Goal: Information Seeking & Learning: Learn about a topic

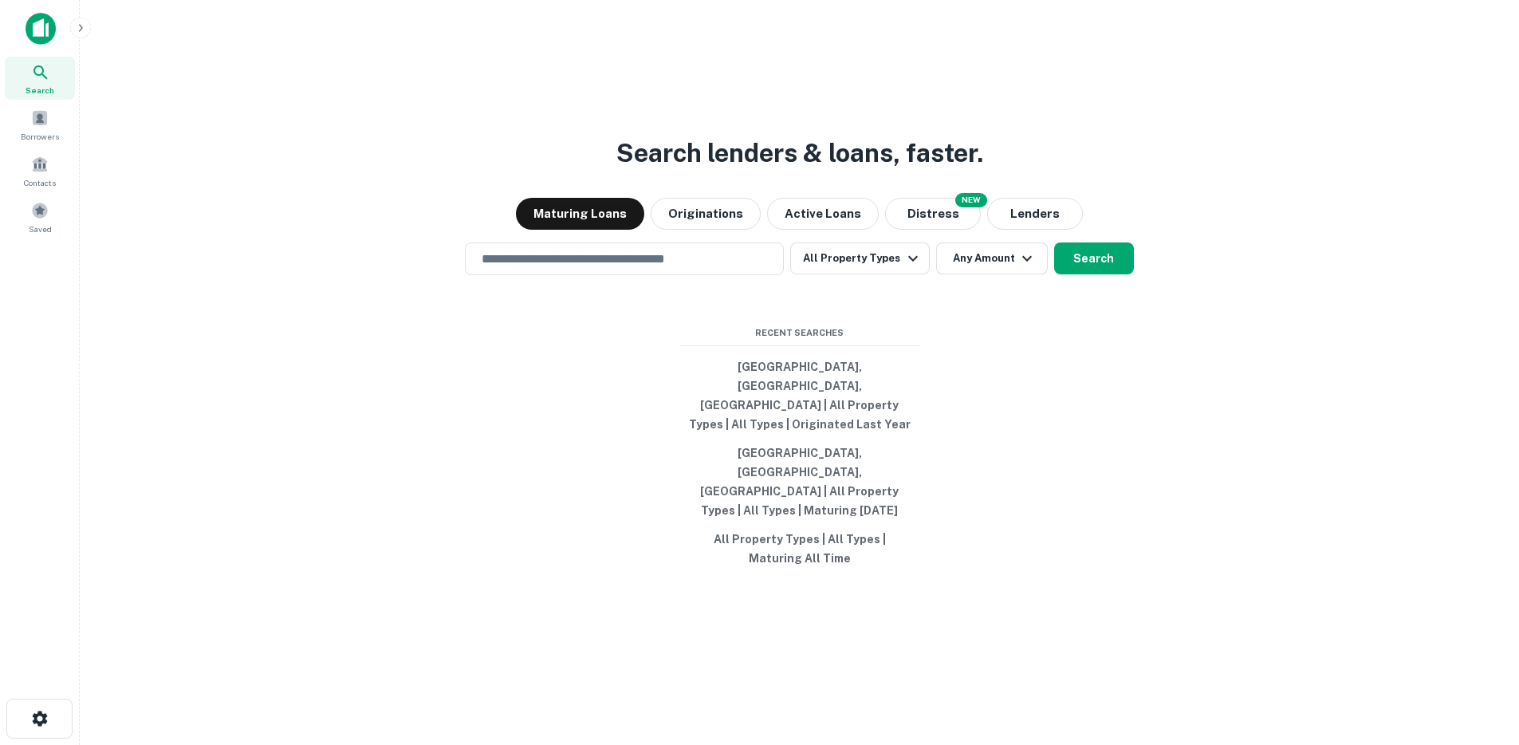
click at [77, 30] on icon "button" at bounding box center [80, 28] width 13 height 13
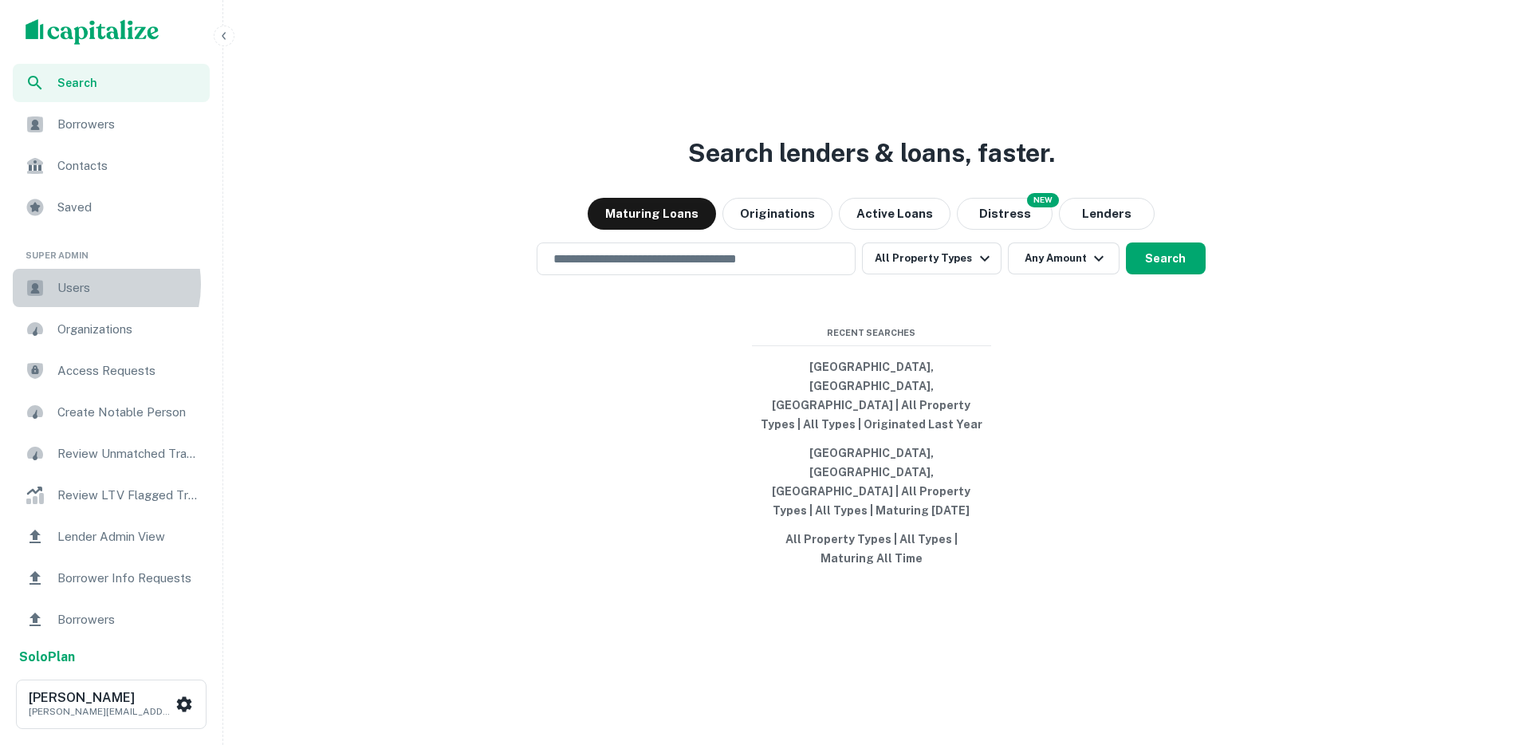
click at [91, 284] on span "Users" at bounding box center [128, 287] width 143 height 19
click at [66, 293] on span "Users" at bounding box center [128, 287] width 143 height 19
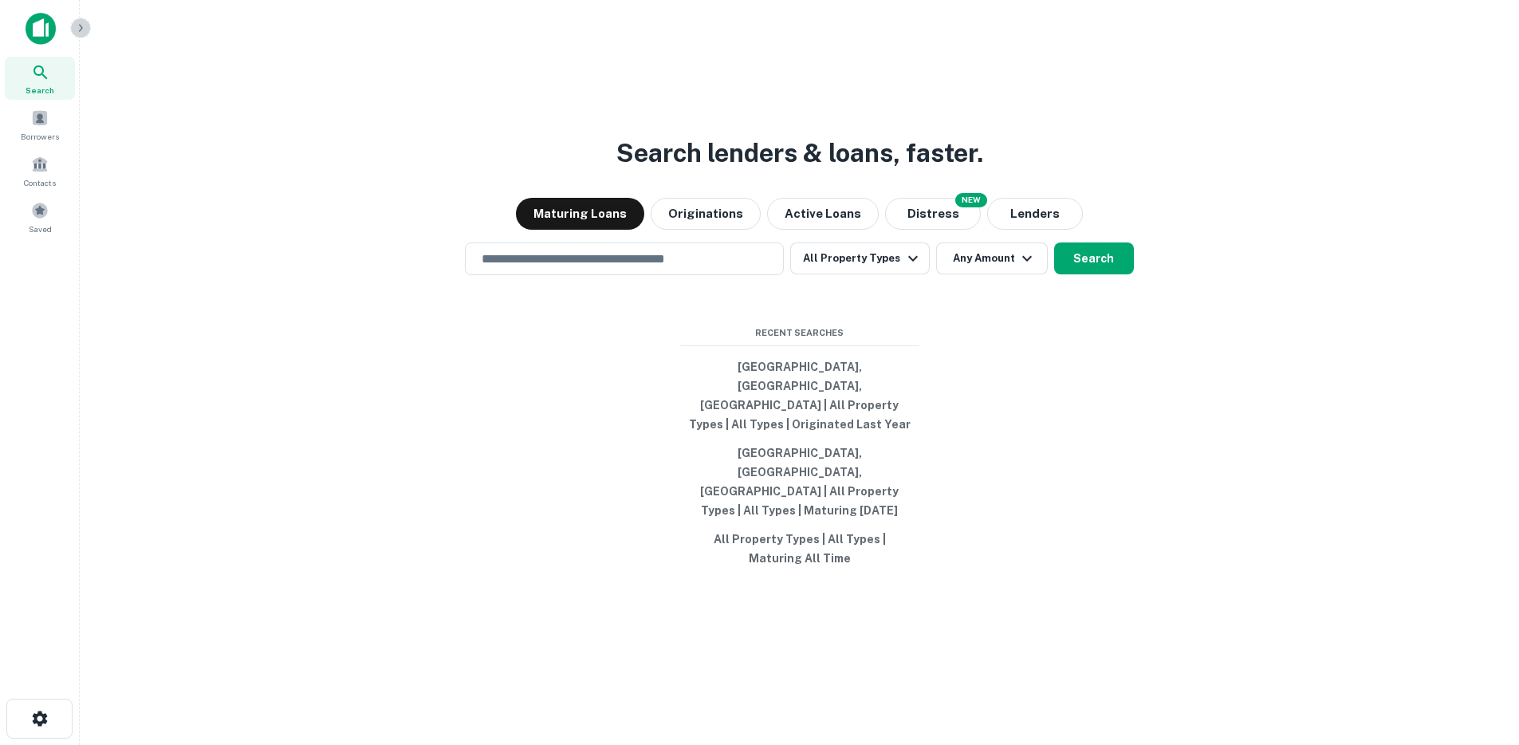
click at [85, 29] on icon "button" at bounding box center [80, 28] width 13 height 13
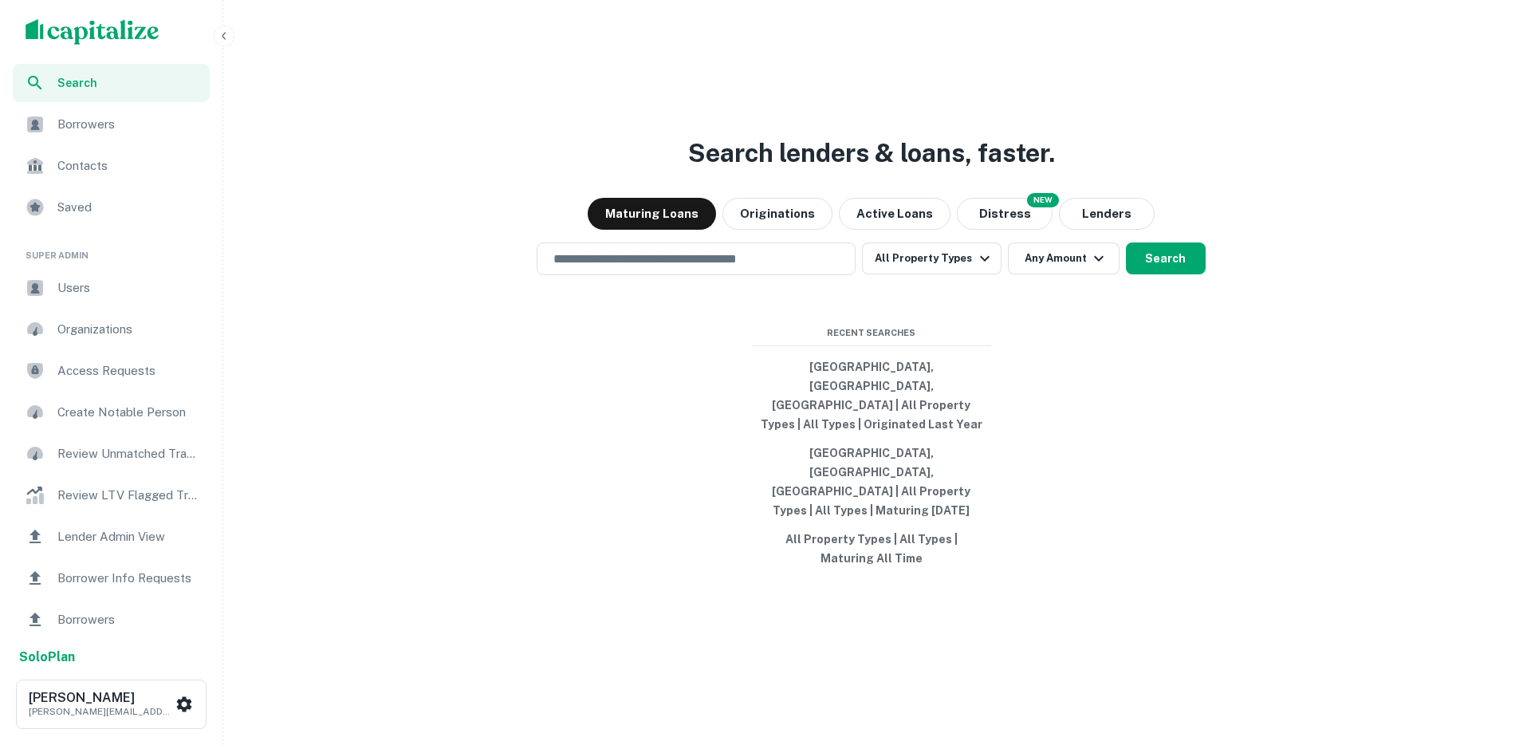
click at [95, 297] on span "Users" at bounding box center [128, 287] width 143 height 19
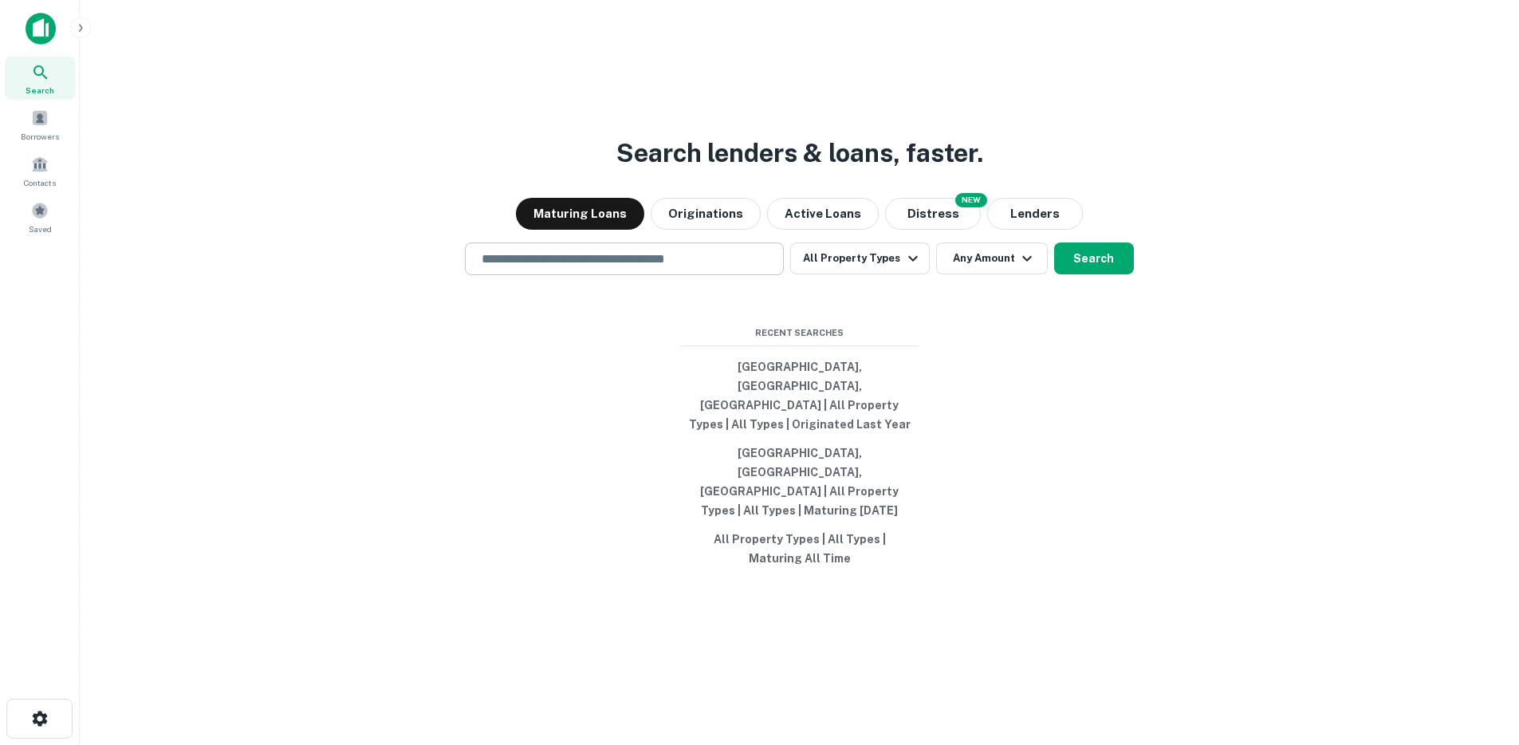
click at [570, 268] on input "text" at bounding box center [624, 259] width 305 height 18
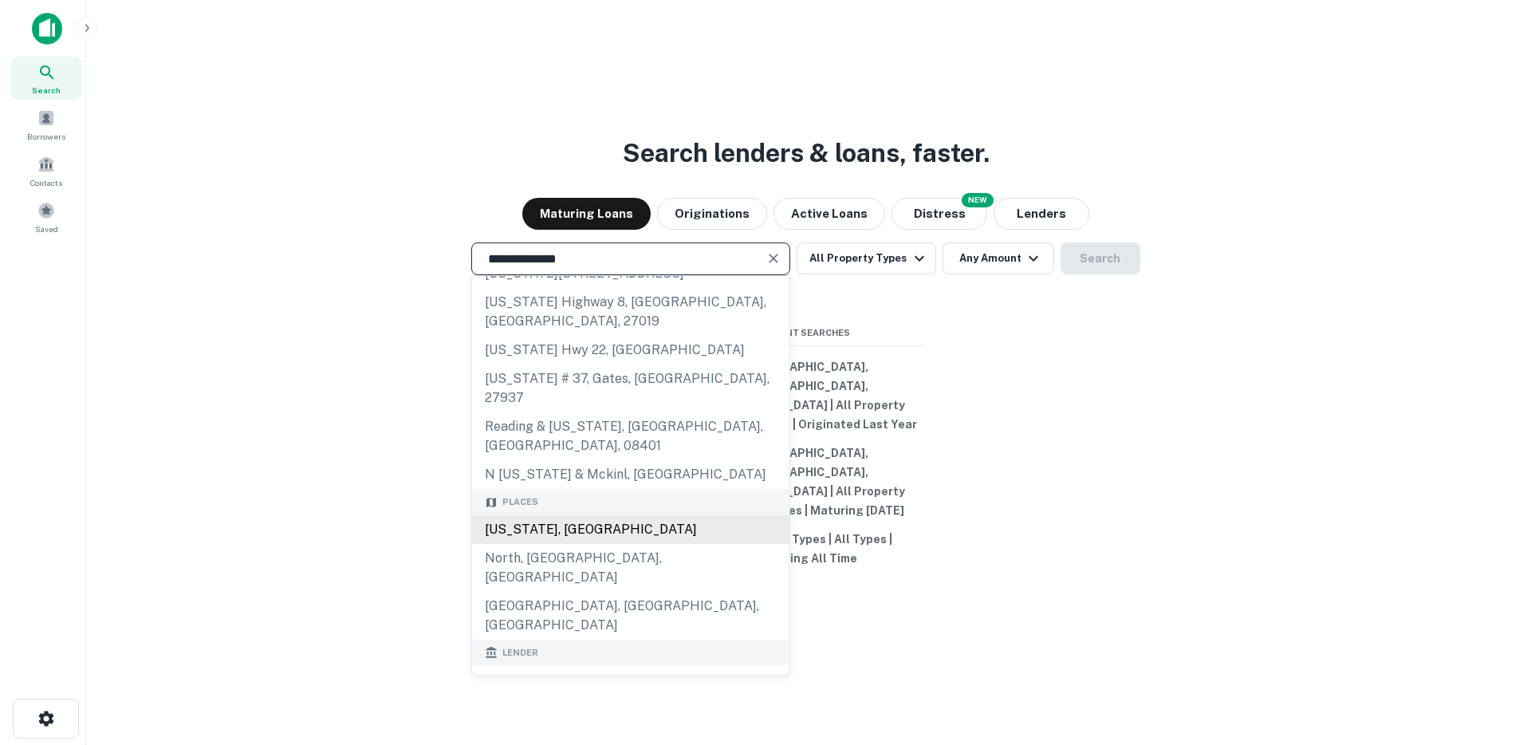
scroll to position [43, 0]
click at [556, 543] on div "North Carolina, USA" at bounding box center [624, 528] width 317 height 29
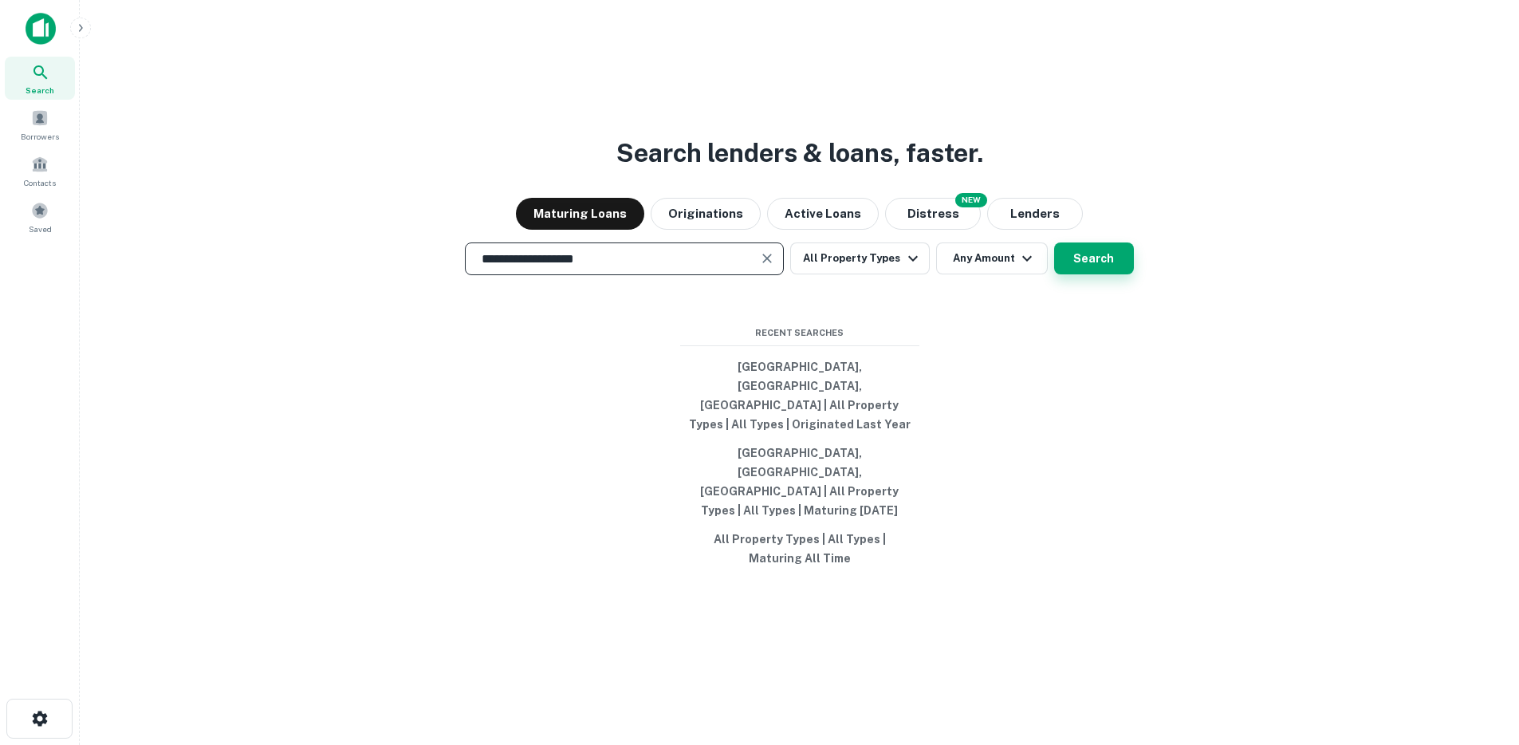
type input "**********"
click at [1102, 274] on button "Search" at bounding box center [1094, 258] width 80 height 32
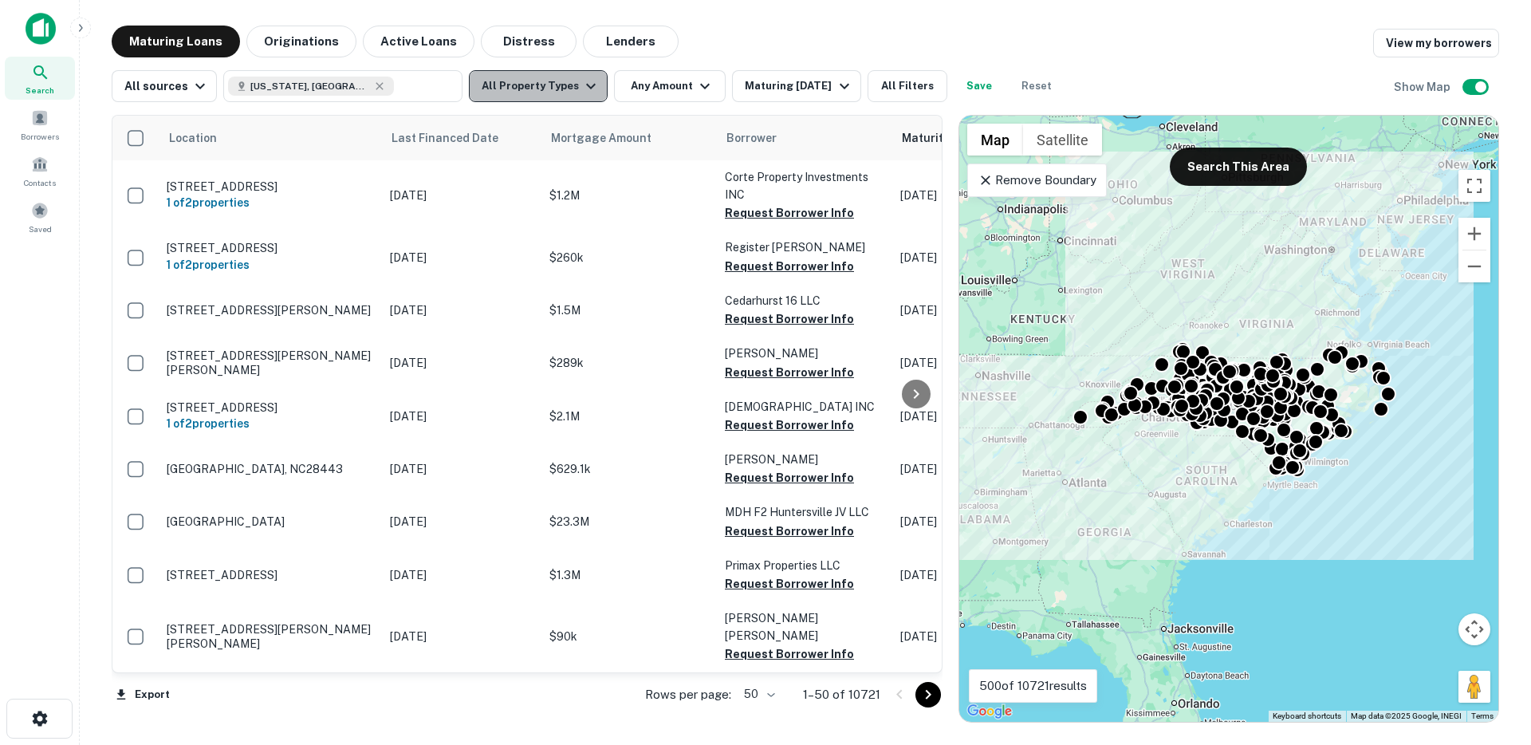
click at [564, 85] on button "All Property Types" at bounding box center [538, 86] width 139 height 32
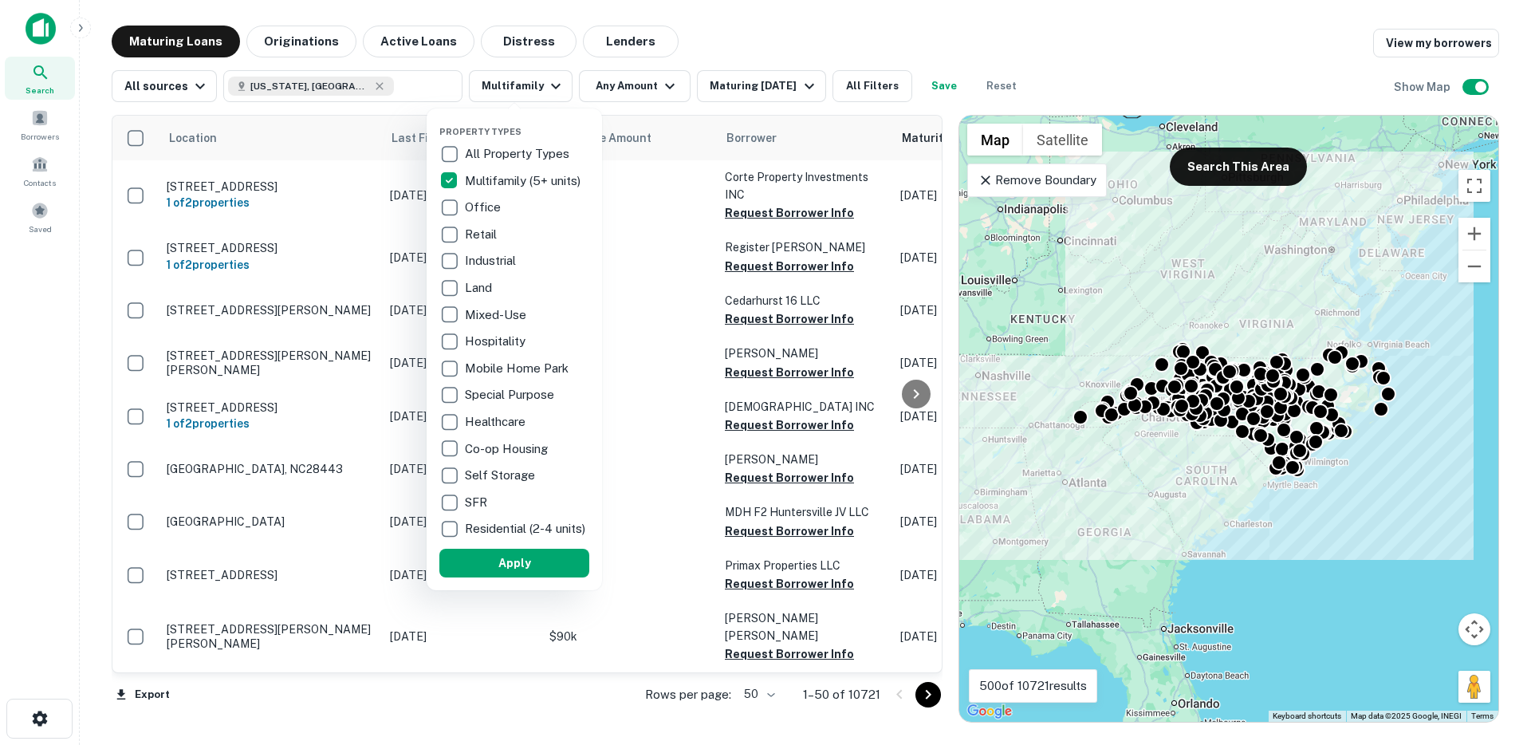
click at [512, 577] on button "Apply" at bounding box center [514, 562] width 150 height 29
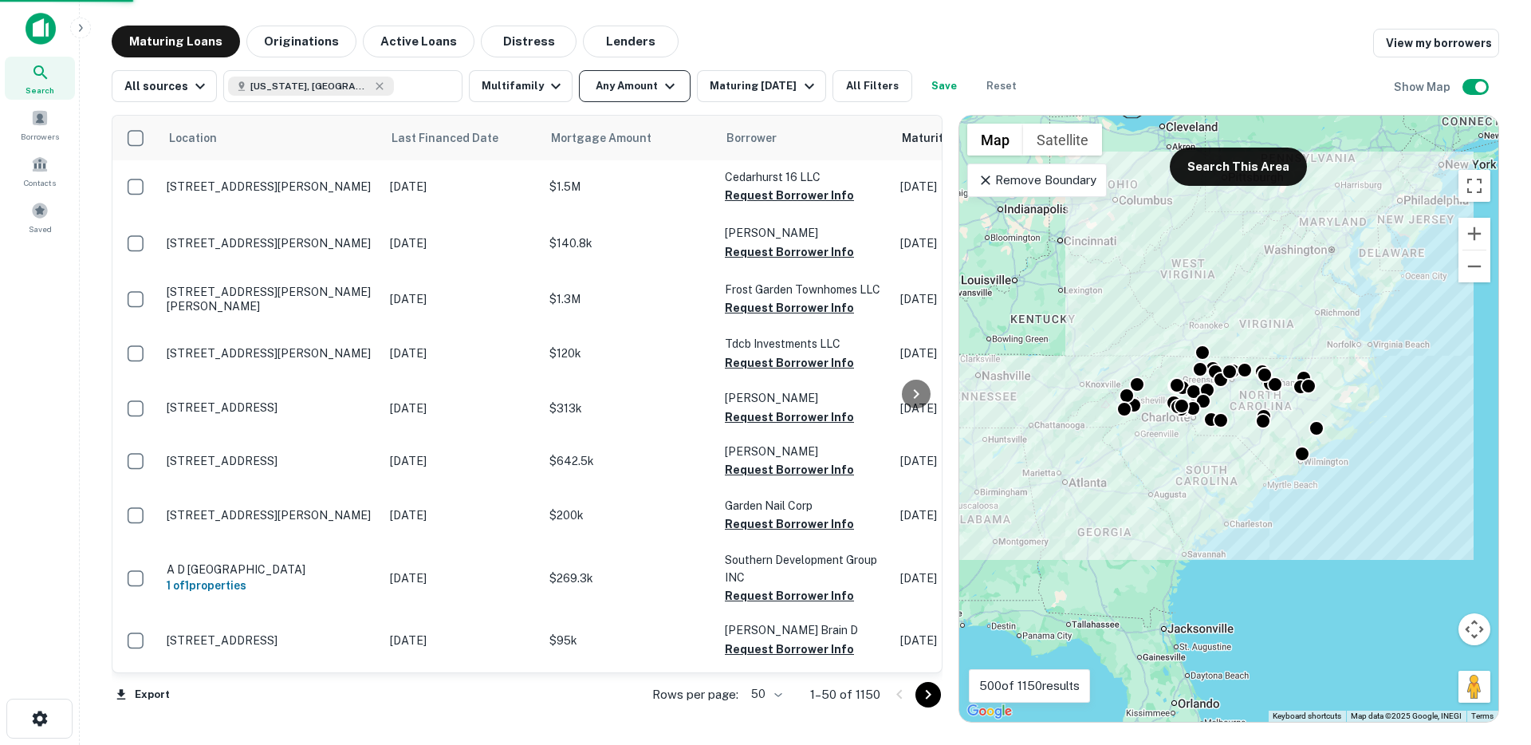
click at [645, 84] on button "Any Amount" at bounding box center [635, 86] width 112 height 32
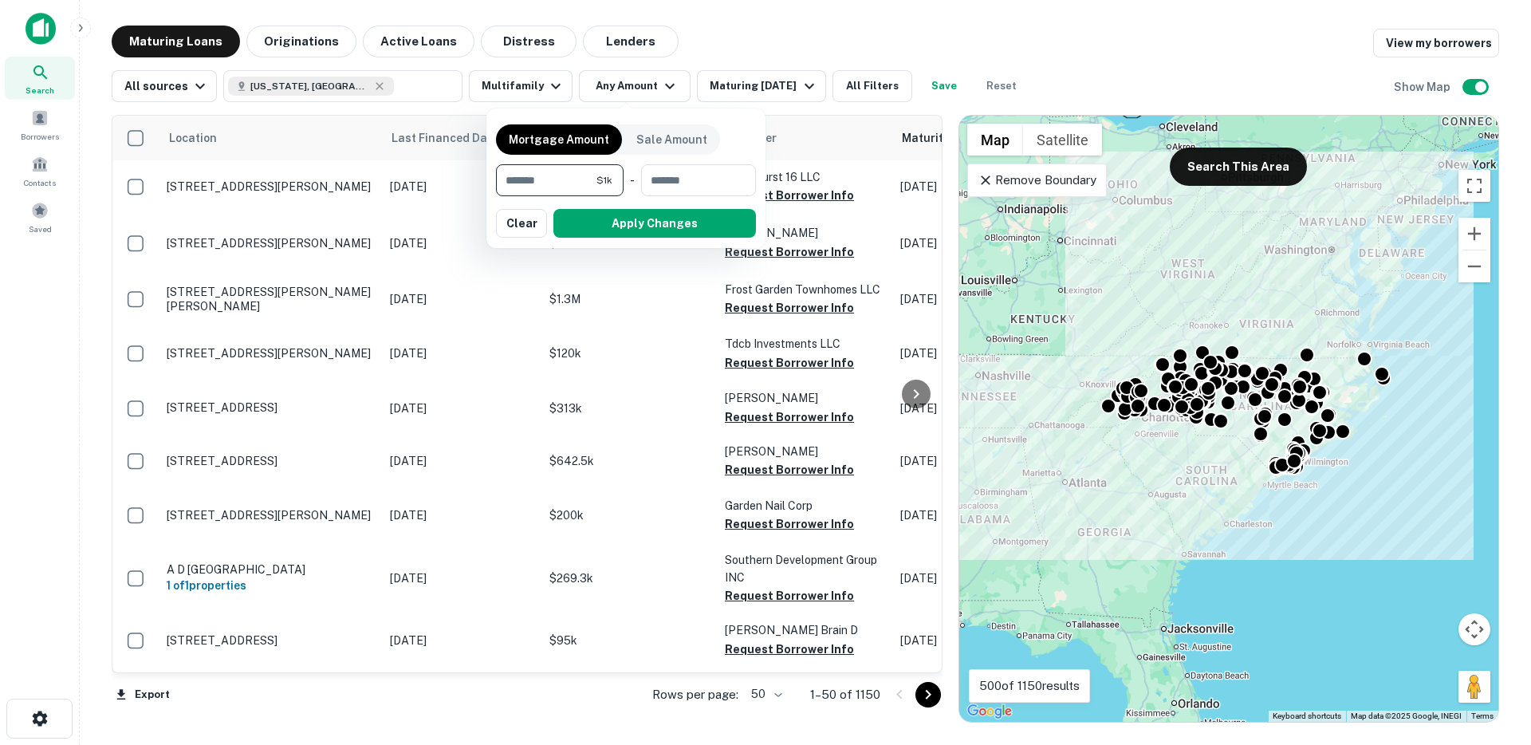
type input "*"
type input "*******"
click at [623, 228] on button "Apply Changes" at bounding box center [654, 223] width 202 height 29
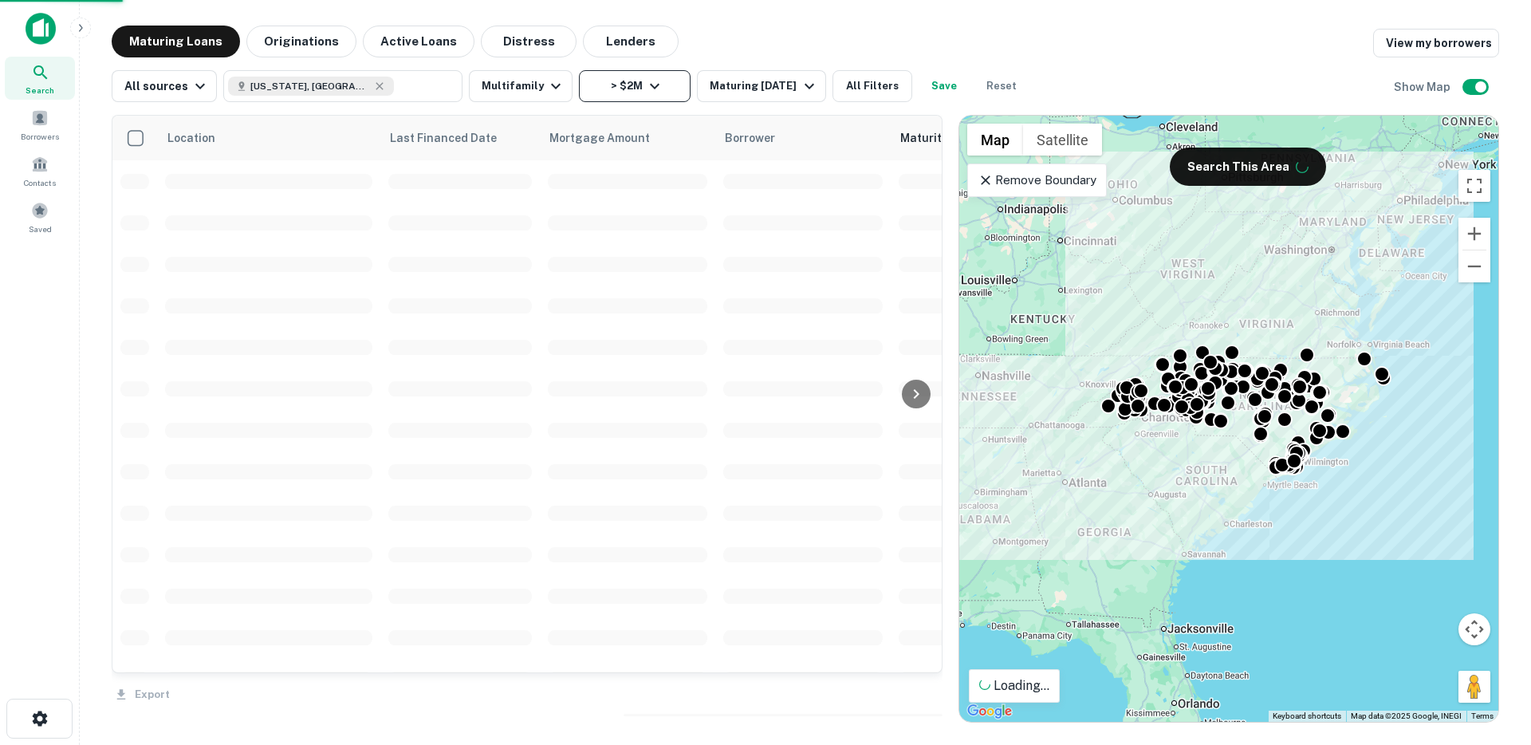
click at [643, 99] on button "> $2M" at bounding box center [635, 86] width 112 height 32
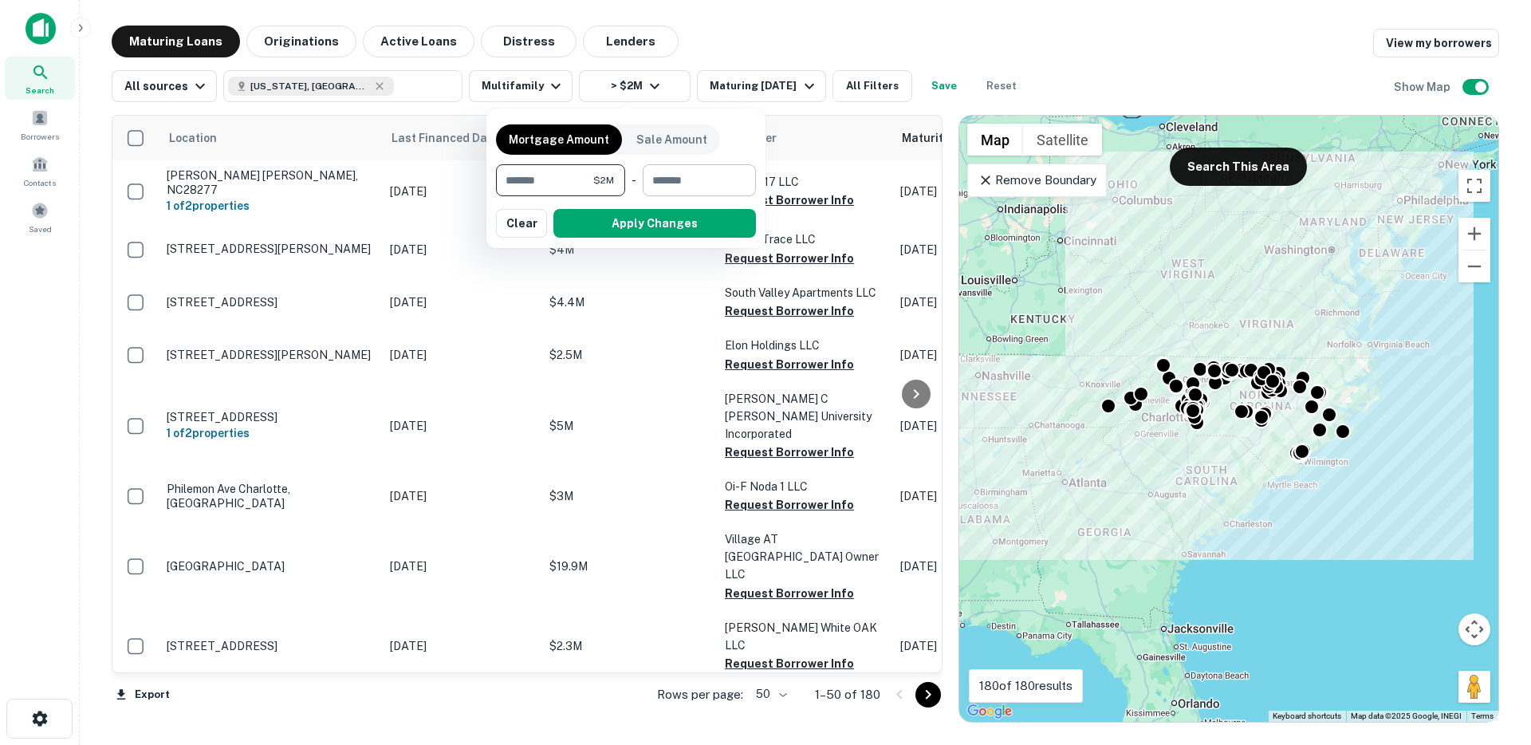
click at [678, 186] on input "number" at bounding box center [694, 180] width 102 height 32
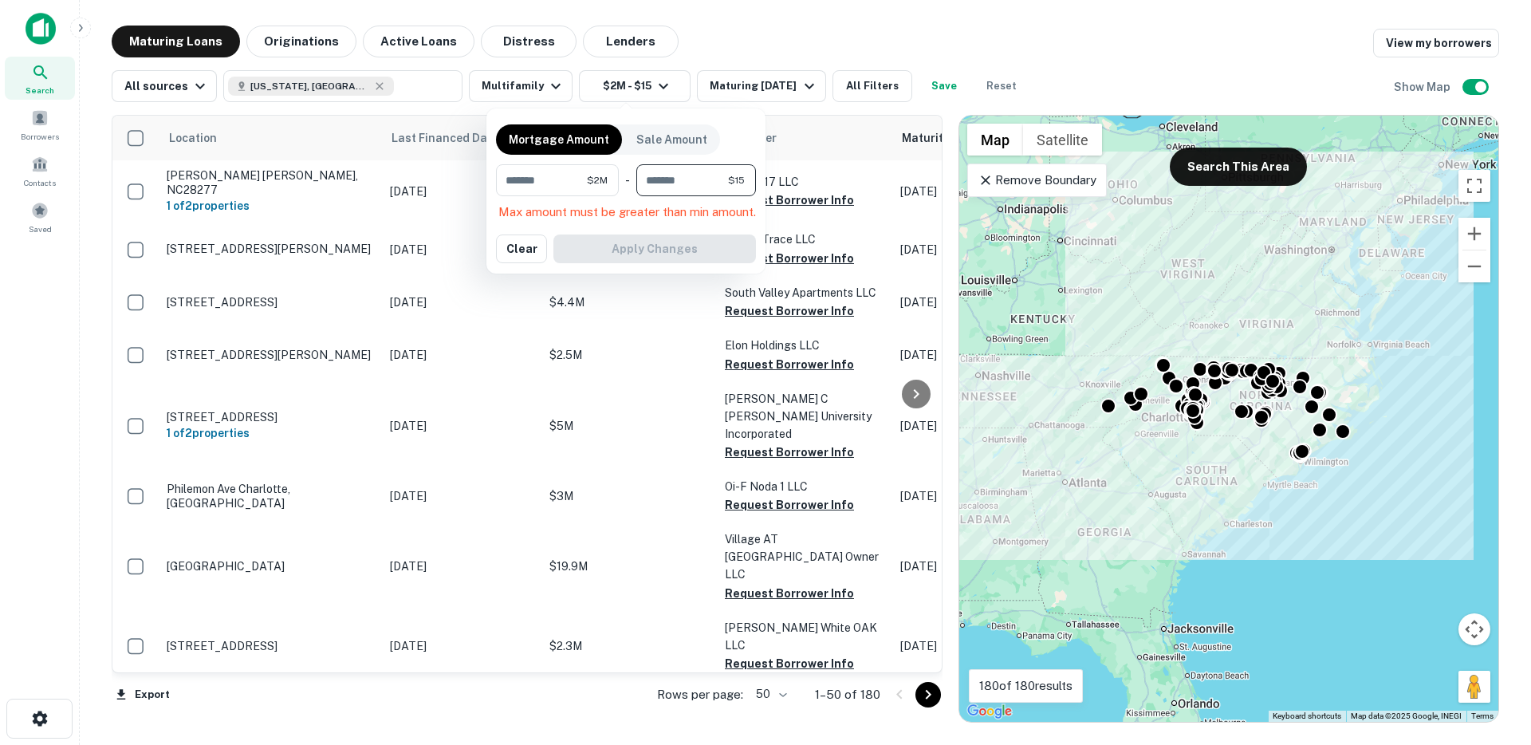
type input "*"
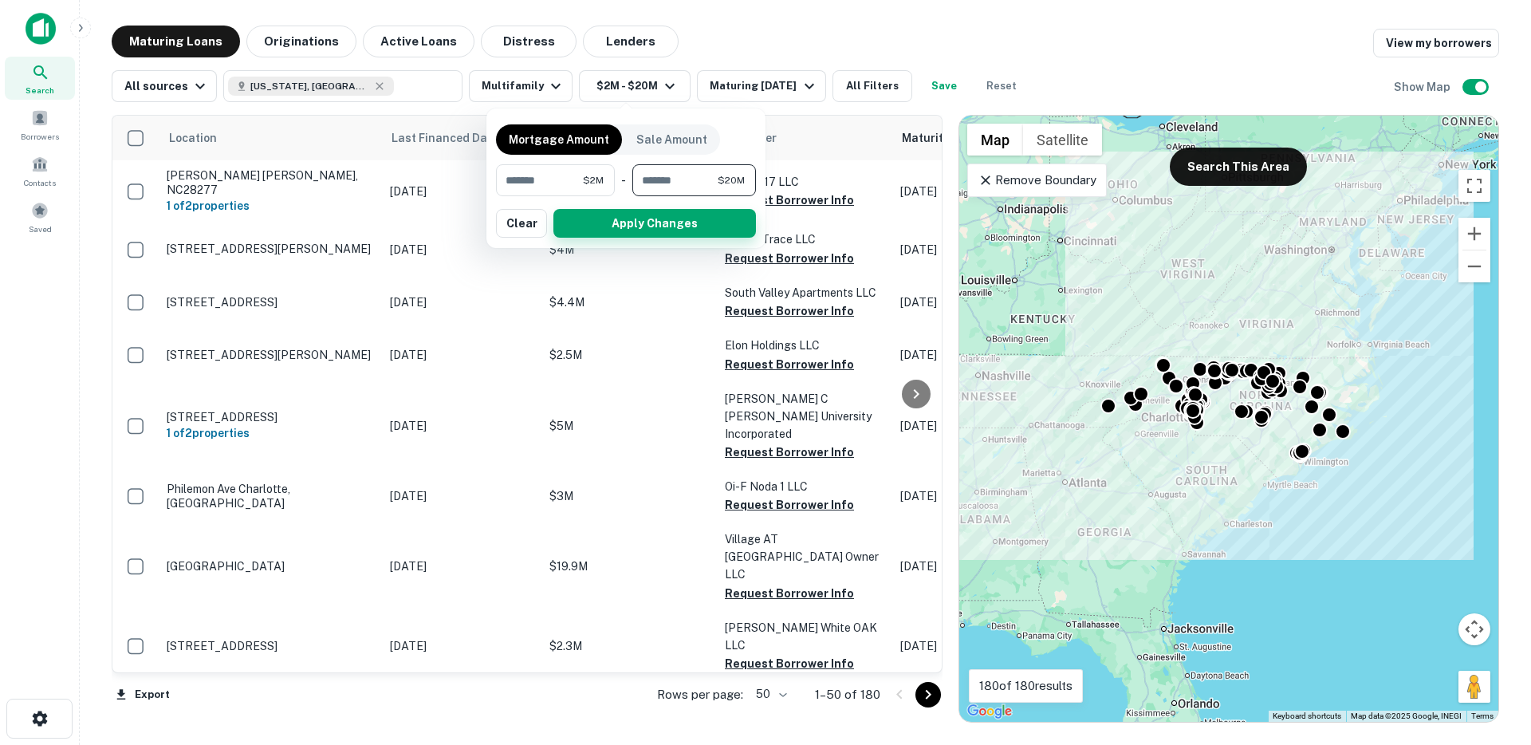
type input "********"
click at [638, 224] on button "Apply Changes" at bounding box center [654, 223] width 202 height 29
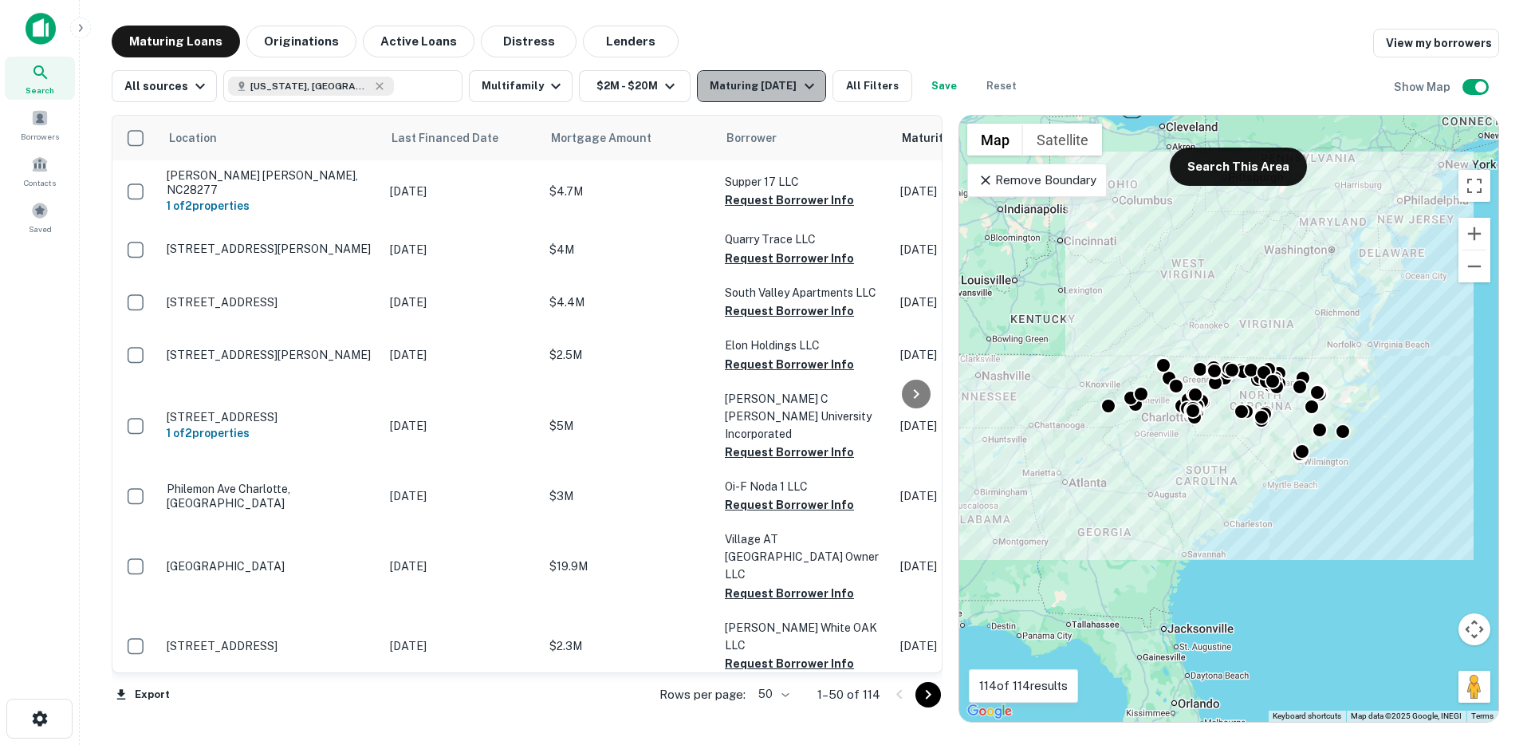
click at [782, 87] on div "Maturing [DATE]" at bounding box center [763, 86] width 108 height 19
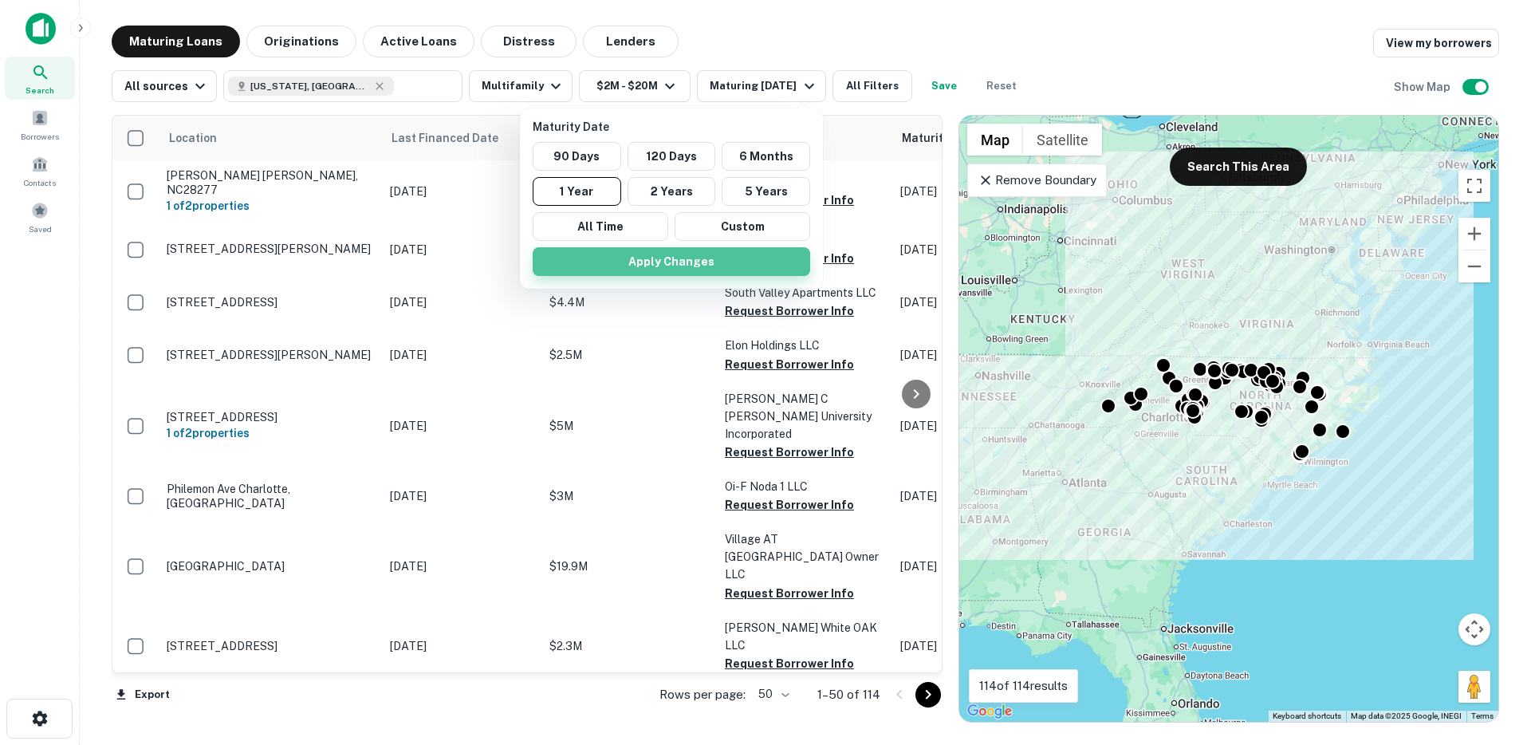
click at [694, 266] on button "Apply Changes" at bounding box center [671, 261] width 277 height 29
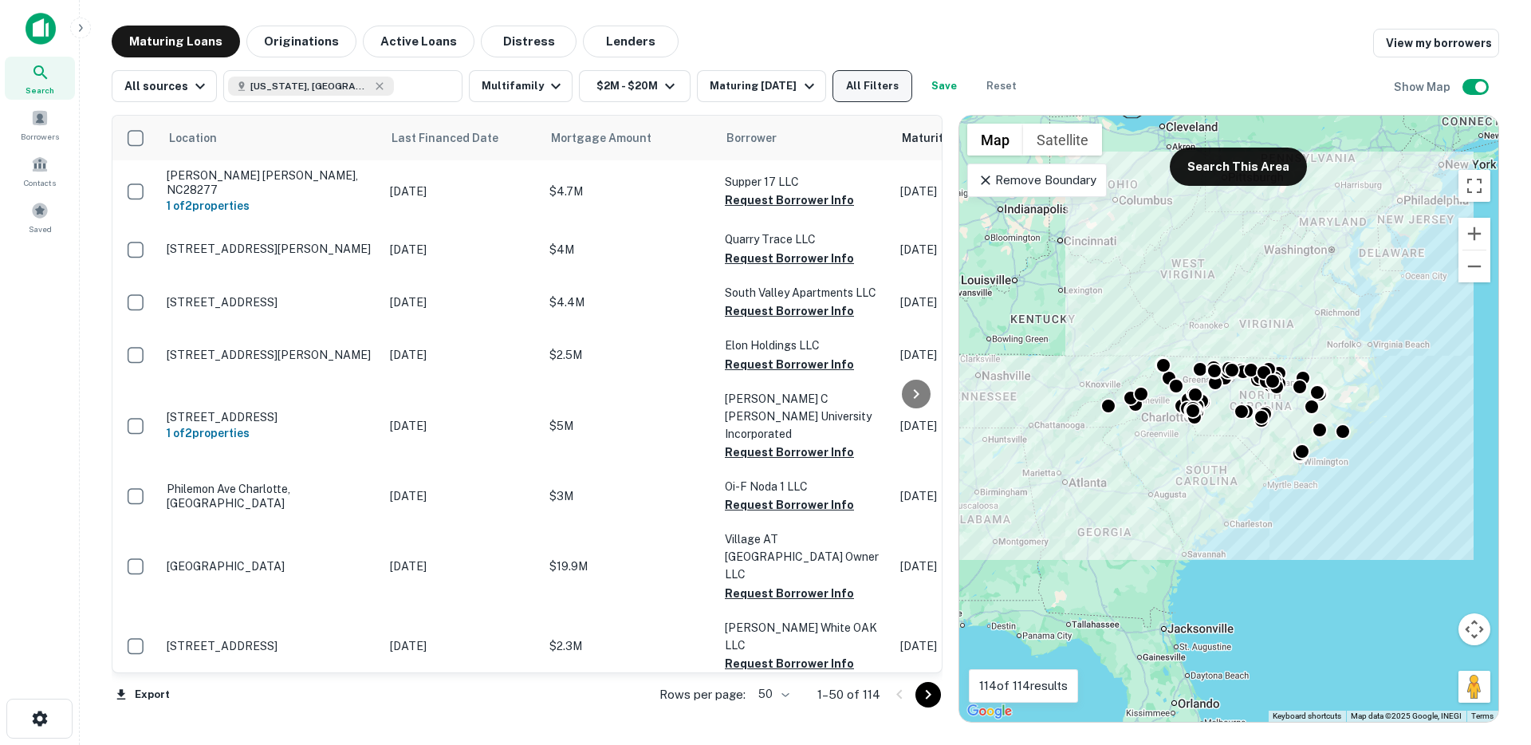
click at [890, 92] on button "All Filters" at bounding box center [872, 86] width 80 height 32
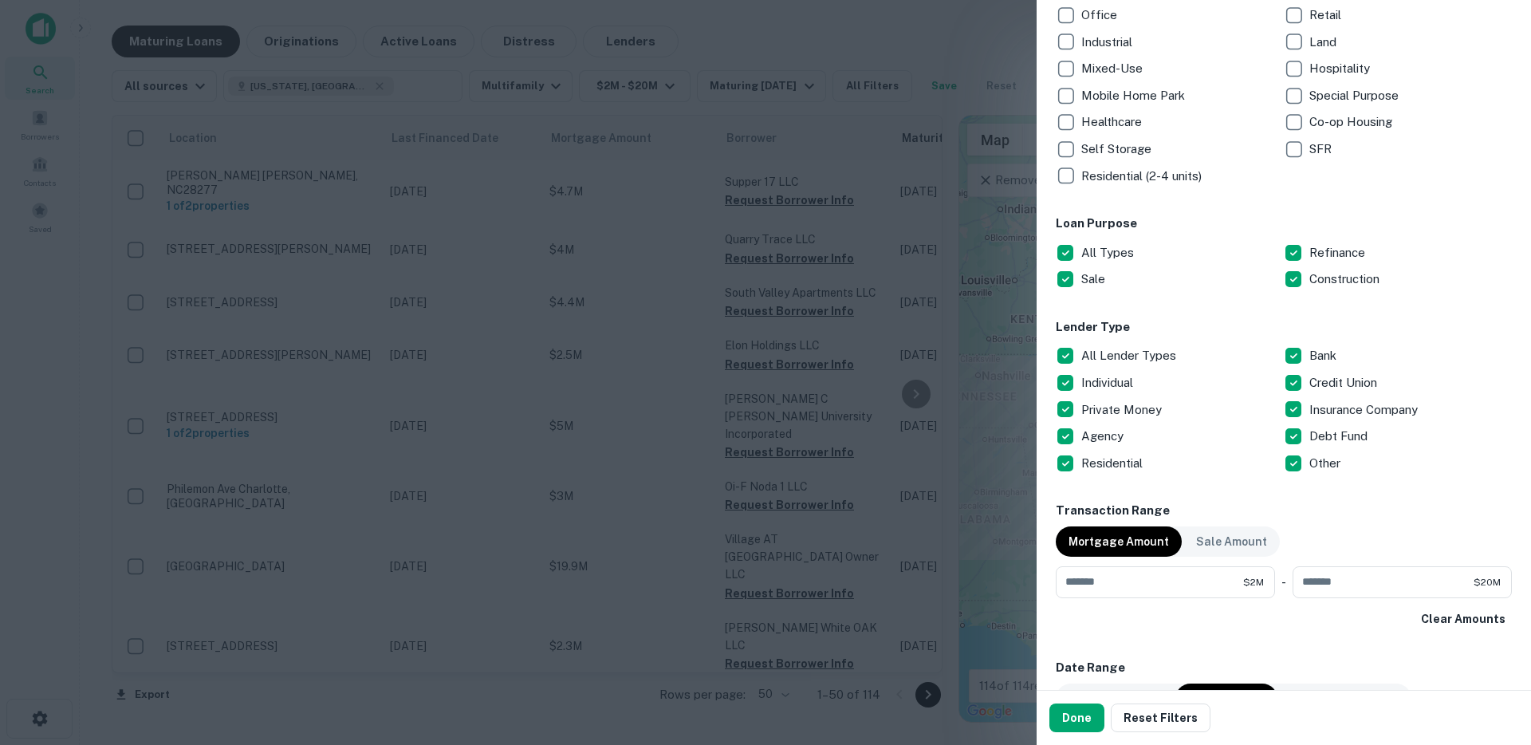
scroll to position [137, 0]
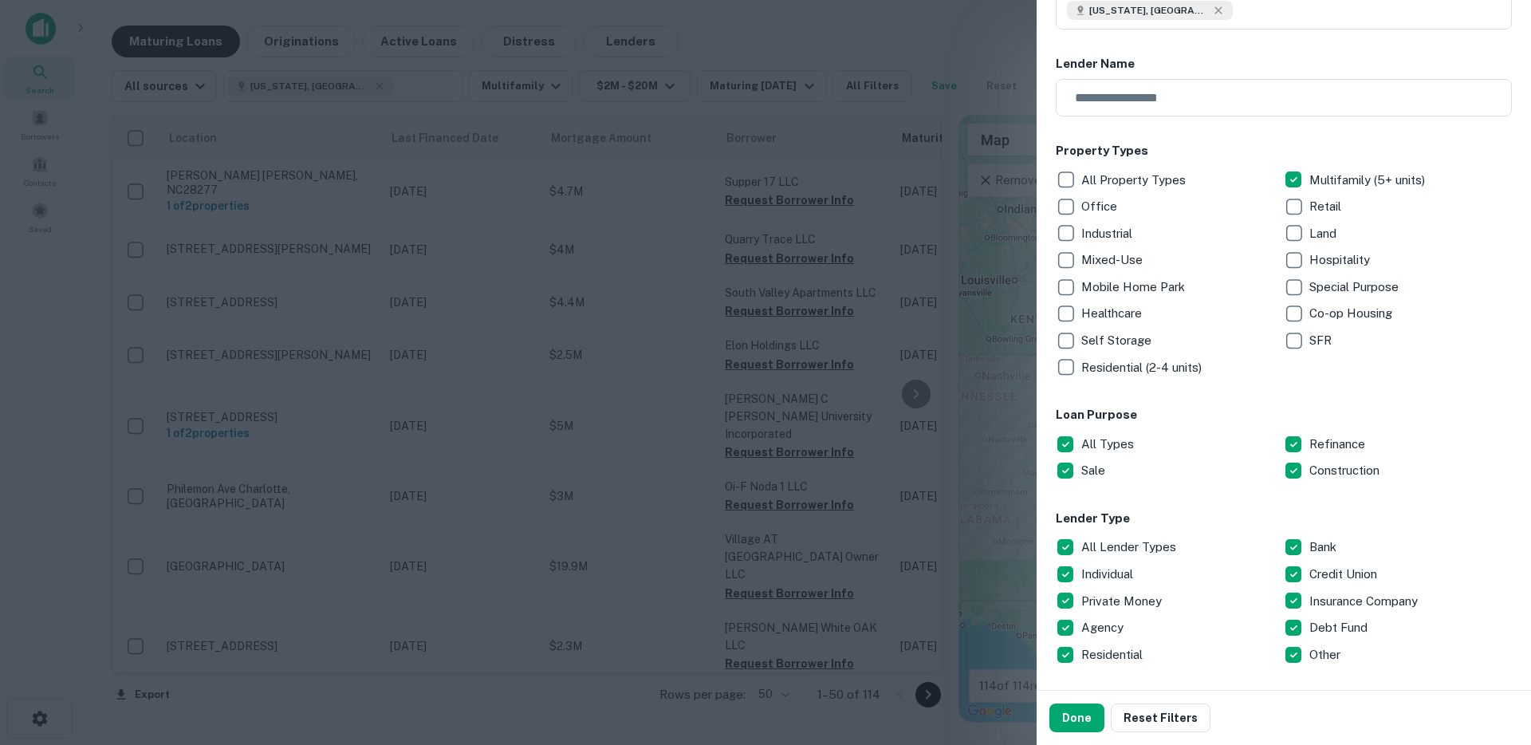
click at [933, 32] on div at bounding box center [765, 372] width 1531 height 745
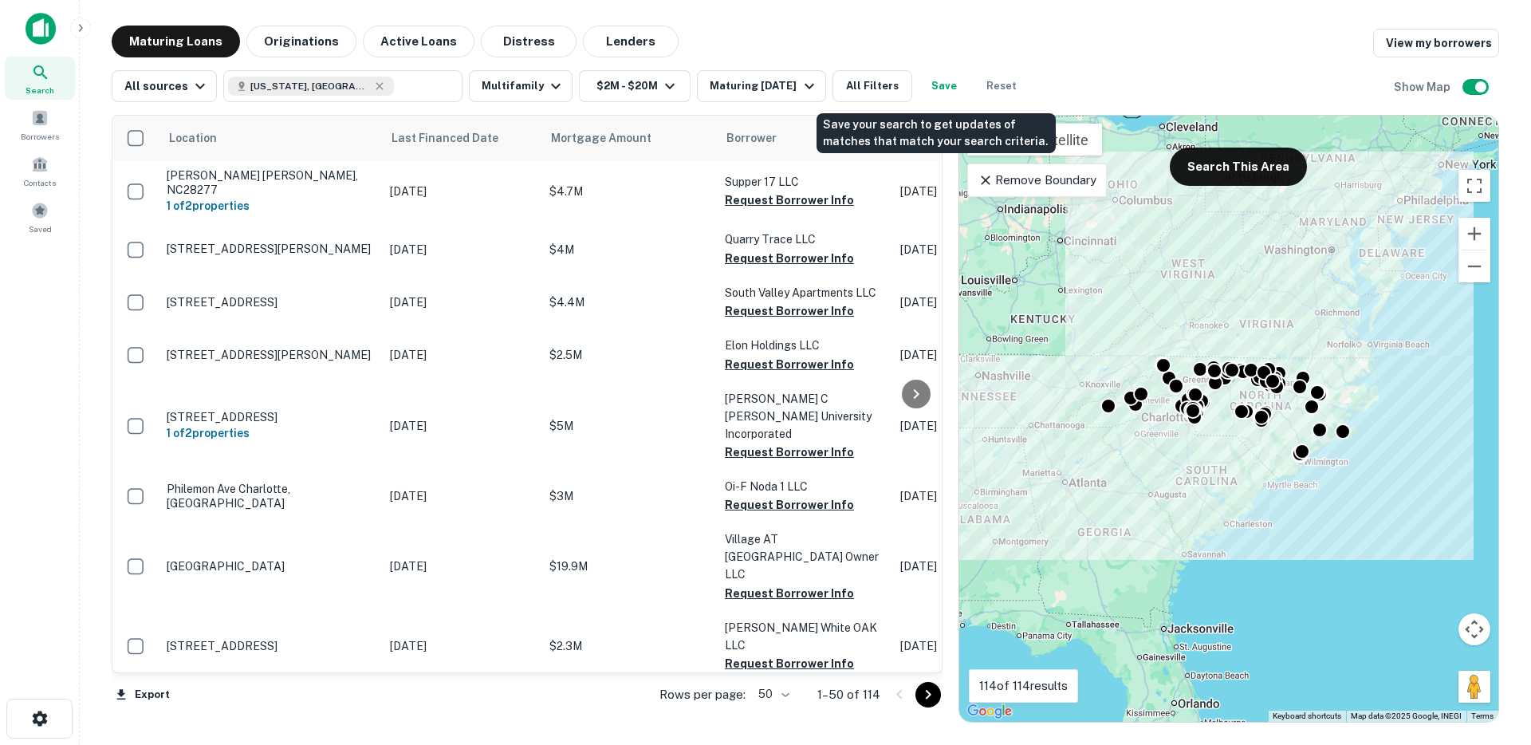
click at [928, 89] on button "Save" at bounding box center [943, 86] width 51 height 32
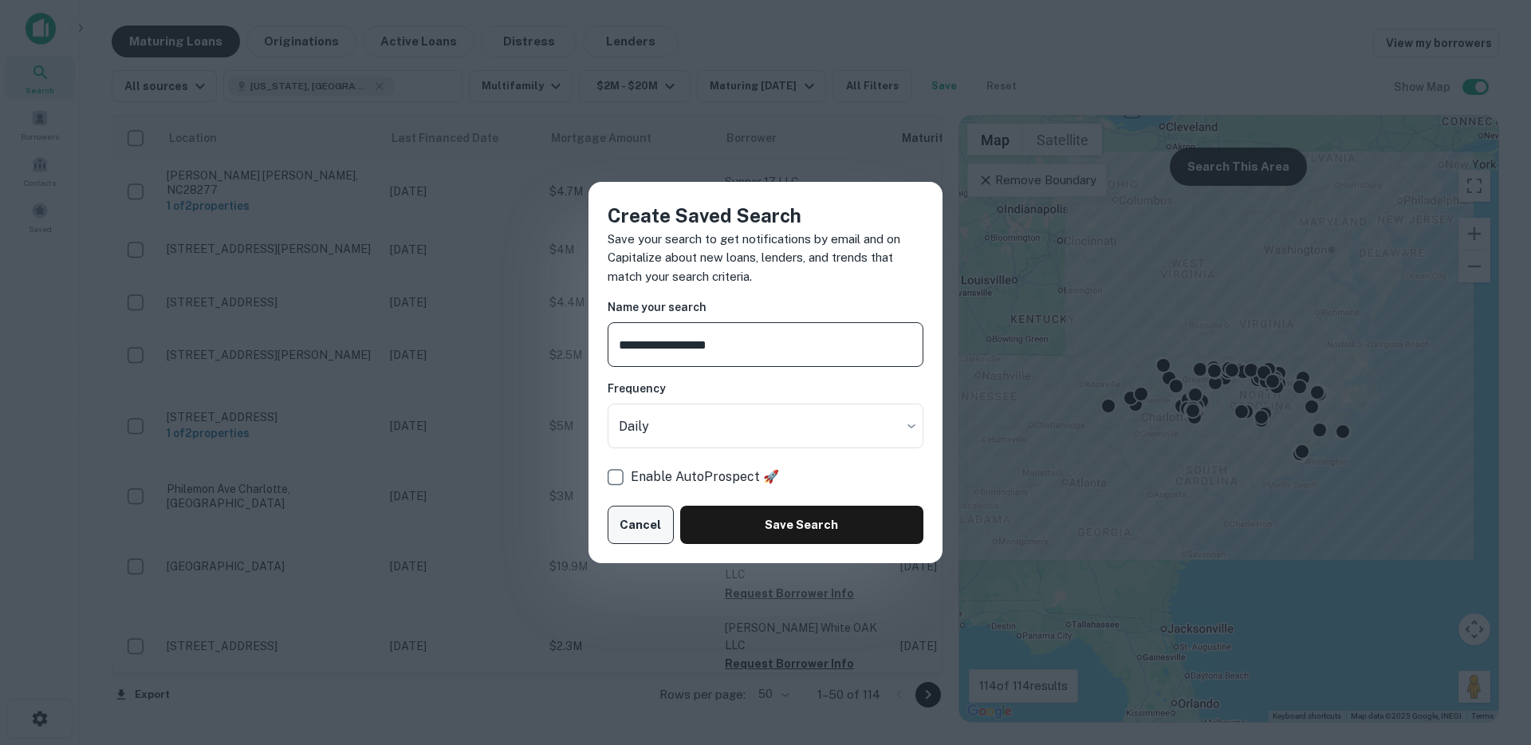
type input "**********"
click at [665, 517] on button "Cancel" at bounding box center [640, 524] width 66 height 38
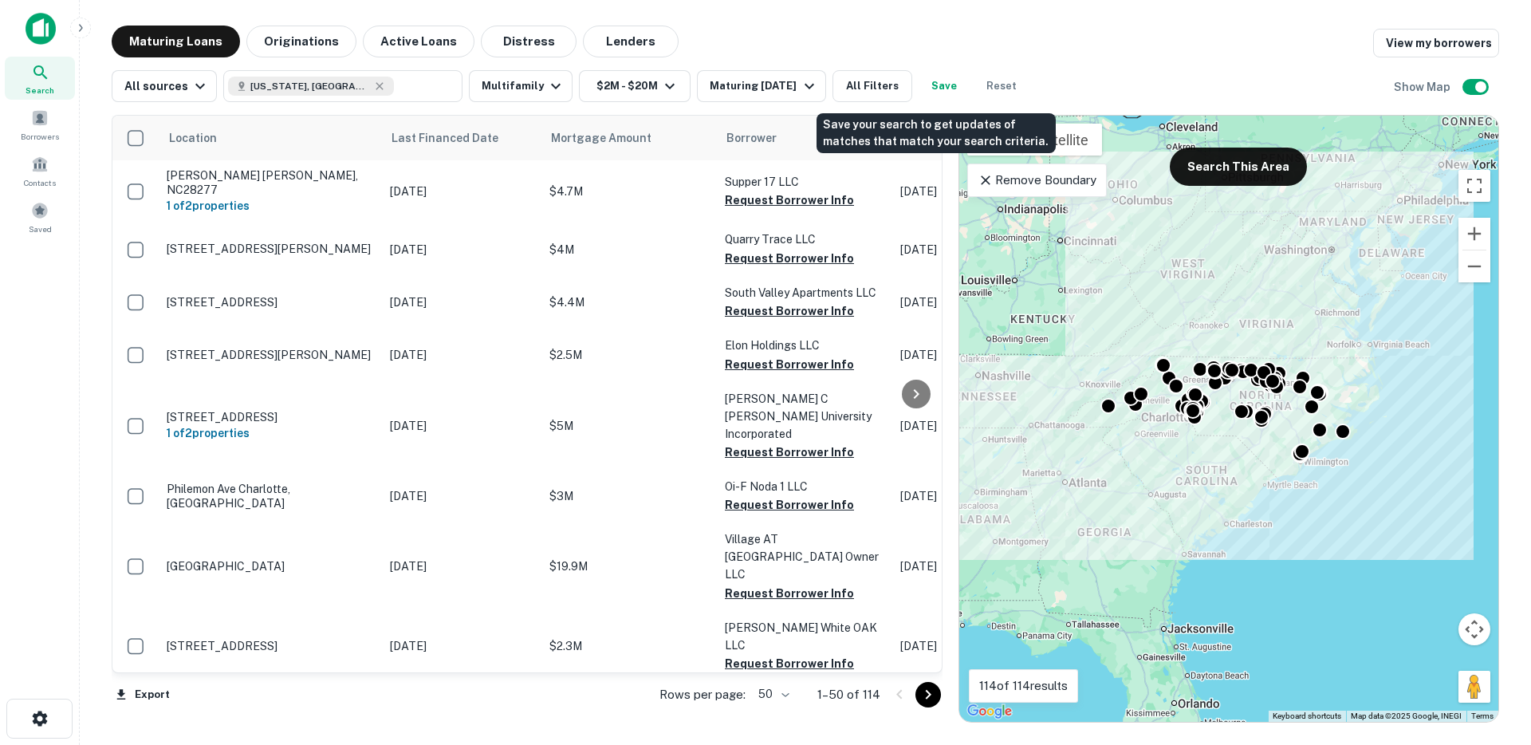
click at [943, 92] on button "Save" at bounding box center [943, 86] width 51 height 32
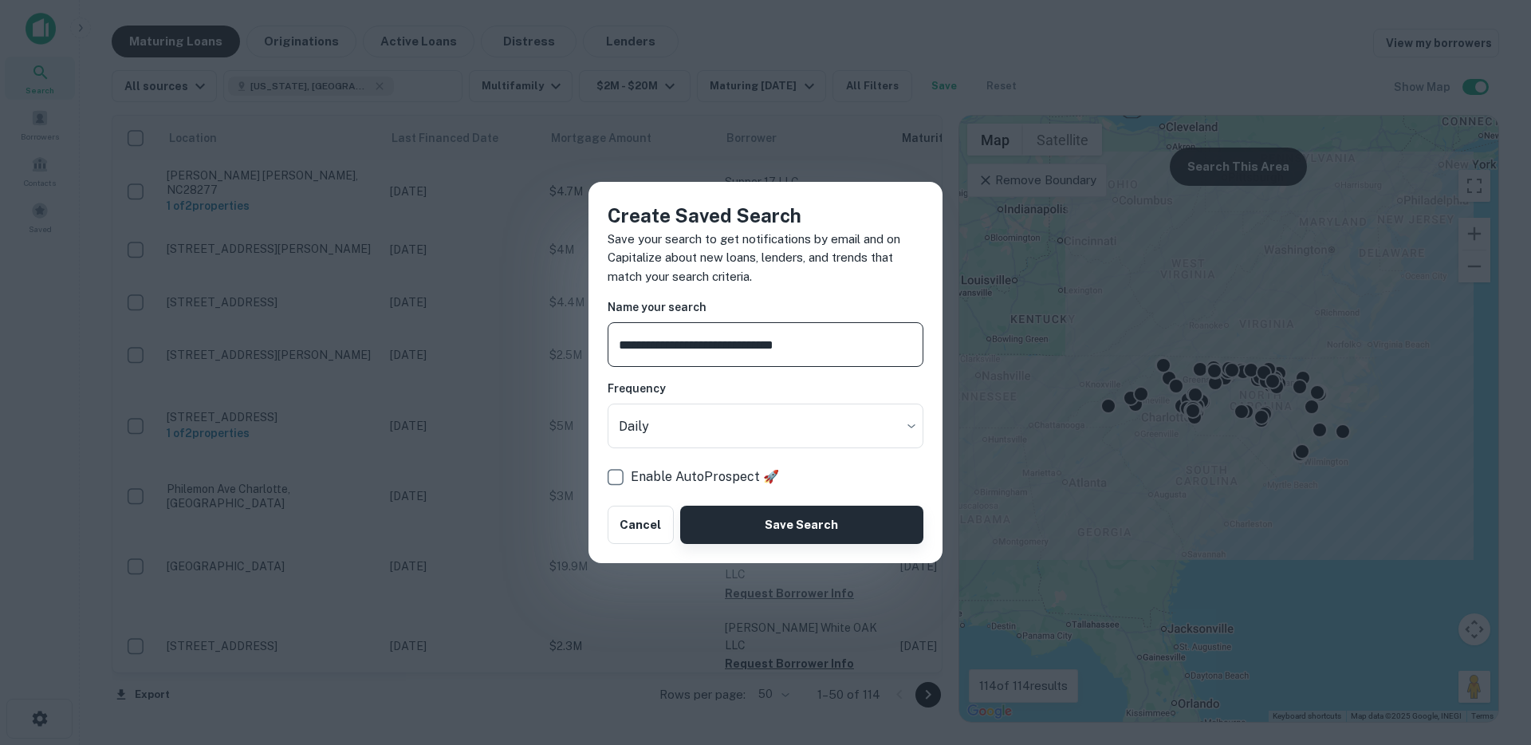
type input "**********"
click at [780, 521] on button "Save Search" at bounding box center [801, 524] width 243 height 38
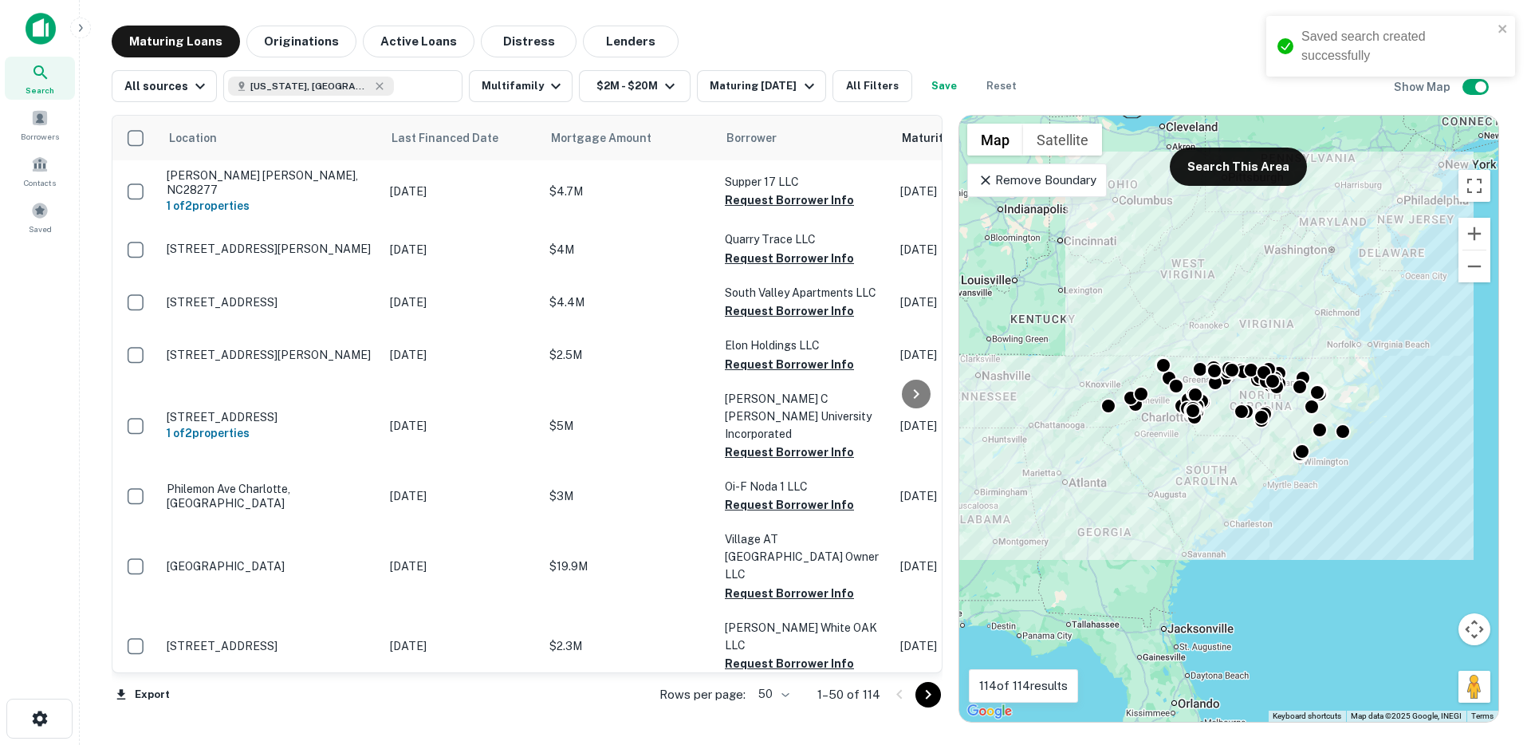
drag, startPoint x: 319, startPoint y: 45, endPoint x: 319, endPoint y: 63, distance: 18.3
click at [319, 63] on div "Maturing Loans Originations Active Loans Distress Lenders View my borrowers All…" at bounding box center [805, 374] width 1387 height 697
click at [307, 45] on button "Originations" at bounding box center [301, 42] width 110 height 32
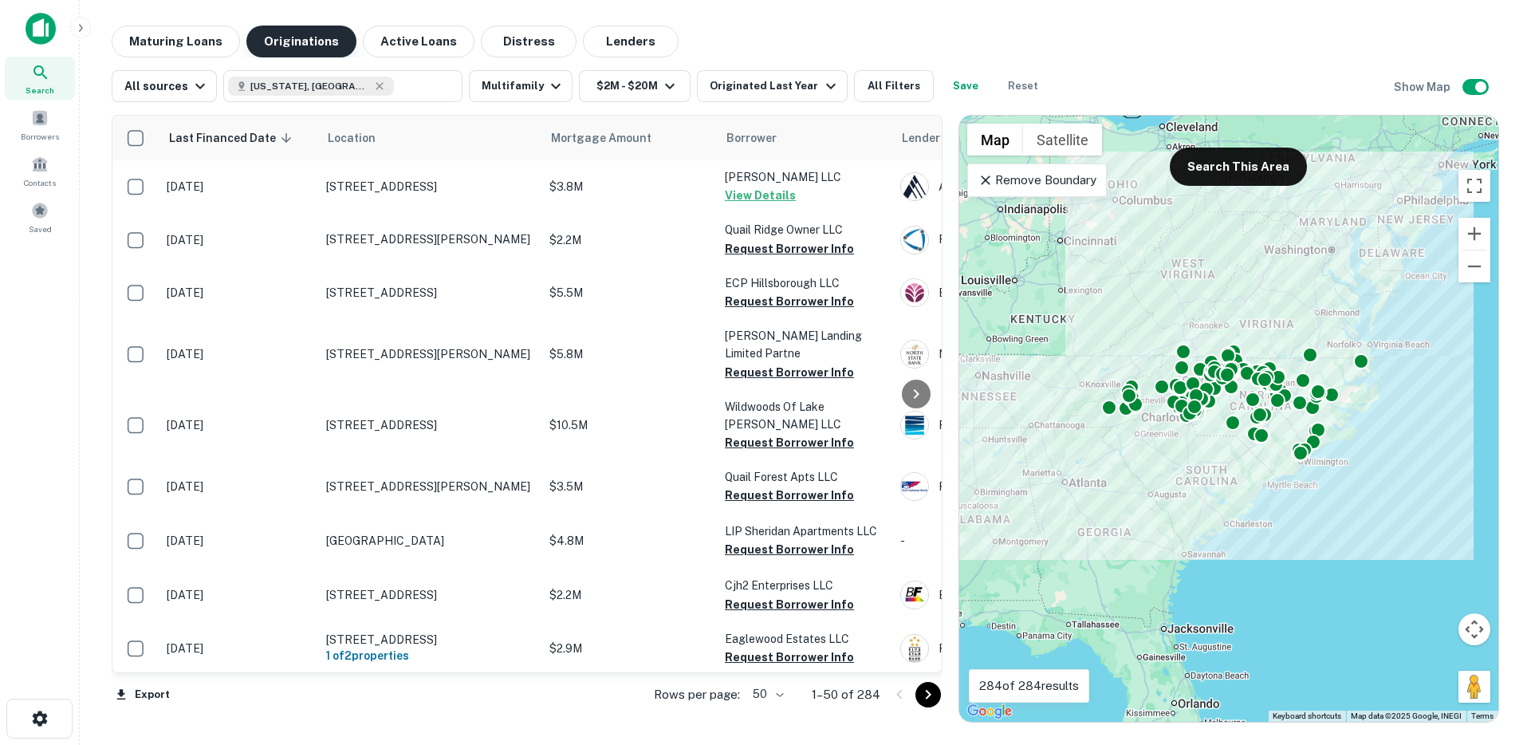
click at [410, 41] on button "Active Loans" at bounding box center [419, 42] width 112 height 32
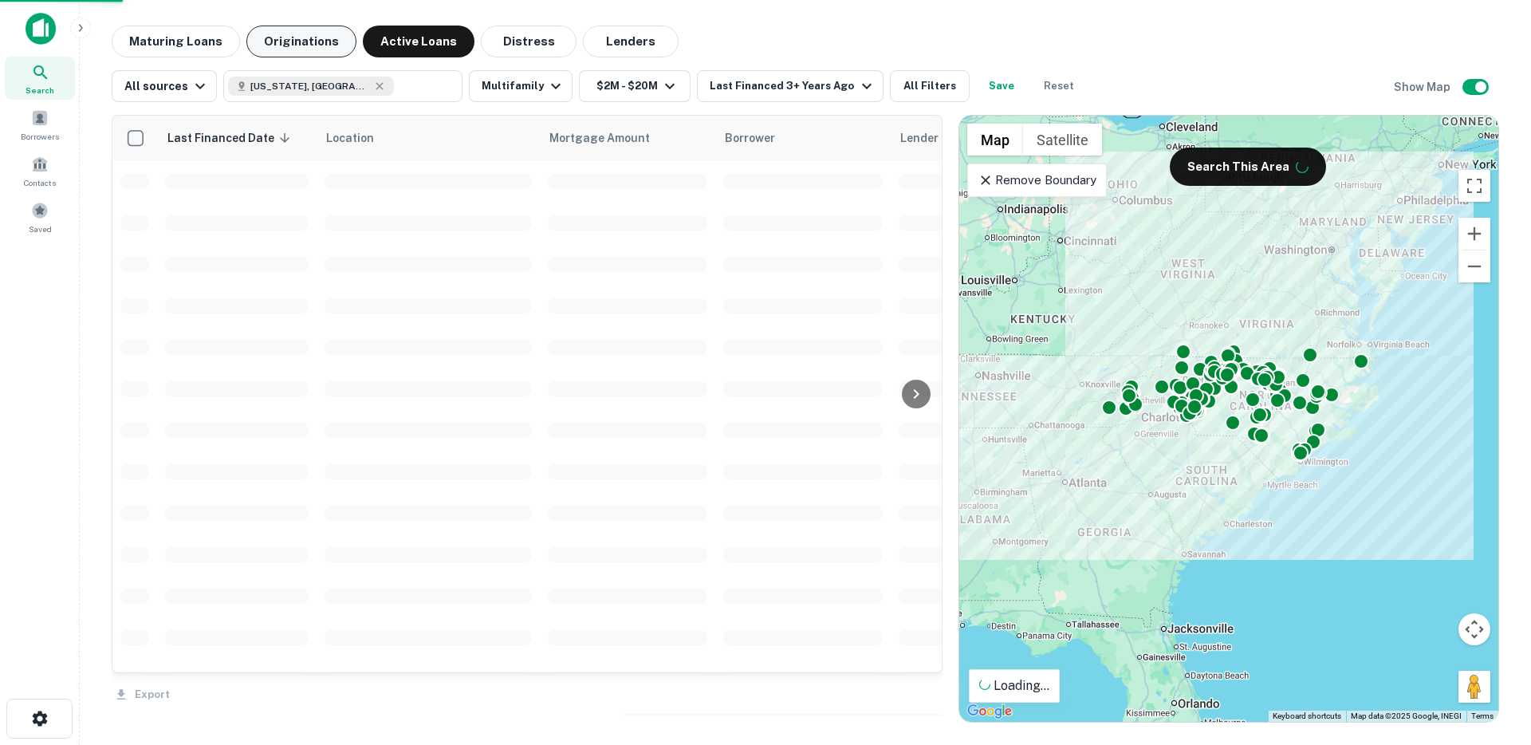
click at [294, 43] on button "Originations" at bounding box center [301, 42] width 110 height 32
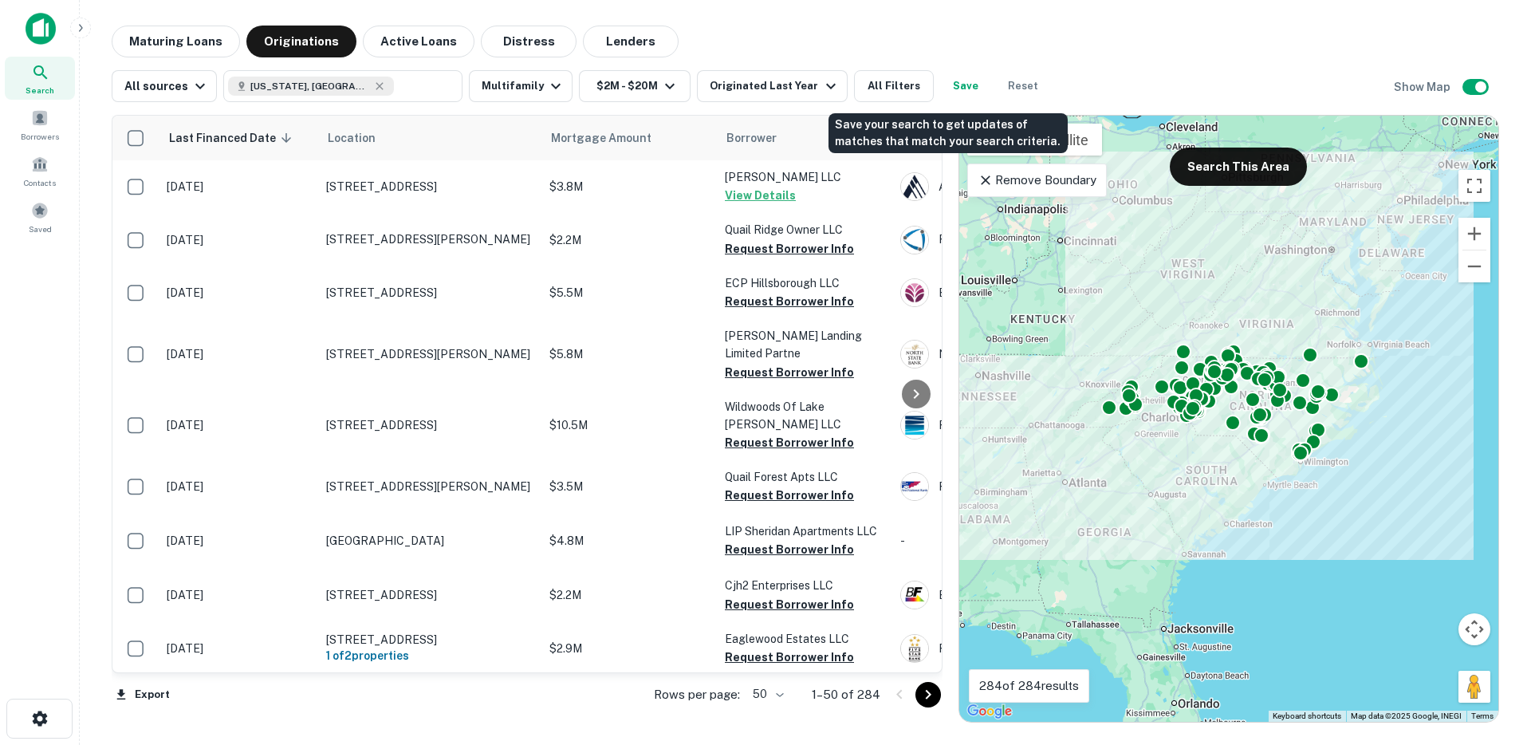
click at [947, 91] on button "Save" at bounding box center [965, 86] width 51 height 32
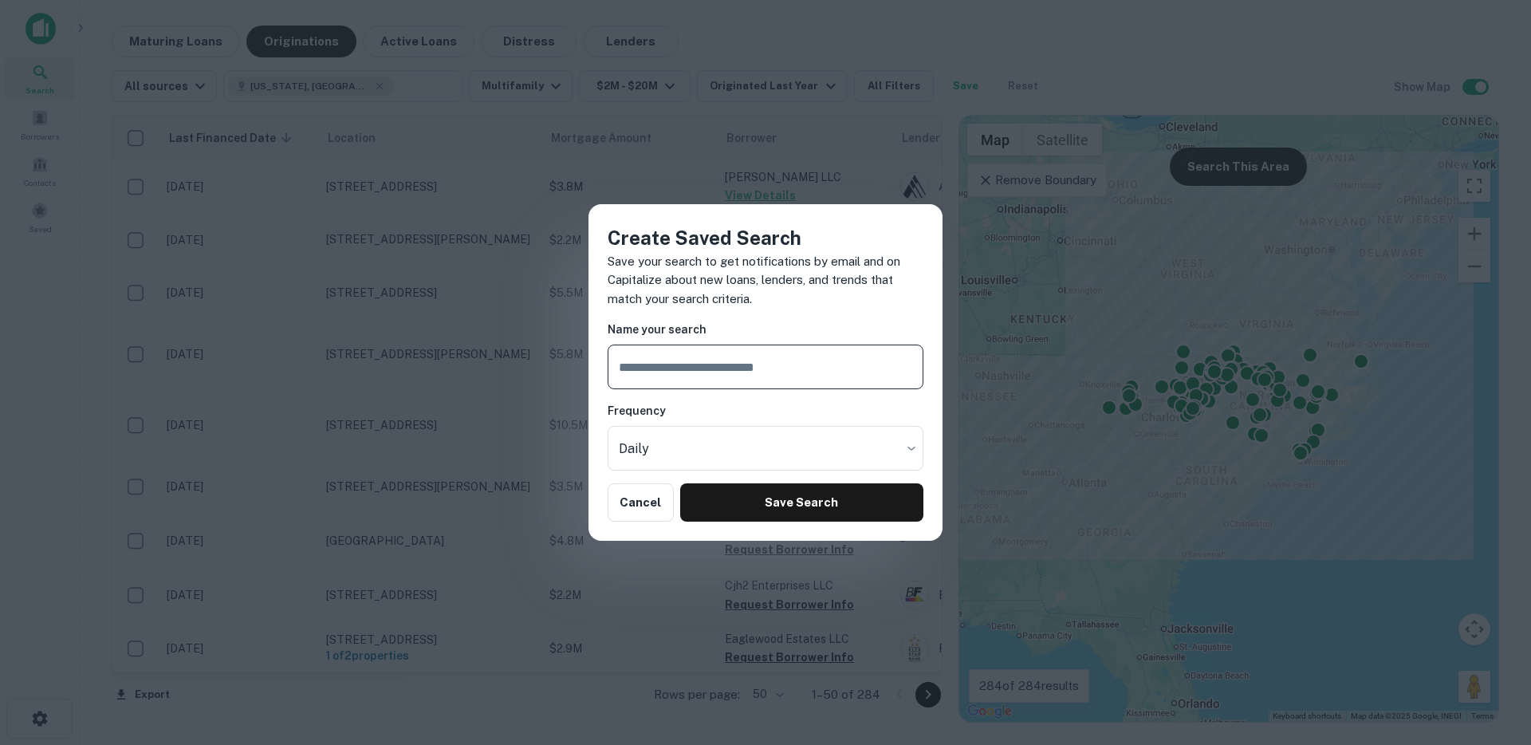
click at [689, 363] on input "text" at bounding box center [765, 366] width 316 height 45
type input "**********"
click at [655, 449] on body "Search Borrowers Contacts Saved Maturing Loans Originations Active Loans Distre…" at bounding box center [765, 372] width 1531 height 745
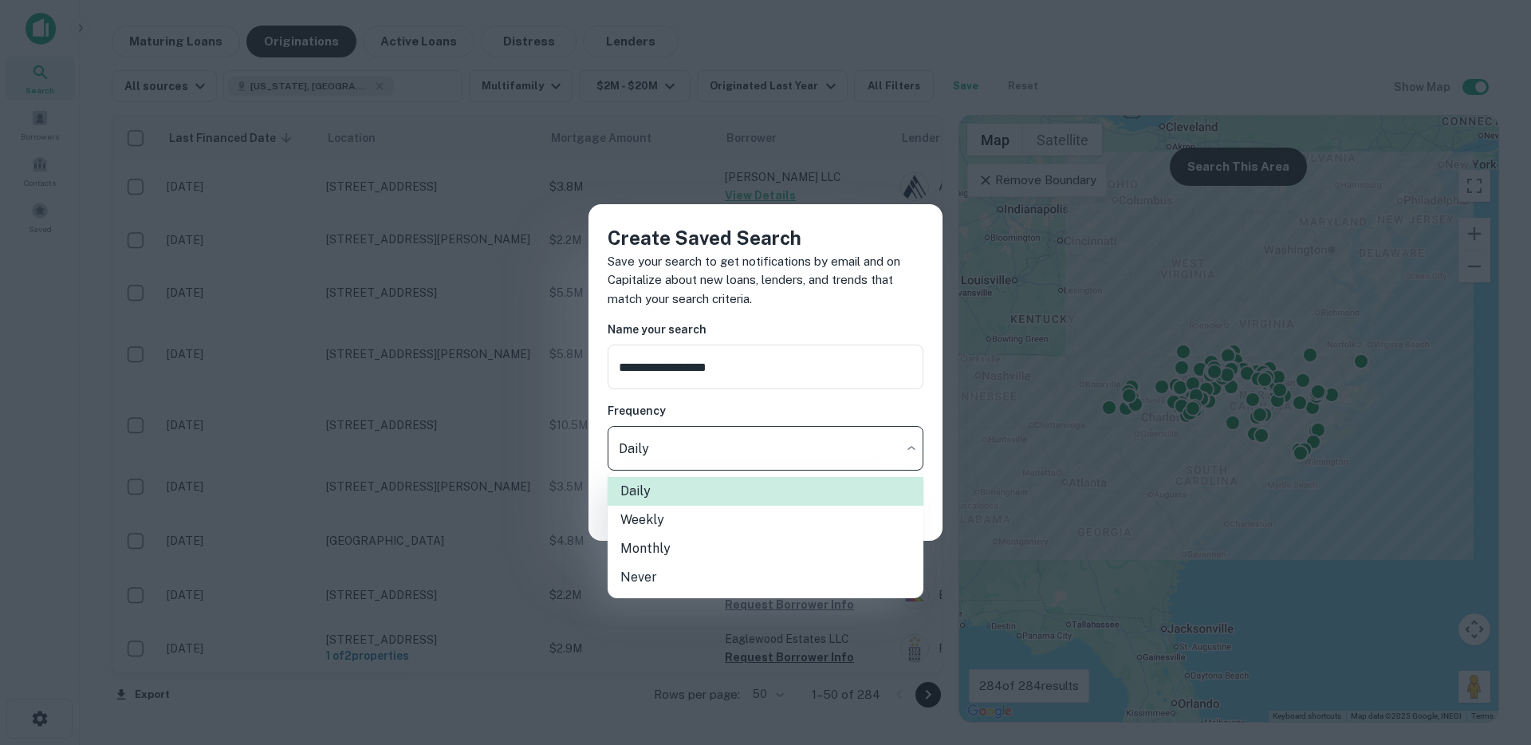
click at [741, 400] on div at bounding box center [765, 372] width 1531 height 745
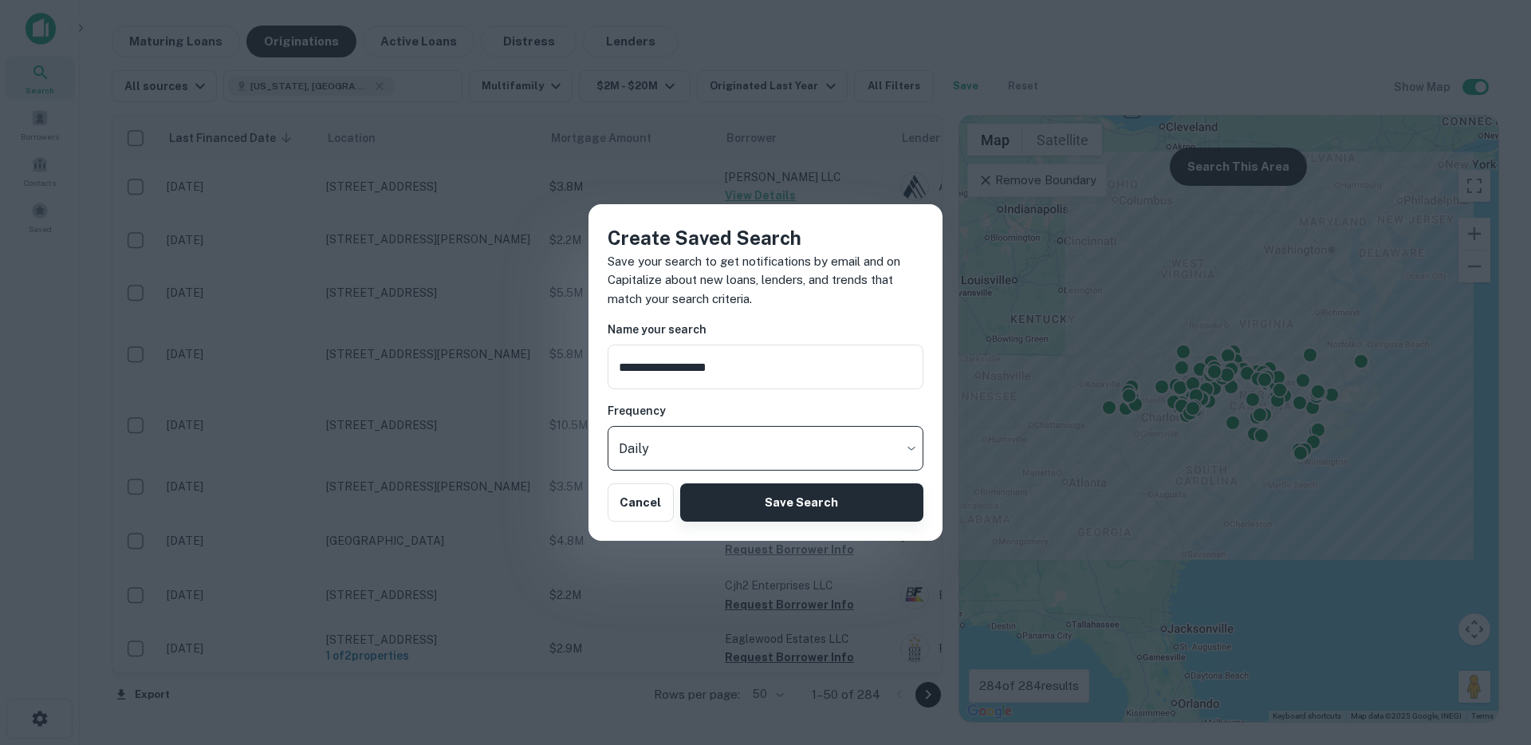
click at [755, 508] on button "Save Search" at bounding box center [801, 502] width 243 height 38
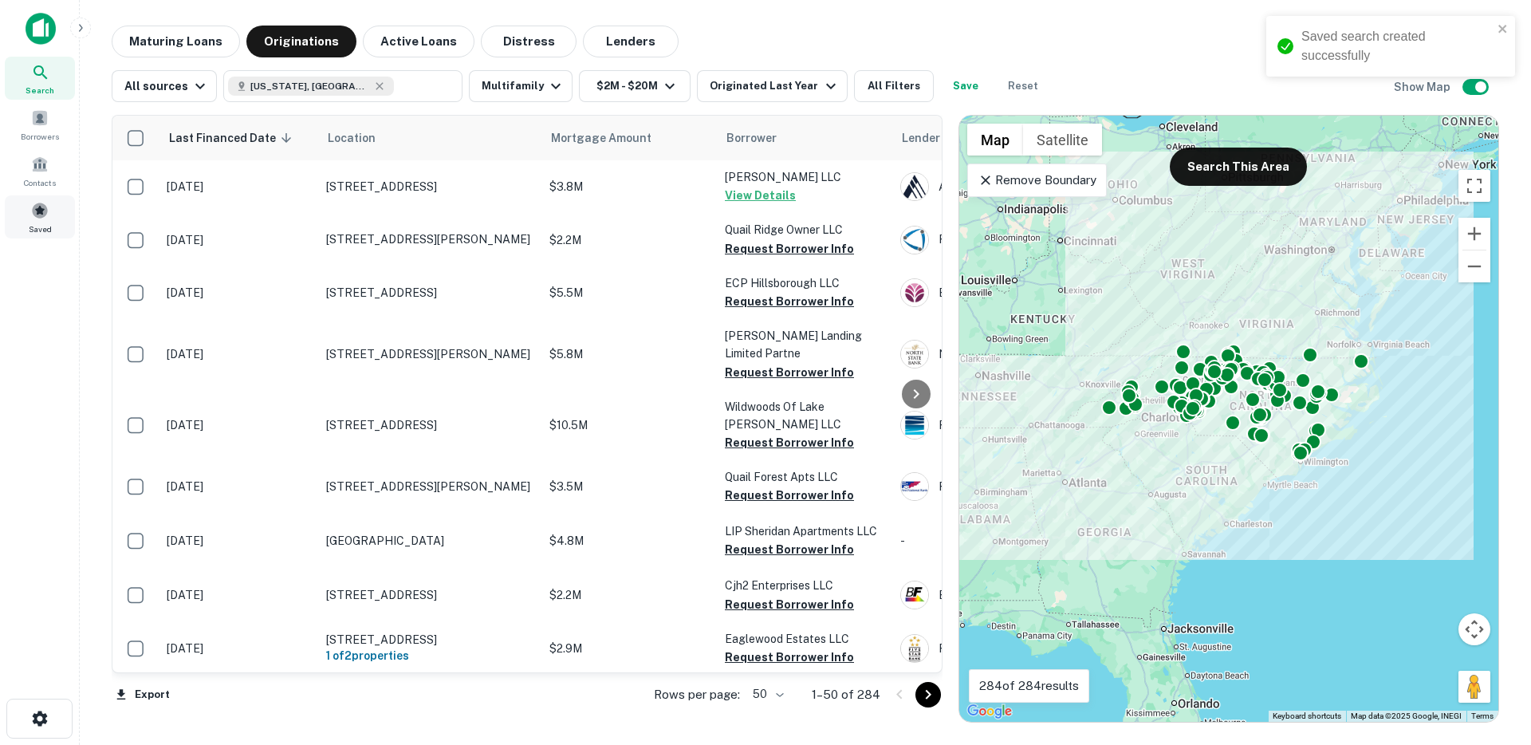
click at [41, 214] on span at bounding box center [40, 211] width 18 height 18
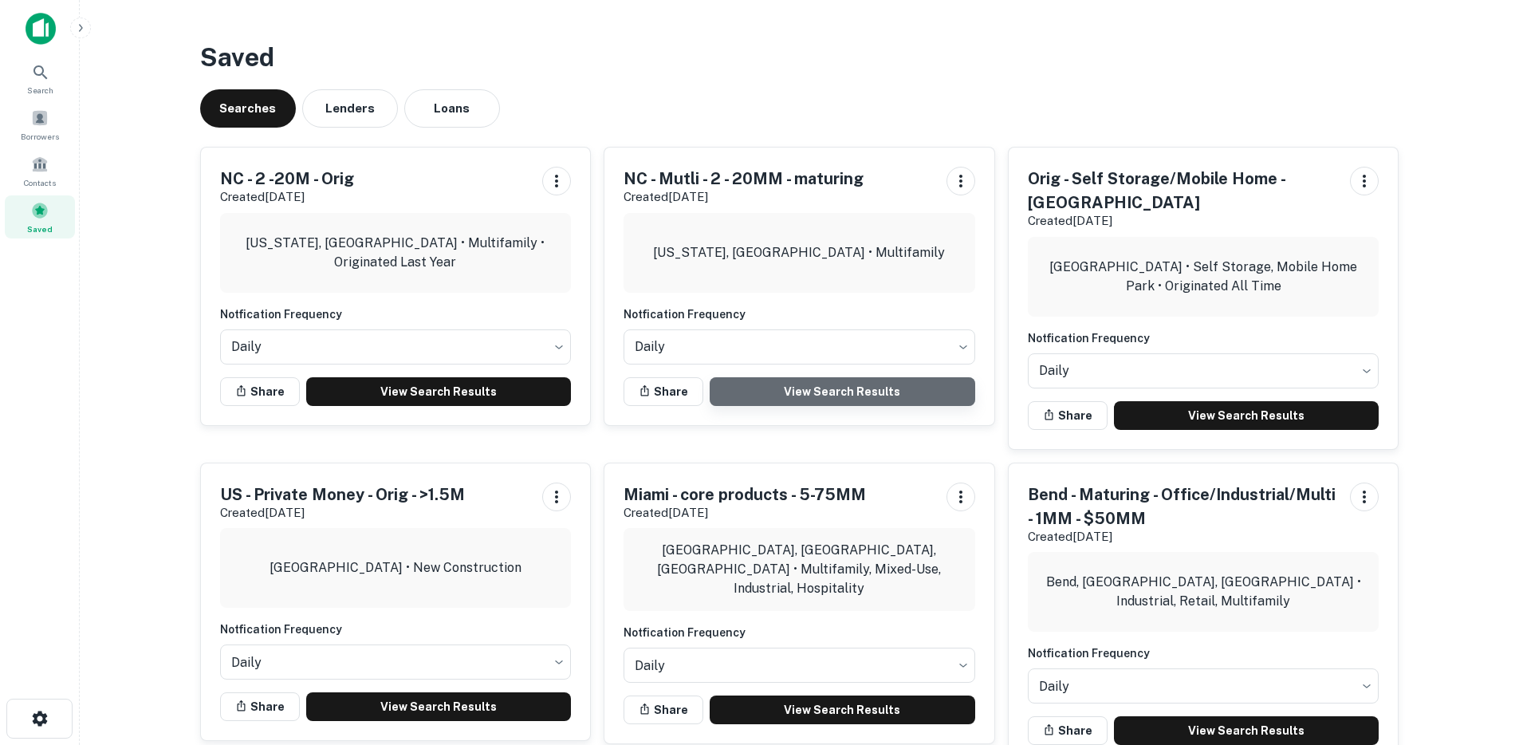
click at [816, 387] on link "View Search Results" at bounding box center [841, 391] width 265 height 29
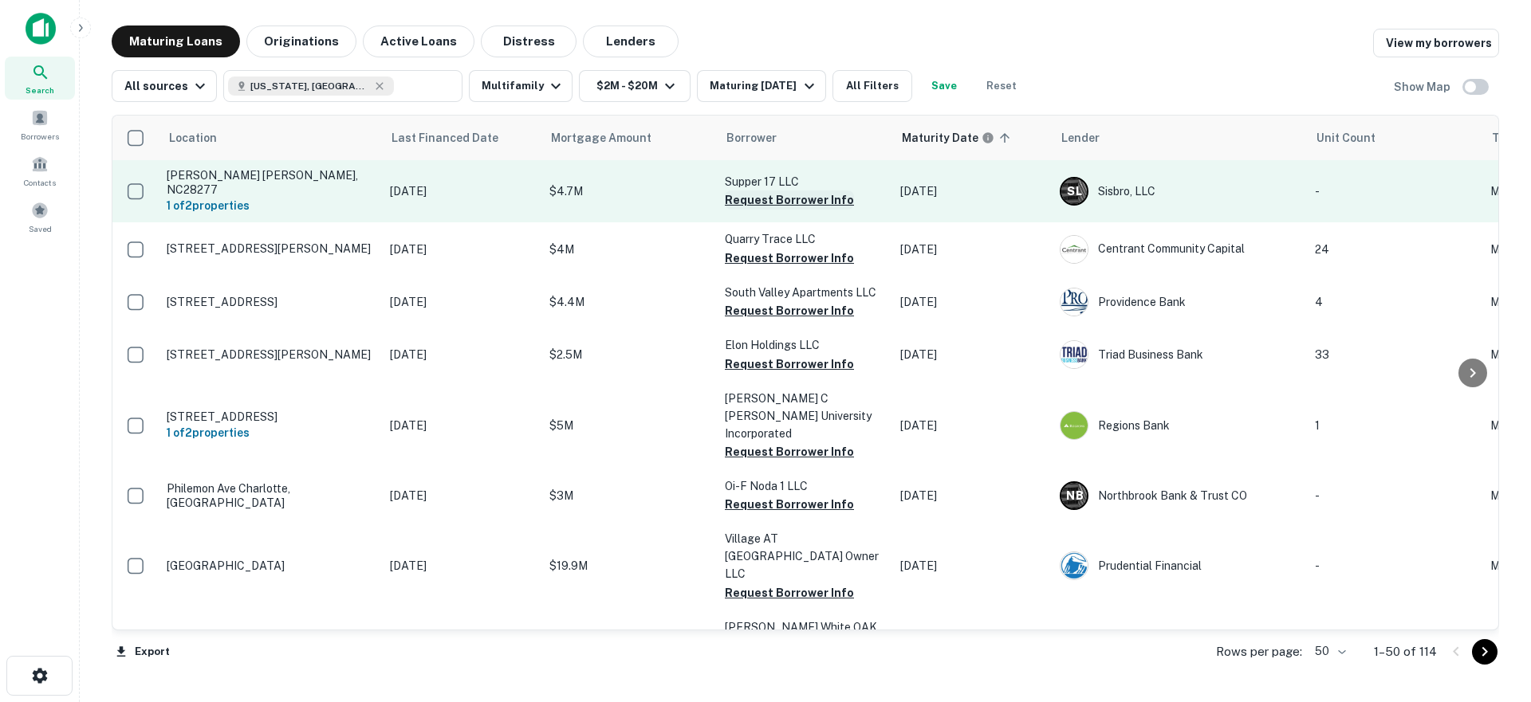
click at [759, 198] on button "Request Borrower Info" at bounding box center [789, 200] width 129 height 19
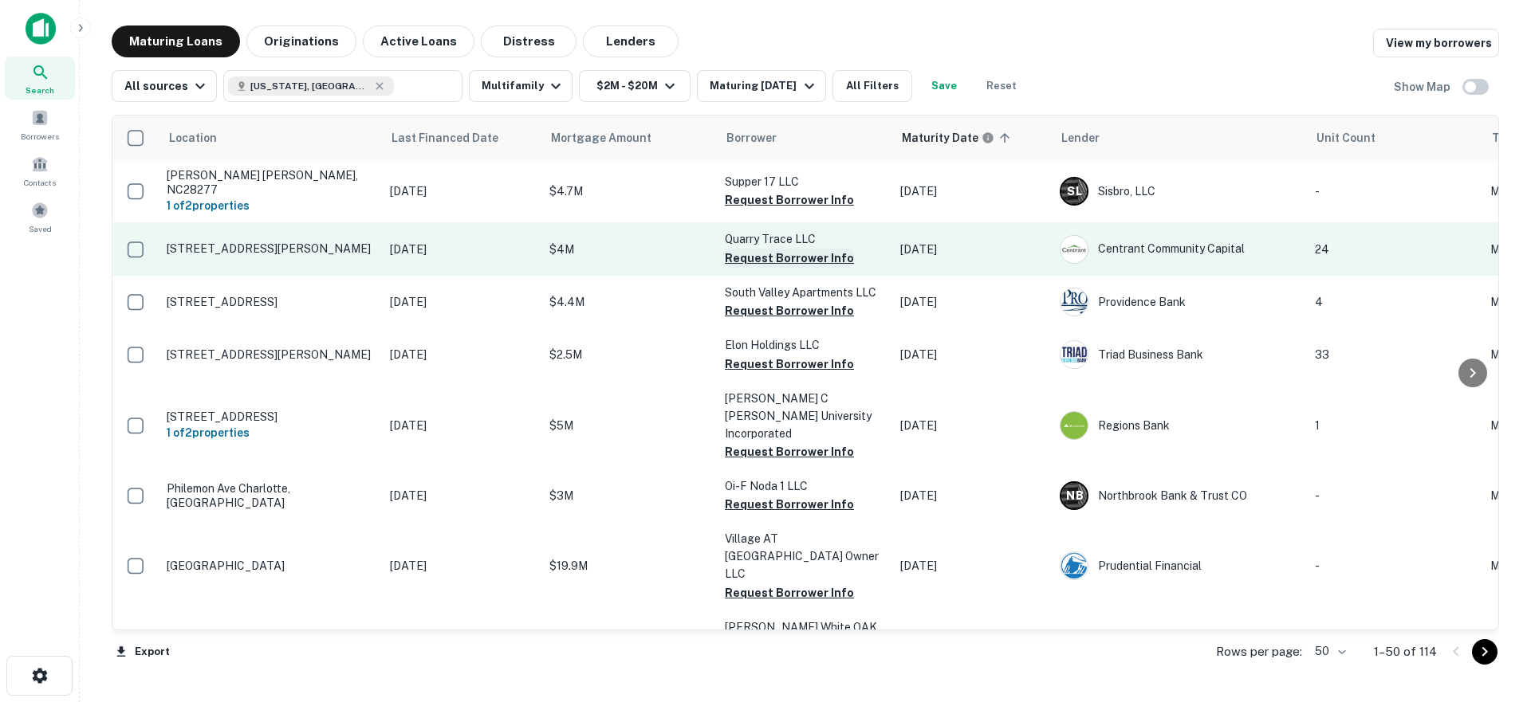
click at [778, 249] on button "Request Borrower Info" at bounding box center [789, 258] width 129 height 19
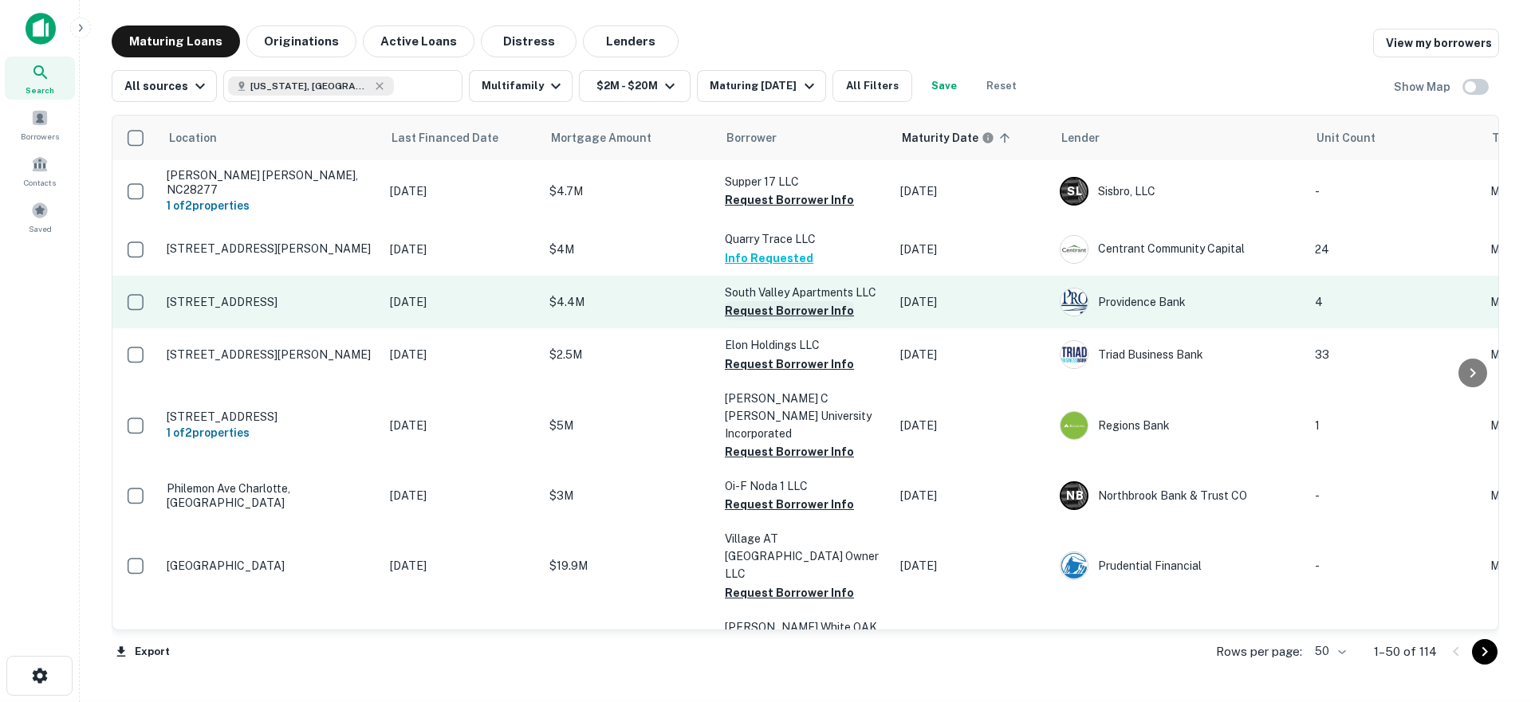
click at [771, 304] on button "Request Borrower Info" at bounding box center [789, 310] width 129 height 19
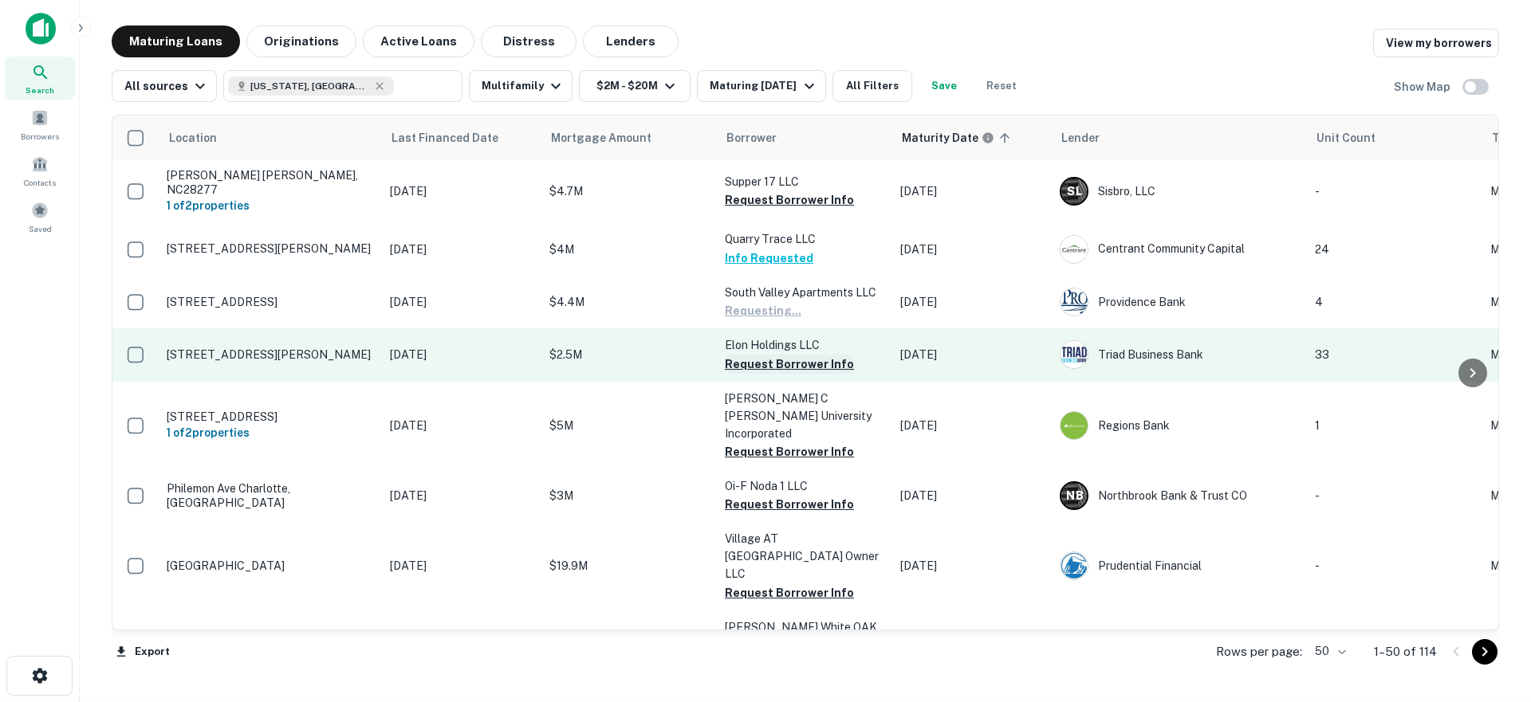
click at [760, 355] on button "Request Borrower Info" at bounding box center [789, 364] width 129 height 19
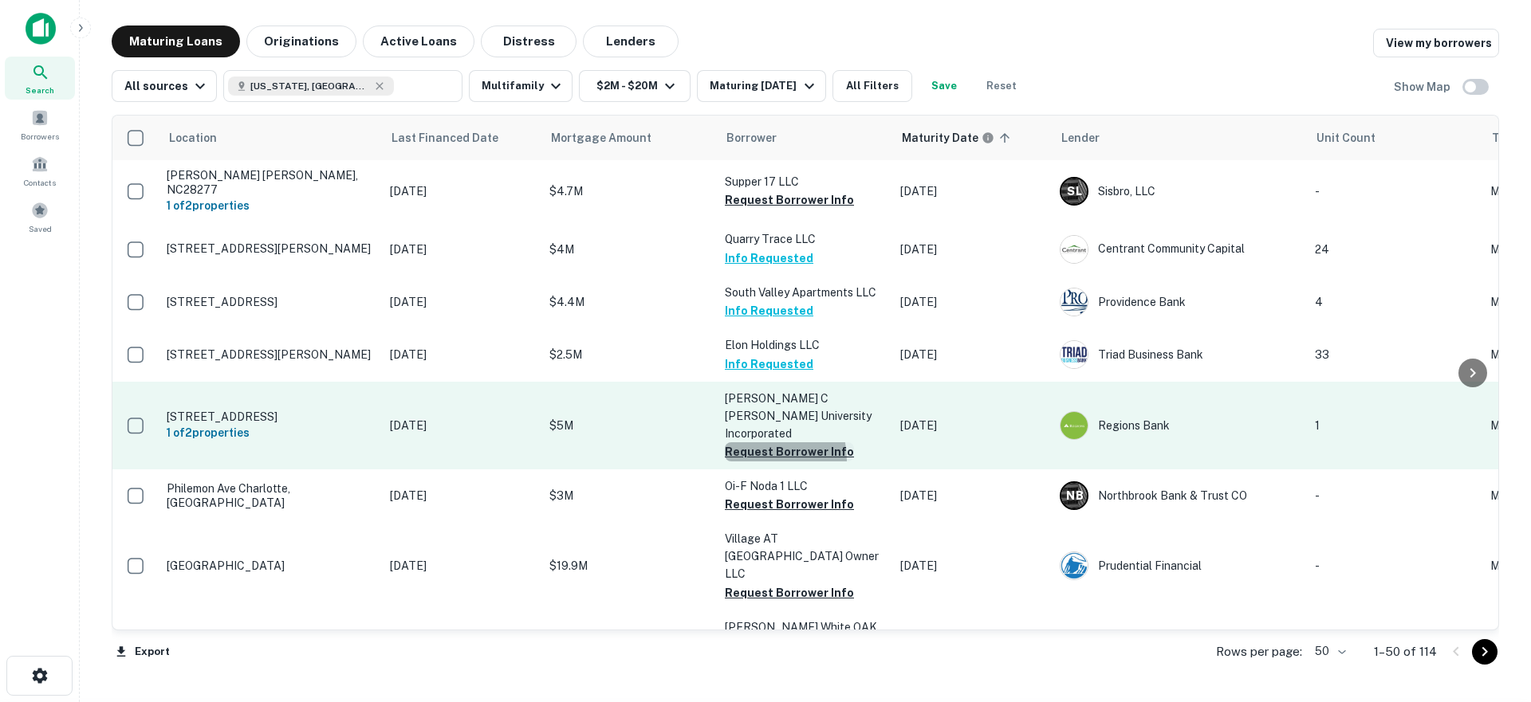
click at [749, 442] on button "Request Borrower Info" at bounding box center [789, 451] width 129 height 19
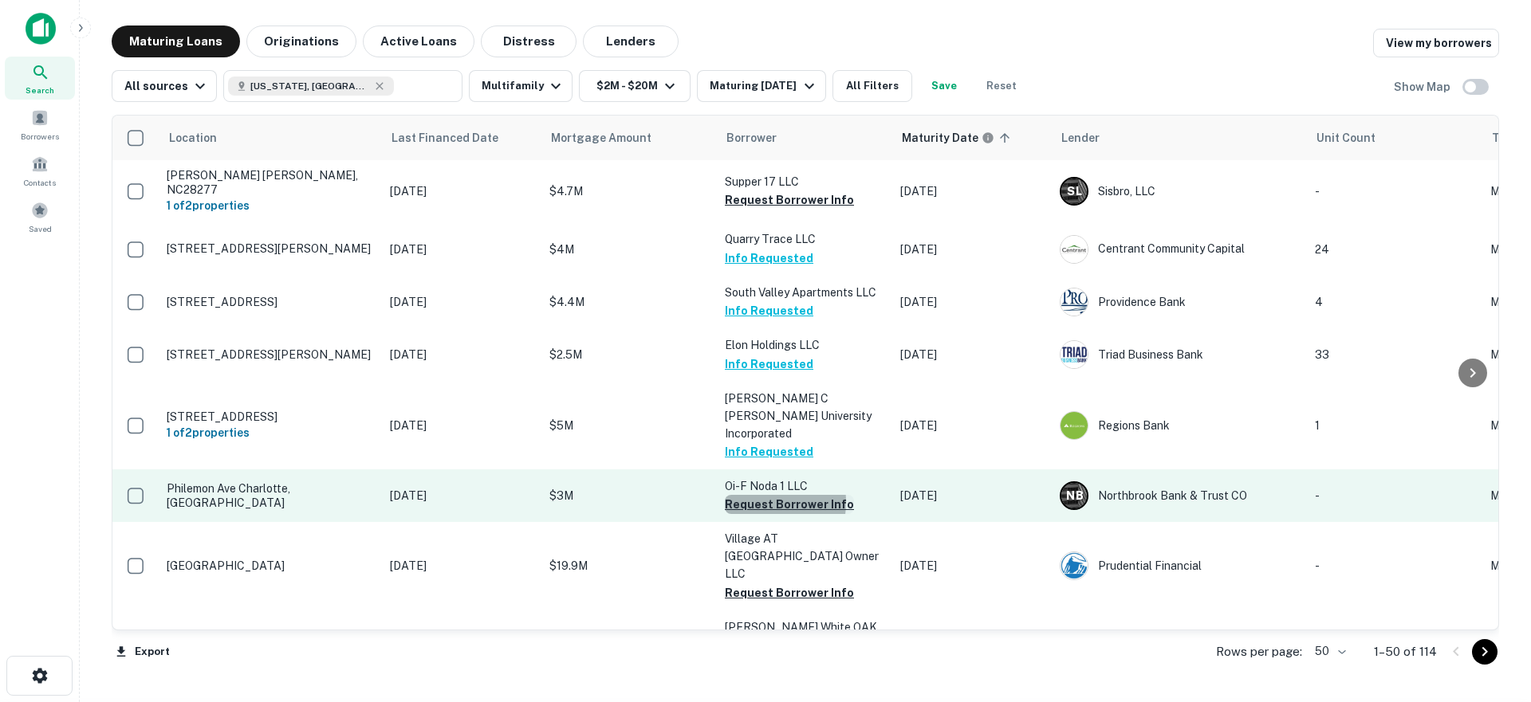
click at [747, 495] on button "Request Borrower Info" at bounding box center [789, 504] width 129 height 19
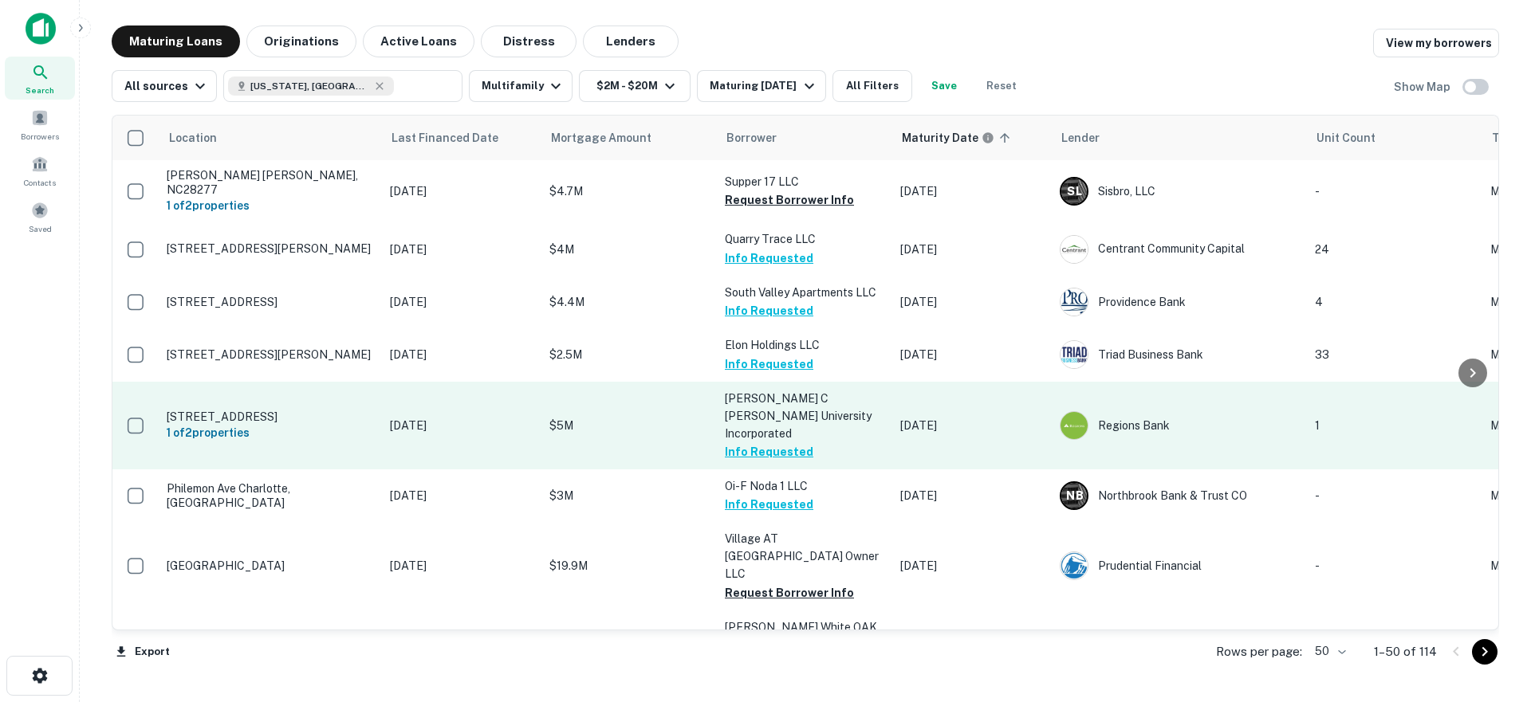
click at [616, 417] on p "$5M" at bounding box center [628, 426] width 159 height 18
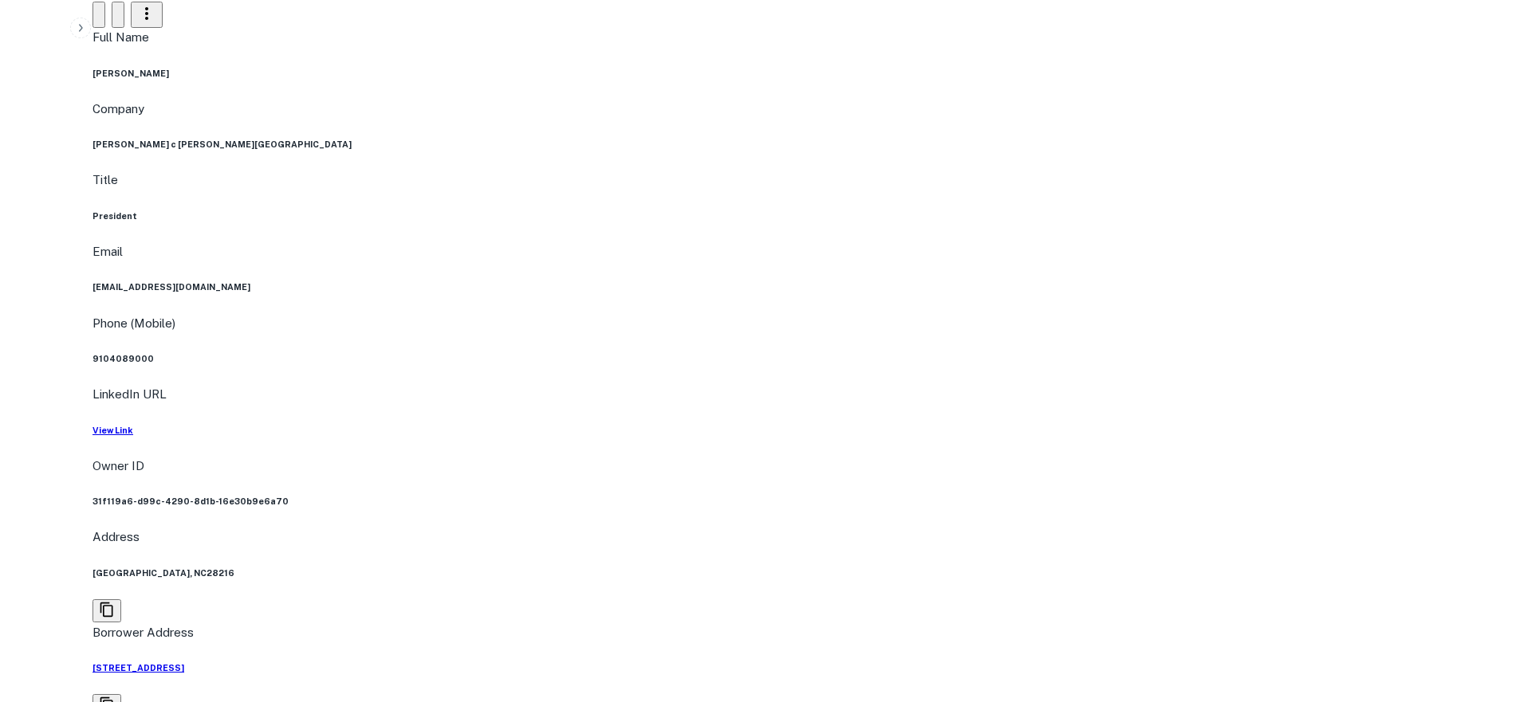
scroll to position [1378, 0]
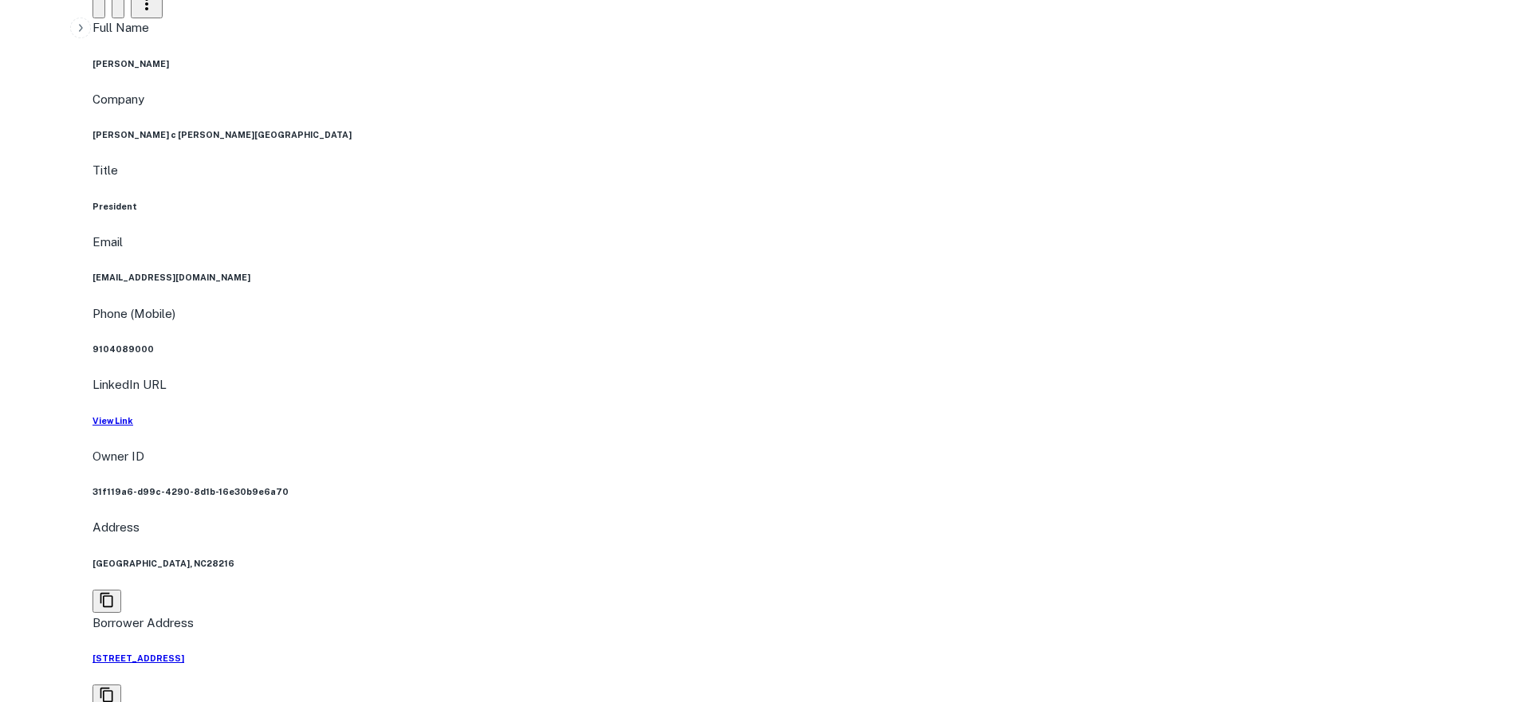
drag, startPoint x: 1222, startPoint y: 241, endPoint x: 1214, endPoint y: 343, distance: 102.3
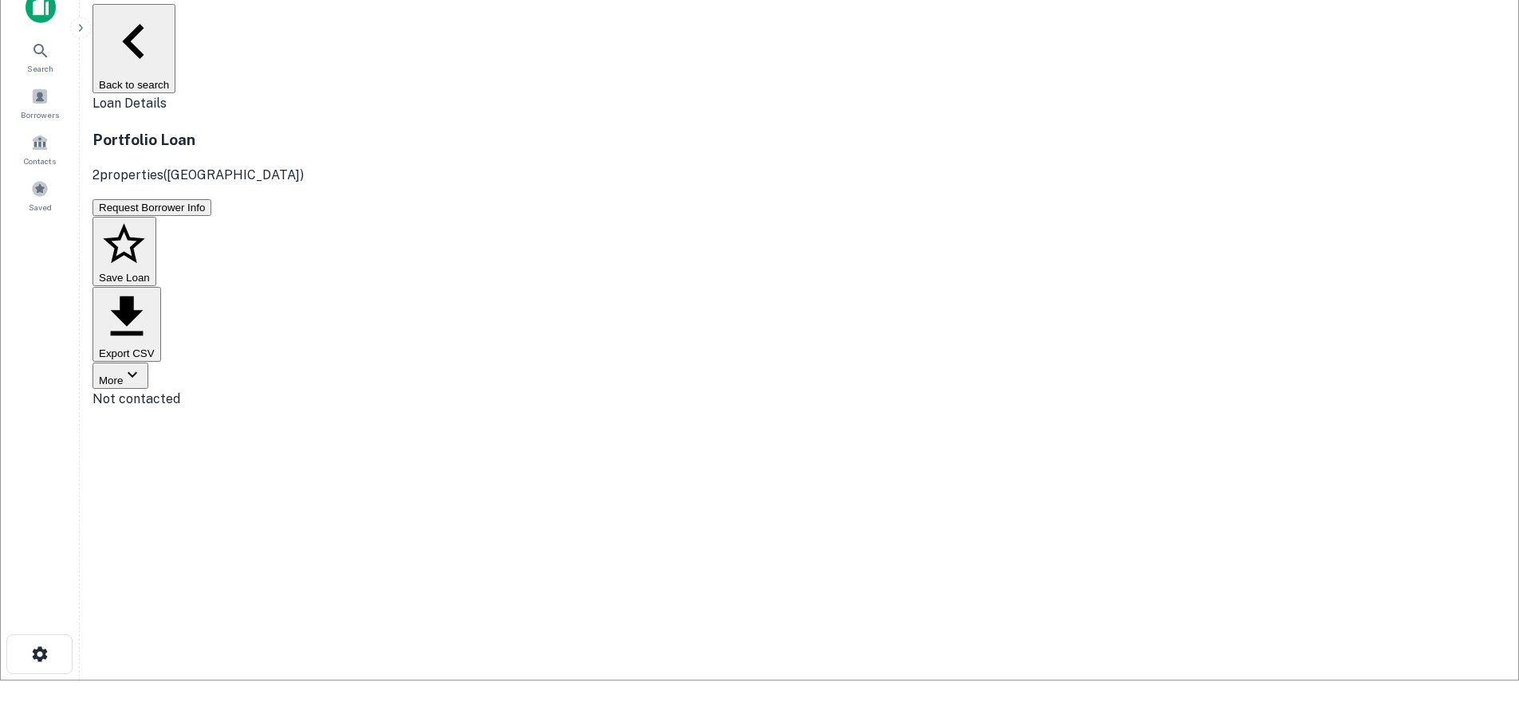
scroll to position [33, 0]
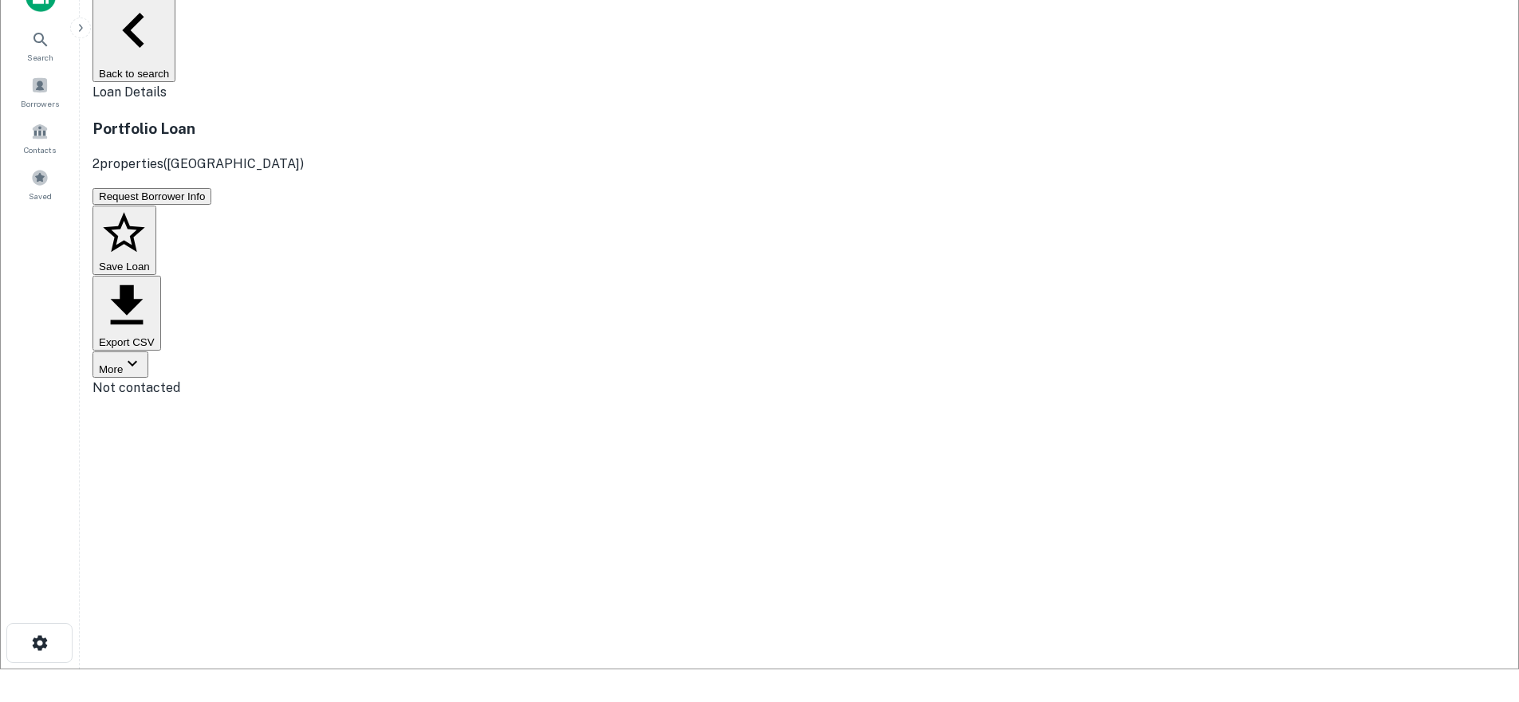
click at [137, 361] on icon "button" at bounding box center [133, 364] width 10 height 6
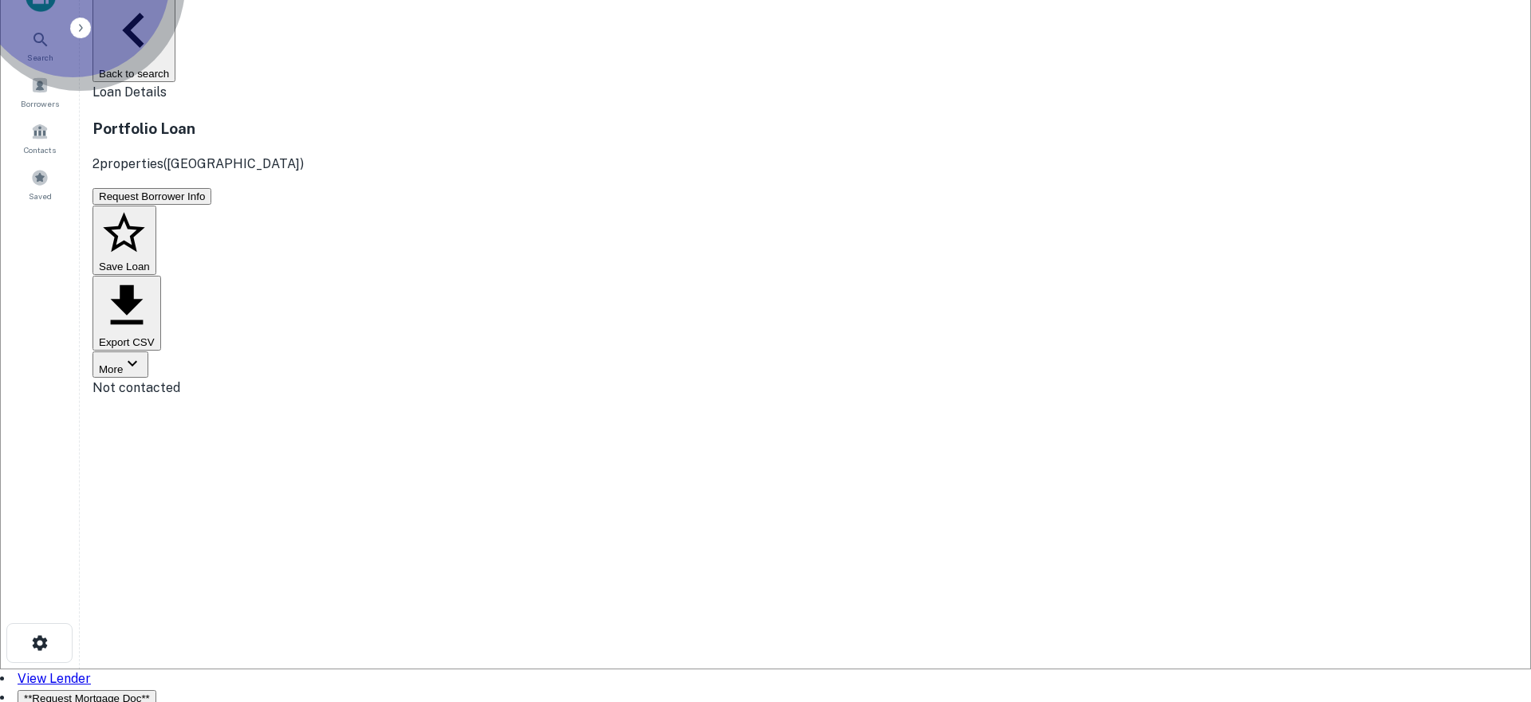
click at [91, 671] on link "View Lender" at bounding box center [54, 678] width 73 height 15
click at [461, 670] on div at bounding box center [759, 670] width 1519 height 0
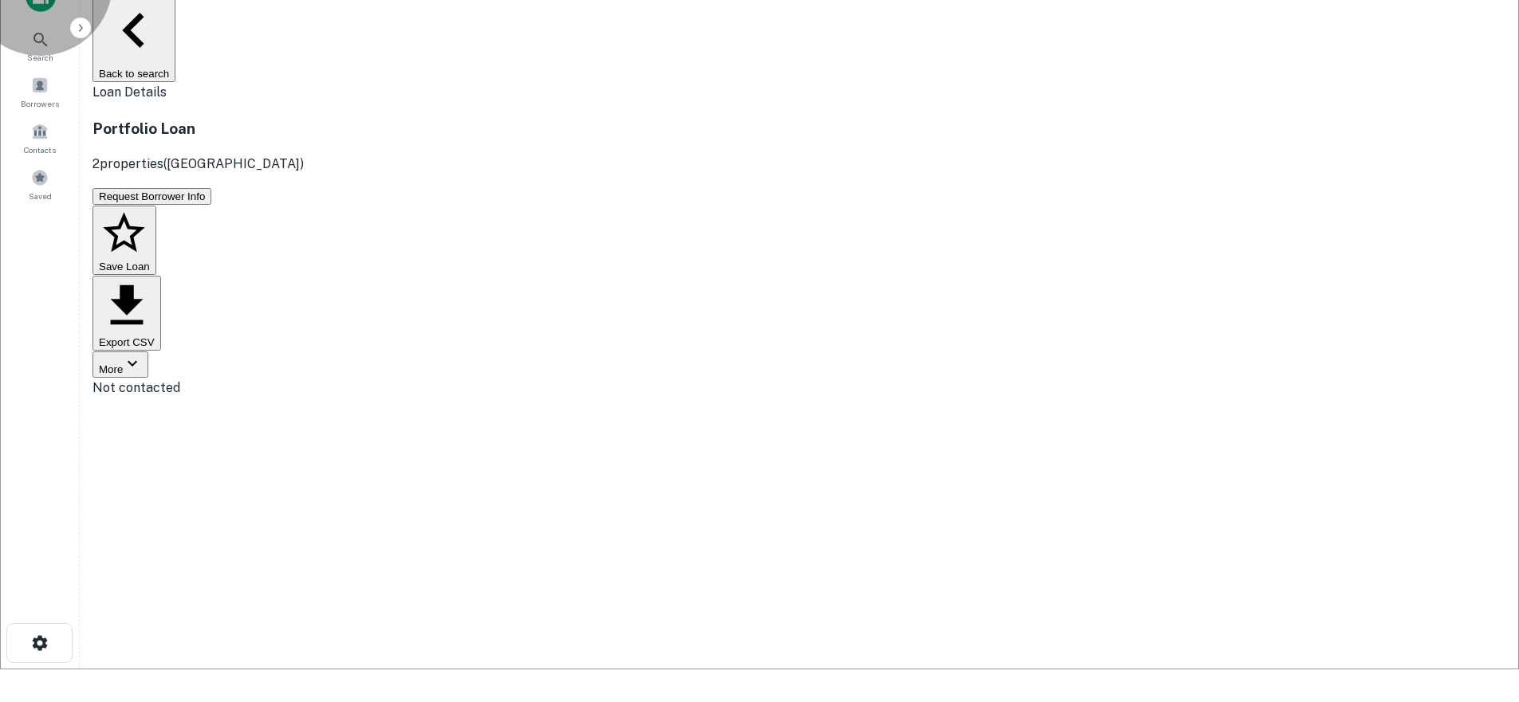
click at [175, 9] on button "Back to search" at bounding box center [133, 37] width 83 height 89
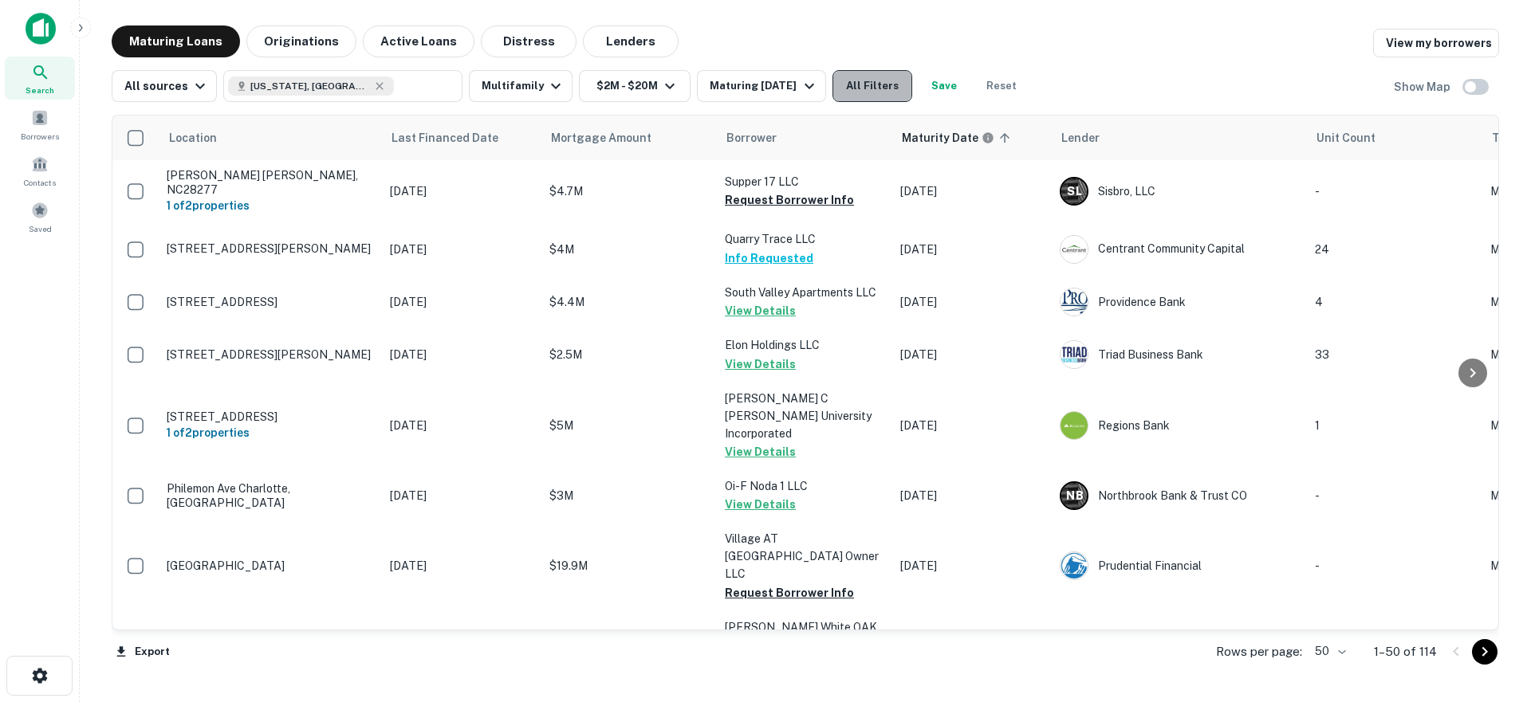
click at [879, 95] on button "All Filters" at bounding box center [872, 86] width 80 height 32
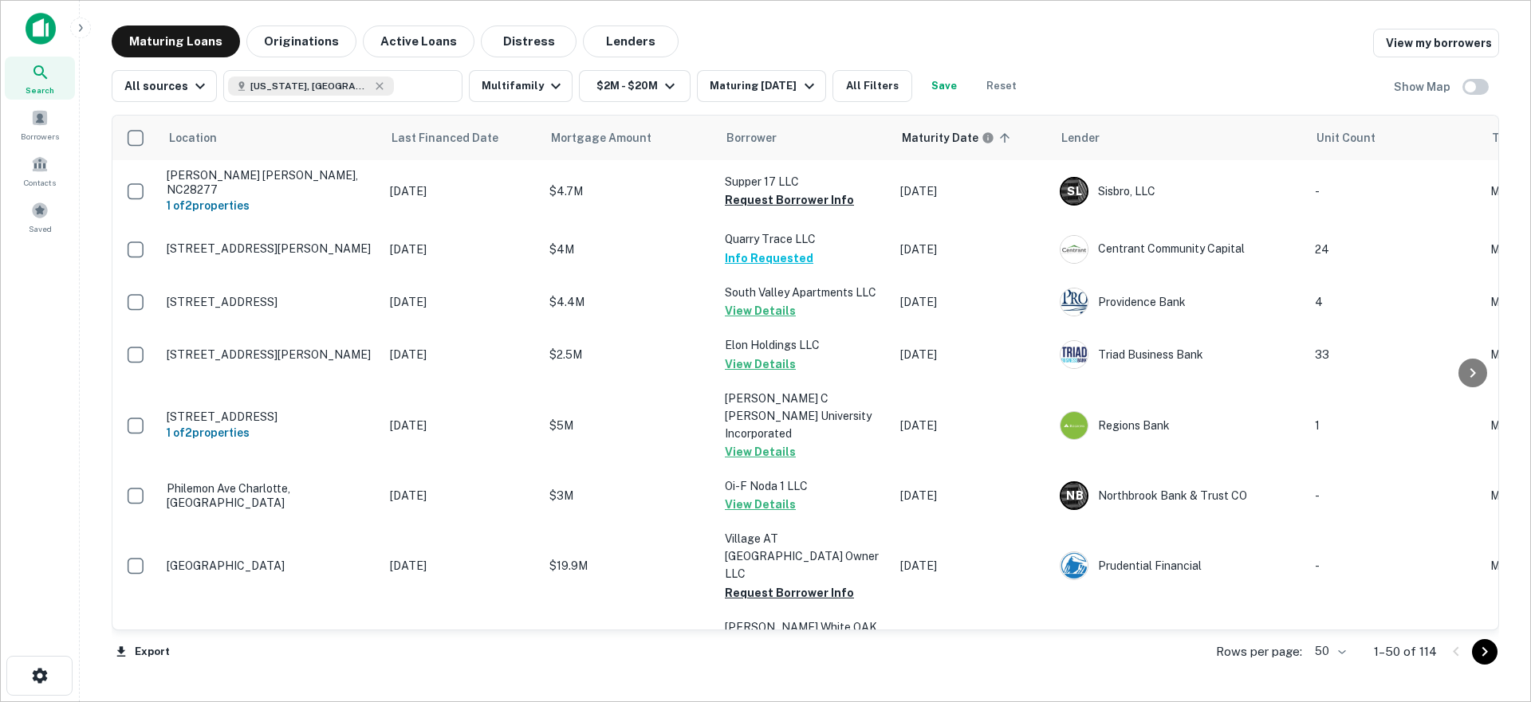
scroll to position [231, 0]
click at [966, 702] on div at bounding box center [765, 702] width 1531 height 0
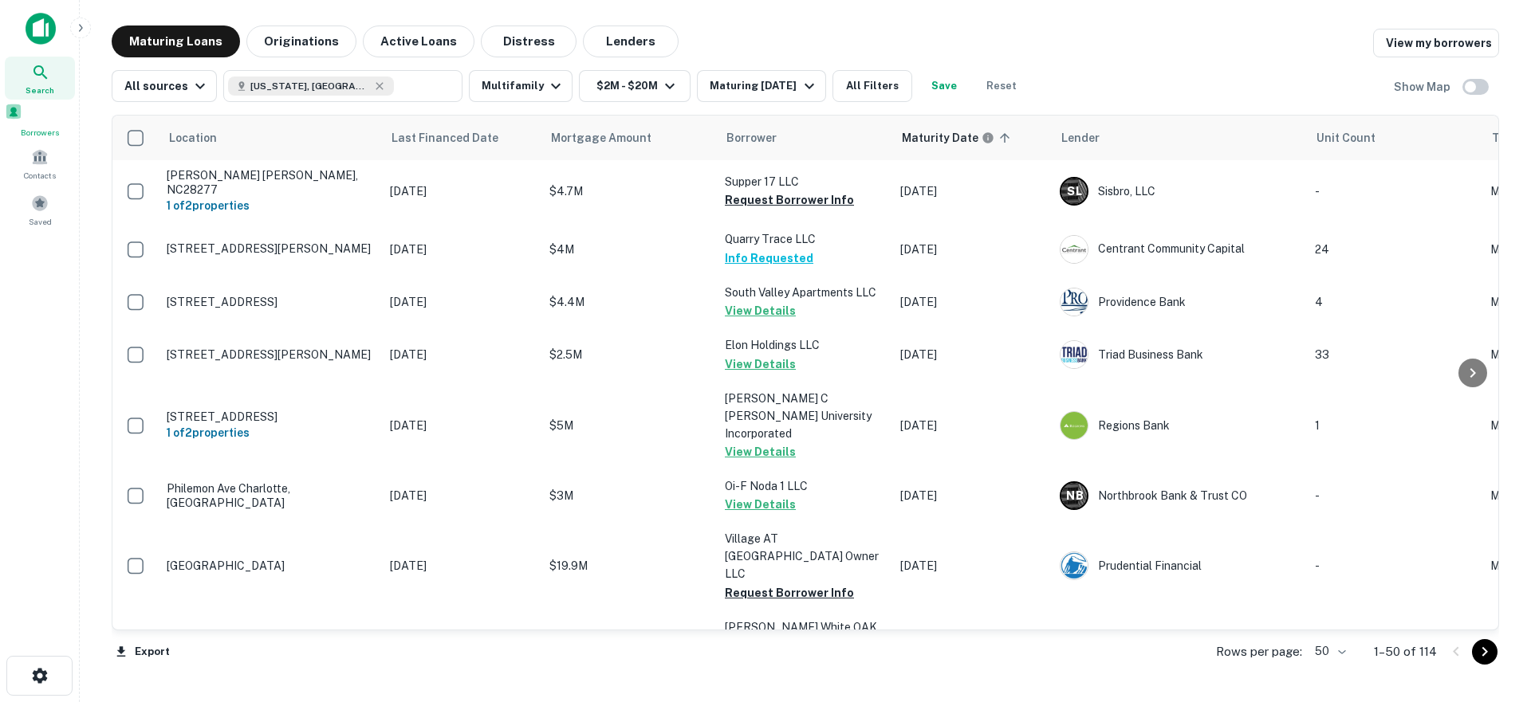
click at [22, 116] on span at bounding box center [14, 112] width 18 height 18
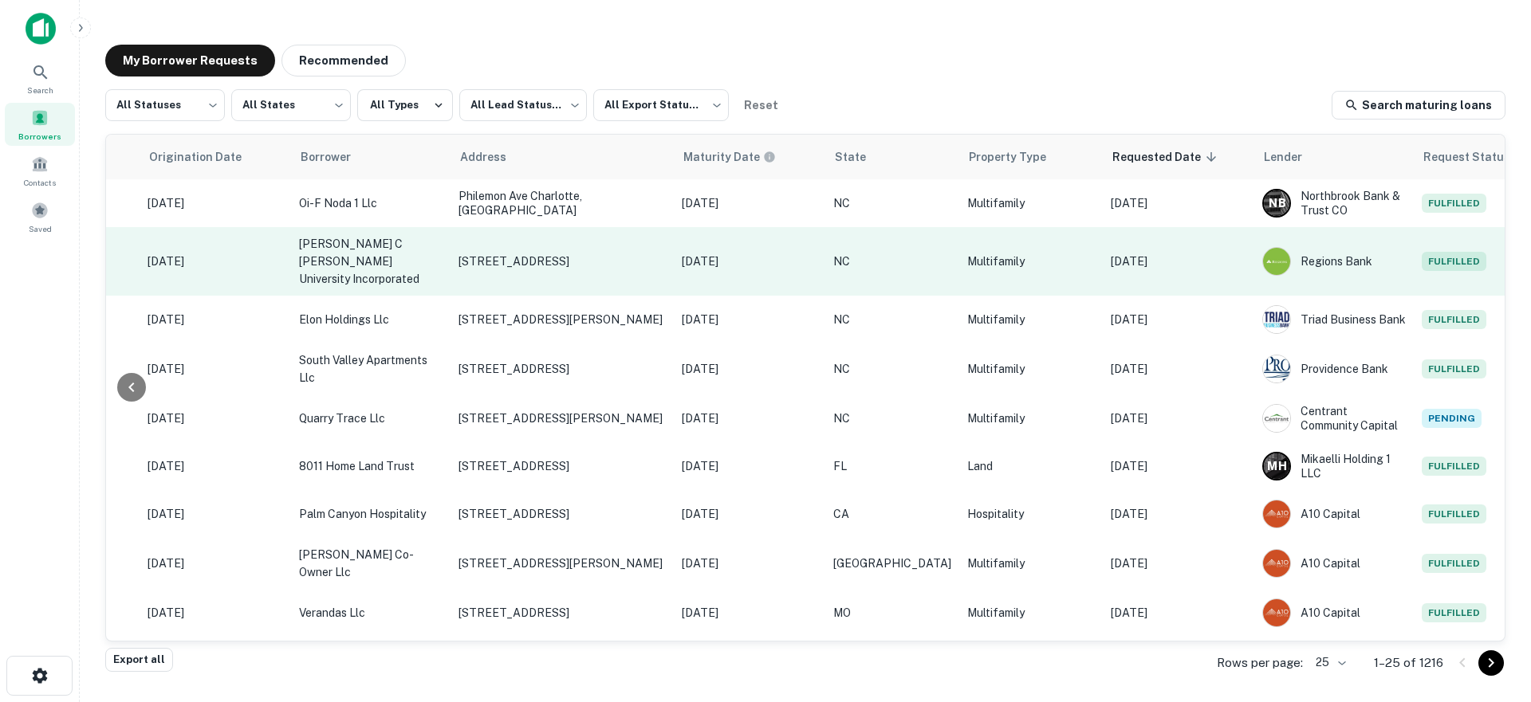
scroll to position [3, 316]
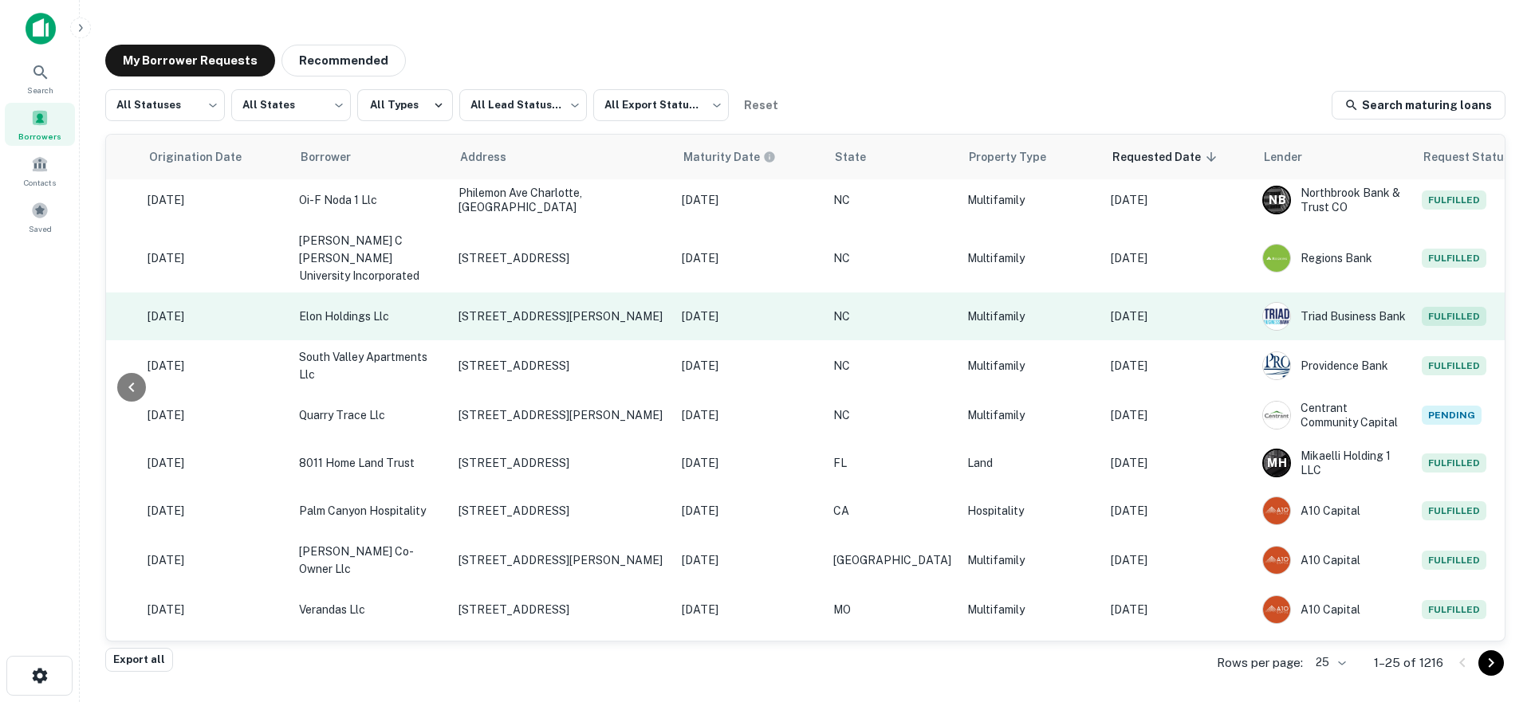
click at [1139, 308] on p "Sep 10, 2025" at bounding box center [1178, 317] width 136 height 18
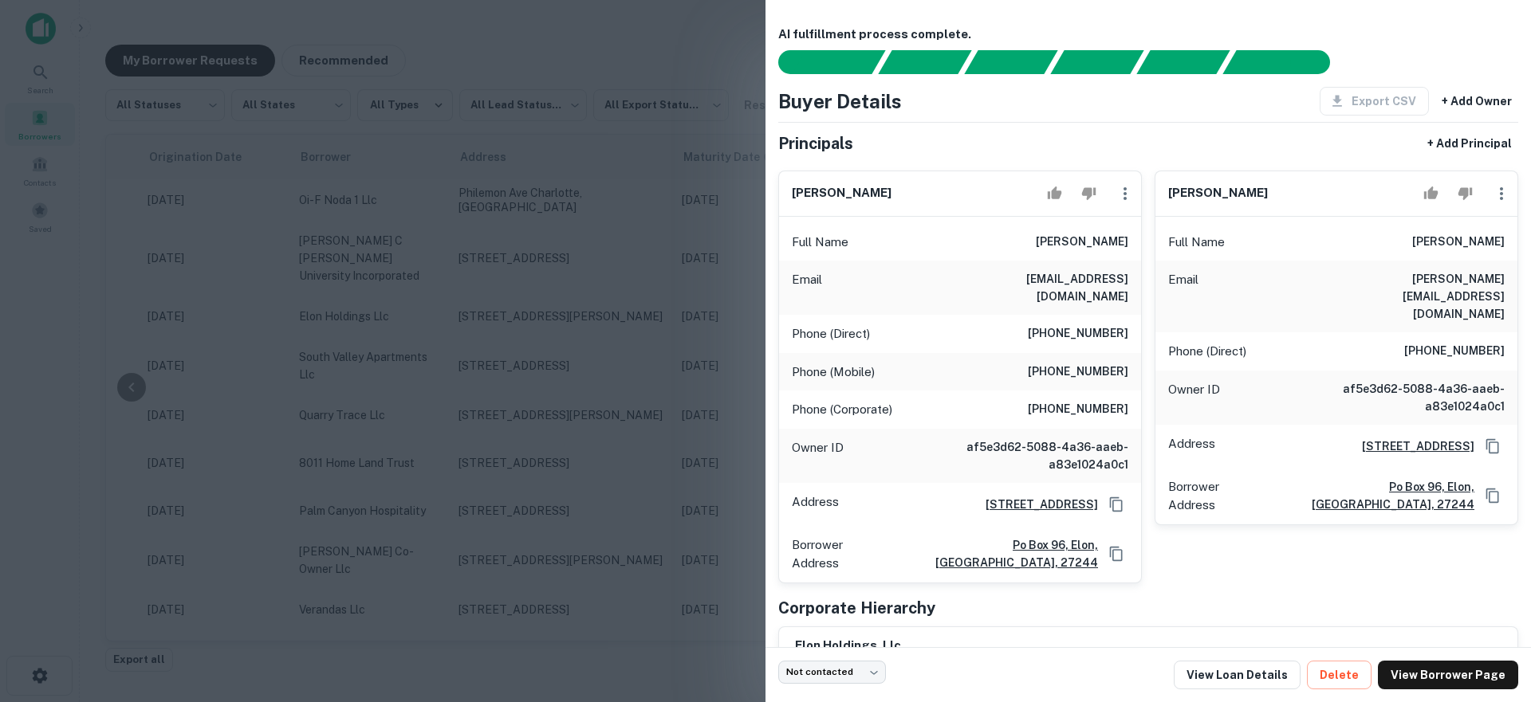
click at [547, 358] on div at bounding box center [765, 351] width 1531 height 702
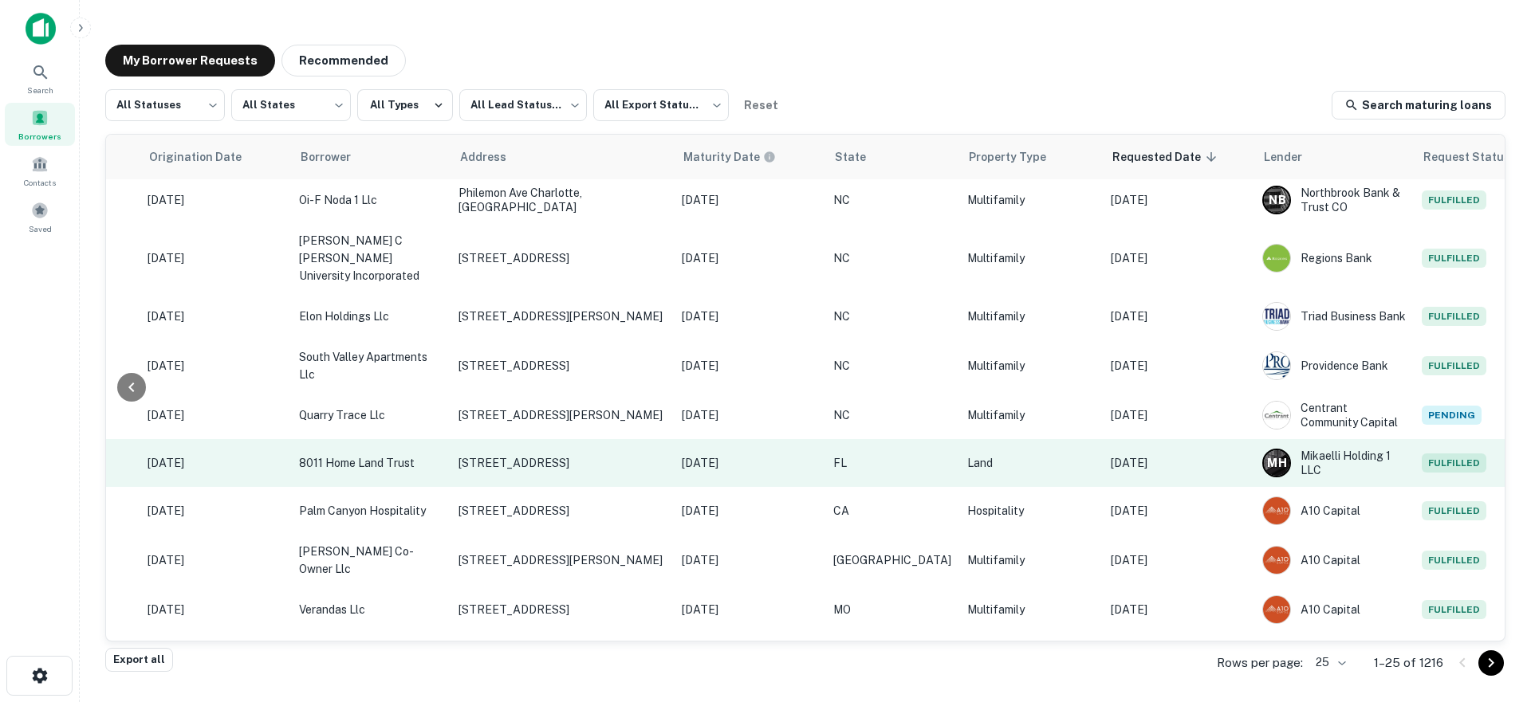
click at [1024, 439] on td "Land" at bounding box center [1030, 463] width 143 height 48
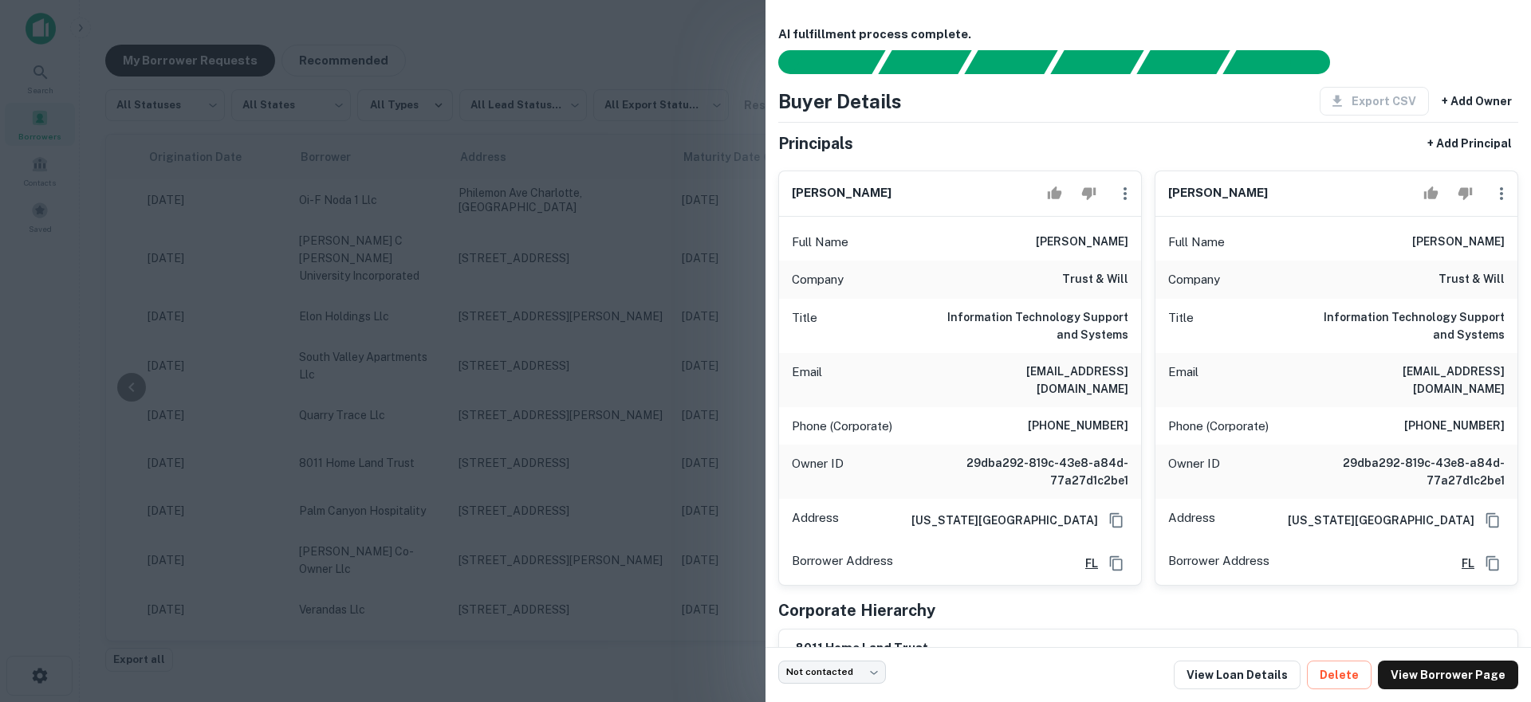
click at [639, 363] on div at bounding box center [765, 351] width 1531 height 702
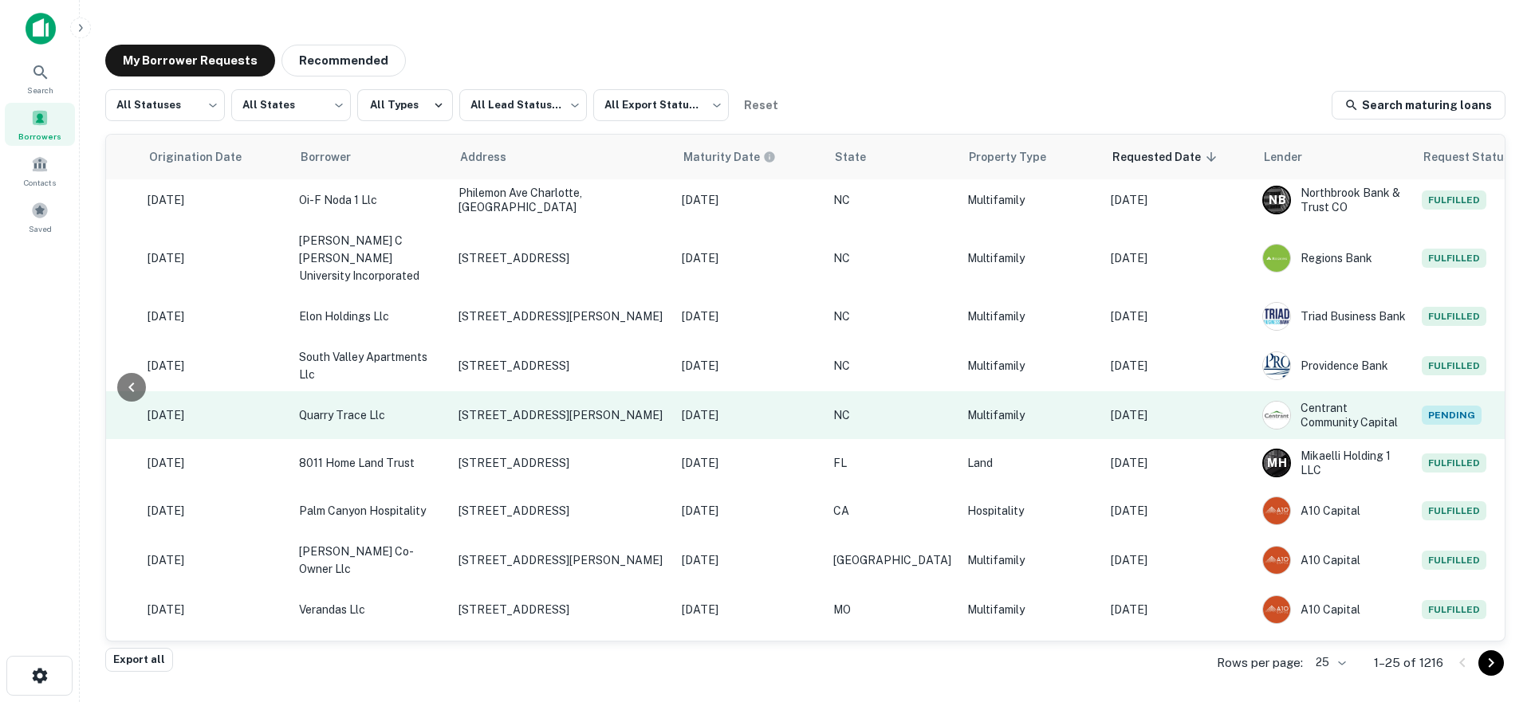
scroll to position [0, 316]
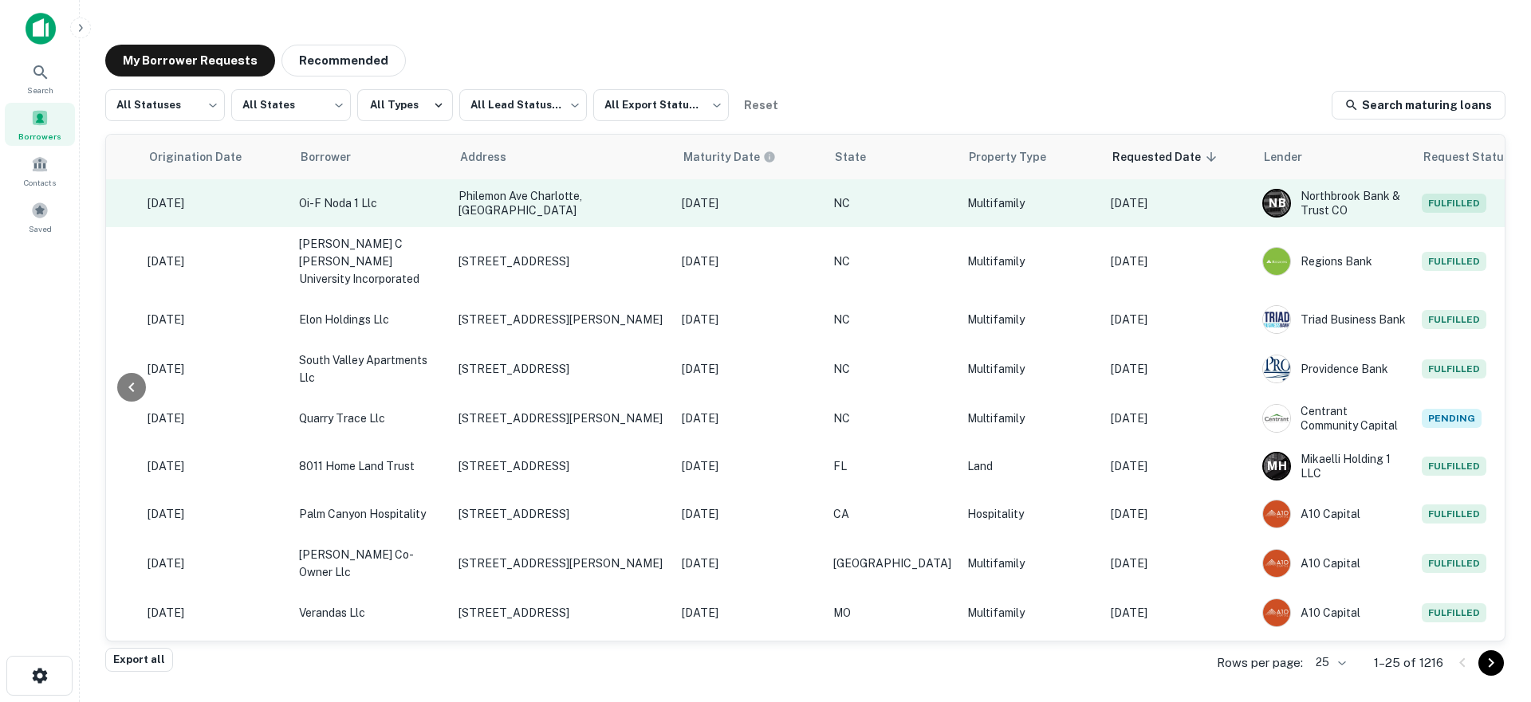
click at [1170, 214] on td "Sep 10, 2025" at bounding box center [1177, 203] width 151 height 48
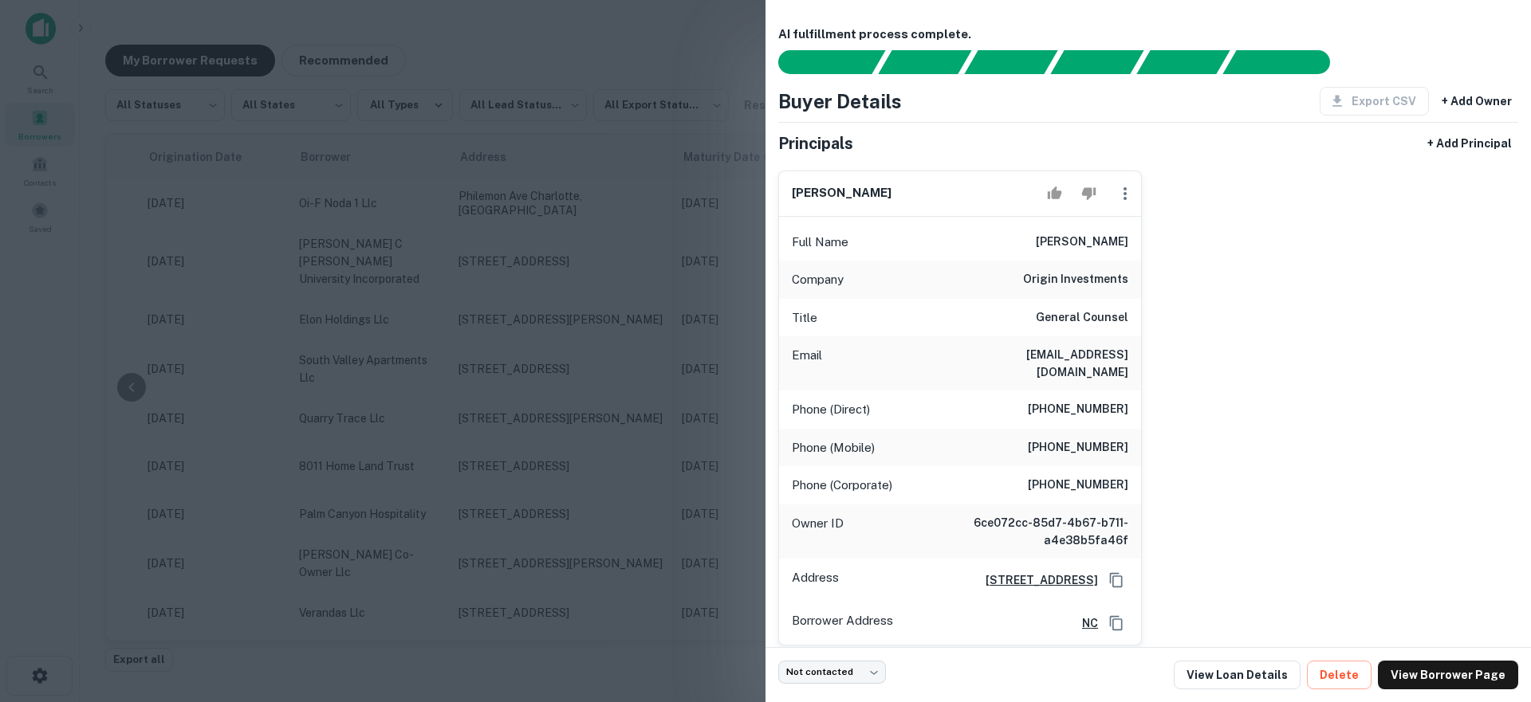
click at [497, 364] on div at bounding box center [765, 351] width 1531 height 702
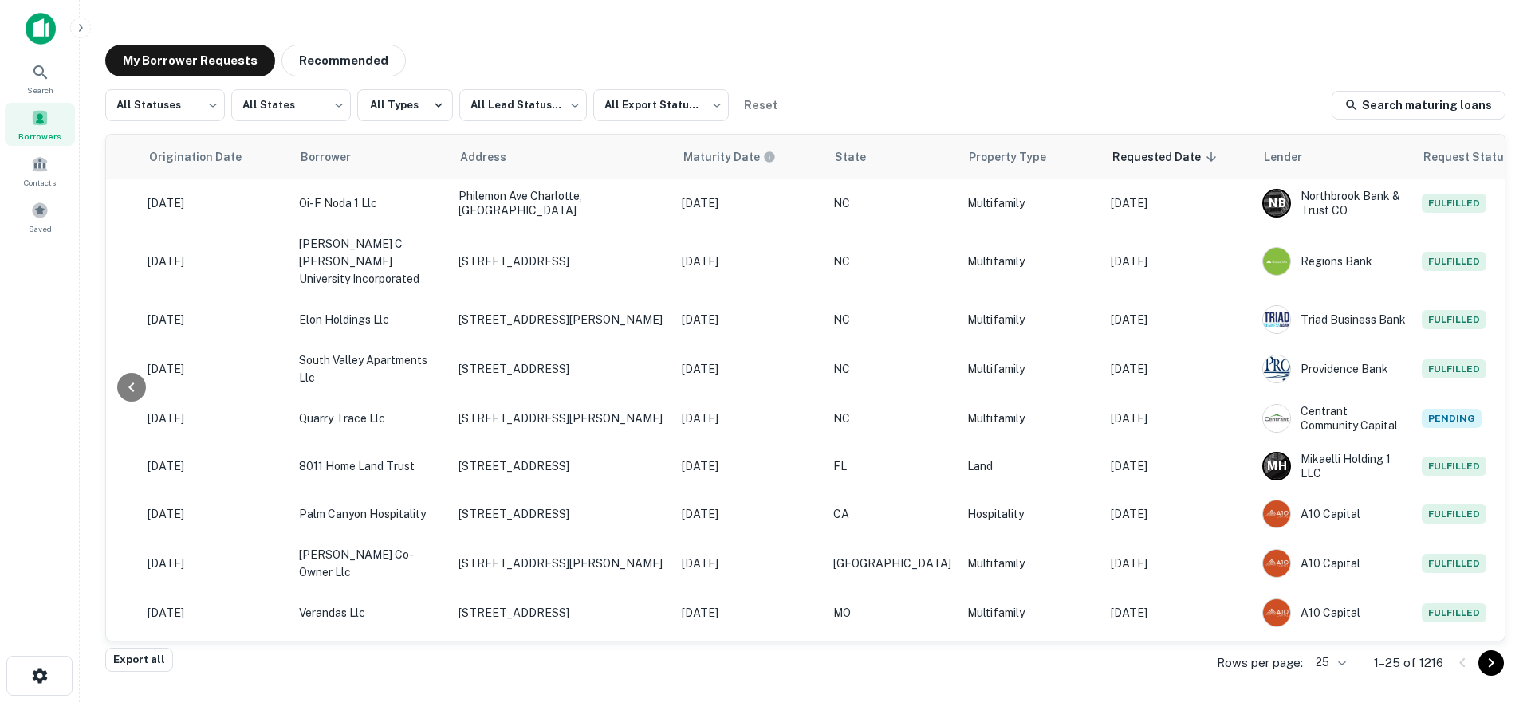
scroll to position [0, 0]
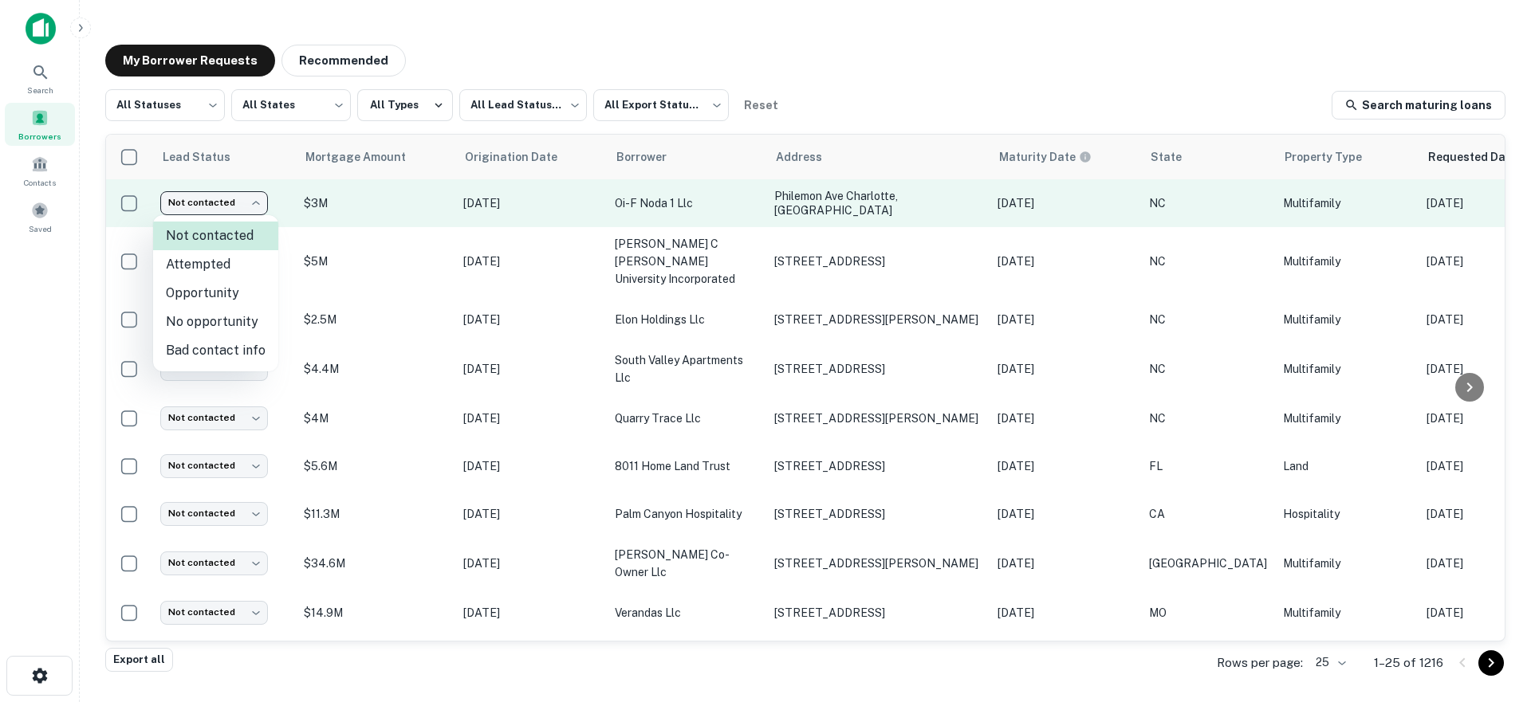
click at [249, 202] on body "Search Borrowers Contacts Saved My Borrower Requests Recommended All Statuses *…" at bounding box center [765, 351] width 1531 height 702
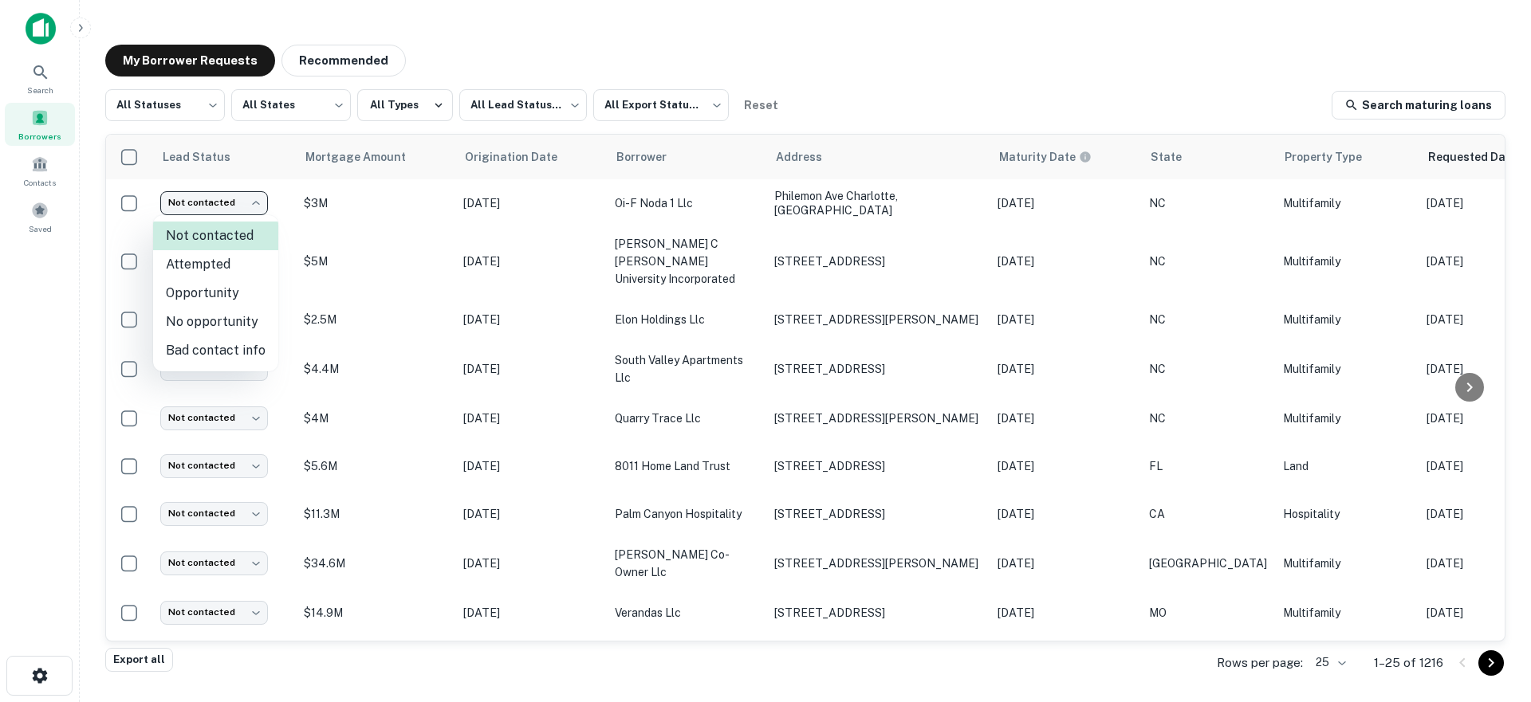
click at [284, 142] on div at bounding box center [765, 351] width 1531 height 702
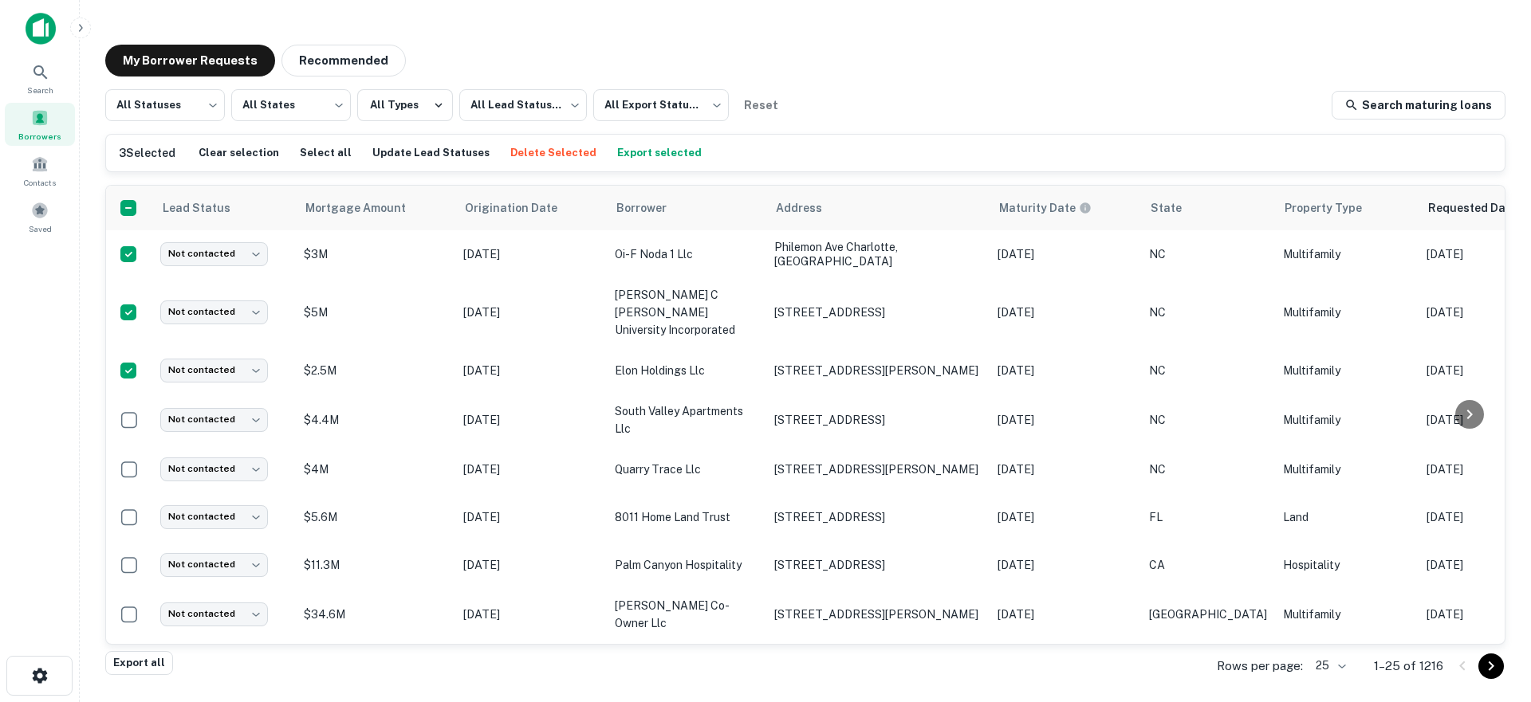
click at [388, 674] on div "Export all Rows per page: 25 ** 1–25 of 1216" at bounding box center [805, 666] width 1400 height 43
click at [876, 81] on div "My Borrower Requests Recommended All Statuses *** ​ All States *** ​ All Types …" at bounding box center [804, 348] width 1425 height 632
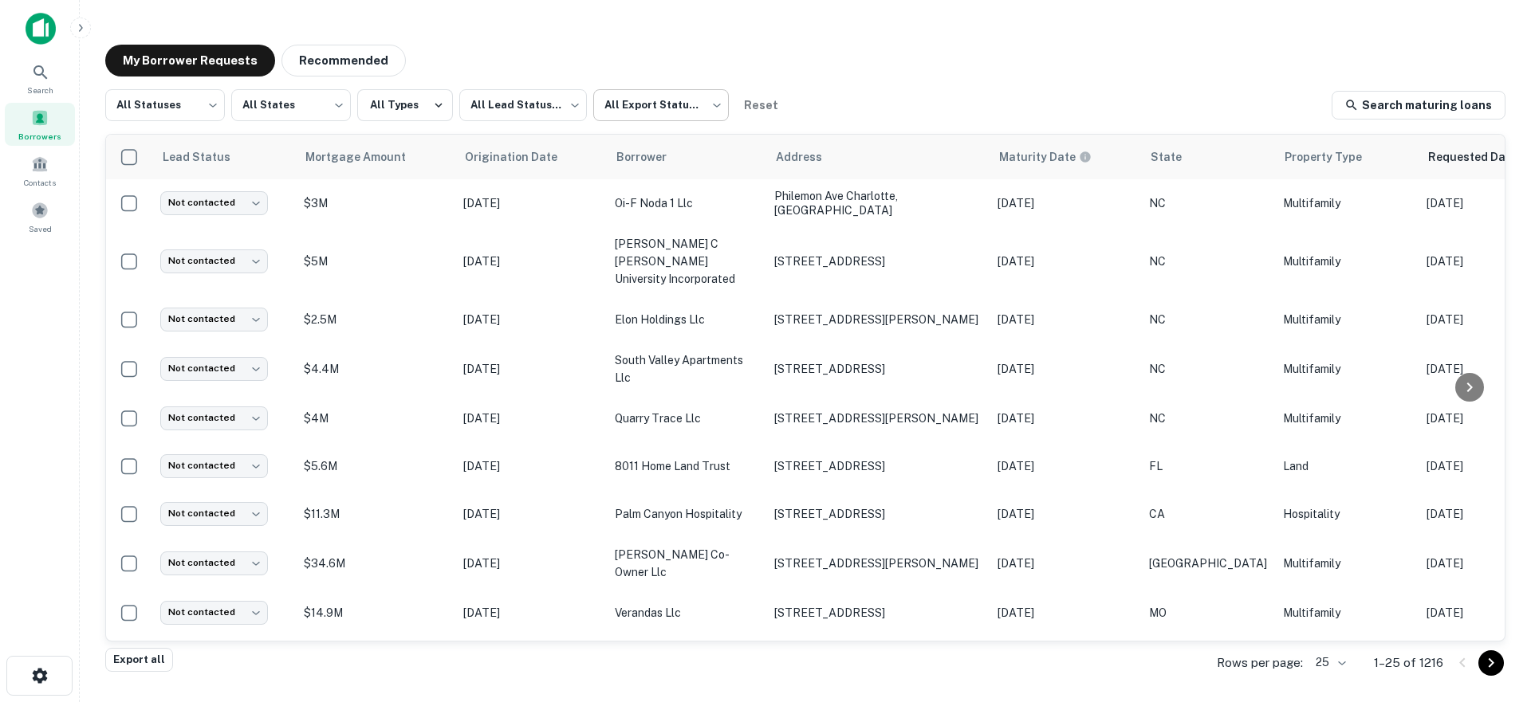
click at [694, 109] on body "Search Borrowers Contacts Saved My Borrower Requests Recommended All Statuses *…" at bounding box center [765, 351] width 1531 height 702
click at [657, 204] on li "Not Exported" at bounding box center [660, 204] width 144 height 29
type input "*****"
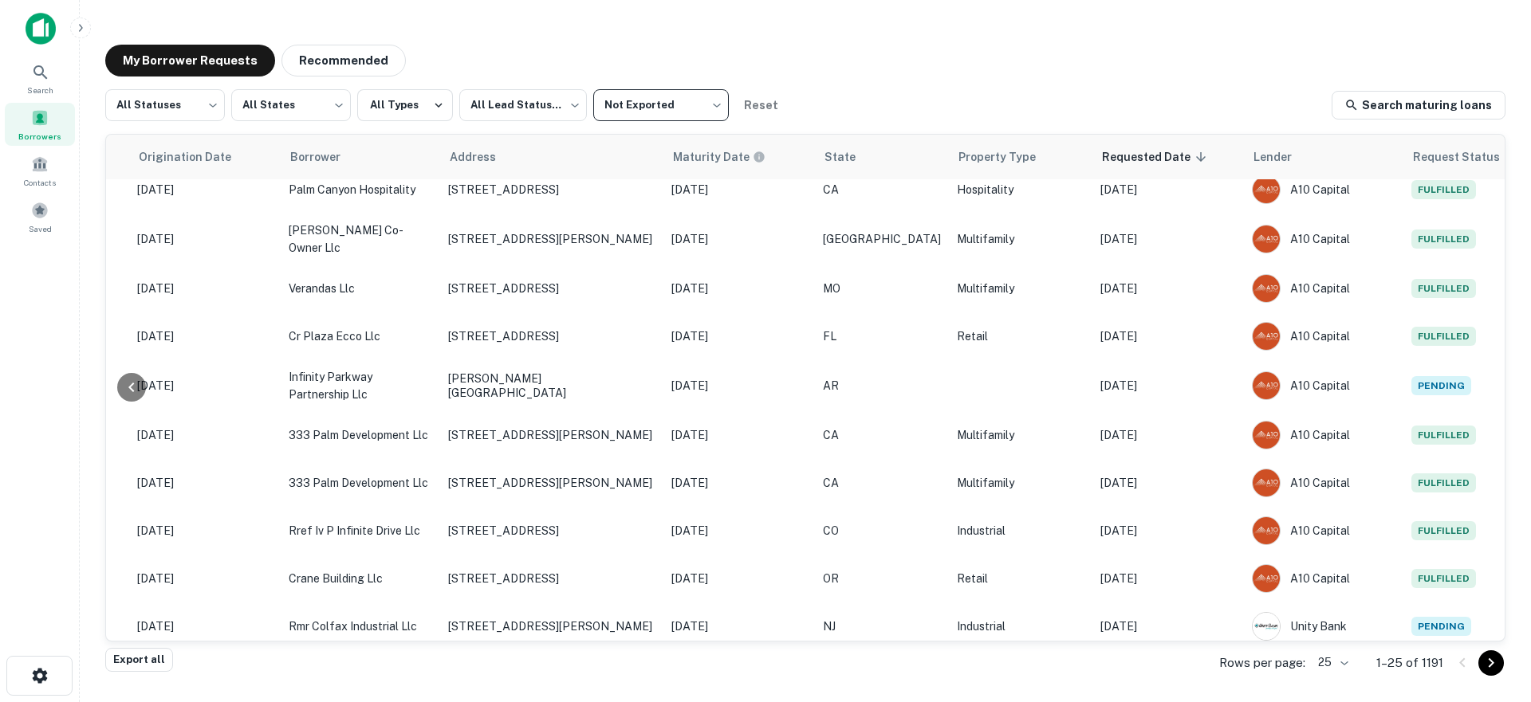
scroll to position [0, 326]
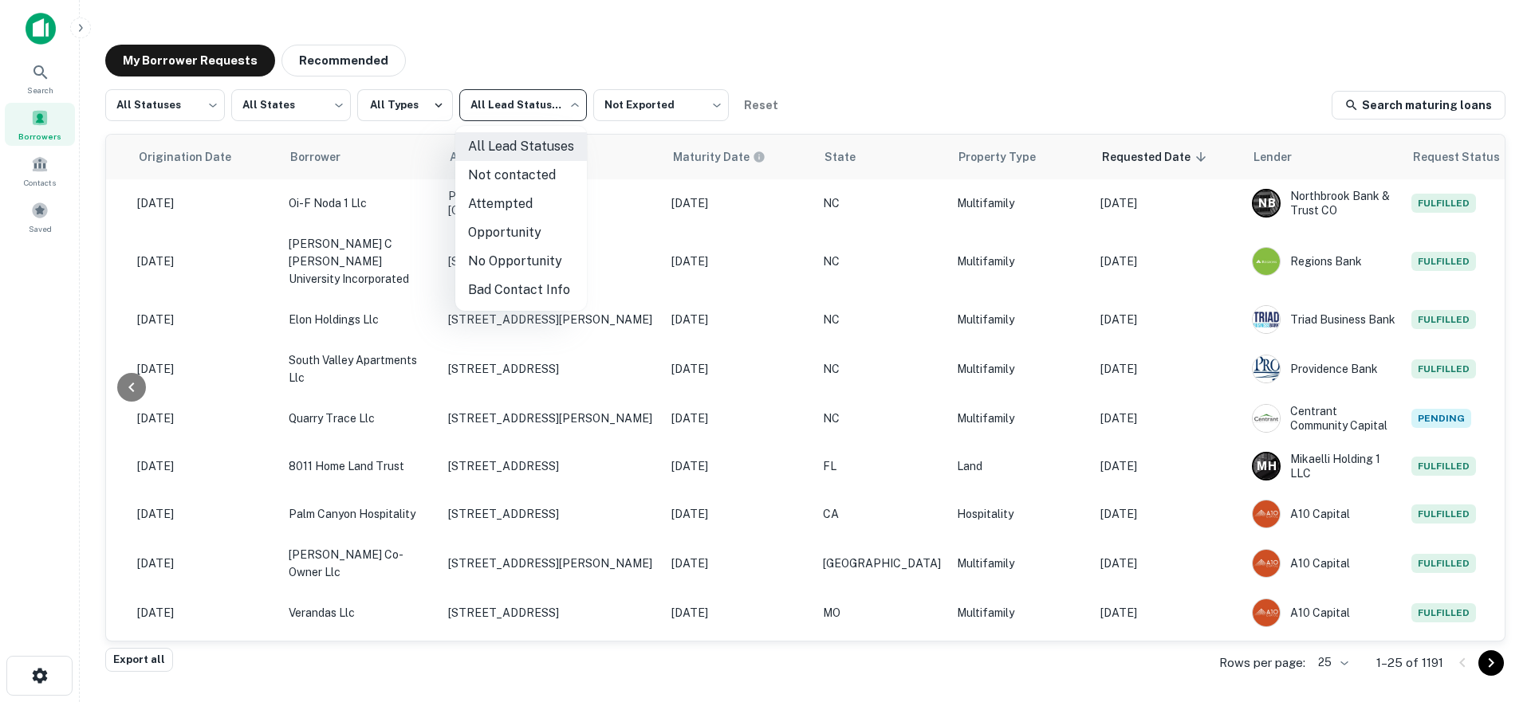
click at [485, 106] on body "Search Borrowers Contacts Saved My Borrower Requests Recommended All Statuses *…" at bounding box center [765, 351] width 1531 height 702
click at [485, 106] on div at bounding box center [765, 351] width 1531 height 702
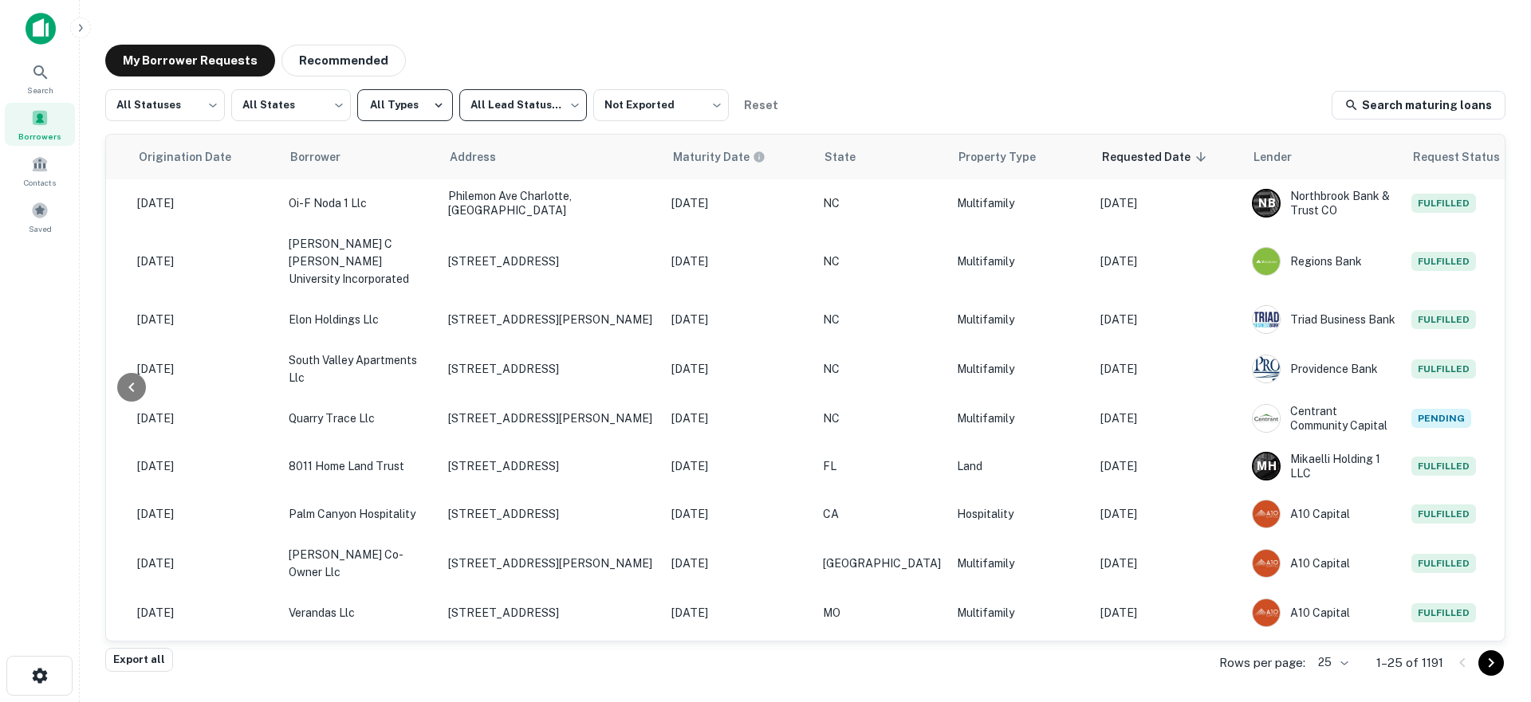
click at [408, 104] on button "All Types" at bounding box center [405, 105] width 96 height 32
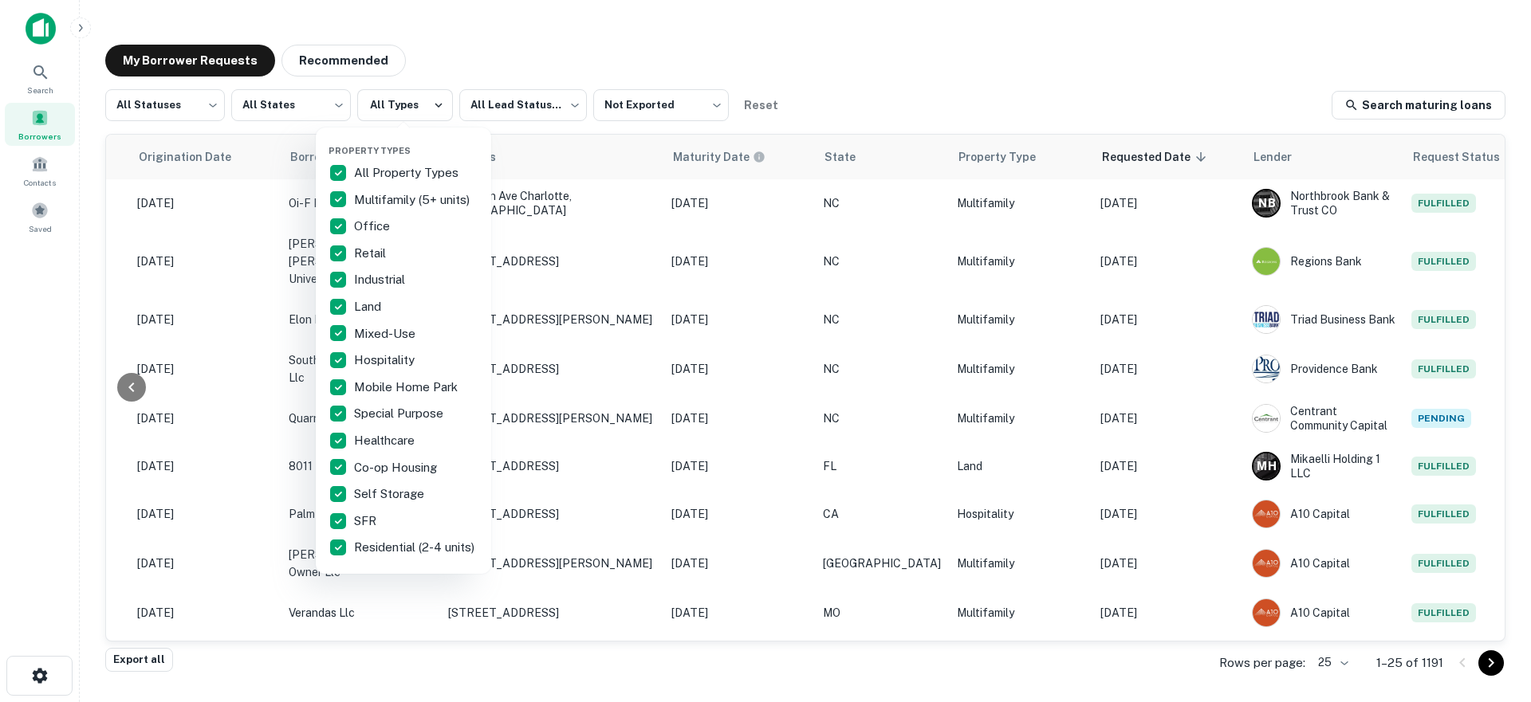
click at [305, 105] on div at bounding box center [765, 351] width 1531 height 702
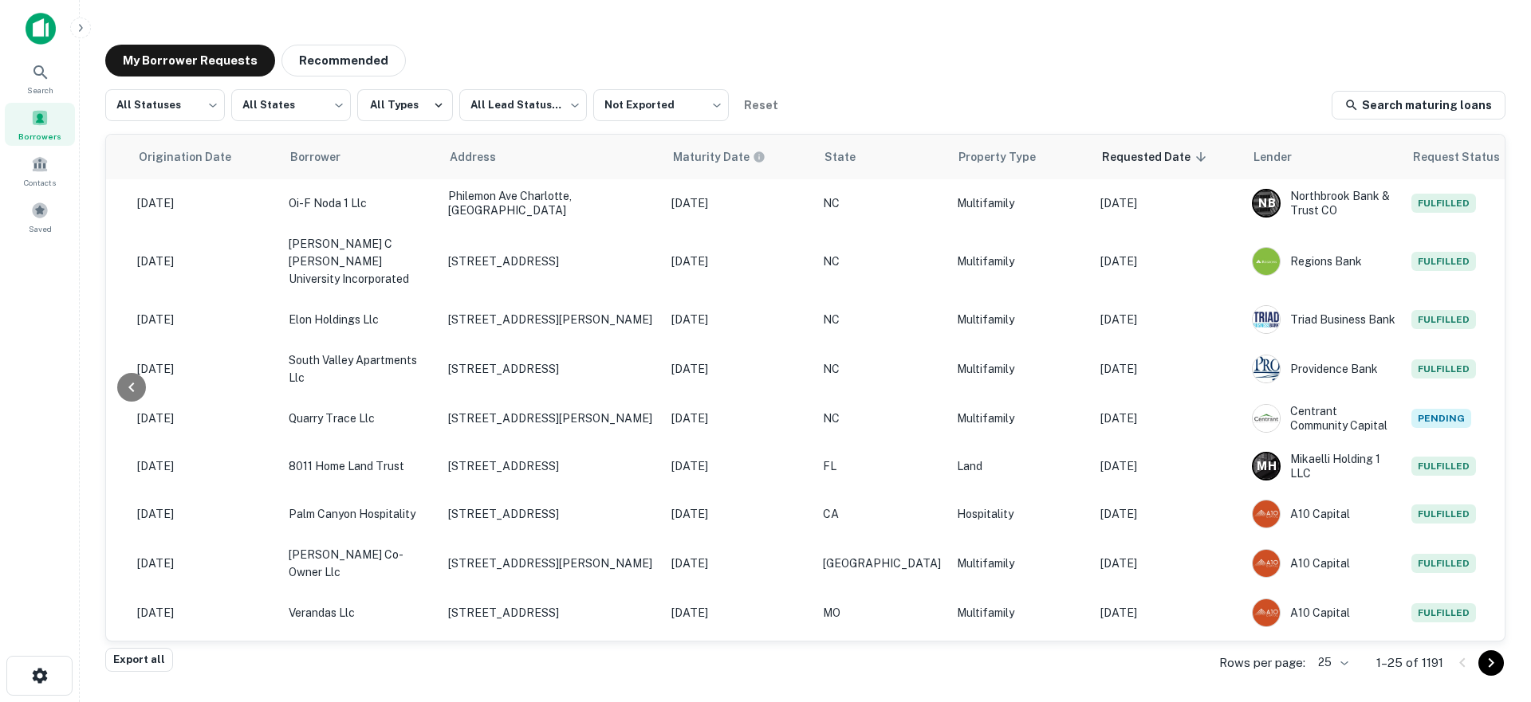
click at [179, 107] on div "Property Types All Property Types Multifamily (5+ units) Office Retail Industri…" at bounding box center [765, 351] width 1531 height 702
click at [190, 104] on body "Search Borrowers Contacts Saved My Borrower Requests Recommended All Statuses *…" at bounding box center [765, 351] width 1531 height 702
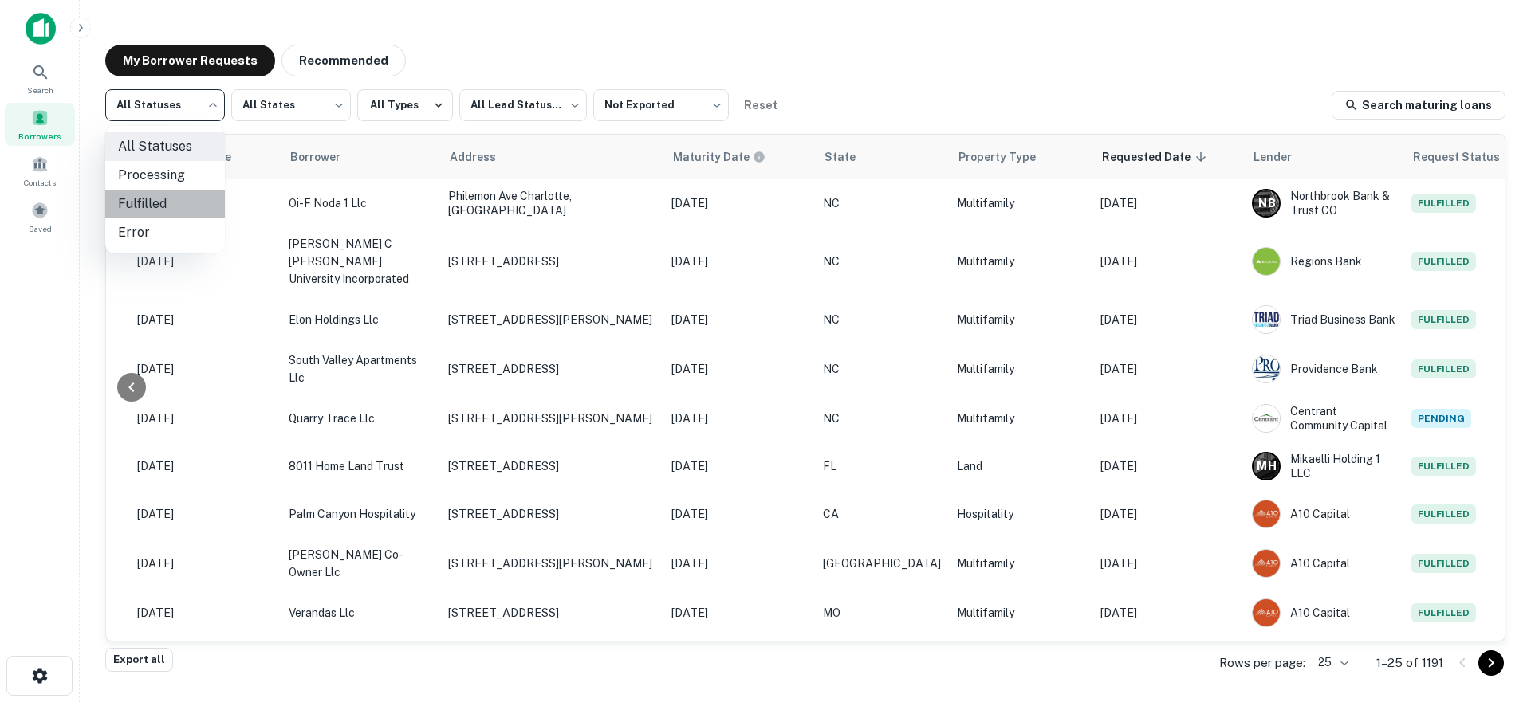
click at [169, 199] on li "Fulfilled" at bounding box center [165, 204] width 120 height 29
type input "*********"
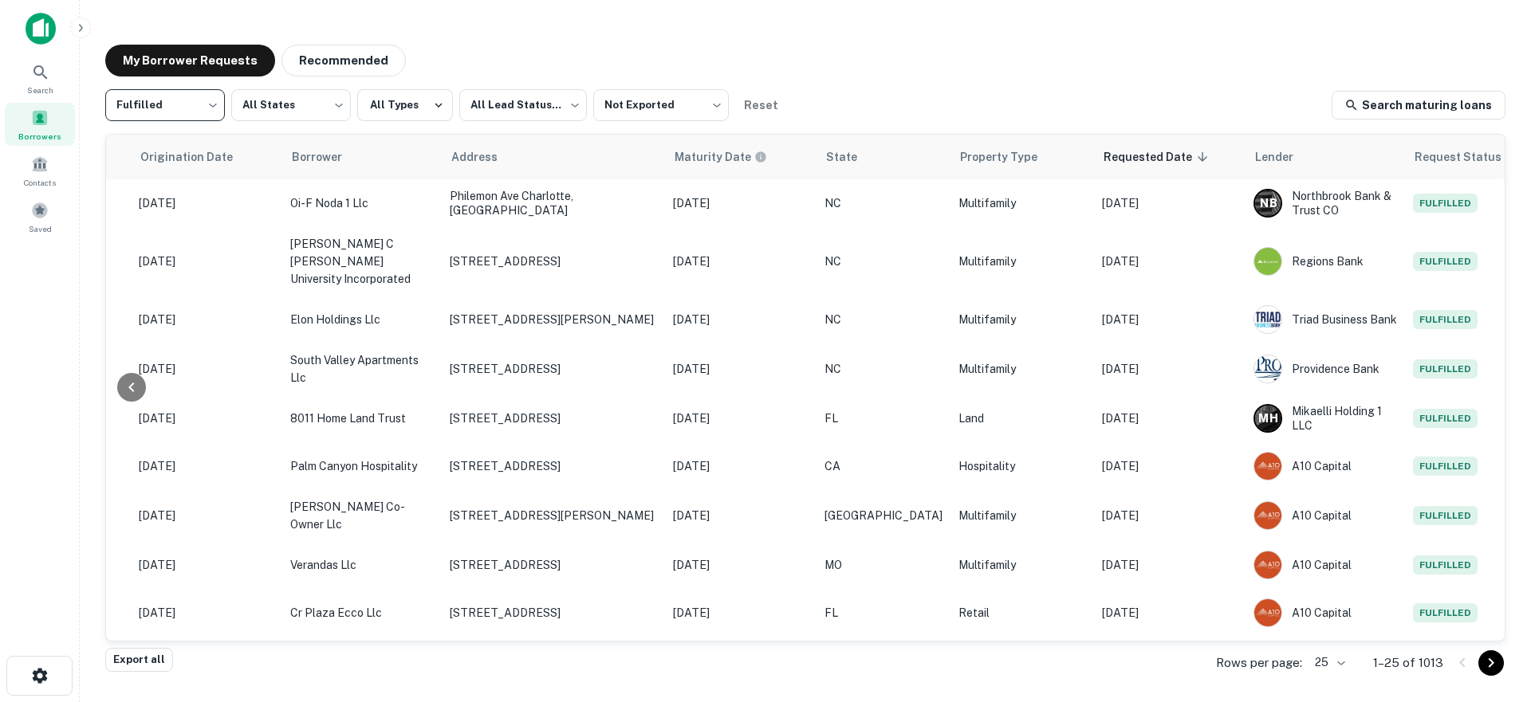
click at [548, 40] on div "My Borrower Requests Recommended Fulfilled ********* ​ All States *** ​ All Typ…" at bounding box center [804, 348] width 1425 height 632
click at [32, 223] on span "Saved" at bounding box center [40, 228] width 23 height 13
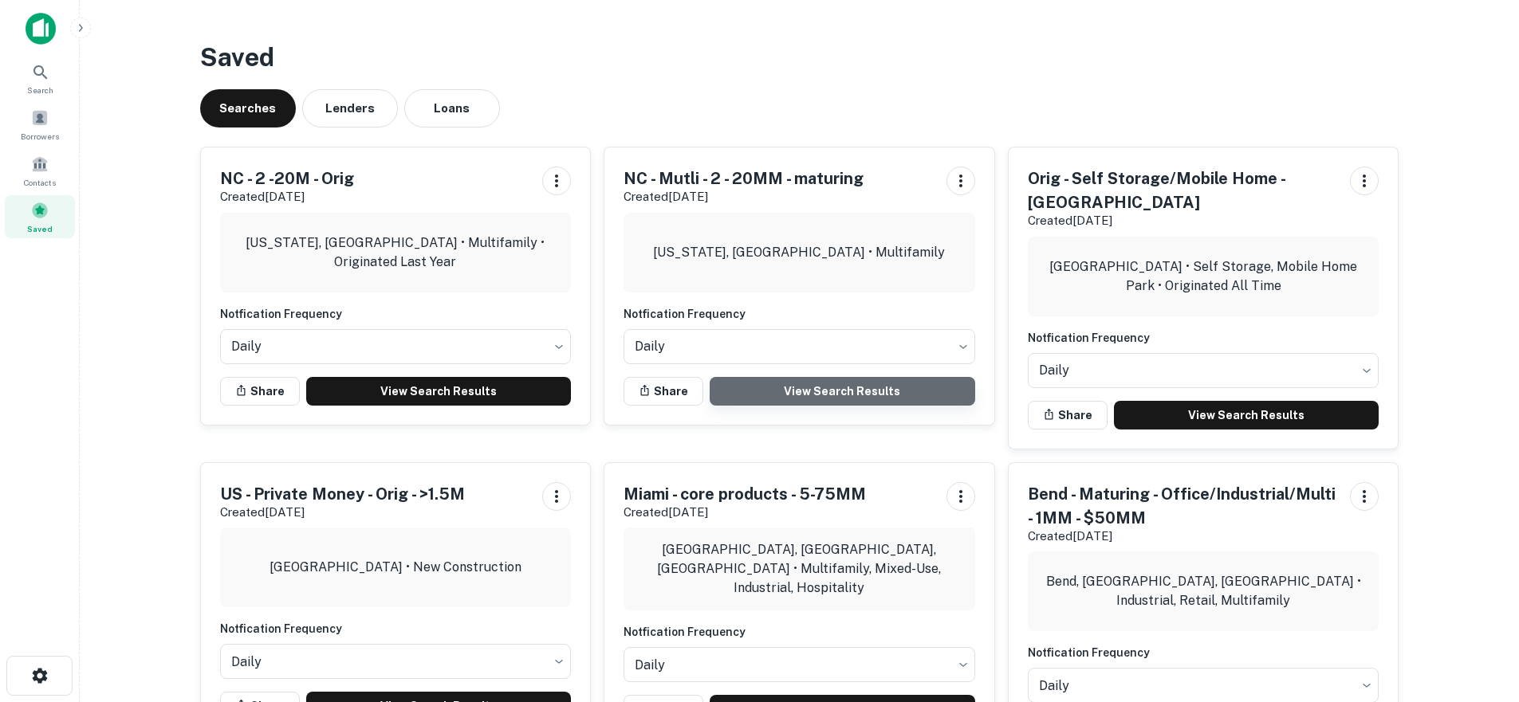
click at [796, 393] on link "View Search Results" at bounding box center [841, 391] width 265 height 29
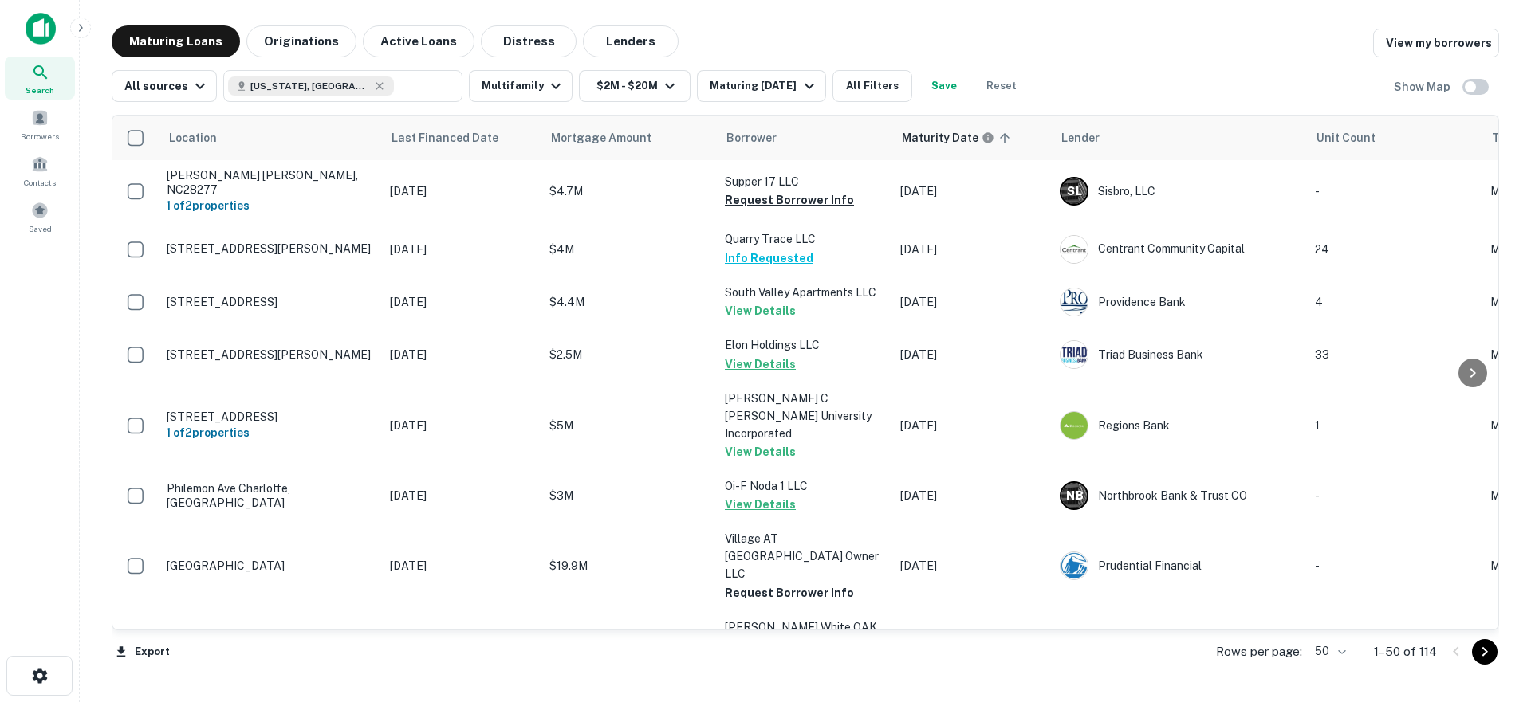
scroll to position [3, 0]
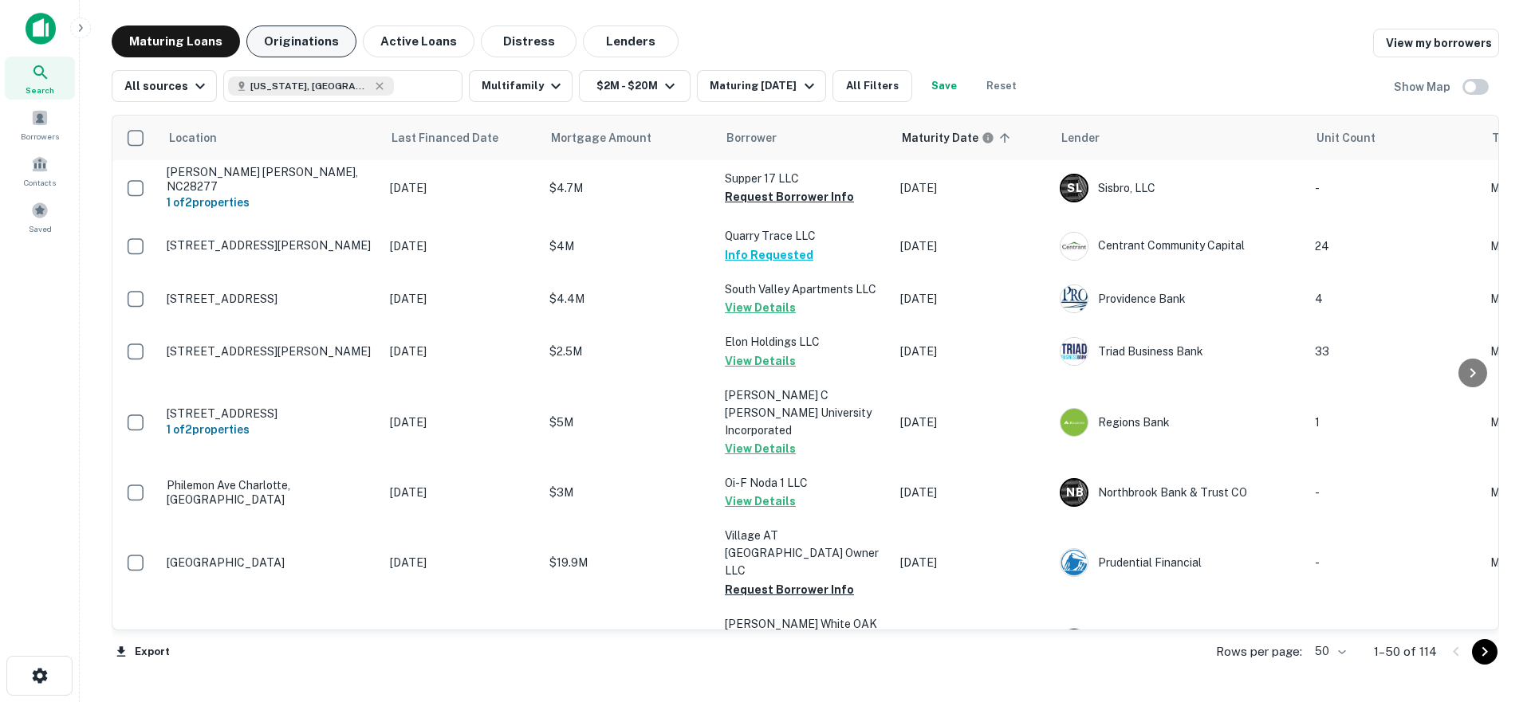
click at [305, 41] on button "Originations" at bounding box center [301, 42] width 110 height 32
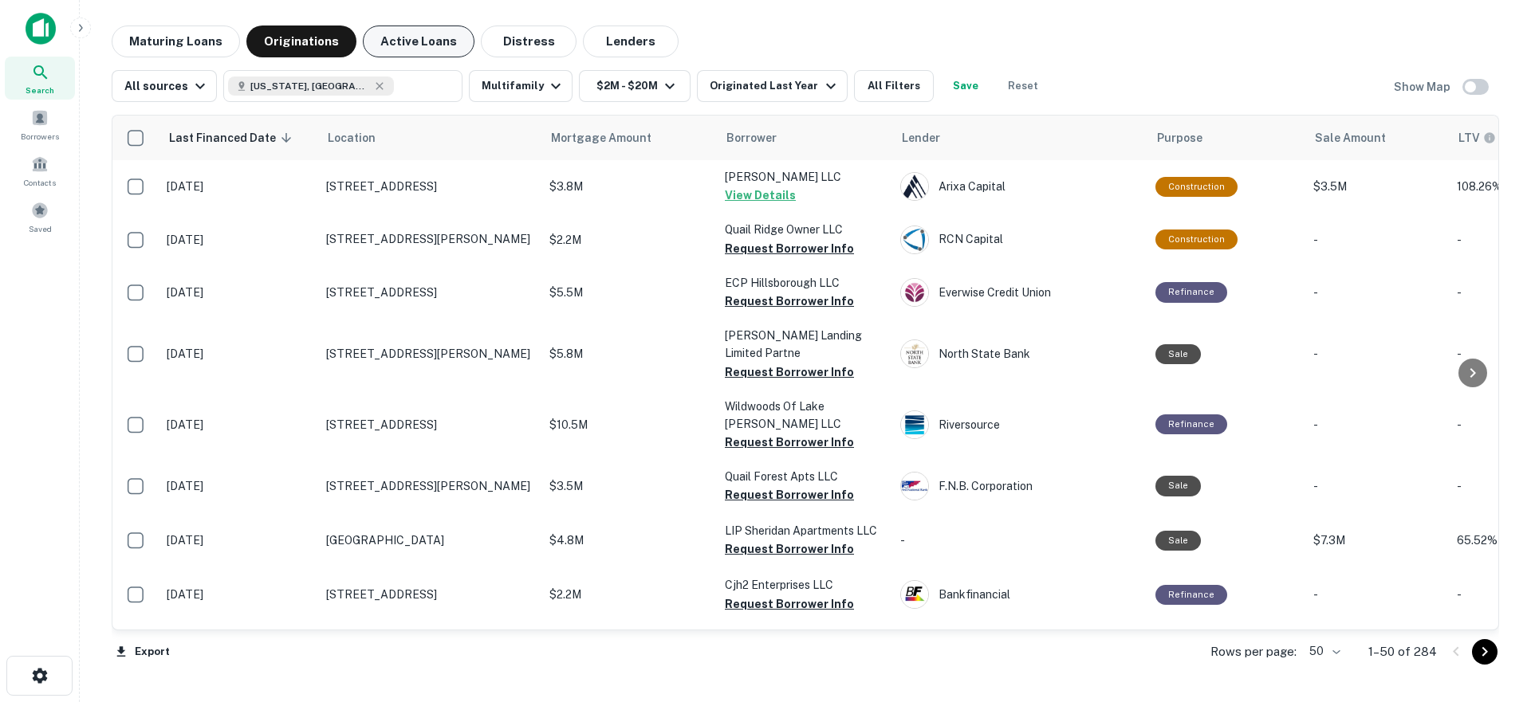
click at [440, 45] on button "Active Loans" at bounding box center [419, 42] width 112 height 32
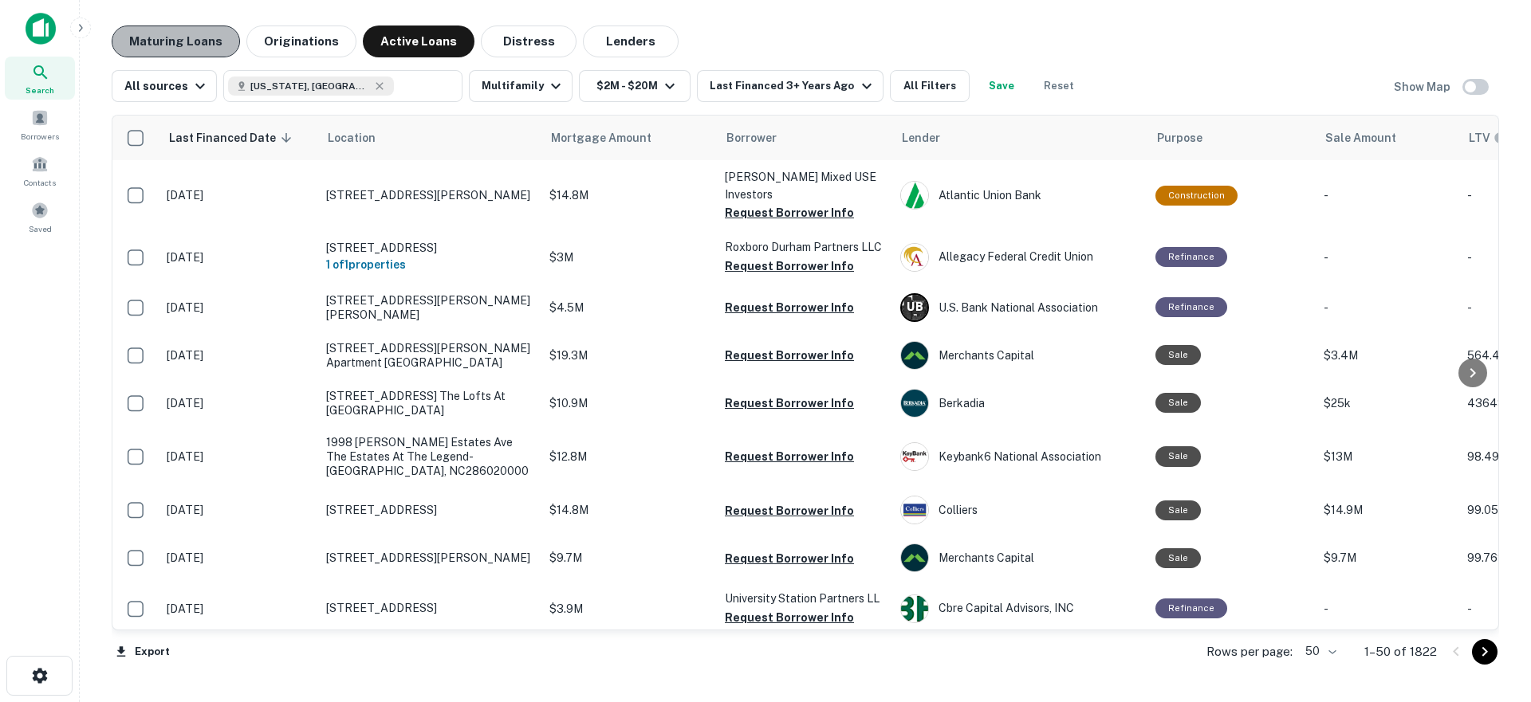
click at [201, 30] on button "Maturing Loans" at bounding box center [176, 42] width 128 height 32
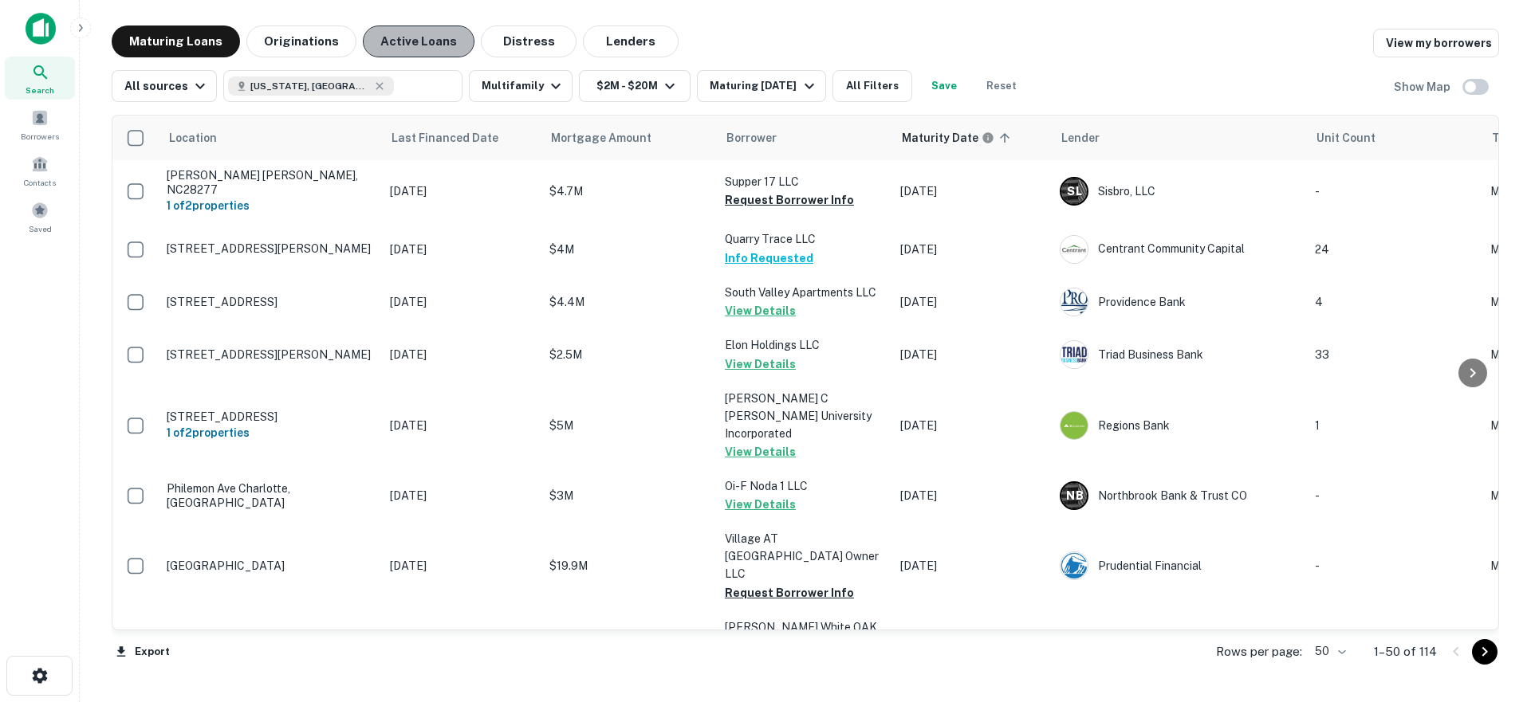
click at [415, 48] on button "Active Loans" at bounding box center [419, 42] width 112 height 32
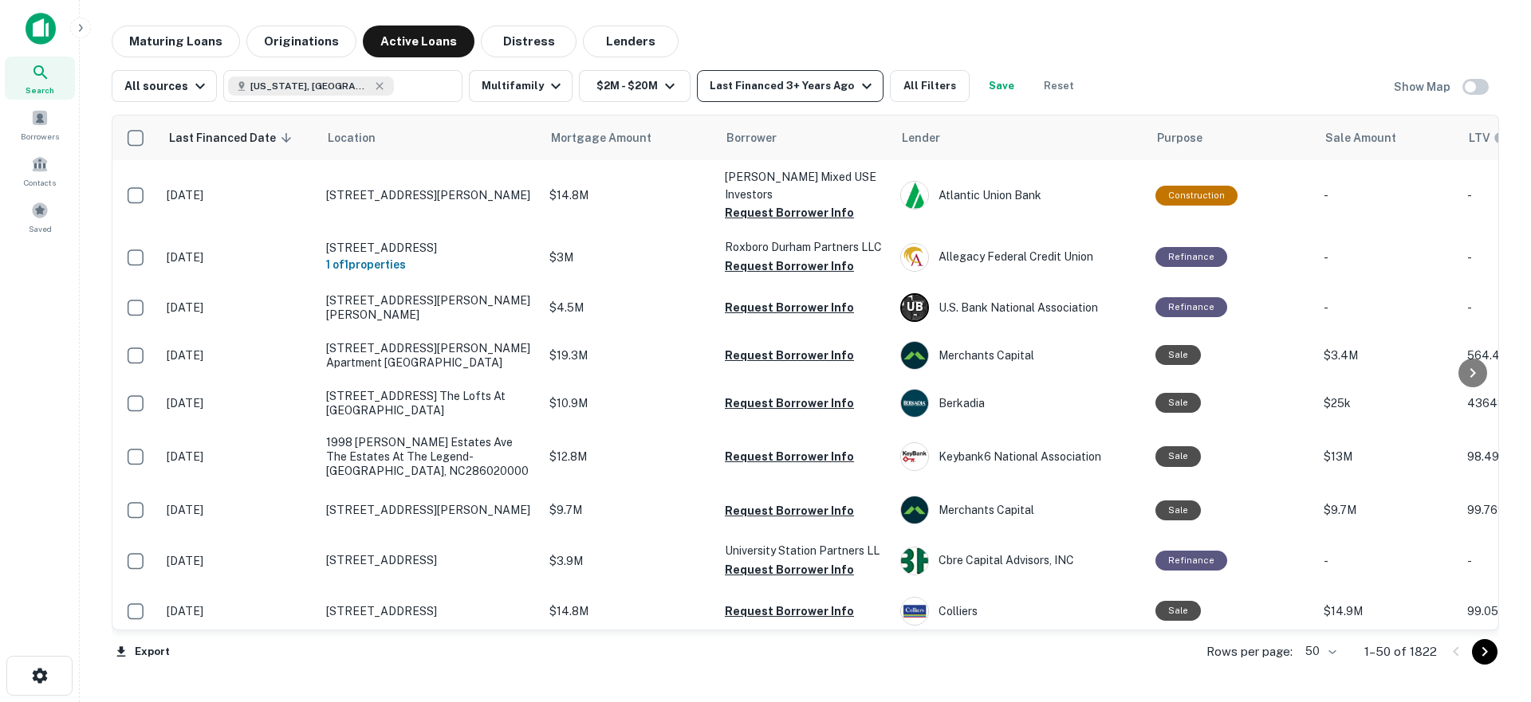
click at [817, 85] on div "Last Financed 3+ Years Ago" at bounding box center [792, 86] width 166 height 19
click at [906, 702] on div at bounding box center [765, 715] width 1531 height 0
click at [918, 702] on div at bounding box center [765, 715] width 1531 height 0
click at [918, 92] on div "Last Financed Date 1 Year 2 Years 3 Years 5 Years 6 Years 7 Years 8 Years 9 Yea…" at bounding box center [765, 351] width 1531 height 702
click at [918, 86] on div "Last Financed Date 1 Year 2 Years 3 Years 5 Years 6 Years 7 Years 8 Years 9 Yea…" at bounding box center [765, 351] width 1531 height 702
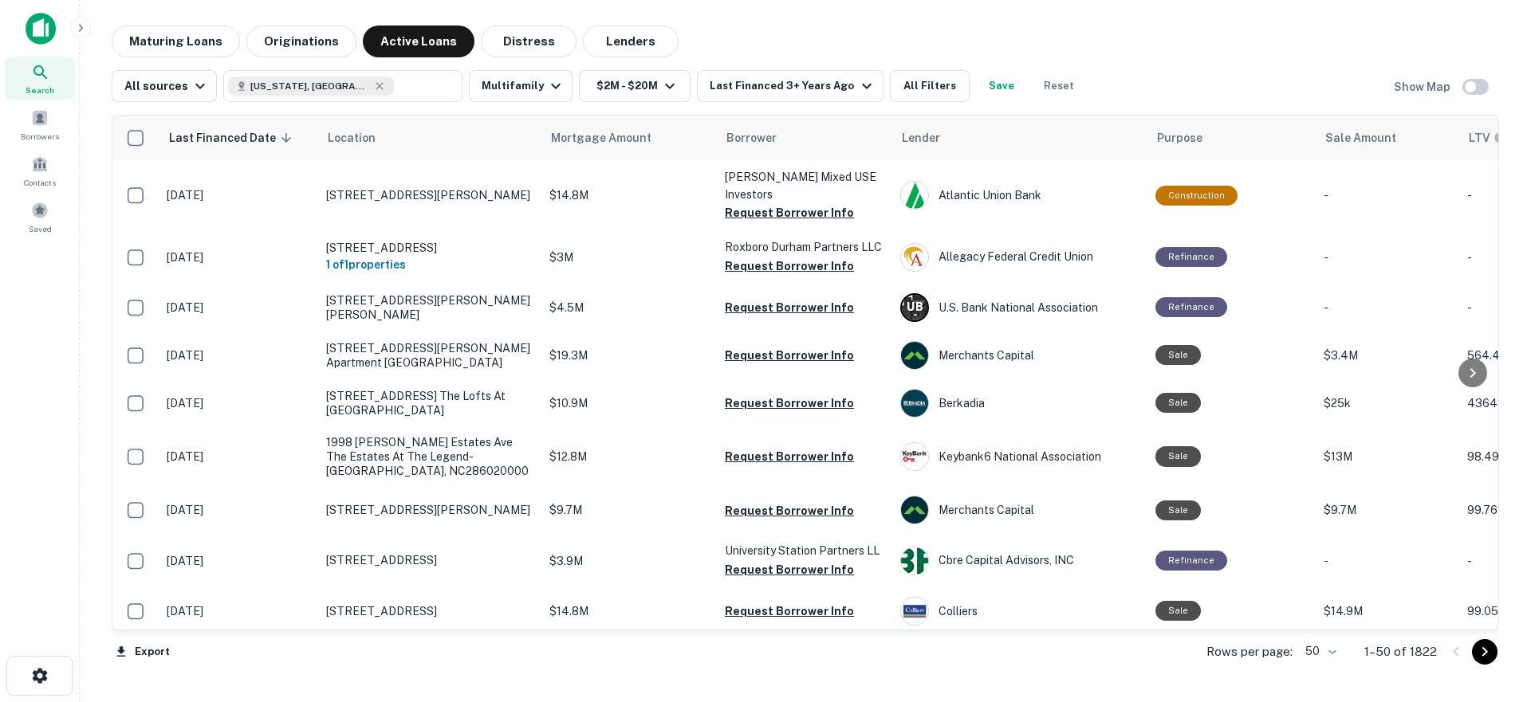
click at [1040, 52] on div "Last Financed Date 1 Year 2 Years 3 Years 5 Years 6 Years 7 Years 8 Years 9 Yea…" at bounding box center [765, 351] width 1531 height 702
click at [902, 92] on div "Last Financed Date 1 Year 2 Years 3 Years 5 Years 6 Years 7 Years 8 Years 9 Yea…" at bounding box center [765, 351] width 1531 height 702
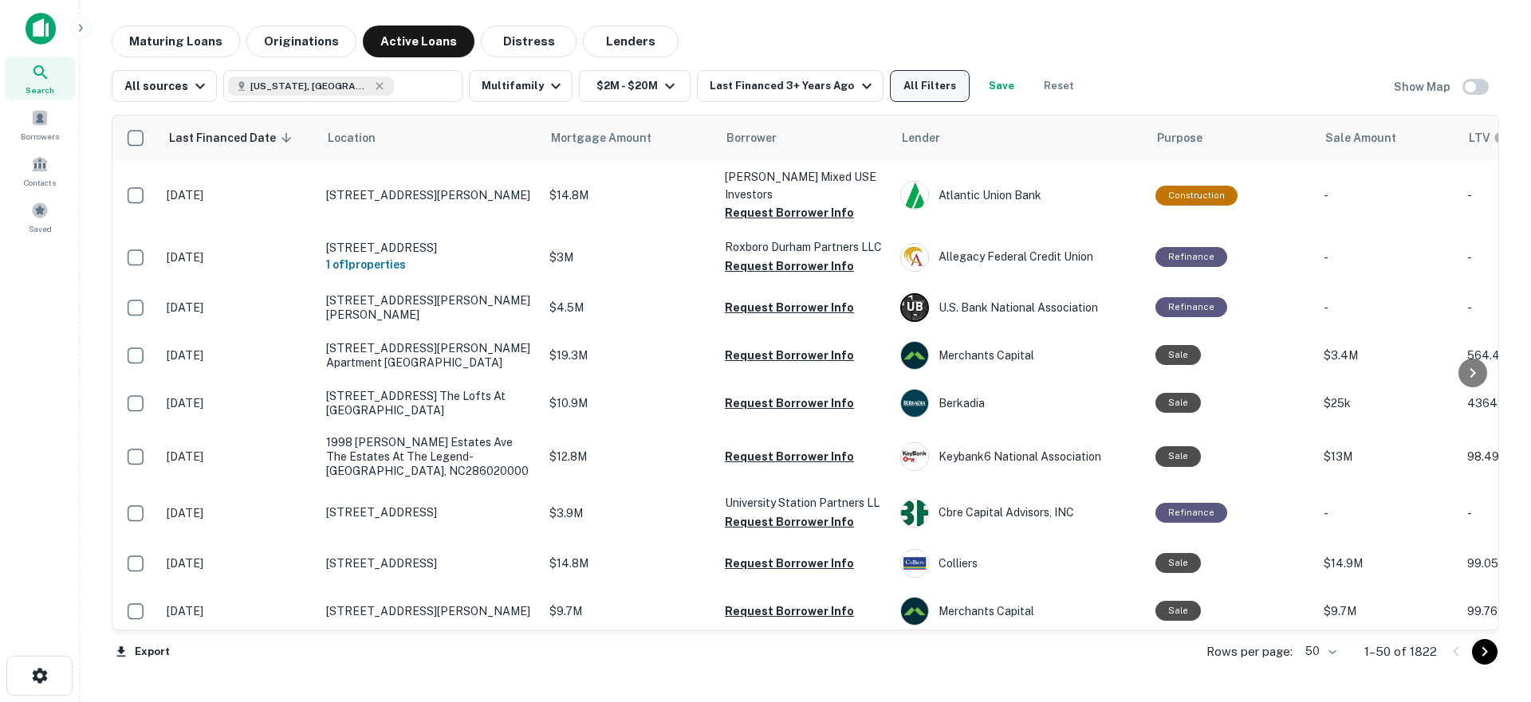
click at [938, 87] on button "All Filters" at bounding box center [930, 86] width 80 height 32
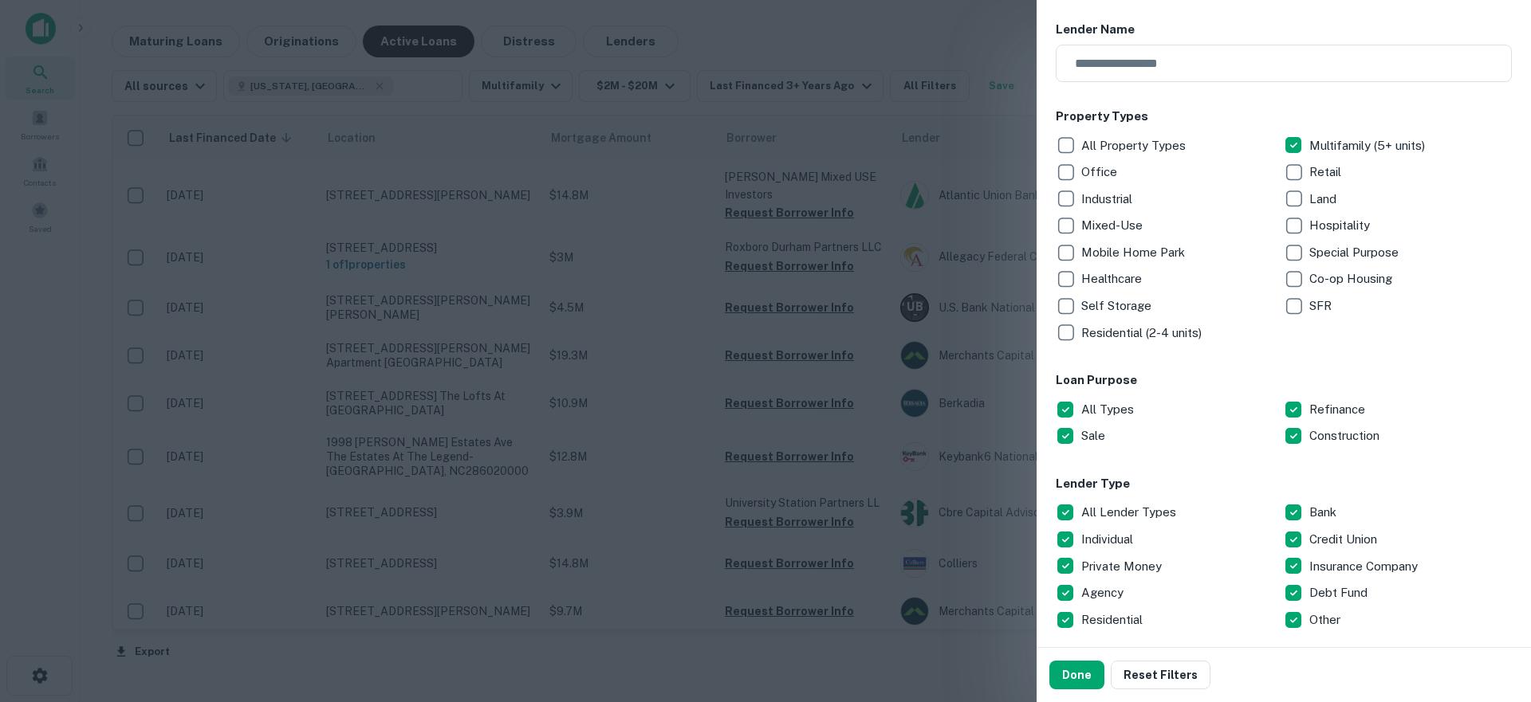
scroll to position [544, 0]
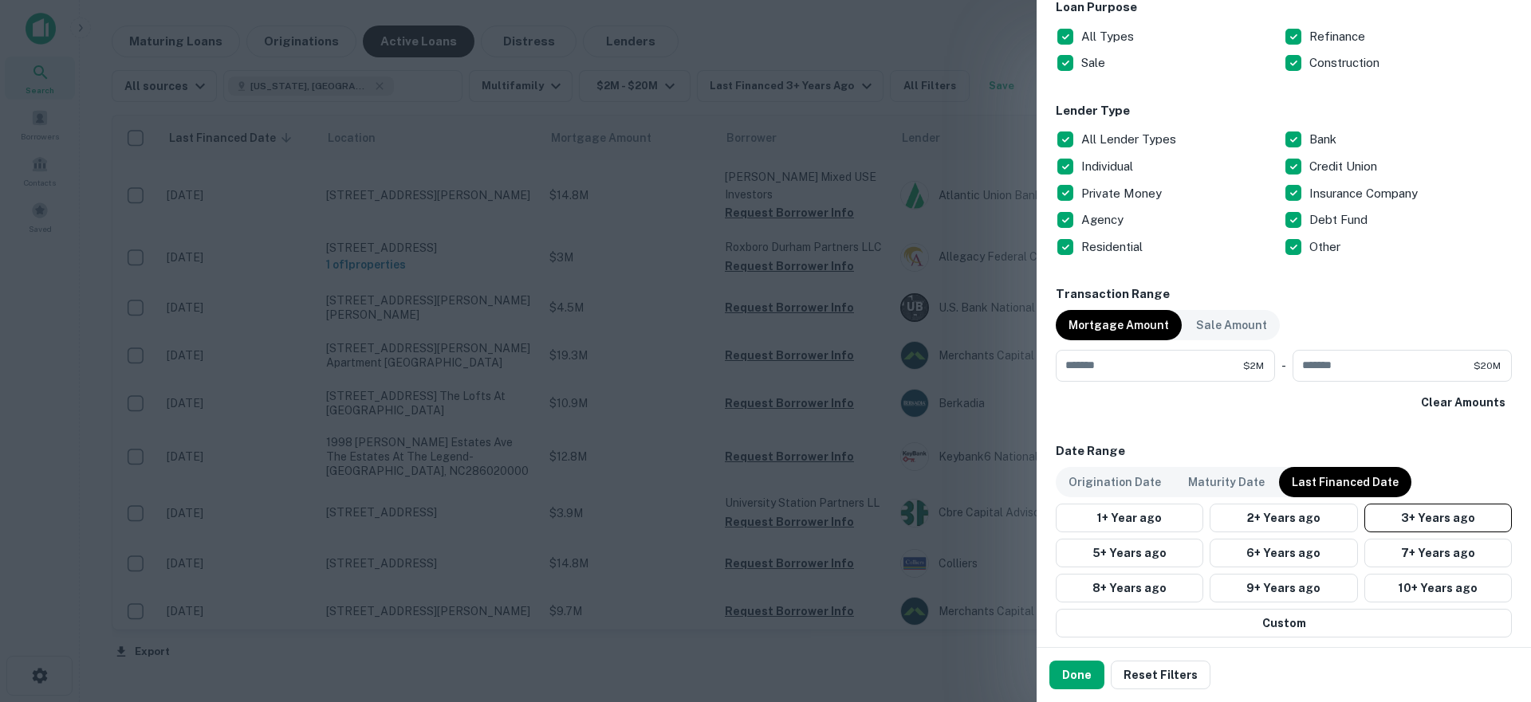
click at [1089, 126] on div "All Lender Types" at bounding box center [1169, 139] width 228 height 27
click at [1083, 185] on p "Private Money" at bounding box center [1123, 193] width 84 height 19
click at [1325, 224] on p "Debt Fund" at bounding box center [1339, 219] width 61 height 19
click at [1275, 525] on button "2+ Years ago" at bounding box center [1282, 518] width 147 height 29
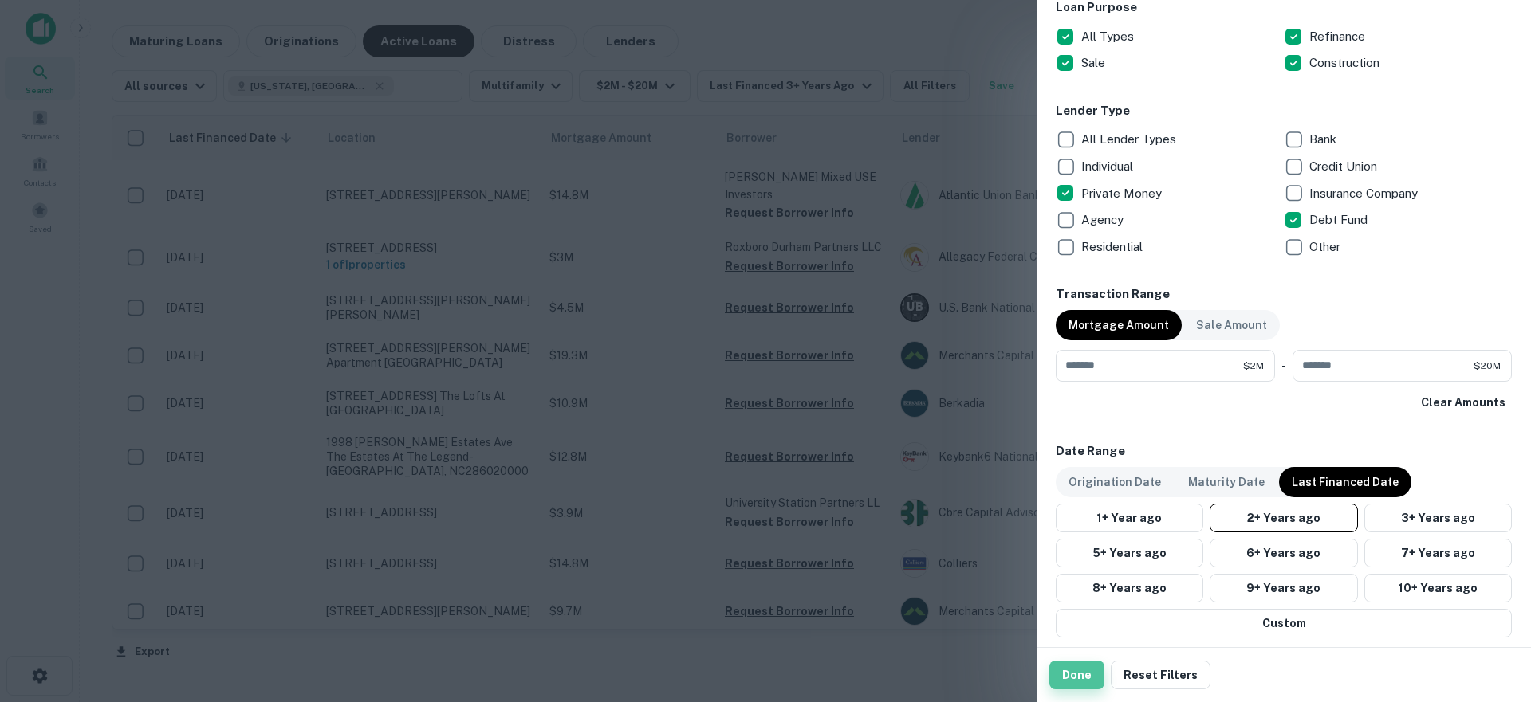
click at [1080, 676] on button "Done" at bounding box center [1076, 675] width 55 height 29
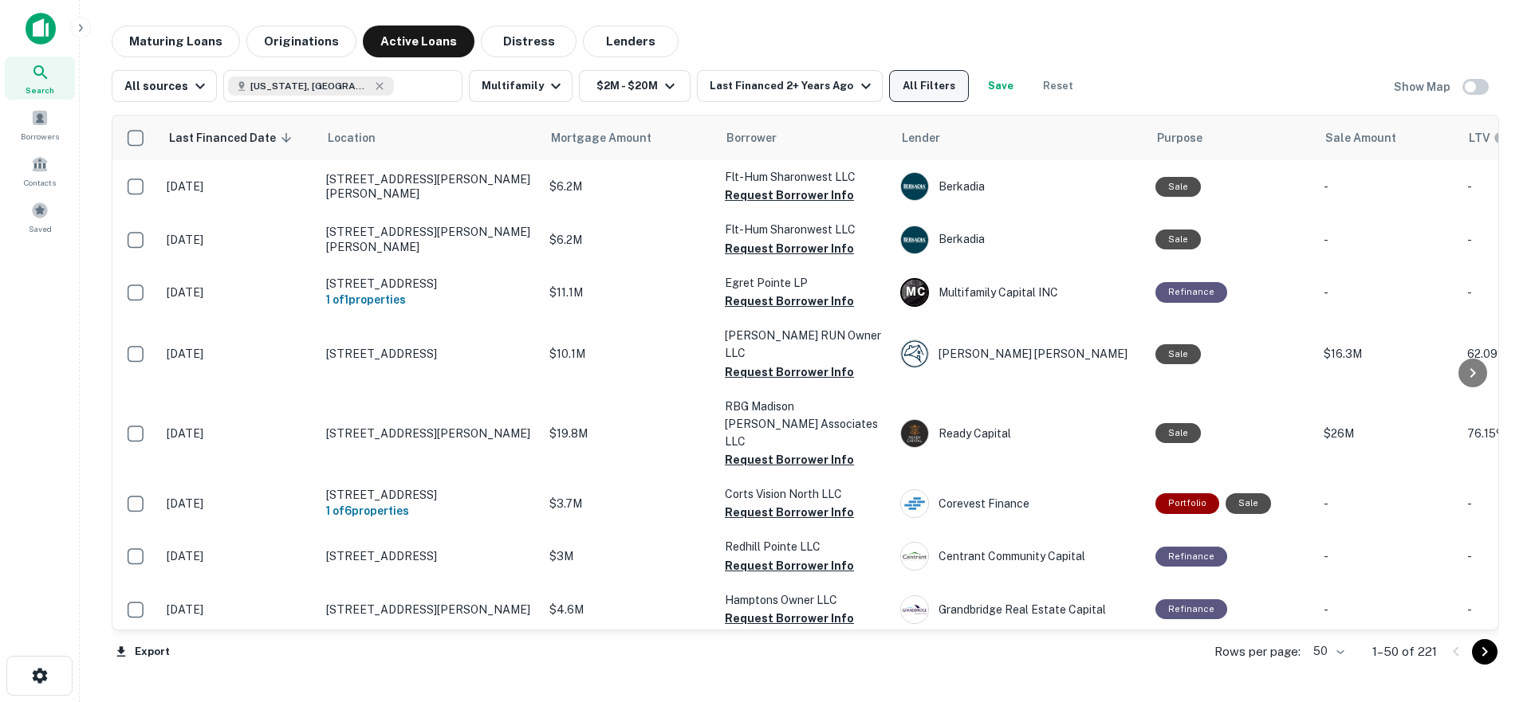
click at [938, 78] on button "All Filters" at bounding box center [929, 86] width 80 height 32
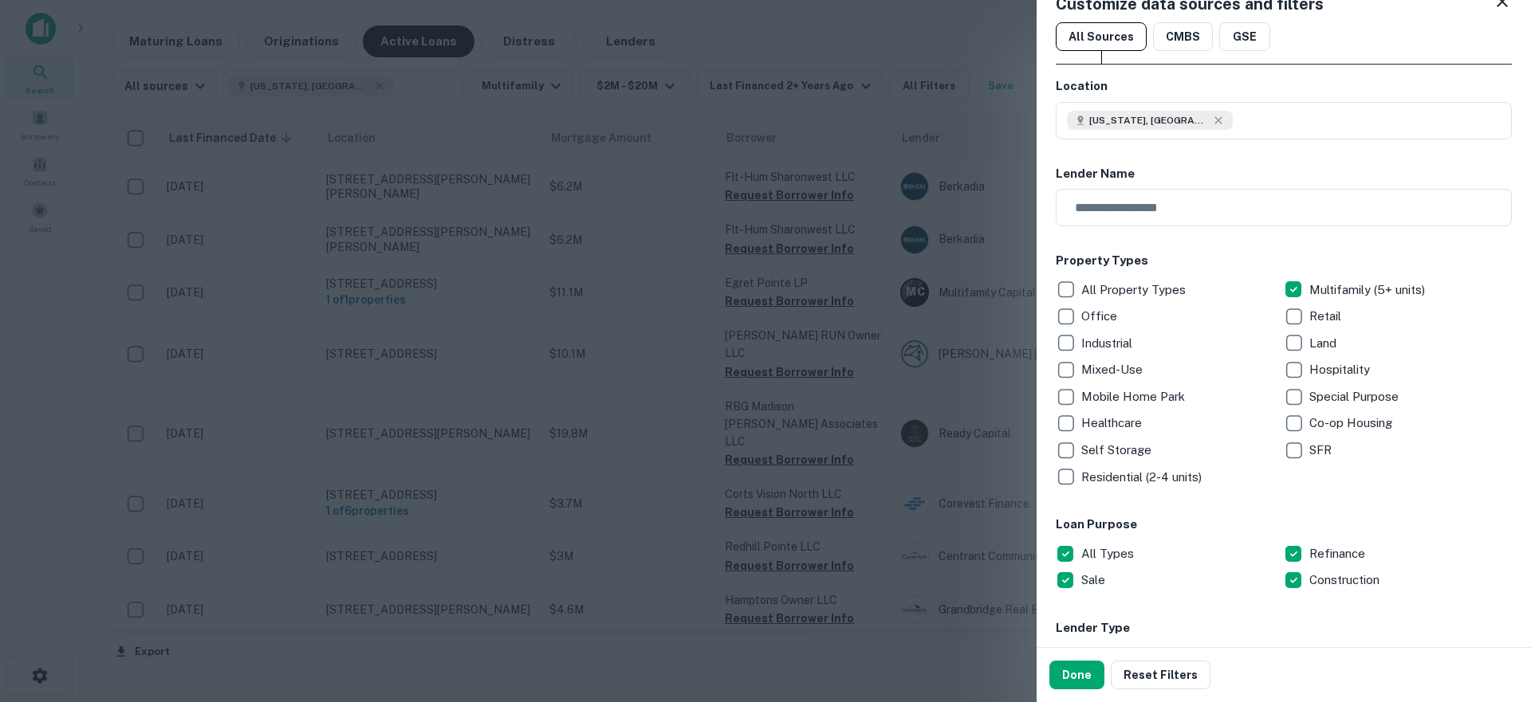
scroll to position [330, 0]
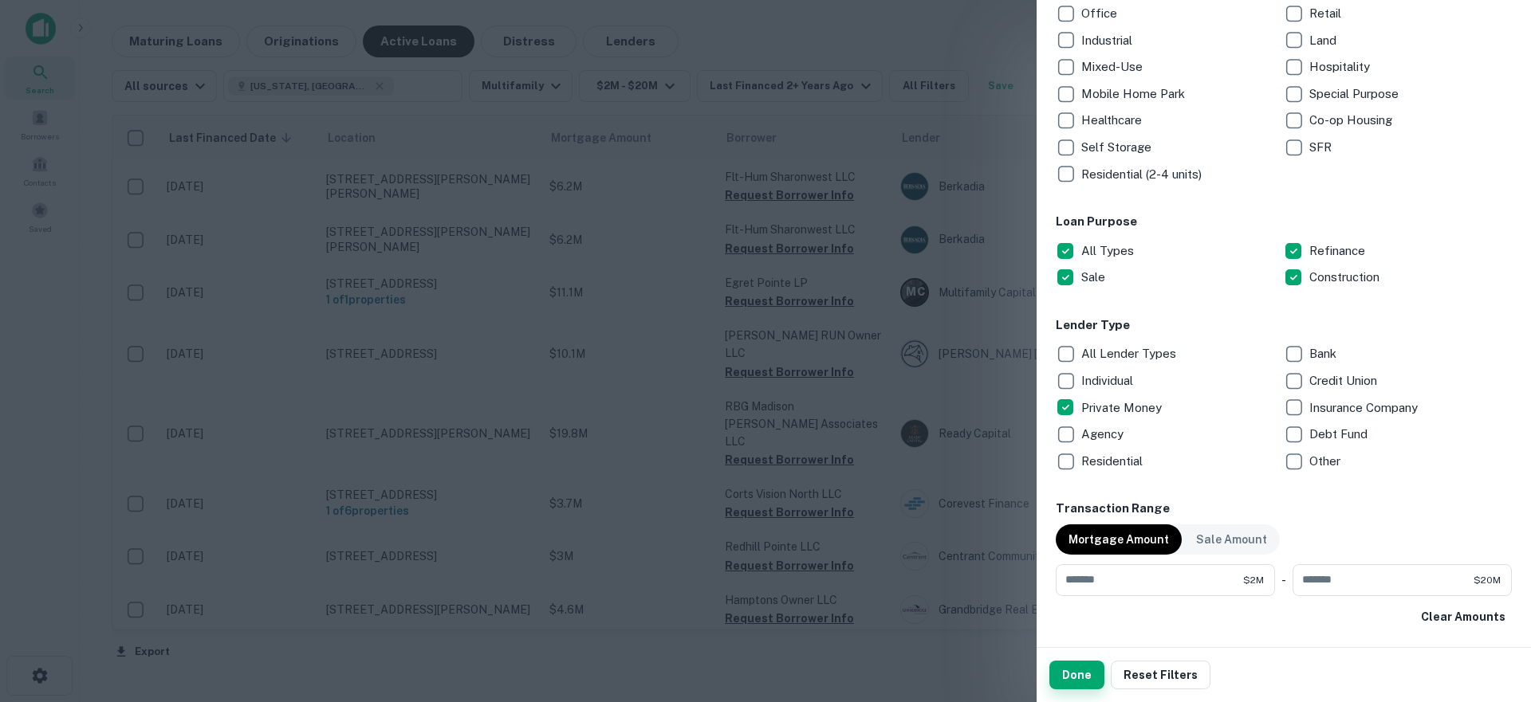
click at [1084, 685] on button "Done" at bounding box center [1076, 675] width 55 height 29
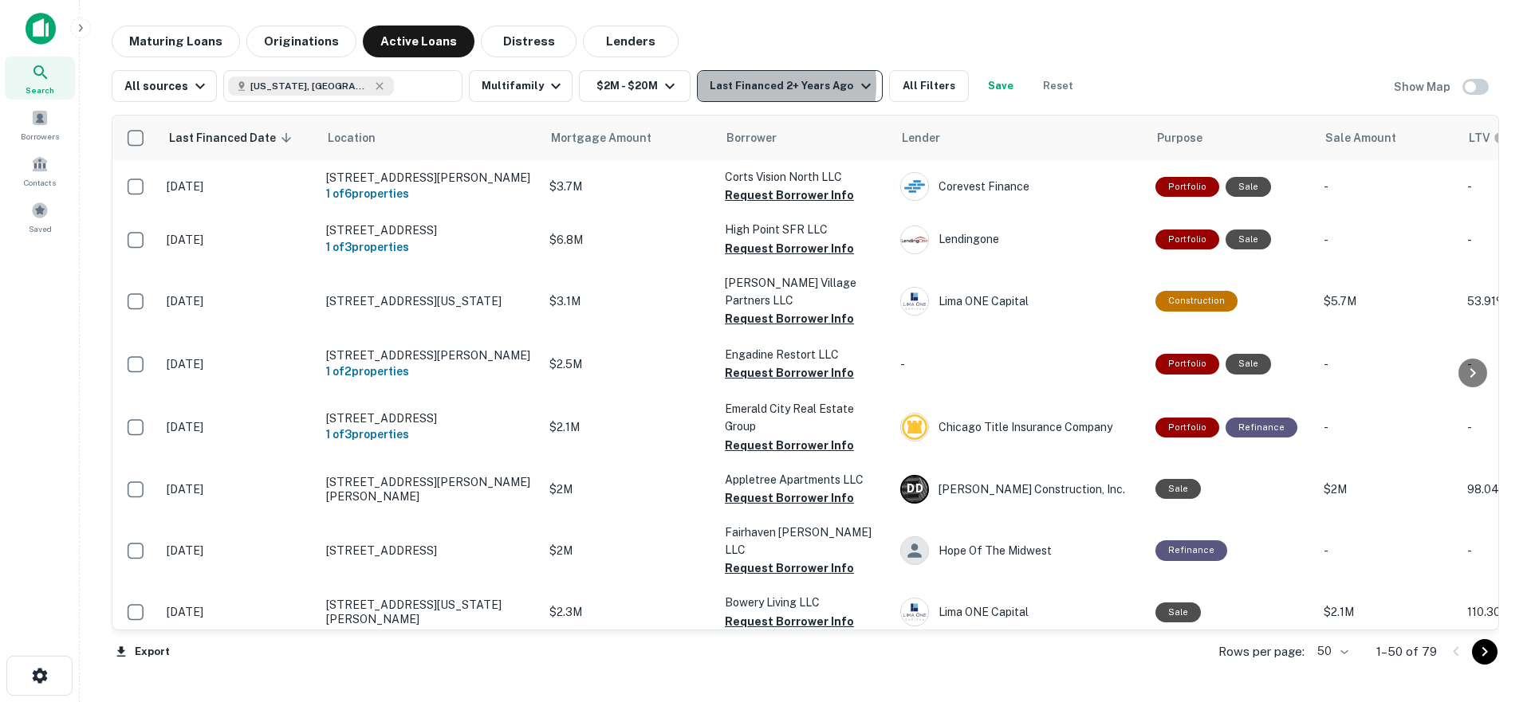
click at [757, 84] on div "Last Financed 2+ Years Ago" at bounding box center [791, 86] width 165 height 19
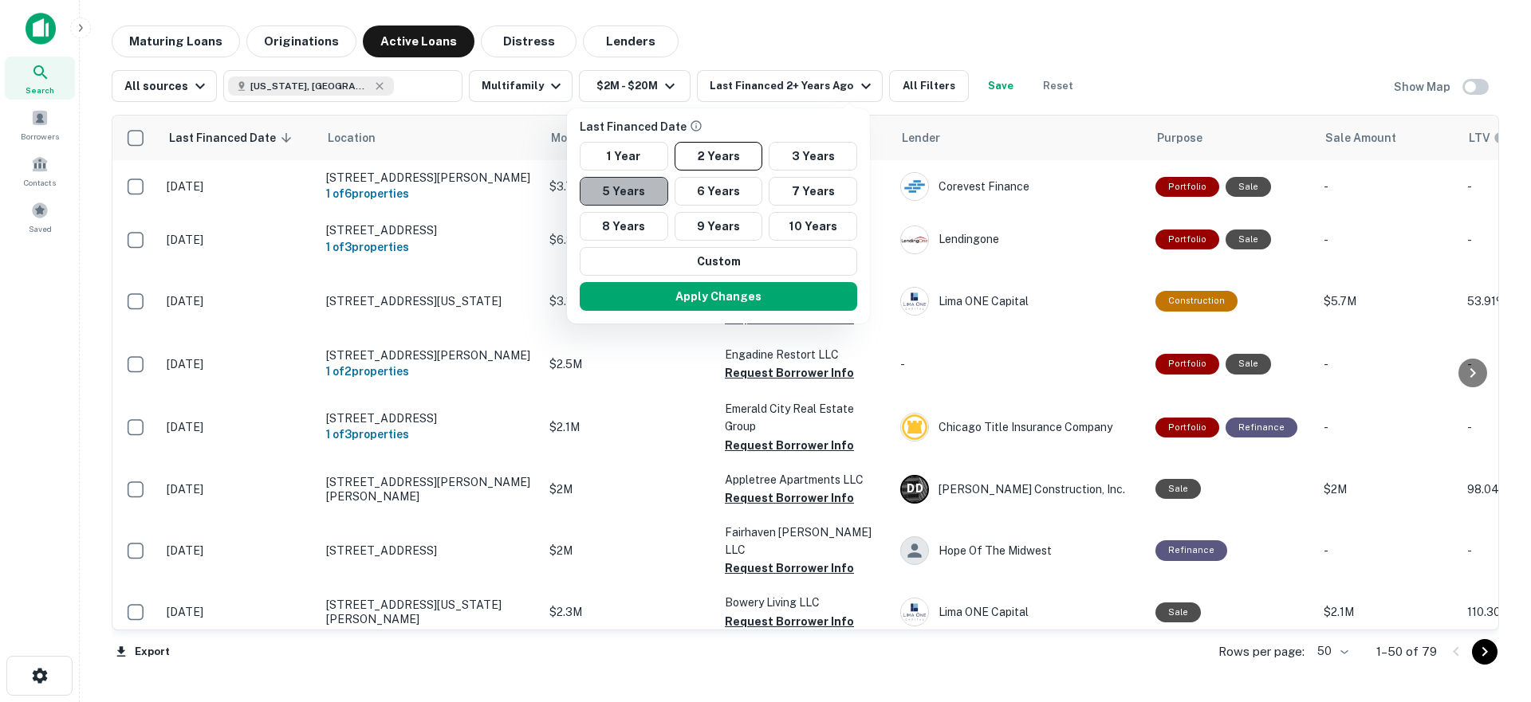
click at [617, 197] on button "5 Years" at bounding box center [624, 191] width 88 height 29
click at [786, 226] on button "10 Years" at bounding box center [813, 226] width 88 height 29
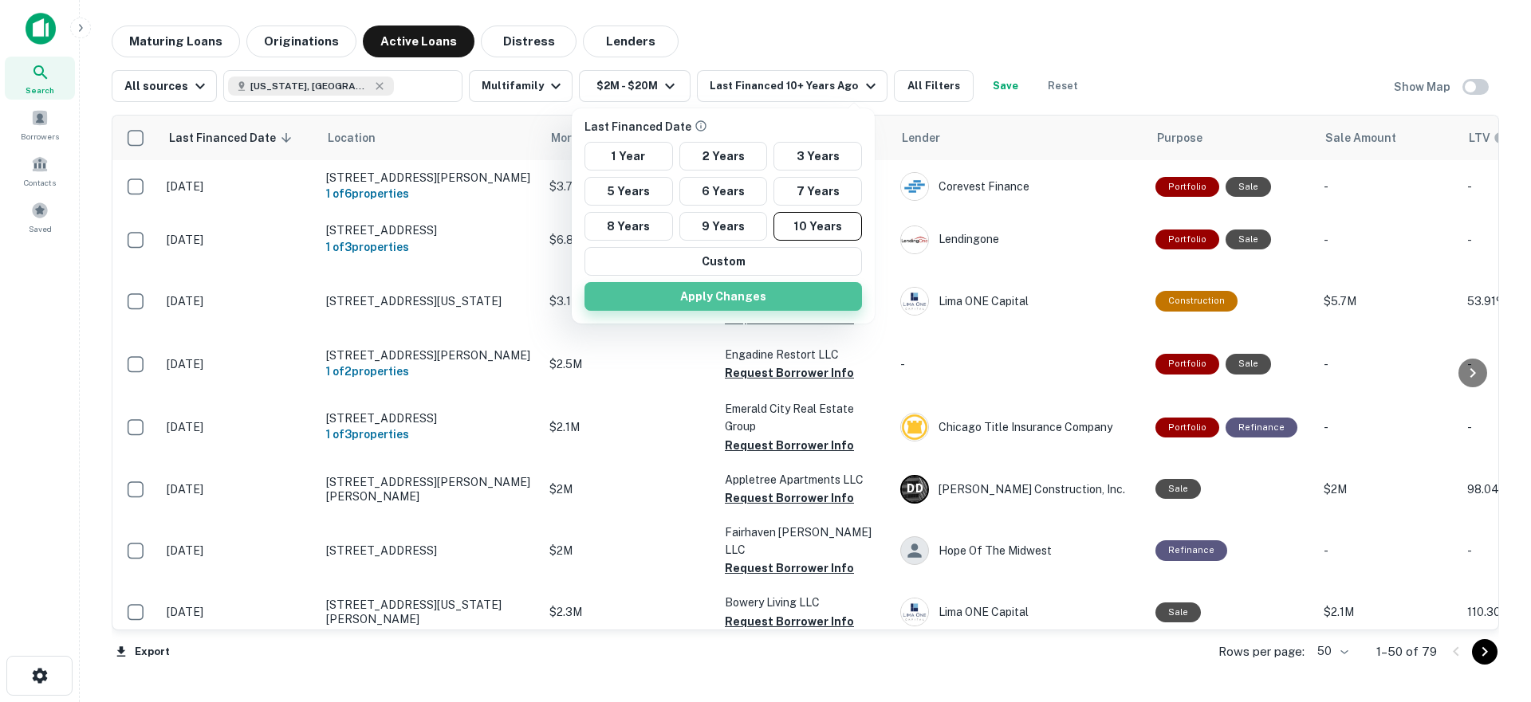
click at [745, 297] on button "Apply Changes" at bounding box center [722, 296] width 277 height 29
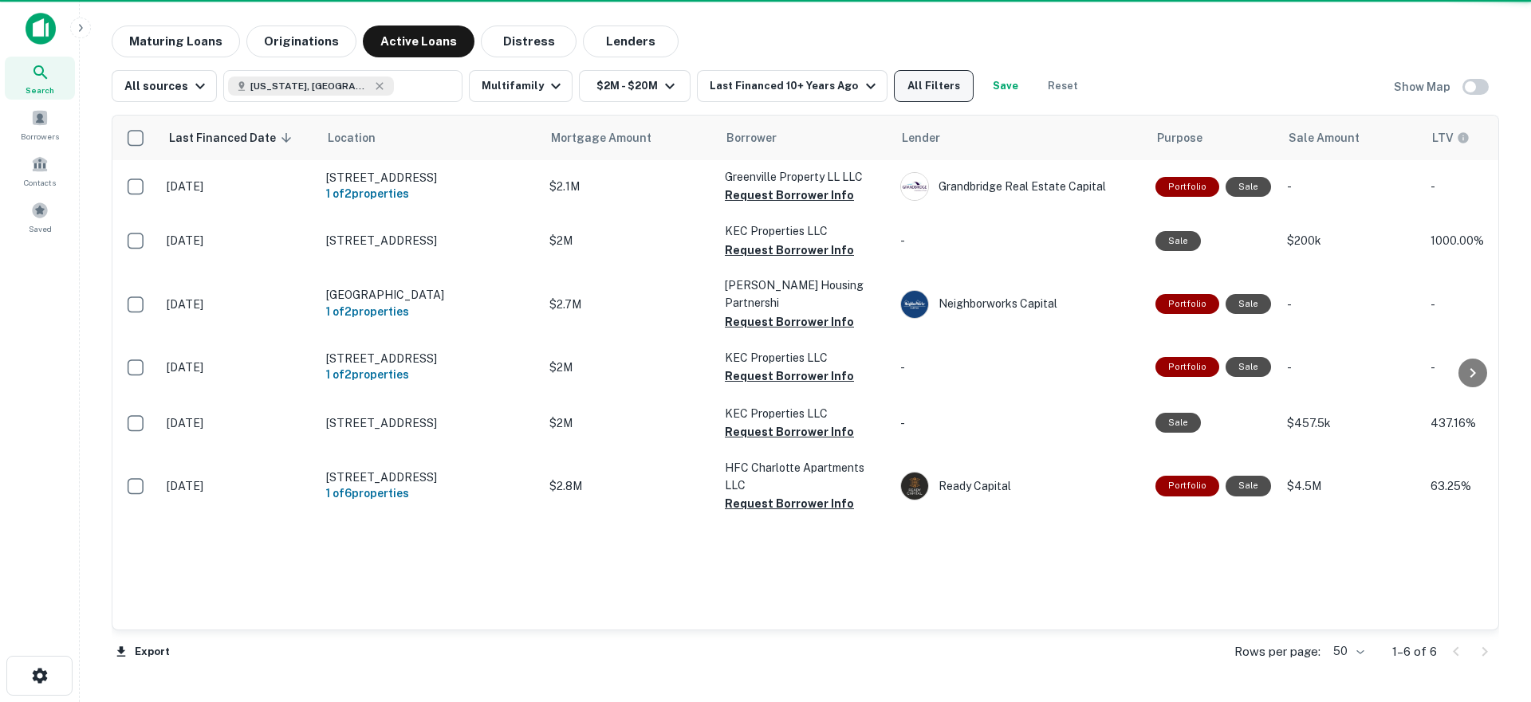
click at [916, 92] on button "All Filters" at bounding box center [934, 86] width 80 height 32
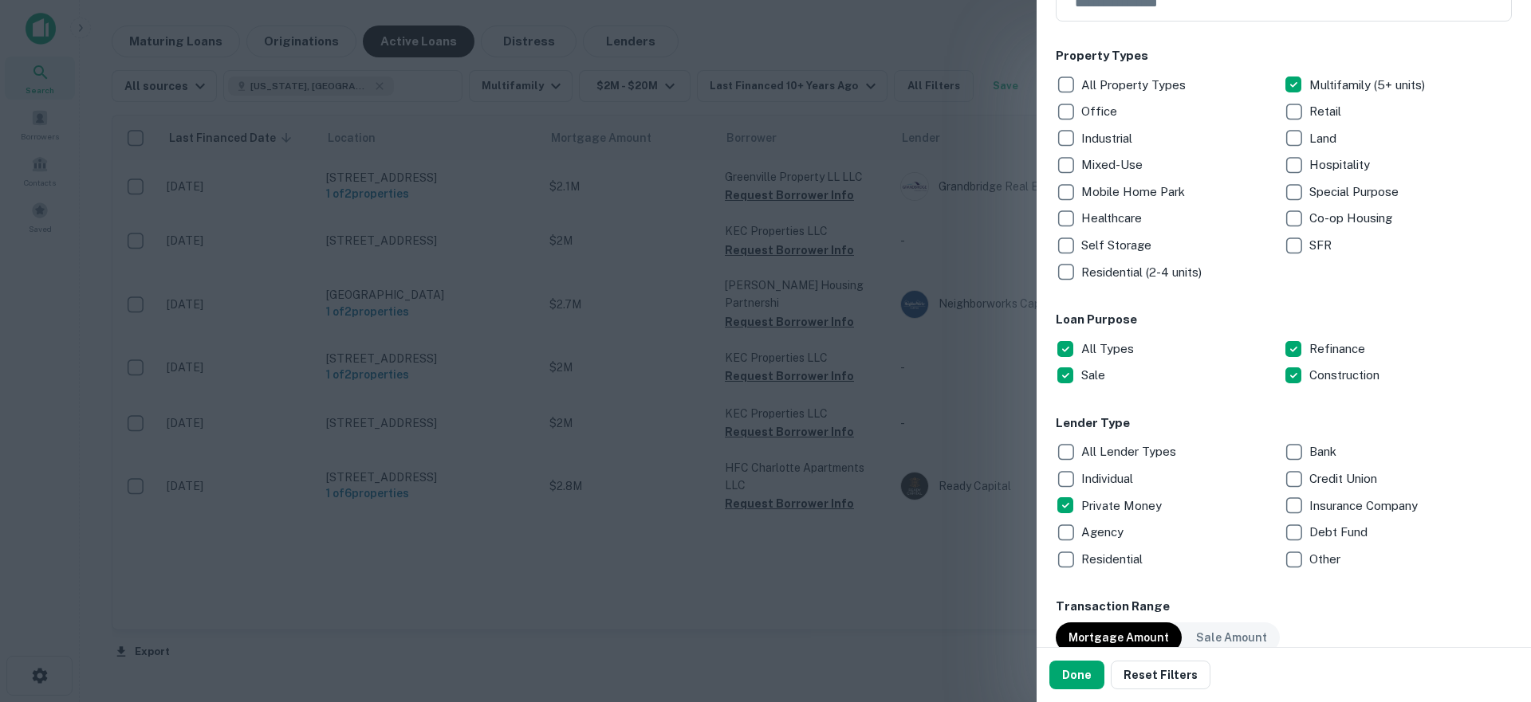
scroll to position [312, 0]
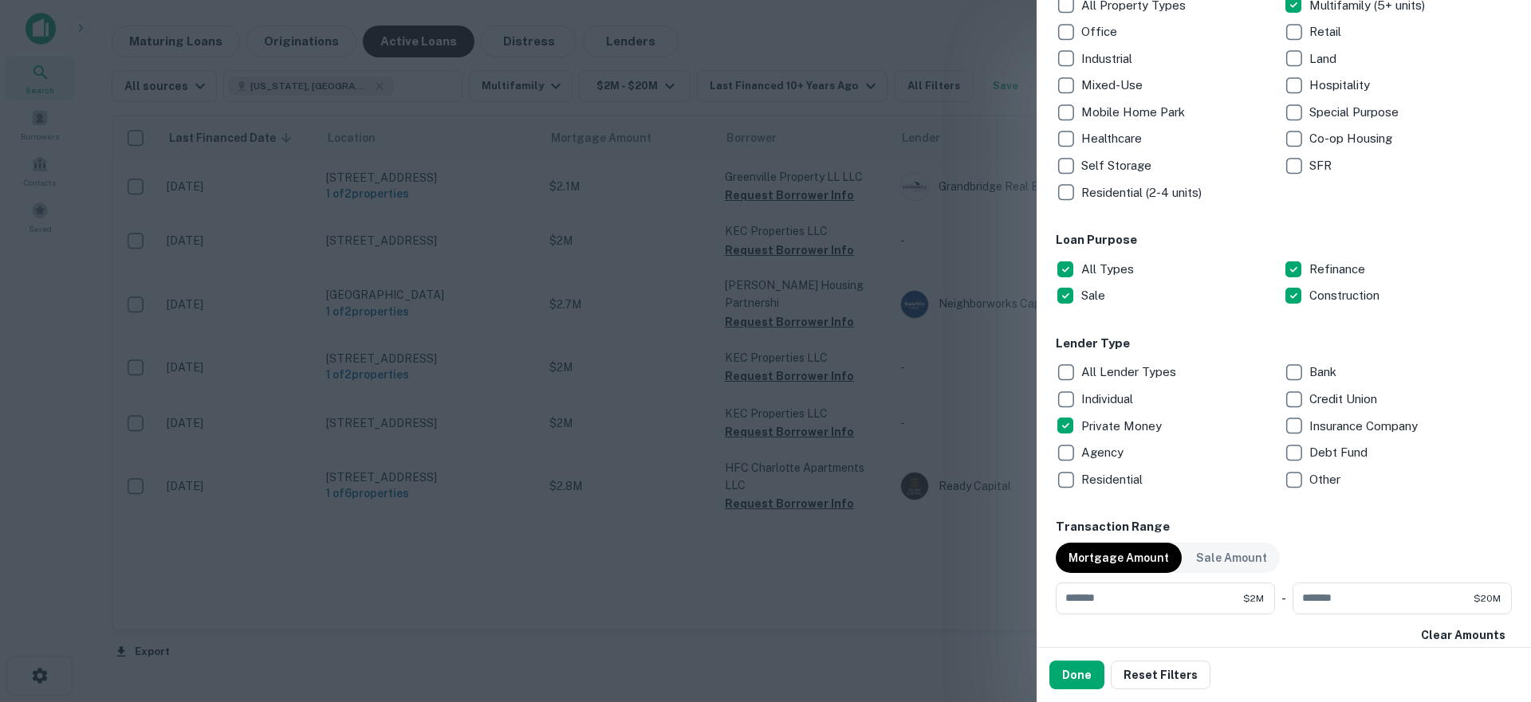
click at [1085, 421] on p "Private Money" at bounding box center [1123, 426] width 84 height 19
click at [1089, 686] on button "Done" at bounding box center [1076, 675] width 55 height 29
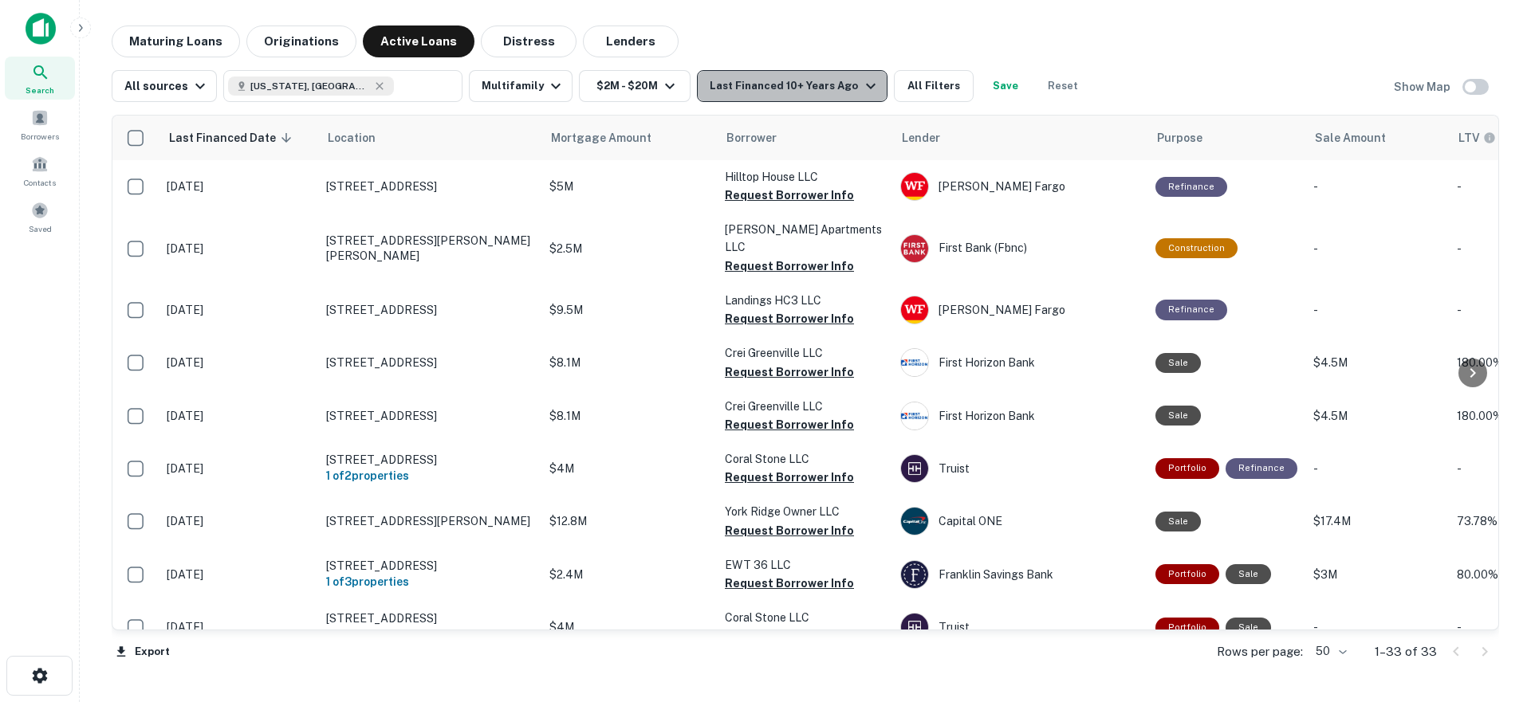
click at [820, 92] on div "Last Financed 10+ Years Ago" at bounding box center [794, 86] width 170 height 19
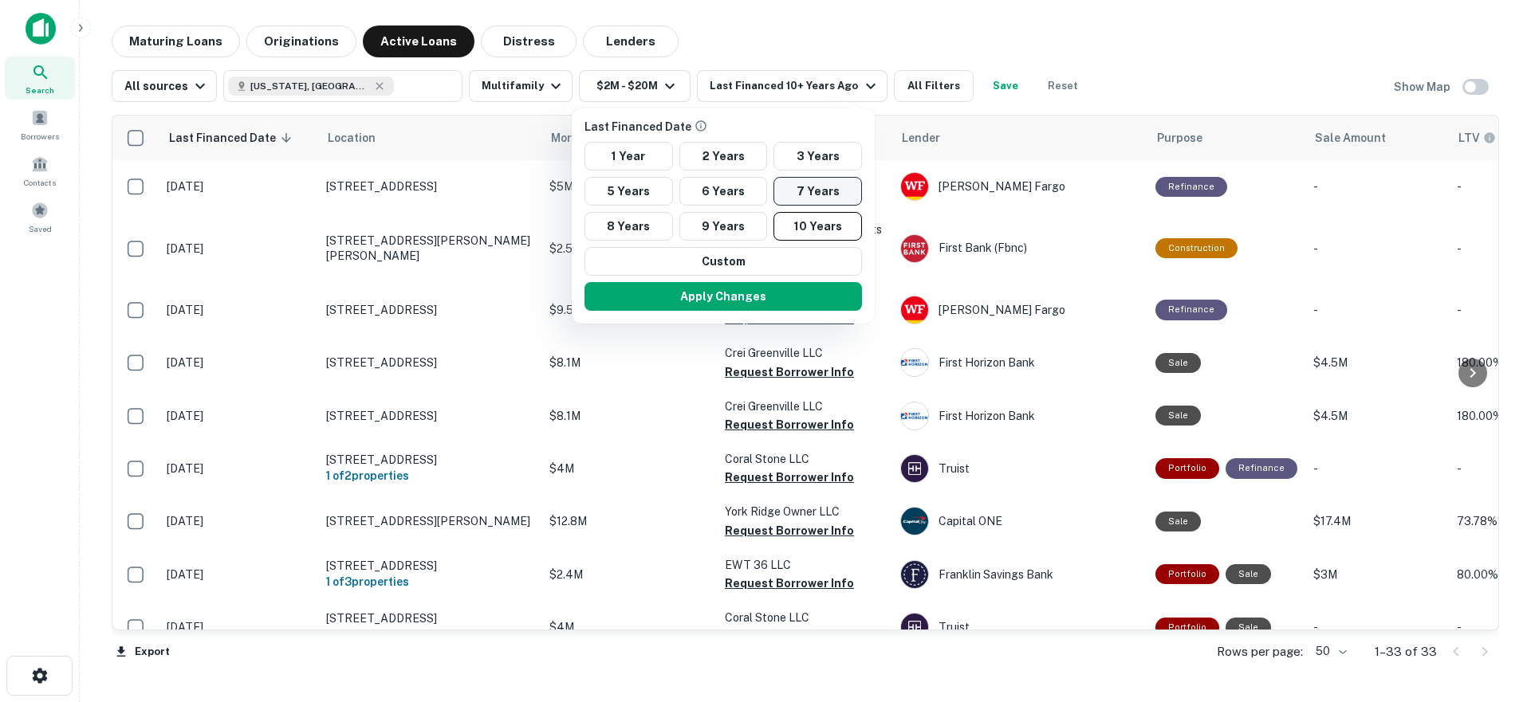
click at [812, 189] on button "7 Years" at bounding box center [817, 191] width 88 height 29
click at [754, 296] on button "Apply Changes" at bounding box center [718, 296] width 277 height 29
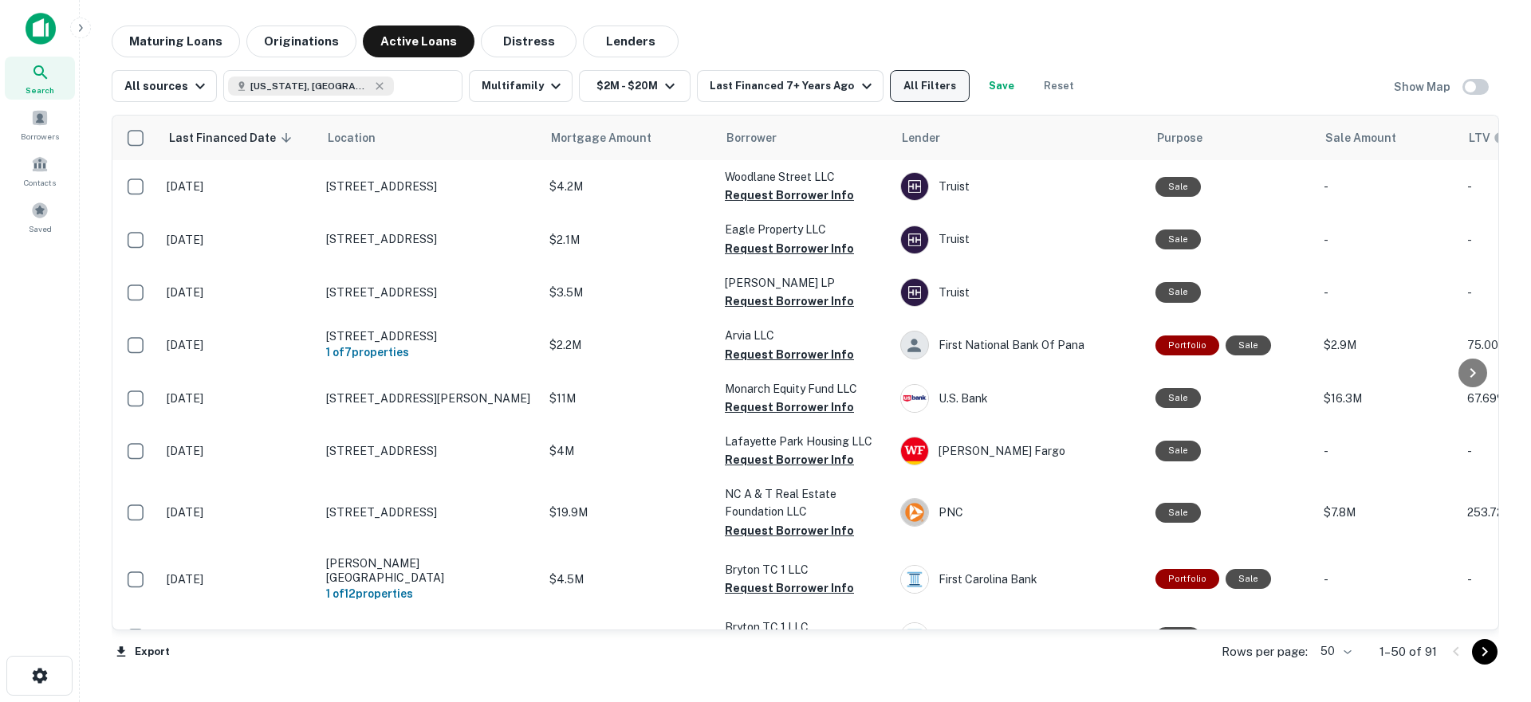
click at [936, 85] on button "All Filters" at bounding box center [930, 86] width 80 height 32
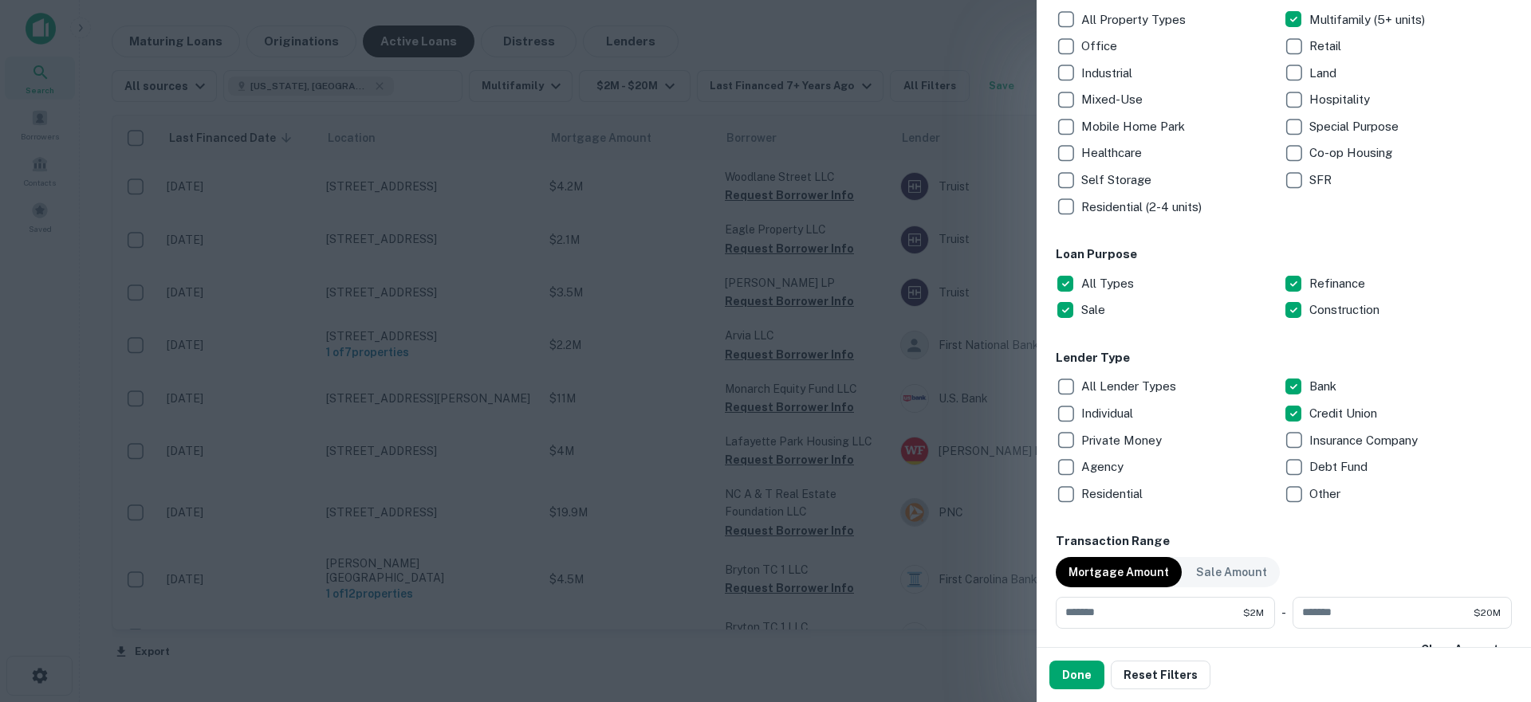
scroll to position [298, 0]
click at [1087, 457] on p "Agency" at bounding box center [1103, 466] width 45 height 19
click at [1075, 670] on button "Done" at bounding box center [1076, 675] width 55 height 29
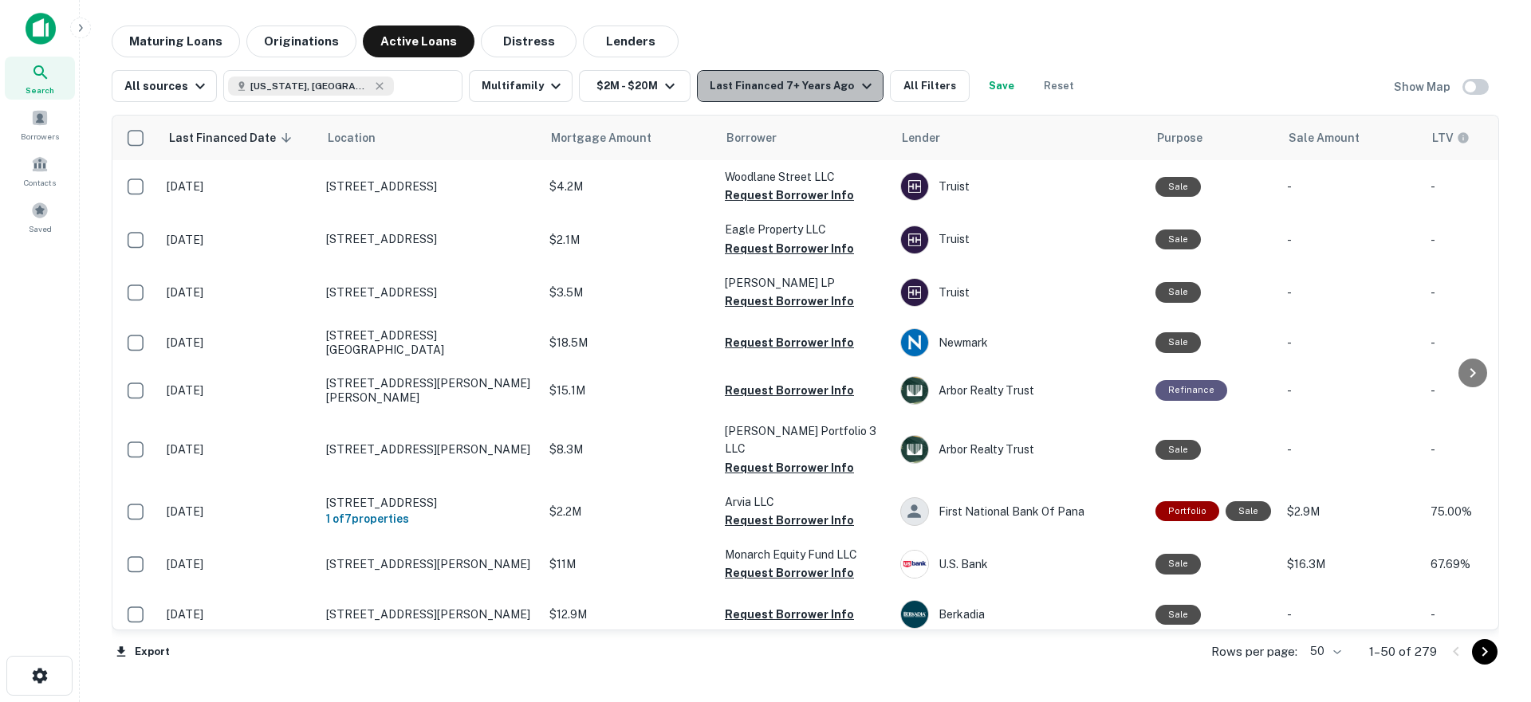
click at [816, 91] on div "Last Financed 7+ Years Ago" at bounding box center [792, 86] width 166 height 19
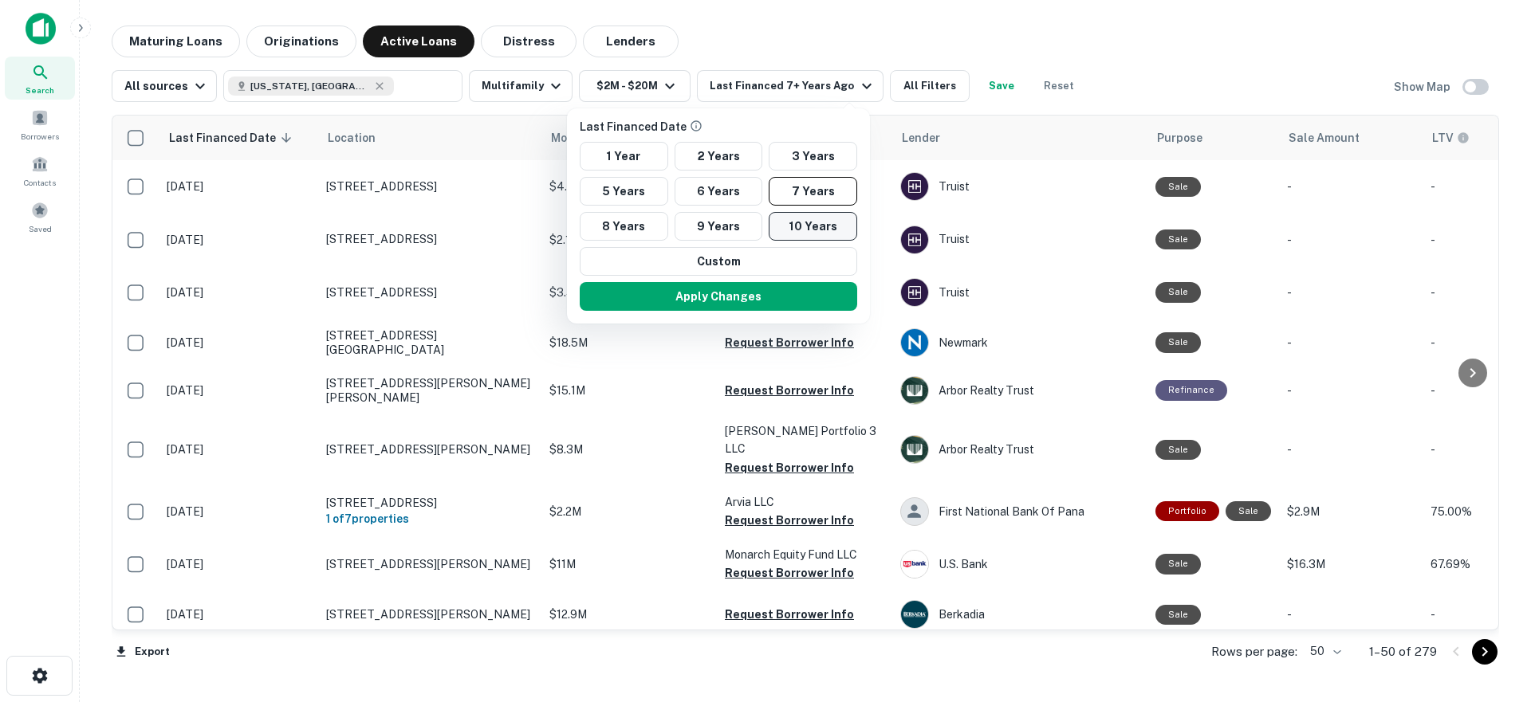
click at [798, 227] on button "10 Years" at bounding box center [812, 226] width 88 height 29
click at [781, 287] on button "Apply Changes" at bounding box center [722, 296] width 277 height 29
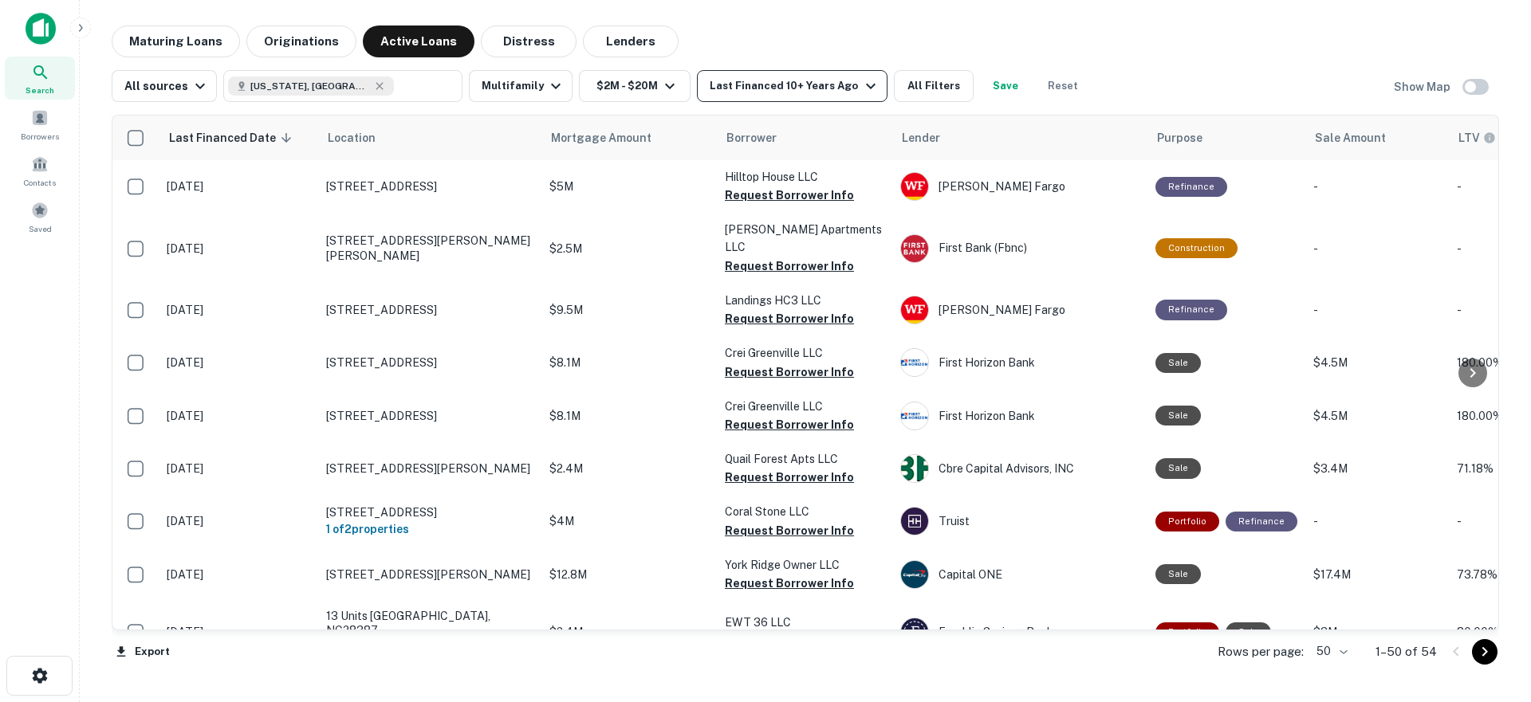
click at [758, 92] on div "Last Financed 10+ Years Ago" at bounding box center [794, 86] width 170 height 19
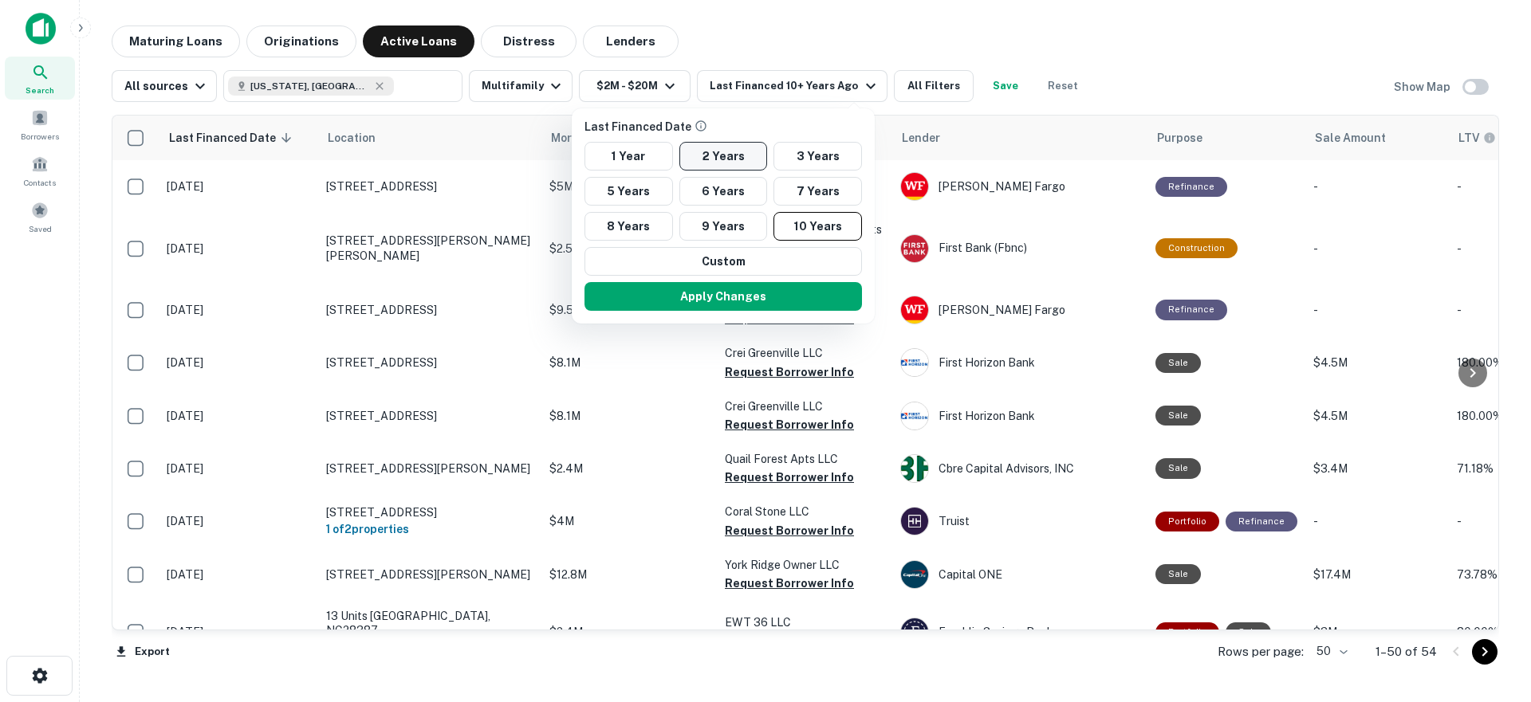
click at [728, 159] on button "2 Years" at bounding box center [723, 156] width 88 height 29
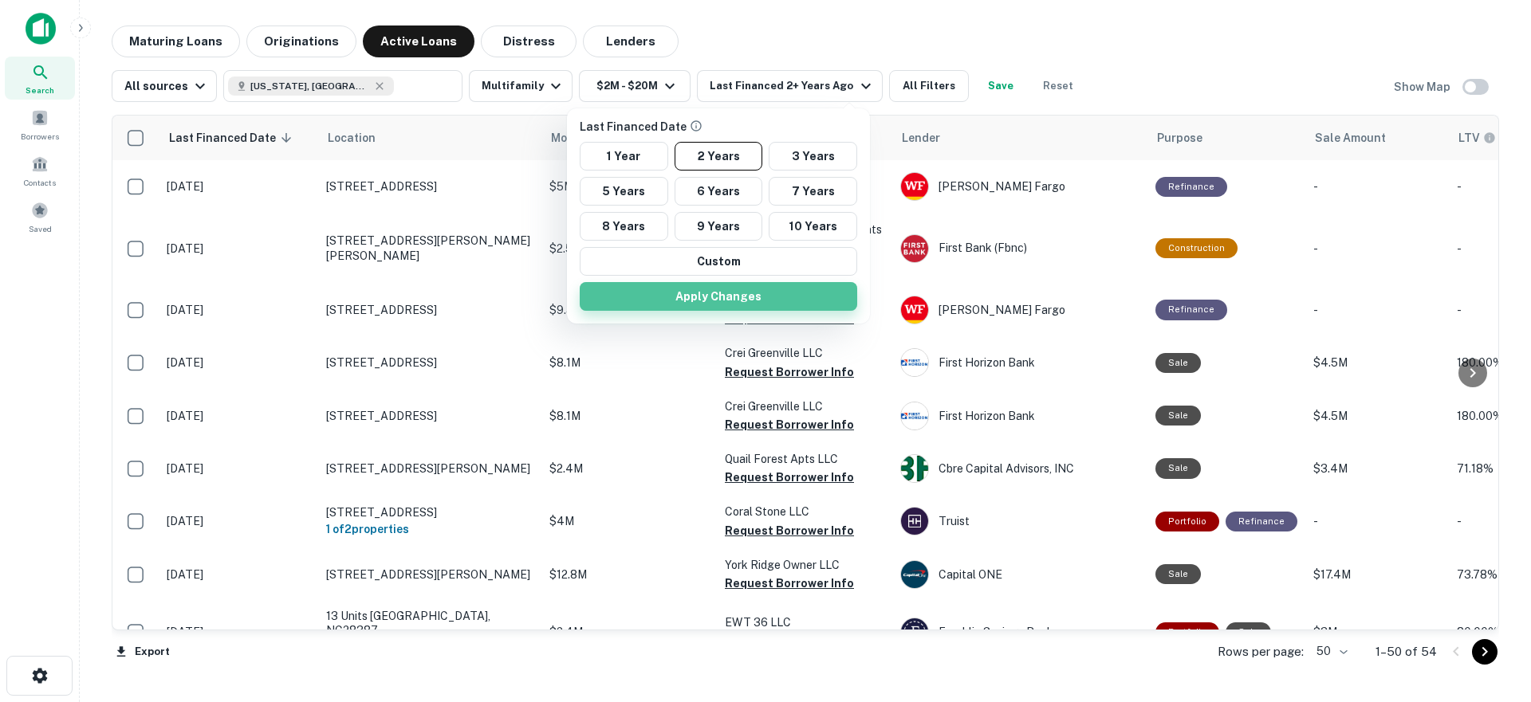
click at [749, 302] on button "Apply Changes" at bounding box center [718, 296] width 277 height 29
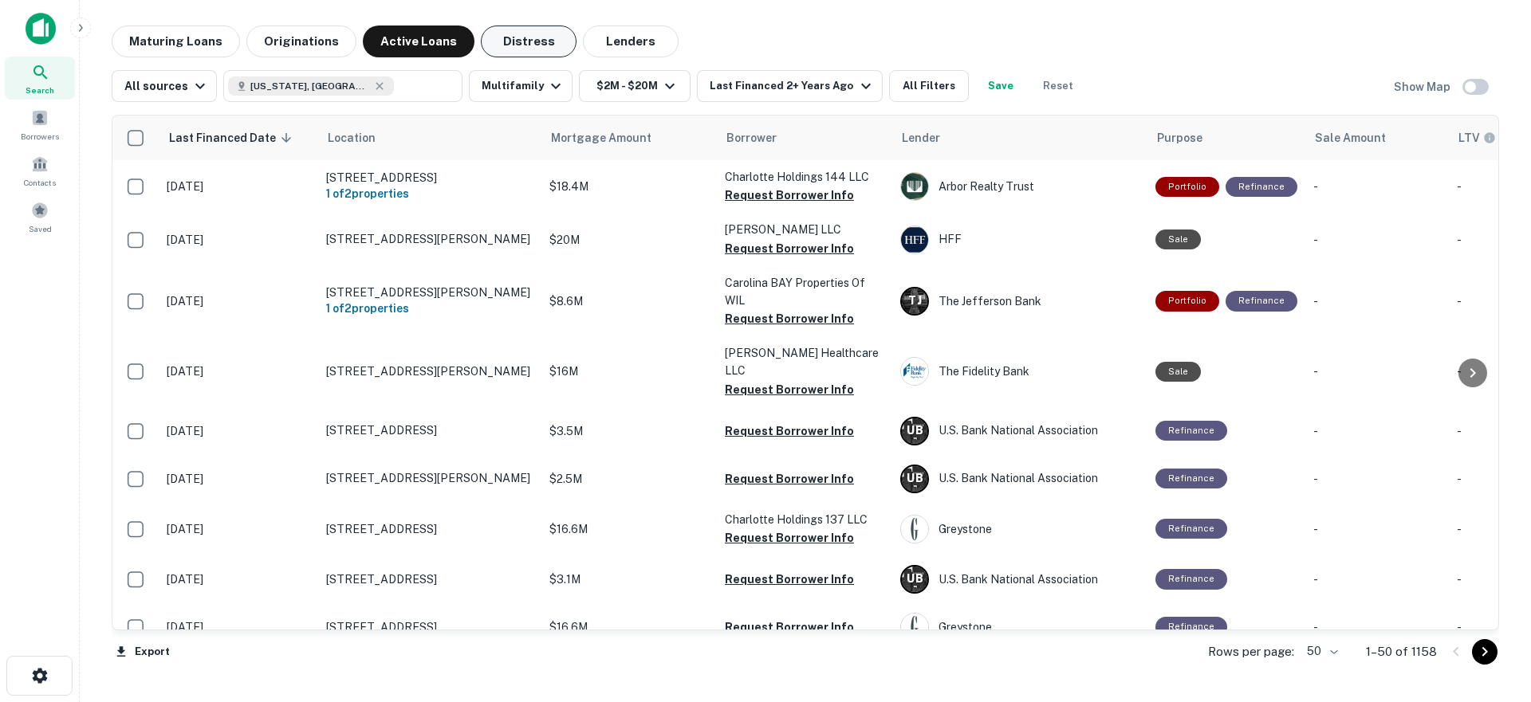
click at [528, 44] on button "Distress" at bounding box center [529, 42] width 96 height 32
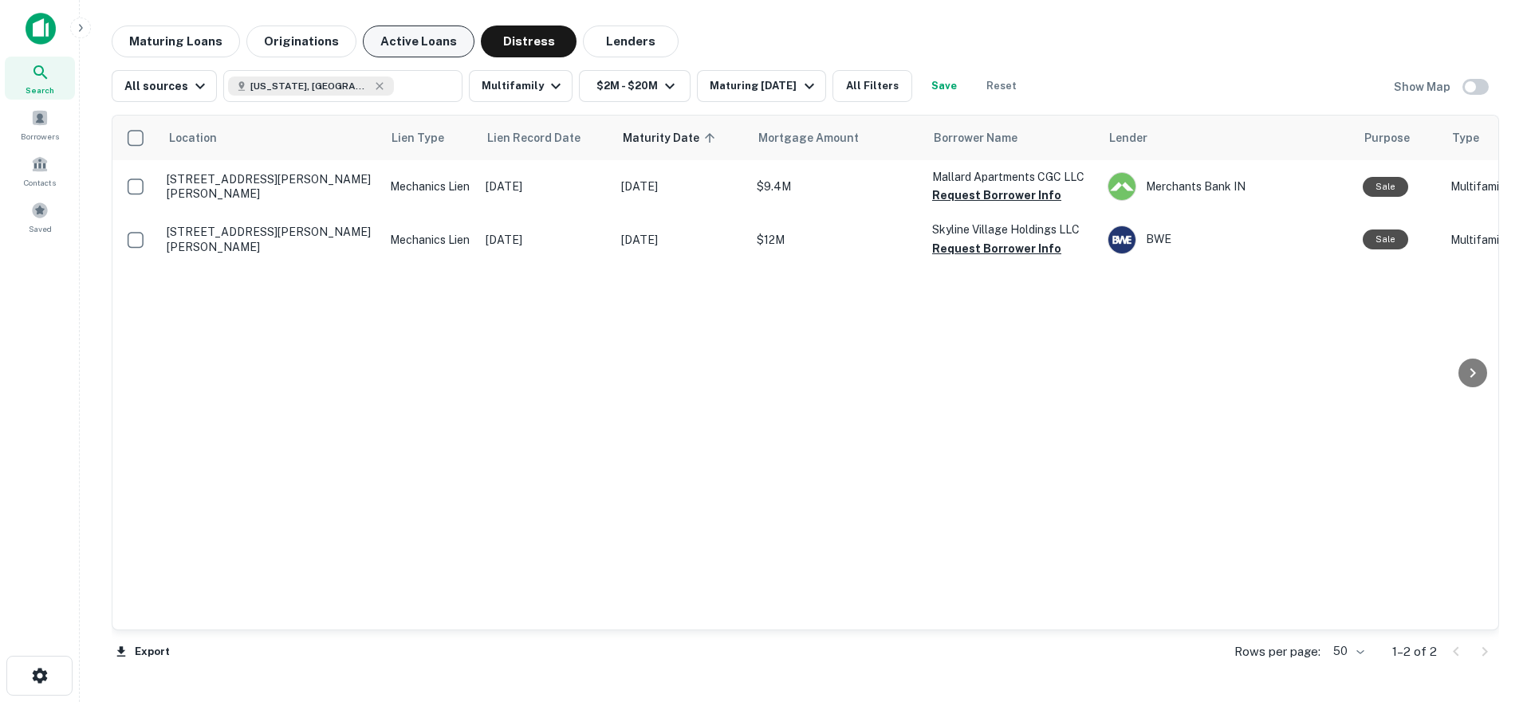
click at [434, 46] on button "Active Loans" at bounding box center [419, 42] width 112 height 32
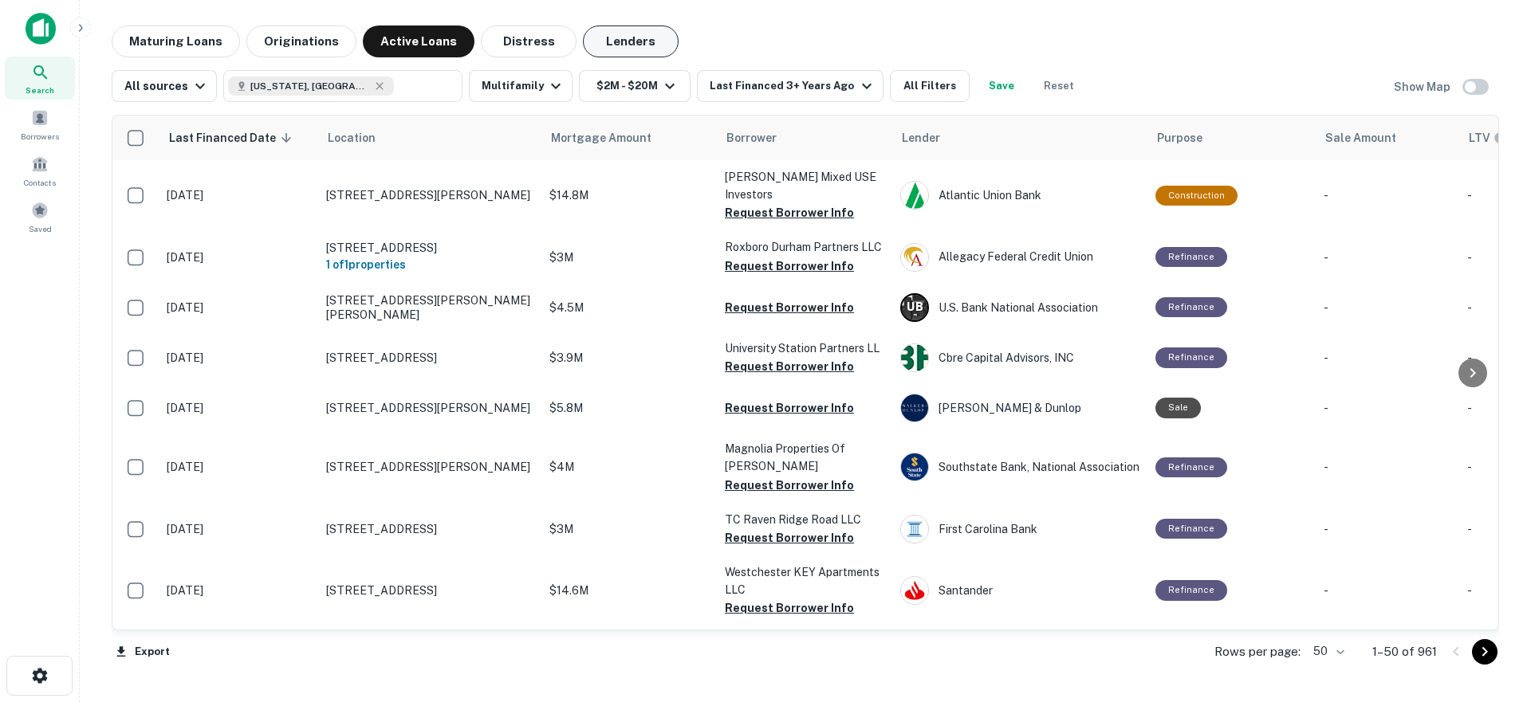
click at [607, 43] on button "Lenders" at bounding box center [631, 42] width 96 height 32
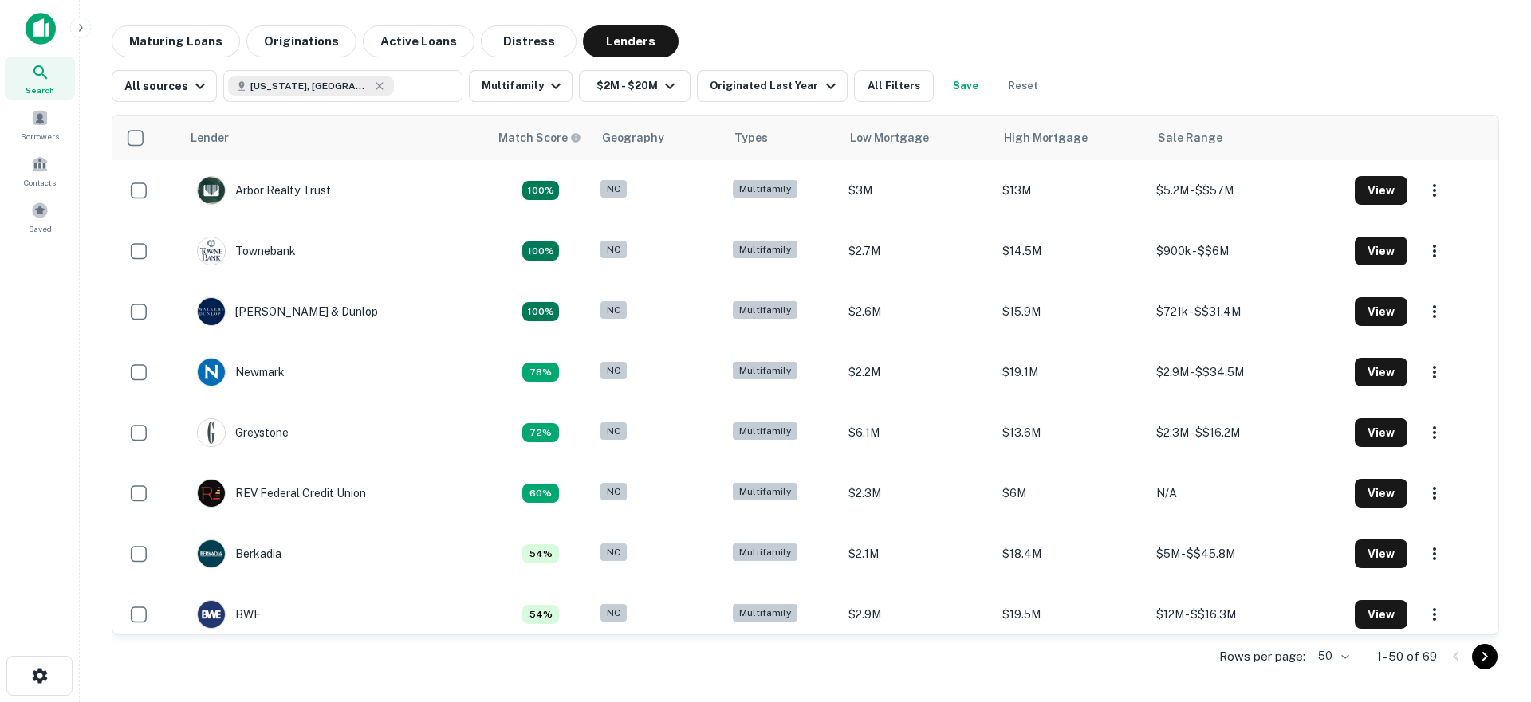
click at [737, 107] on div "Lender Match Score Geography Types Low Mortgage High Mortgage Sale Range Arbor …" at bounding box center [805, 391] width 1387 height 578
click at [717, 86] on div "Originated Last Year" at bounding box center [774, 86] width 130 height 19
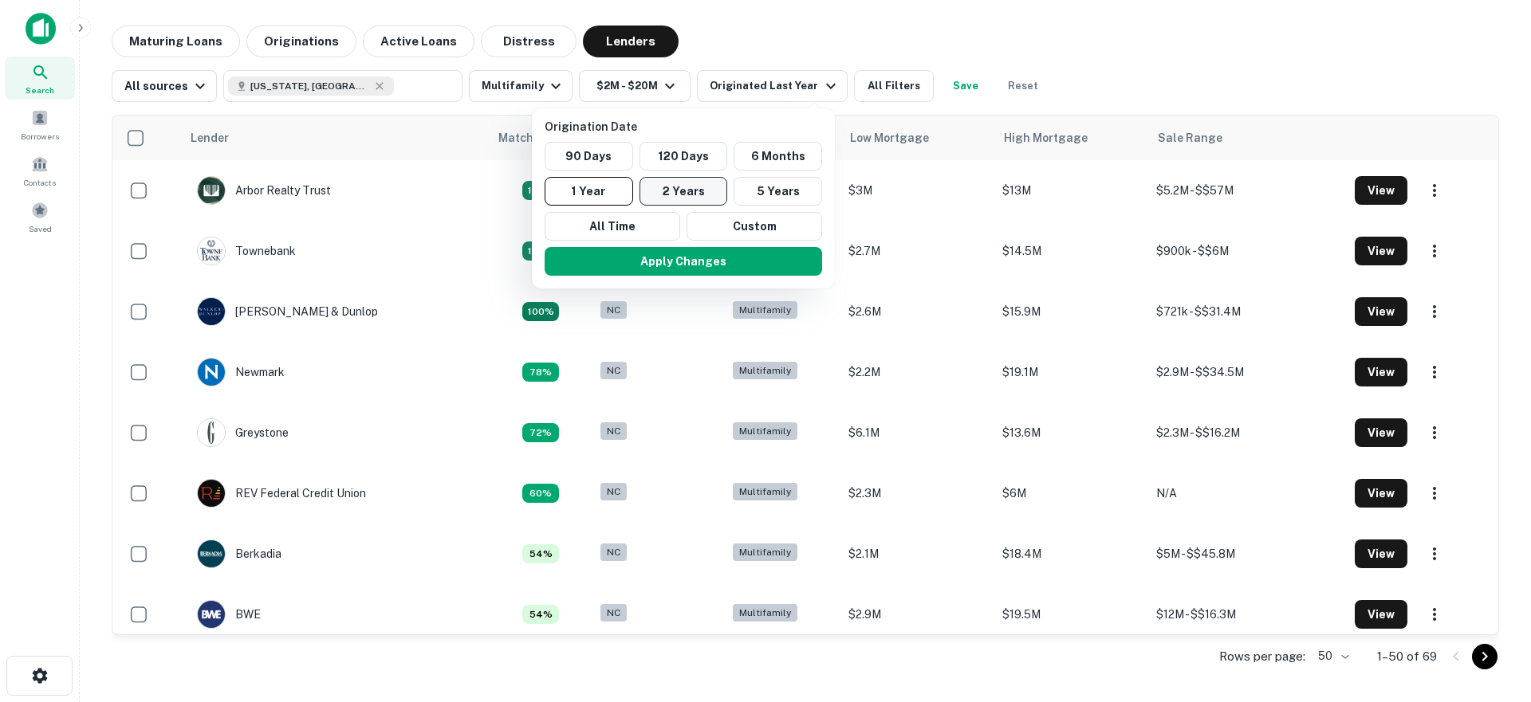
click at [685, 193] on button "2 Years" at bounding box center [683, 191] width 88 height 29
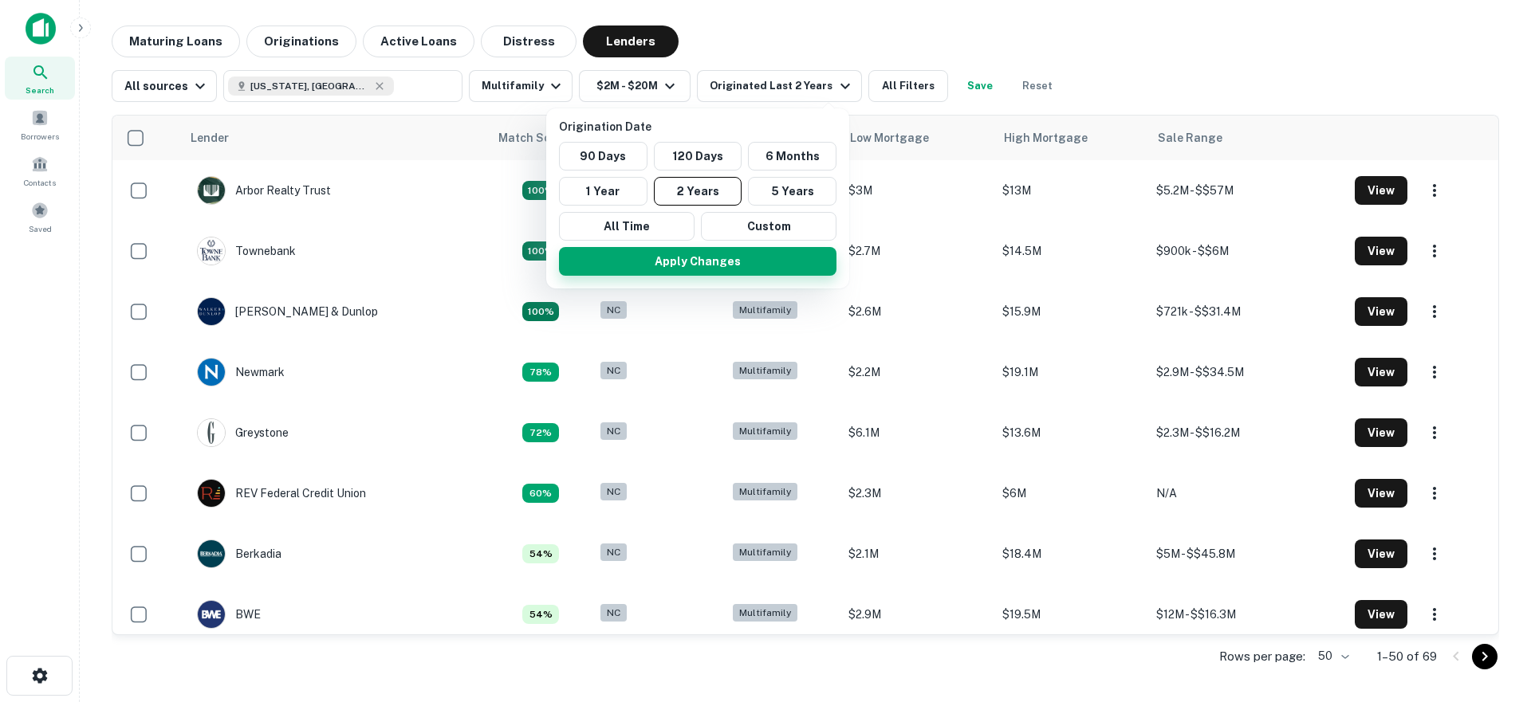
click at [674, 264] on button "Apply Changes" at bounding box center [697, 261] width 277 height 29
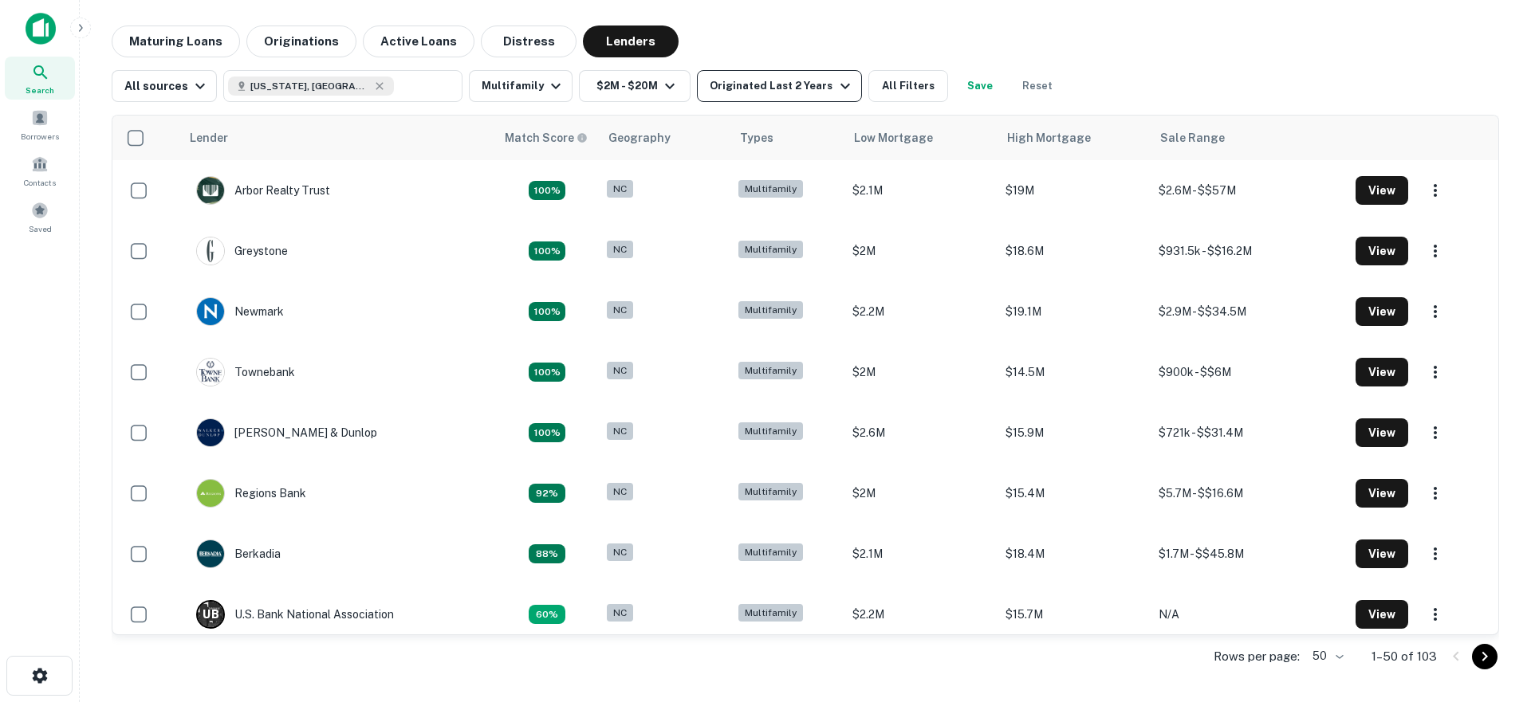
click at [697, 84] on button "Originated Last 2 Years" at bounding box center [779, 86] width 164 height 32
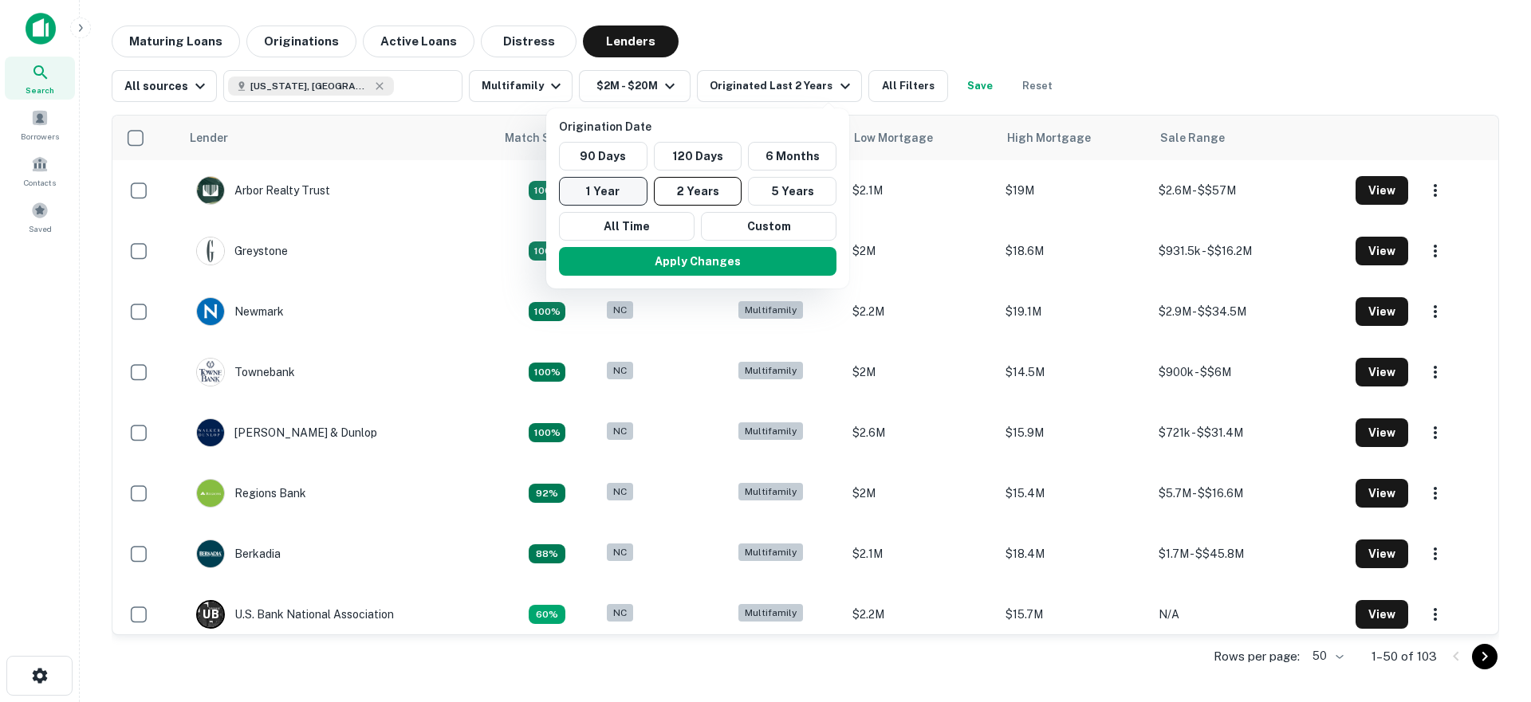
click at [627, 188] on button "1 Year" at bounding box center [603, 191] width 88 height 29
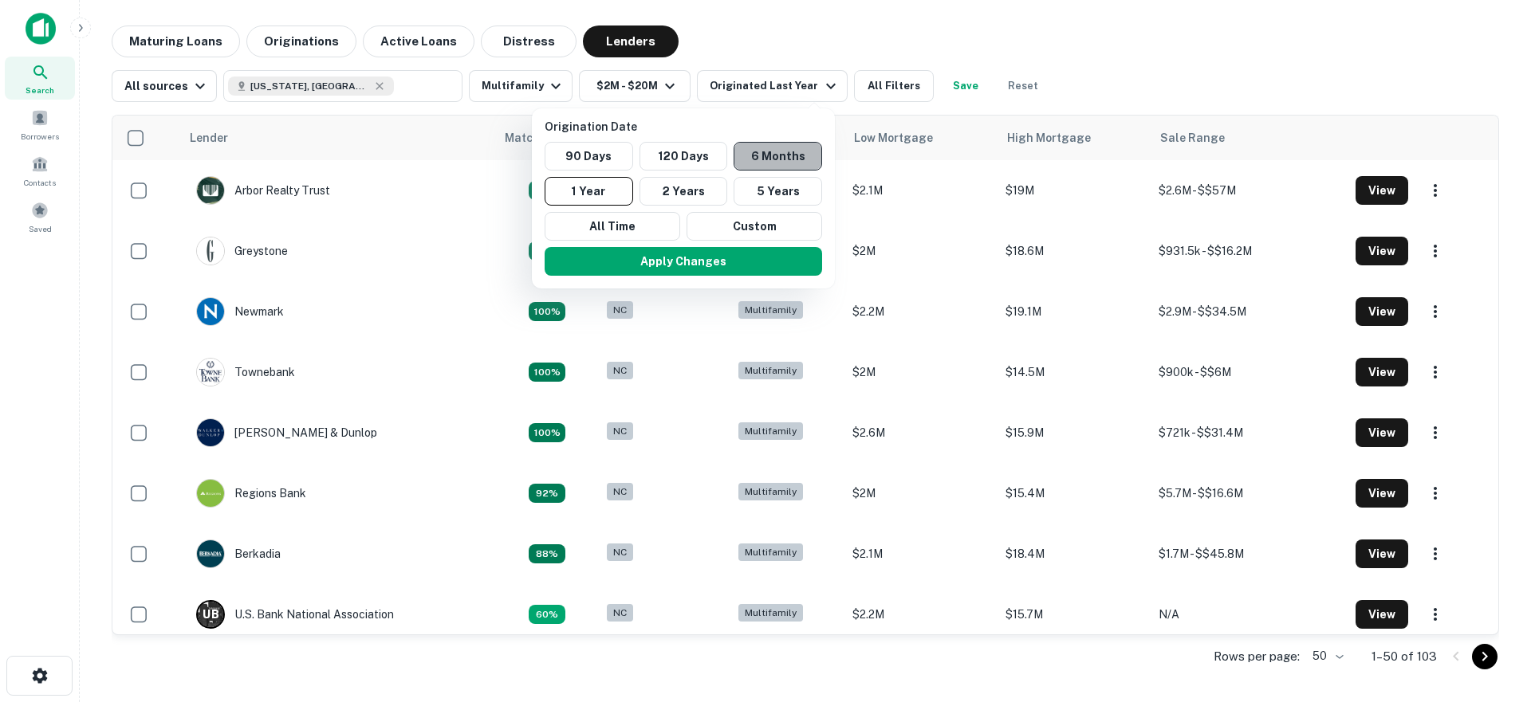
click at [780, 155] on button "6 Months" at bounding box center [777, 156] width 88 height 29
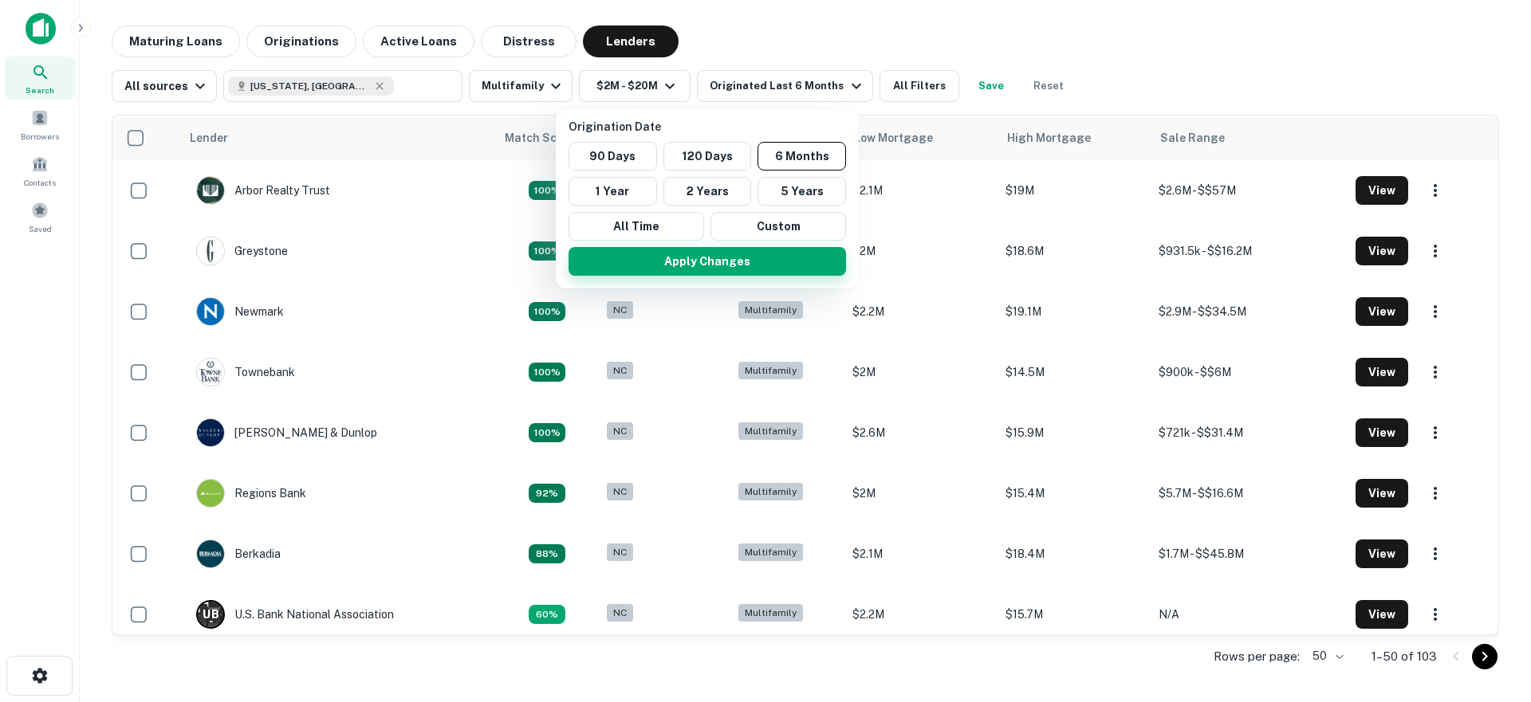
click at [711, 261] on button "Apply Changes" at bounding box center [706, 261] width 277 height 29
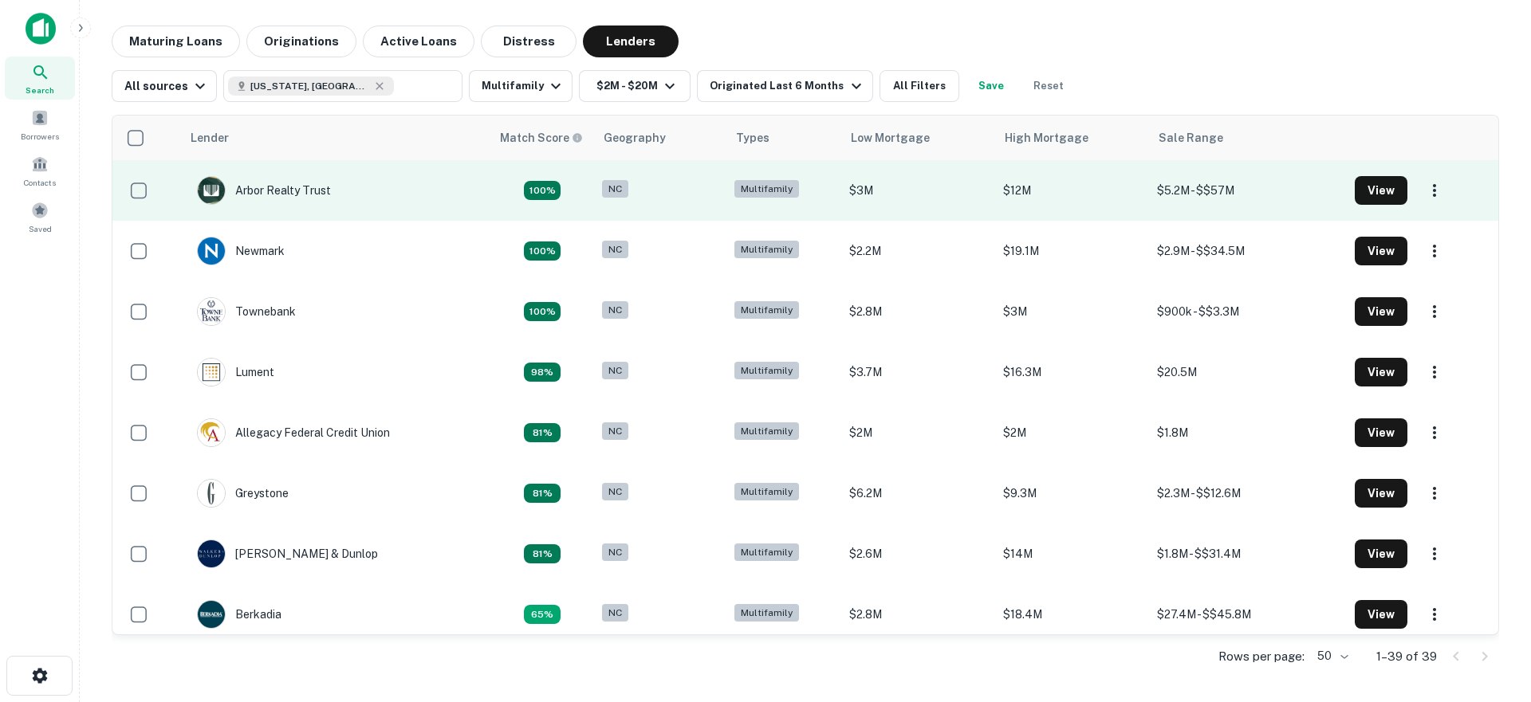
click at [415, 188] on td "Arbor Realty Trust" at bounding box center [335, 190] width 309 height 61
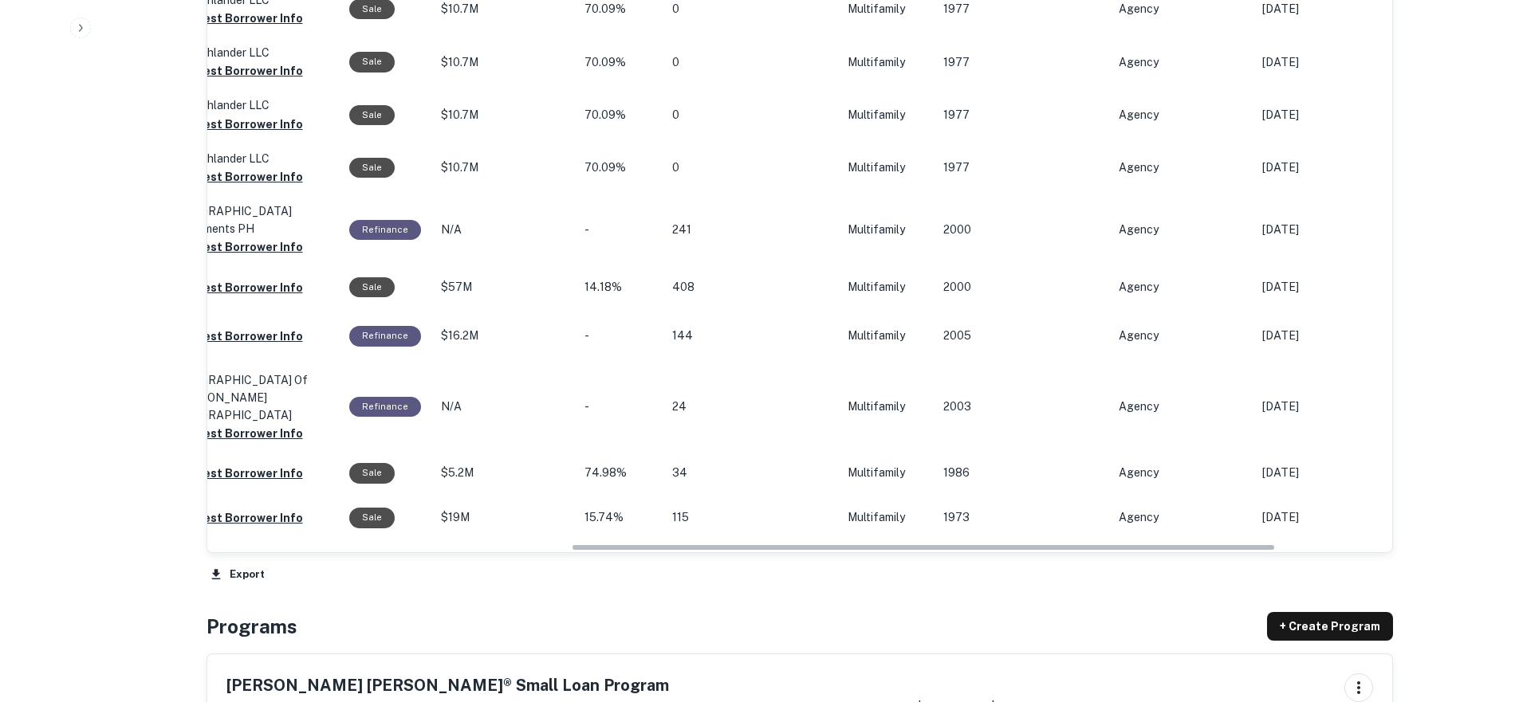
scroll to position [0, 627]
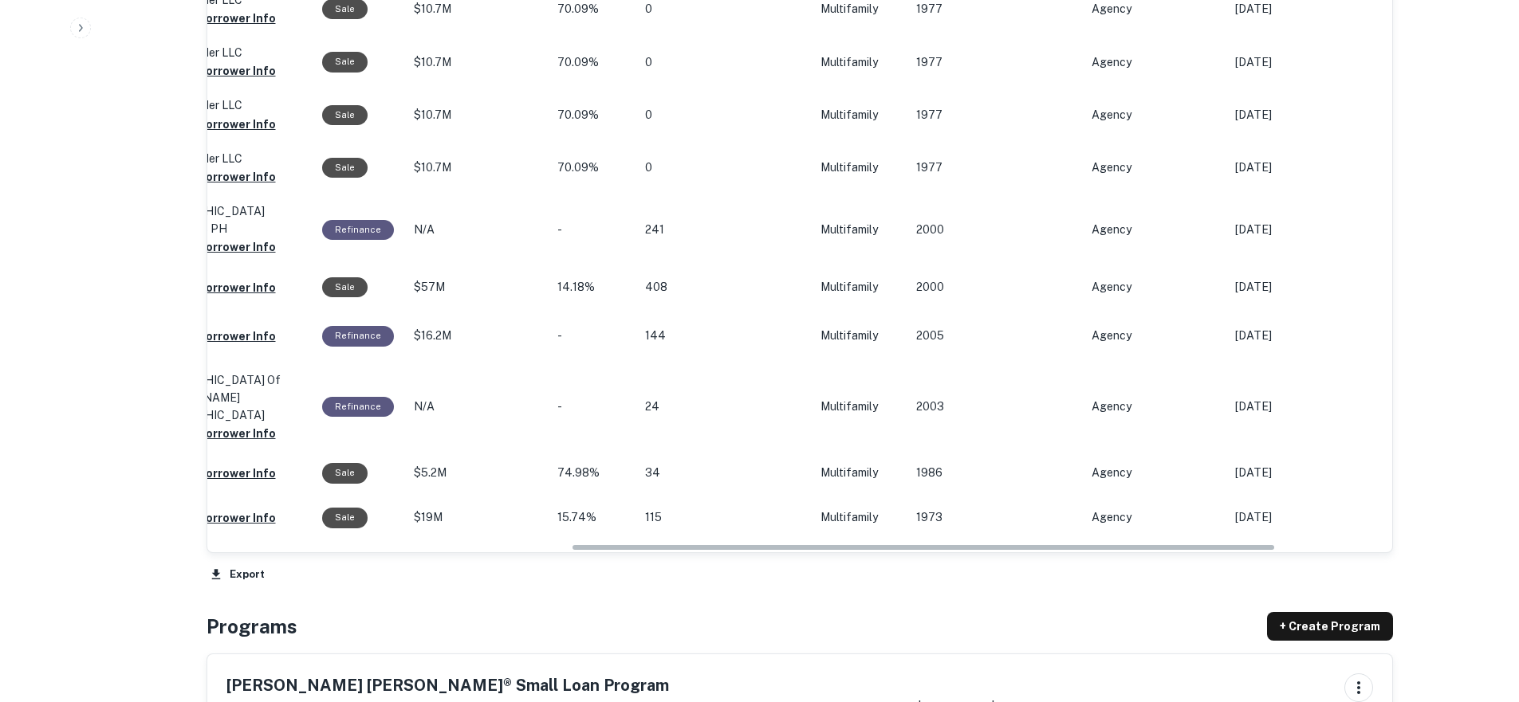
drag, startPoint x: 568, startPoint y: 549, endPoint x: 941, endPoint y: 555, distance: 373.1
click at [941, 555] on div "Origination Date sorted descending Location Mortgage Amount Borrower Purpose Sa…" at bounding box center [799, 235] width 1186 height 702
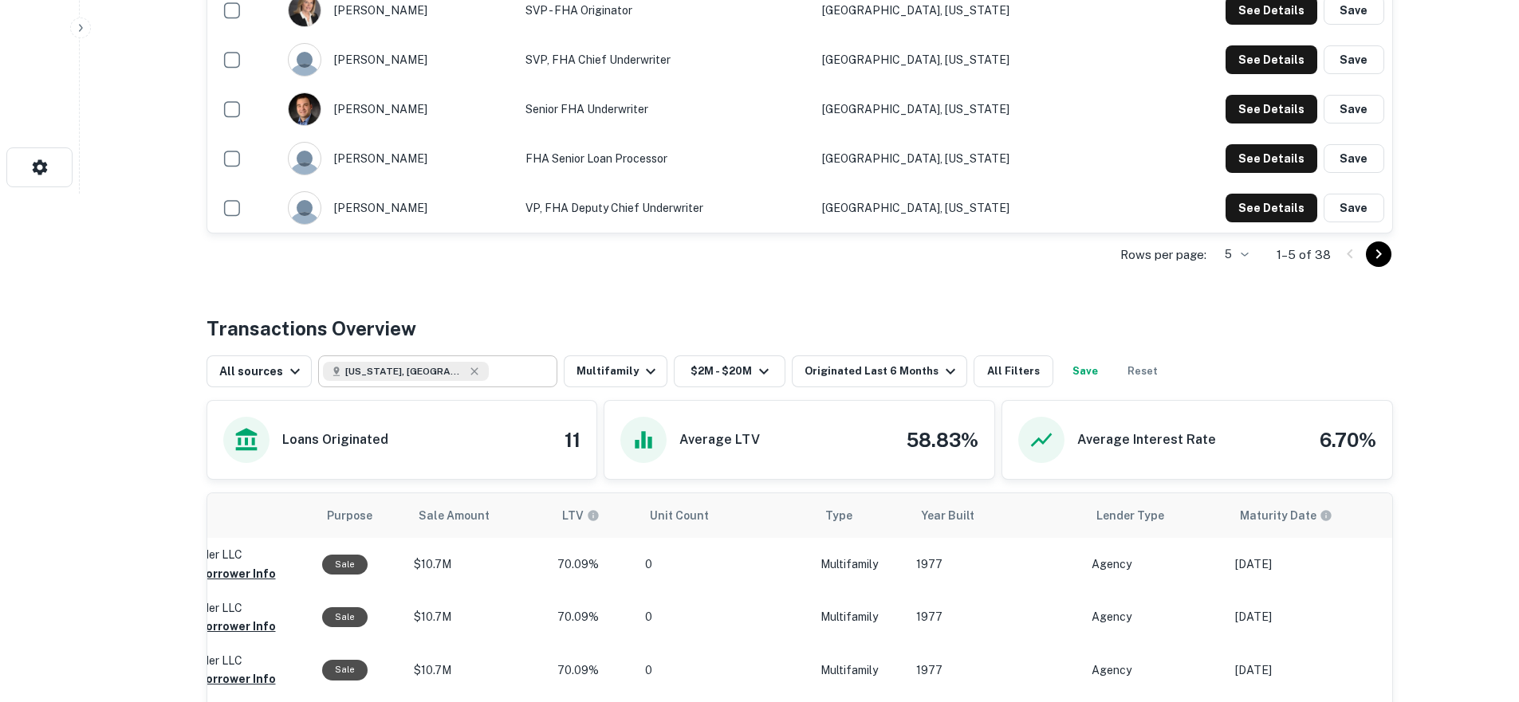
scroll to position [505, 0]
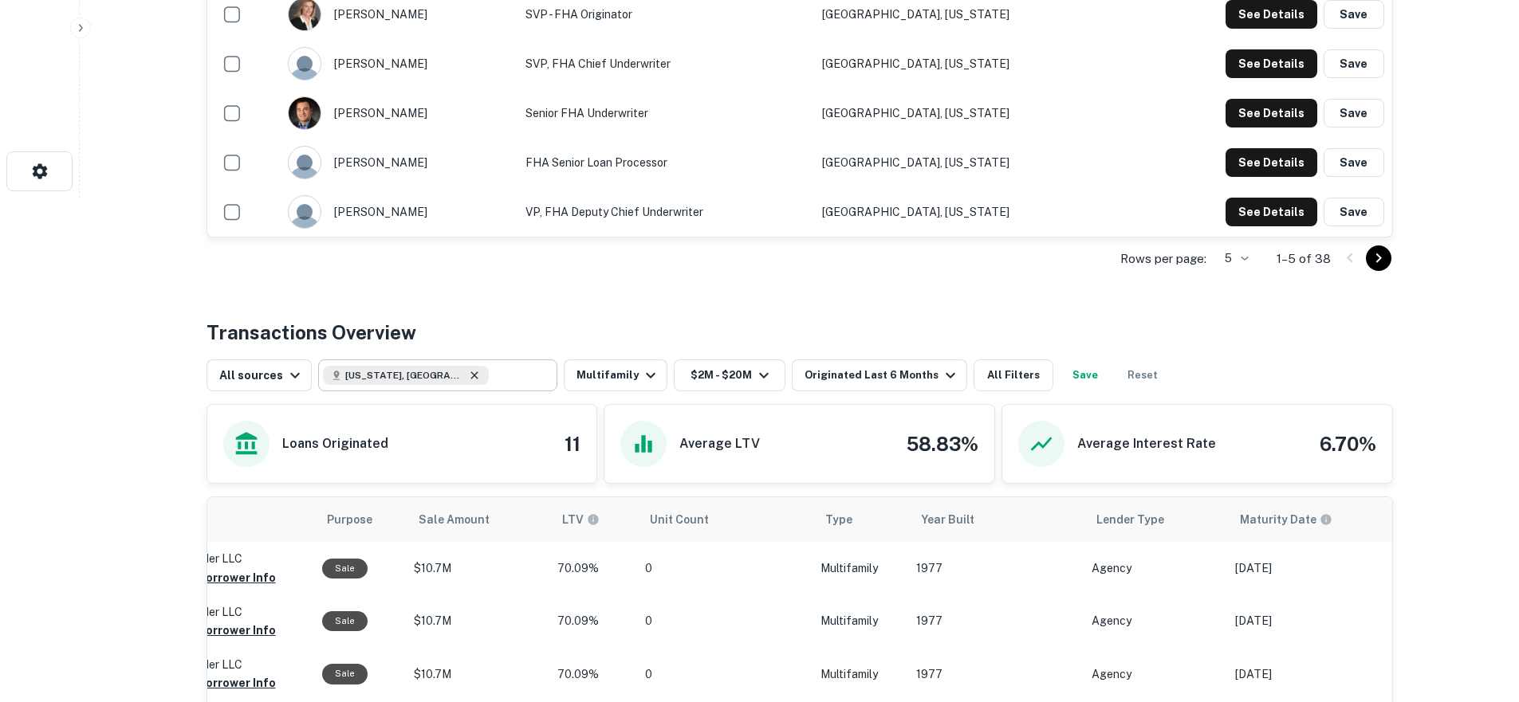
click at [470, 374] on icon at bounding box center [473, 374] width 7 height 7
type input "**********"
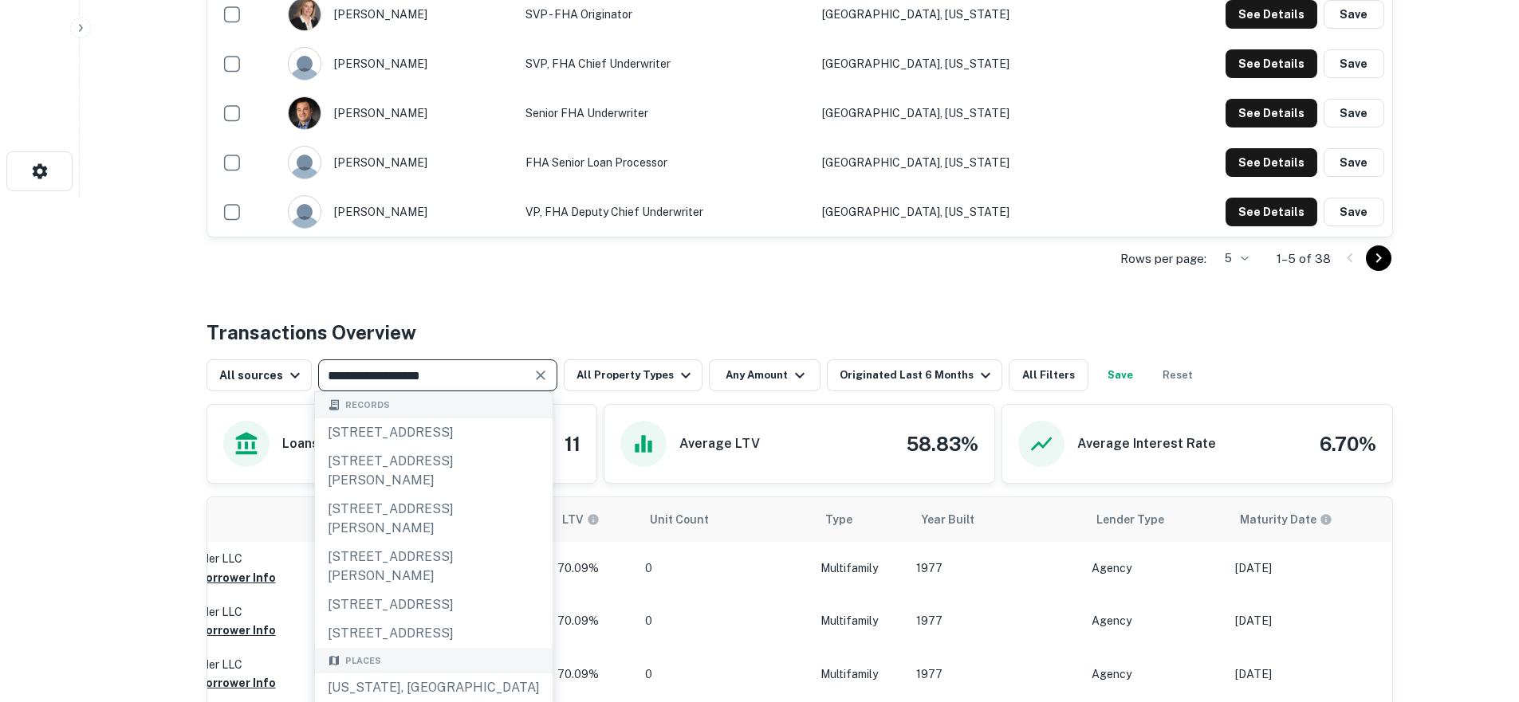
click at [534, 375] on icon "Clear" at bounding box center [541, 375] width 16 height 16
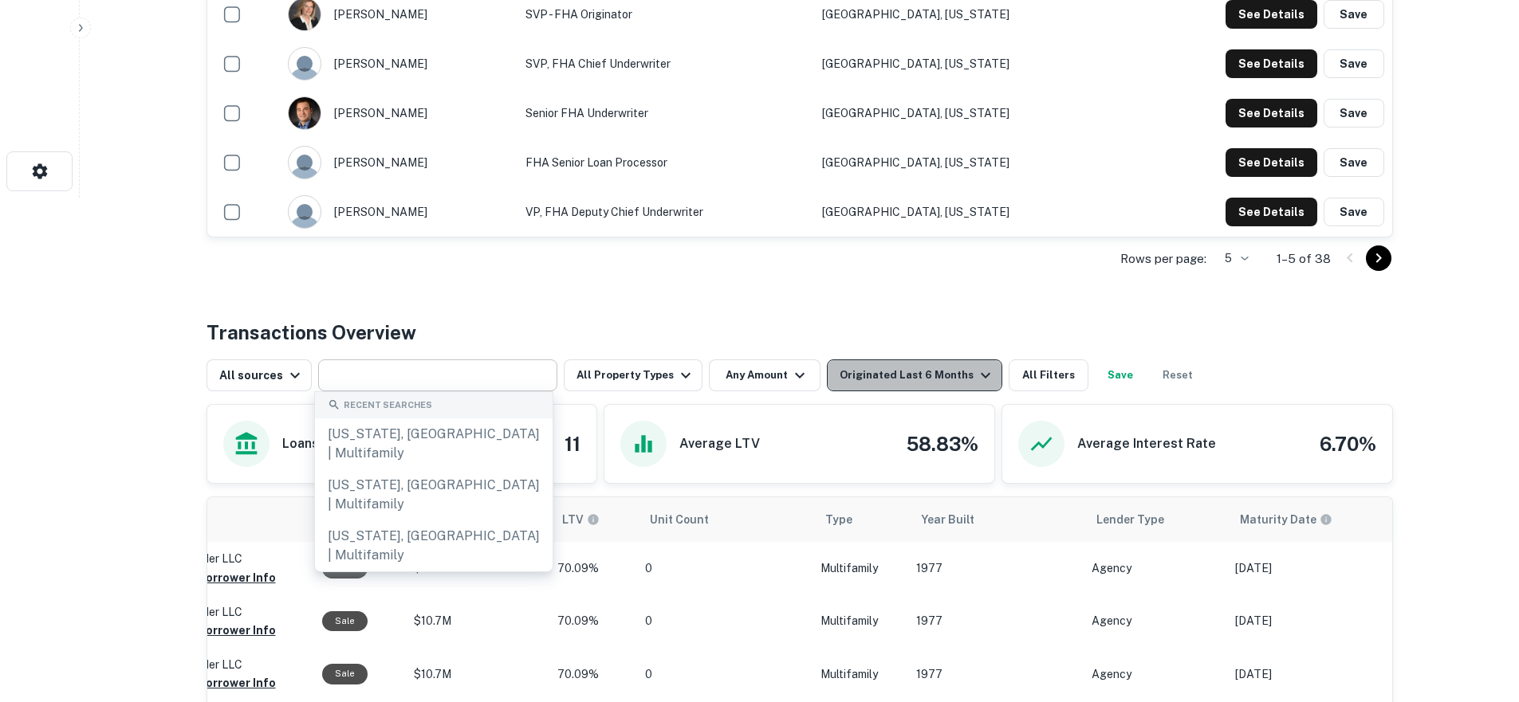
click at [908, 370] on div "Originated Last 6 Months" at bounding box center [916, 375] width 155 height 19
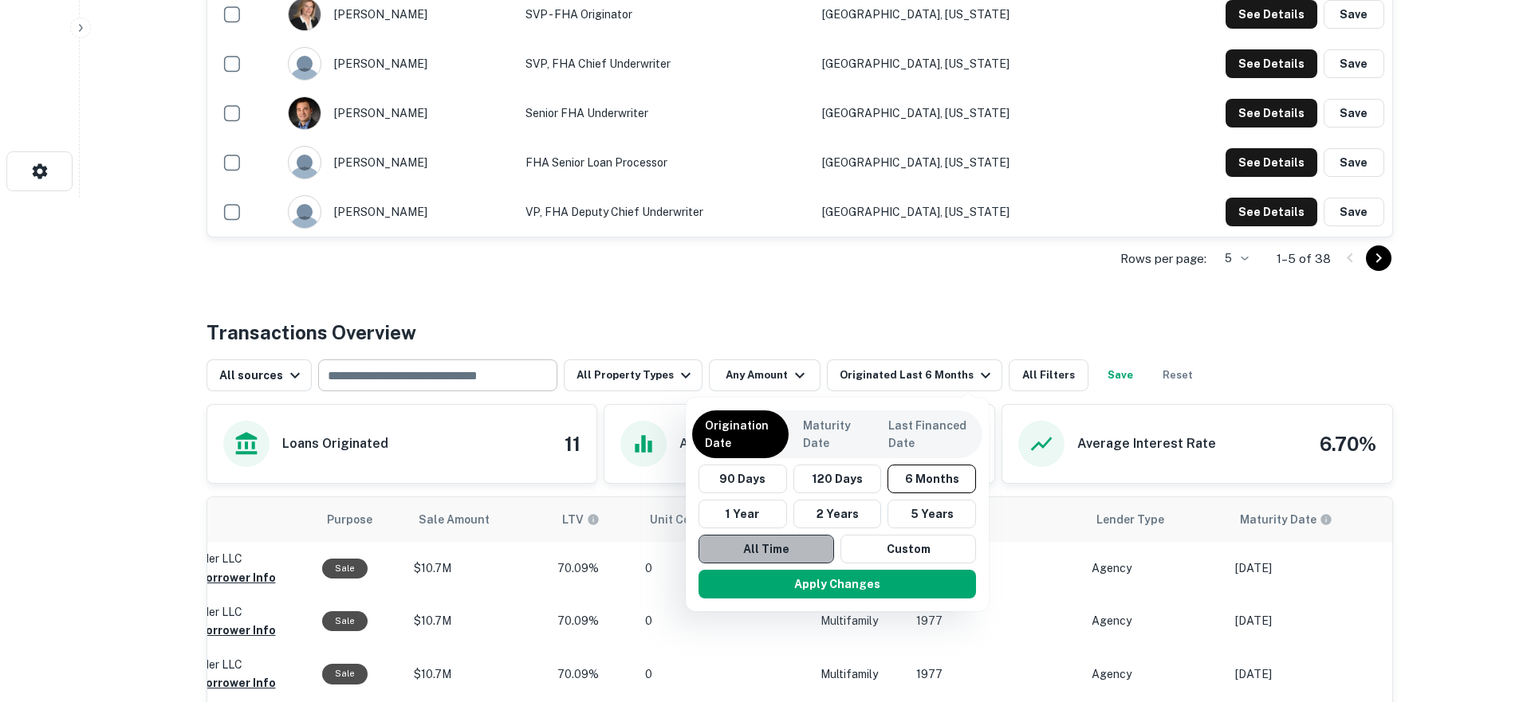
click at [779, 544] on button "All Time" at bounding box center [766, 549] width 136 height 29
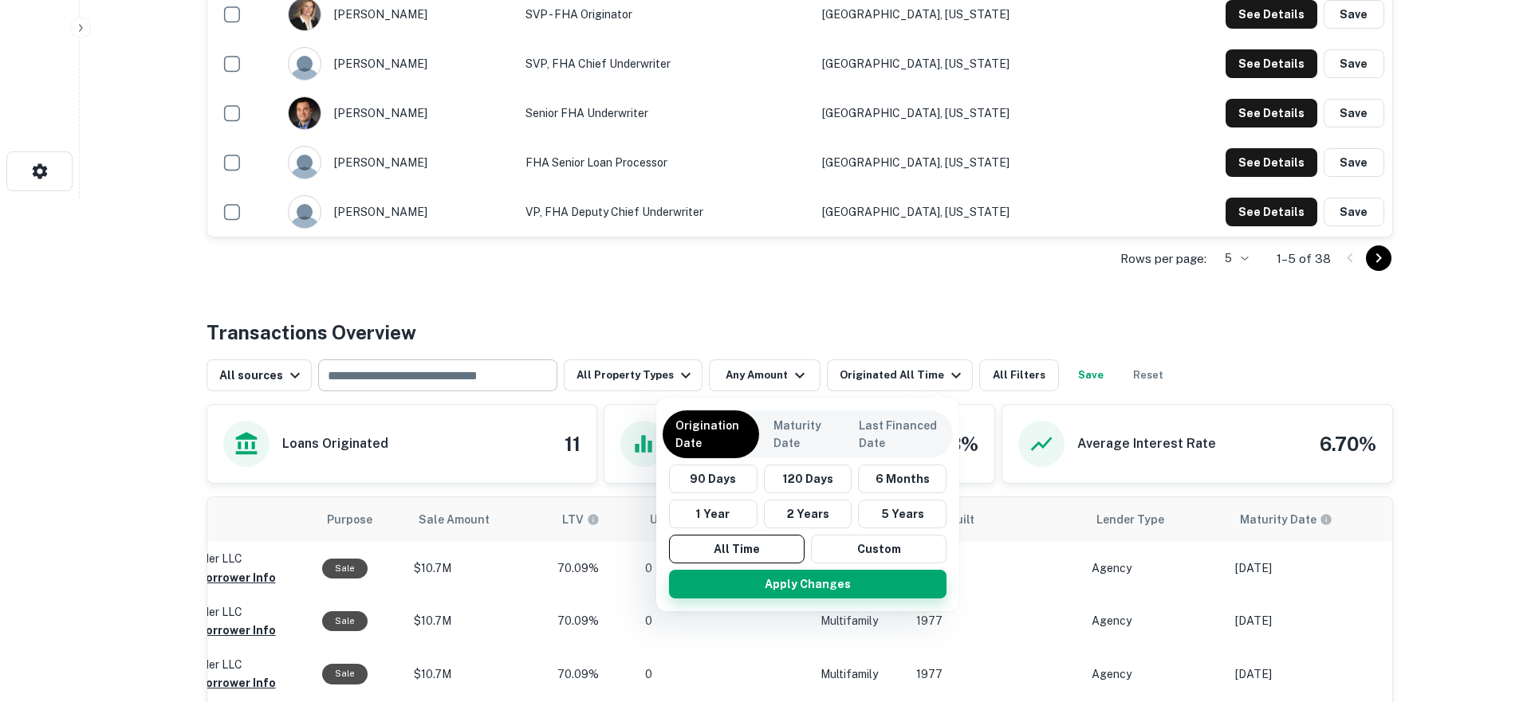
click at [789, 584] on button "Apply Changes" at bounding box center [807, 584] width 277 height 29
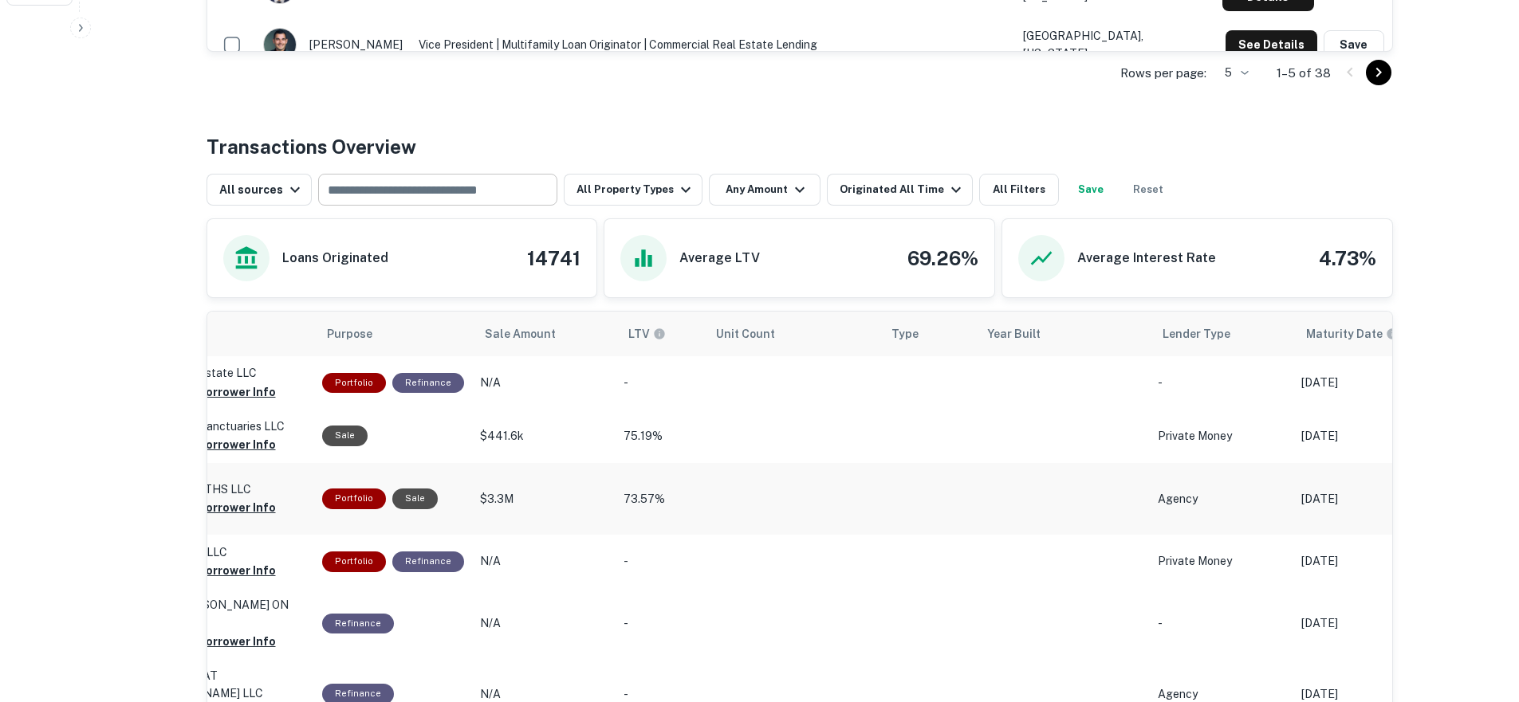
scroll to position [615, 0]
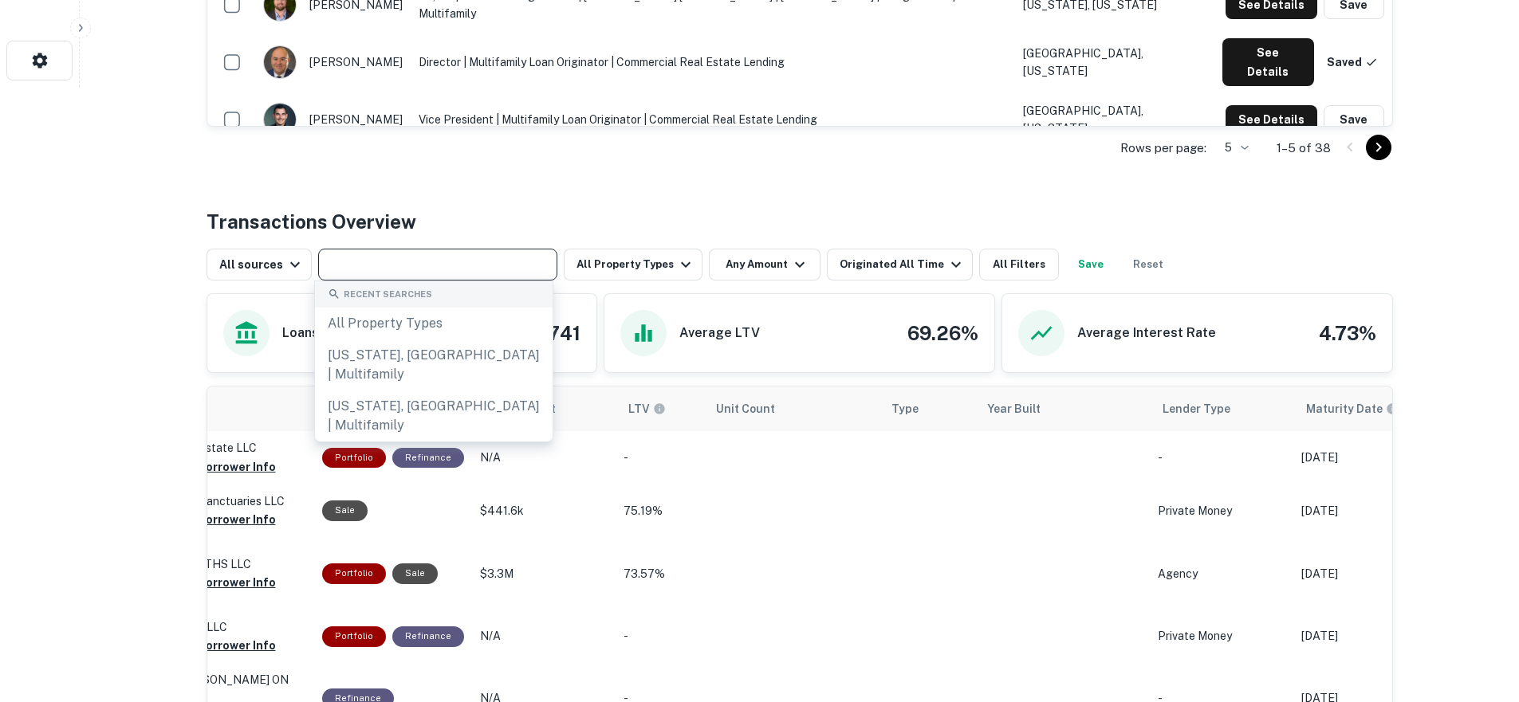
click at [489, 275] on input "text" at bounding box center [436, 264] width 227 height 22
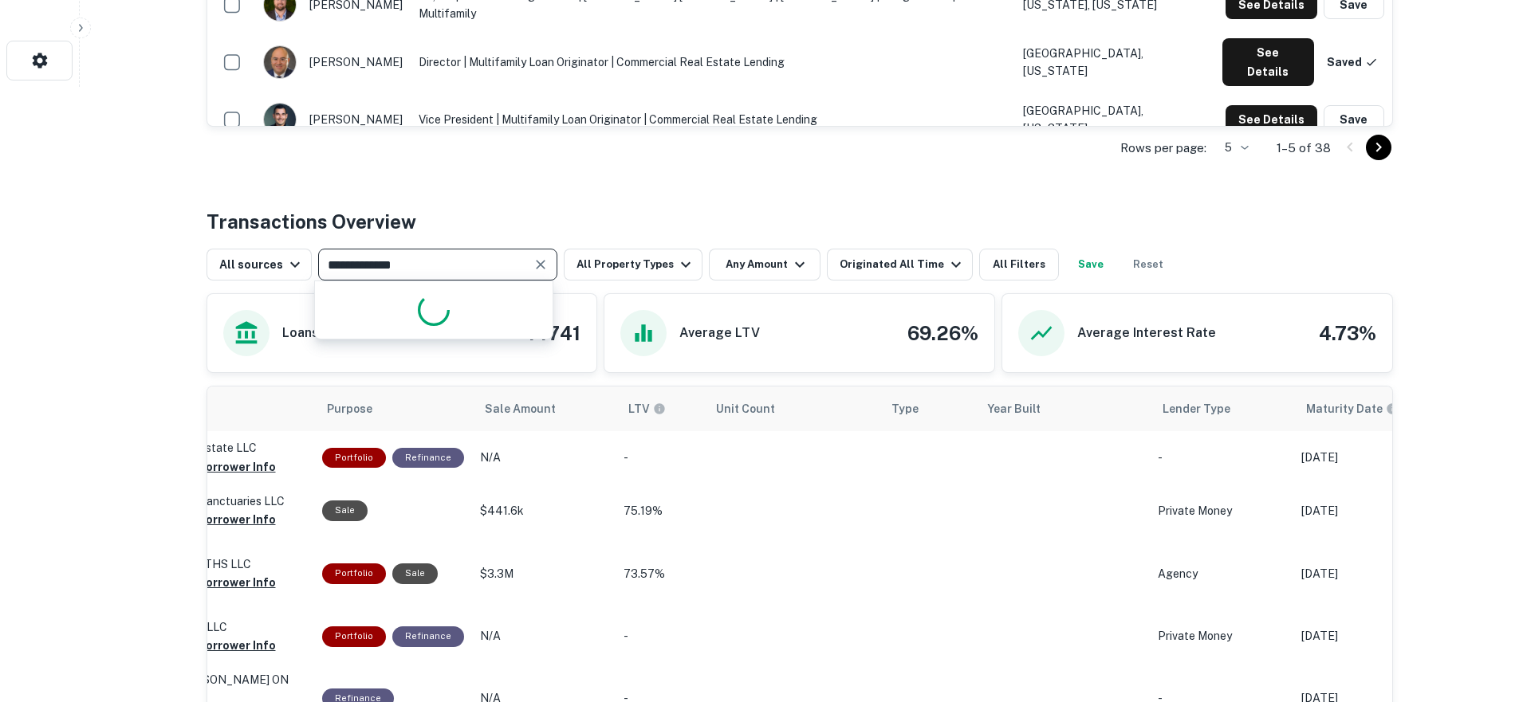
type input "**********"
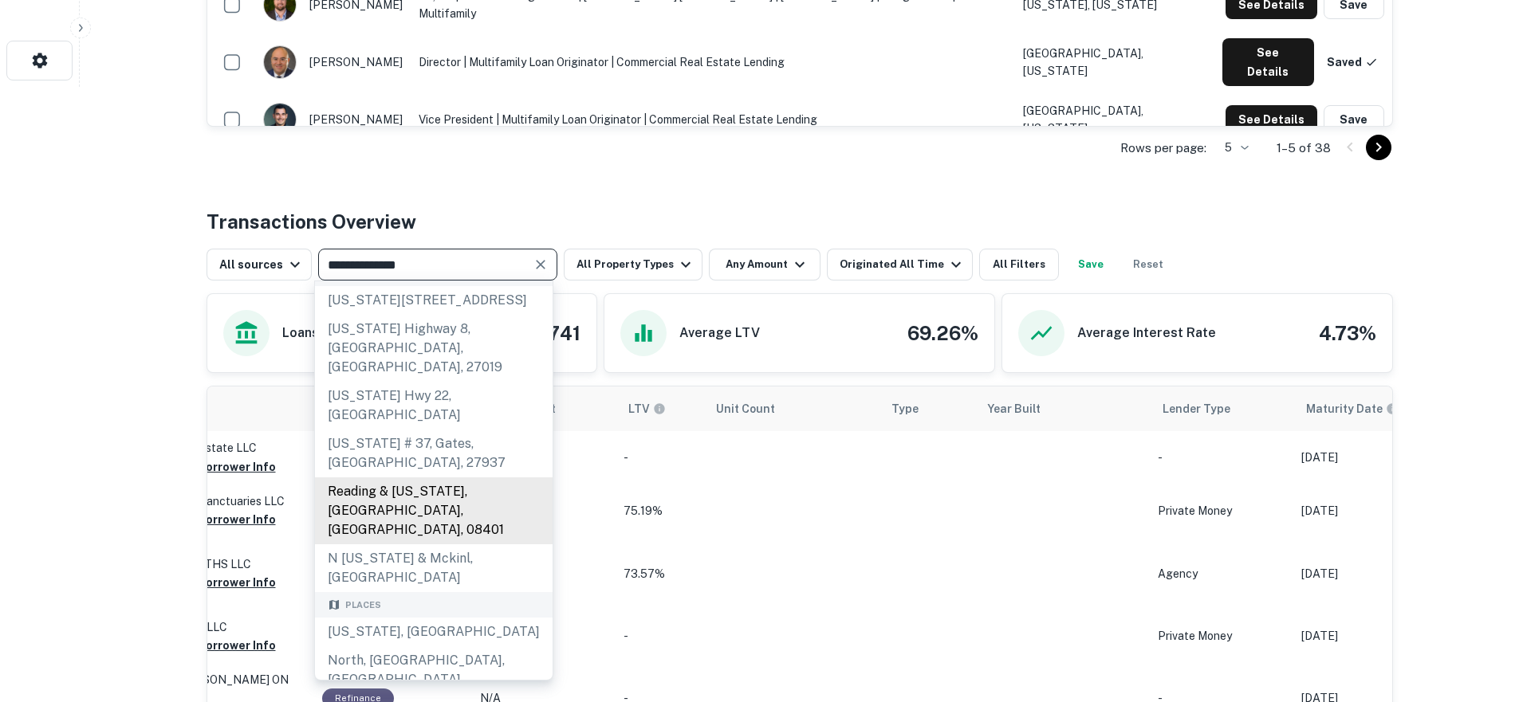
scroll to position [32, 0]
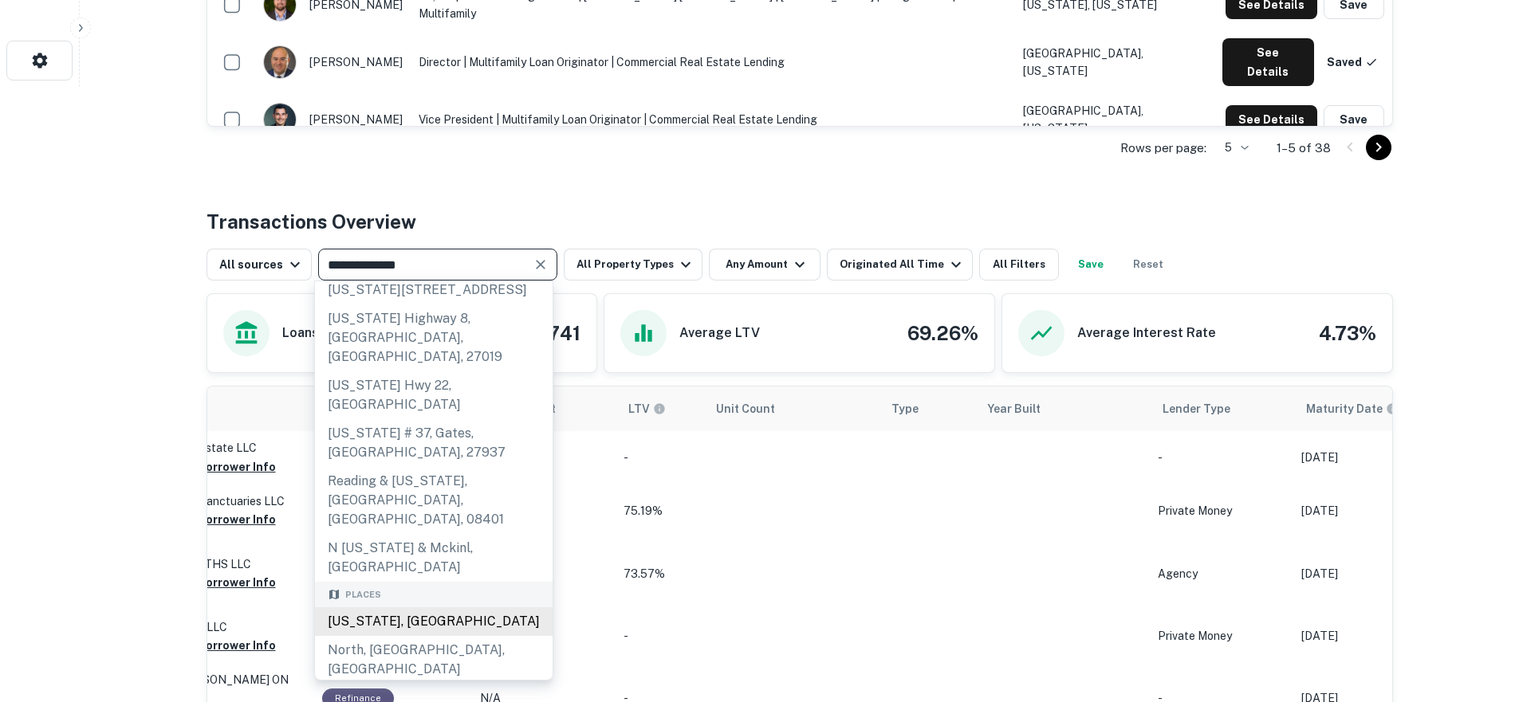
click at [380, 607] on div "North Carolina, USA" at bounding box center [434, 621] width 238 height 29
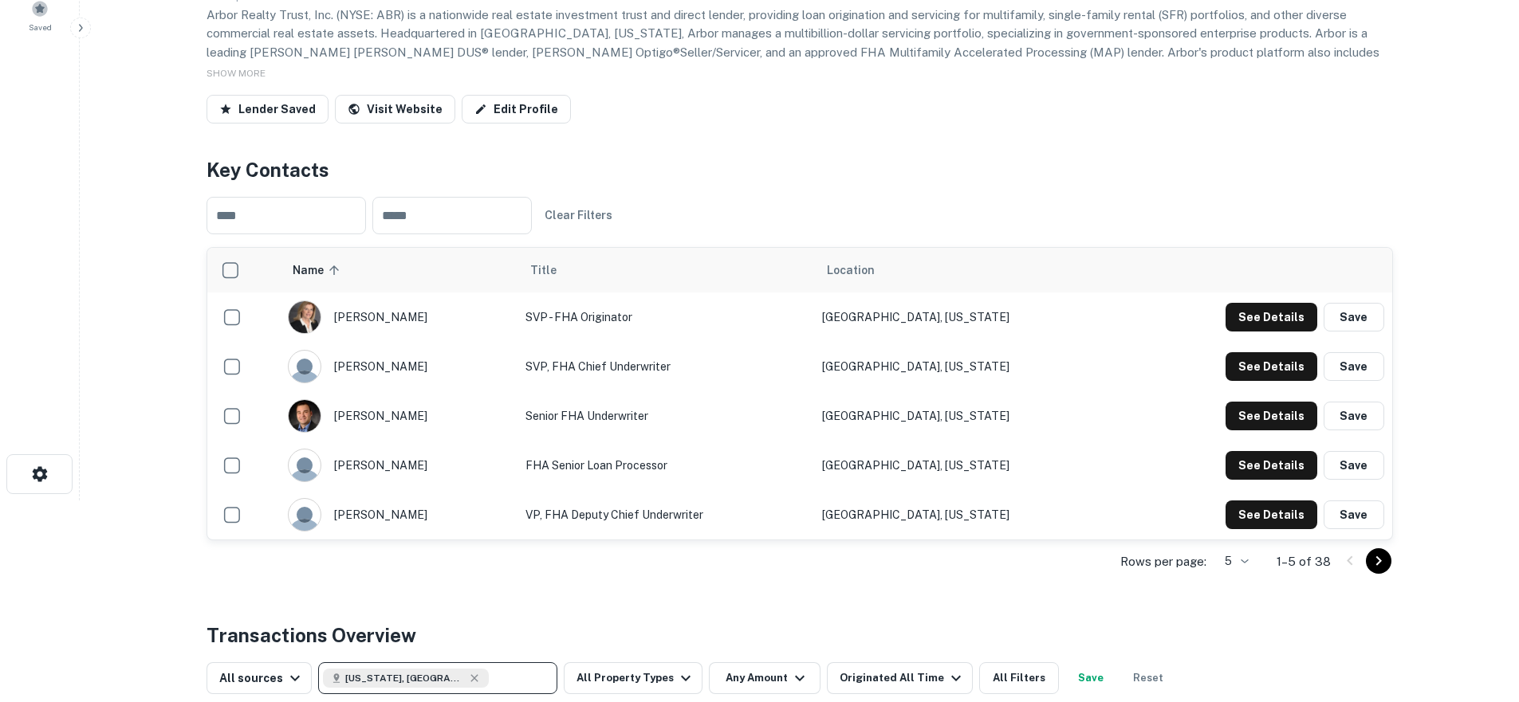
scroll to position [446, 0]
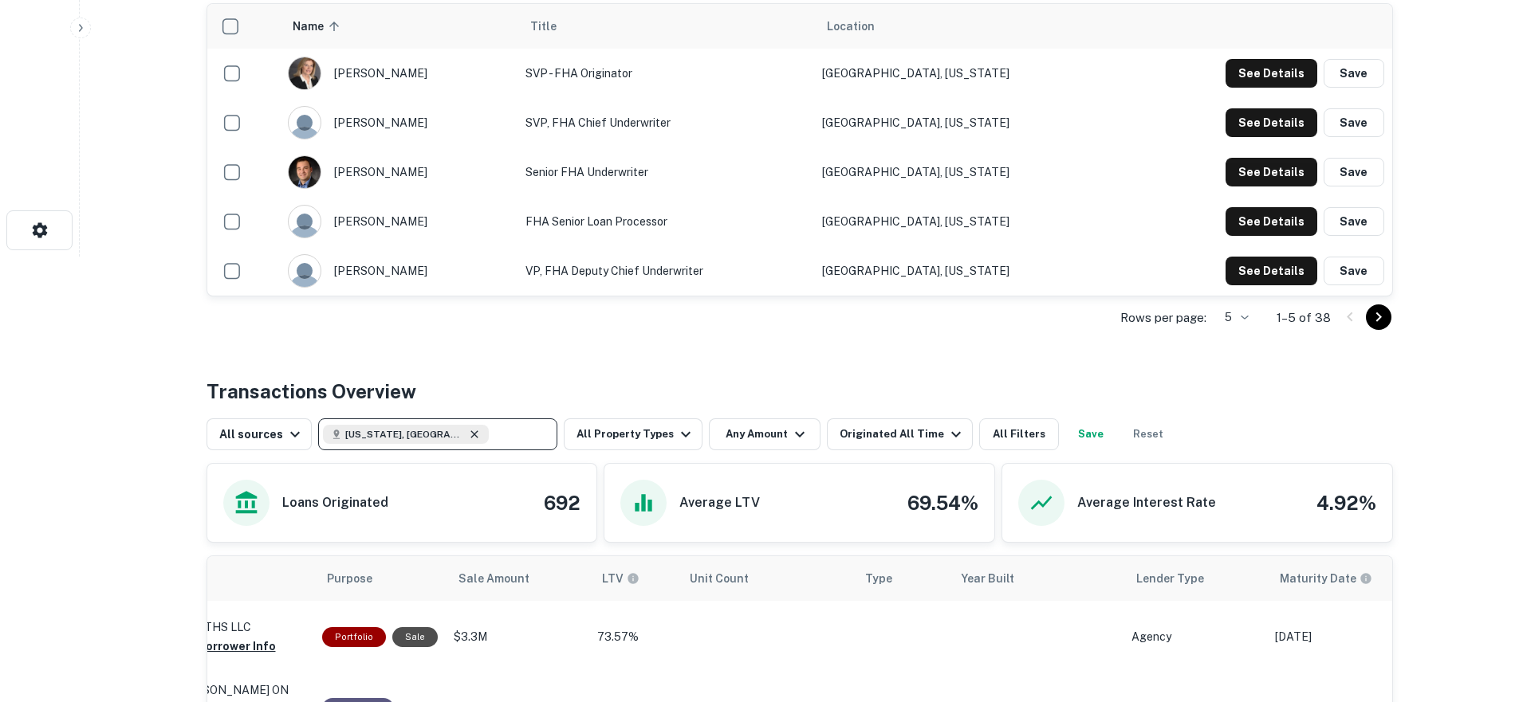
click at [470, 436] on icon at bounding box center [473, 433] width 7 height 7
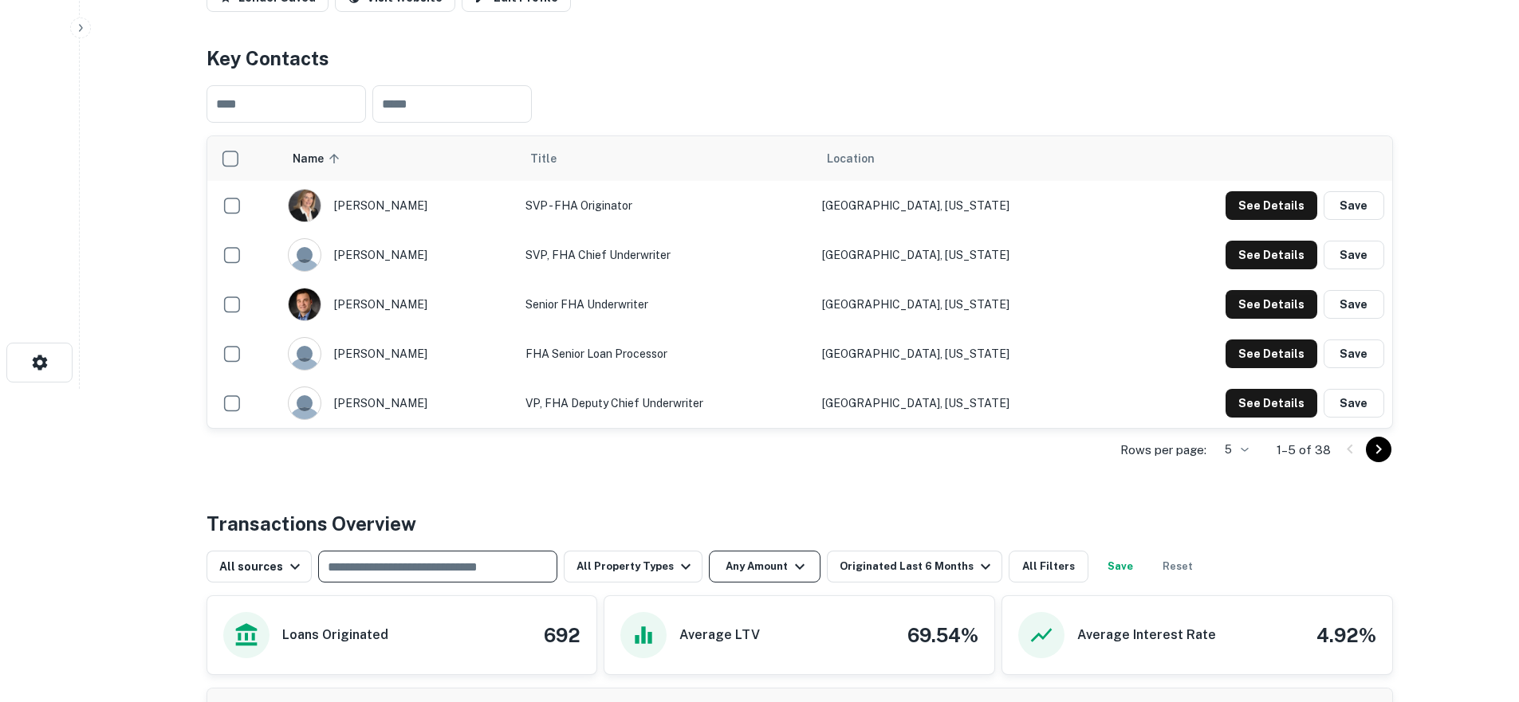
scroll to position [302, 0]
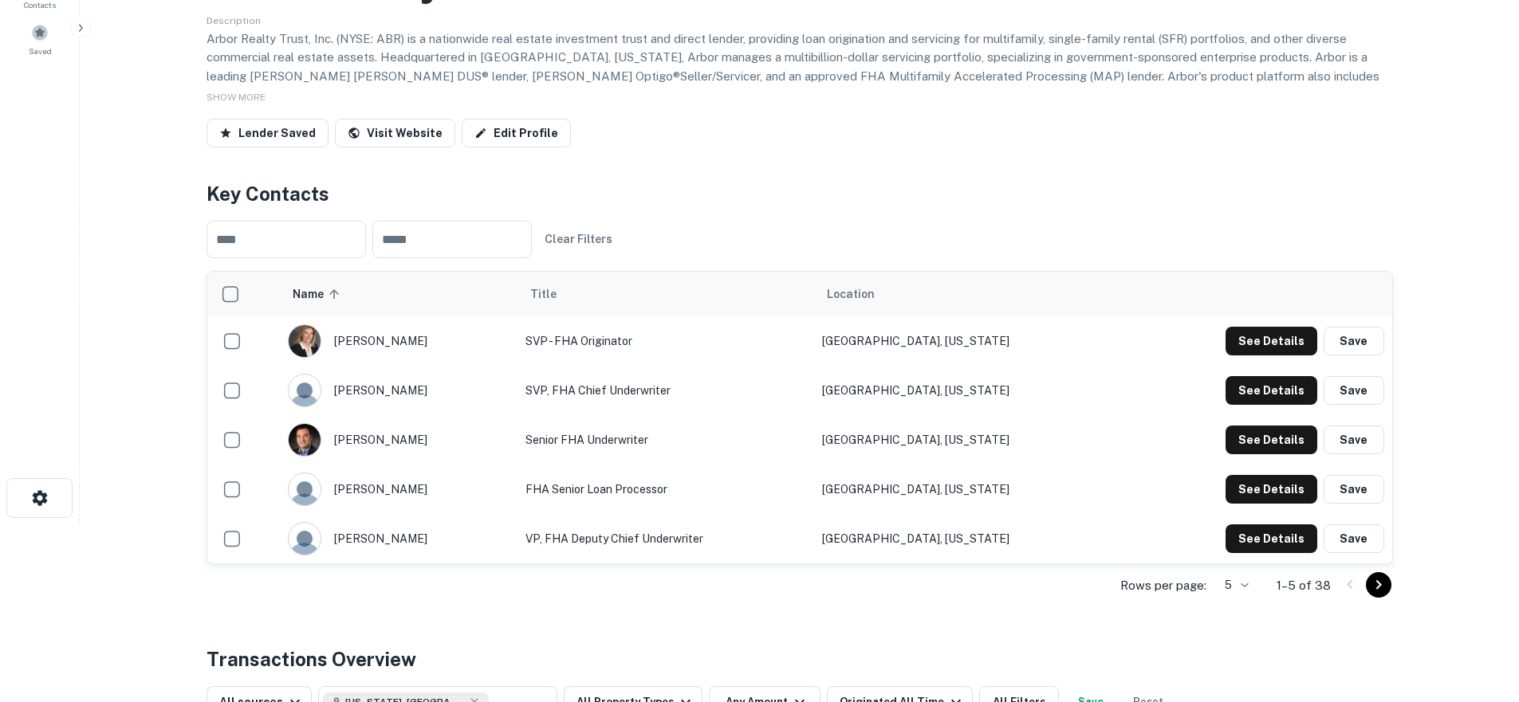
scroll to position [180, 0]
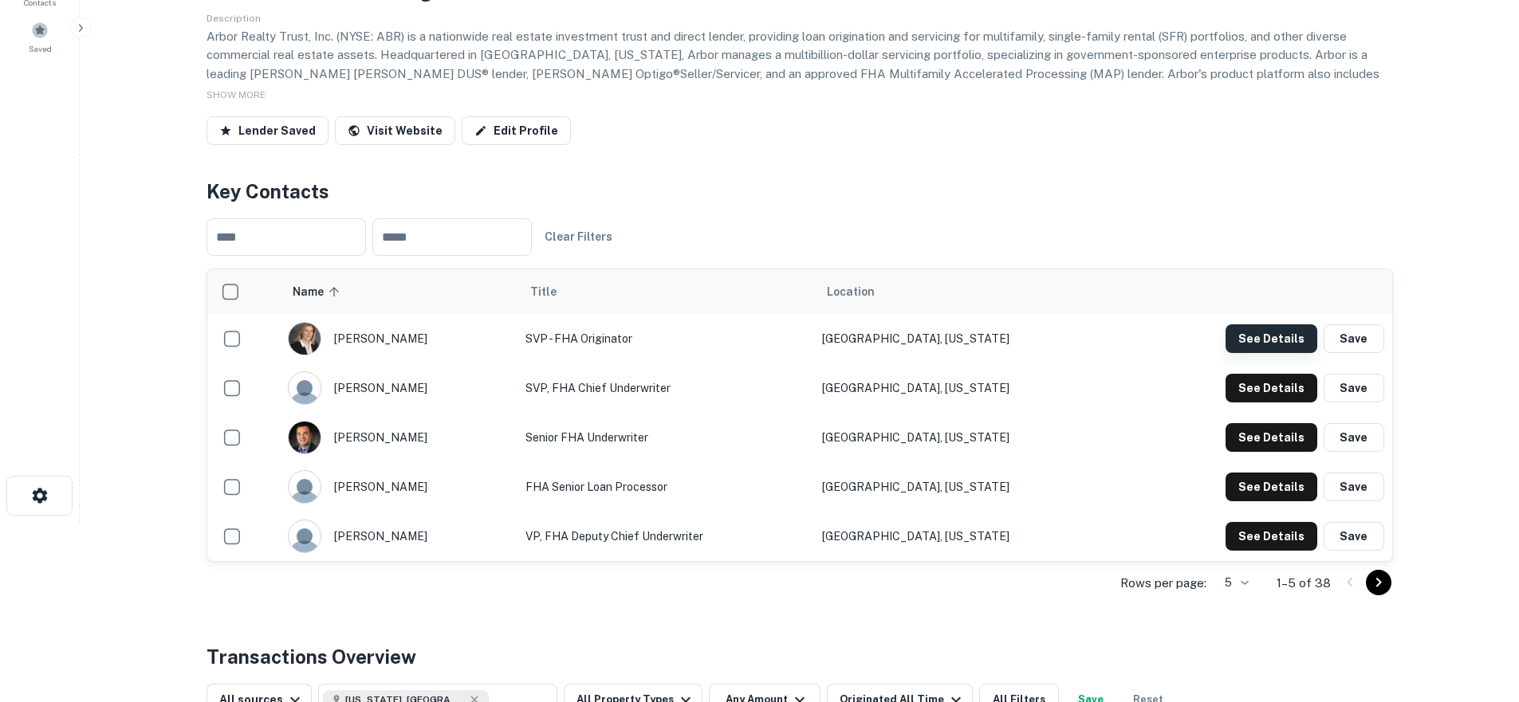
click at [1271, 331] on button "See Details" at bounding box center [1271, 338] width 92 height 29
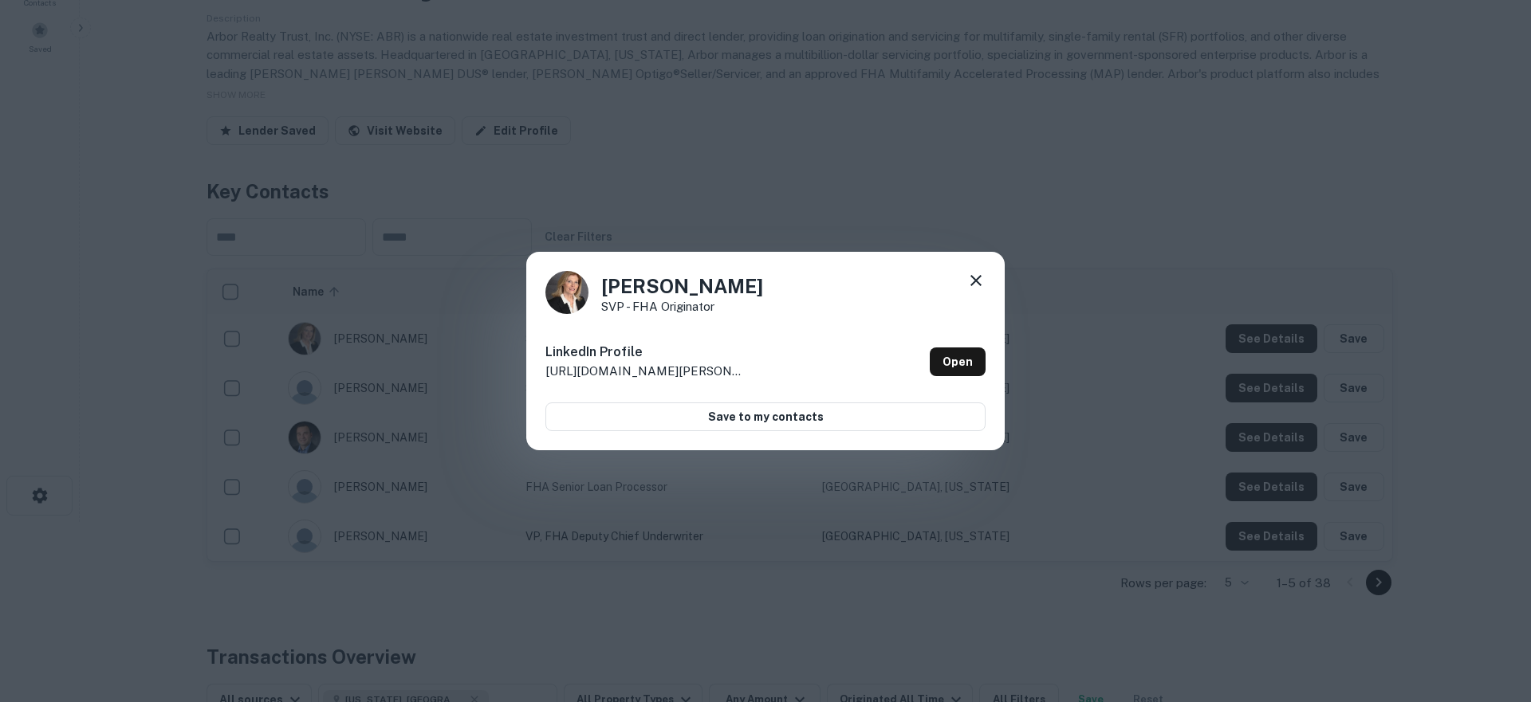
click at [983, 282] on icon at bounding box center [975, 280] width 19 height 19
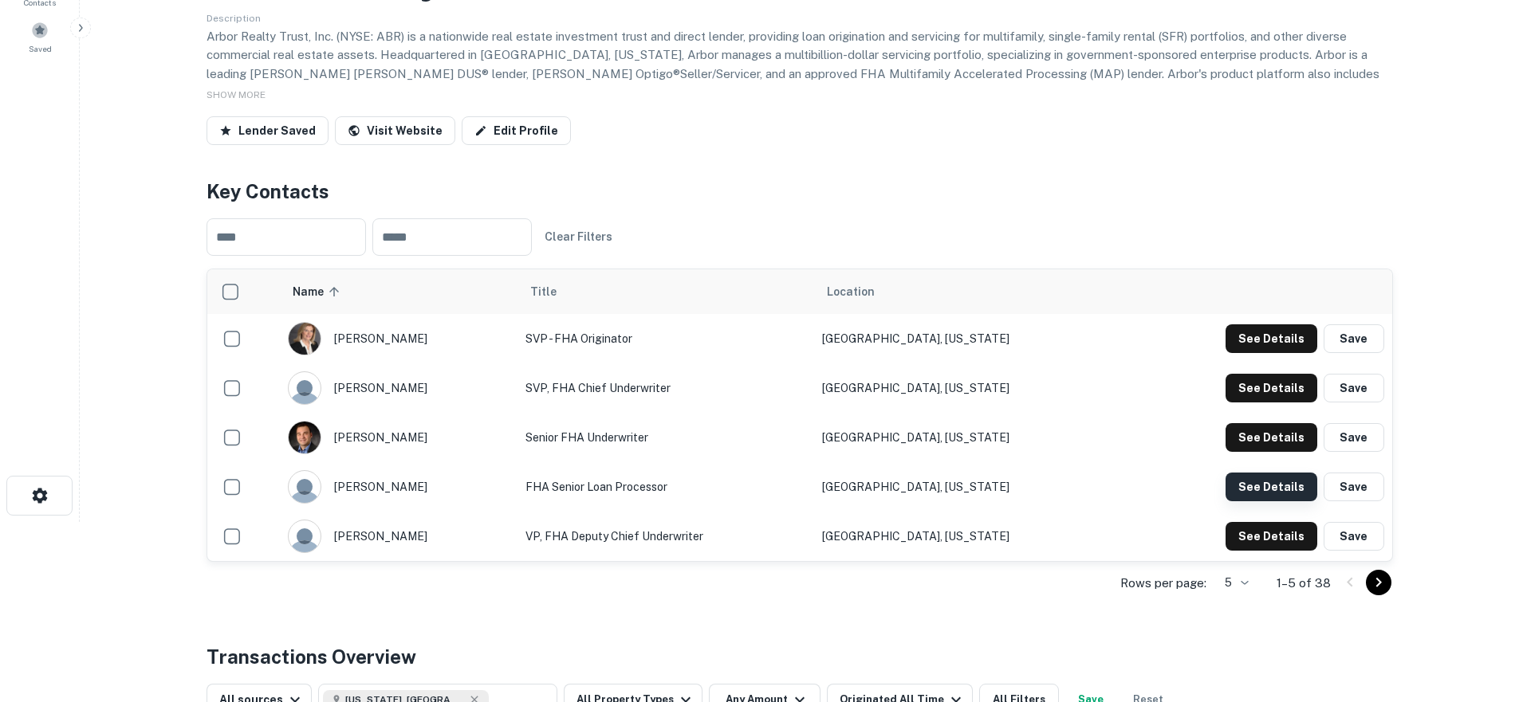
click at [1252, 488] on button "See Details" at bounding box center [1271, 487] width 92 height 29
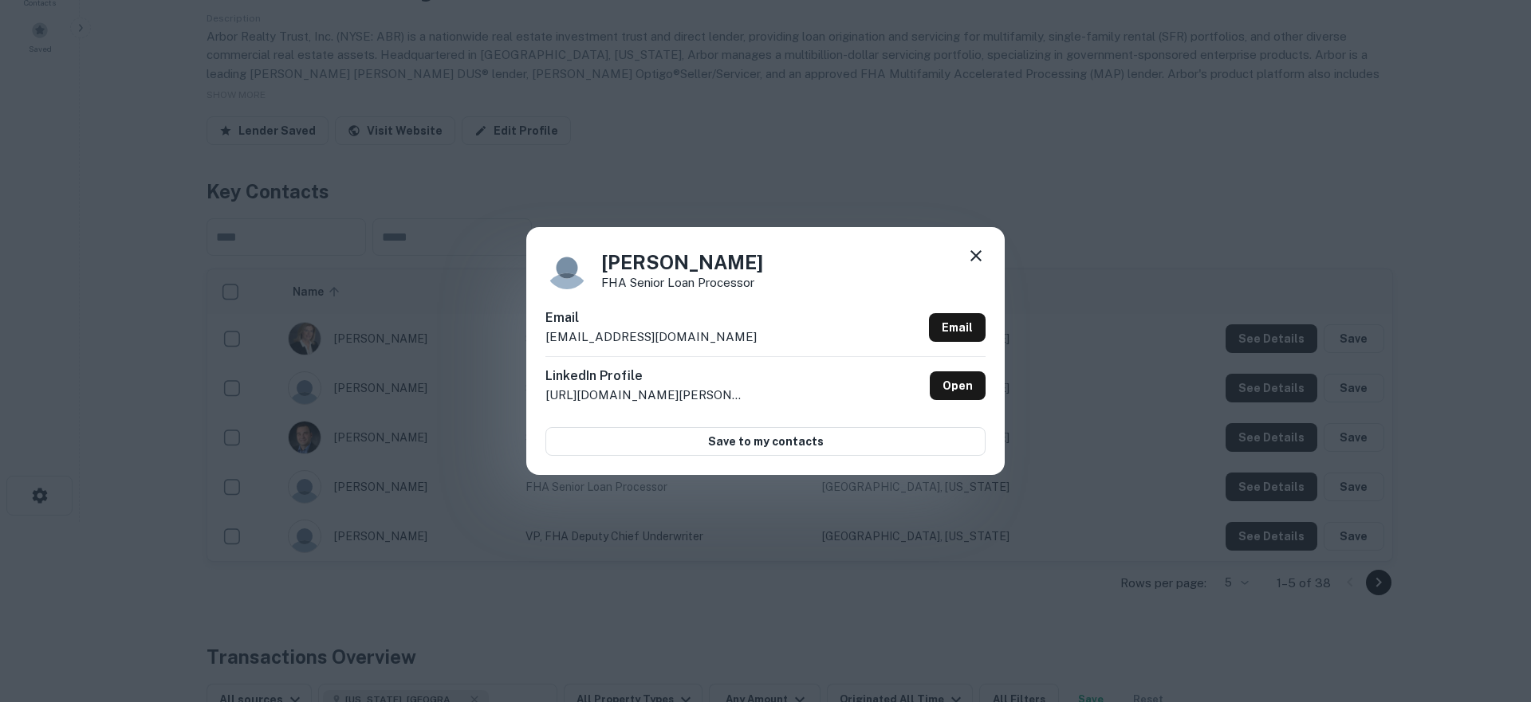
click at [977, 254] on icon at bounding box center [975, 255] width 11 height 11
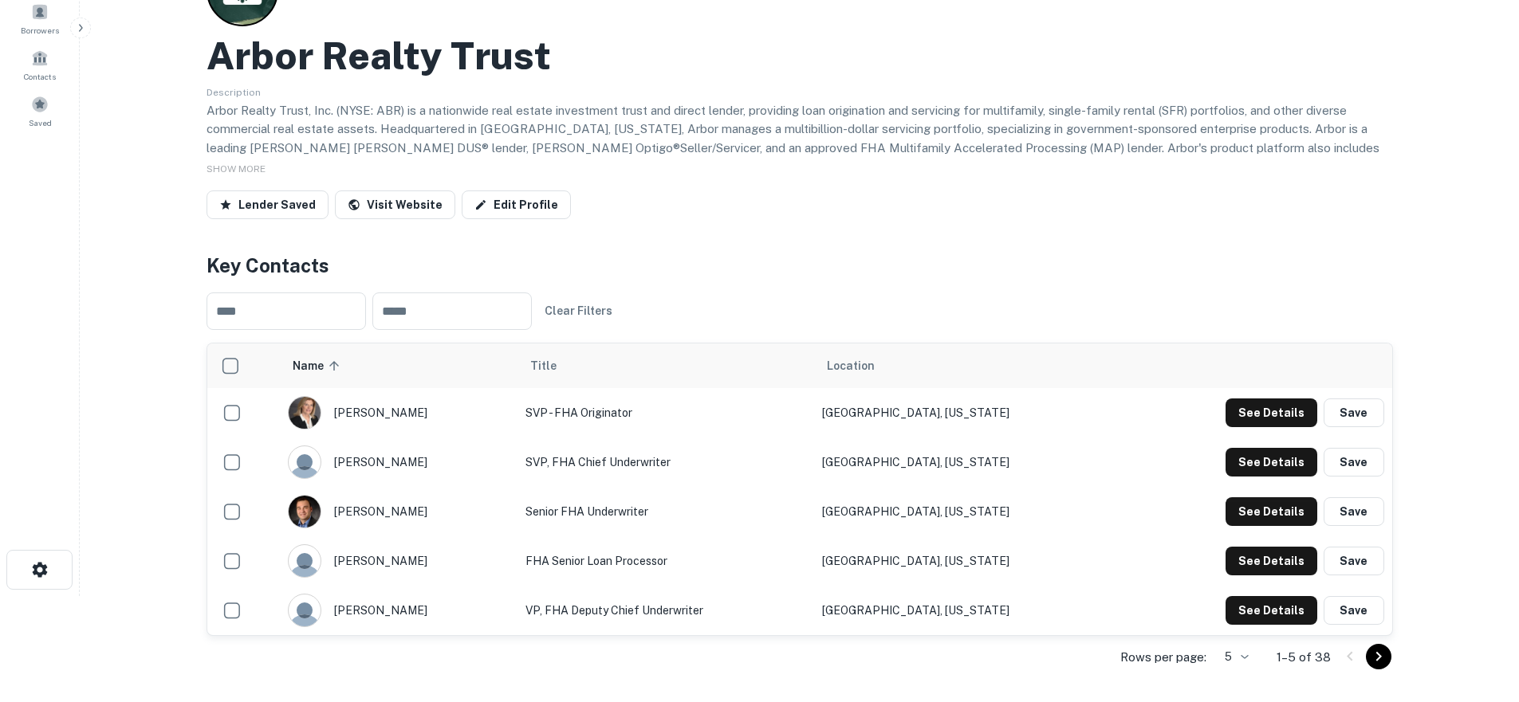
scroll to position [0, 0]
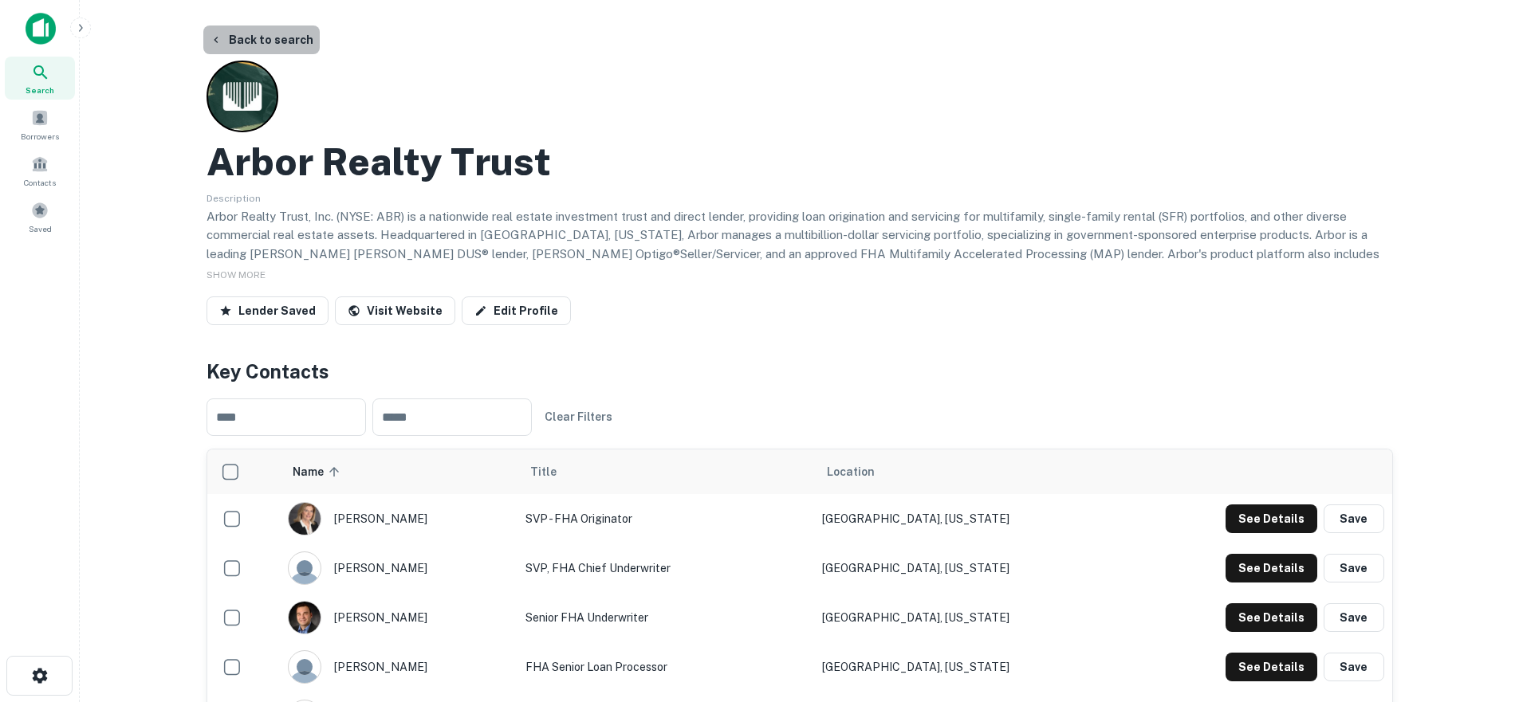
click at [304, 37] on button "Back to search" at bounding box center [261, 40] width 116 height 29
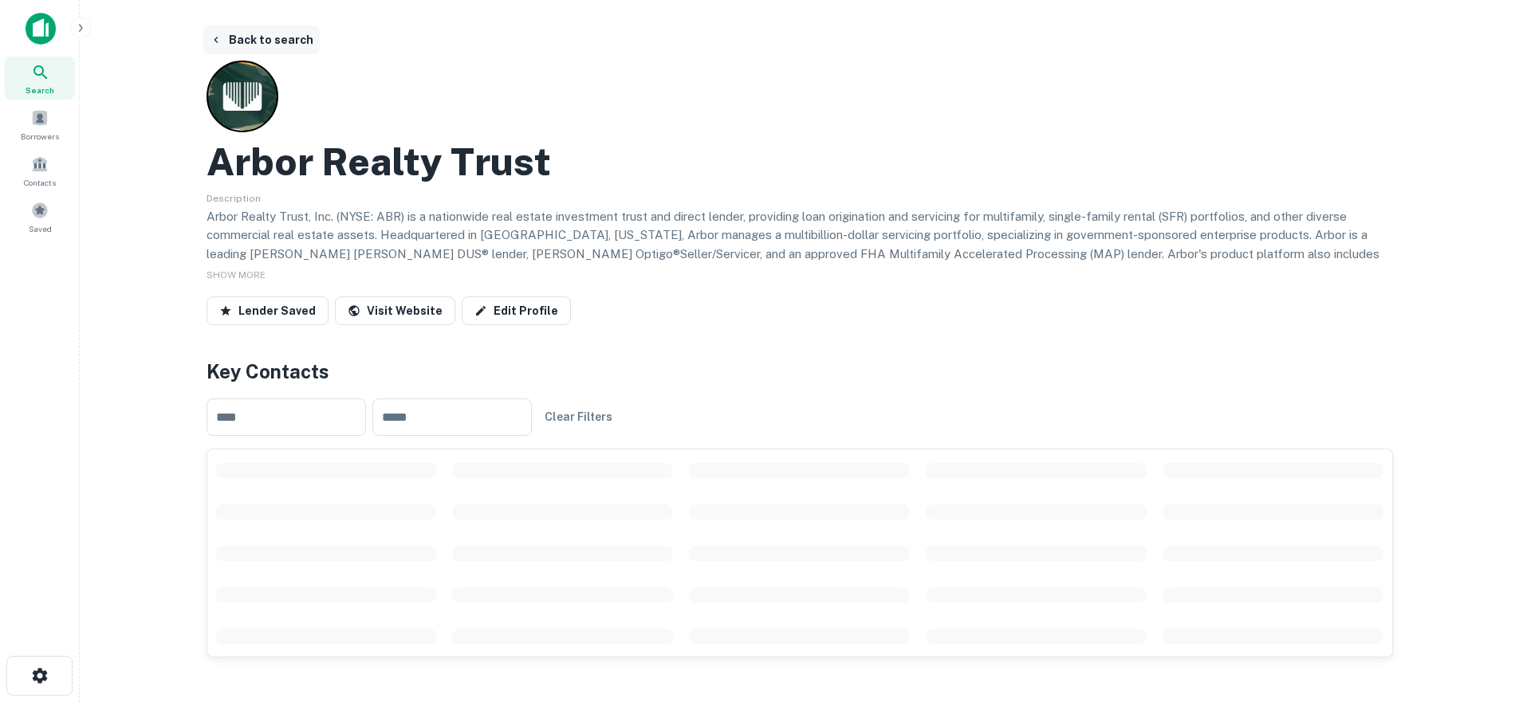
click at [267, 41] on button "Back to search" at bounding box center [261, 40] width 116 height 29
click at [226, 38] on button "Back to search" at bounding box center [261, 40] width 116 height 29
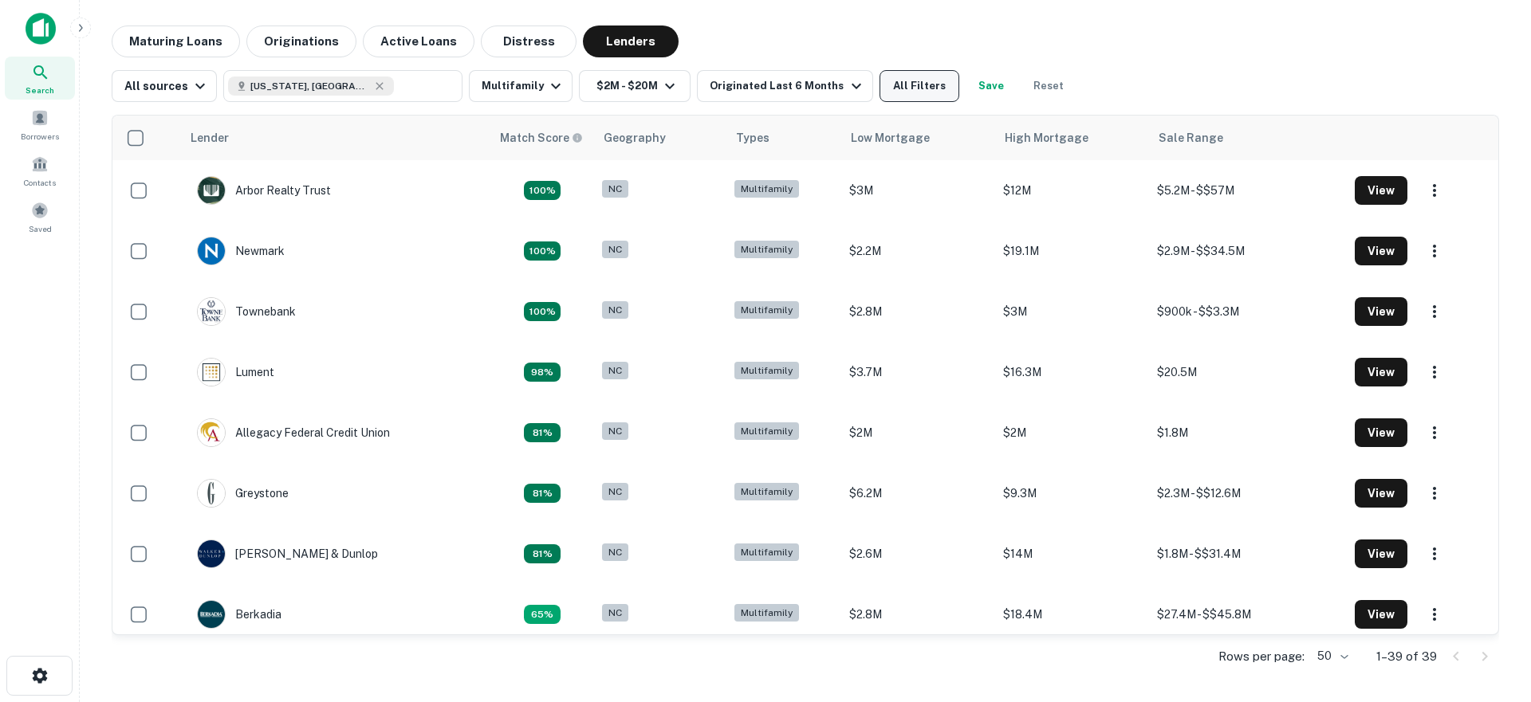
click at [912, 83] on button "All Filters" at bounding box center [919, 86] width 80 height 32
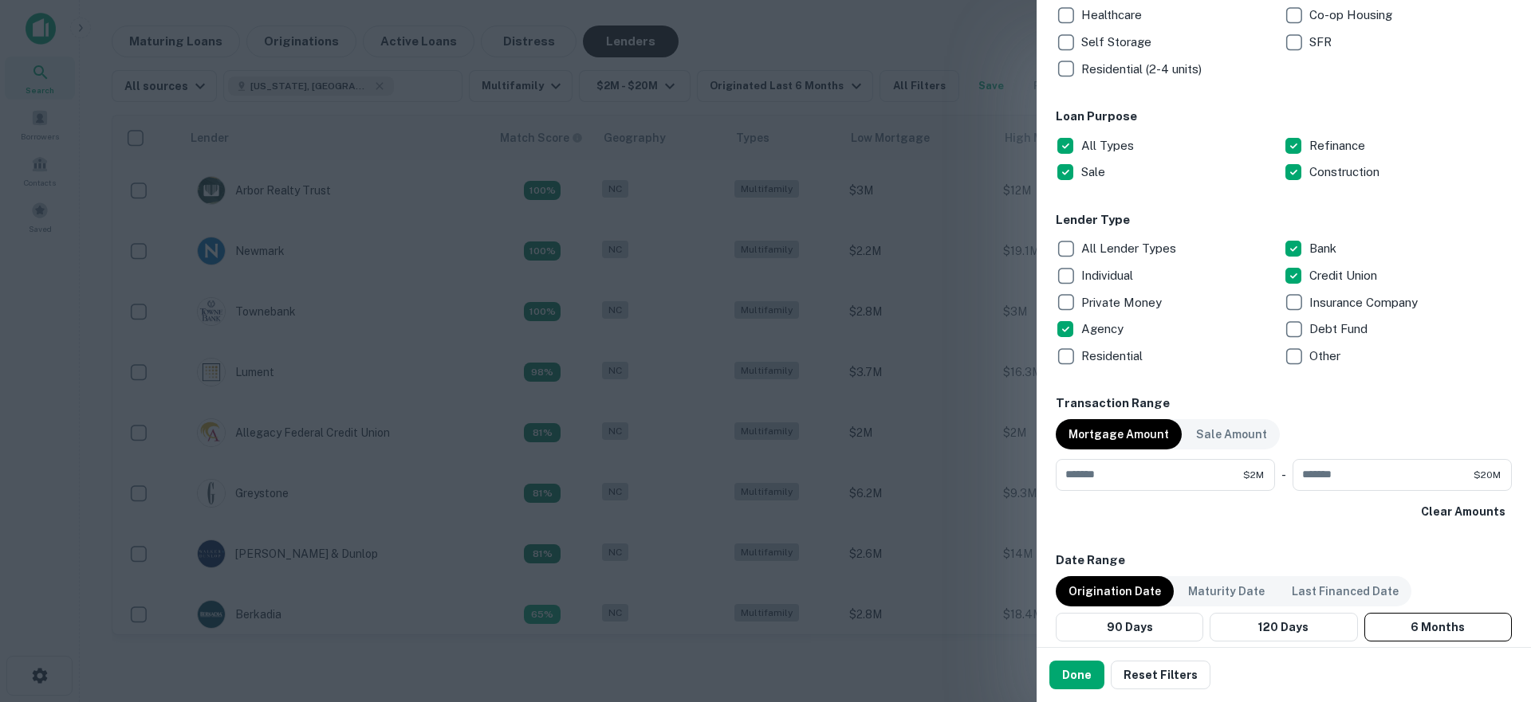
scroll to position [432, 0]
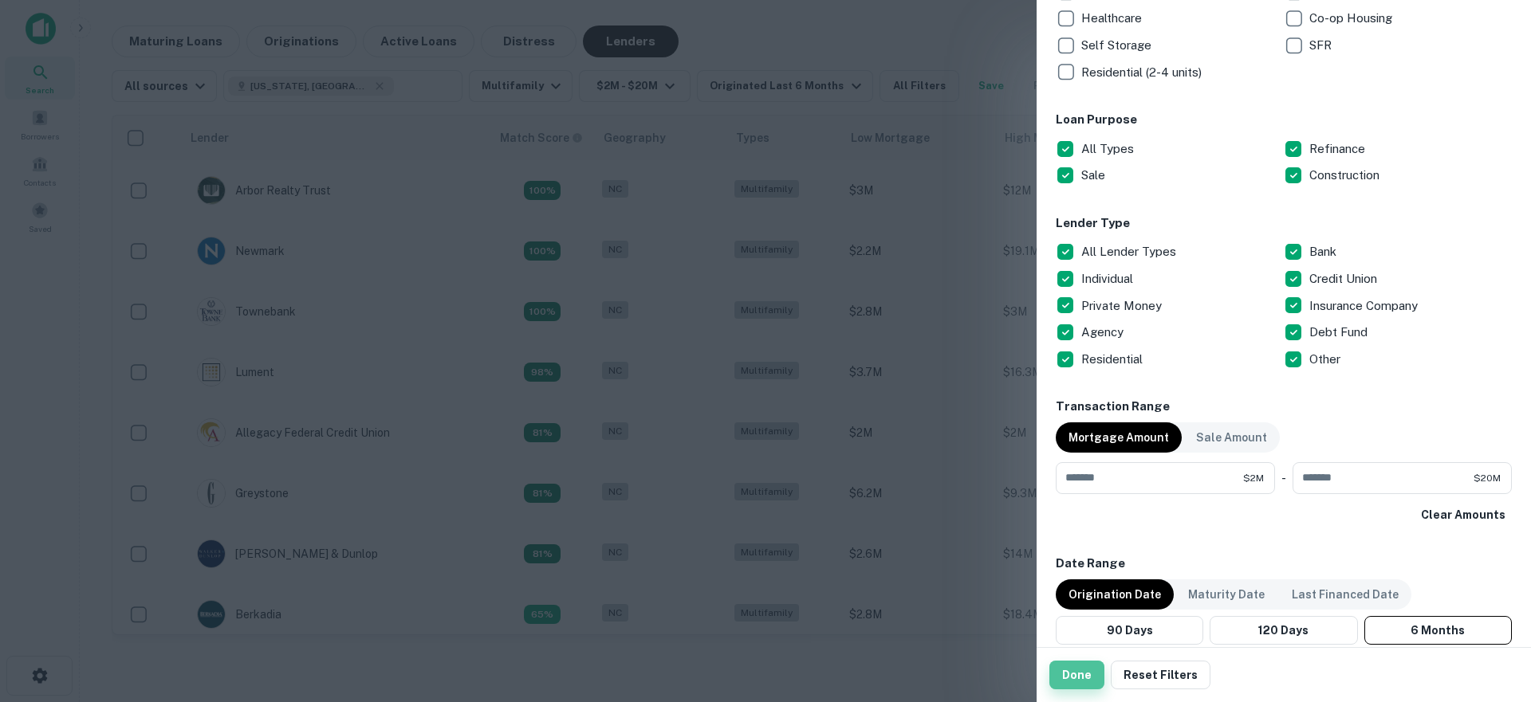
click at [1087, 678] on button "Done" at bounding box center [1076, 675] width 55 height 29
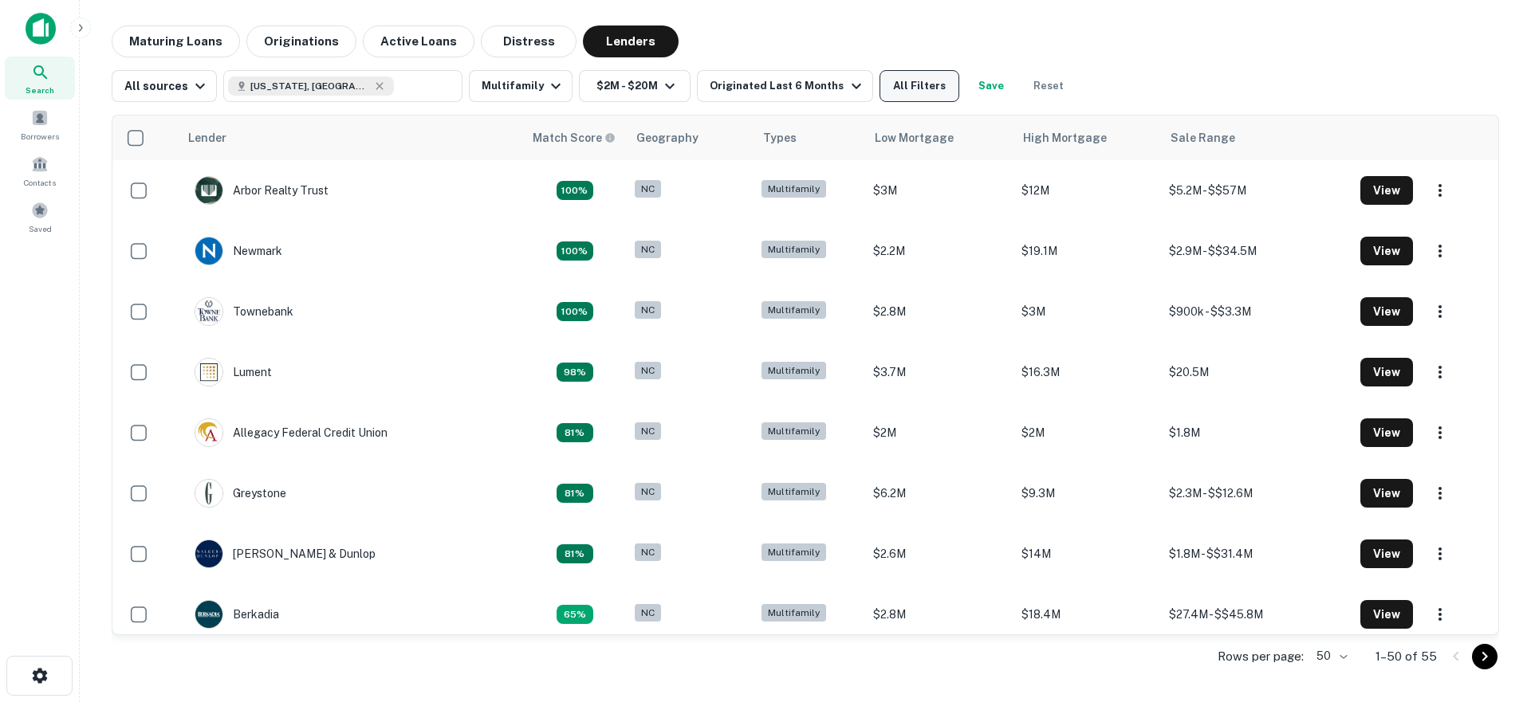
click at [879, 87] on button "All Filters" at bounding box center [919, 86] width 80 height 32
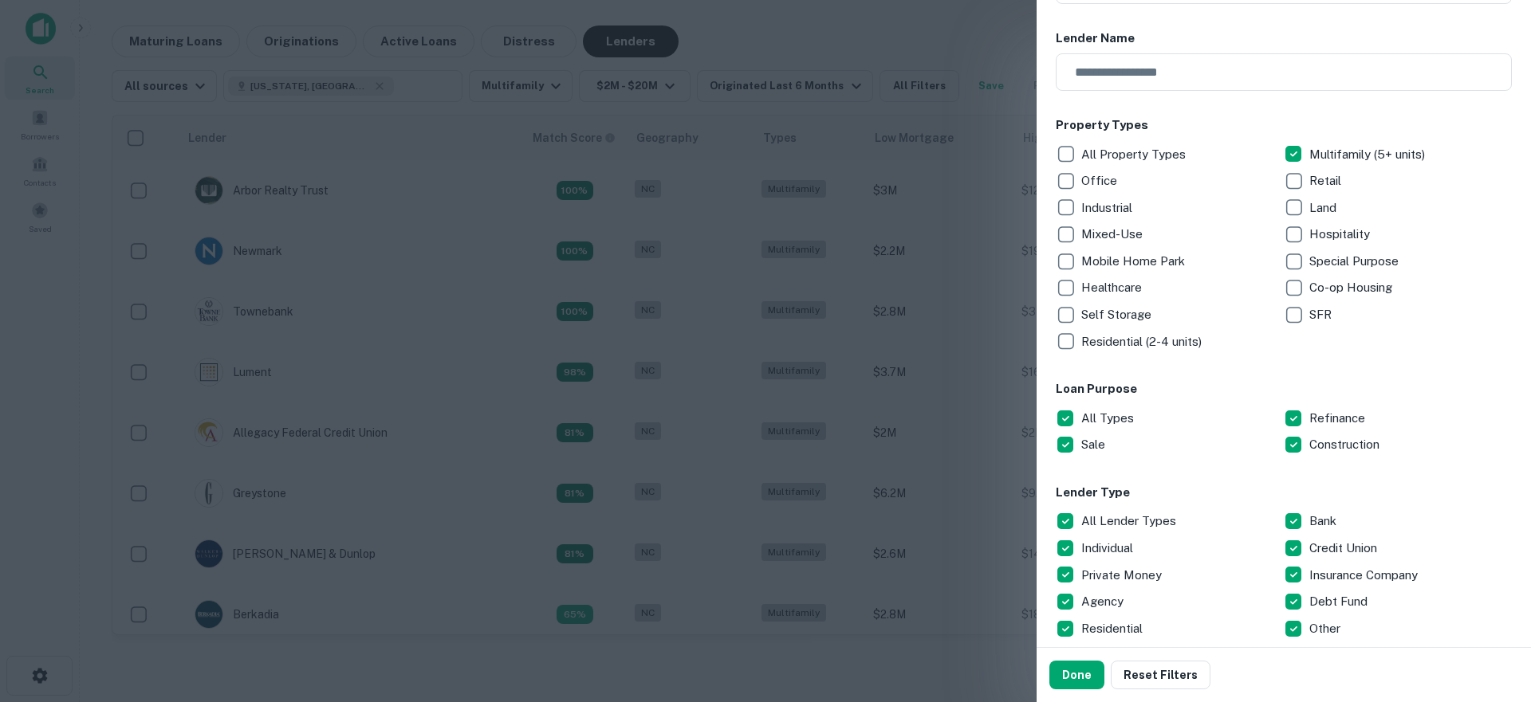
scroll to position [338, 0]
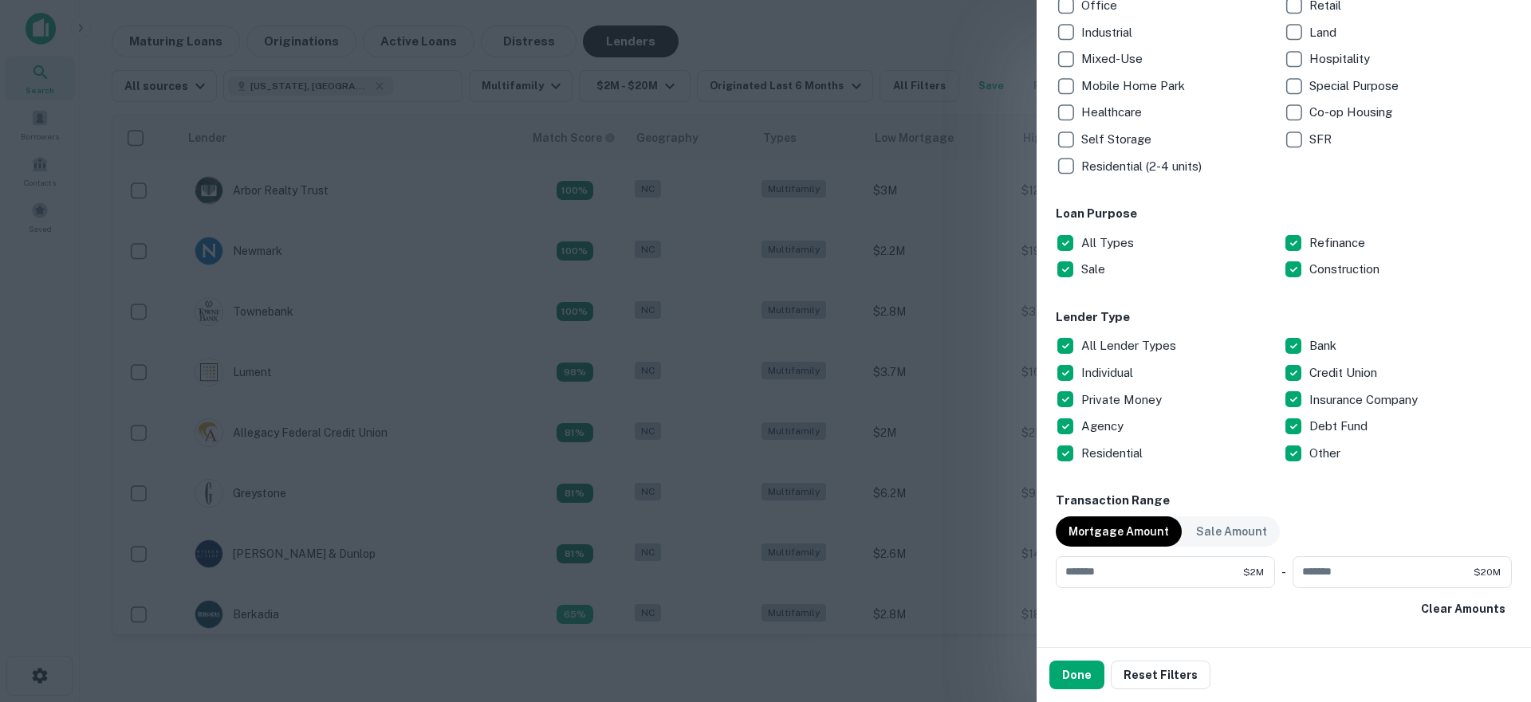
click at [1091, 346] on p "All Lender Types" at bounding box center [1130, 345] width 98 height 19
click at [1317, 373] on p "Credit Union" at bounding box center [1344, 373] width 71 height 19
click at [1078, 675] on button "Done" at bounding box center [1076, 675] width 55 height 29
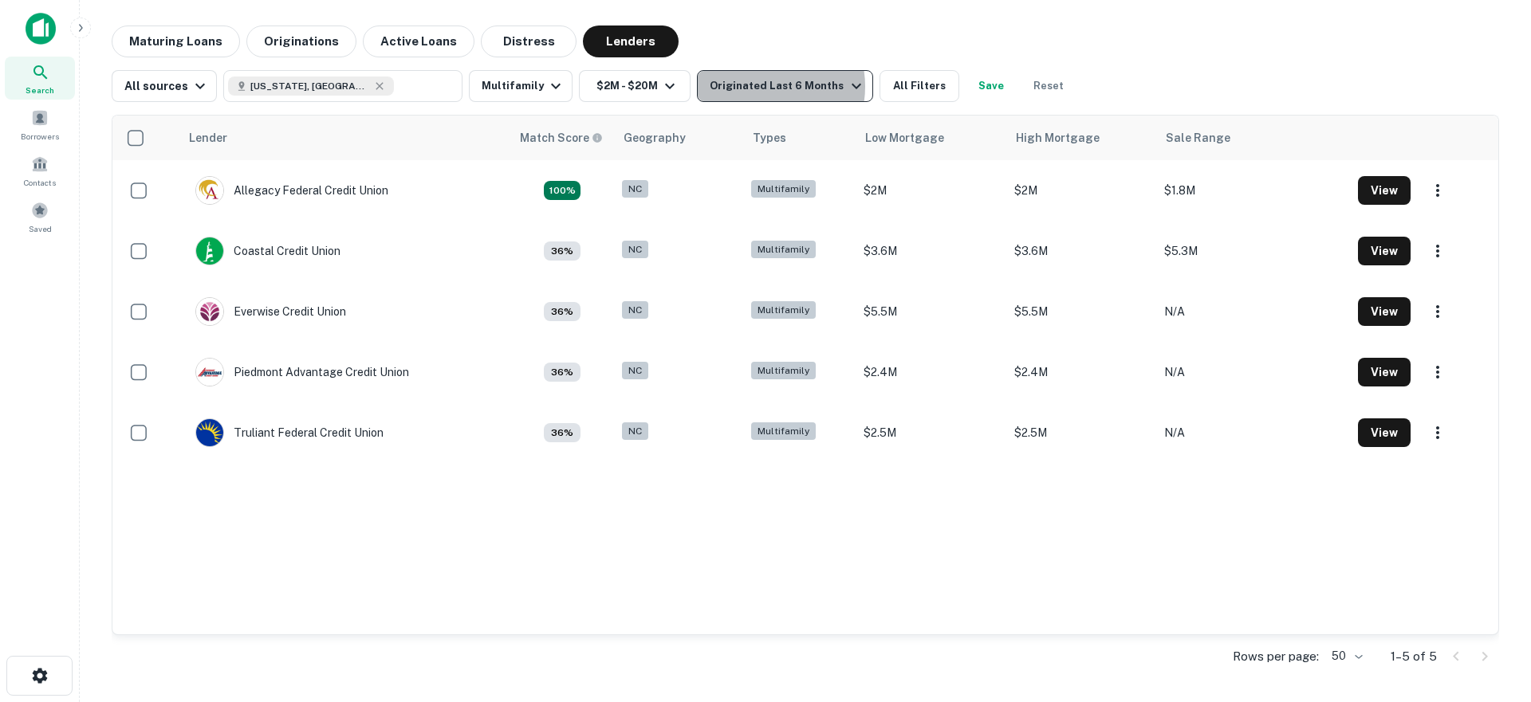
click at [749, 86] on div "Originated Last 6 Months" at bounding box center [786, 86] width 155 height 19
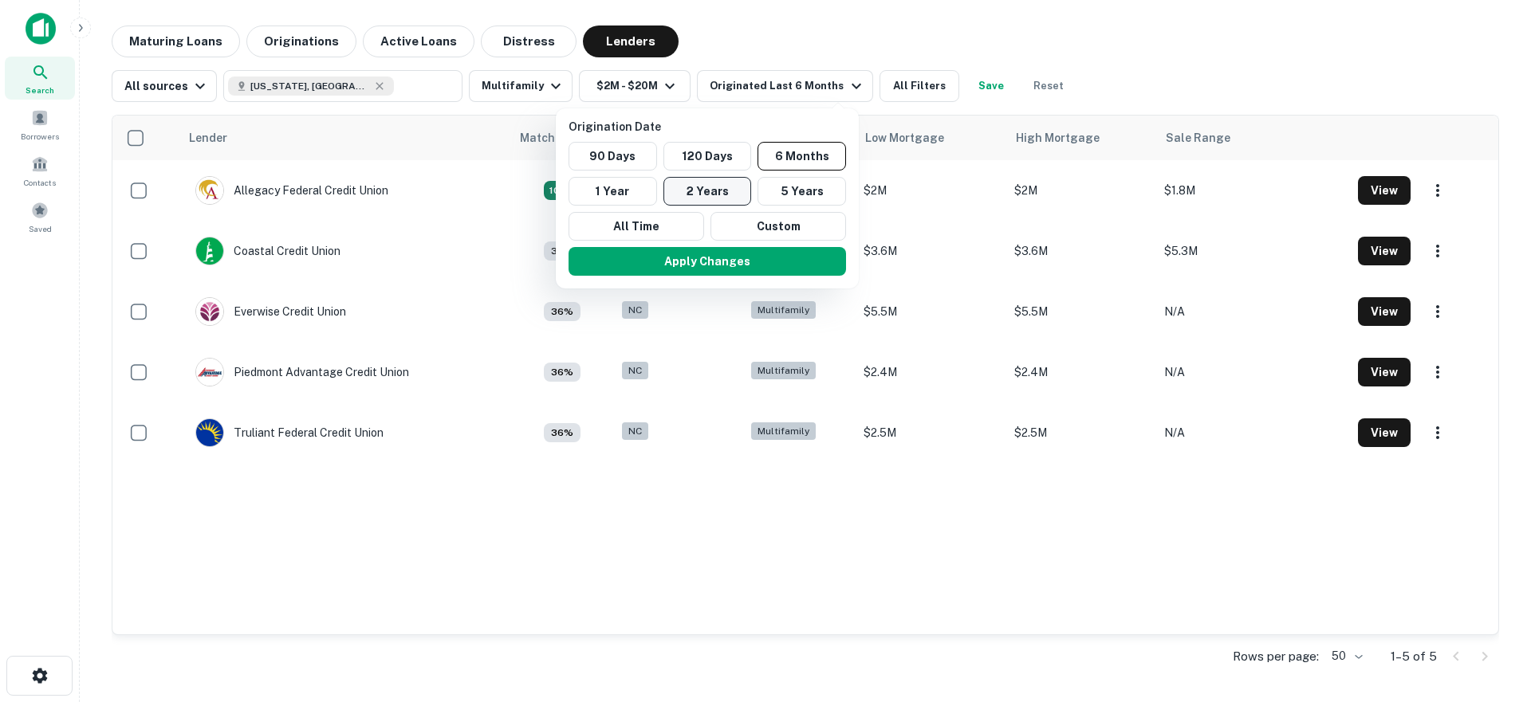
click at [728, 191] on button "2 Years" at bounding box center [707, 191] width 88 height 29
click at [748, 276] on div "Apply Changes" at bounding box center [697, 261] width 290 height 41
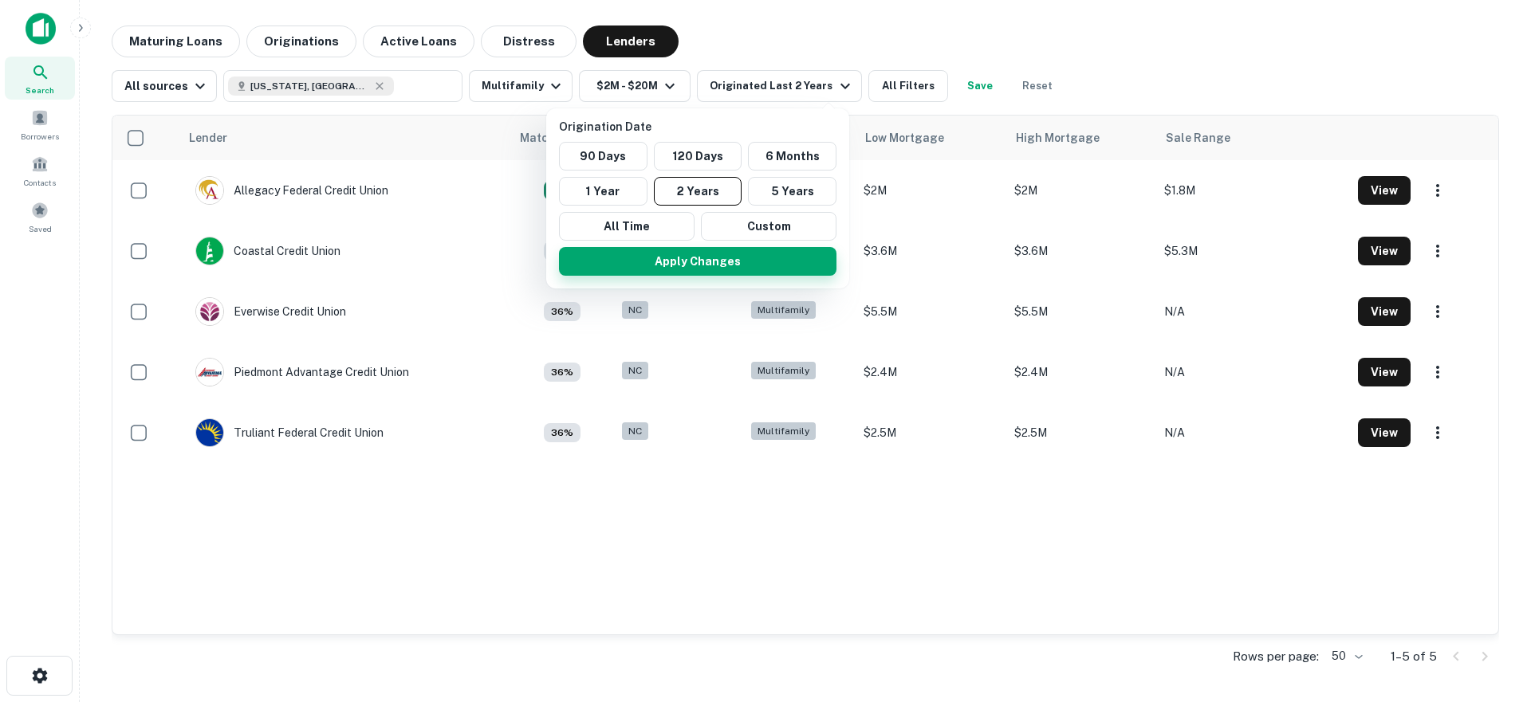
click at [748, 271] on button "Apply Changes" at bounding box center [697, 261] width 277 height 29
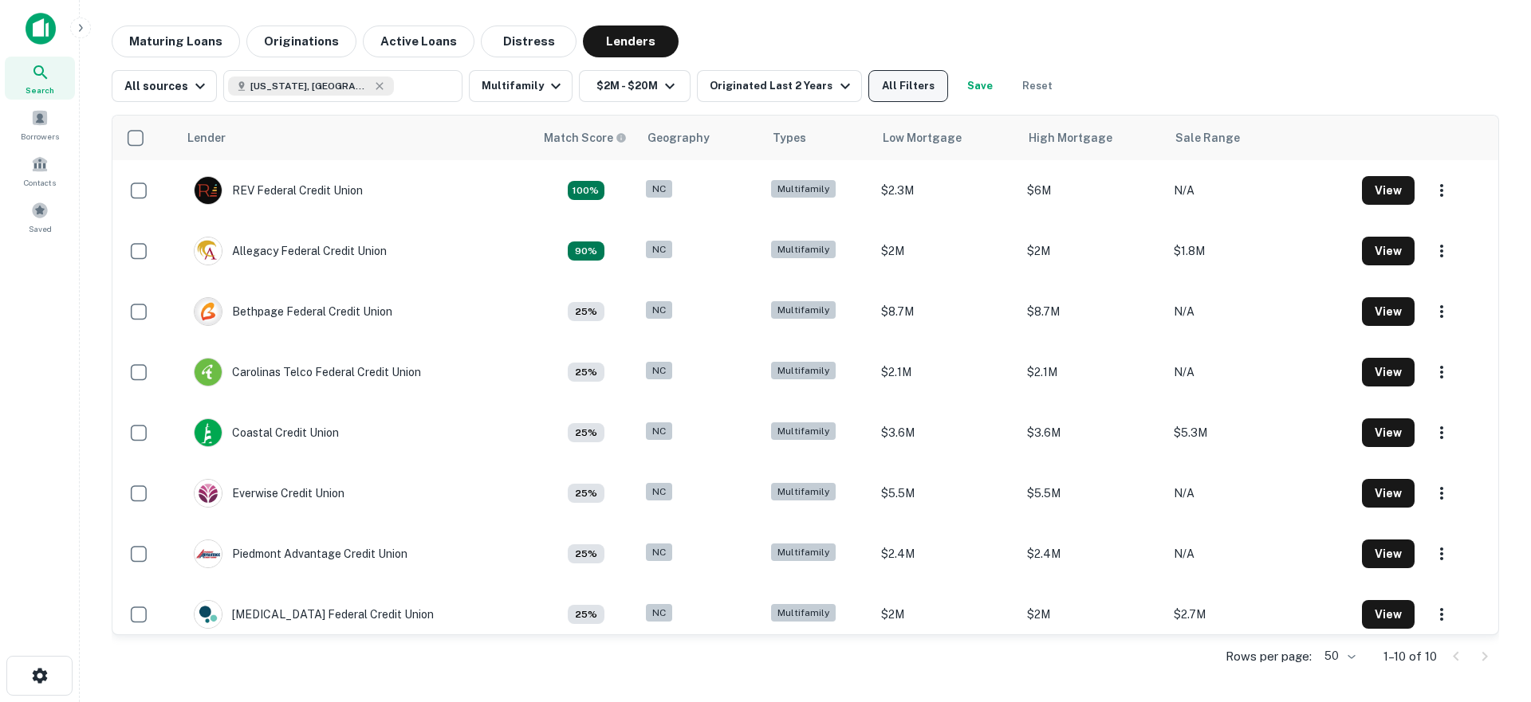
click at [882, 93] on button "All Filters" at bounding box center [908, 86] width 80 height 32
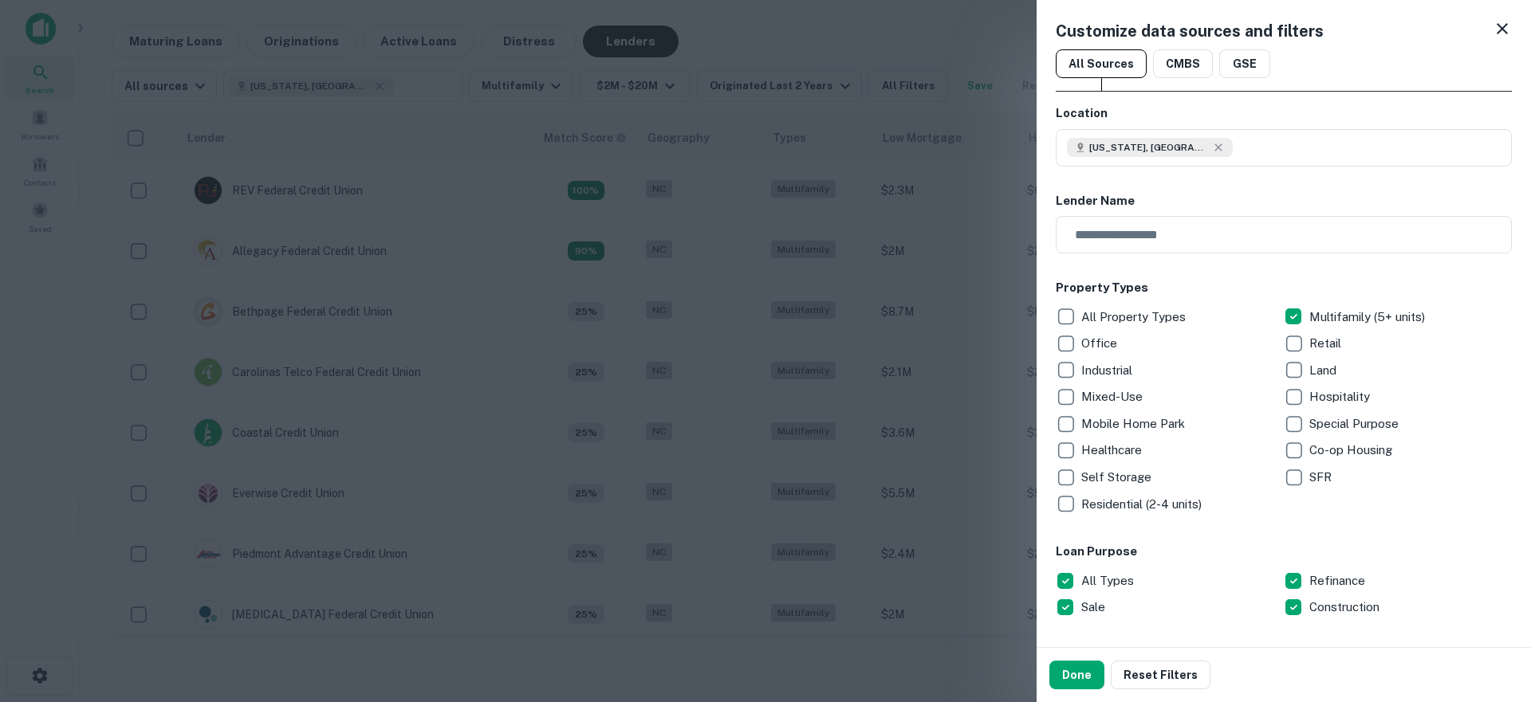
scroll to position [254, 0]
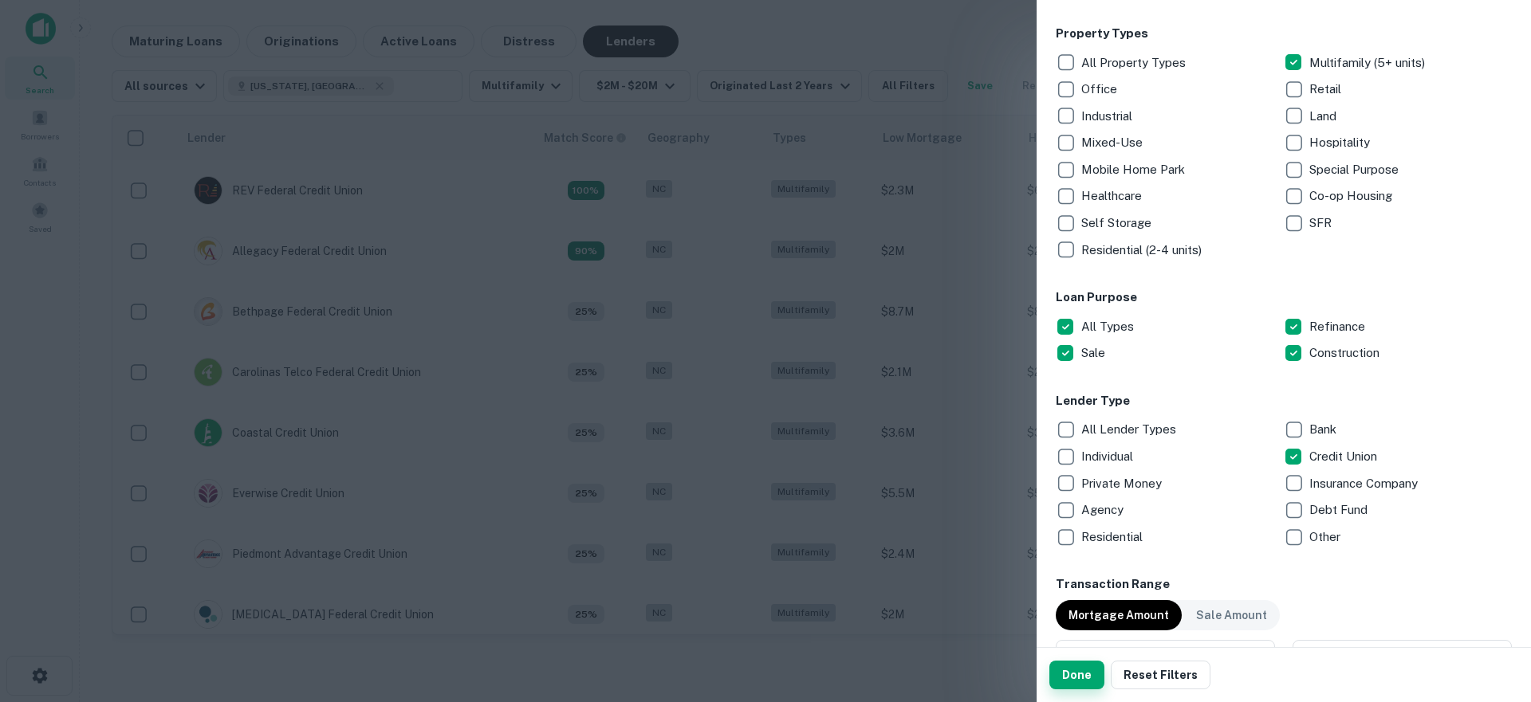
click at [1074, 677] on button "Done" at bounding box center [1076, 675] width 55 height 29
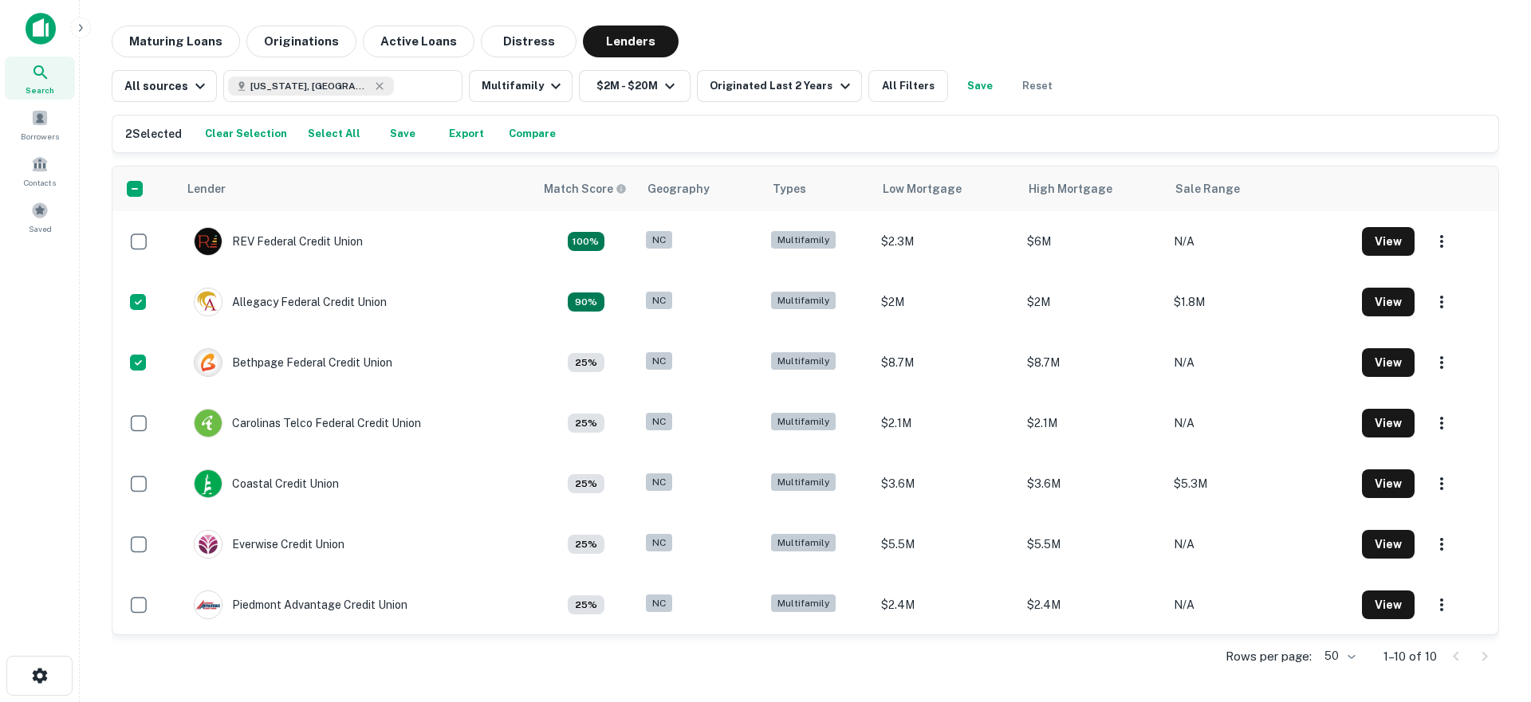
click at [399, 131] on button "Save" at bounding box center [402, 134] width 51 height 24
click at [44, 214] on span at bounding box center [40, 211] width 18 height 18
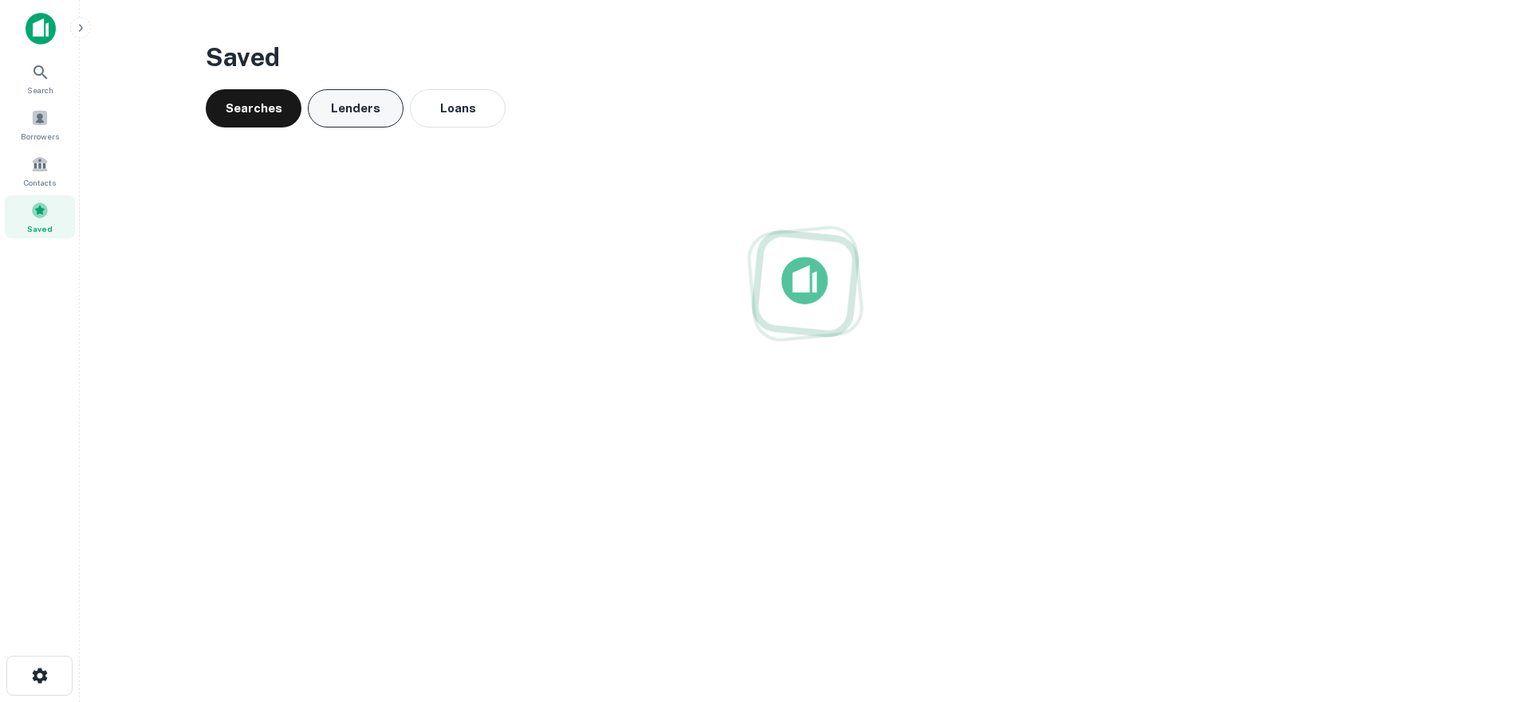
click at [375, 105] on button "Lenders" at bounding box center [356, 108] width 96 height 38
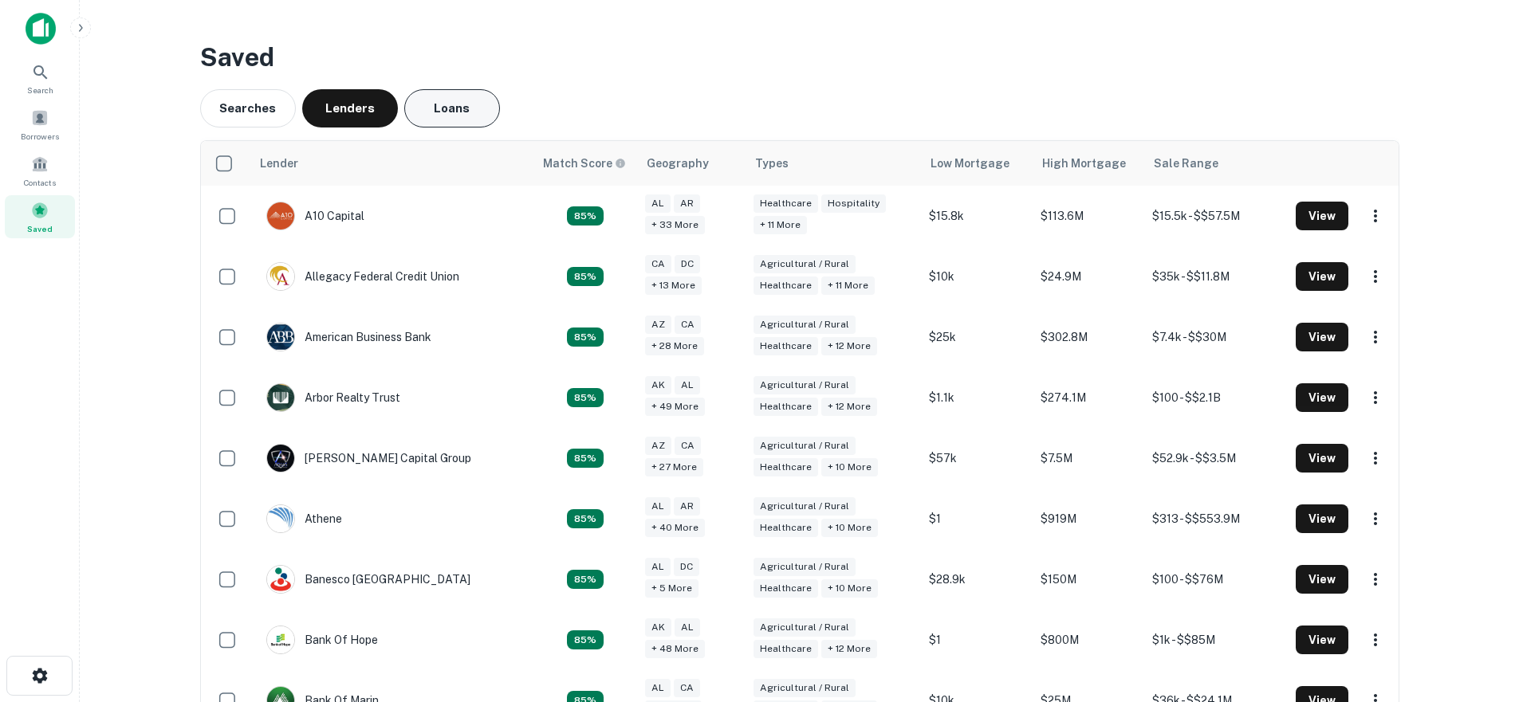
click at [478, 121] on button "Loans" at bounding box center [452, 108] width 96 height 38
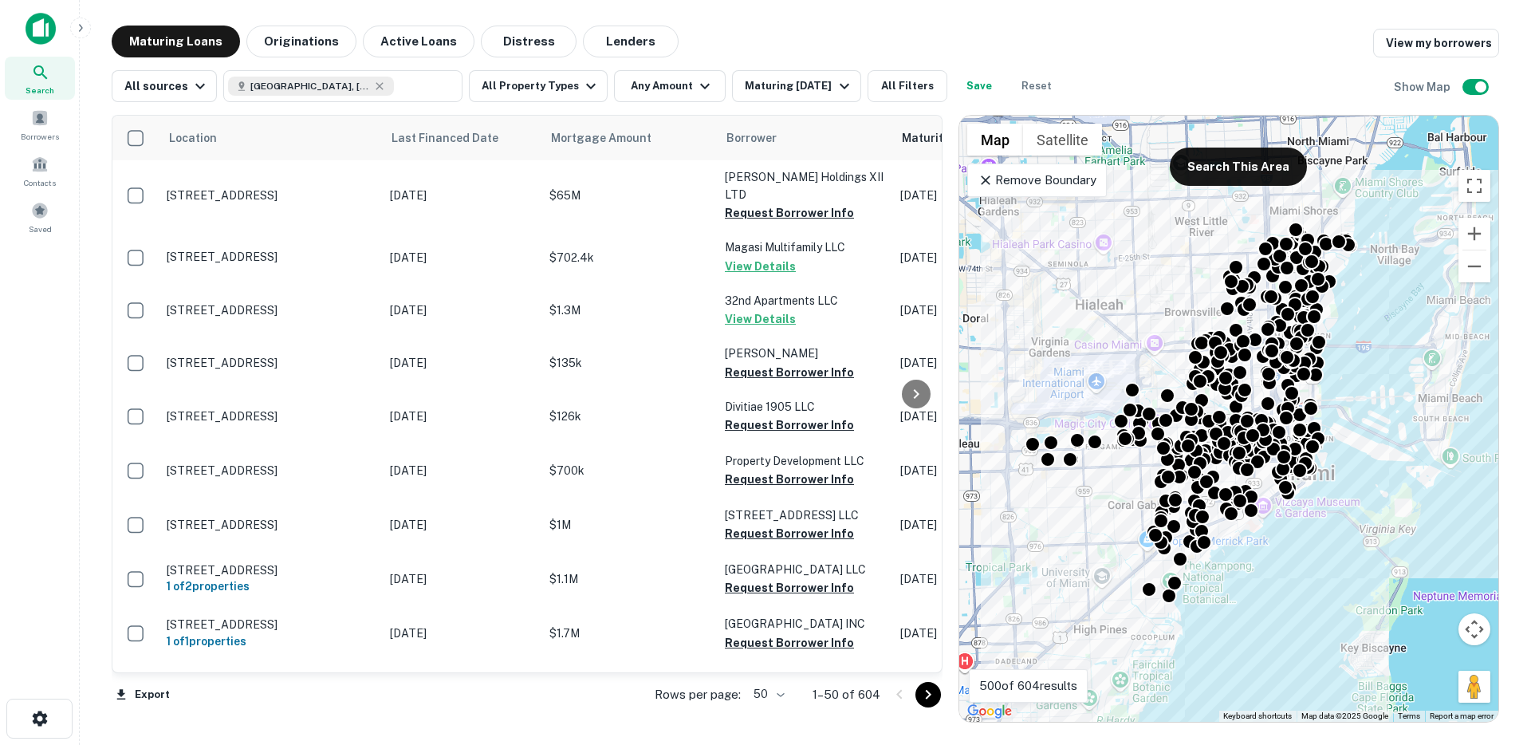
click at [981, 175] on icon at bounding box center [985, 180] width 16 height 16
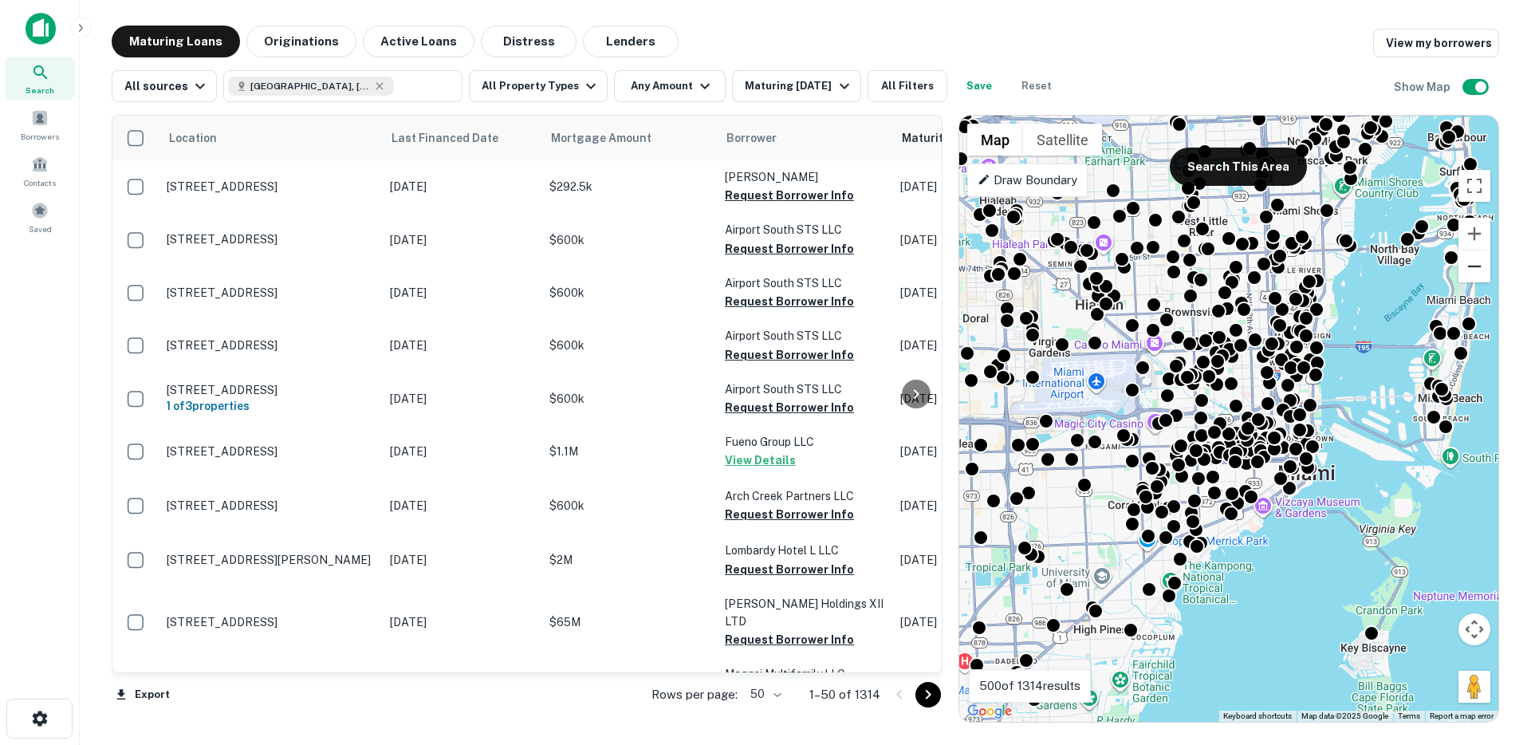
click at [1477, 272] on button "Zoom out" at bounding box center [1474, 266] width 32 height 32
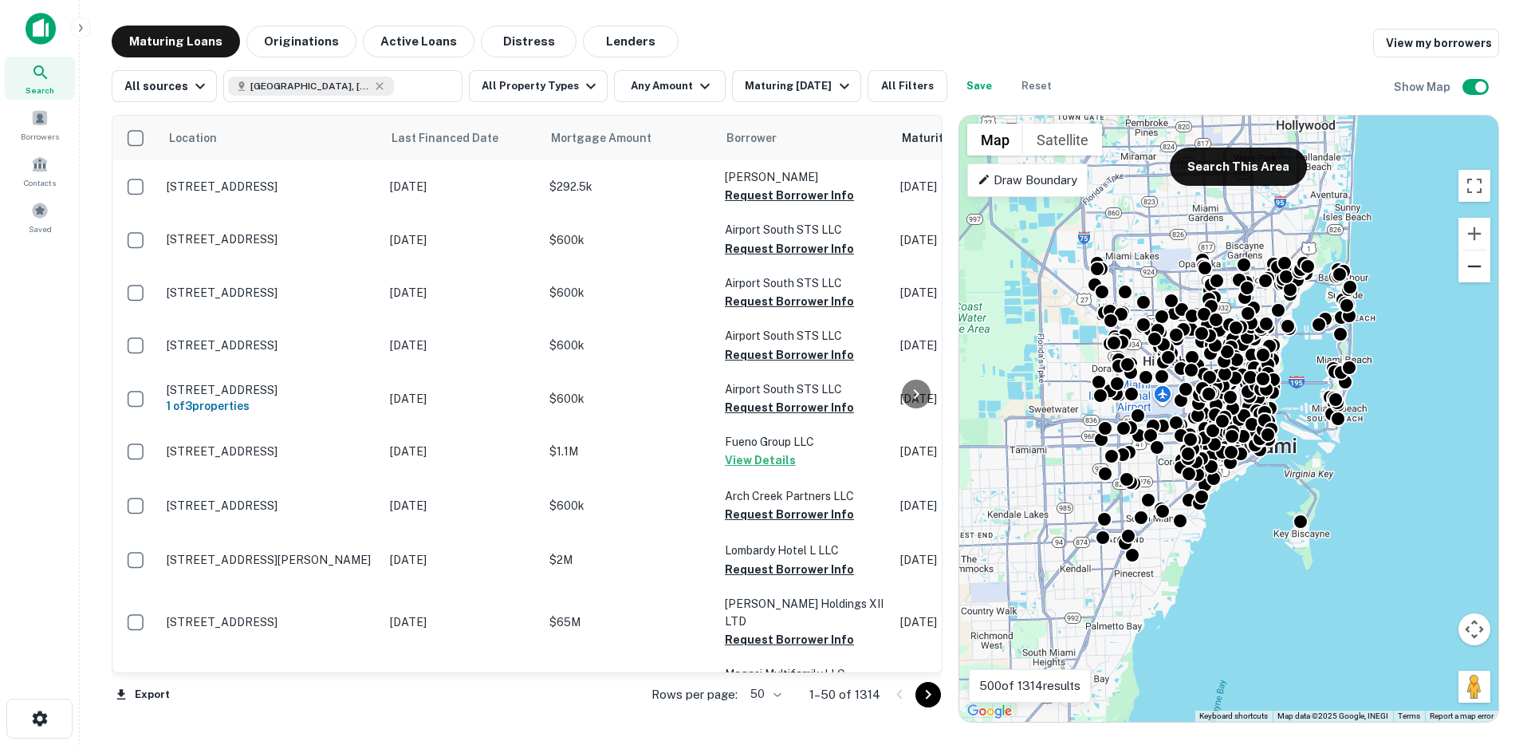
click at [1479, 273] on button "Zoom out" at bounding box center [1474, 266] width 32 height 32
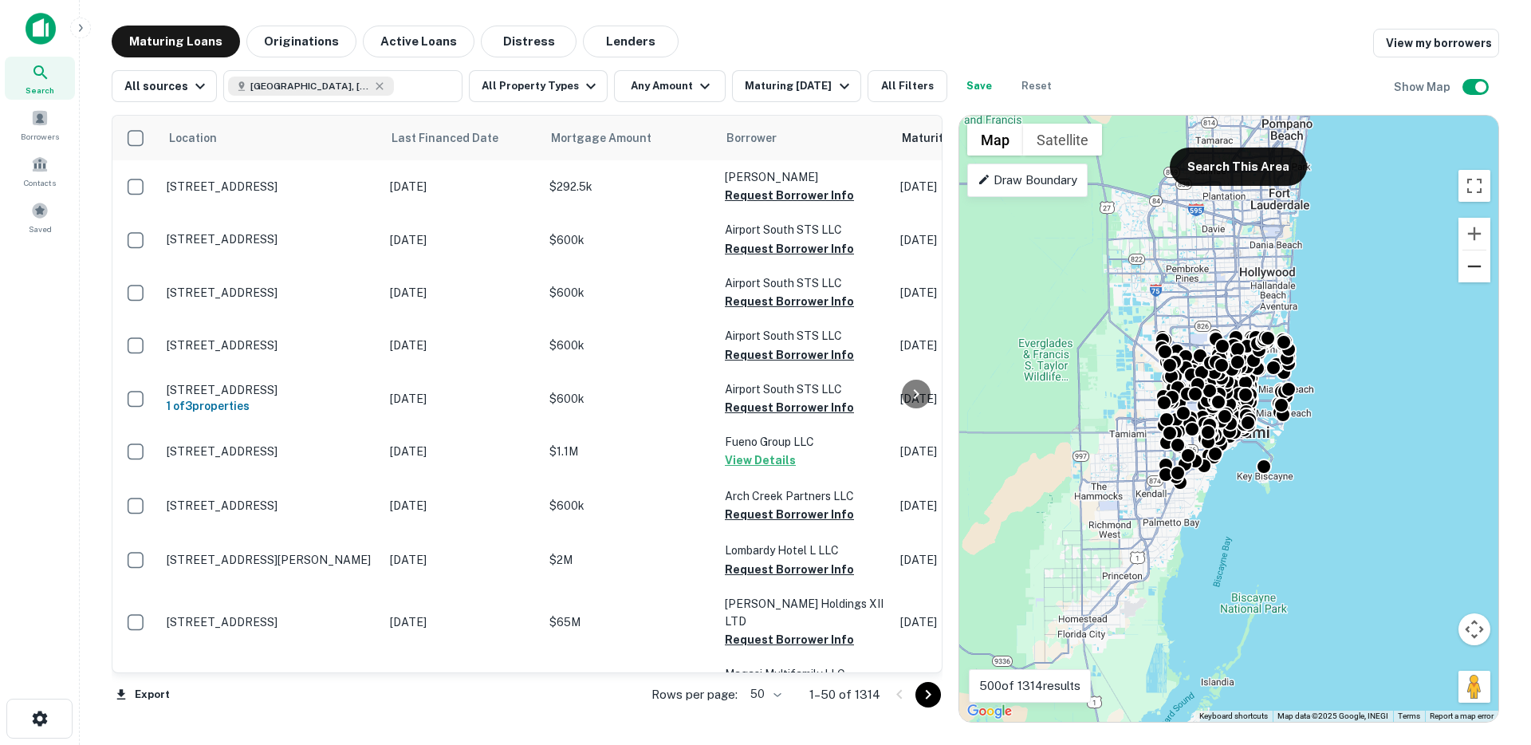
click at [1479, 273] on button "Zoom out" at bounding box center [1474, 266] width 32 height 32
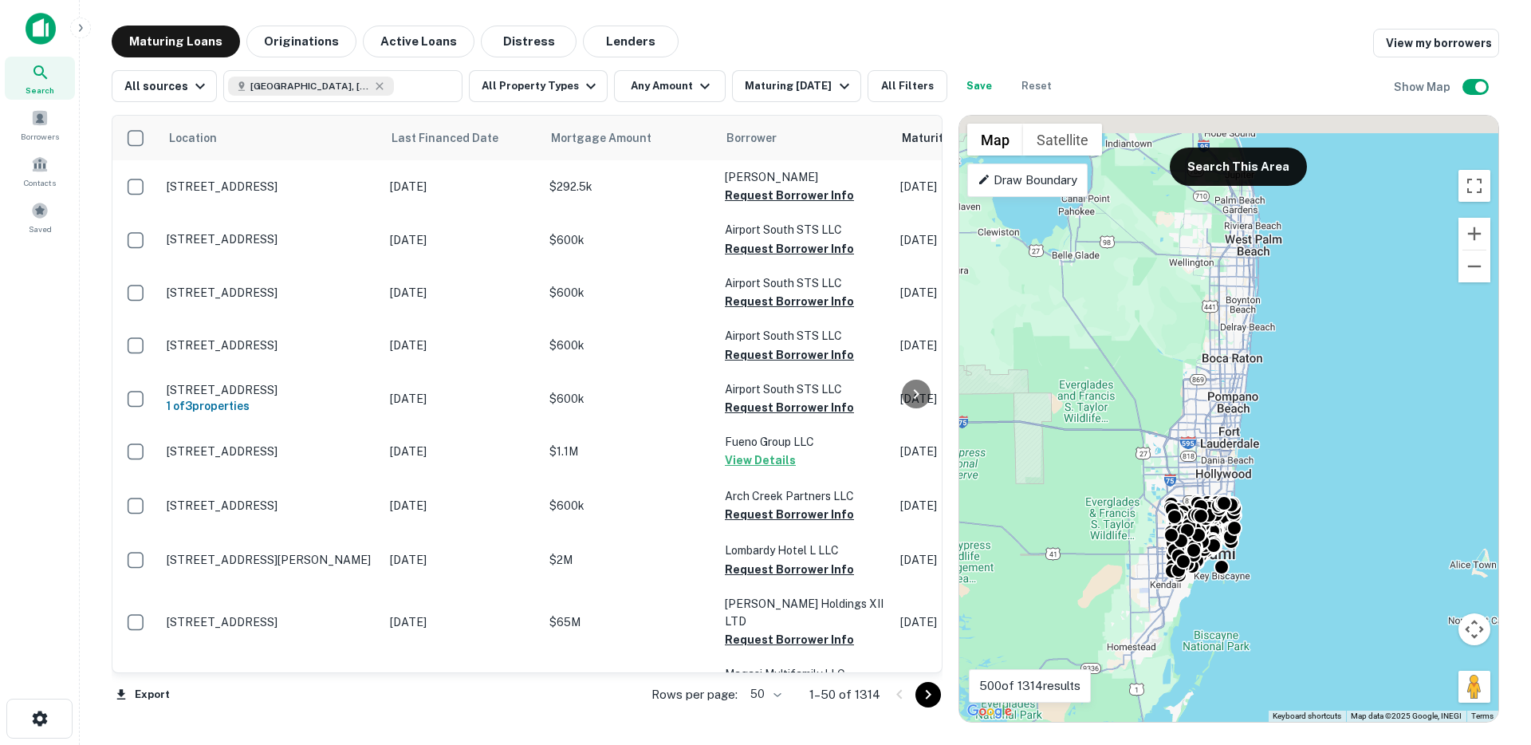
drag, startPoint x: 1361, startPoint y: 259, endPoint x: 1334, endPoint y: 387, distance: 131.0
click at [1334, 389] on div "To activate drag with keyboard, press Alt + Enter. Once in keyboard drag state,…" at bounding box center [1228, 419] width 539 height 606
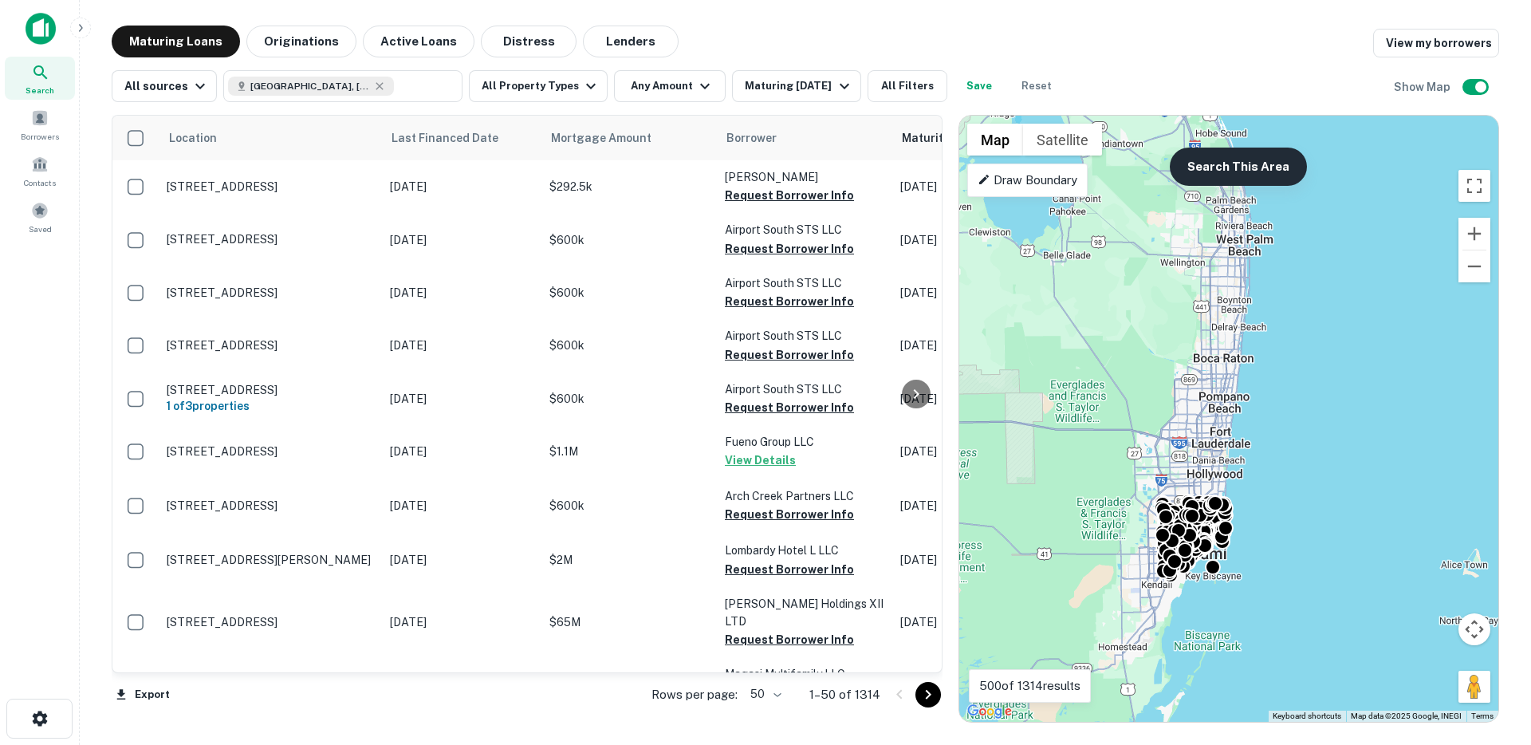
click at [1258, 158] on button "Search This Area" at bounding box center [1237, 166] width 137 height 38
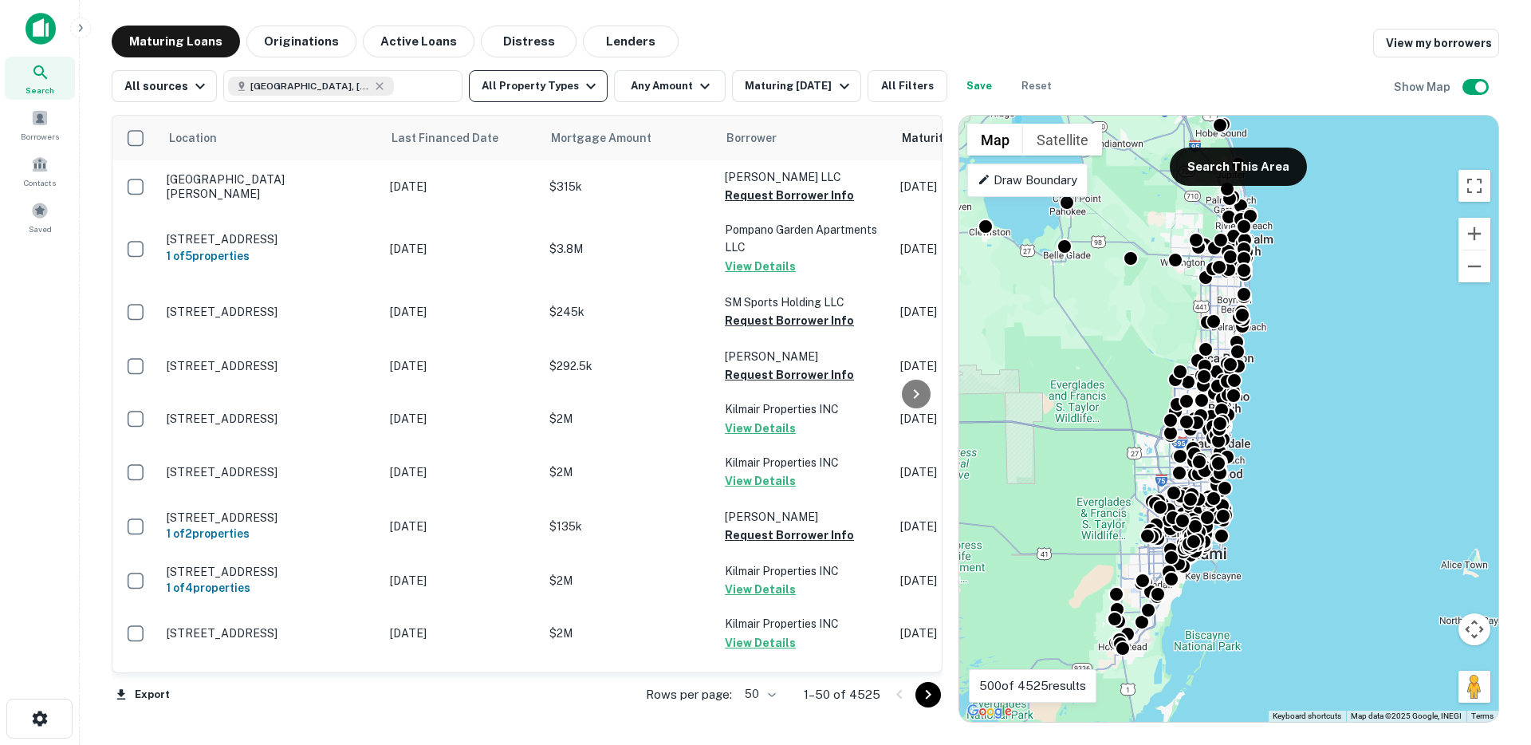
click at [540, 82] on button "All Property Types" at bounding box center [538, 86] width 139 height 32
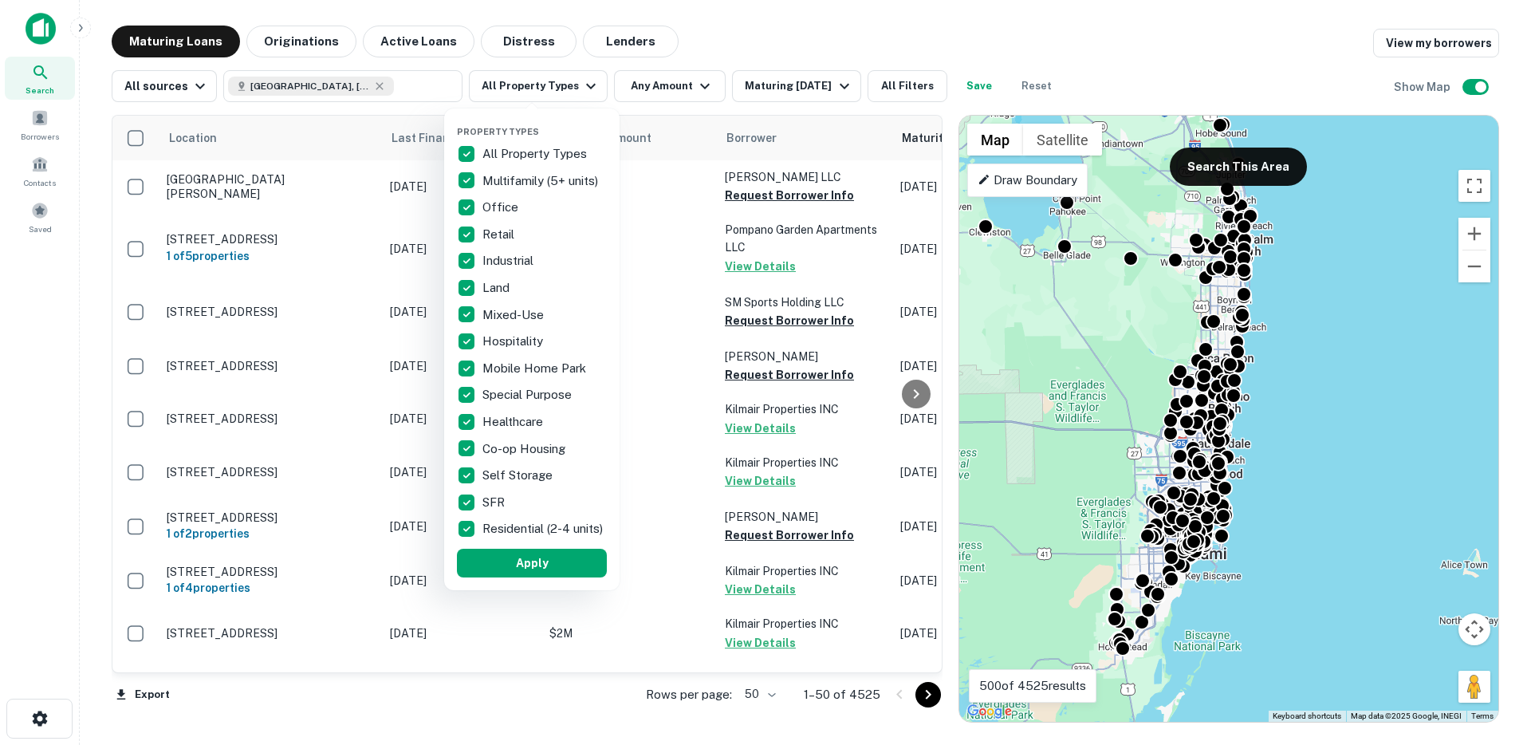
click at [509, 140] on div "All Property Types" at bounding box center [532, 153] width 150 height 27
click at [485, 175] on p "Multifamily (5+ units)" at bounding box center [541, 180] width 119 height 19
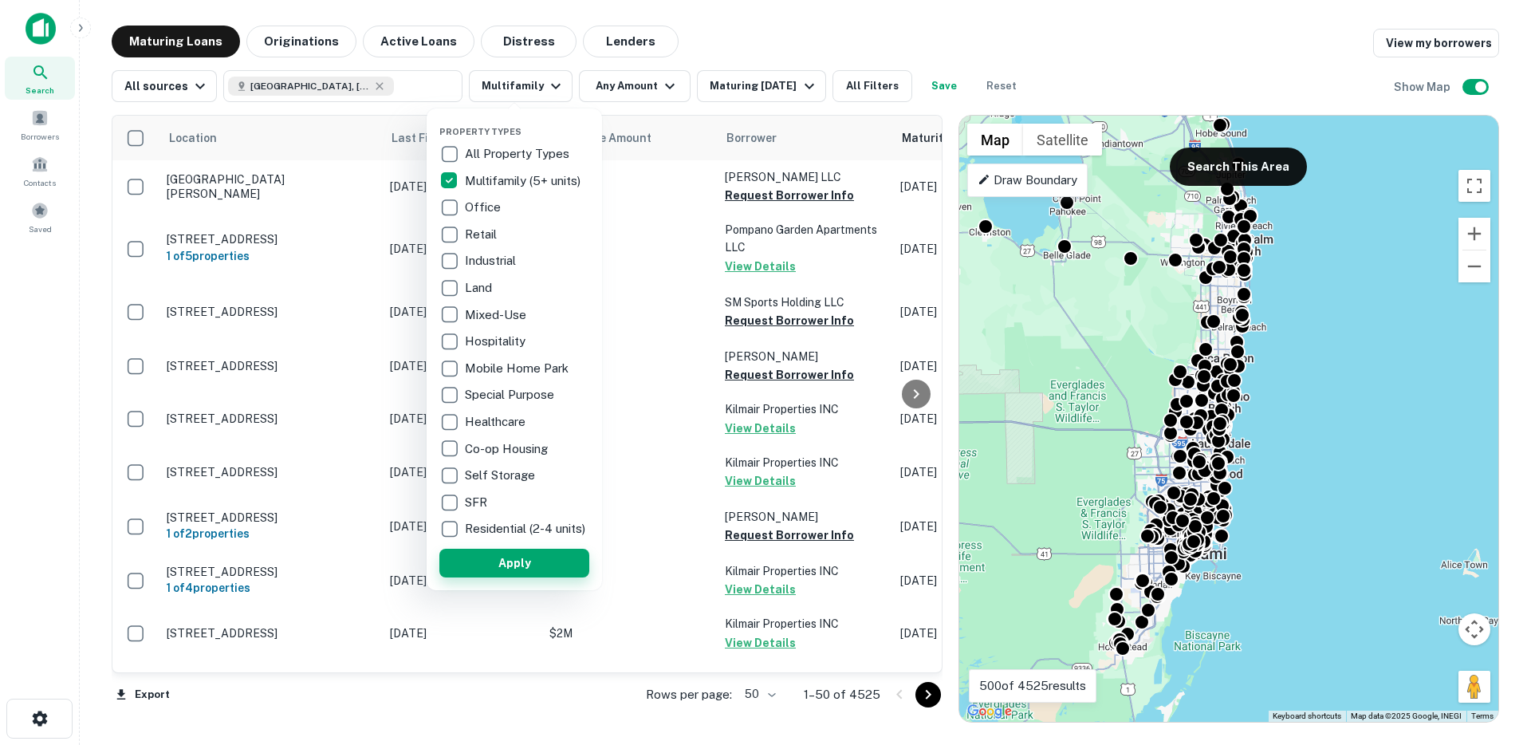
drag, startPoint x: 508, startPoint y: 578, endPoint x: 327, endPoint y: 129, distance: 483.9
click at [508, 577] on button "Apply" at bounding box center [514, 562] width 150 height 29
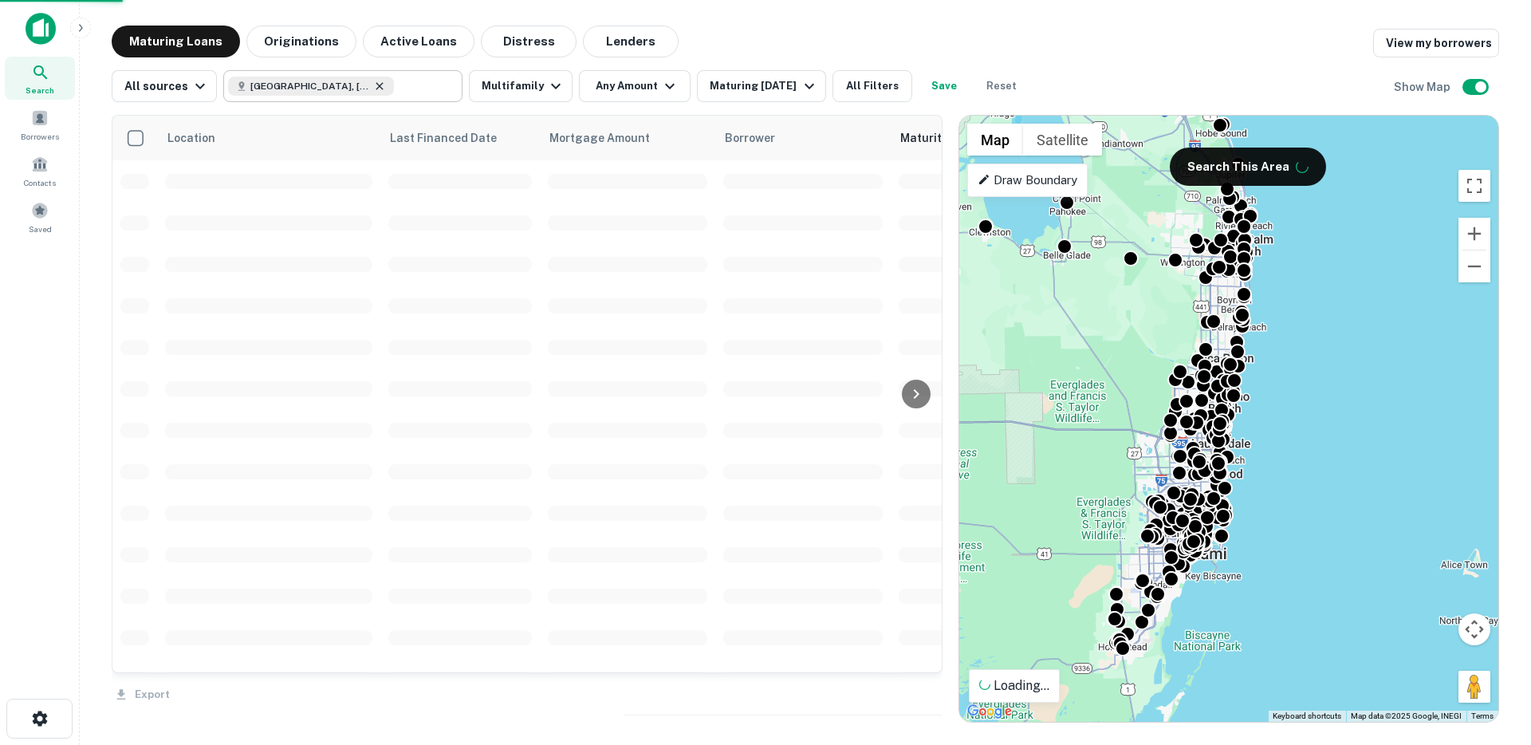
click at [324, 84] on div at bounding box center [765, 372] width 1531 height 745
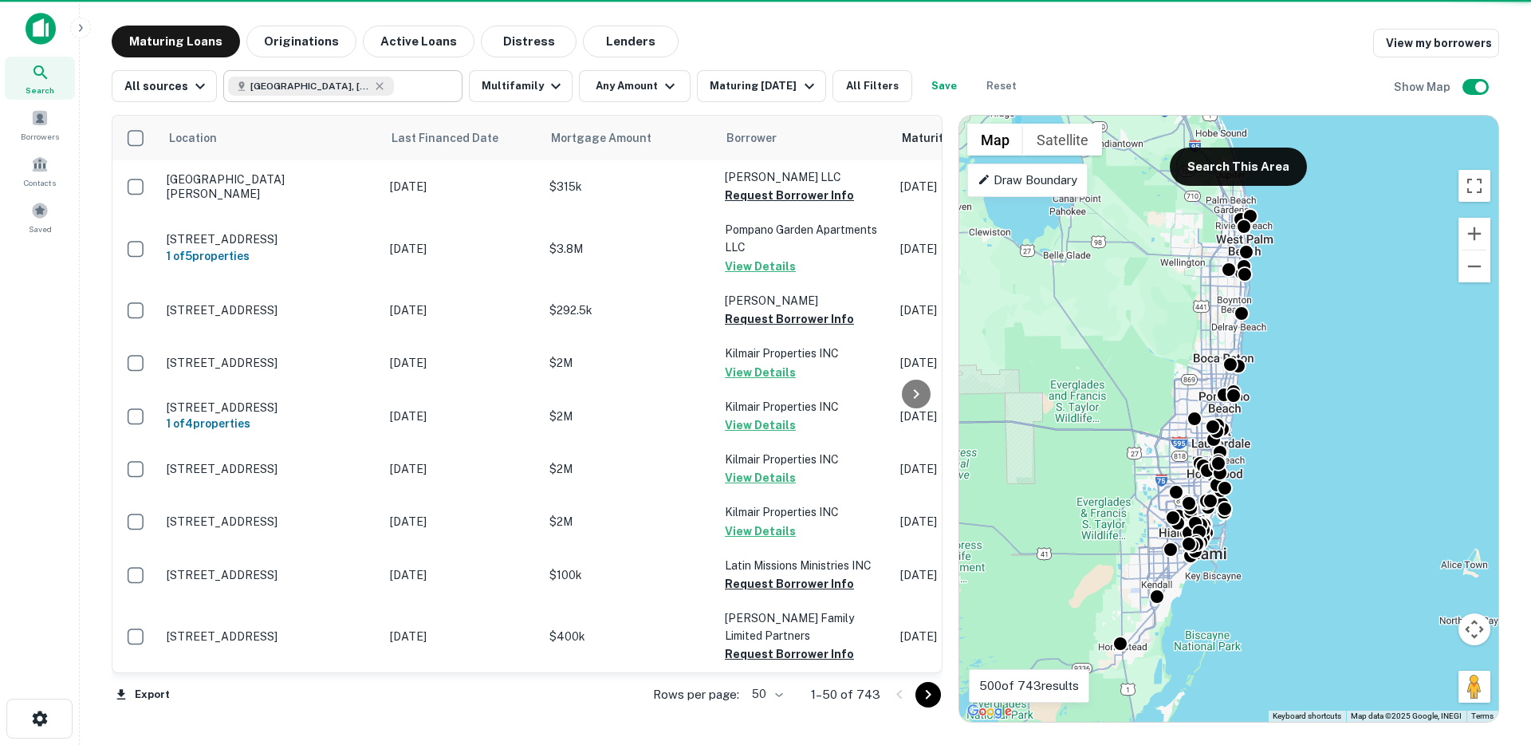
click at [376, 86] on icon at bounding box center [379, 85] width 7 height 7
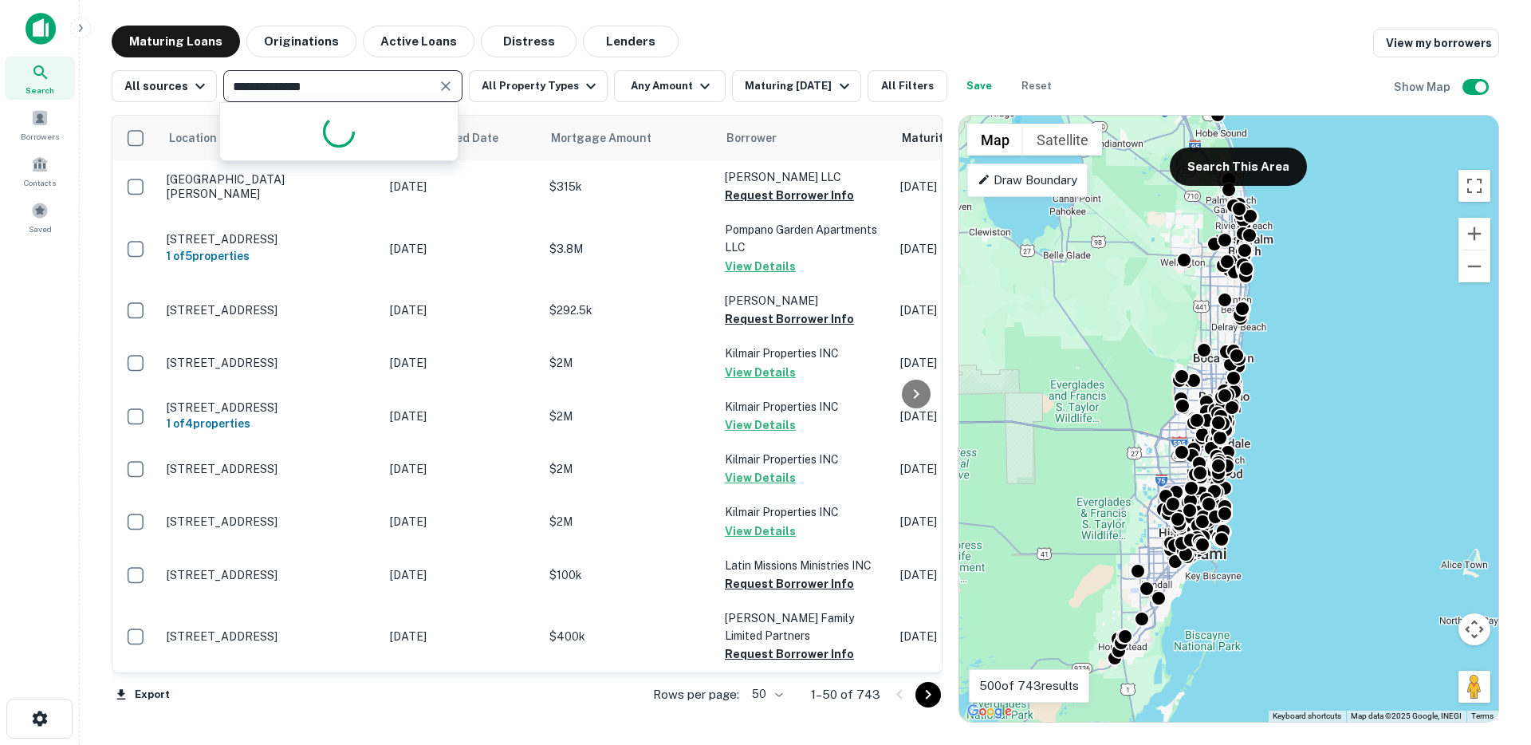
type input "**********"
click at [444, 88] on icon "Clear" at bounding box center [446, 86] width 16 height 16
type input "*******"
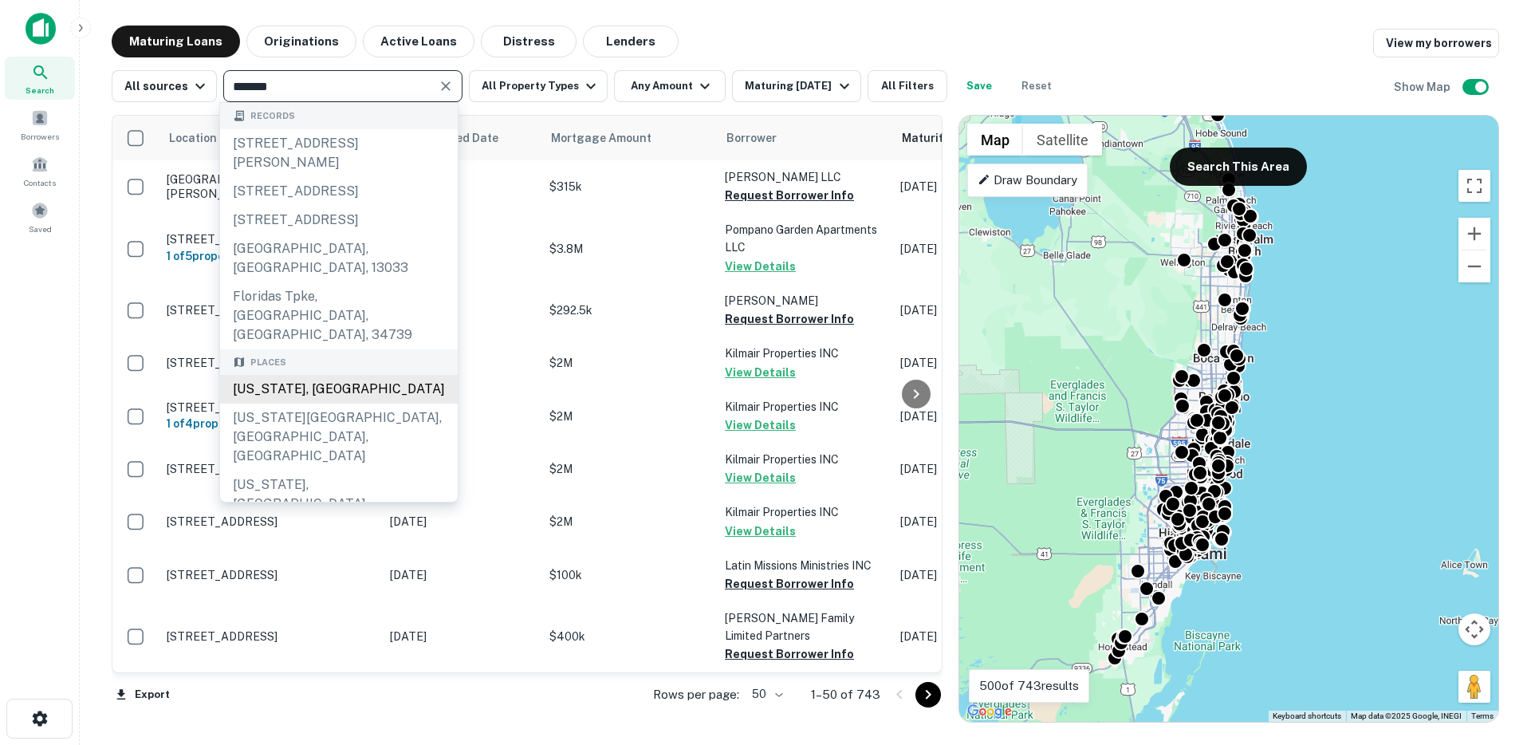
click at [286, 383] on div "[US_STATE], [GEOGRAPHIC_DATA]" at bounding box center [339, 389] width 238 height 29
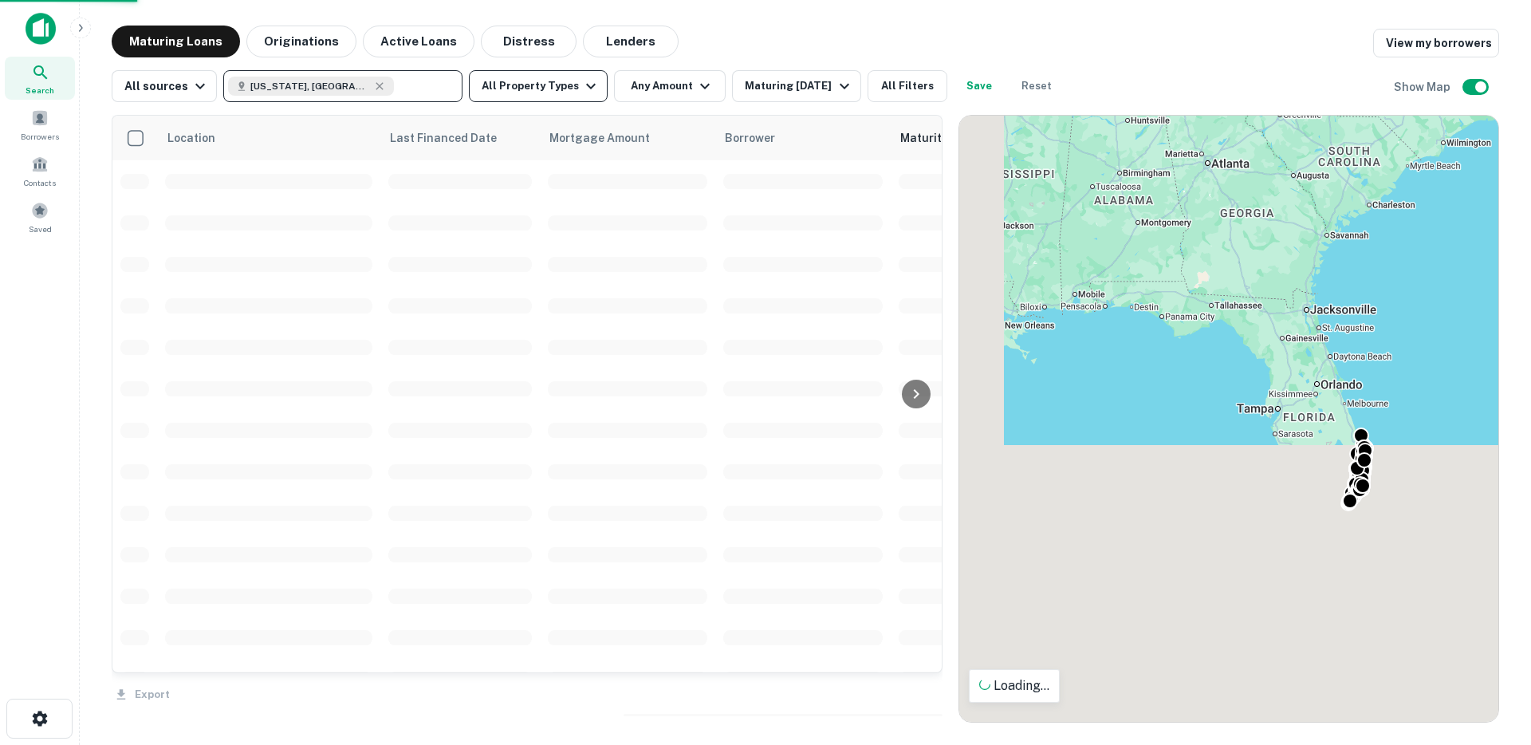
click at [563, 90] on button "All Property Types" at bounding box center [538, 86] width 139 height 32
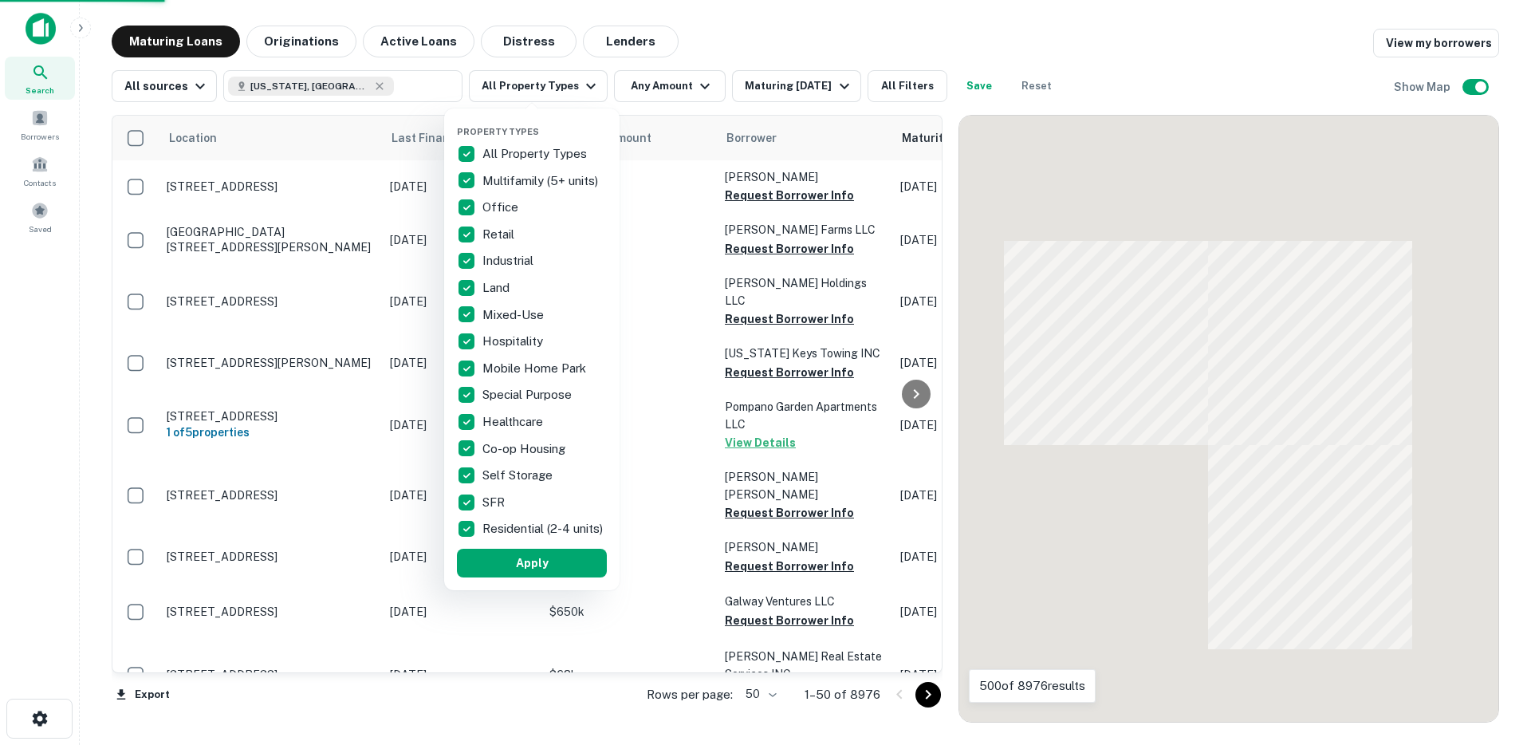
click at [500, 157] on p "All Property Types" at bounding box center [536, 153] width 108 height 19
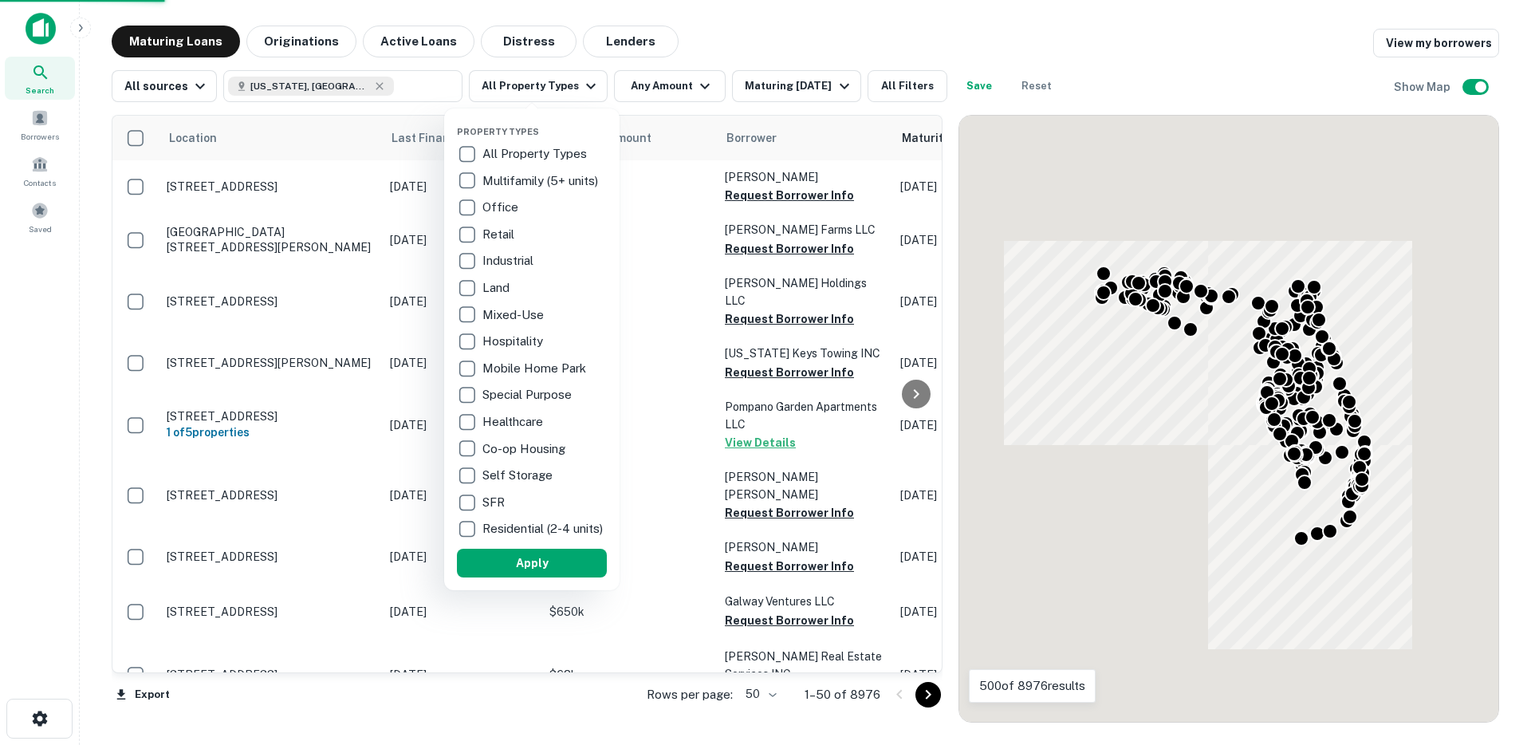
click at [489, 181] on p "Multifamily (5+ units)" at bounding box center [541, 180] width 119 height 19
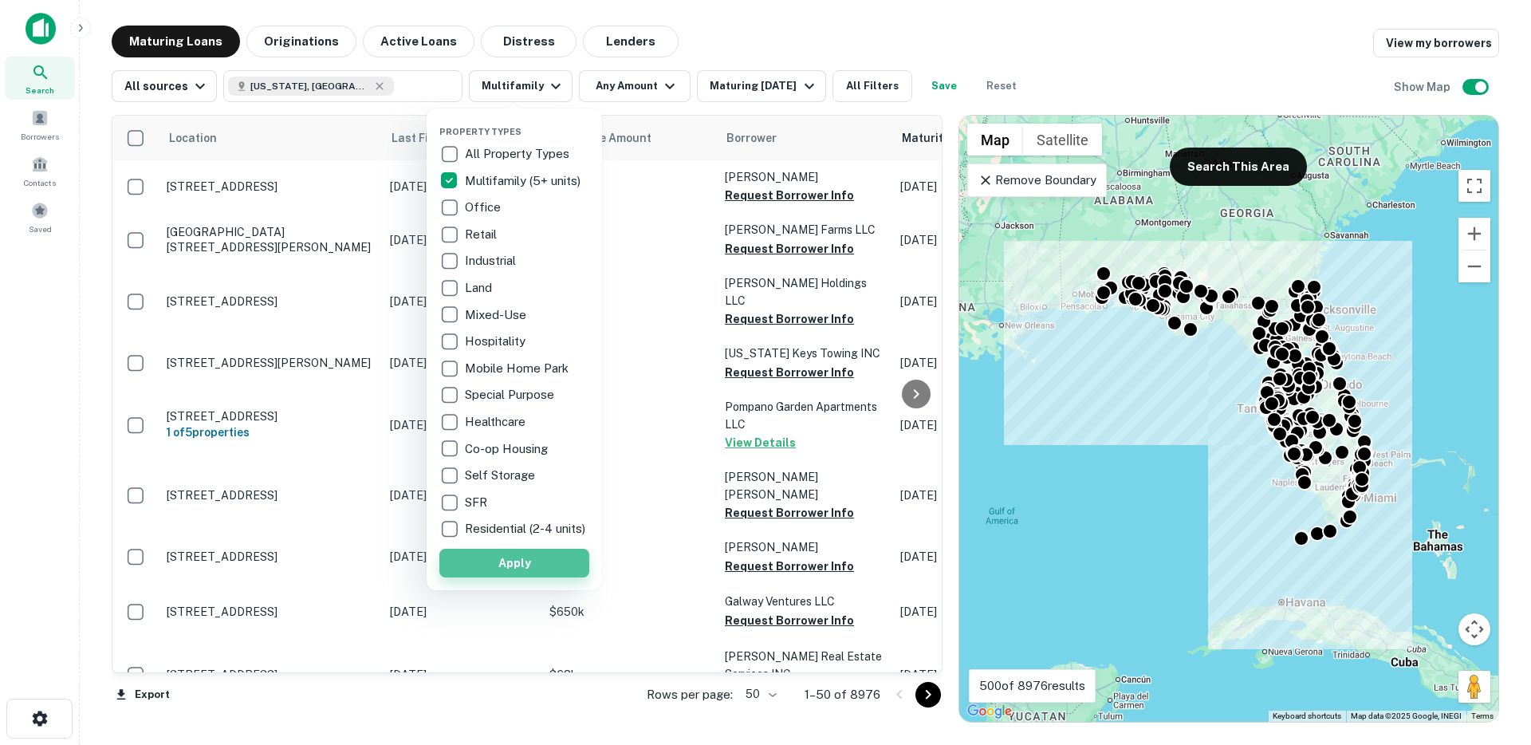
click at [523, 577] on button "Apply" at bounding box center [514, 562] width 150 height 29
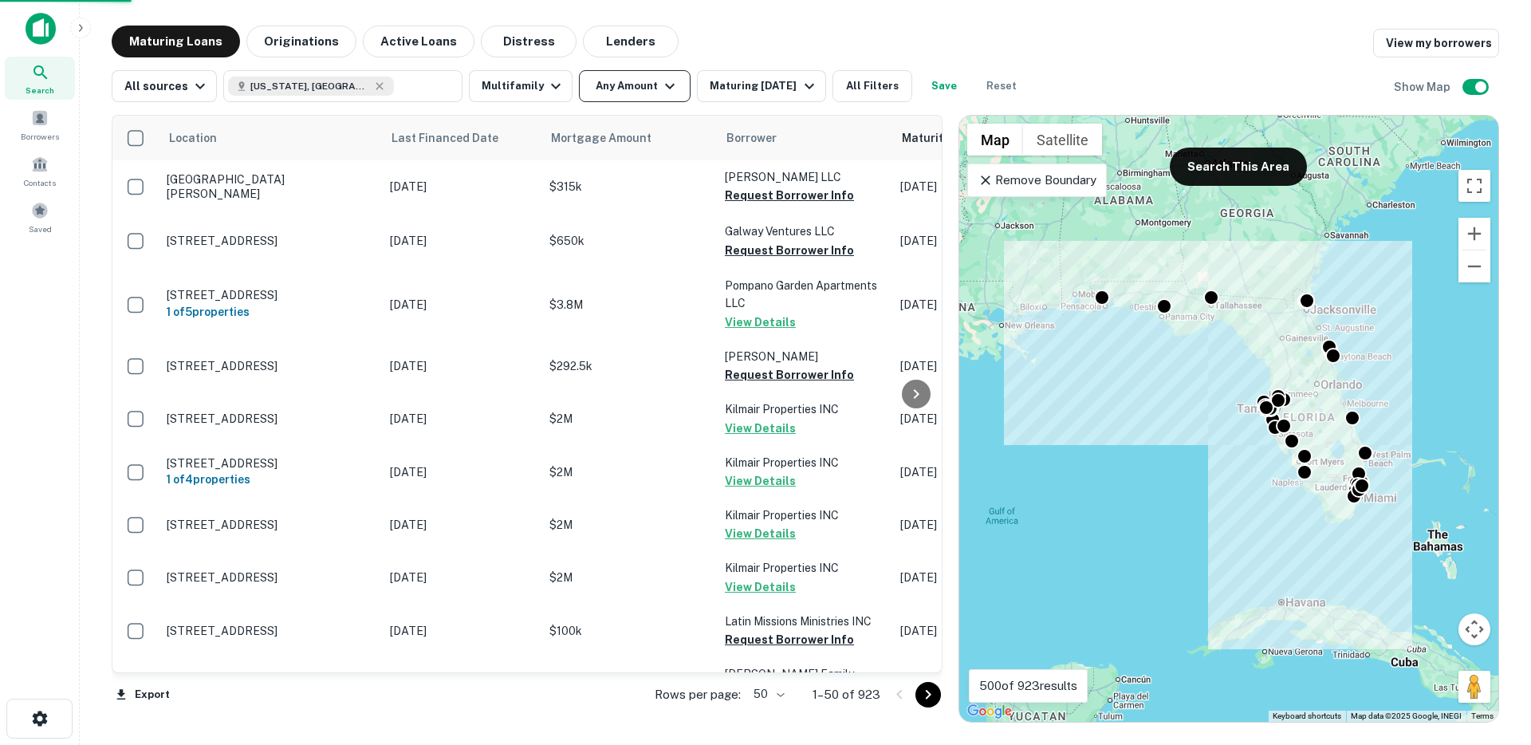
click at [631, 90] on button "Any Amount" at bounding box center [635, 86] width 112 height 32
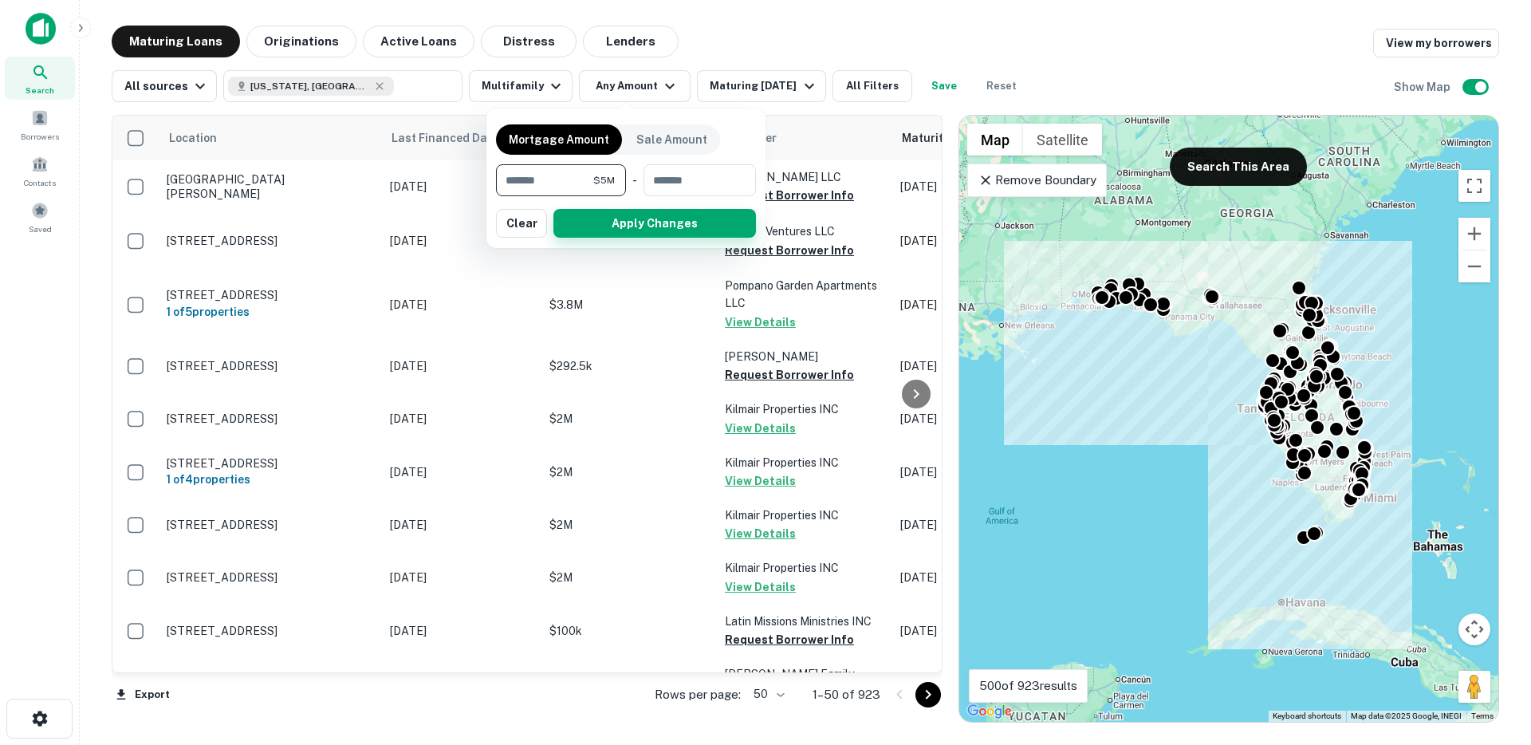
type input "*******"
click at [637, 228] on button "Apply Changes" at bounding box center [654, 223] width 202 height 29
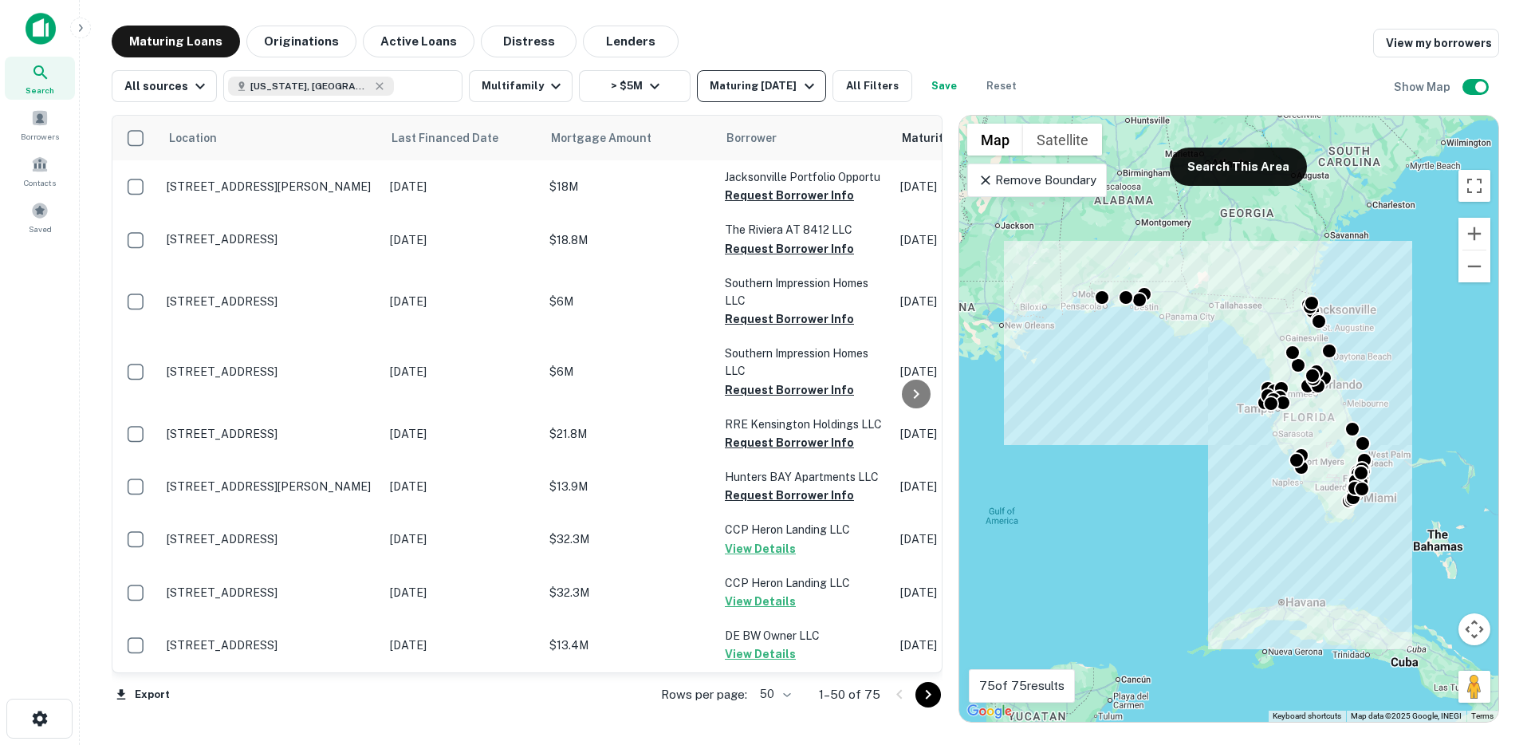
click at [761, 77] on div "Maturing In 6 Months" at bounding box center [763, 86] width 108 height 19
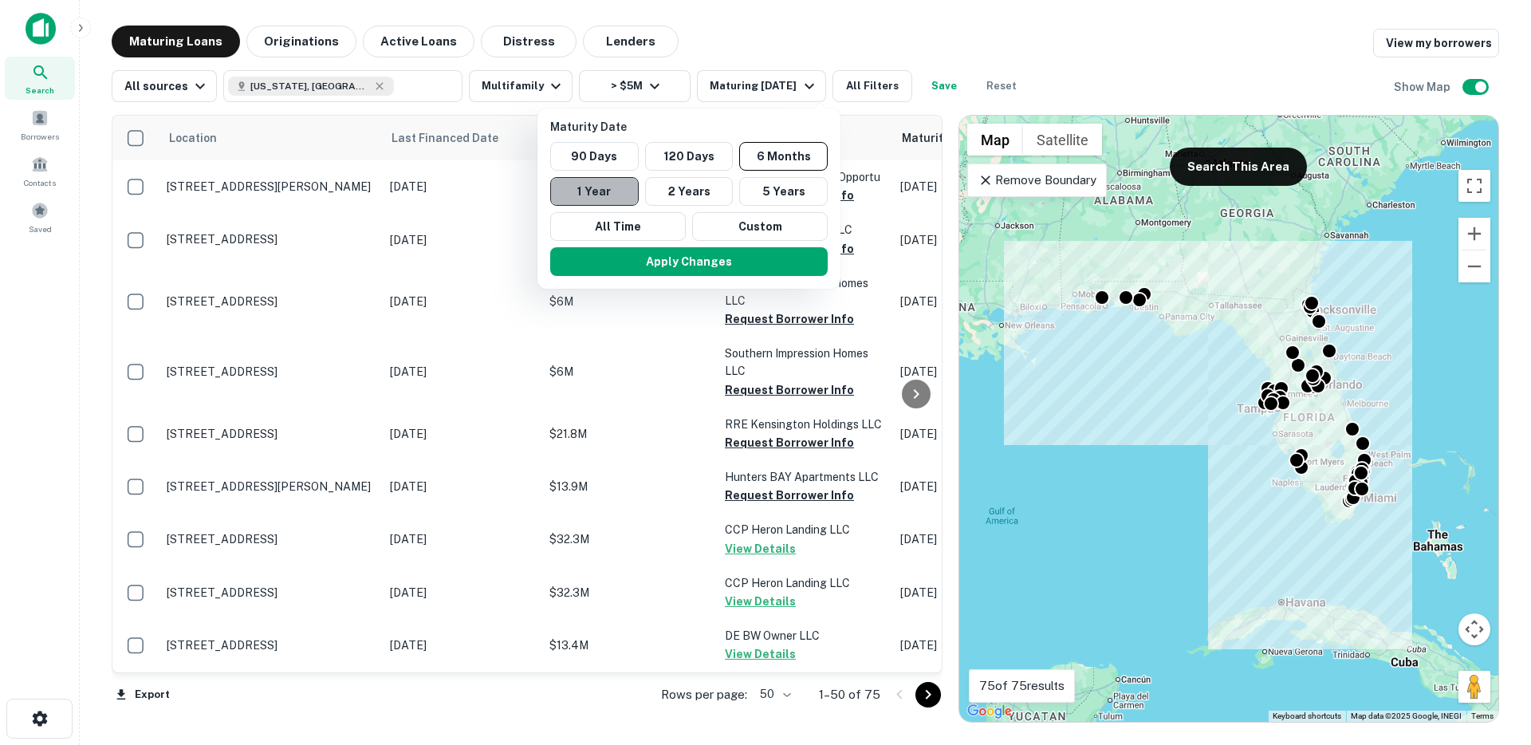
click at [614, 188] on button "1 Year" at bounding box center [594, 191] width 88 height 29
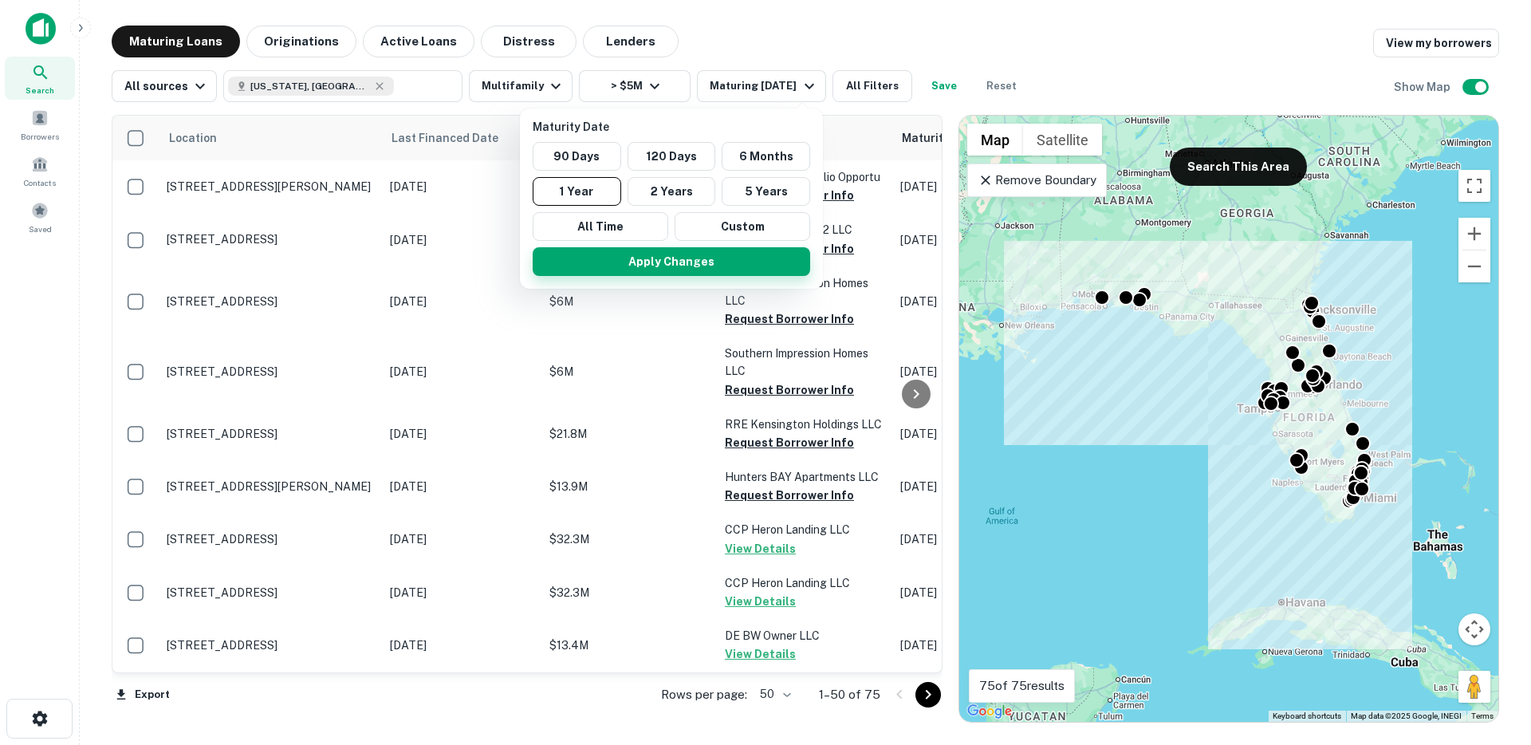
click at [655, 259] on button "Apply Changes" at bounding box center [671, 261] width 277 height 29
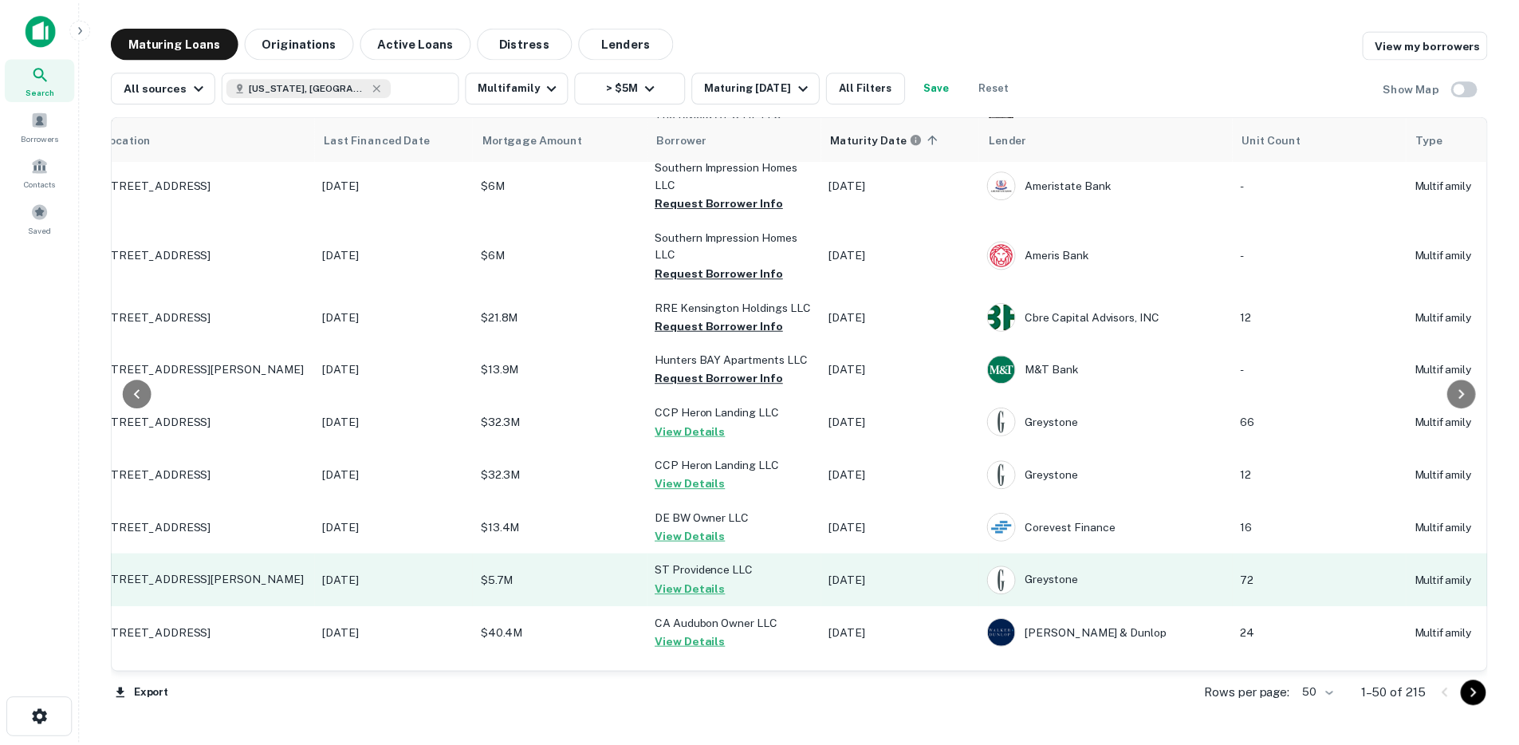
scroll to position [133, 65]
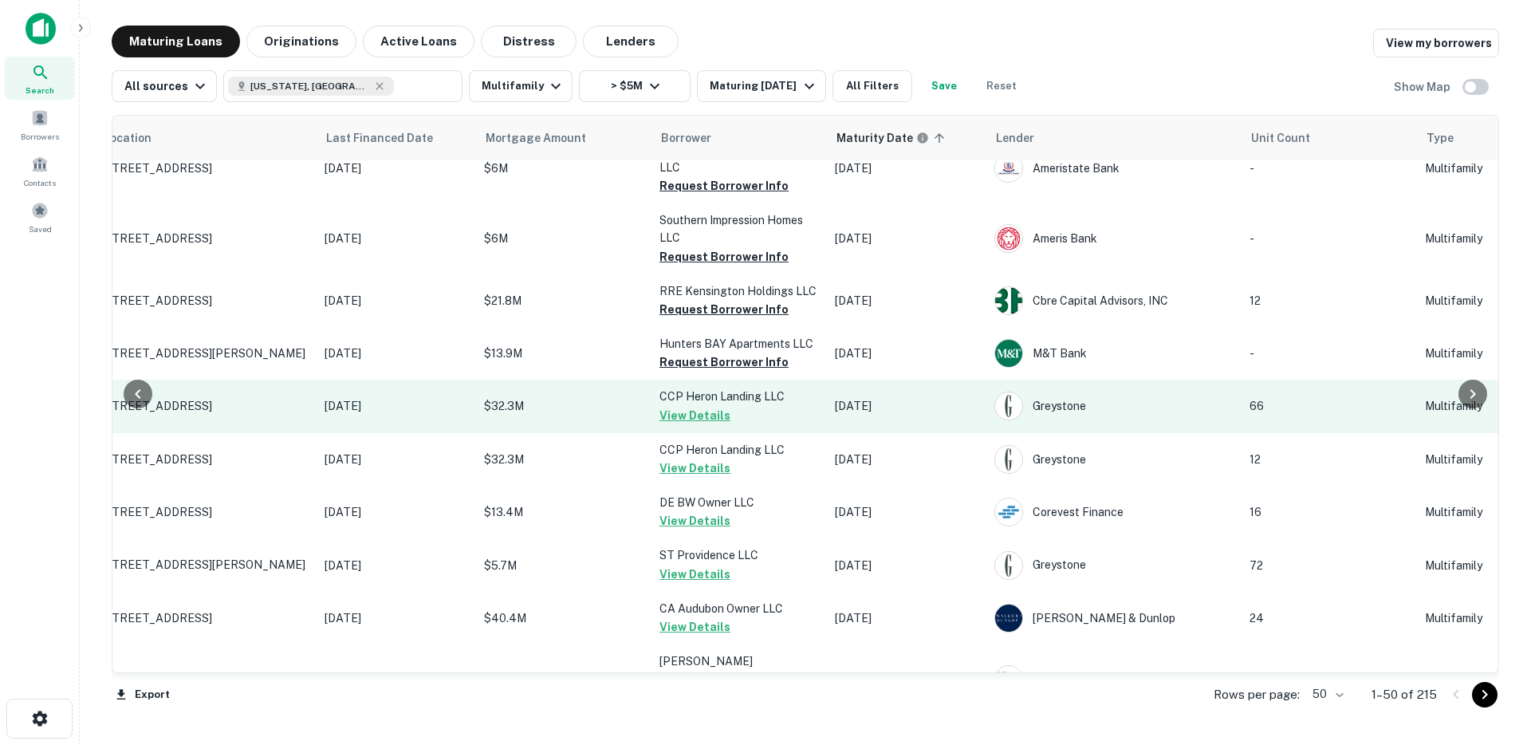
click at [597, 415] on td "$32.3M" at bounding box center [563, 405] width 175 height 53
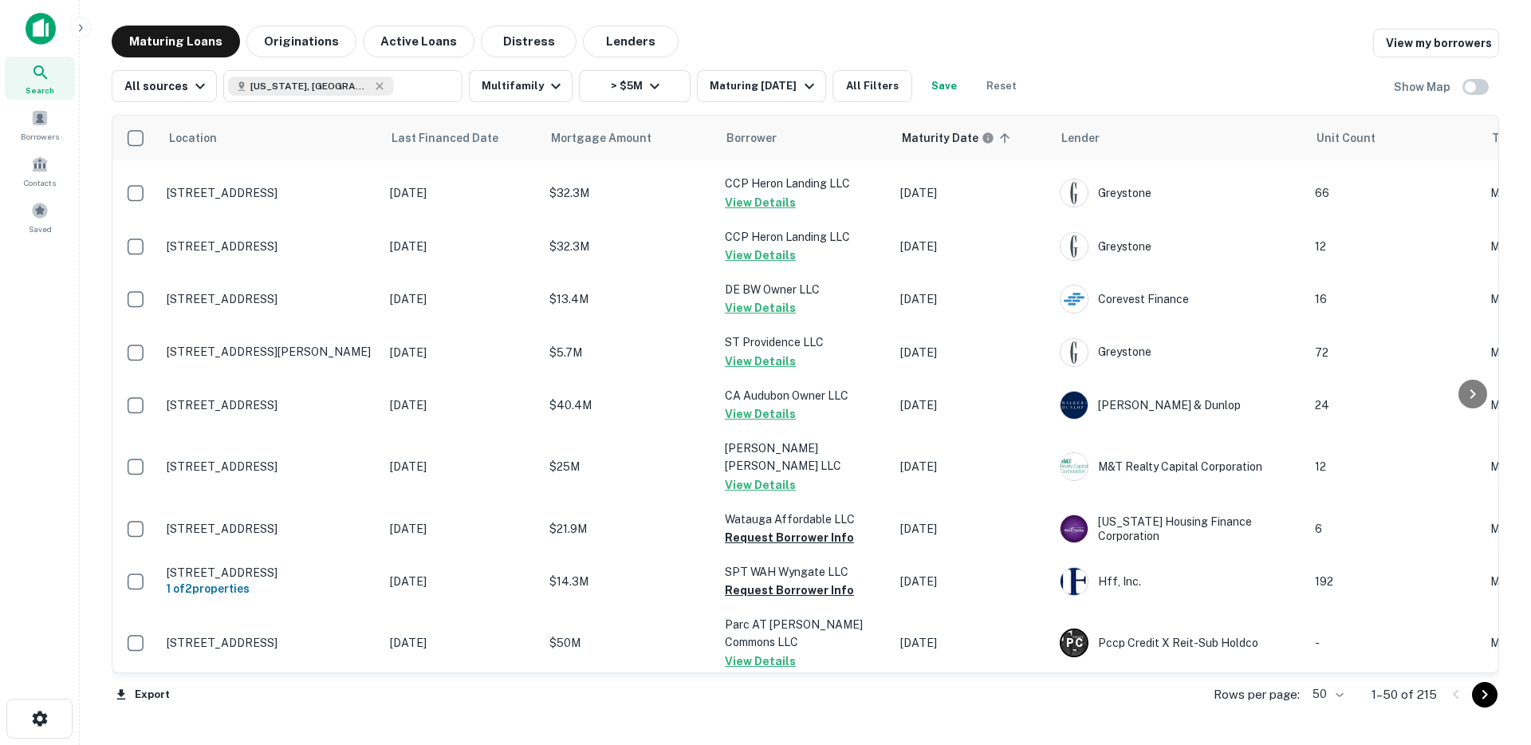
scroll to position [124, 0]
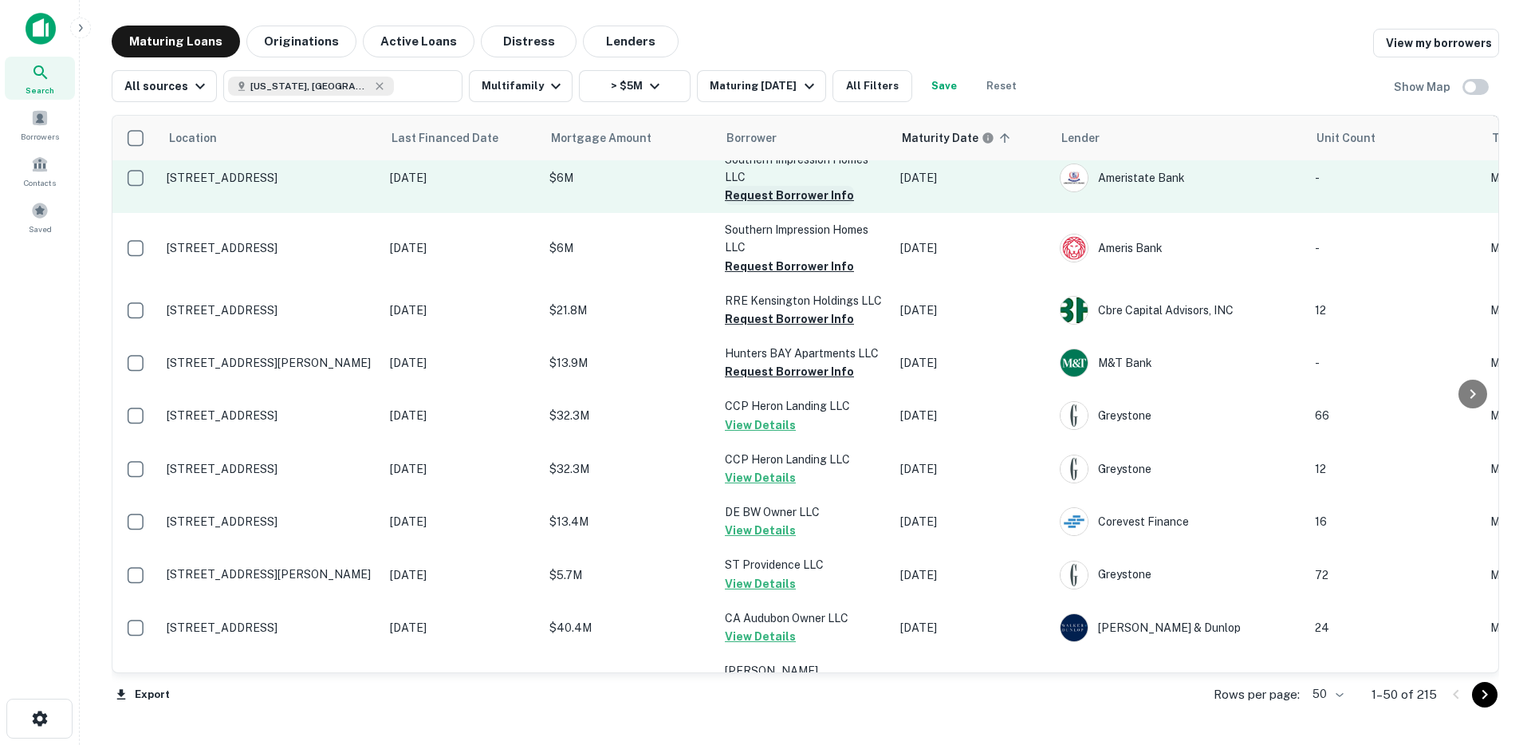
click at [757, 199] on button "Request Borrower Info" at bounding box center [789, 195] width 129 height 19
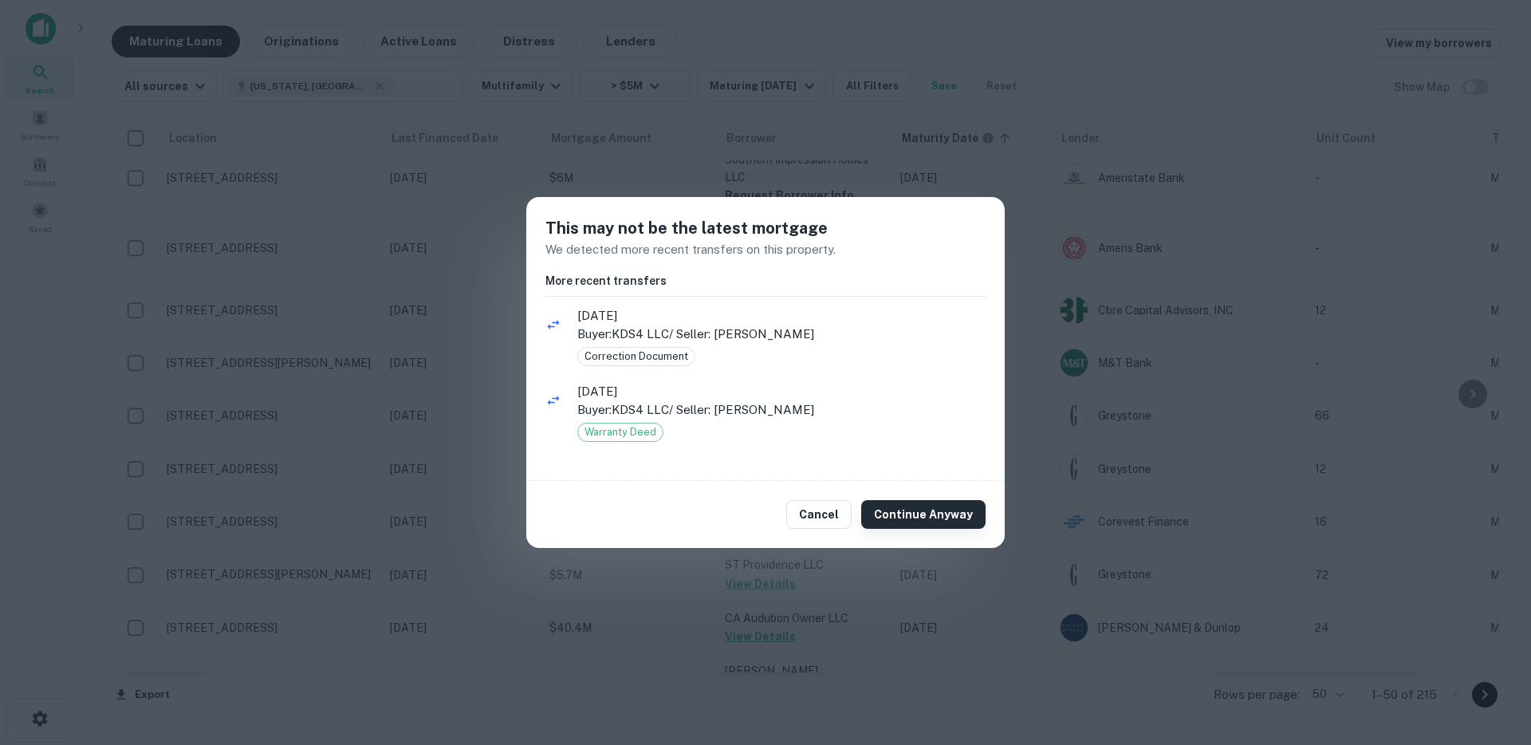
click at [894, 511] on button "Continue Anyway" at bounding box center [923, 514] width 124 height 29
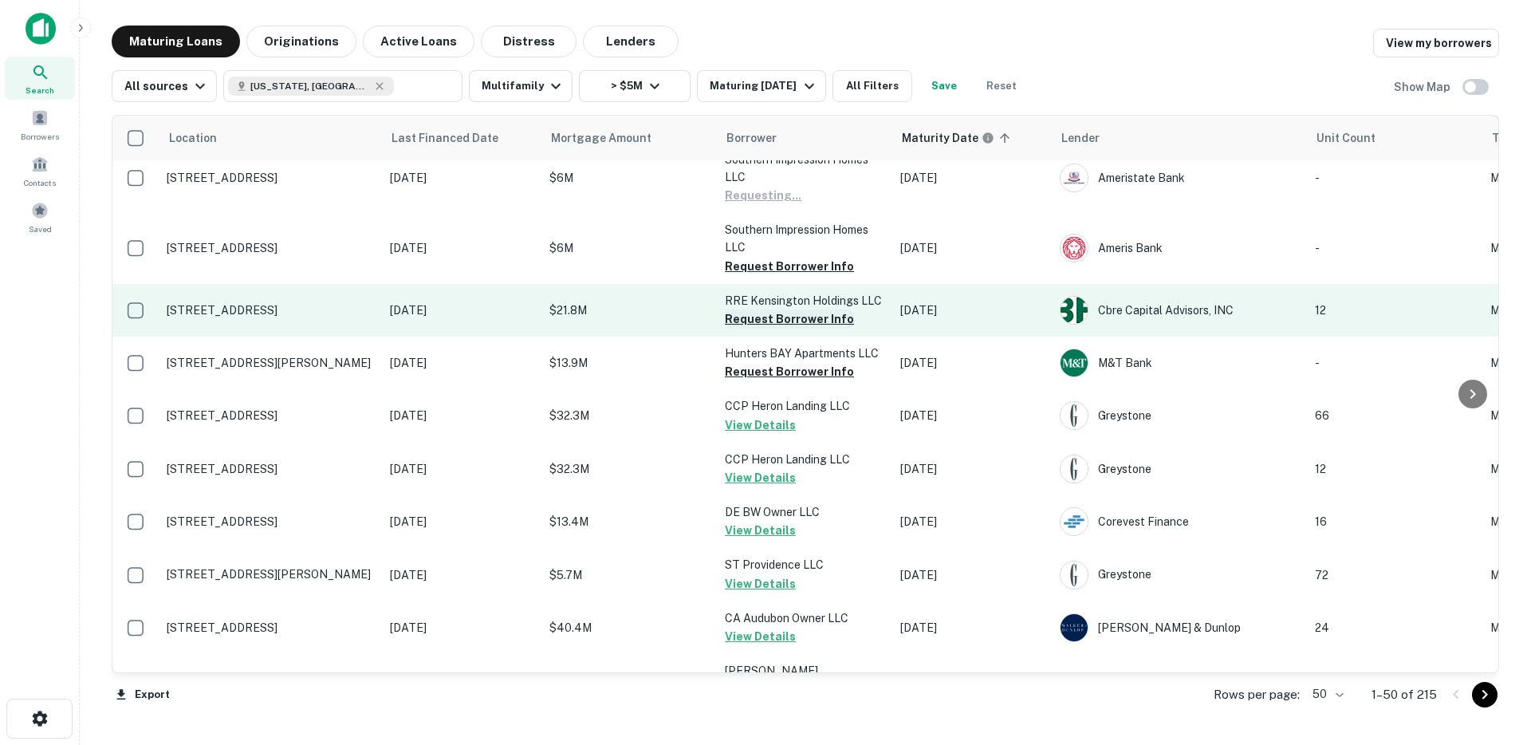
click at [782, 319] on button "Request Borrower Info" at bounding box center [789, 318] width 129 height 19
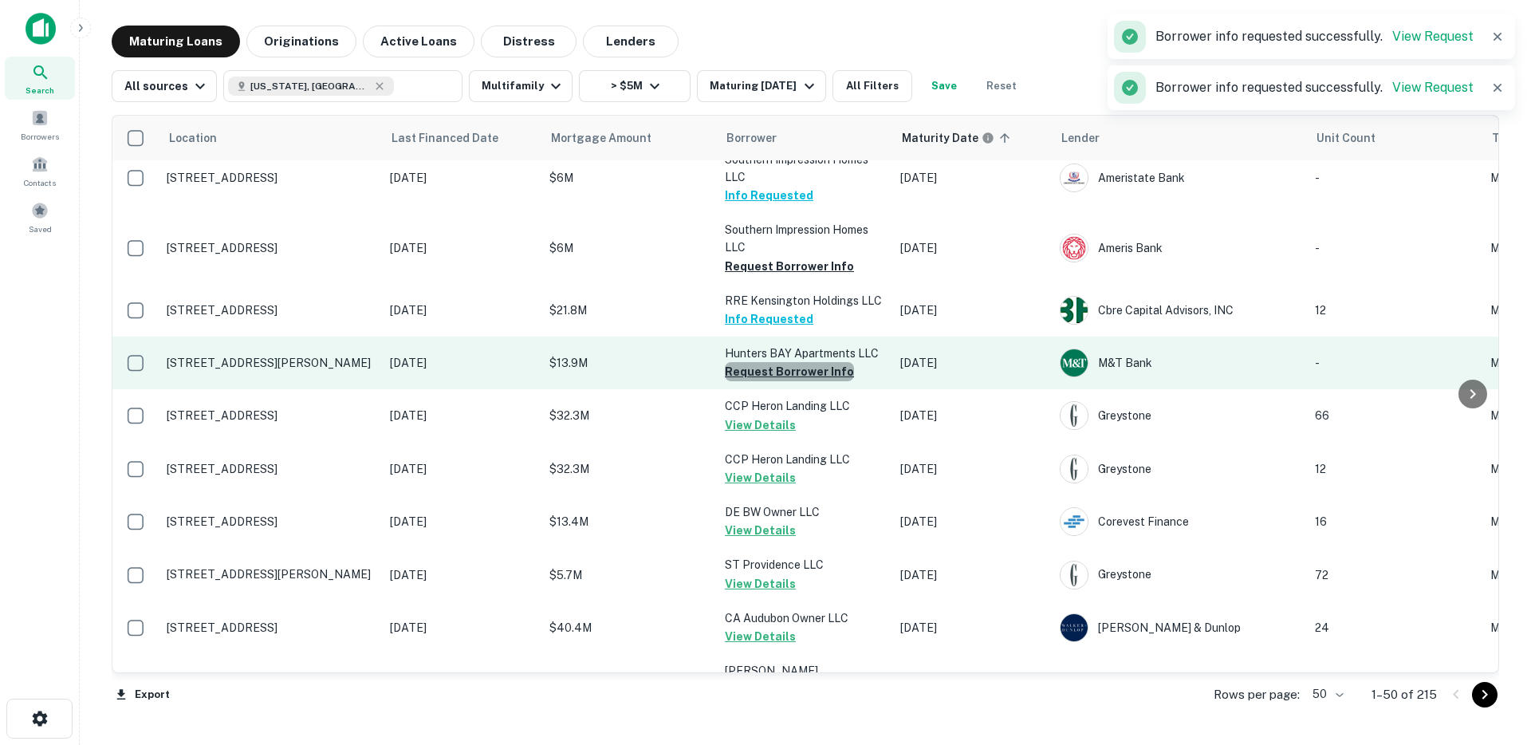
click at [792, 375] on button "Request Borrower Info" at bounding box center [789, 371] width 129 height 19
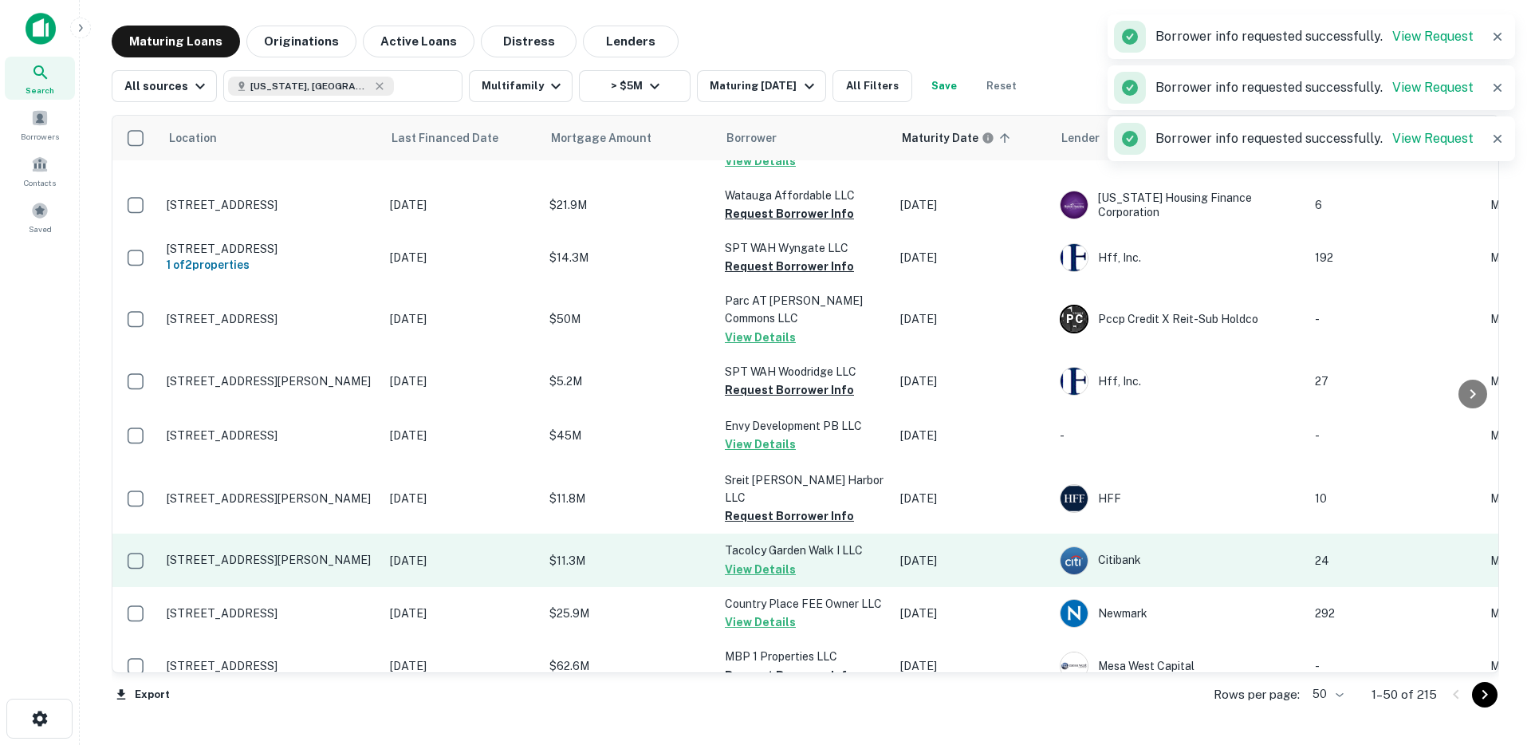
scroll to position [1014, 0]
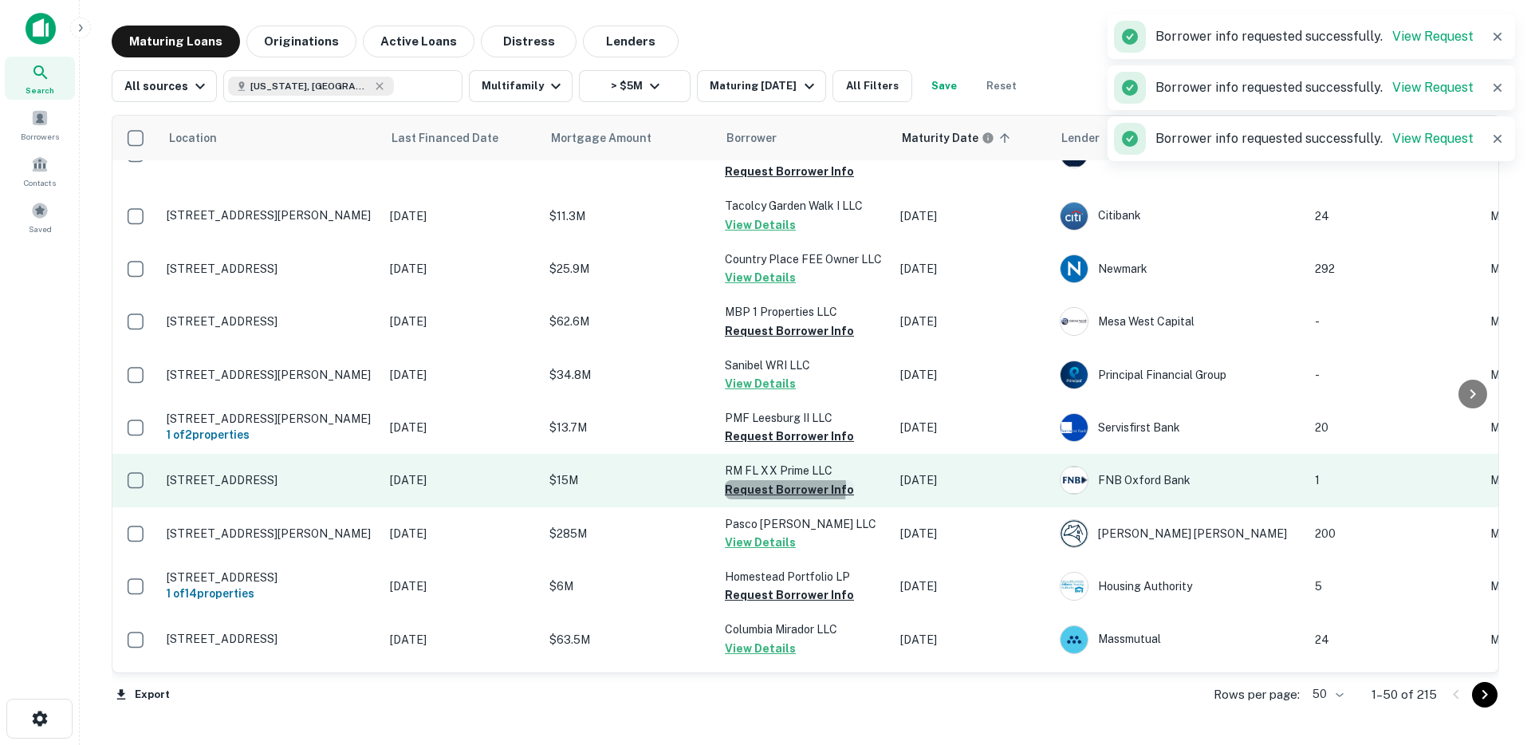
click at [759, 480] on button "Request Borrower Info" at bounding box center [789, 489] width 129 height 19
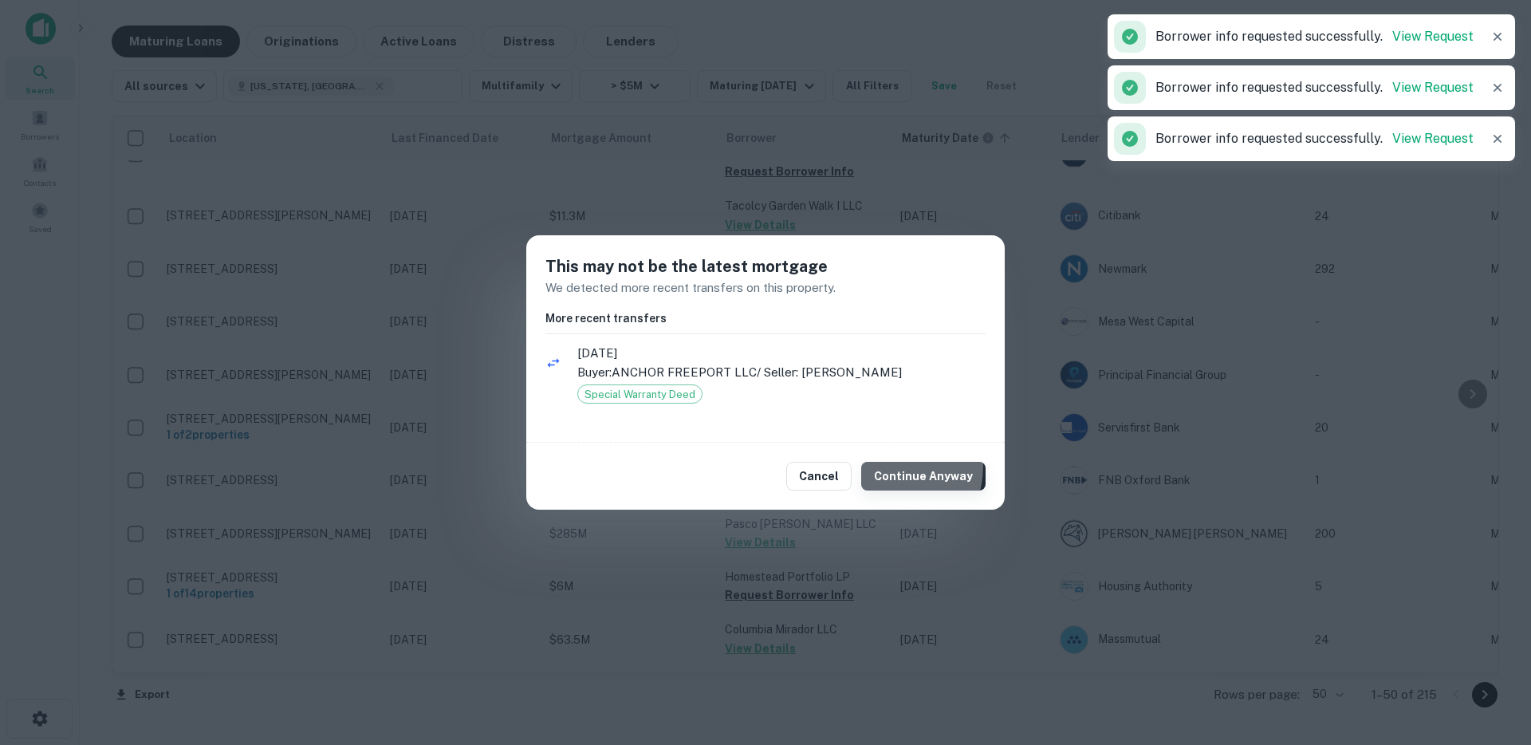
click at [887, 466] on button "Continue Anyway" at bounding box center [923, 476] width 124 height 29
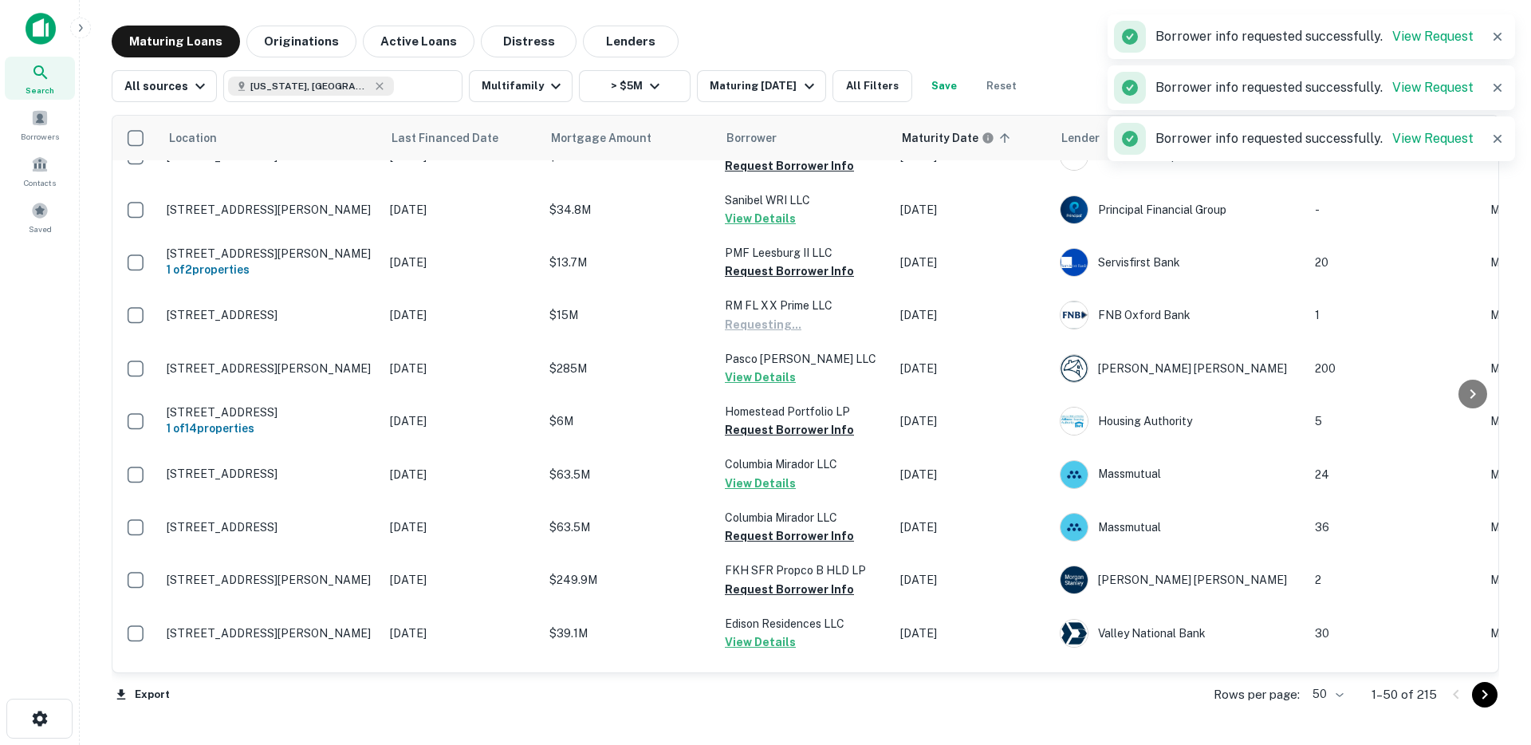
scroll to position [1359, 0]
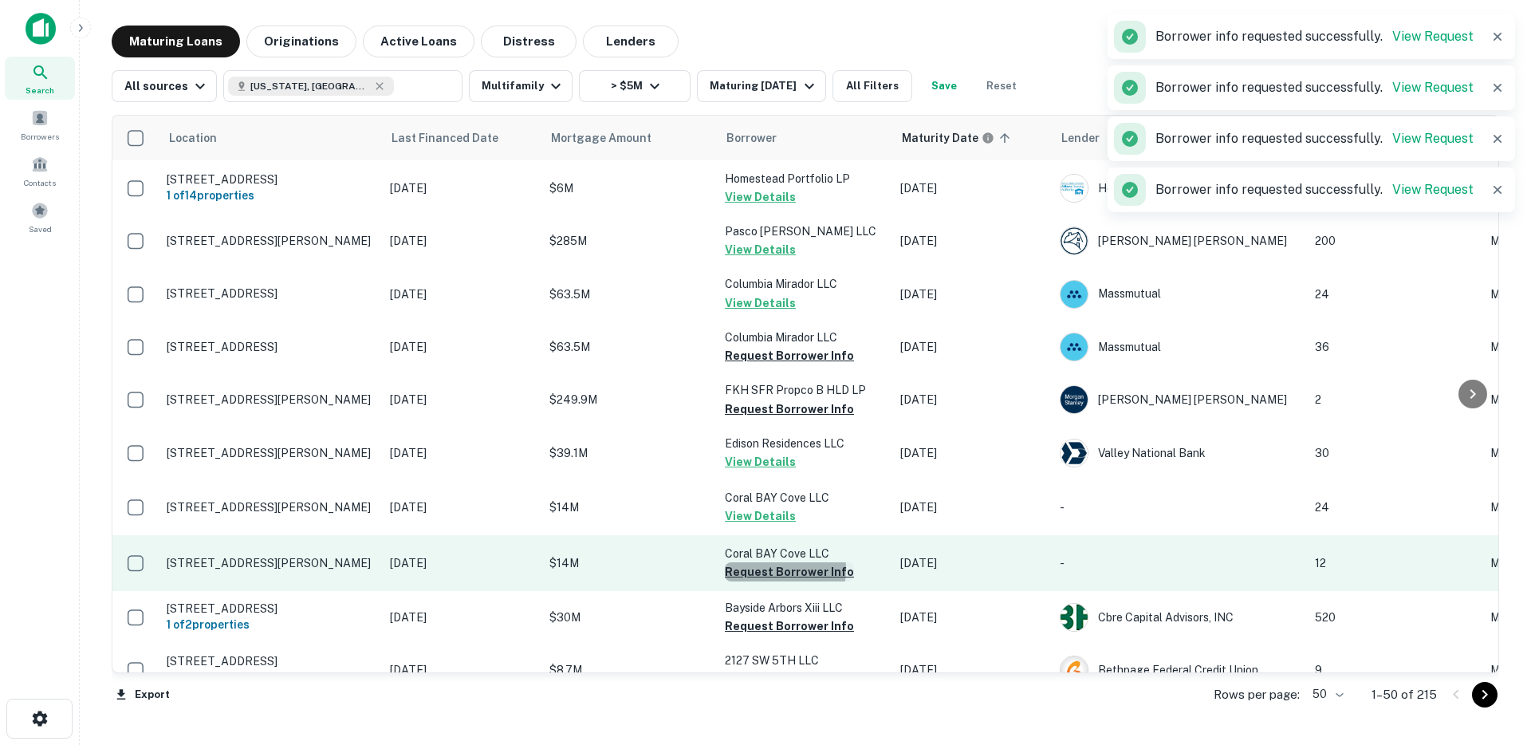
click at [768, 562] on button "Request Borrower Info" at bounding box center [789, 571] width 129 height 19
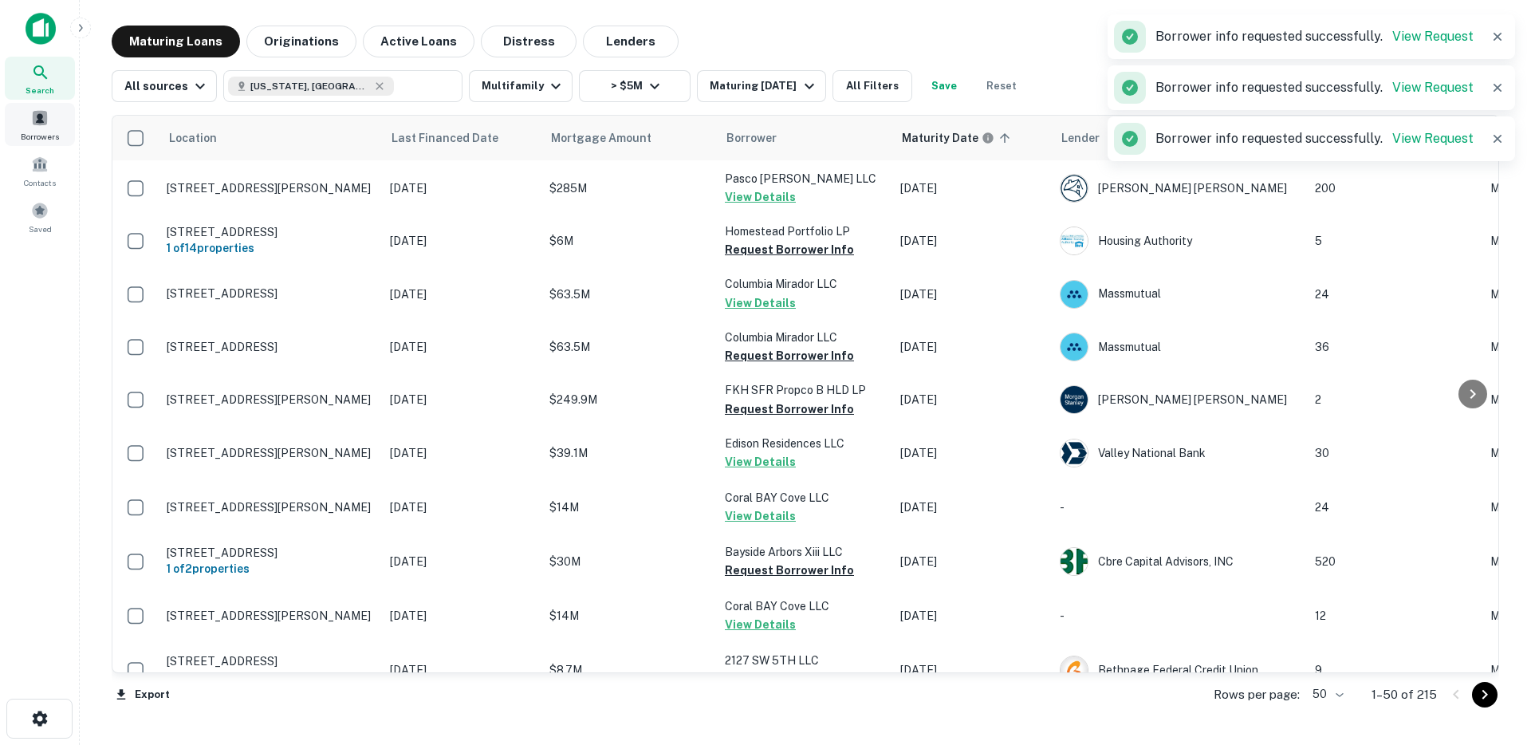
click at [42, 120] on span at bounding box center [40, 118] width 18 height 18
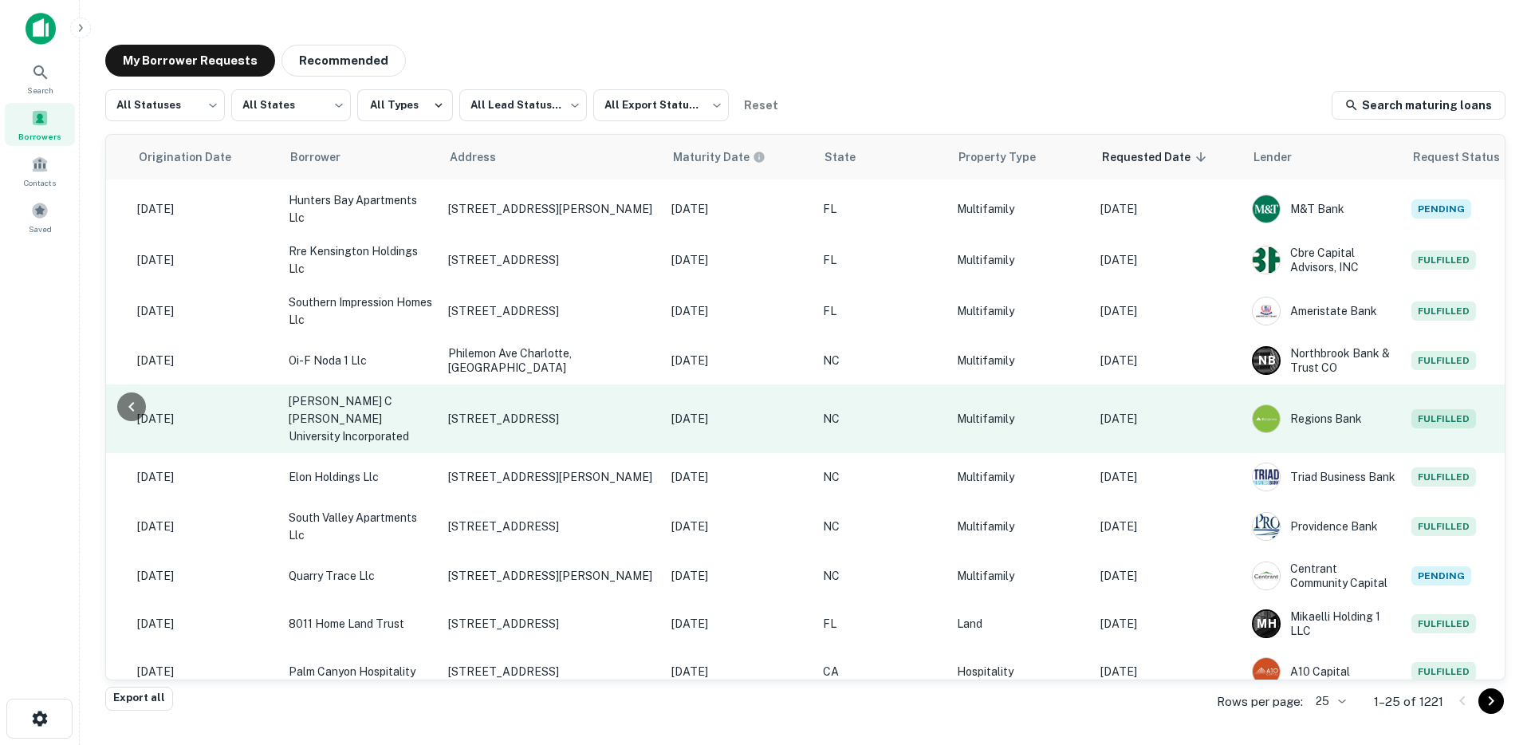
scroll to position [0, 326]
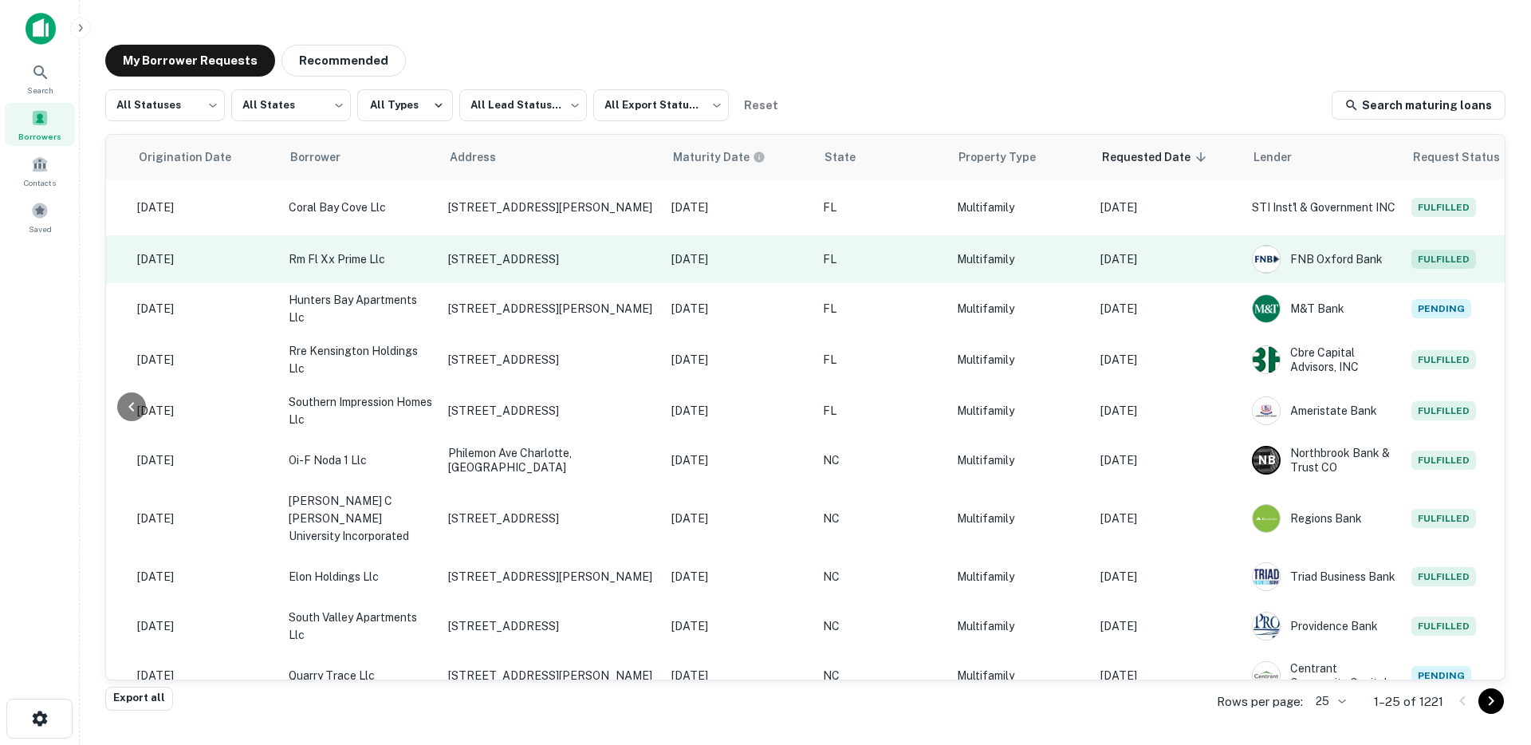
click at [1143, 246] on td "[DATE]" at bounding box center [1167, 259] width 151 height 48
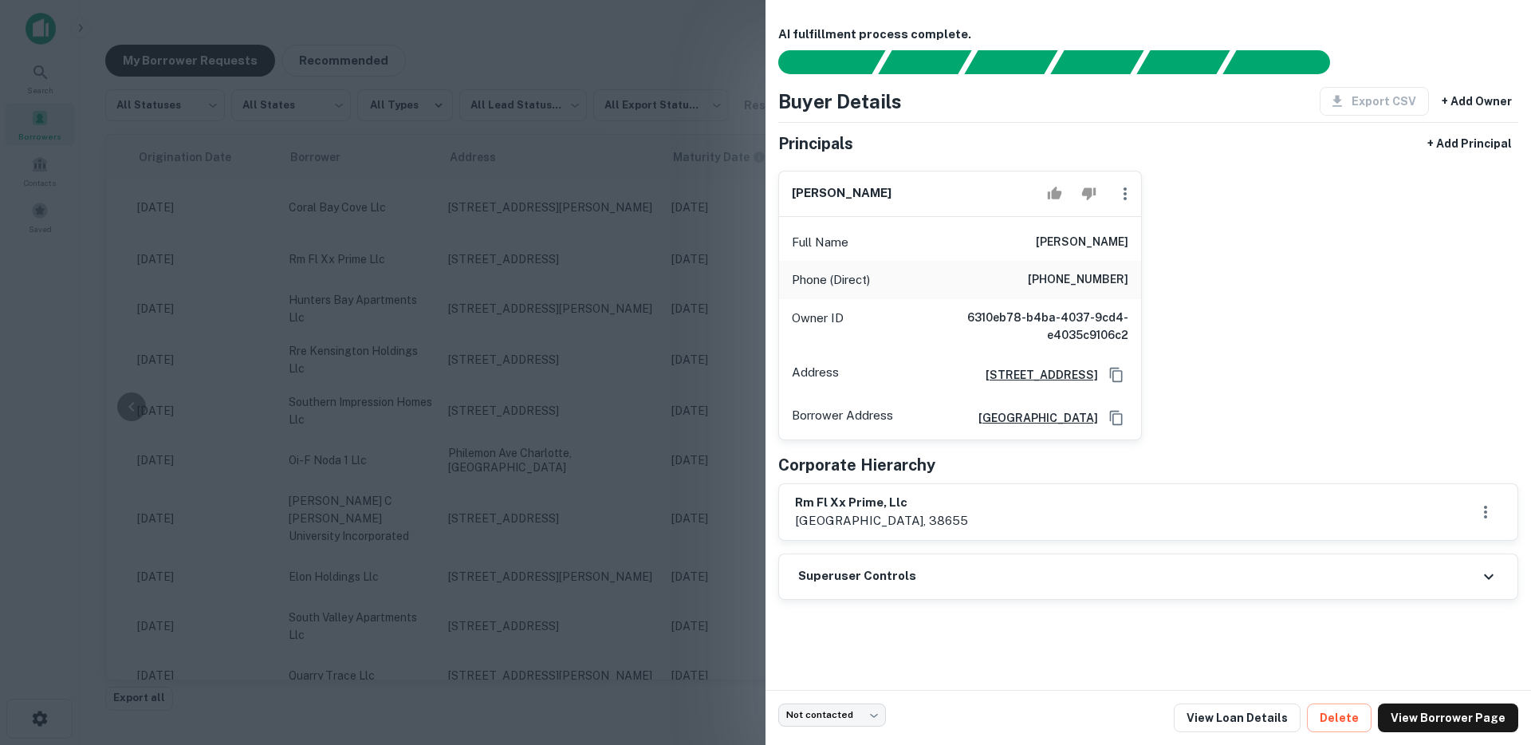
click at [684, 365] on div at bounding box center [765, 372] width 1531 height 745
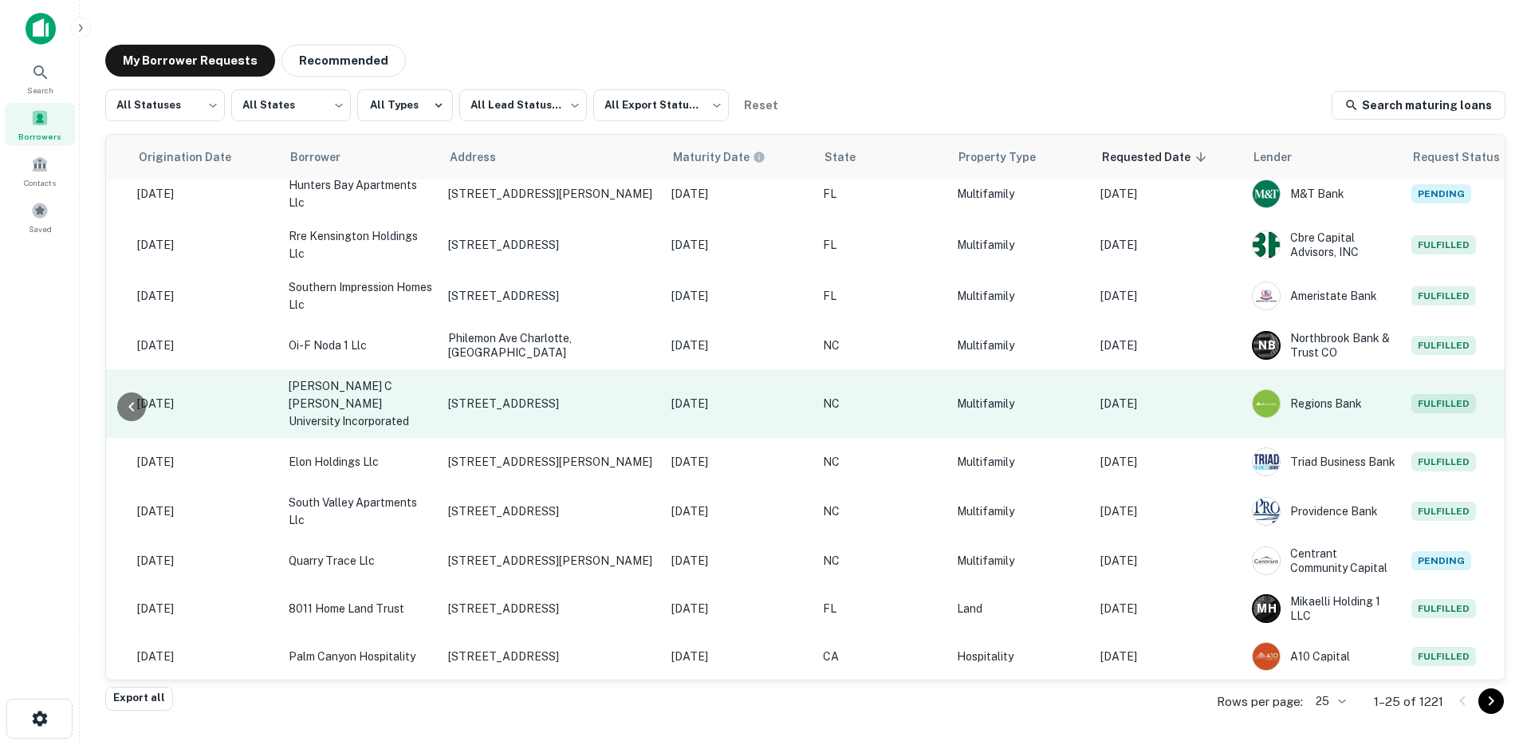
scroll to position [125, 326]
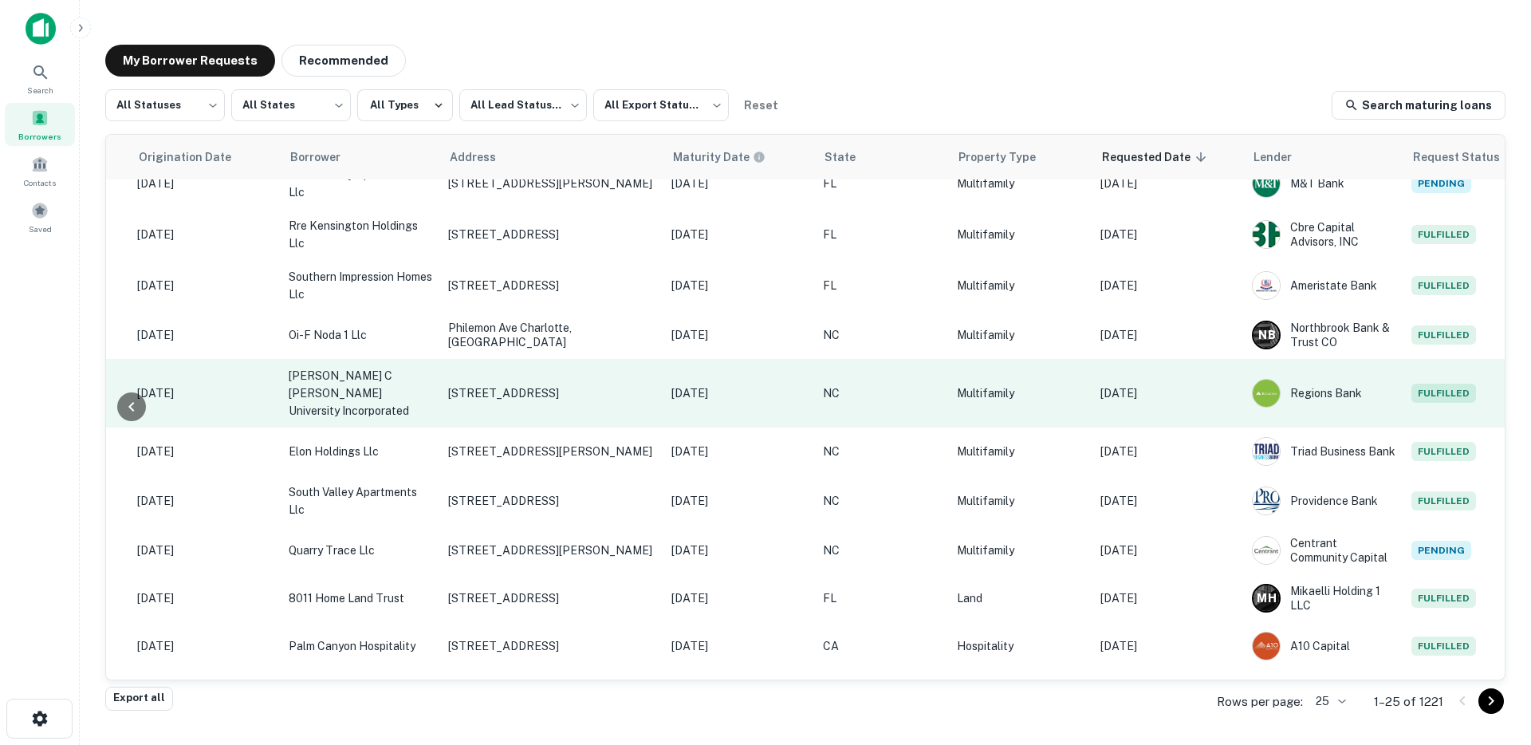
click at [1179, 385] on p "[DATE]" at bounding box center [1168, 393] width 136 height 18
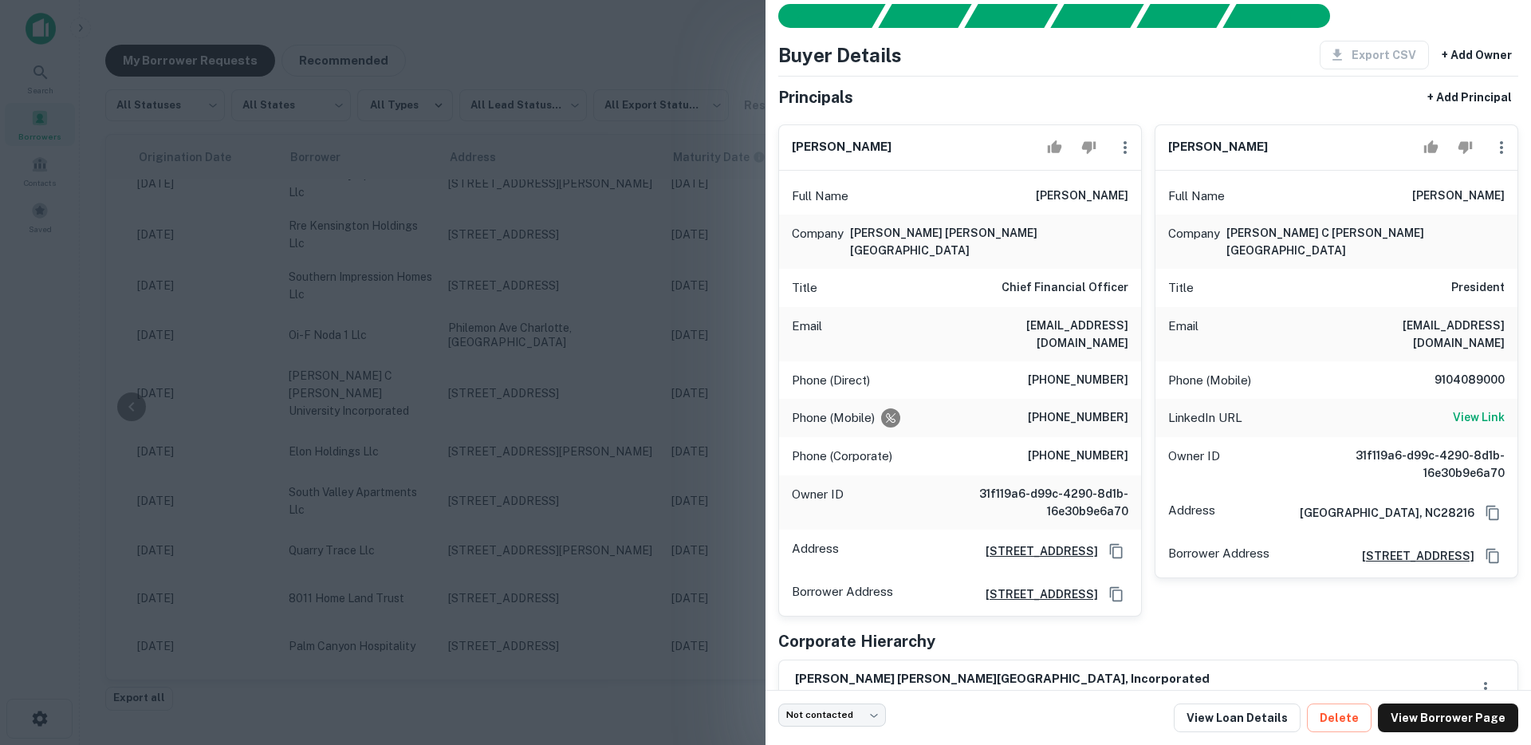
scroll to position [48, 0]
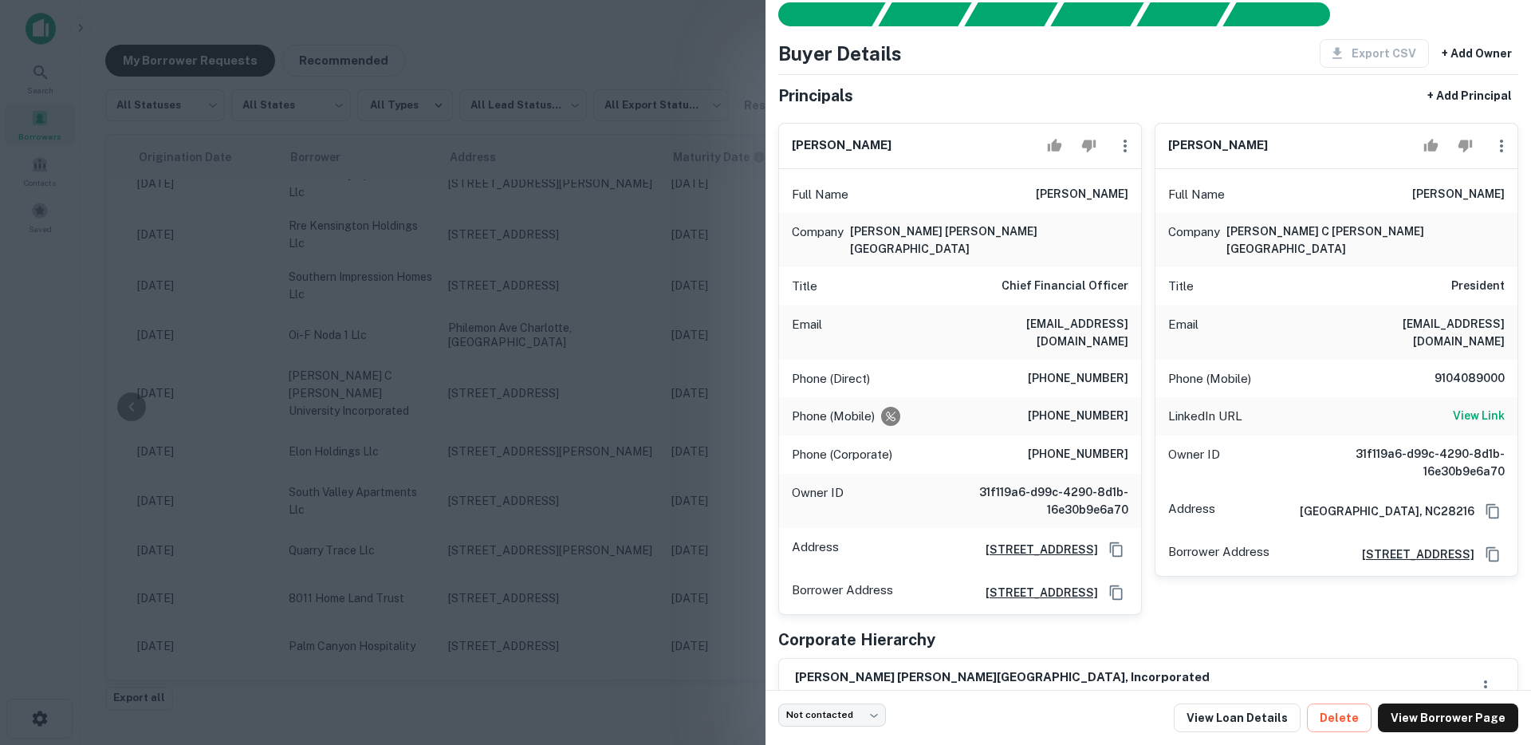
click at [635, 402] on div at bounding box center [765, 372] width 1531 height 745
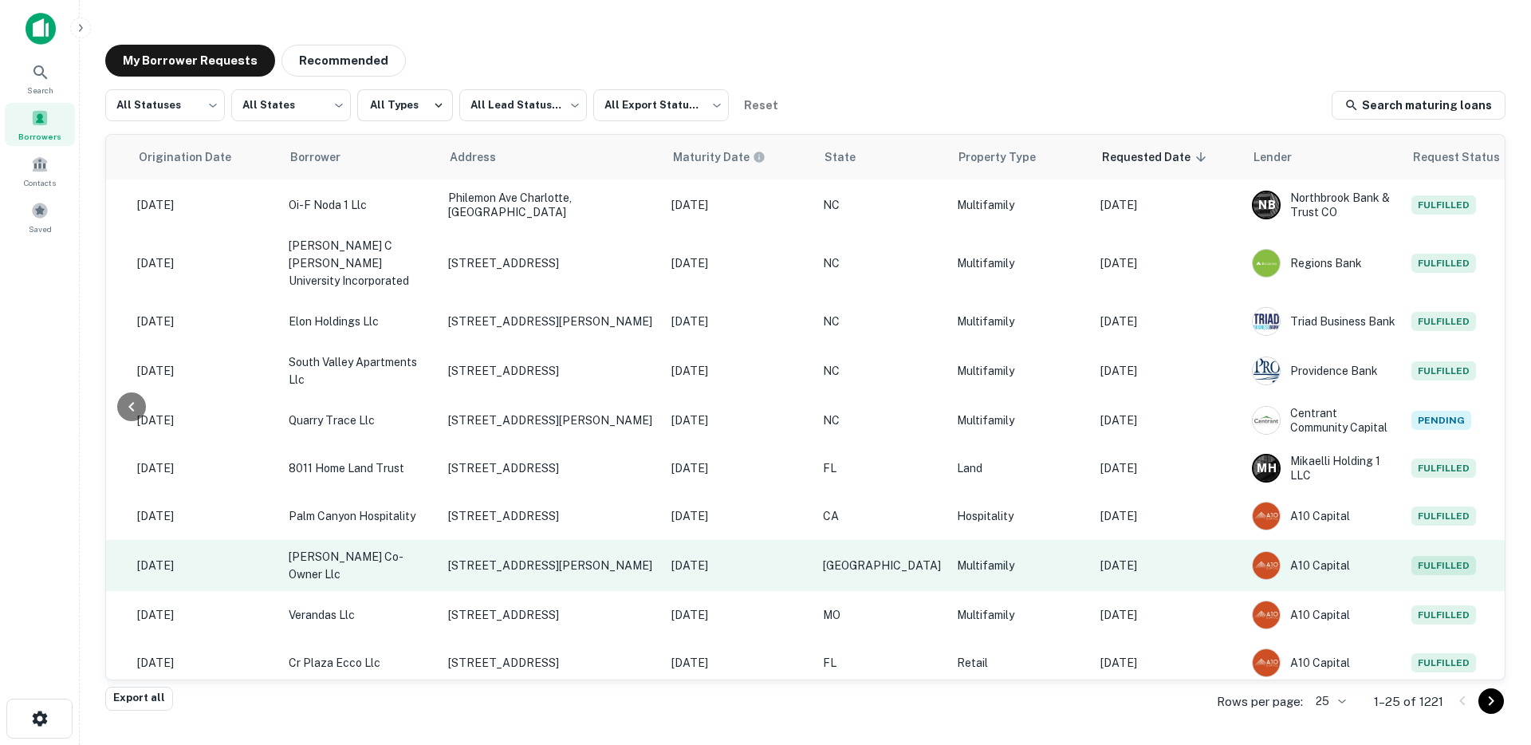
scroll to position [265, 326]
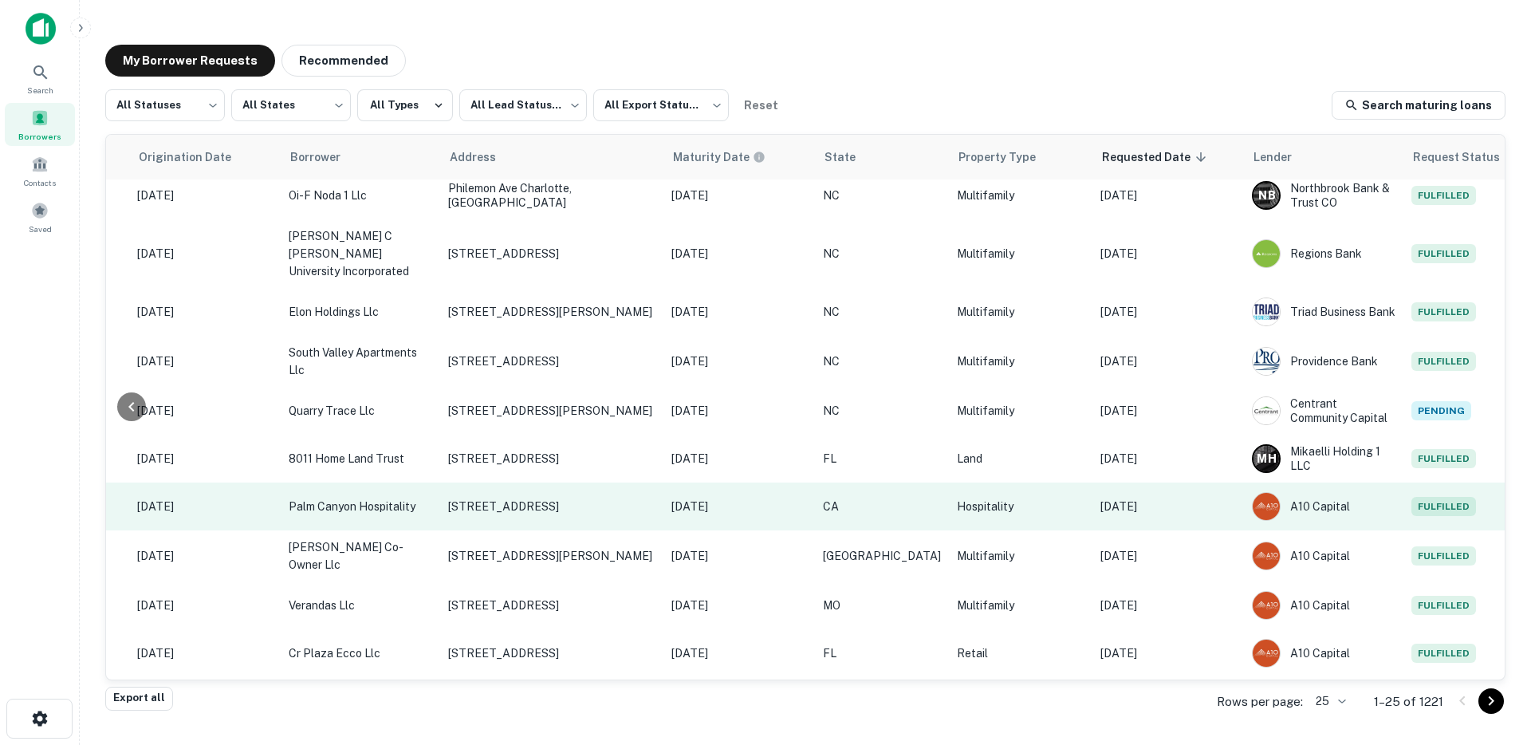
click at [1118, 497] on p "Sep 09, 2025" at bounding box center [1168, 506] width 136 height 18
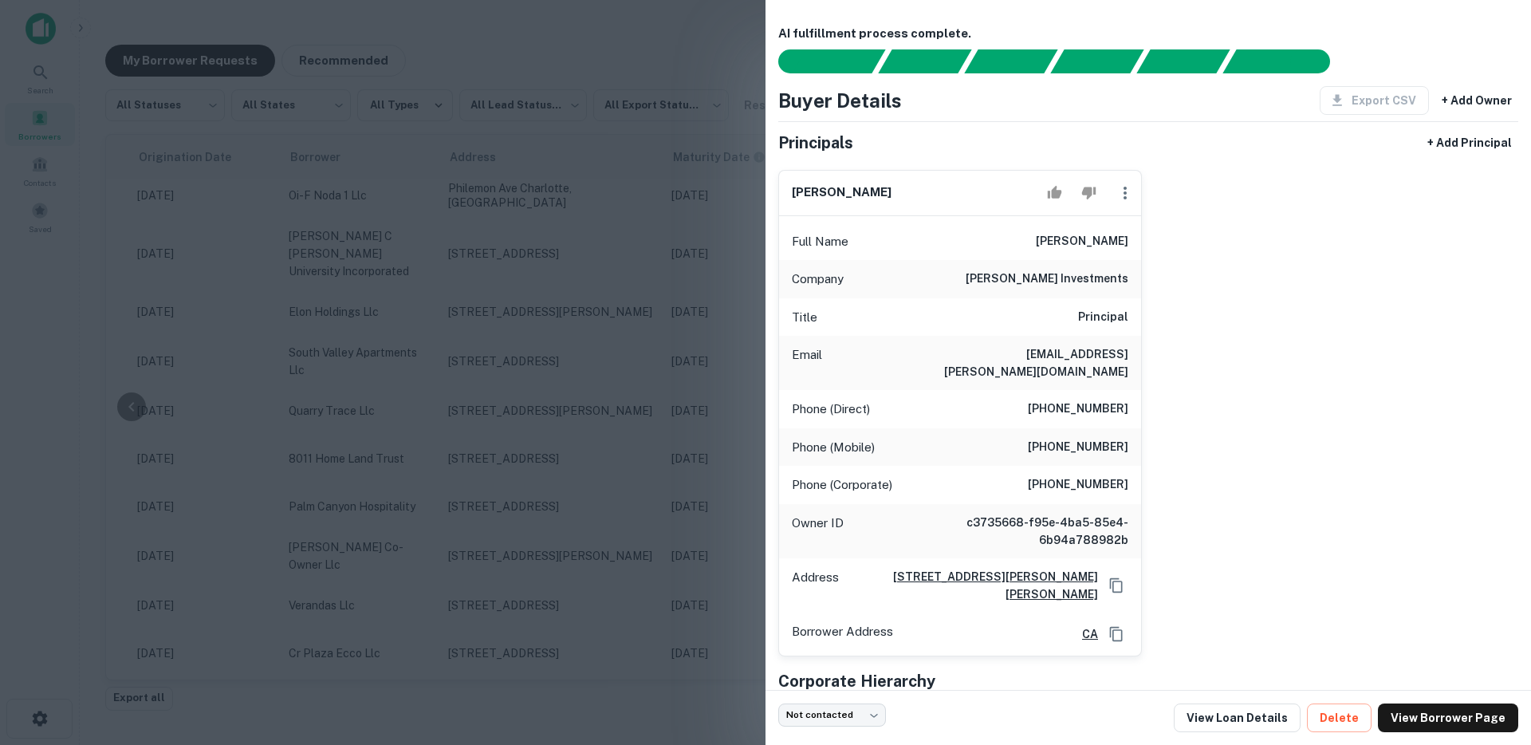
scroll to position [0, 0]
click at [472, 207] on div at bounding box center [765, 372] width 1531 height 745
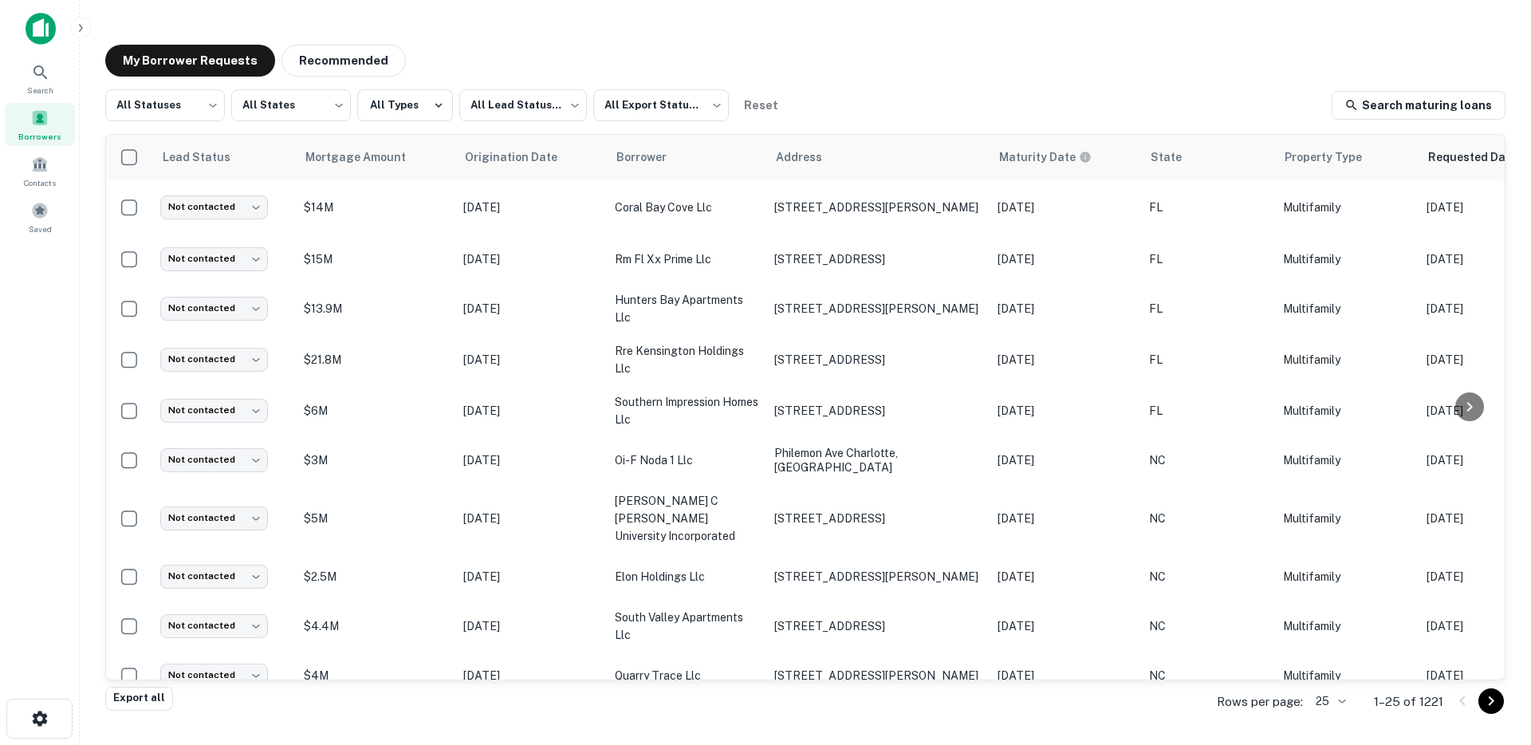
scroll to position [265, 0]
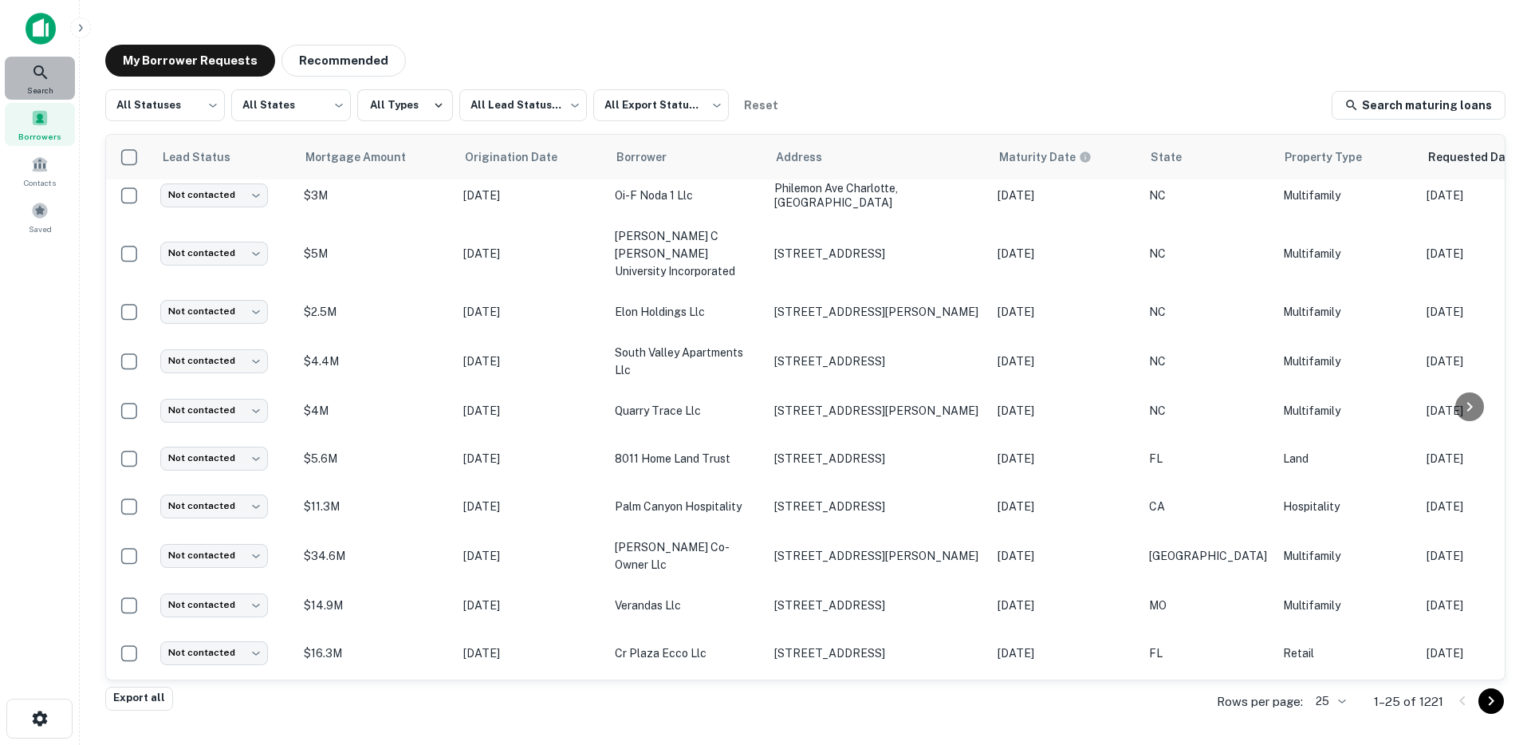
click at [42, 77] on icon at bounding box center [40, 72] width 19 height 19
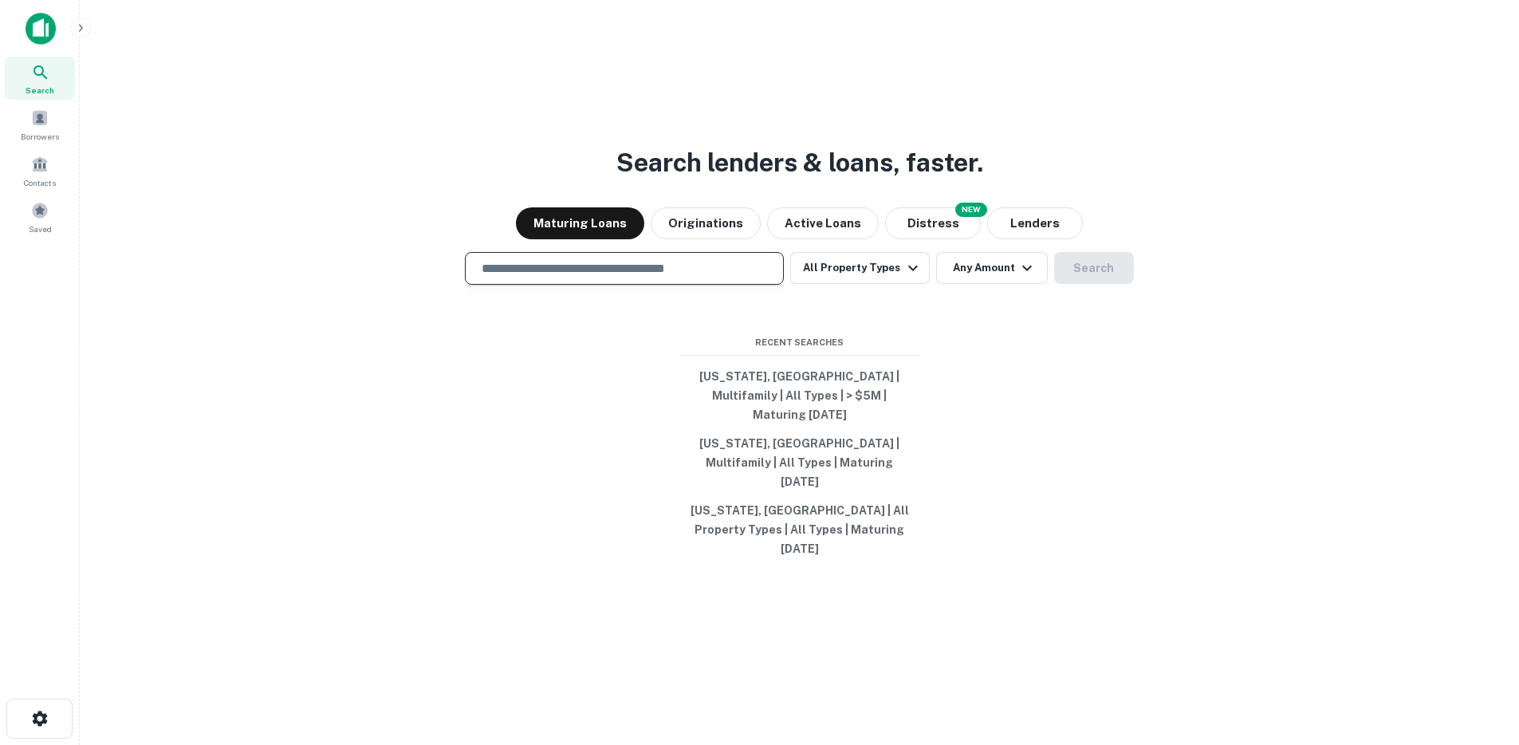
click at [658, 277] on input "text" at bounding box center [624, 268] width 305 height 18
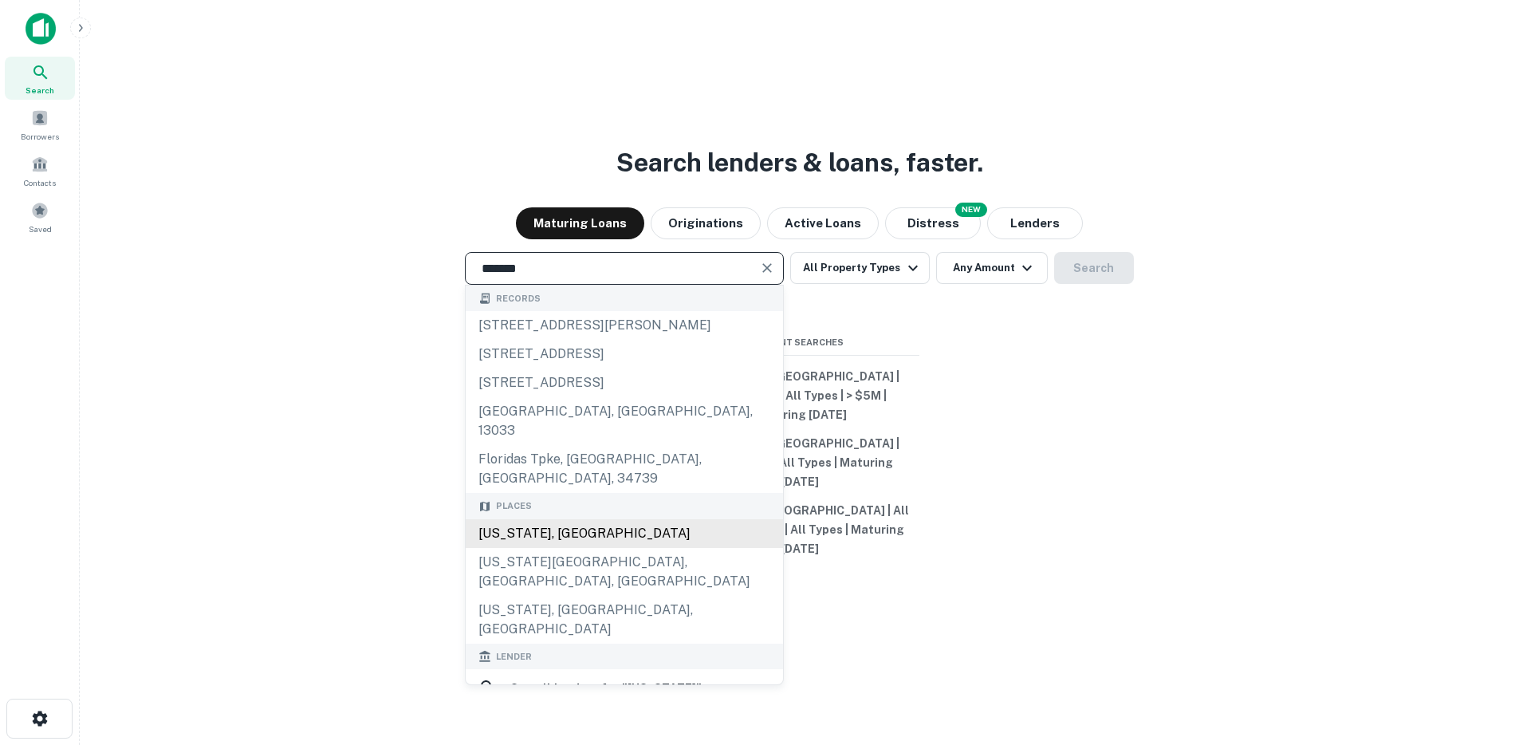
click at [540, 543] on div "[US_STATE], [GEOGRAPHIC_DATA]" at bounding box center [624, 533] width 317 height 29
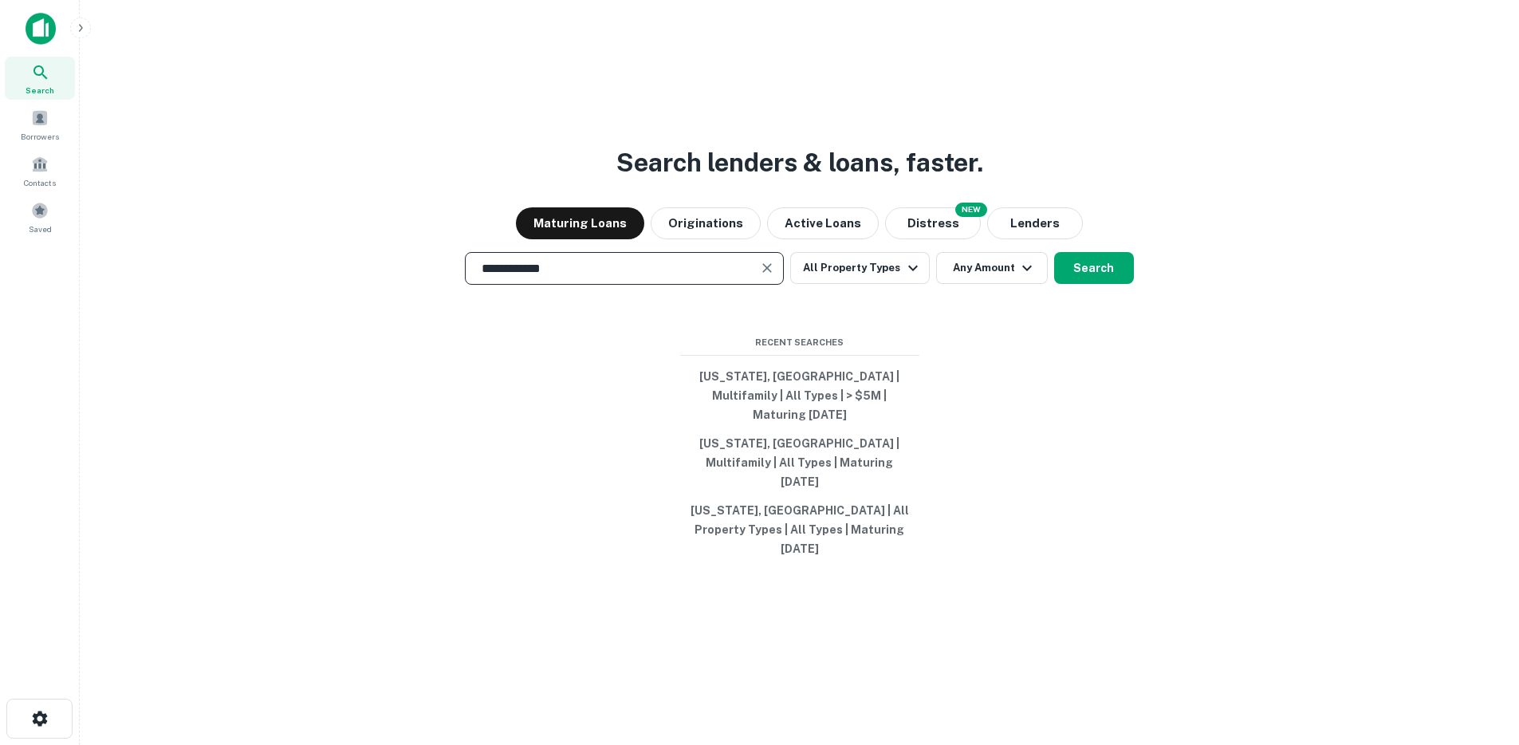
type input "**********"
click at [1084, 316] on div "**********" at bounding box center [798, 410] width 1413 height 745
click at [1083, 284] on button "Search" at bounding box center [1094, 268] width 80 height 32
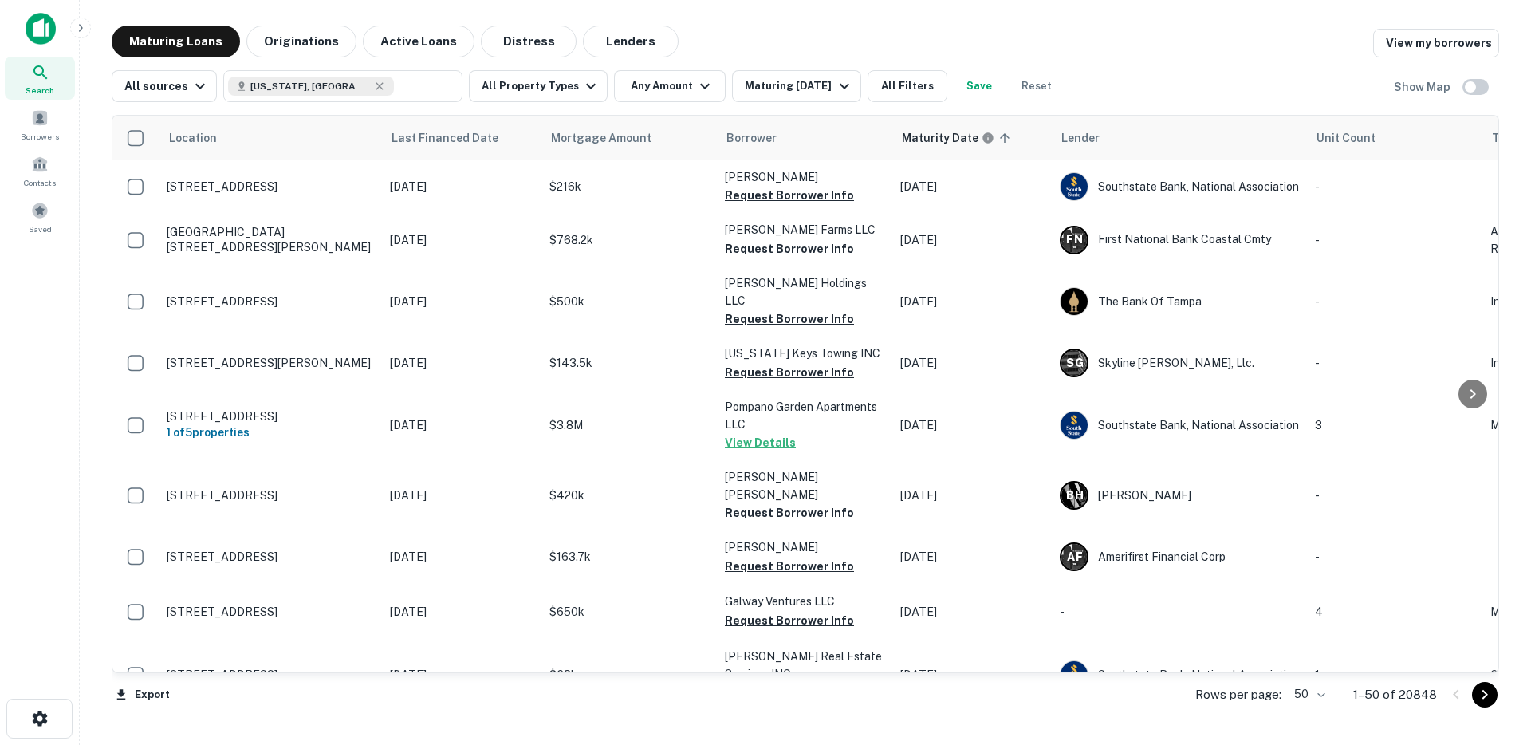
scroll to position [265, 0]
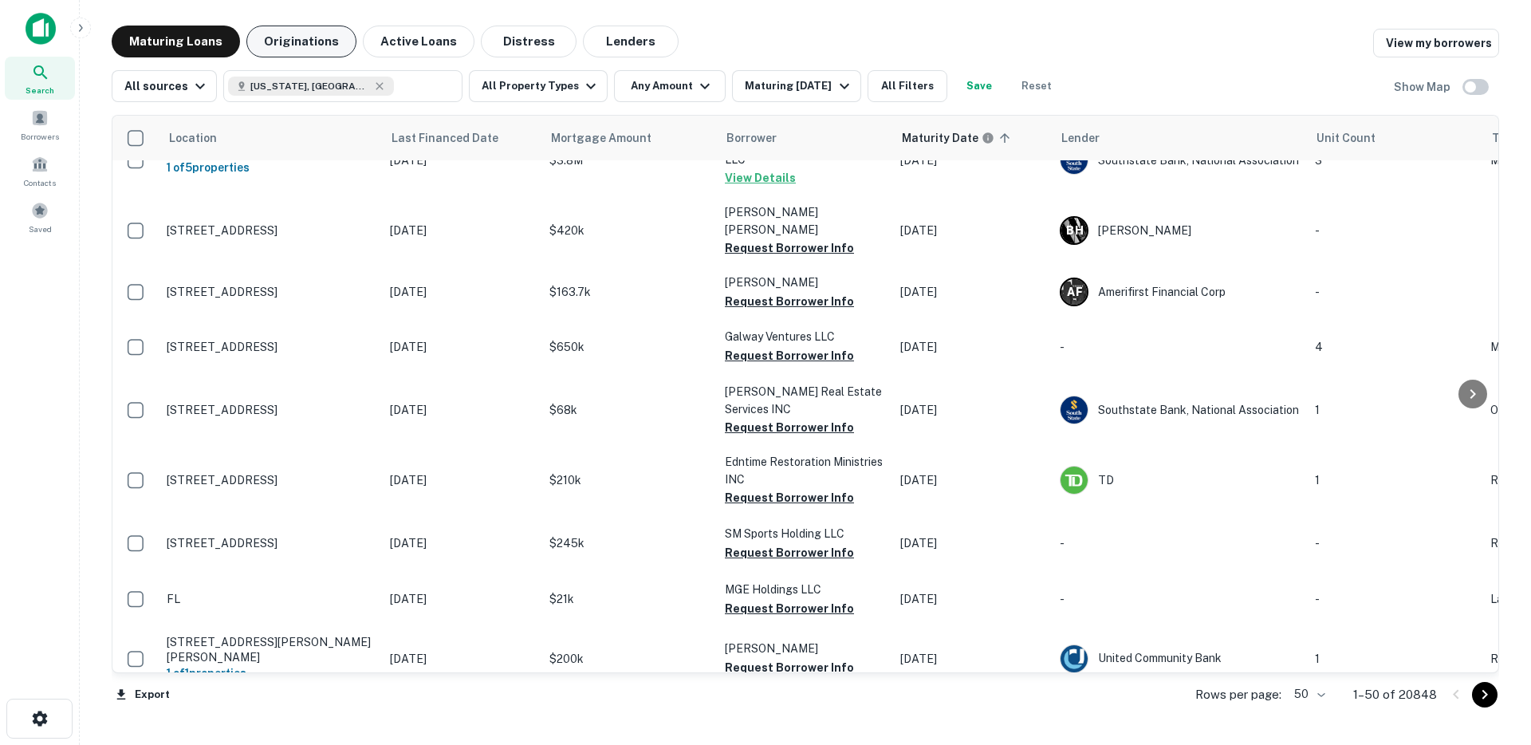
click at [316, 29] on button "Originations" at bounding box center [301, 42] width 110 height 32
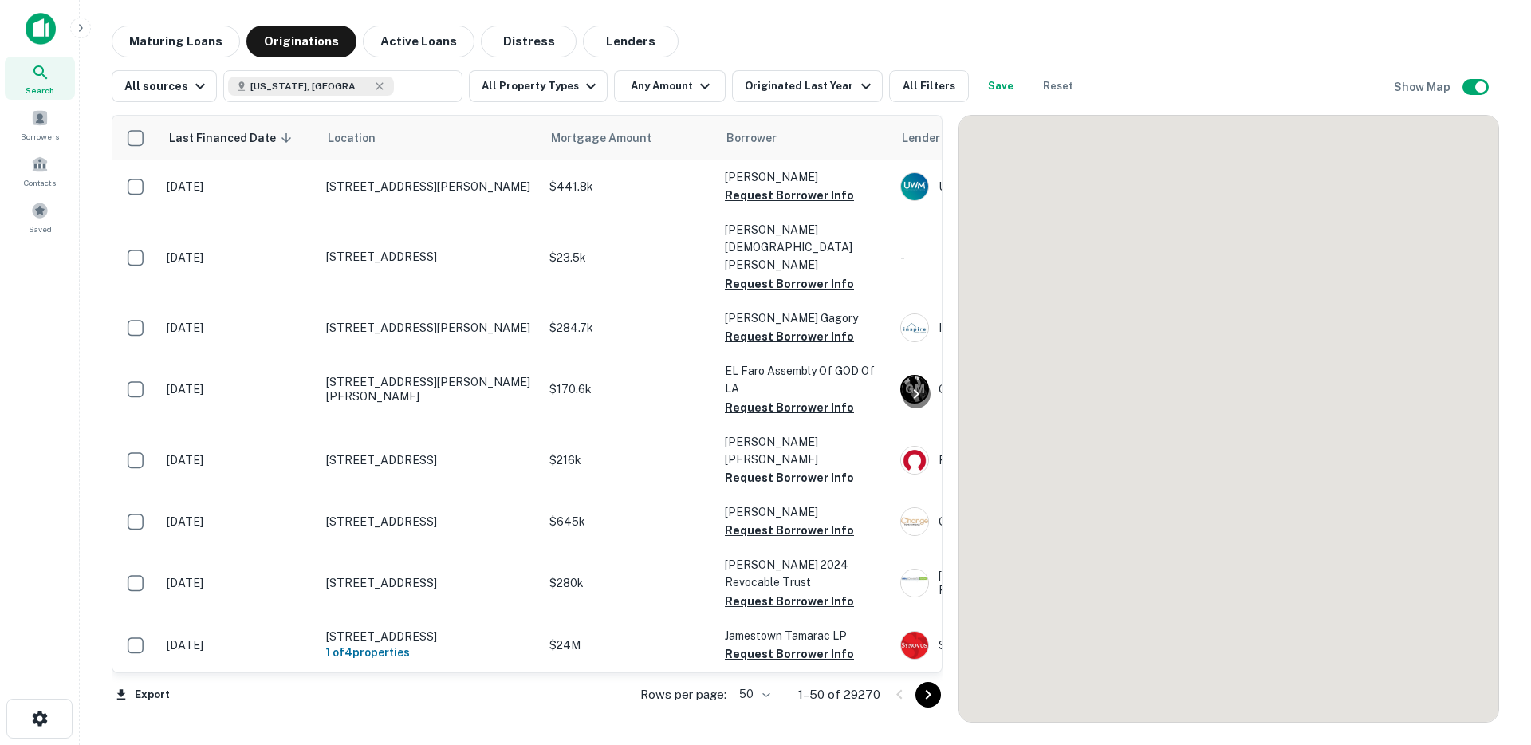
scroll to position [265, 0]
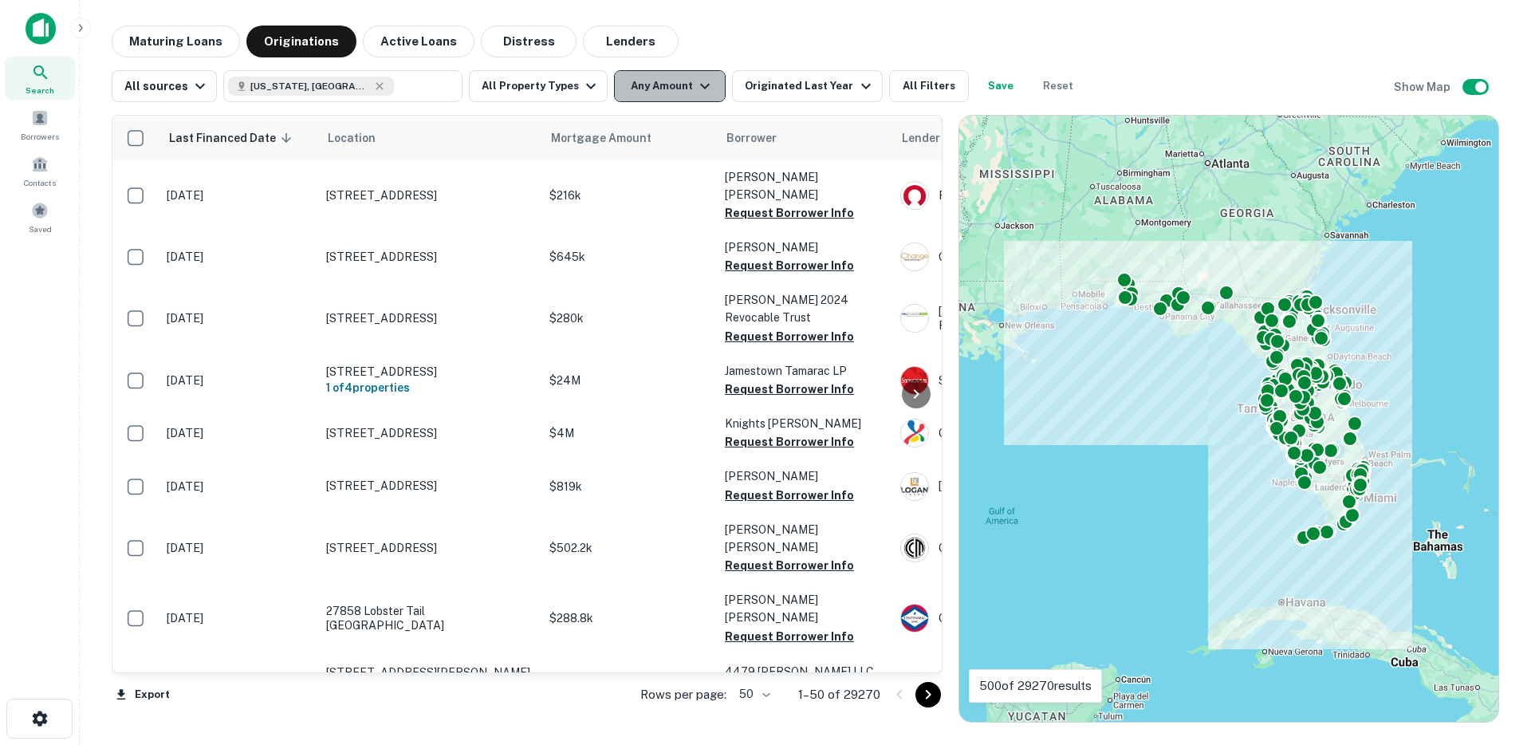
click at [669, 96] on button "Any Amount" at bounding box center [670, 86] width 112 height 32
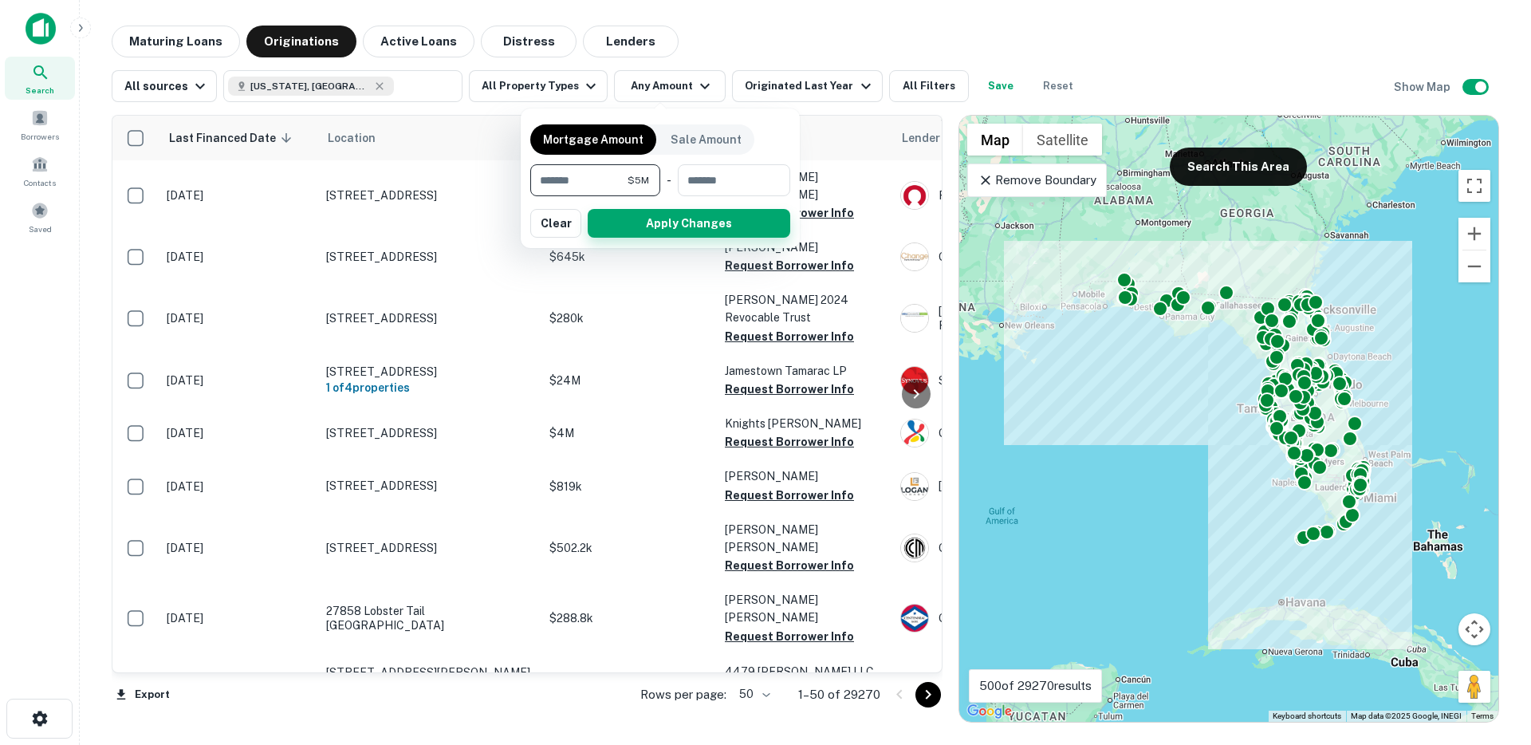
type input "*******"
click at [714, 224] on button "Apply Changes" at bounding box center [689, 223] width 202 height 29
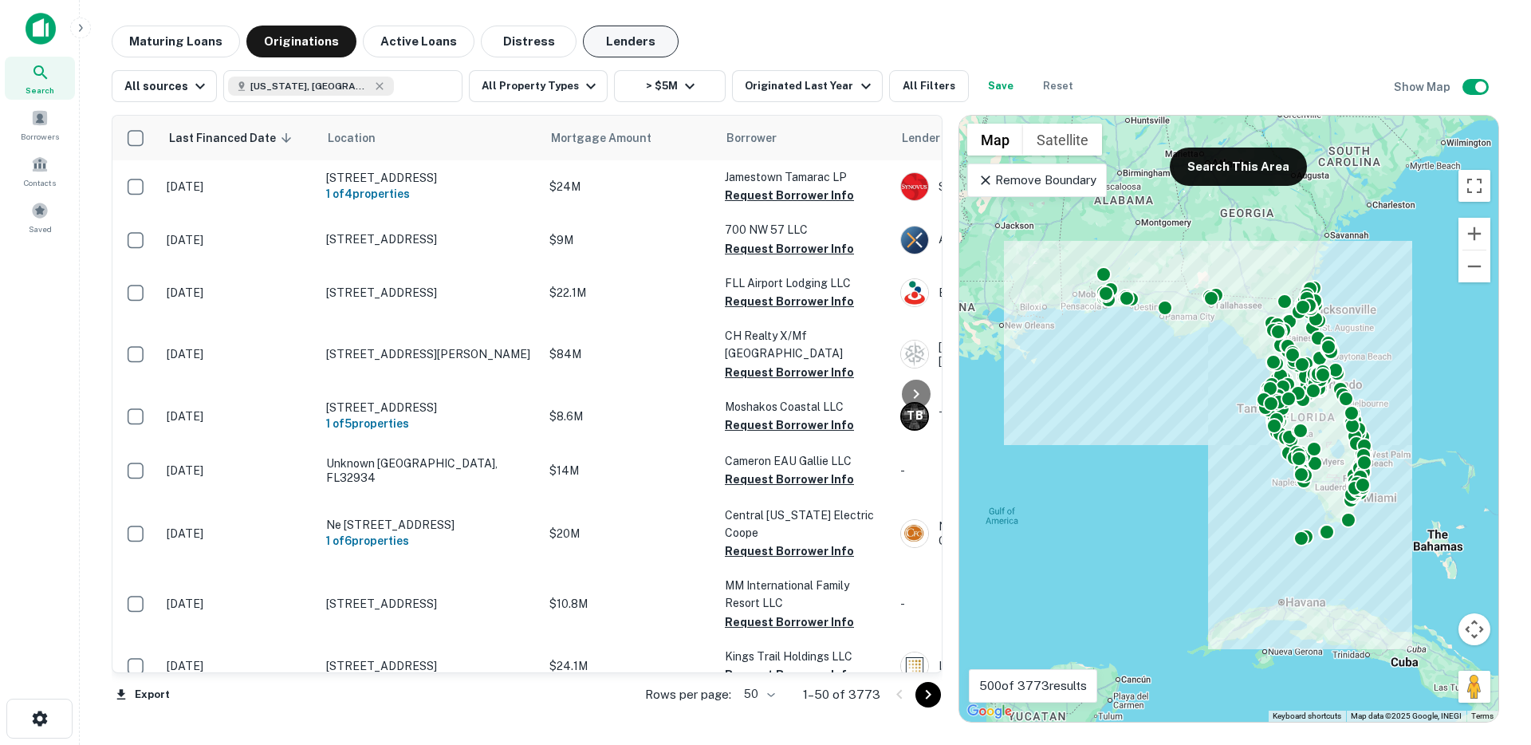
click at [591, 49] on button "Lenders" at bounding box center [631, 42] width 96 height 32
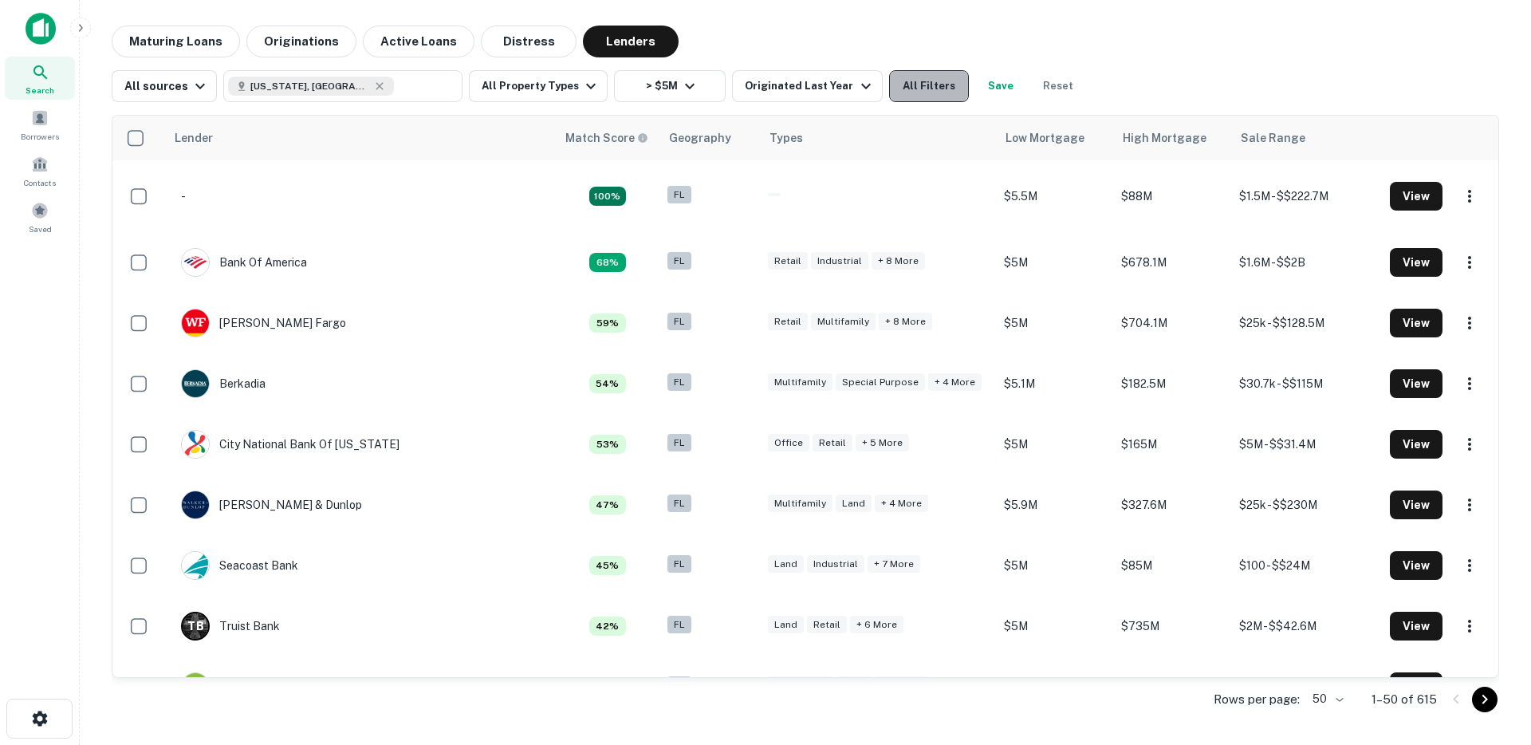
click at [902, 91] on button "All Filters" at bounding box center [929, 86] width 80 height 32
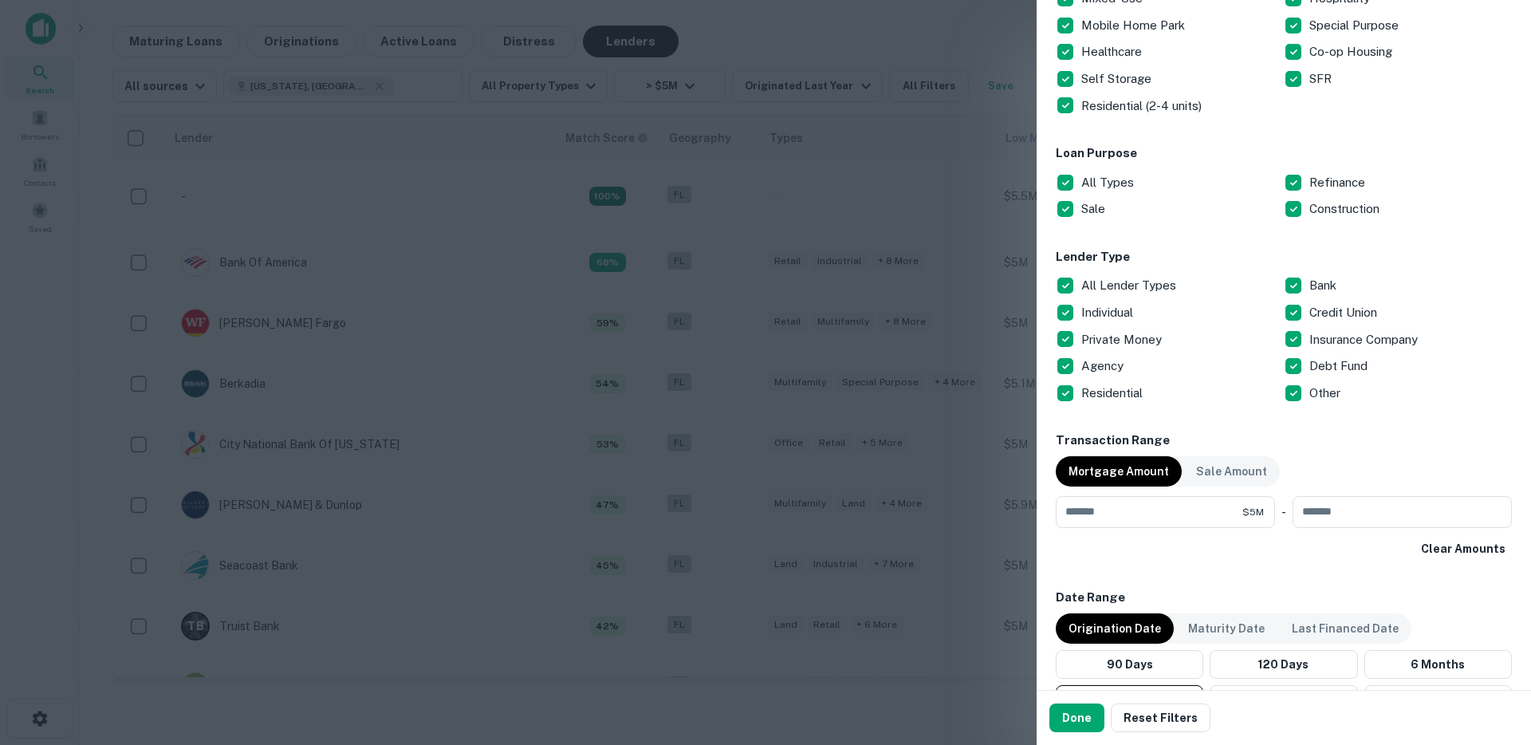
scroll to position [562, 0]
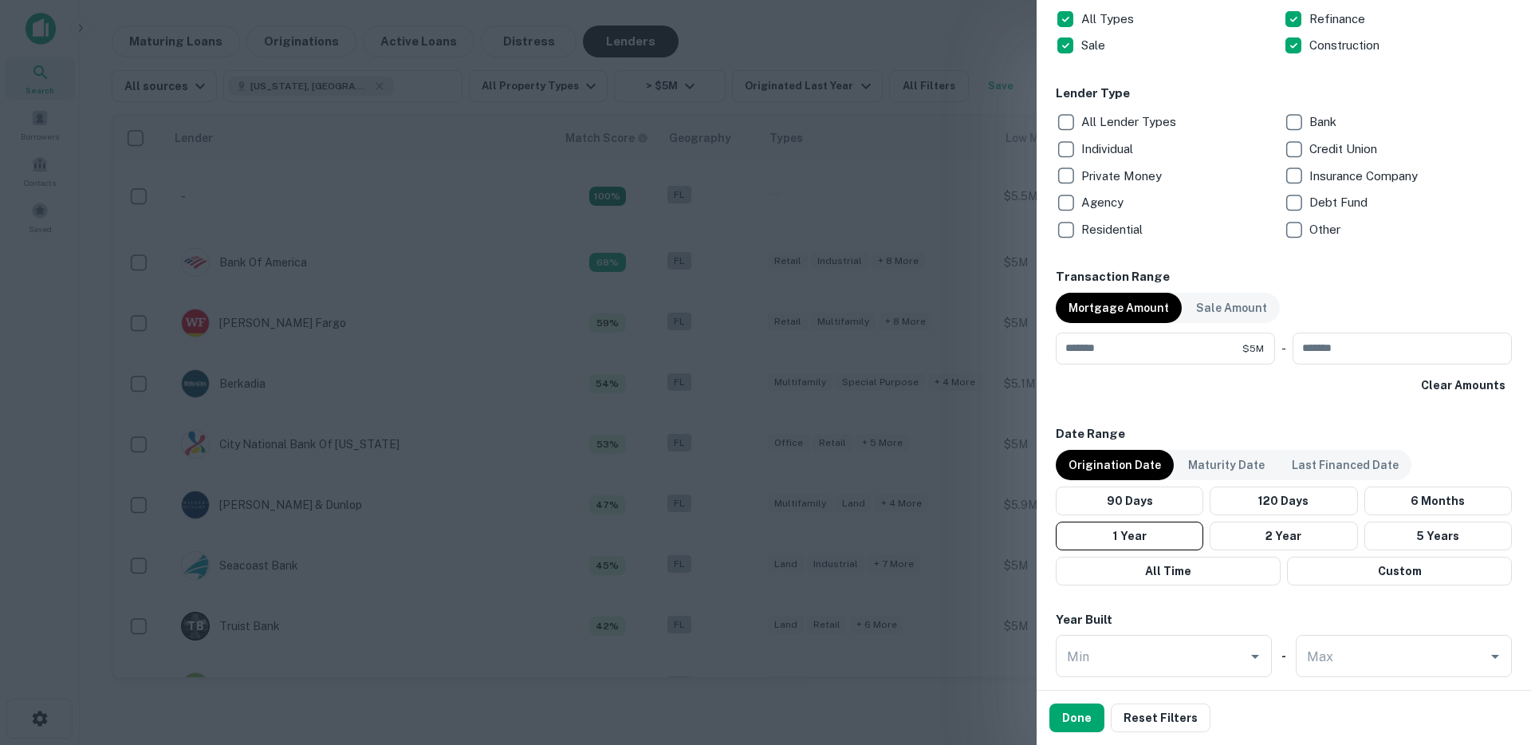
click at [1093, 206] on p "Agency" at bounding box center [1103, 202] width 45 height 19
click at [1080, 716] on button "Done" at bounding box center [1076, 717] width 55 height 29
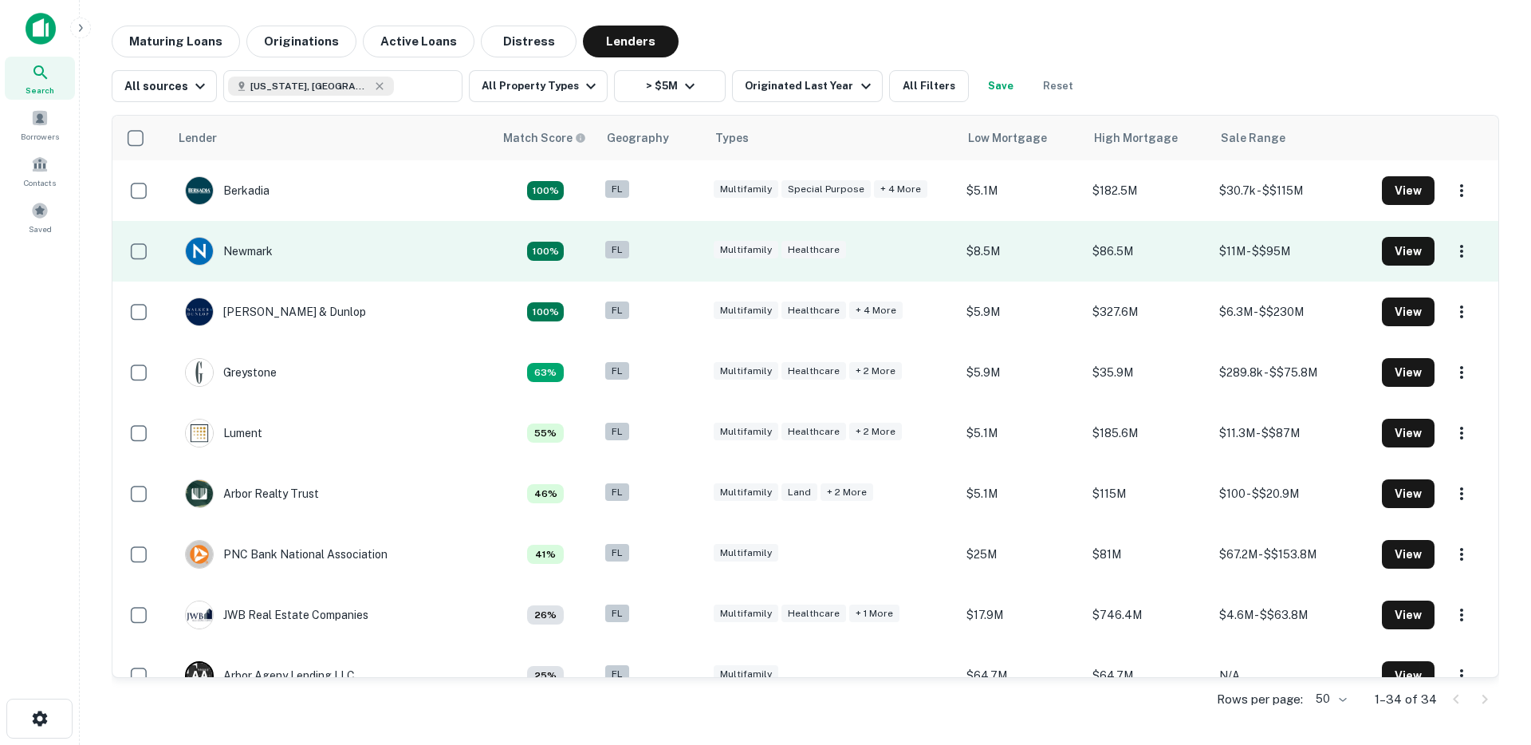
click at [369, 264] on td "Newmark" at bounding box center [331, 251] width 325 height 61
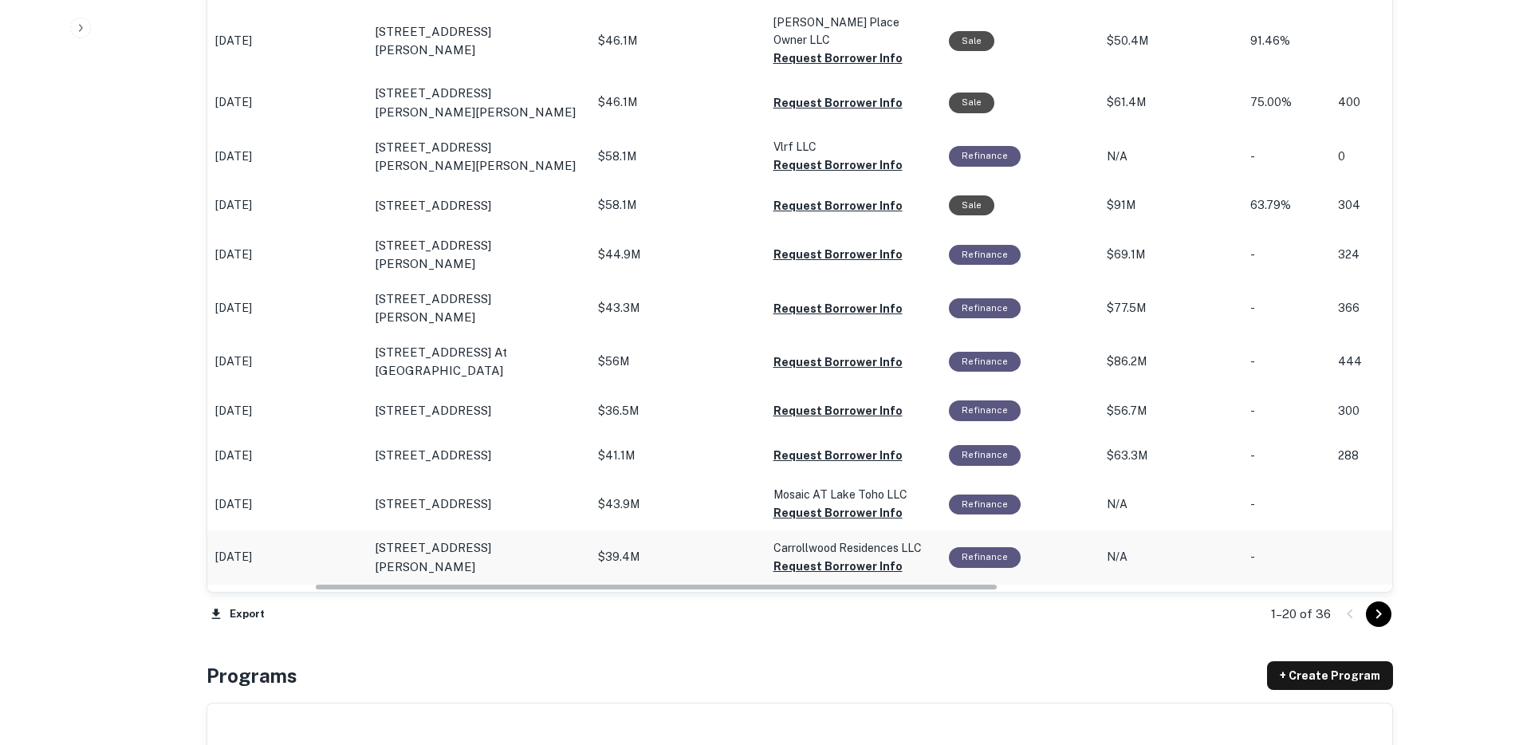
drag, startPoint x: 672, startPoint y: 587, endPoint x: 263, endPoint y: 538, distance: 411.8
click at [233, 559] on div "Origination Date sorted descending Location Mortgage Amount Borrower Purpose Sa…" at bounding box center [799, 32] width 1185 height 1102
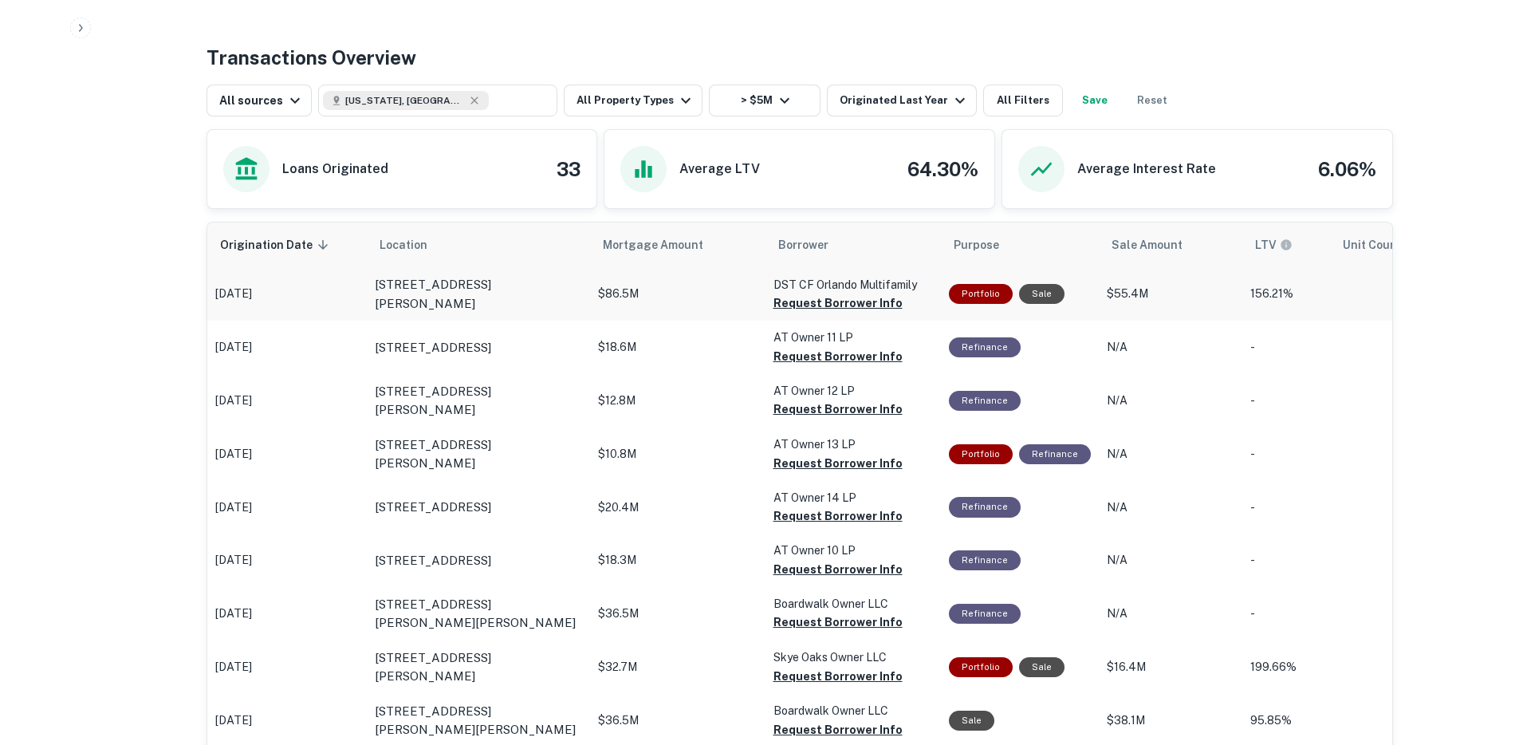
scroll to position [622, 0]
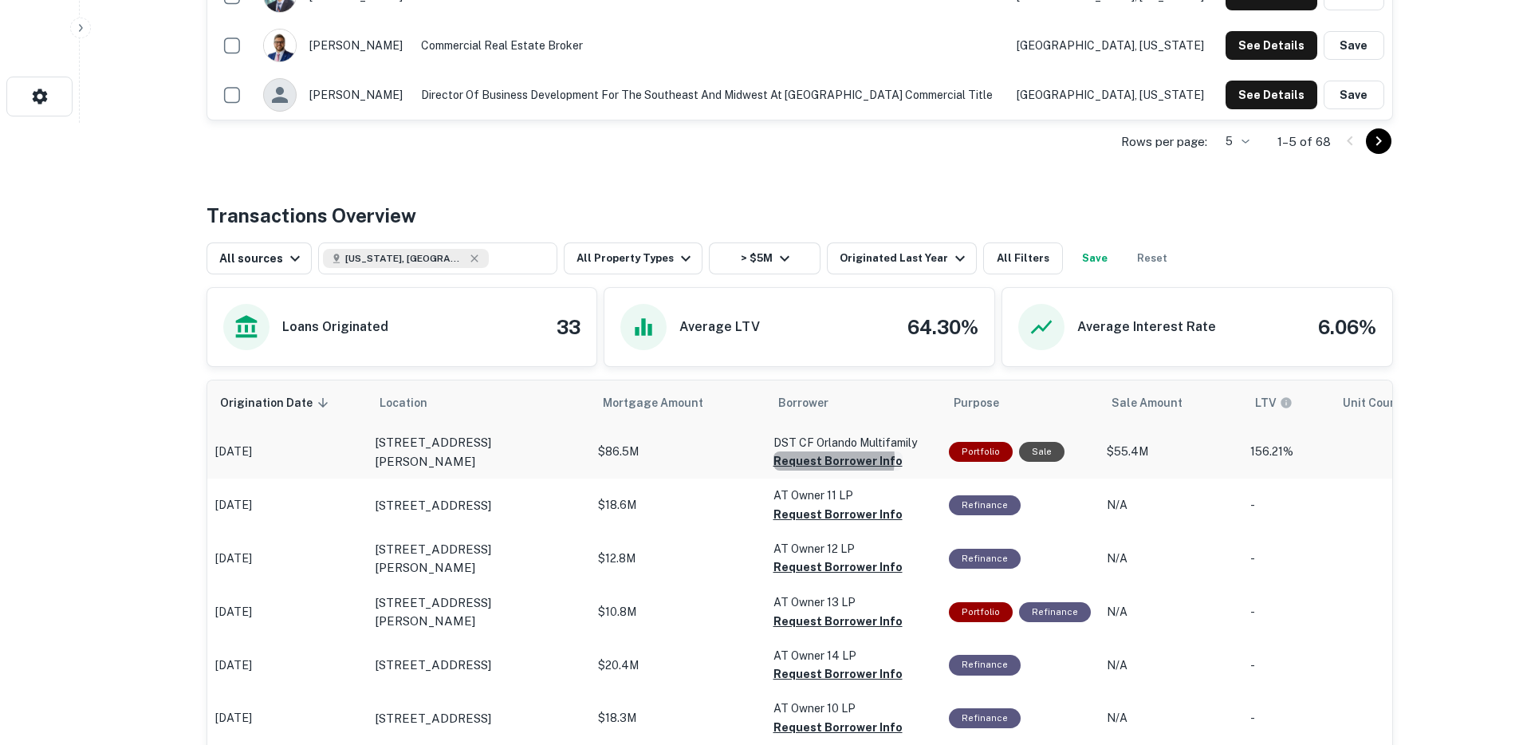
click at [818, 458] on button "Request Borrower Info" at bounding box center [837, 460] width 129 height 19
click at [808, 508] on button "Request Borrower Info" at bounding box center [837, 514] width 129 height 19
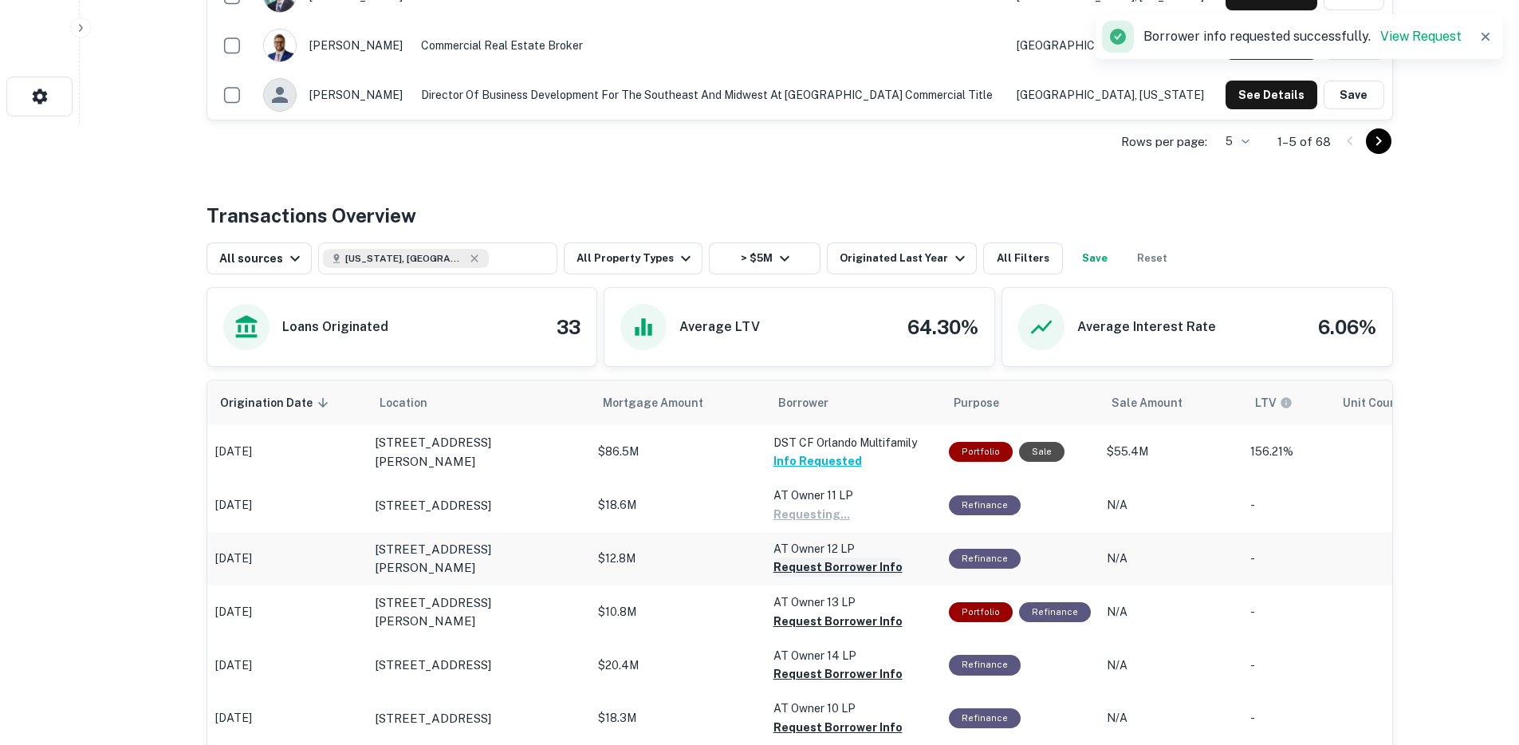
click at [807, 567] on button "Request Borrower Info" at bounding box center [837, 566] width 129 height 19
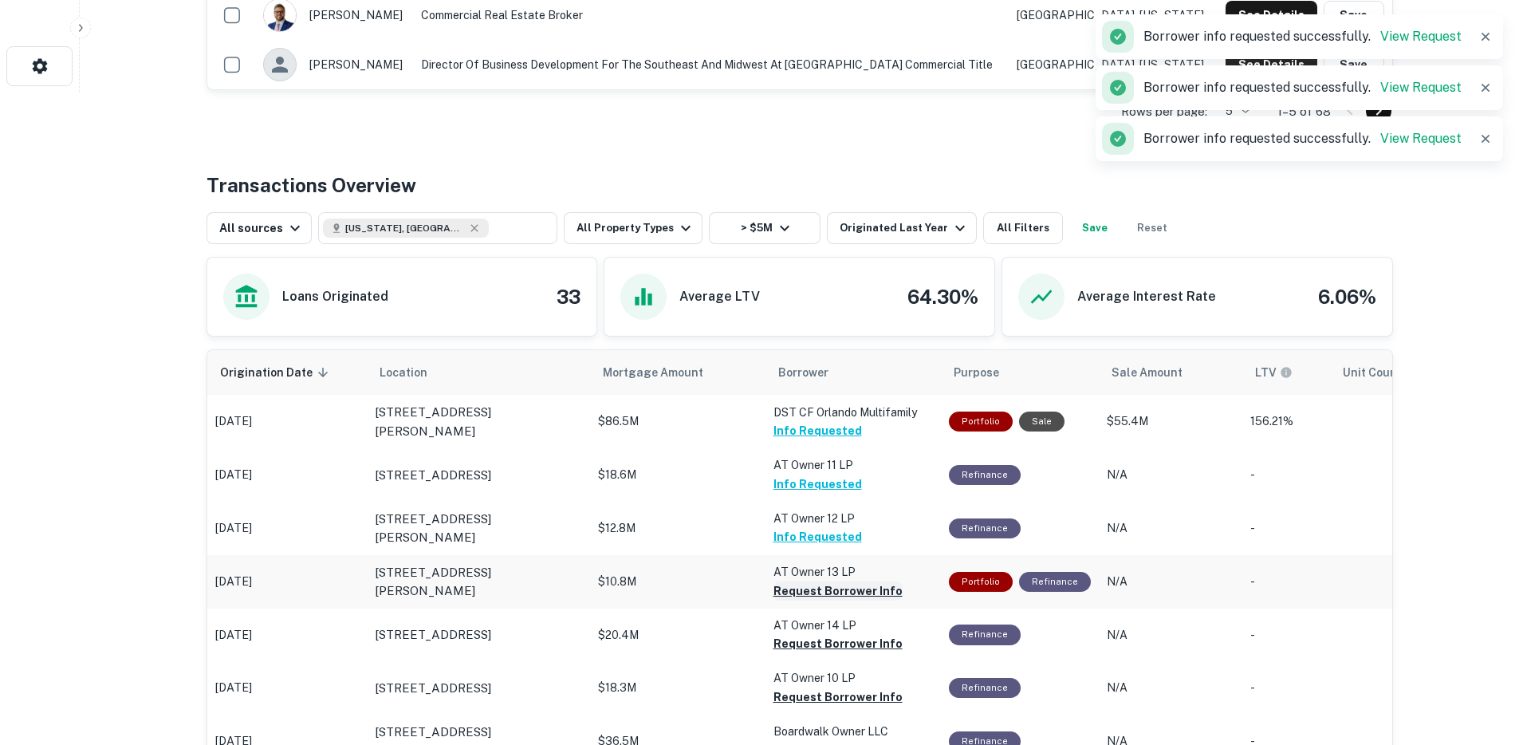
scroll to position [653, 0]
click at [793, 592] on button "Request Borrower Info" at bounding box center [837, 589] width 129 height 19
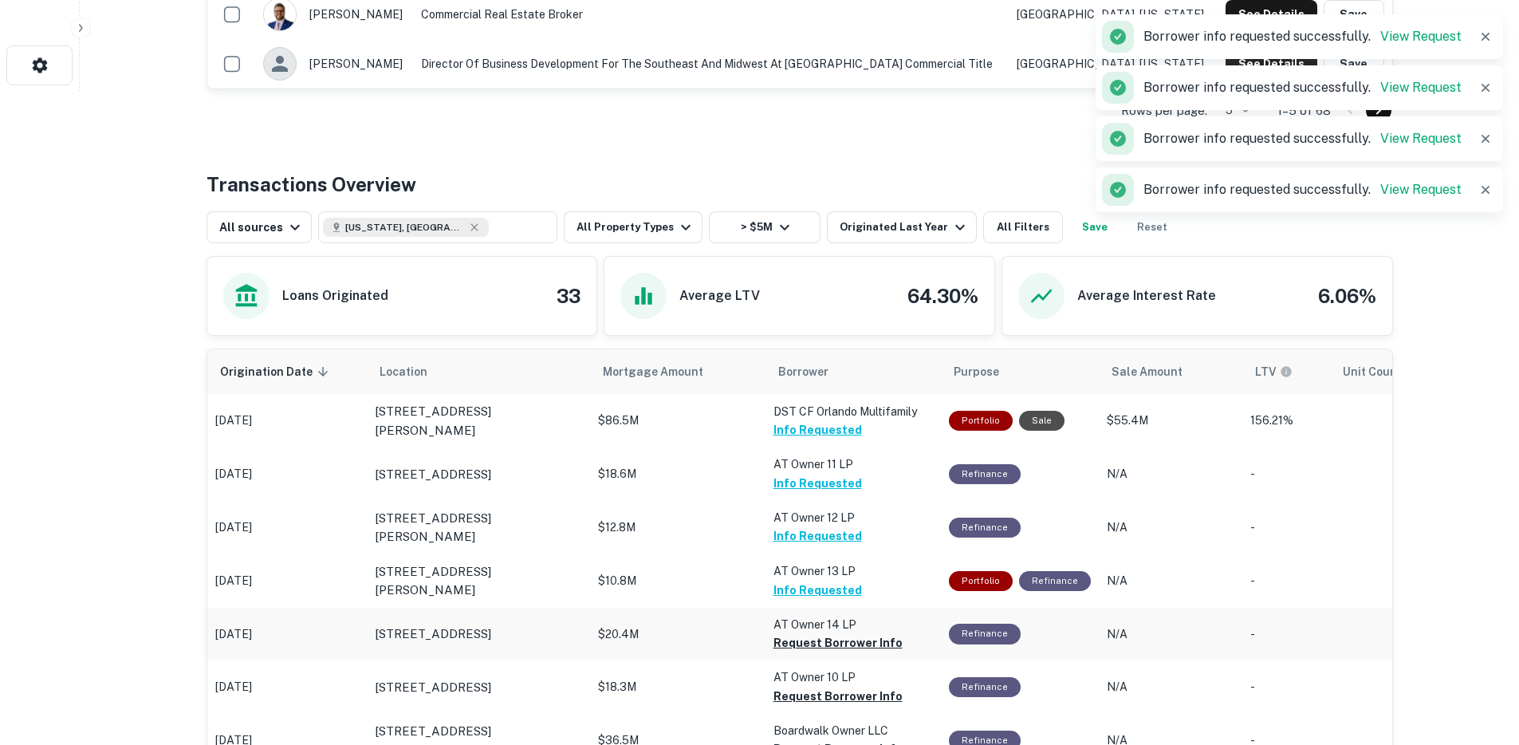
click at [805, 643] on button "Request Borrower Info" at bounding box center [837, 642] width 129 height 19
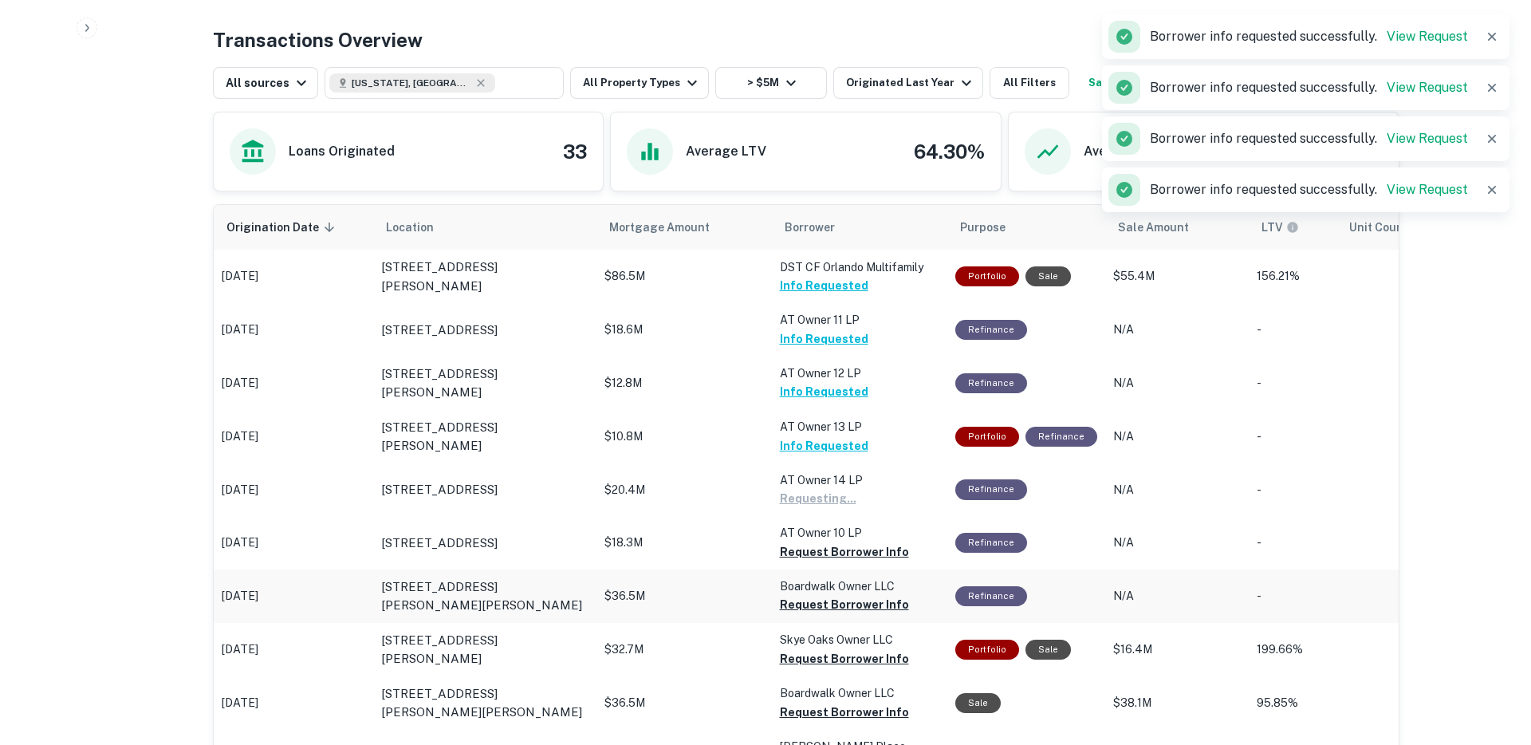
scroll to position [800, 0]
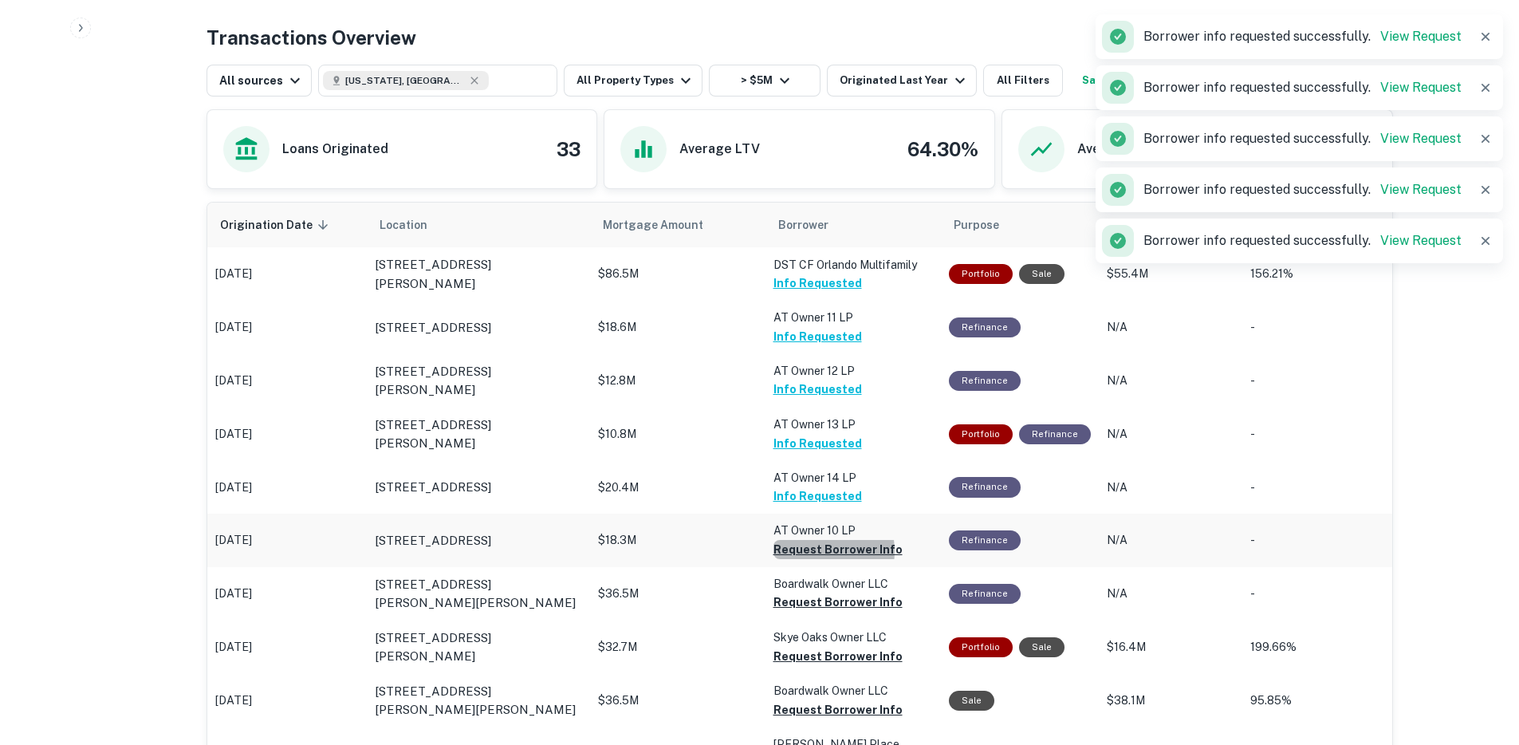
click at [811, 552] on button "Request Borrower Info" at bounding box center [837, 549] width 129 height 19
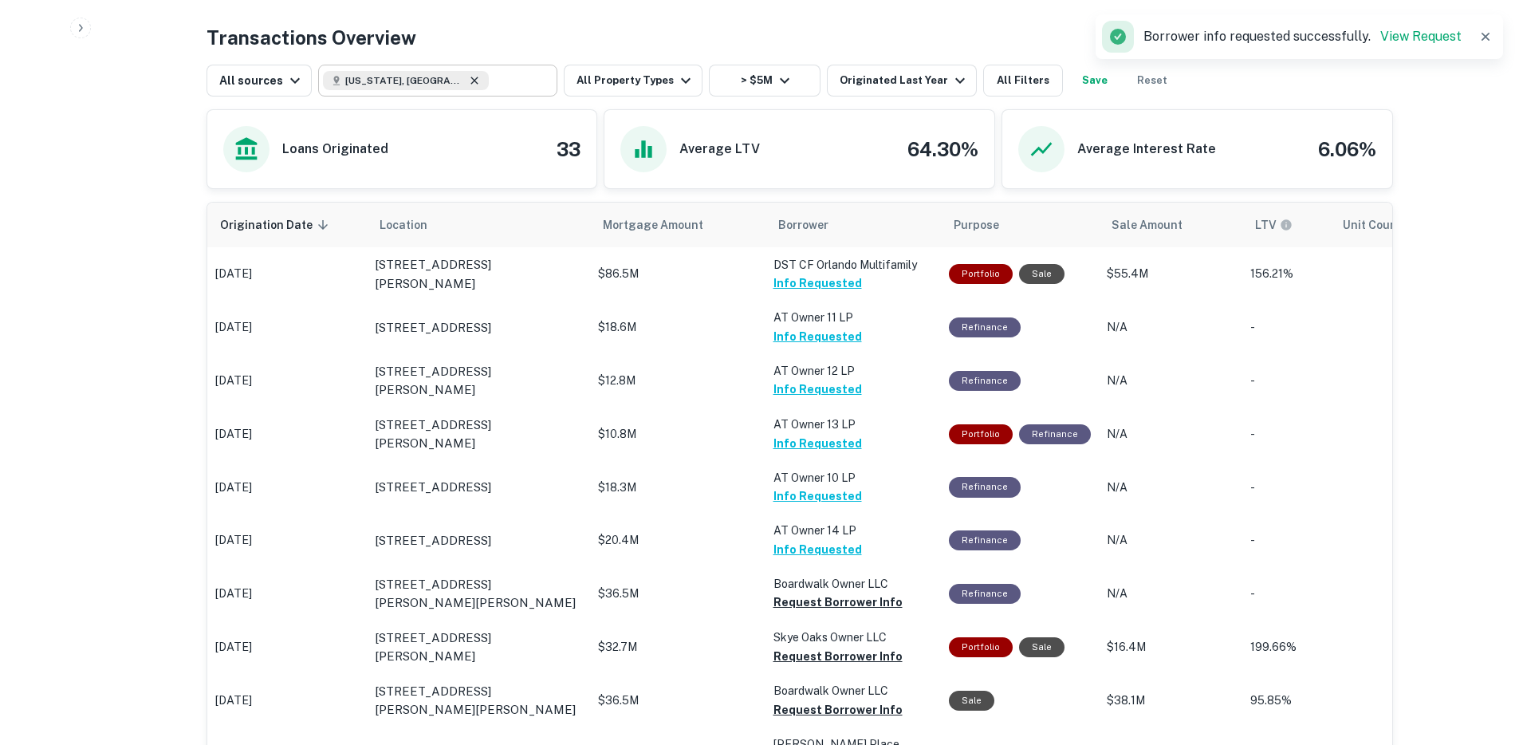
click at [468, 81] on icon at bounding box center [474, 80] width 13 height 13
type input "**********"
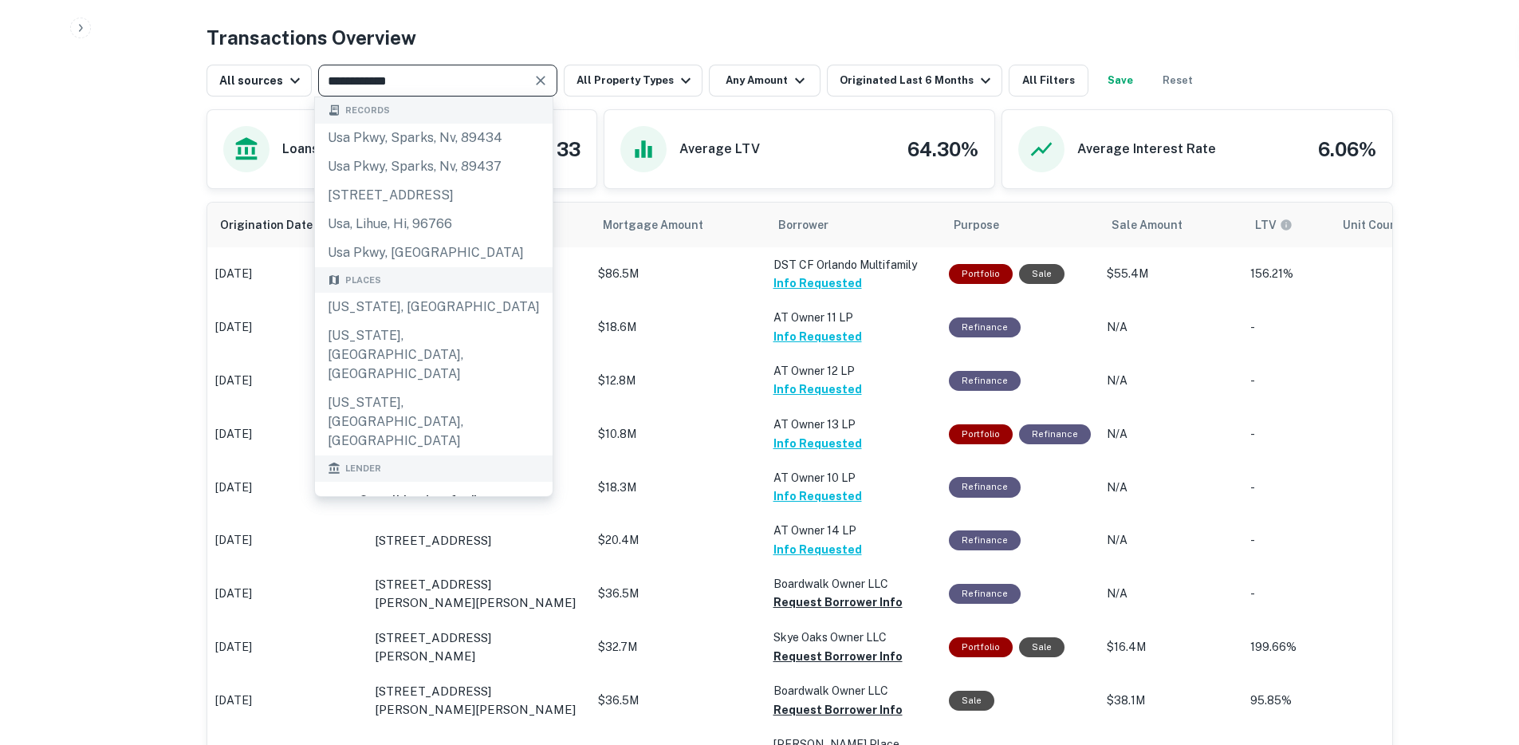
click at [543, 81] on icon "Clear" at bounding box center [541, 81] width 16 height 16
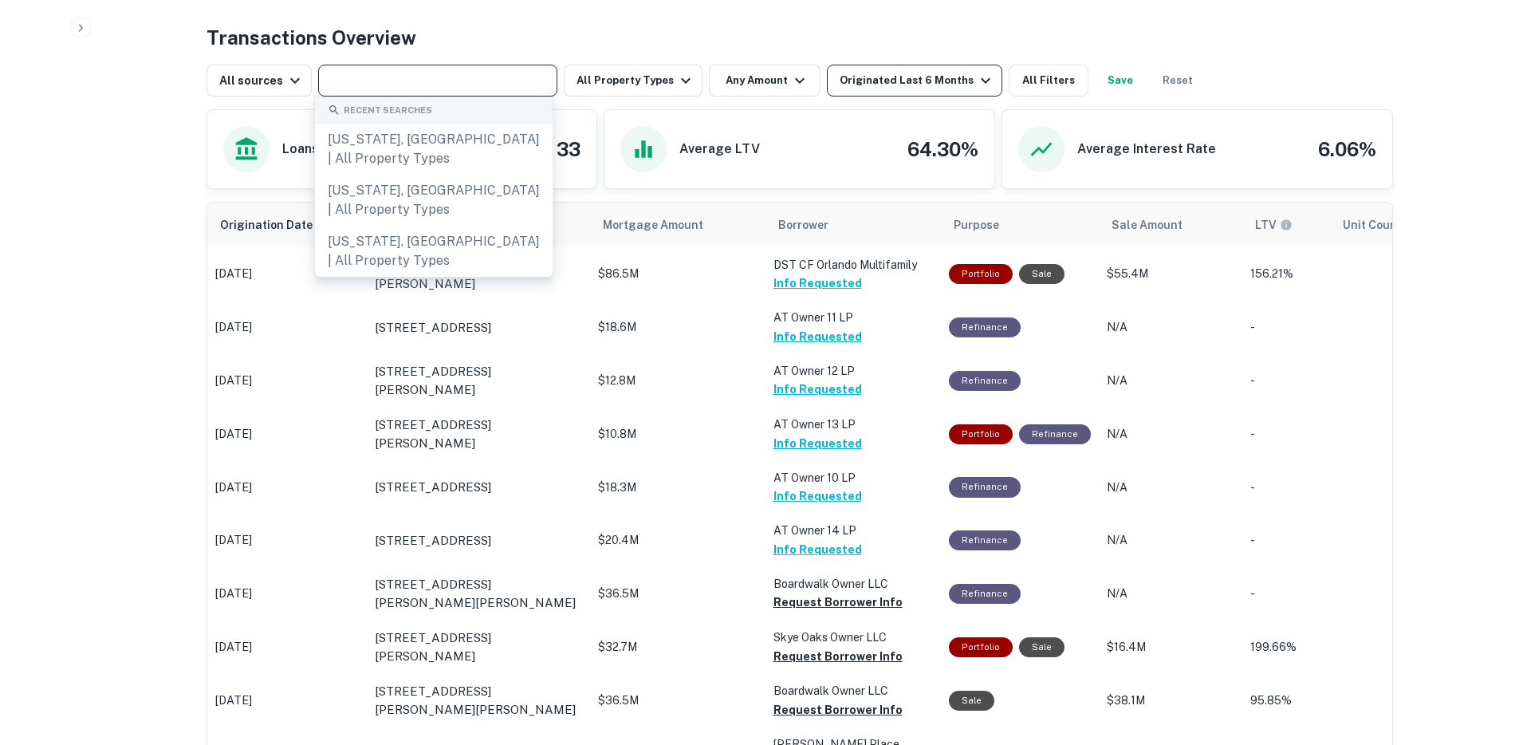
click at [855, 82] on div "Originated Last 6 Months" at bounding box center [916, 80] width 155 height 19
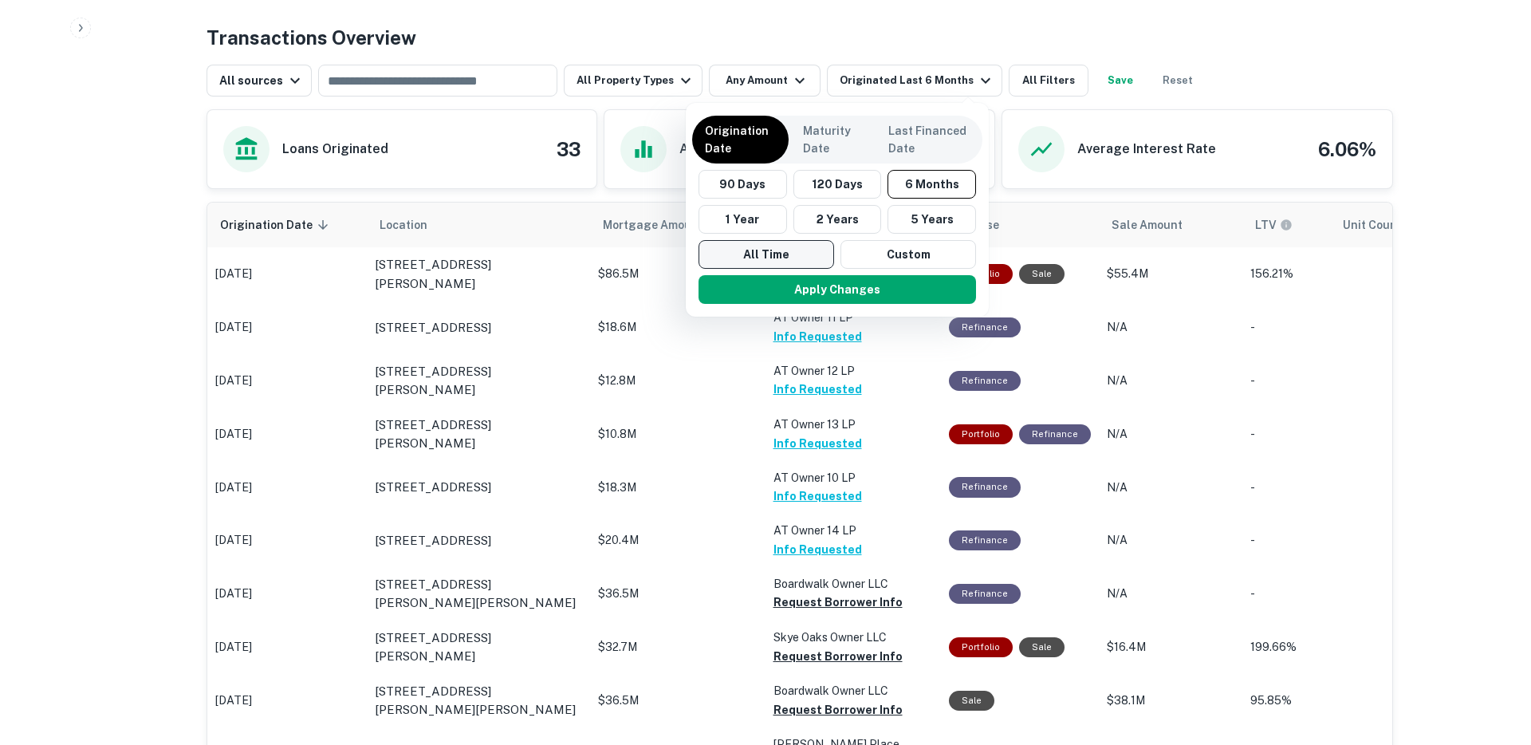
click at [782, 261] on button "All Time" at bounding box center [766, 254] width 136 height 29
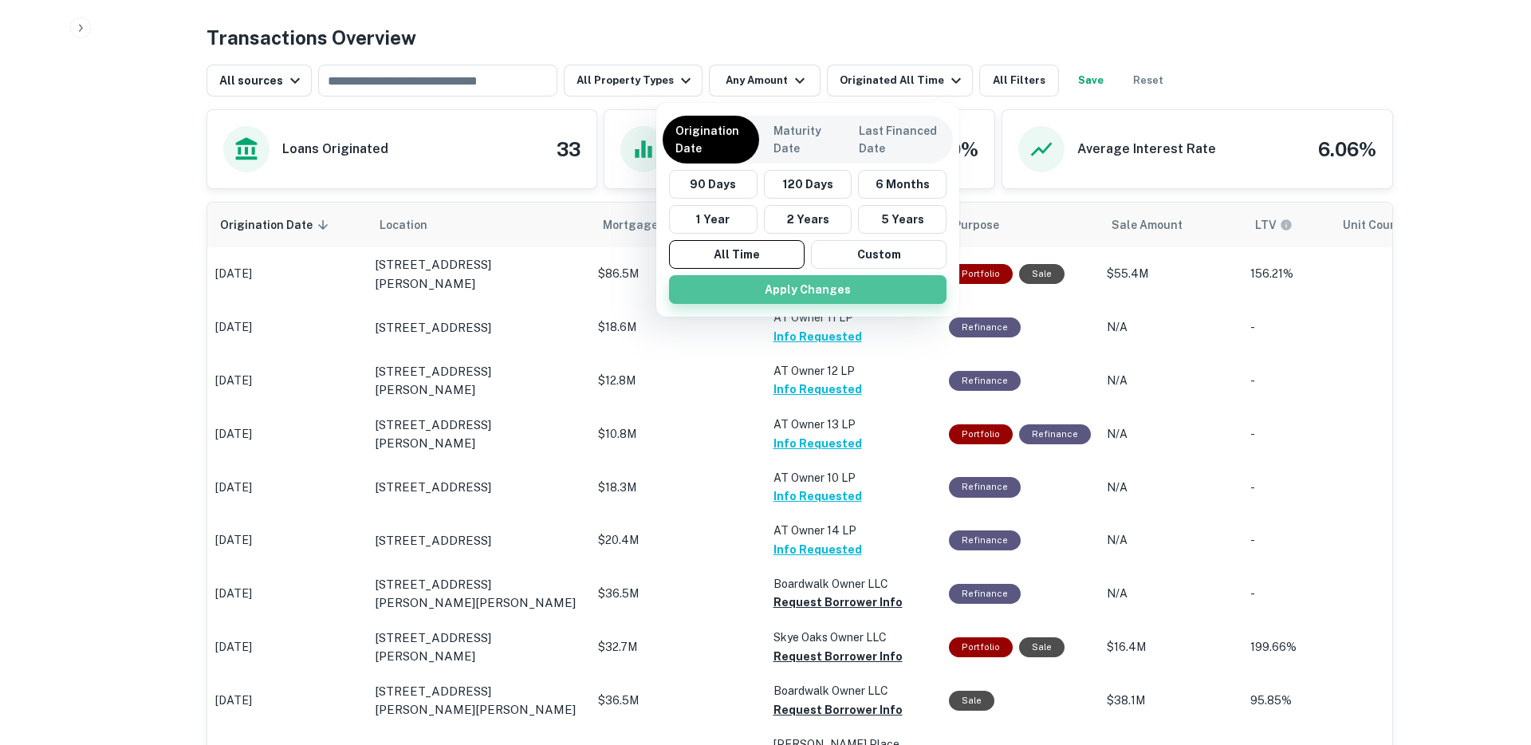
click at [784, 295] on button "Apply Changes" at bounding box center [807, 289] width 277 height 29
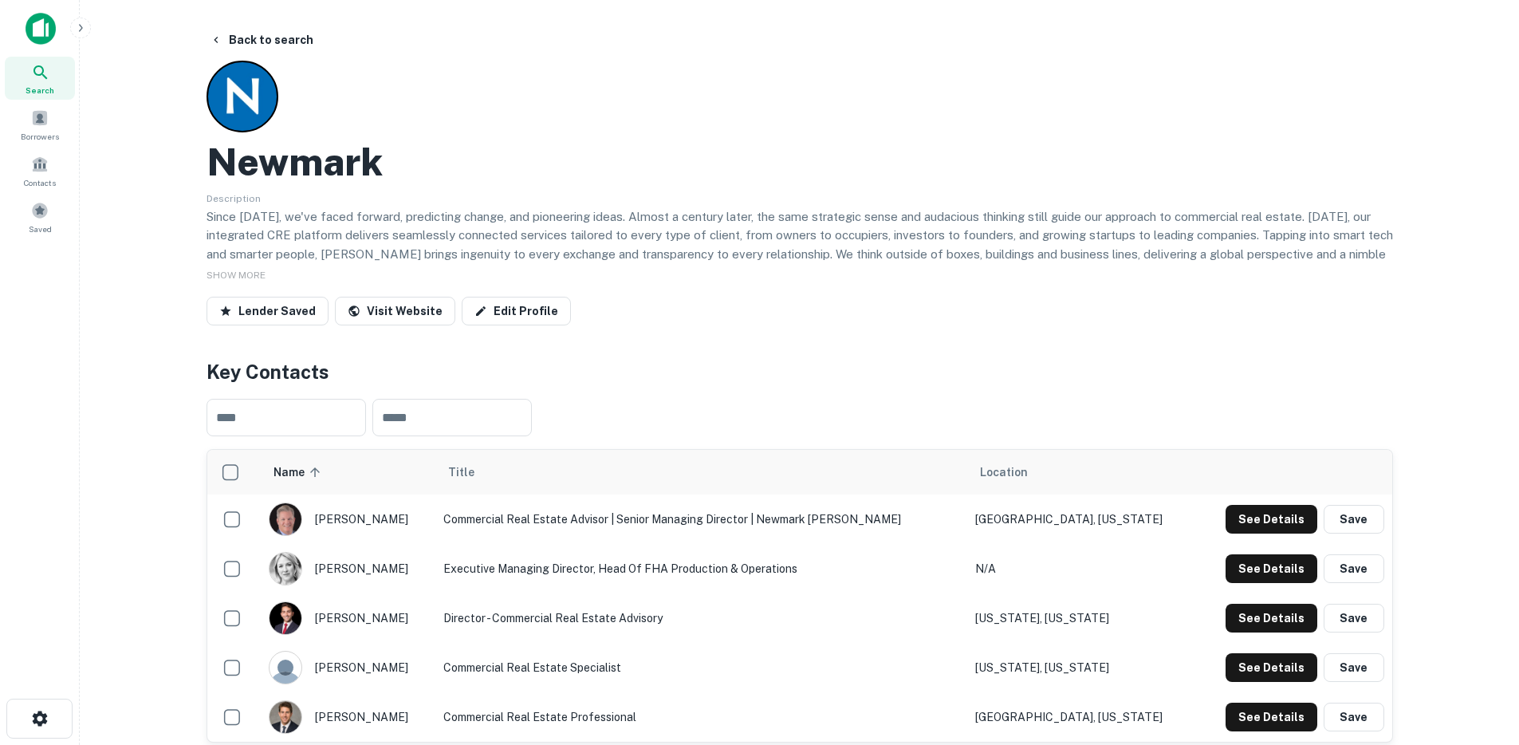
click at [265, 50] on button "Back to search" at bounding box center [261, 40] width 116 height 29
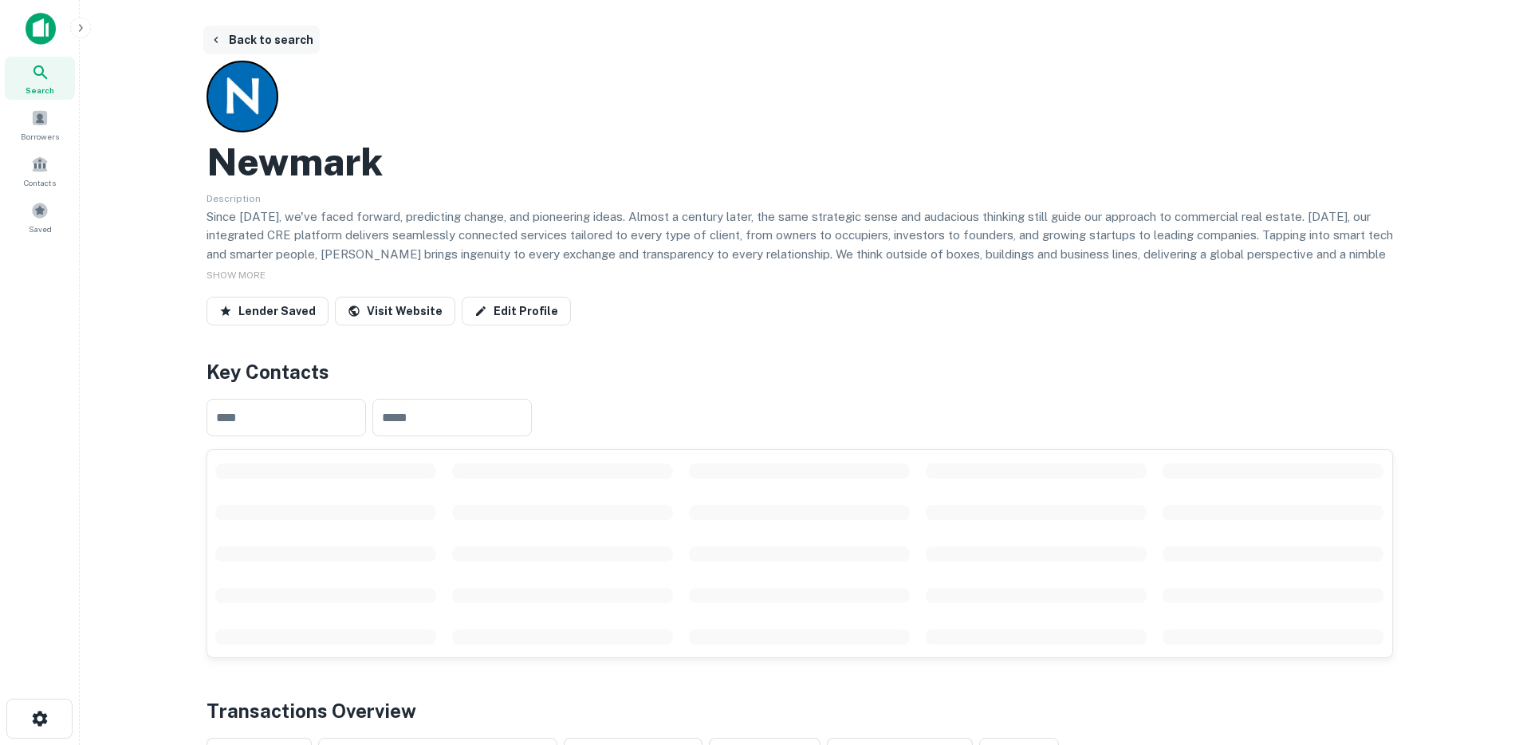
click at [265, 48] on button "Back to search" at bounding box center [261, 40] width 116 height 29
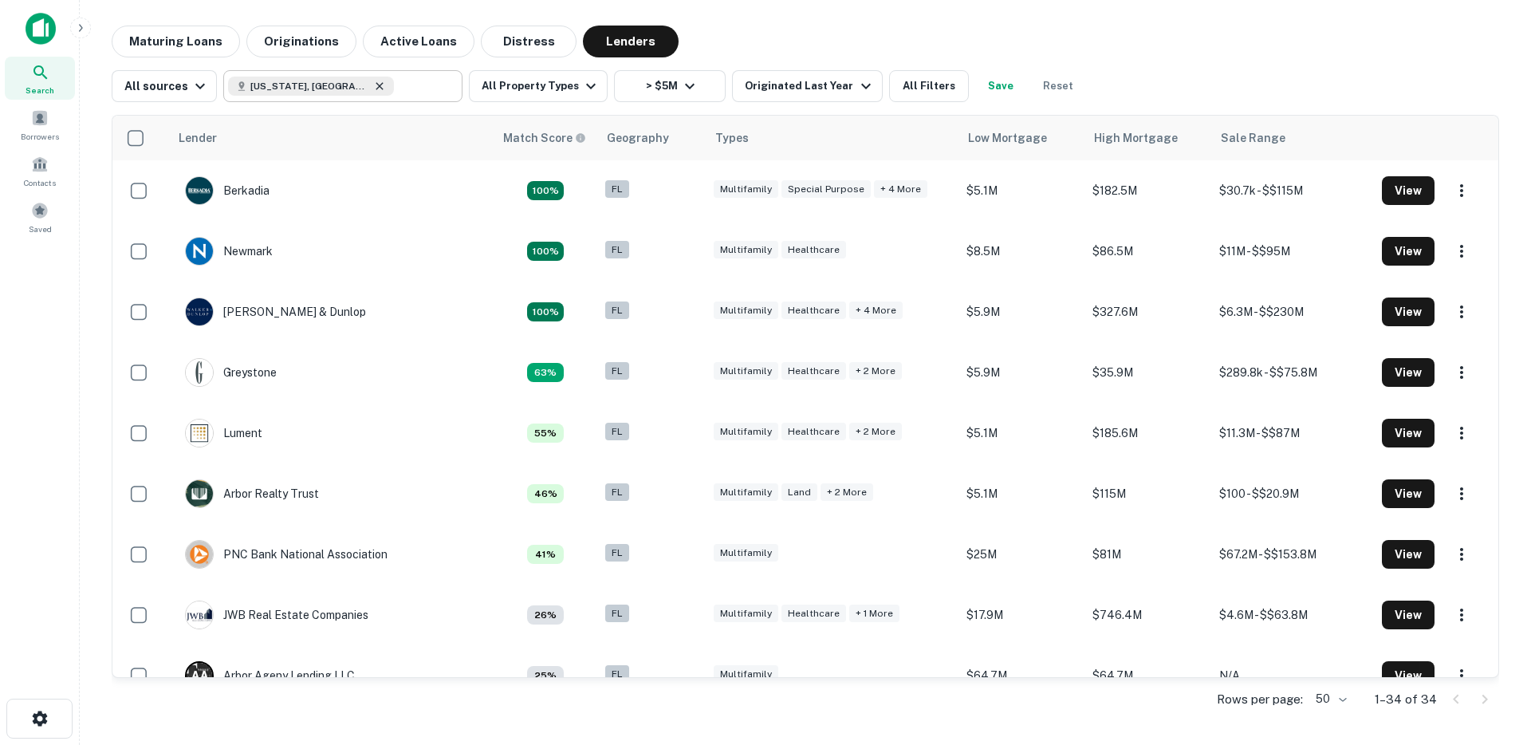
click at [373, 88] on icon at bounding box center [379, 86] width 13 height 13
type input "**********"
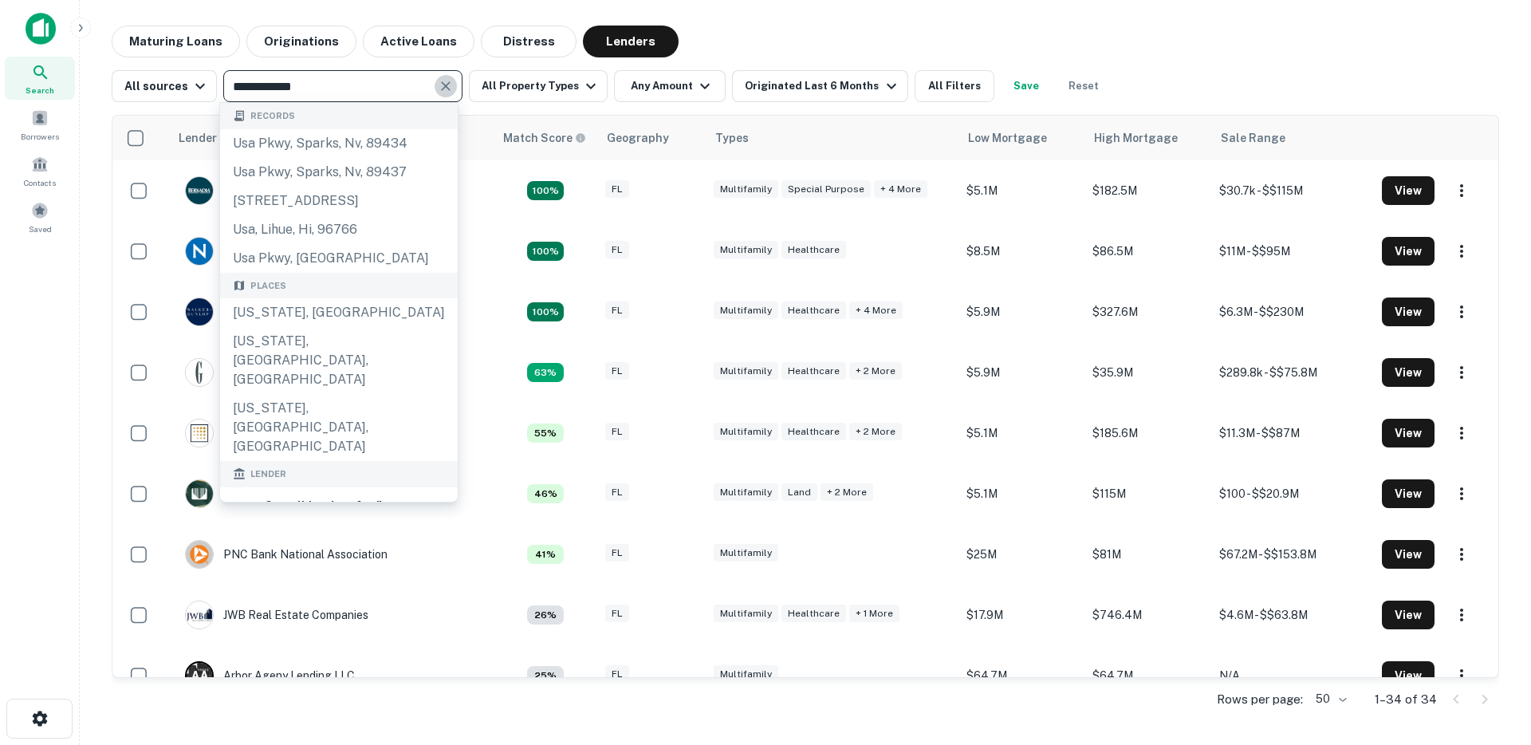
click at [444, 87] on icon "Clear" at bounding box center [446, 86] width 16 height 16
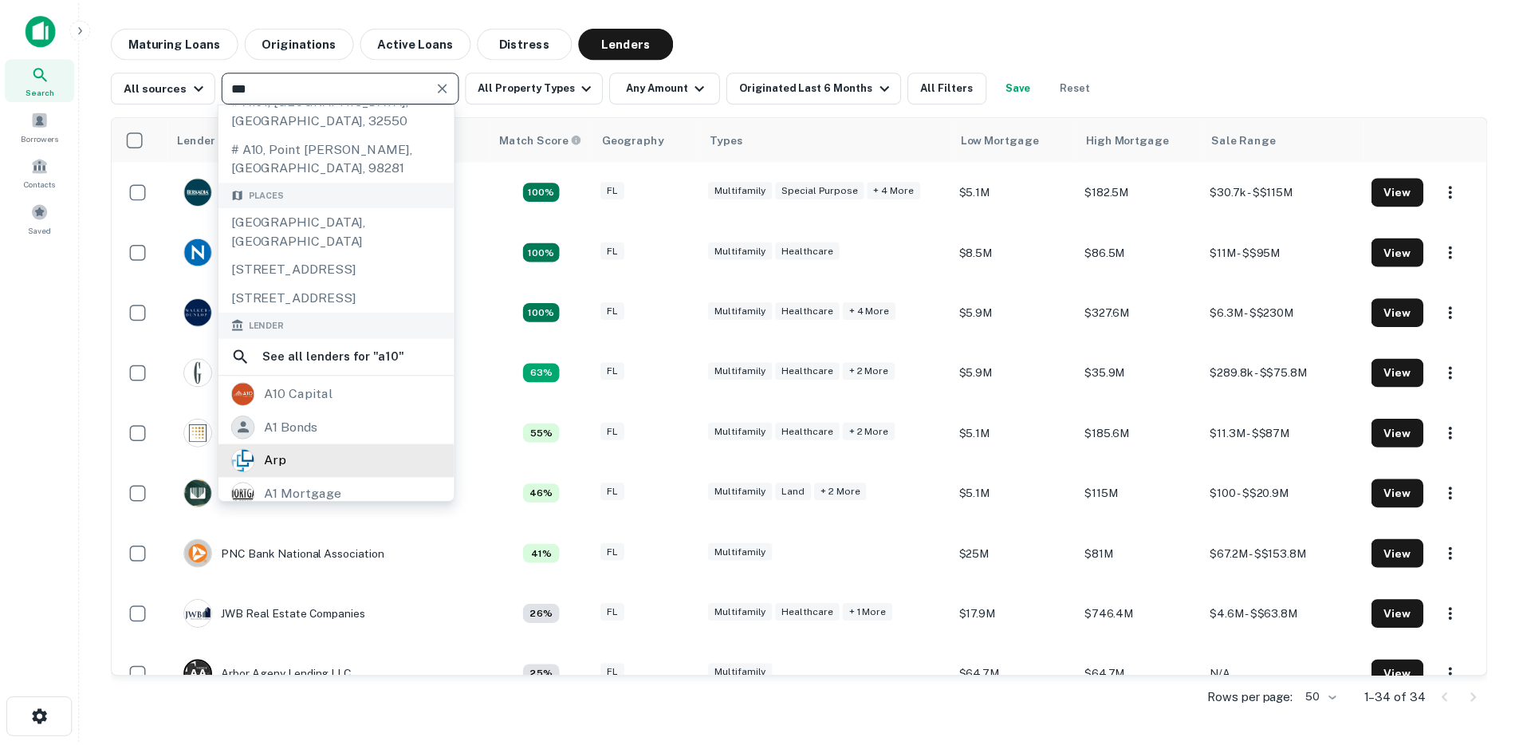
scroll to position [332, 0]
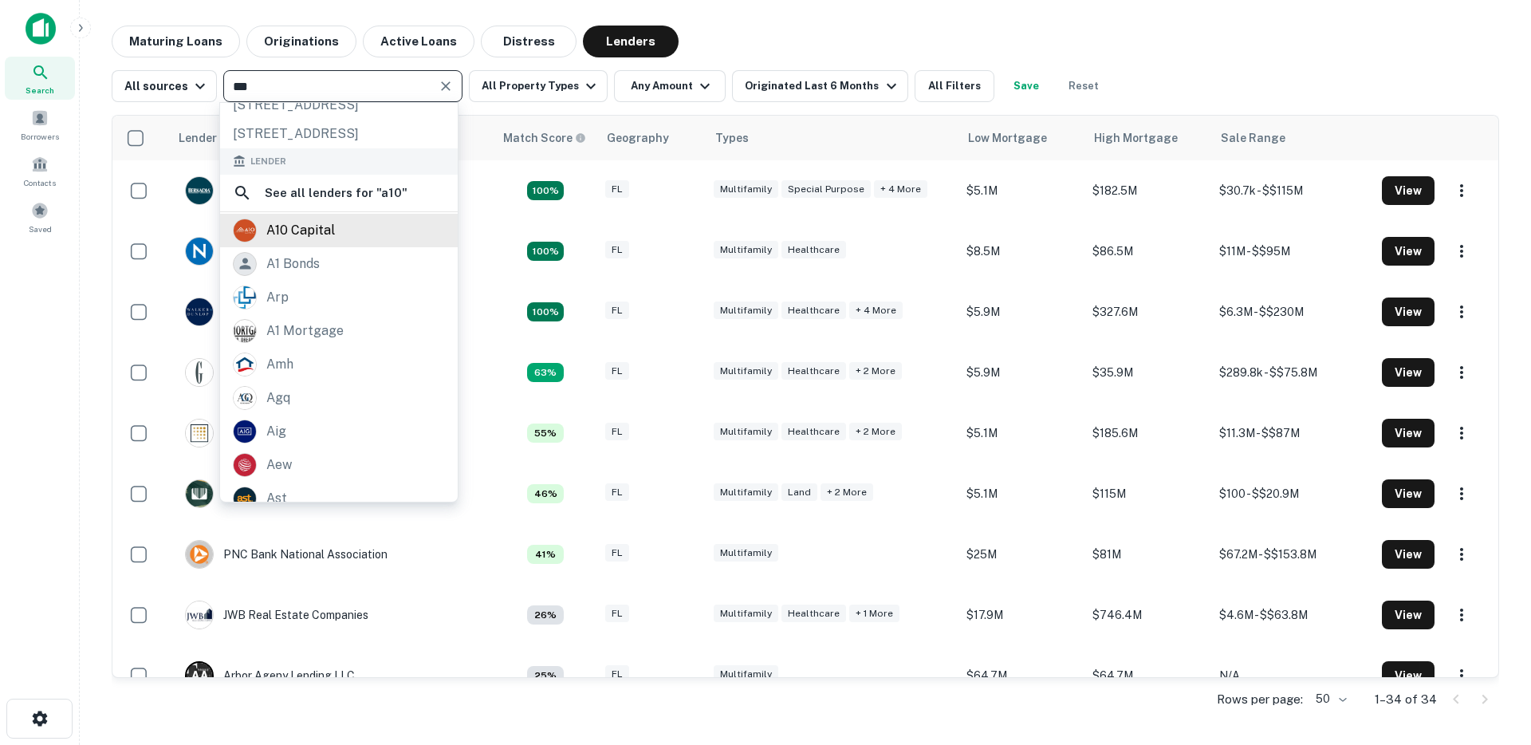
type input "***"
click at [315, 236] on div "a10 capital" at bounding box center [300, 230] width 69 height 24
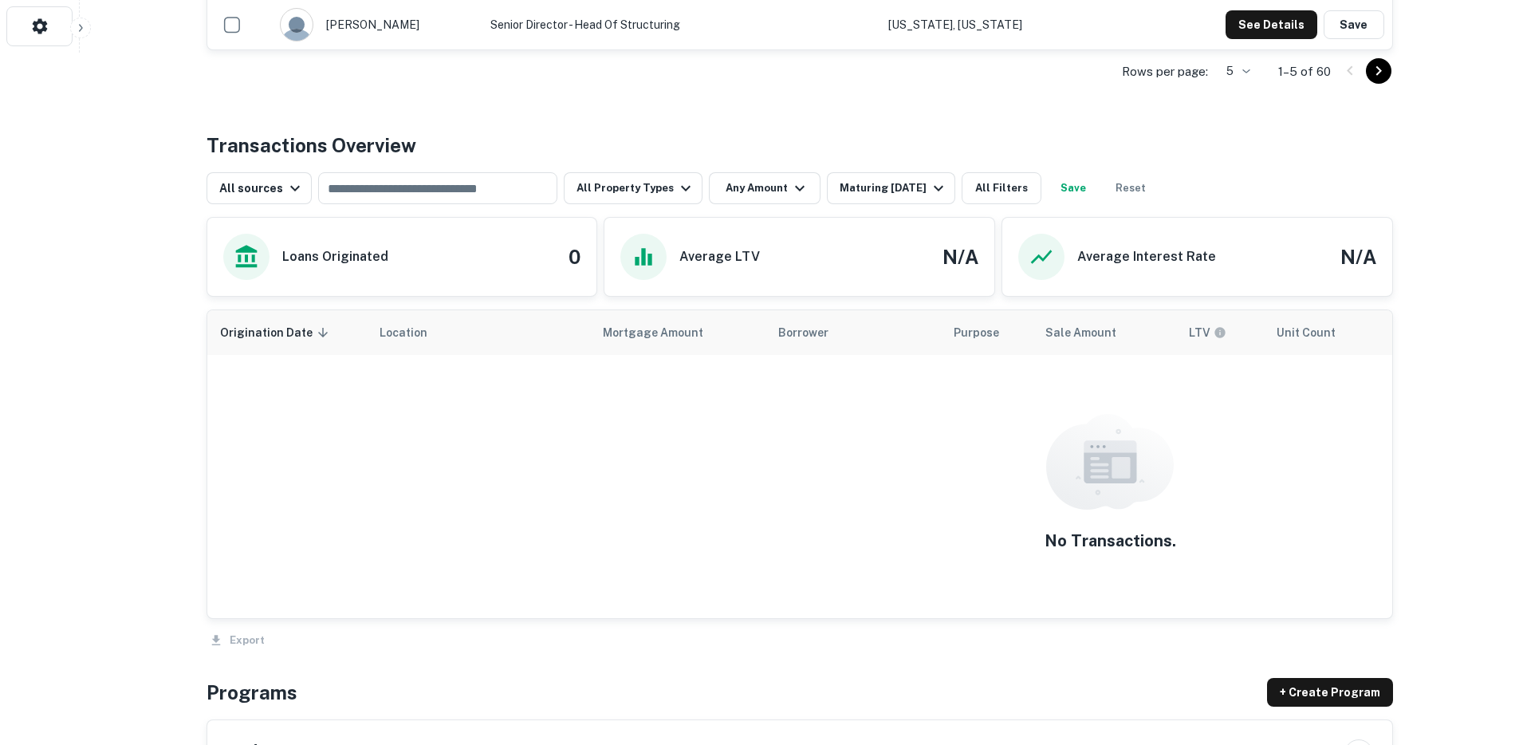
scroll to position [693, 0]
click at [867, 190] on div "Maturing In 1 Year" at bounding box center [893, 187] width 108 height 19
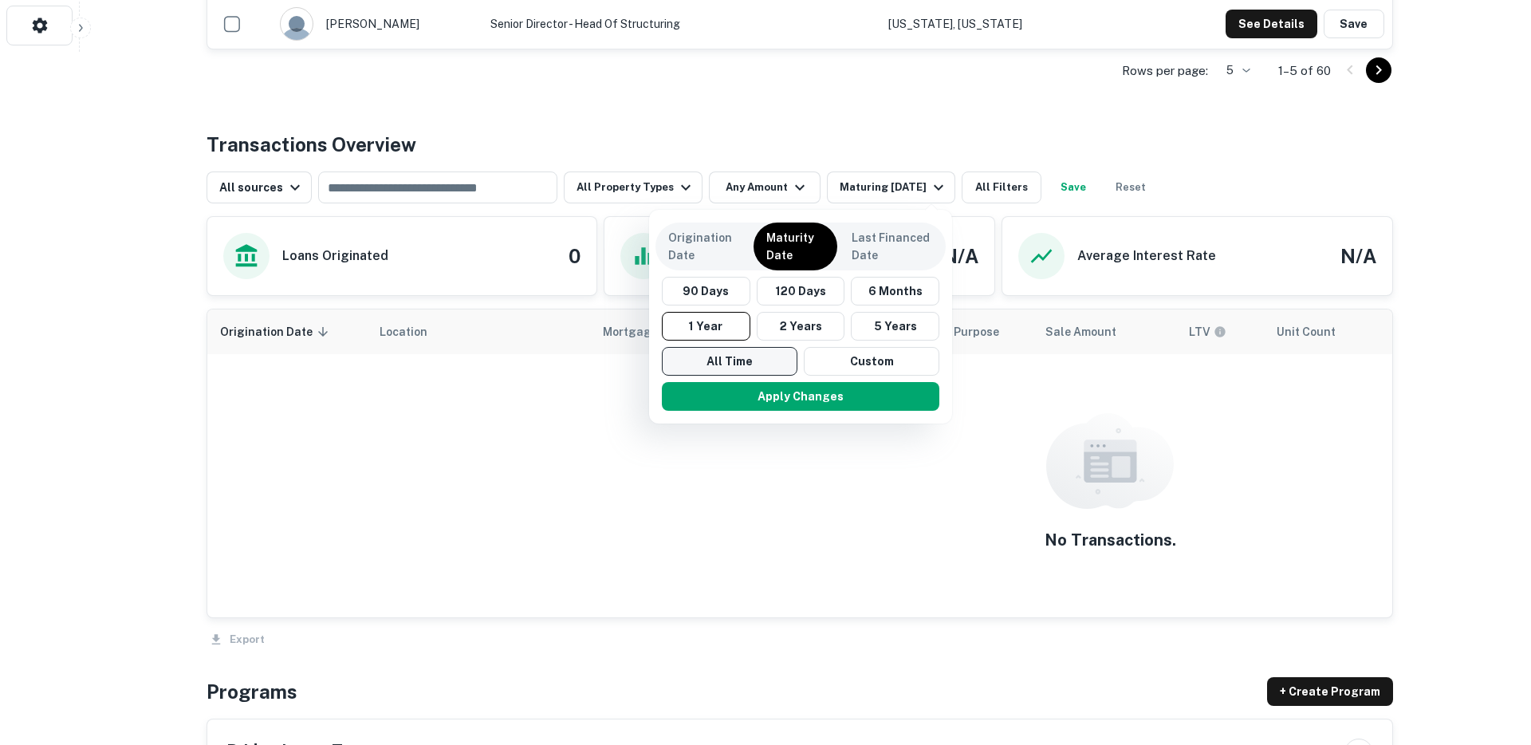
click at [753, 364] on button "All Time" at bounding box center [730, 361] width 136 height 29
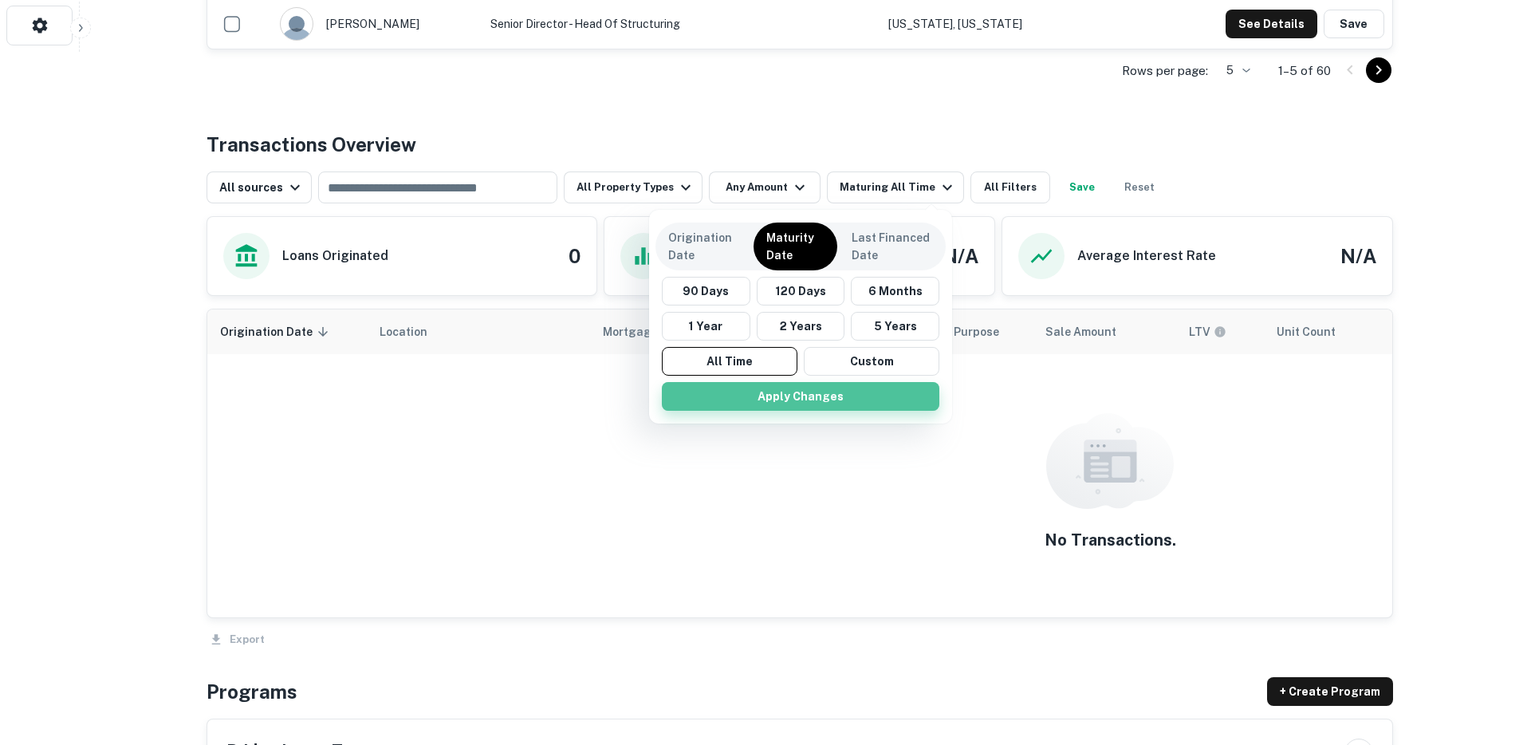
click at [768, 388] on button "Apply Changes" at bounding box center [800, 396] width 277 height 29
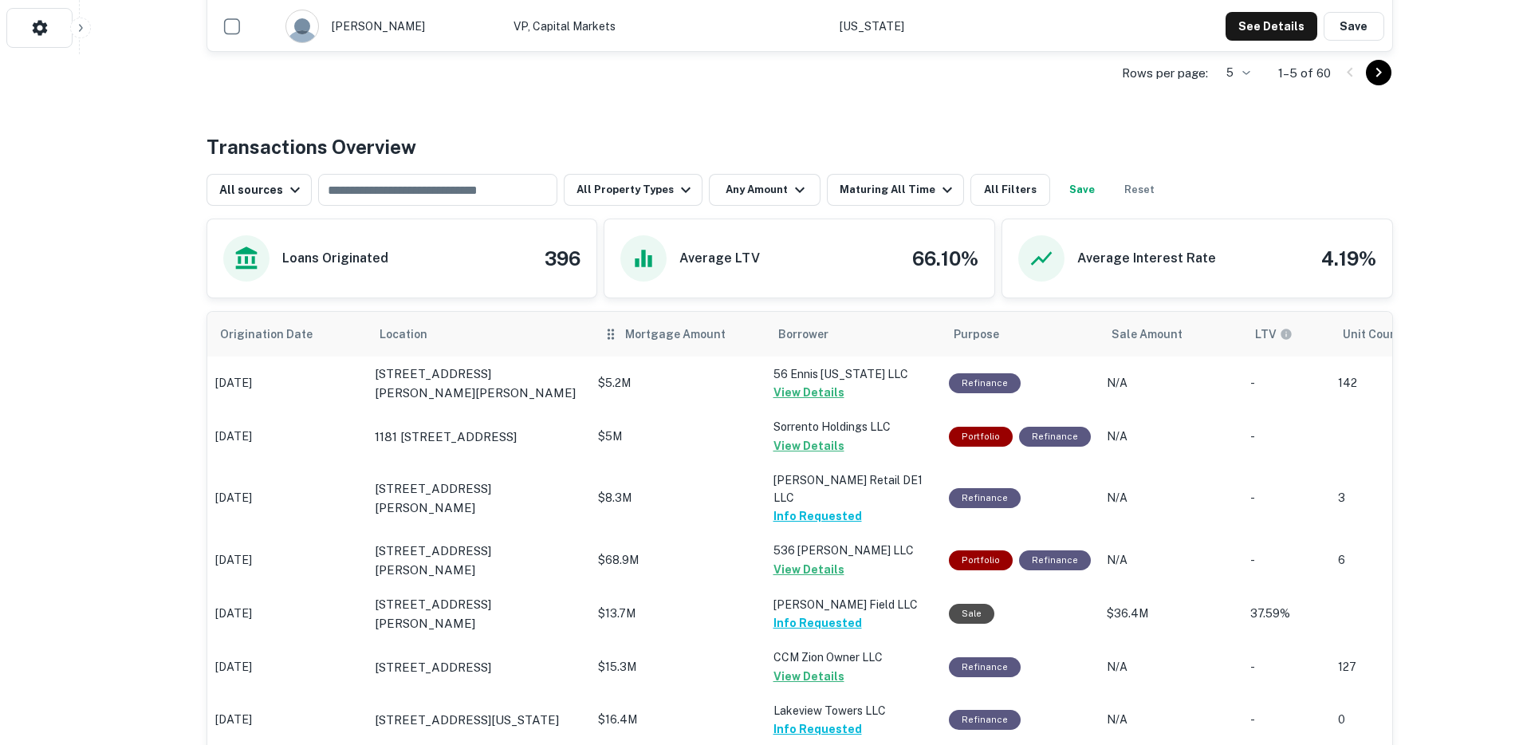
scroll to position [690, 0]
click at [913, 182] on div "Maturing All Time" at bounding box center [897, 190] width 117 height 19
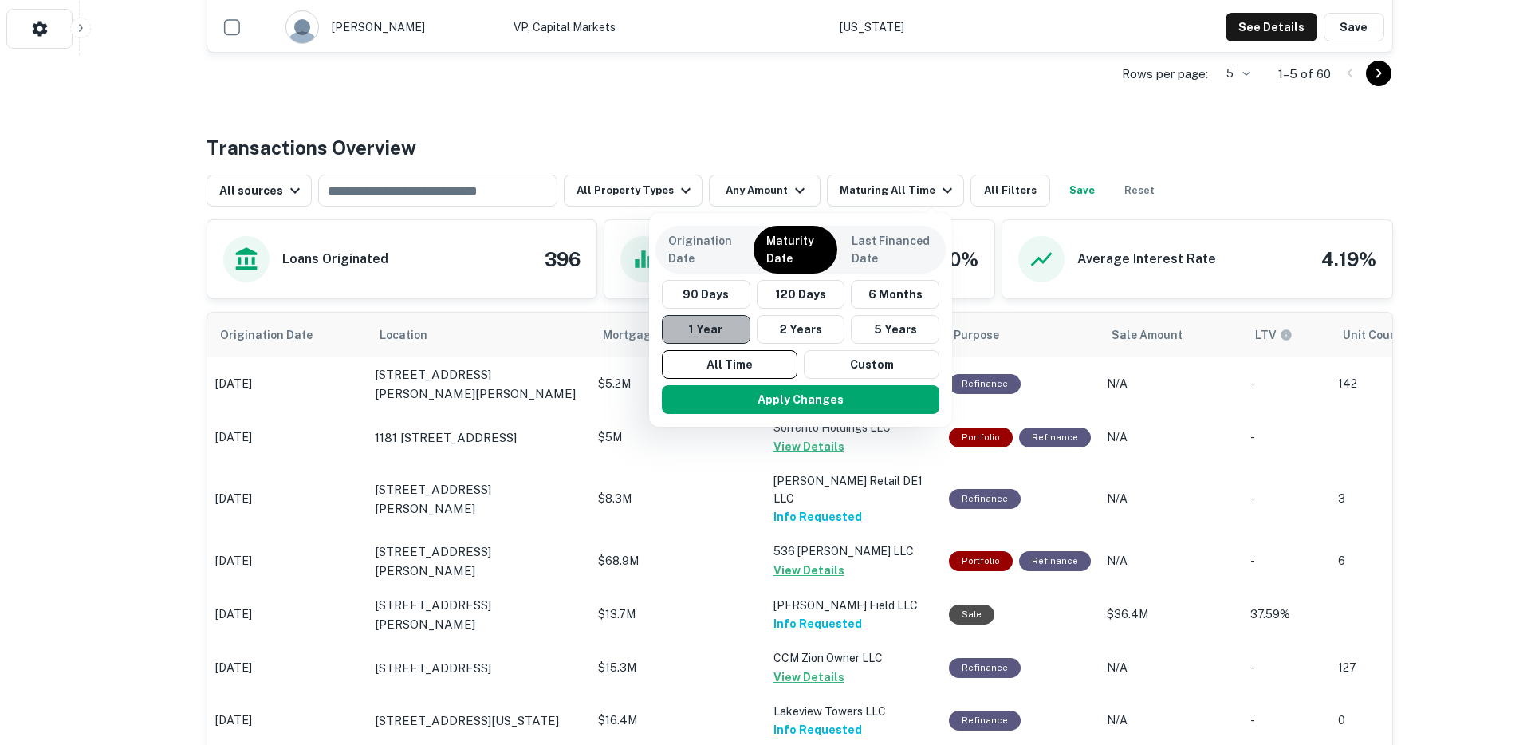
click at [744, 335] on button "1 Year" at bounding box center [706, 329] width 88 height 29
click at [867, 258] on p "Last Financed Date" at bounding box center [891, 249] width 81 height 35
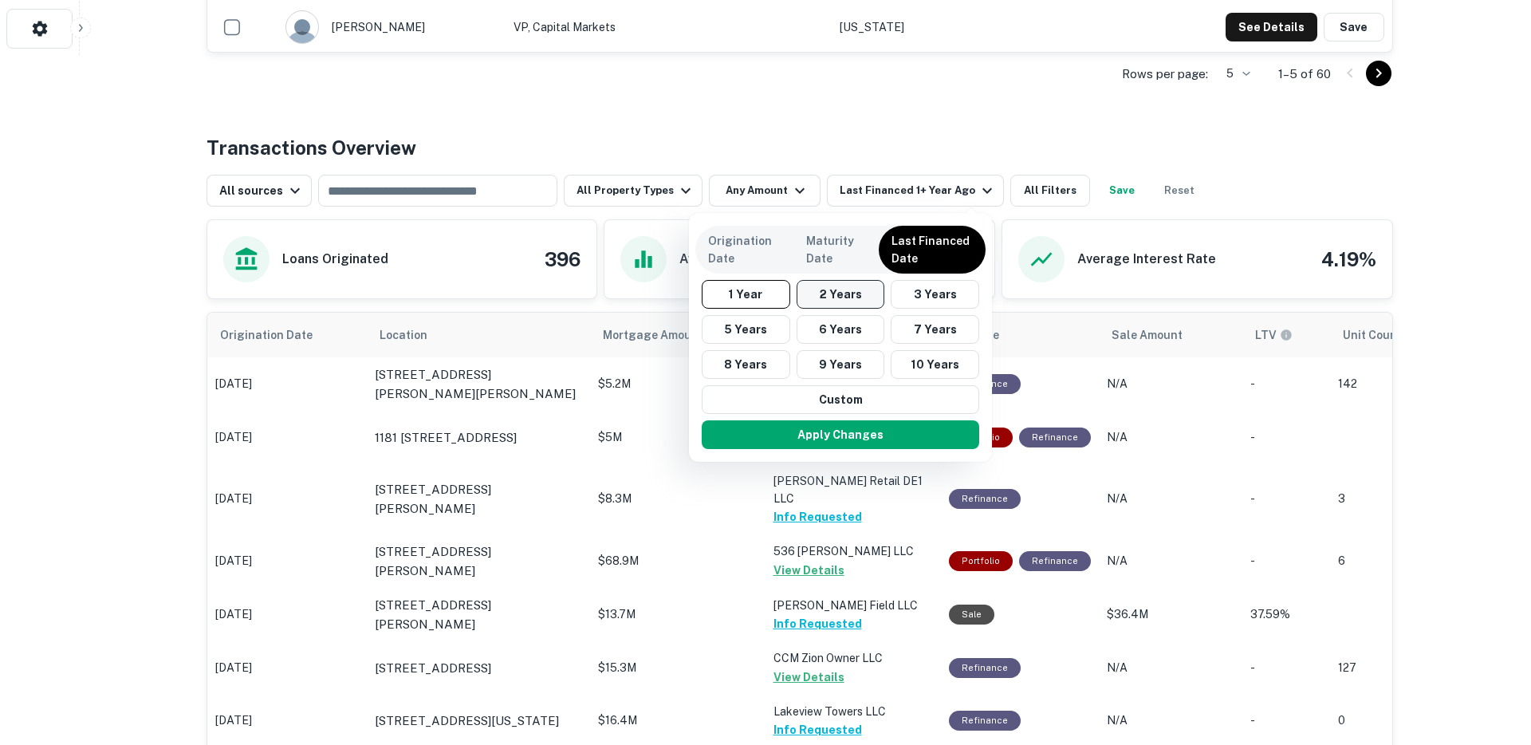
click at [835, 292] on button "2 Years" at bounding box center [840, 294] width 88 height 29
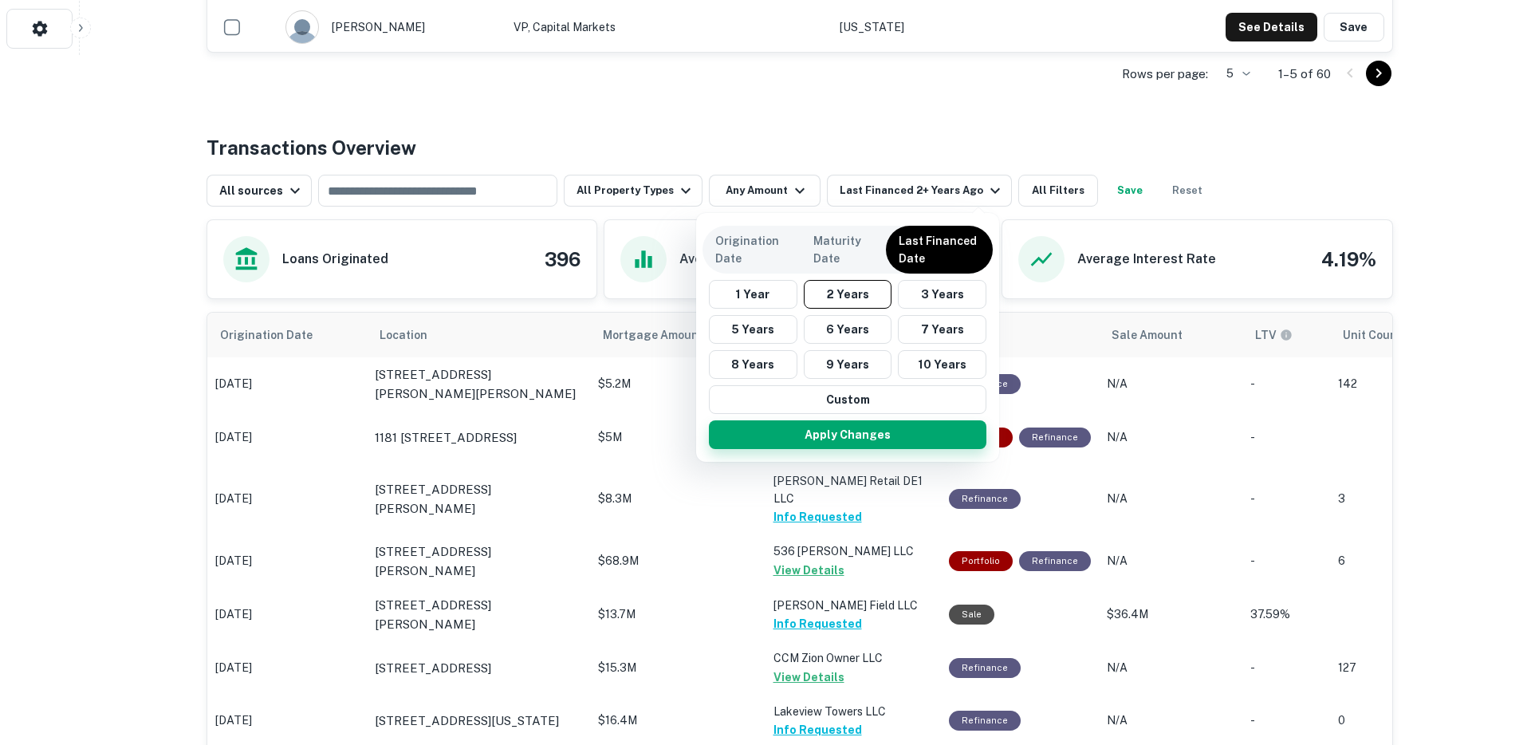
click at [804, 436] on button "Apply Changes" at bounding box center [847, 434] width 277 height 29
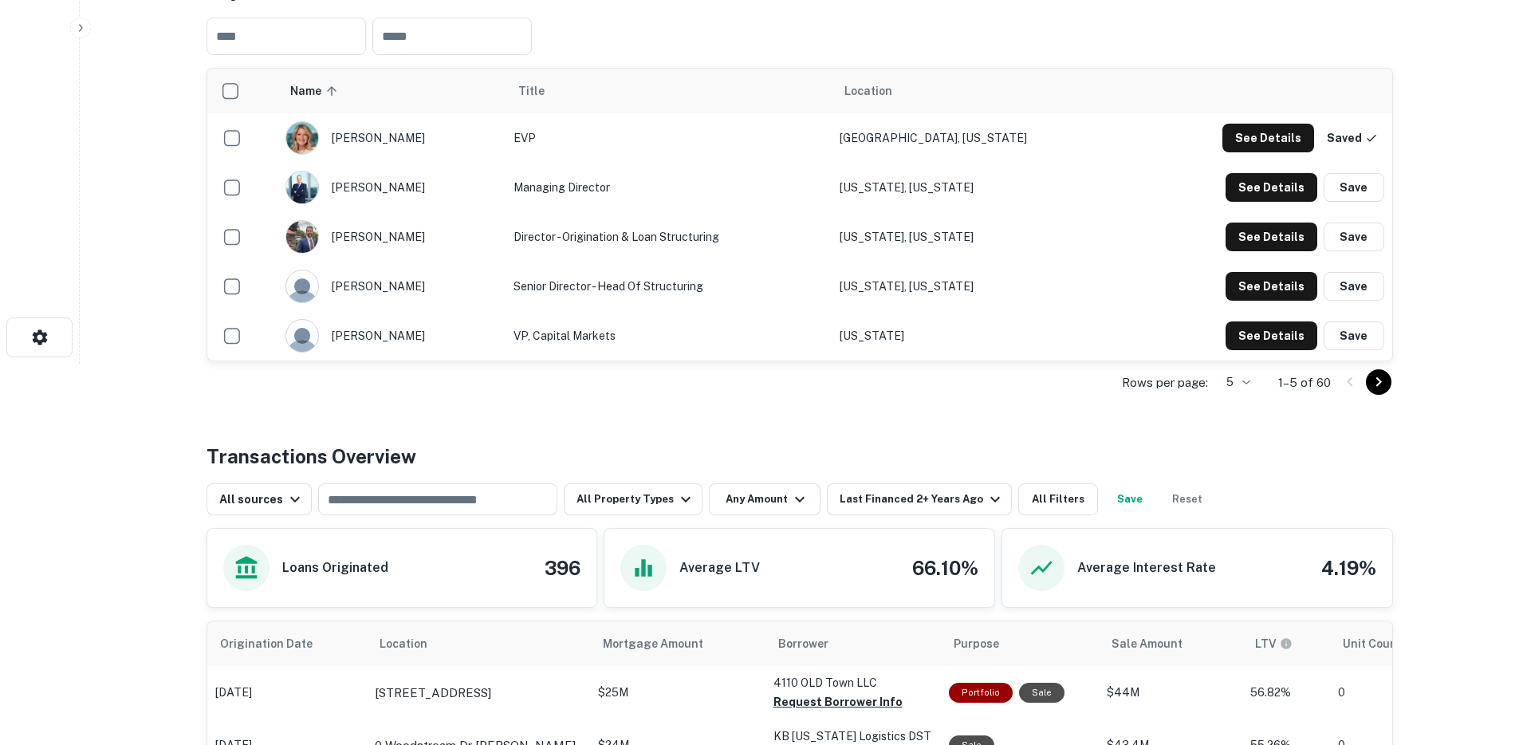
scroll to position [1052, 0]
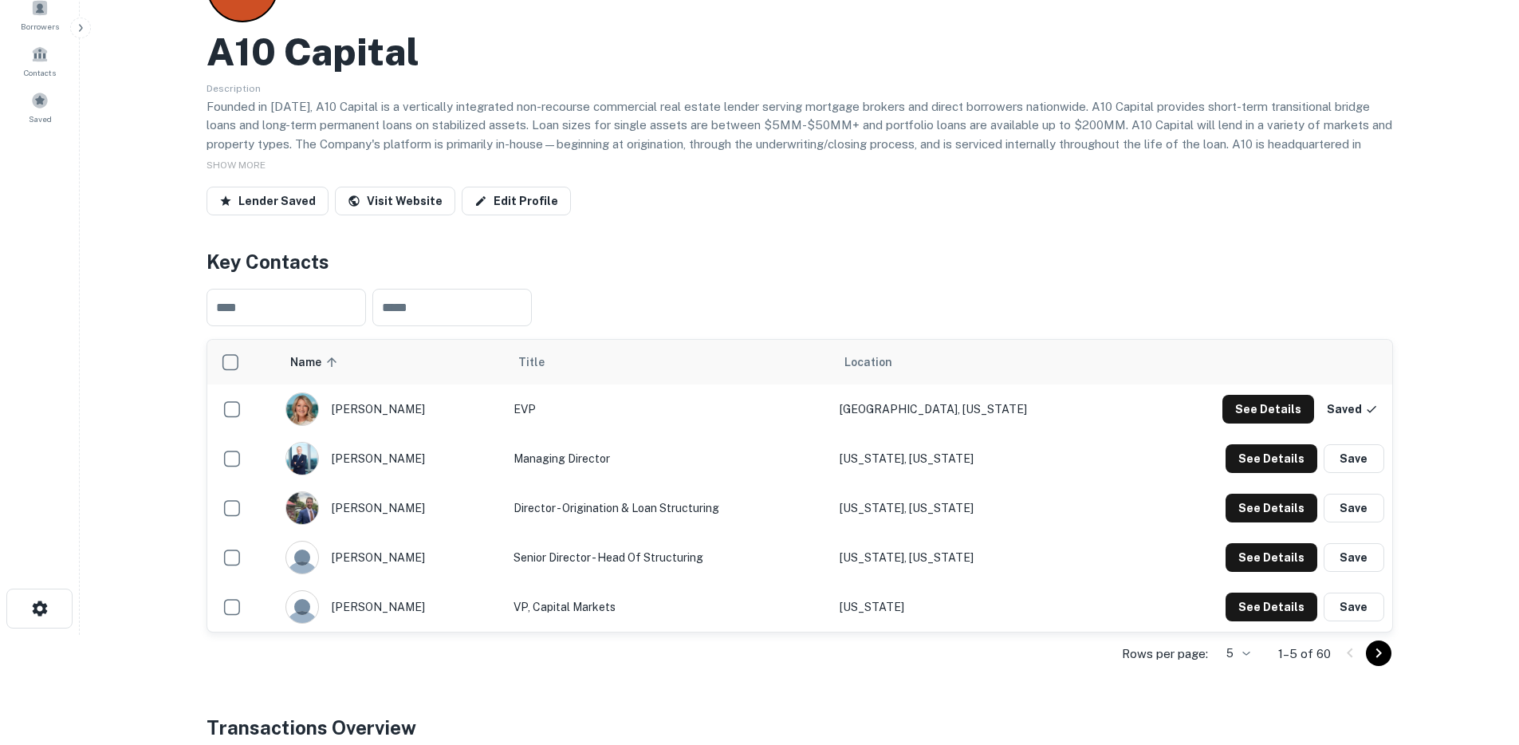
scroll to position [0, 0]
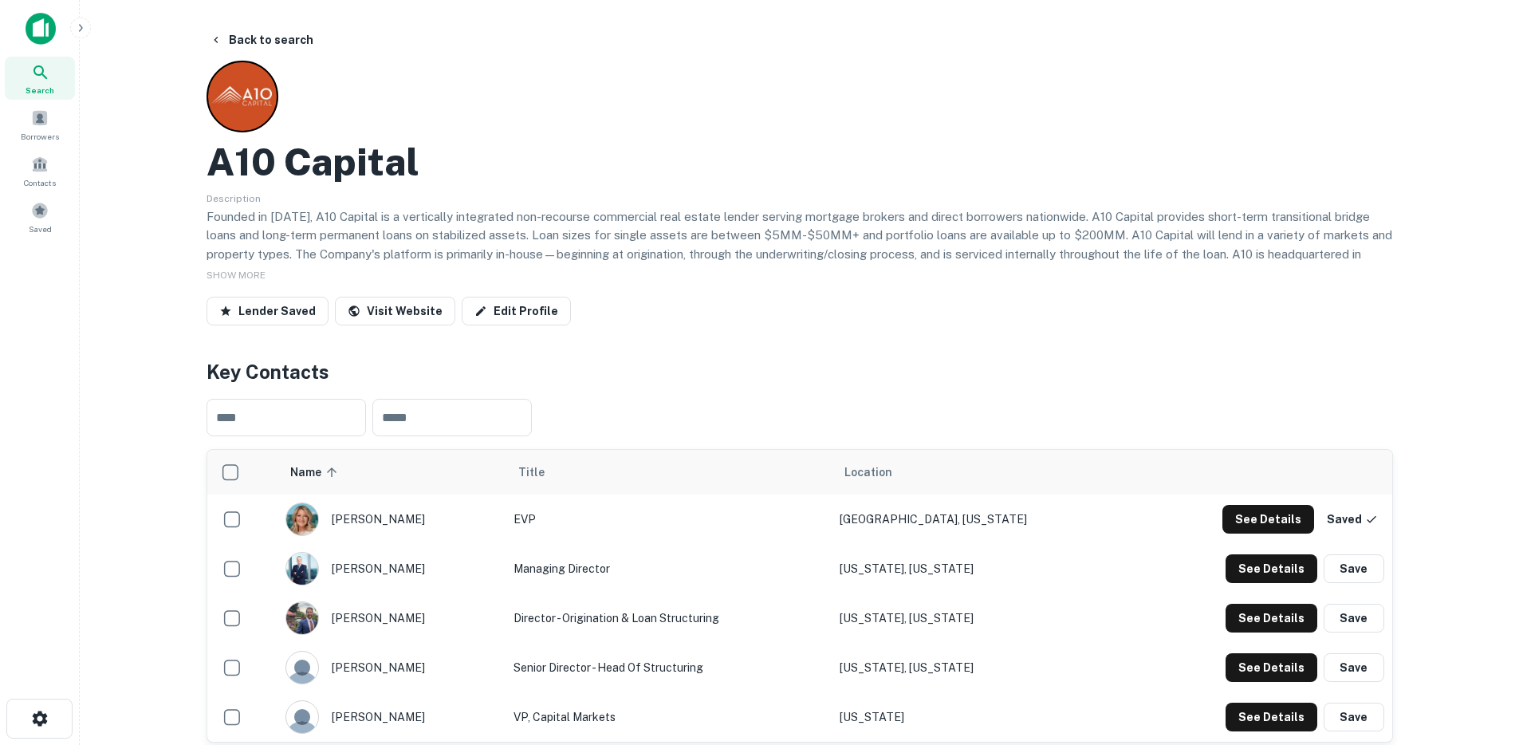
click at [41, 32] on img at bounding box center [41, 29] width 30 height 32
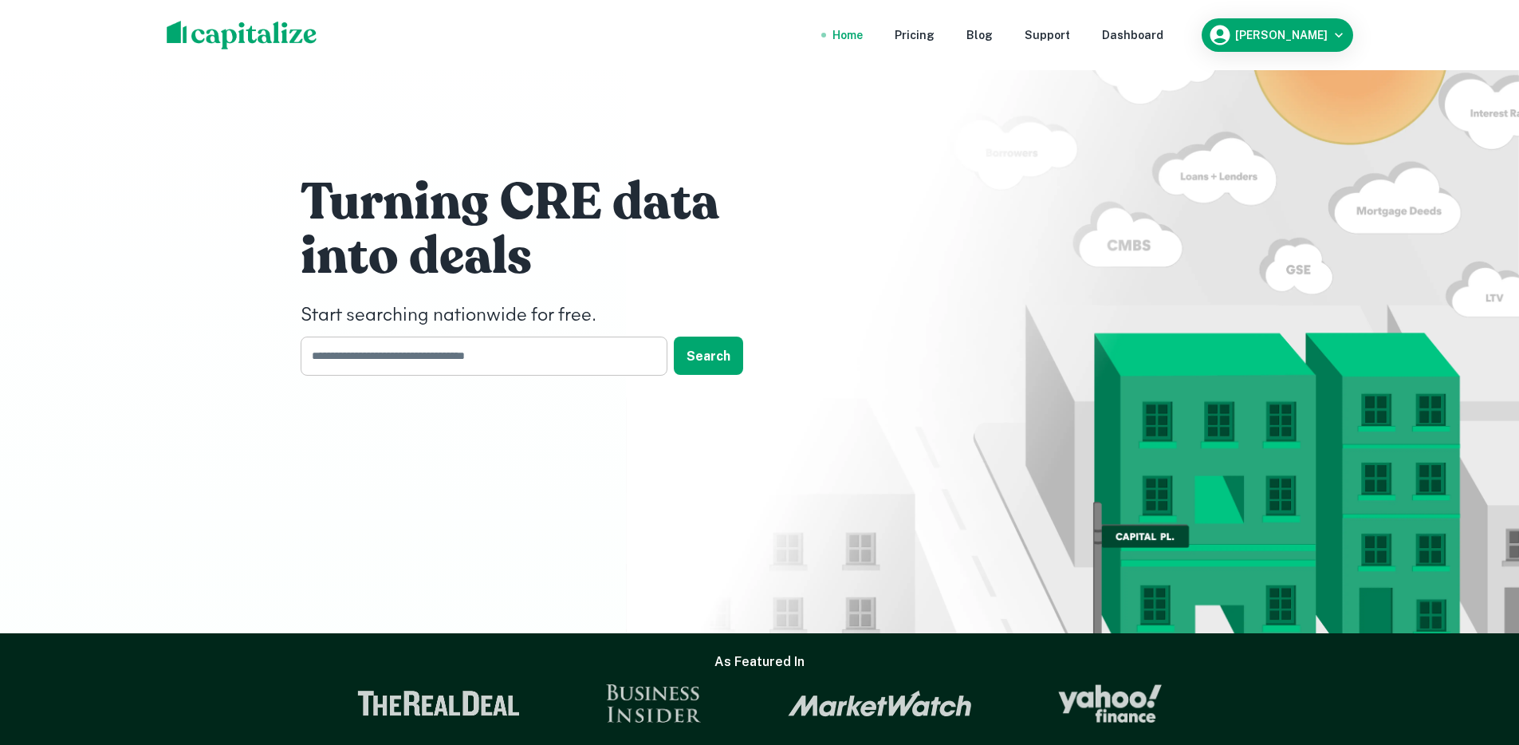
click at [397, 347] on input "text" at bounding box center [479, 355] width 356 height 39
type input "*******"
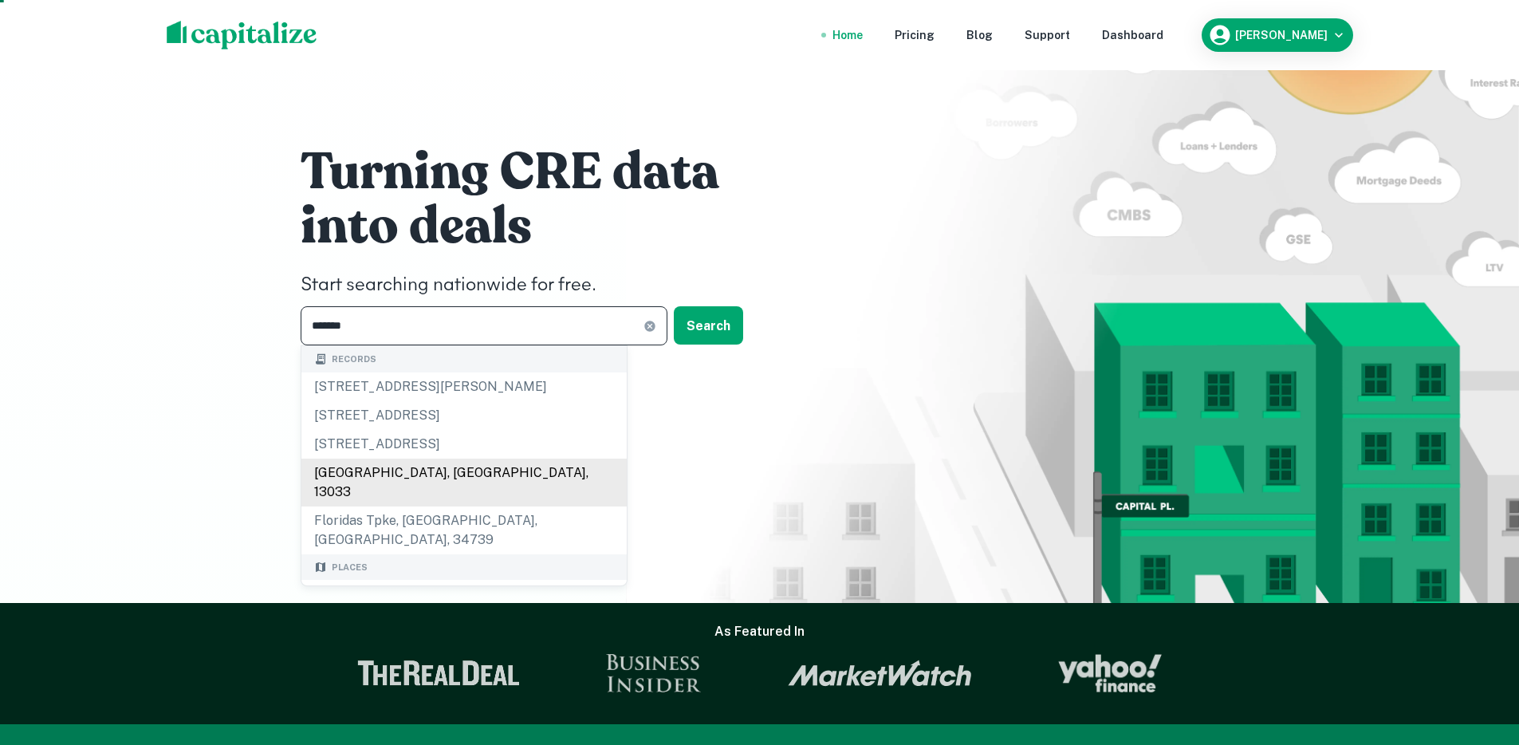
scroll to position [17, 0]
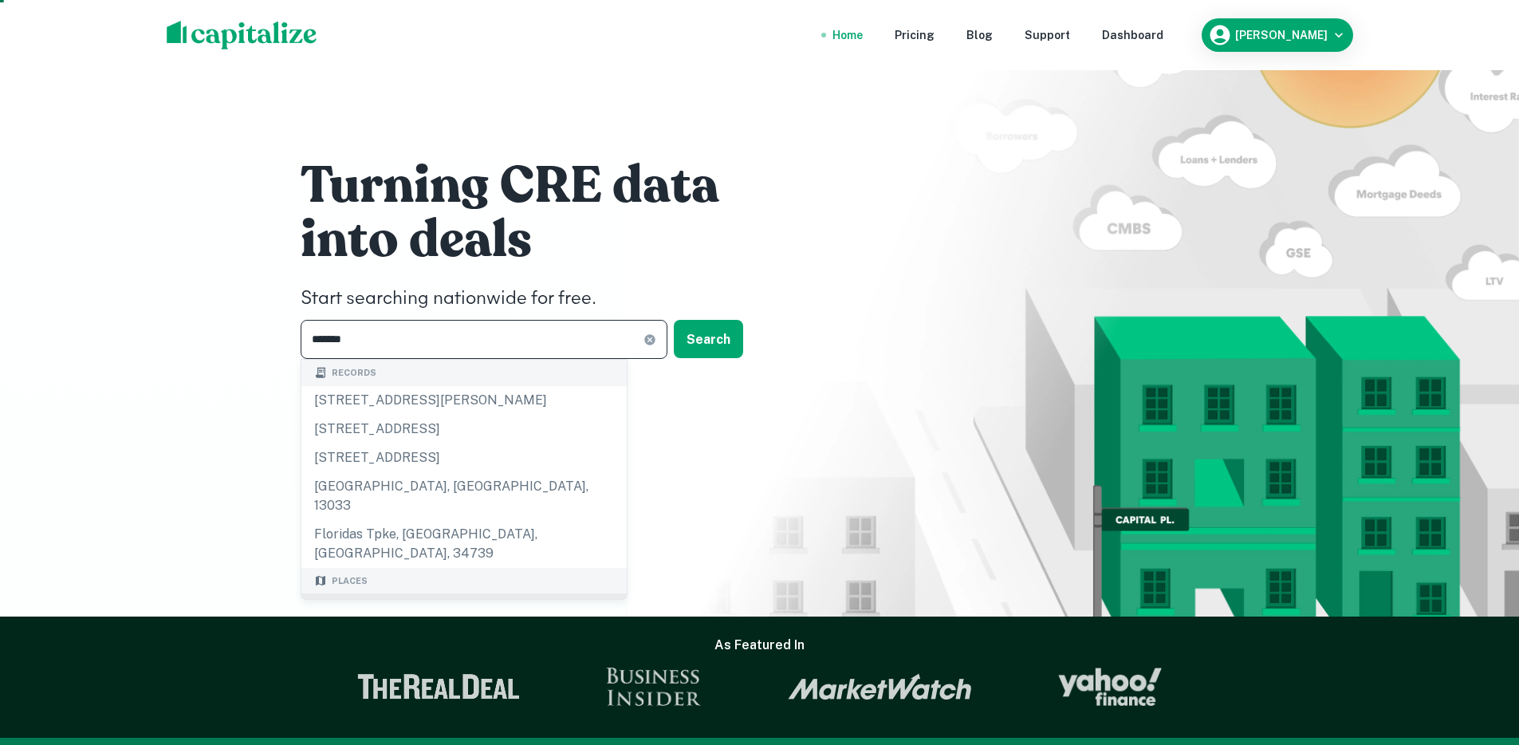
click at [356, 593] on div "Florida, USA" at bounding box center [463, 607] width 325 height 29
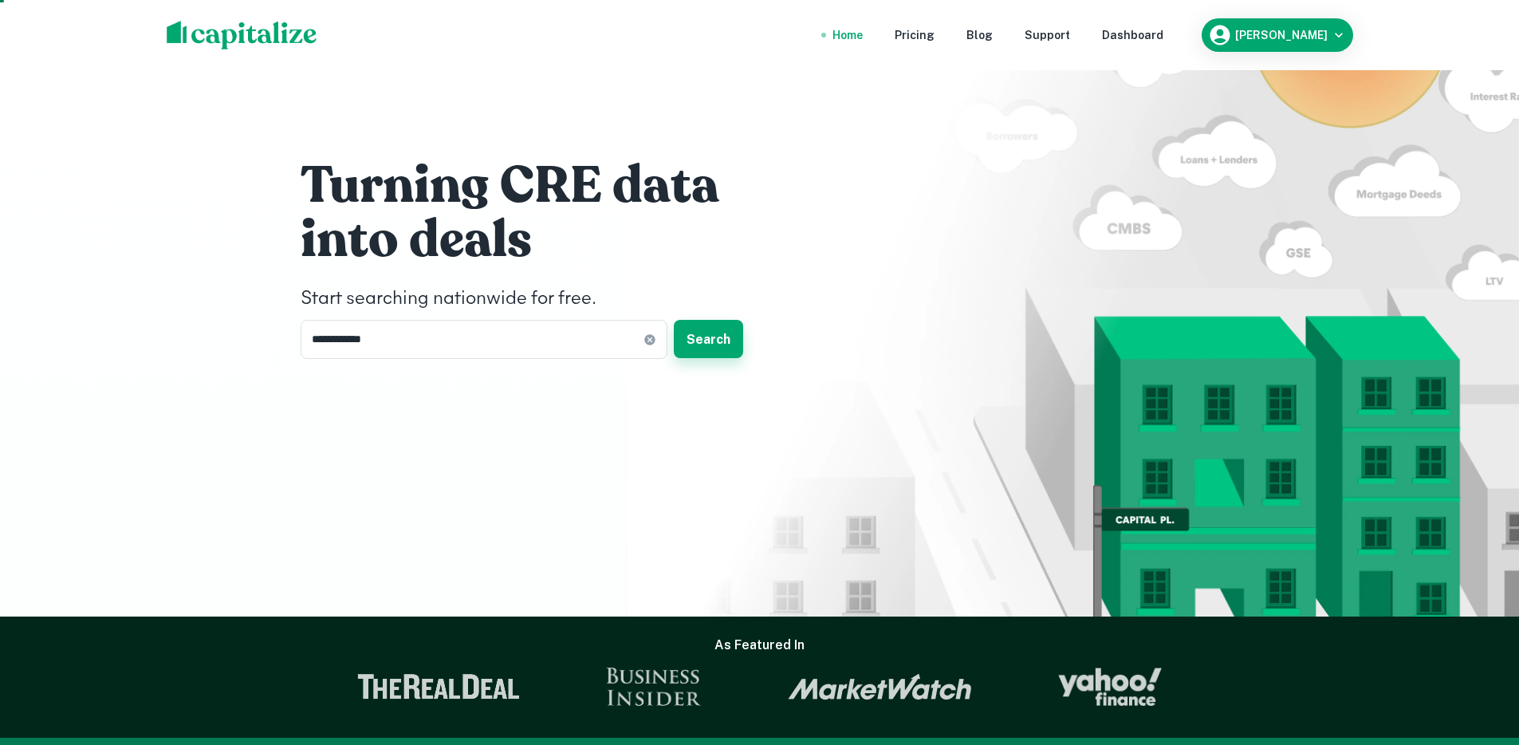
click at [695, 334] on button "Search" at bounding box center [708, 339] width 69 height 38
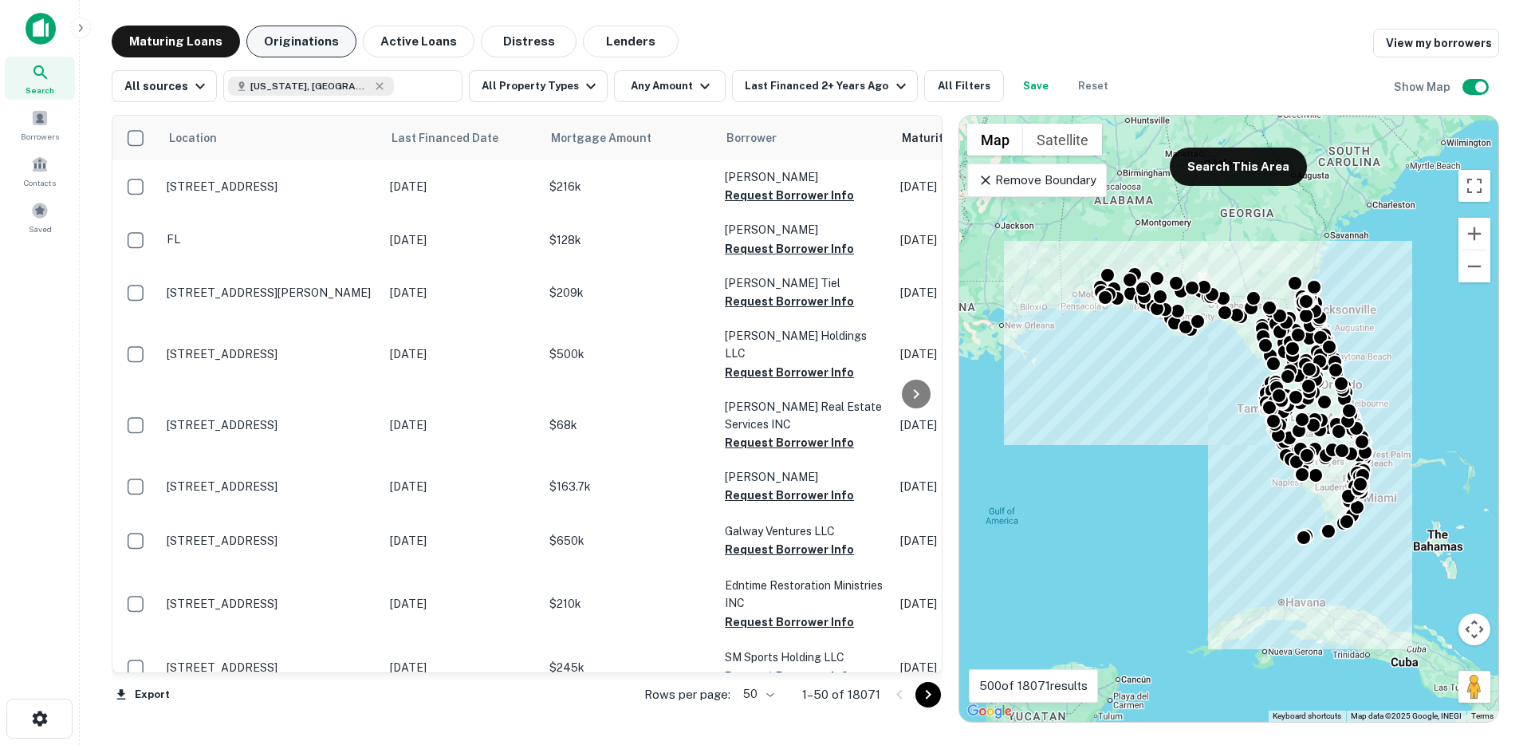
click at [284, 40] on button "Originations" at bounding box center [301, 42] width 110 height 32
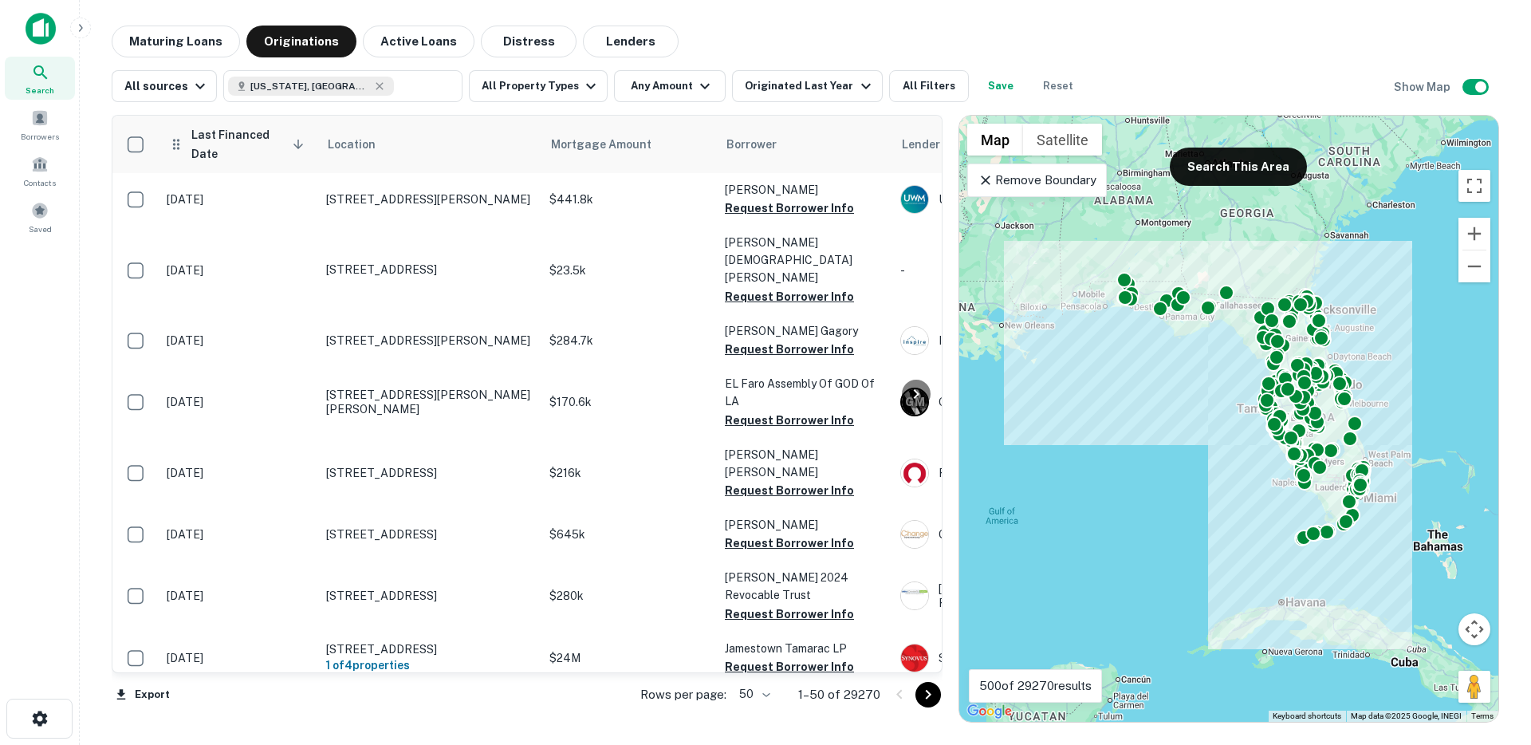
click at [222, 130] on span "Last Financed Date sorted descending" at bounding box center [250, 144] width 118 height 38
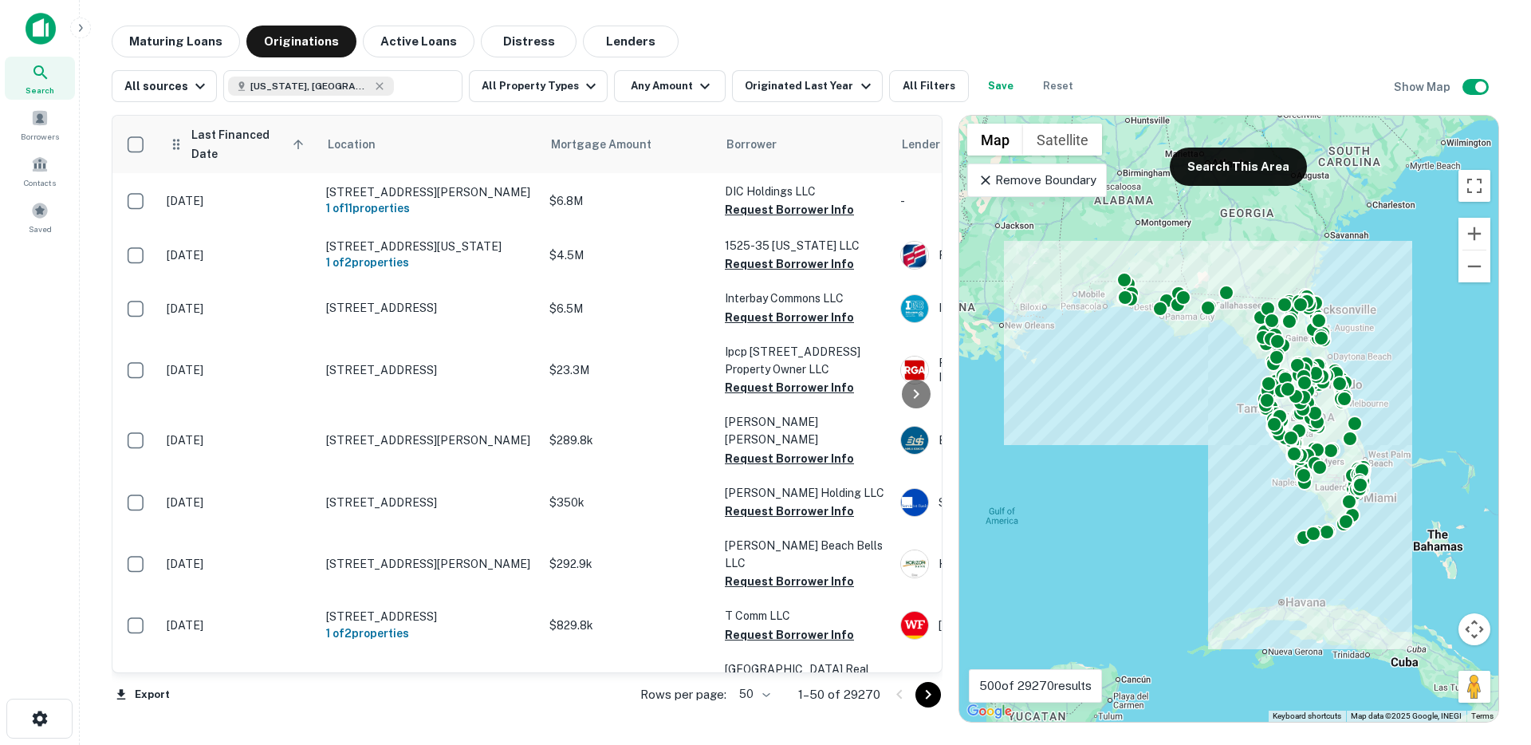
click at [220, 141] on span "Last Financed Date sorted ascending" at bounding box center [250, 144] width 118 height 38
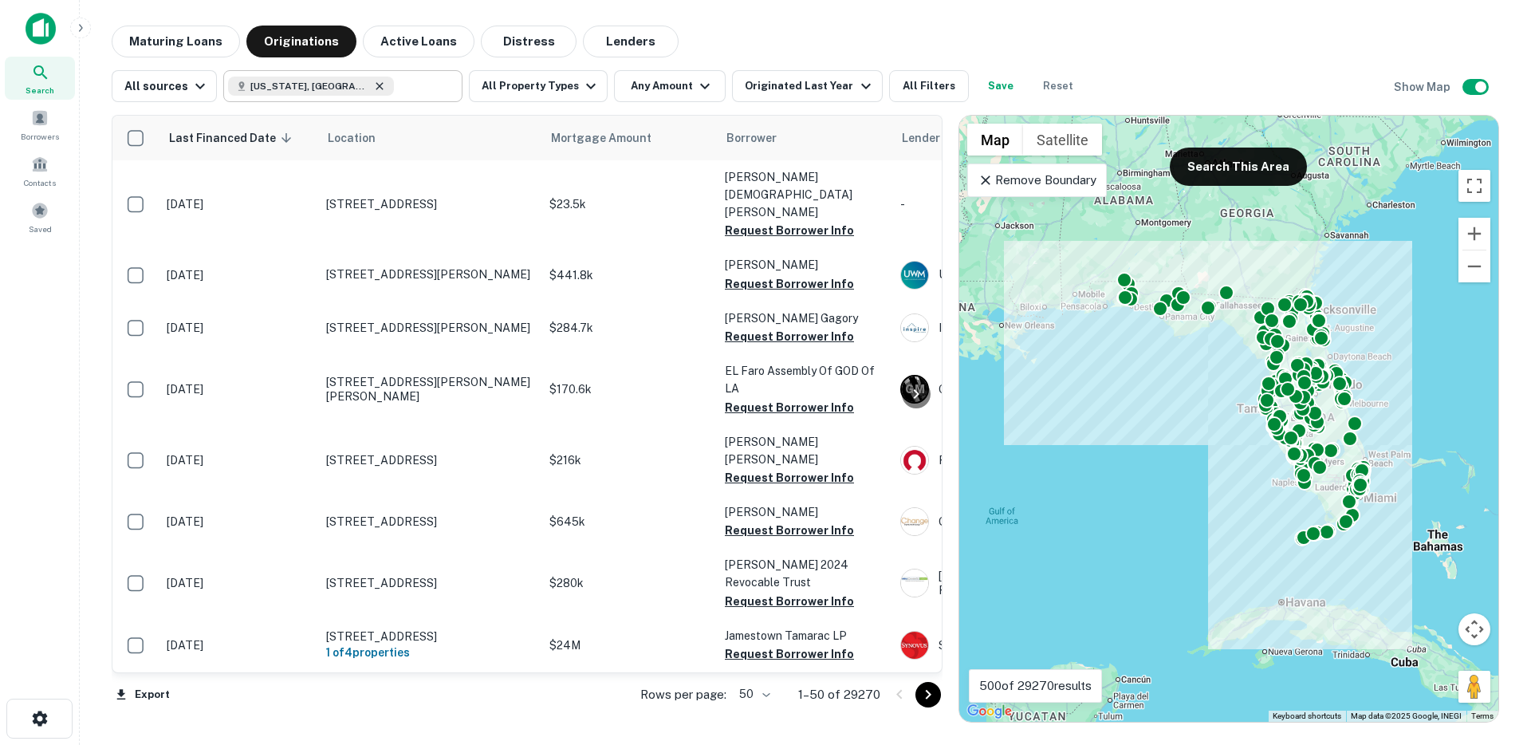
click at [376, 88] on icon at bounding box center [379, 85] width 7 height 7
type input "**********"
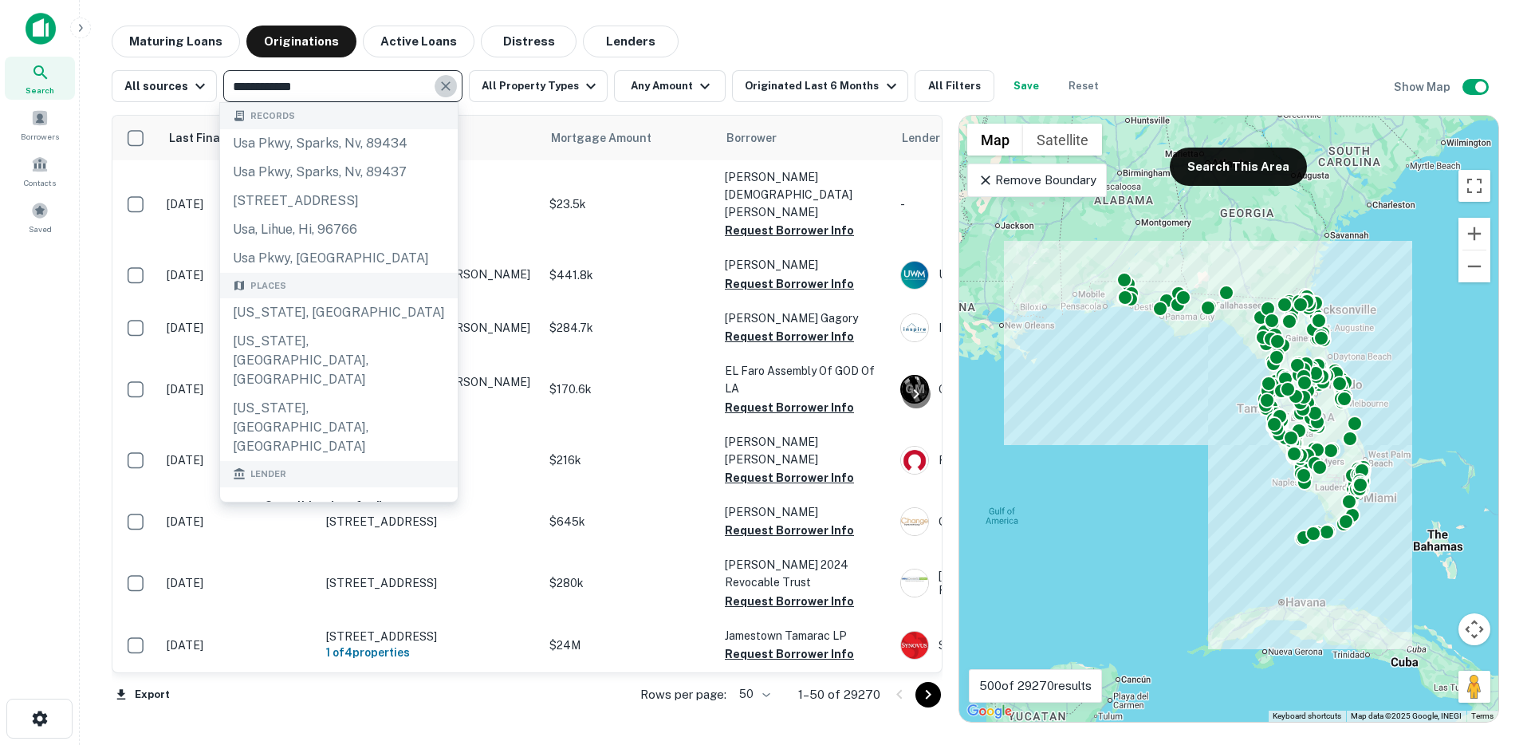
drag, startPoint x: 441, startPoint y: 88, endPoint x: 428, endPoint y: 92, distance: 13.4
click at [442, 88] on icon "Clear" at bounding box center [446, 86] width 16 height 16
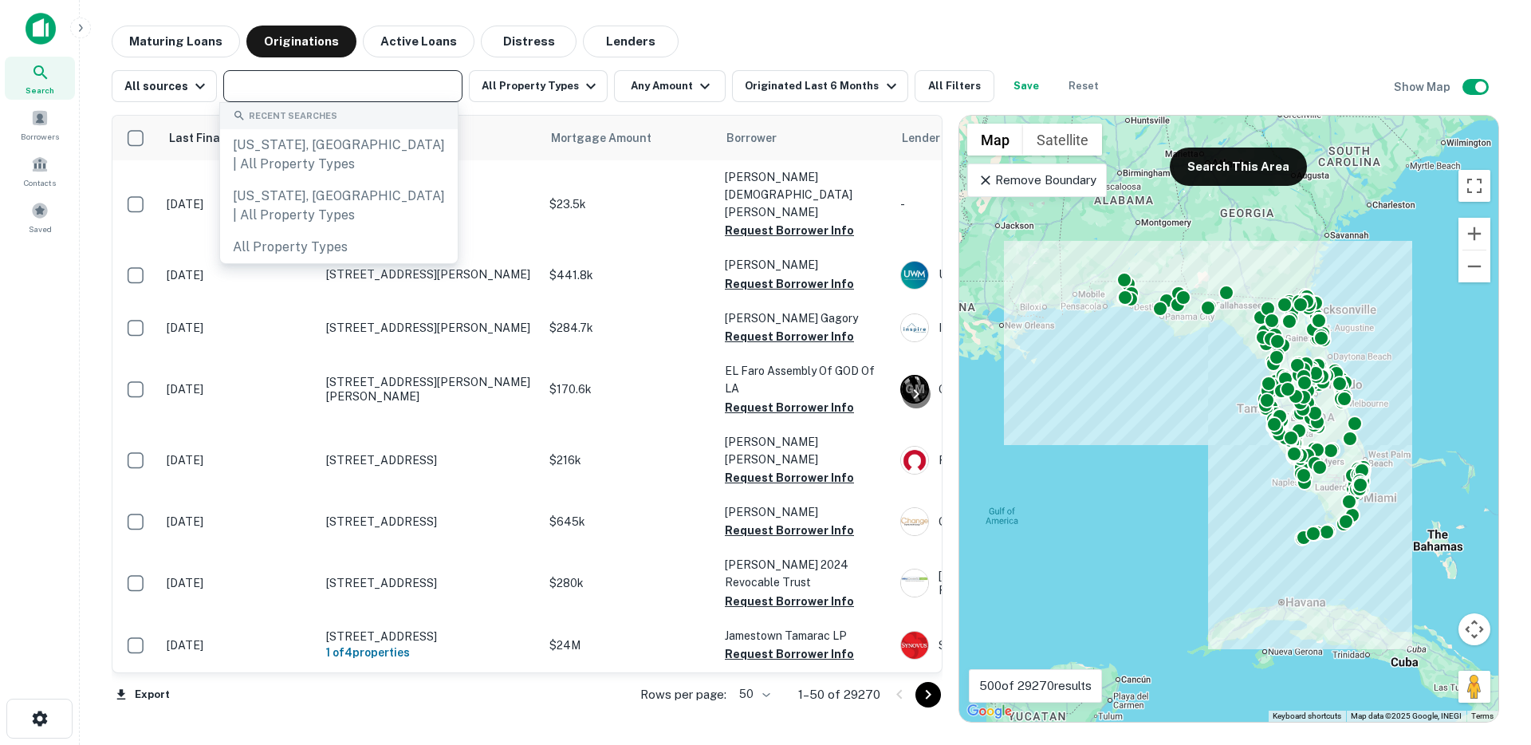
click at [387, 93] on input "text" at bounding box center [341, 86] width 227 height 22
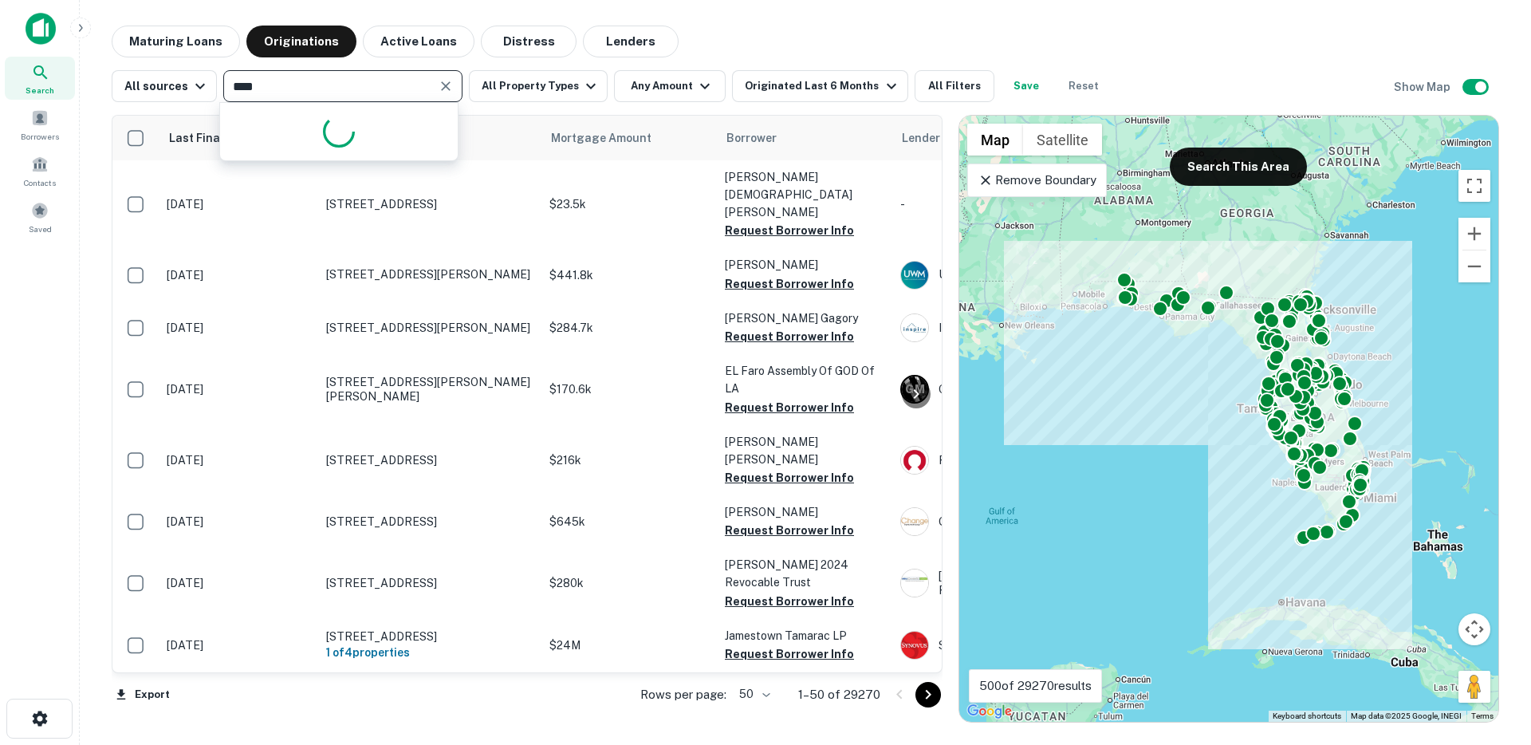
type input "*****"
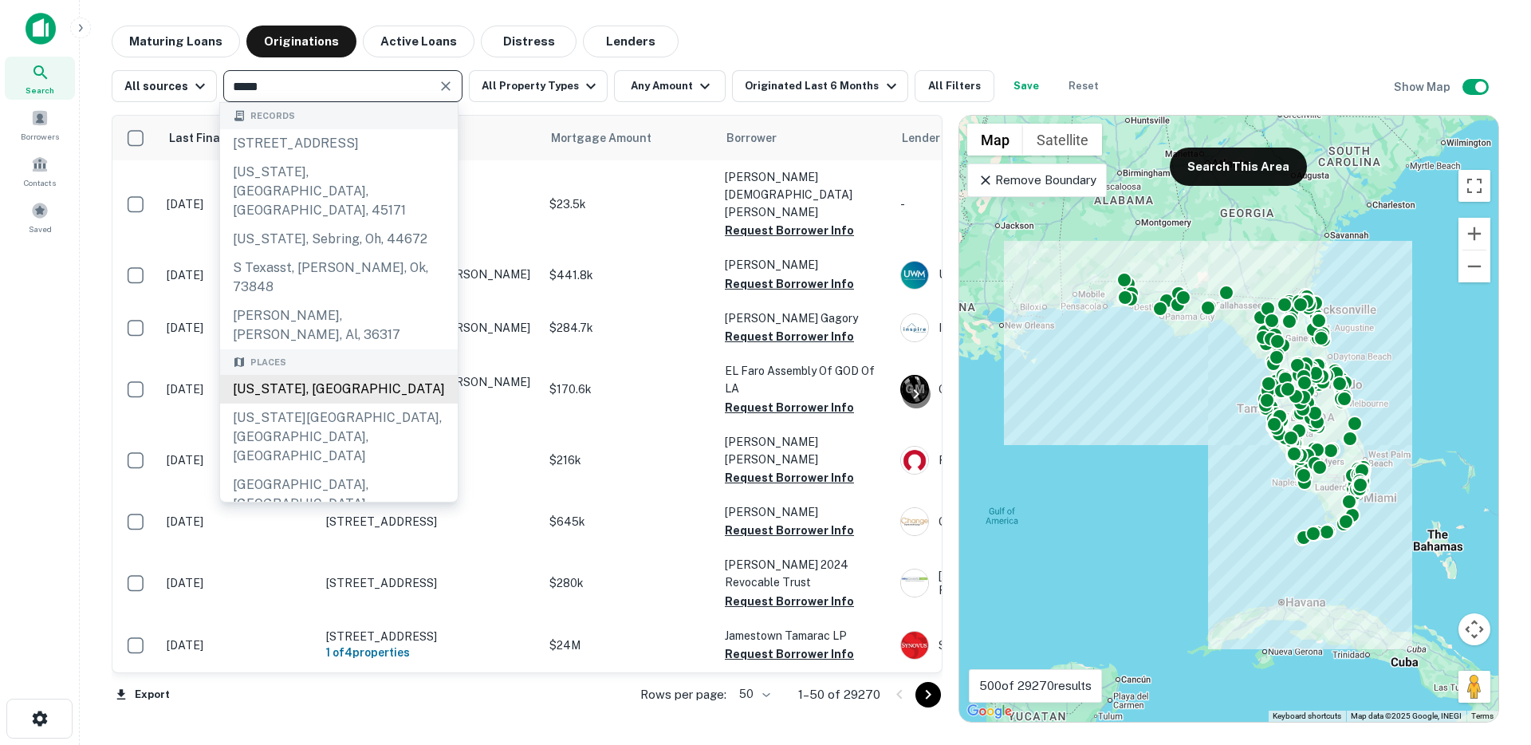
click at [312, 375] on div "Texas, USA" at bounding box center [339, 389] width 238 height 29
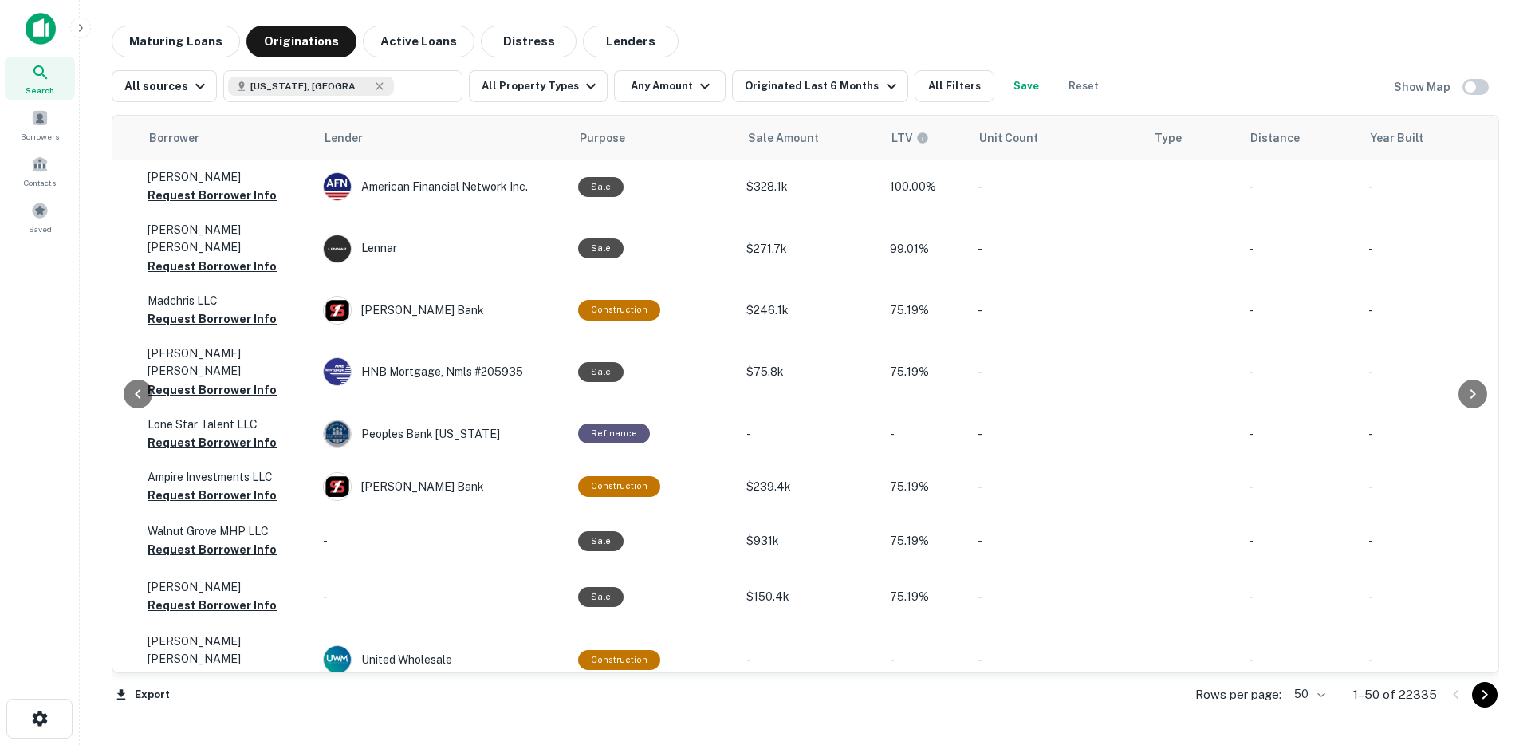
scroll to position [0, 611]
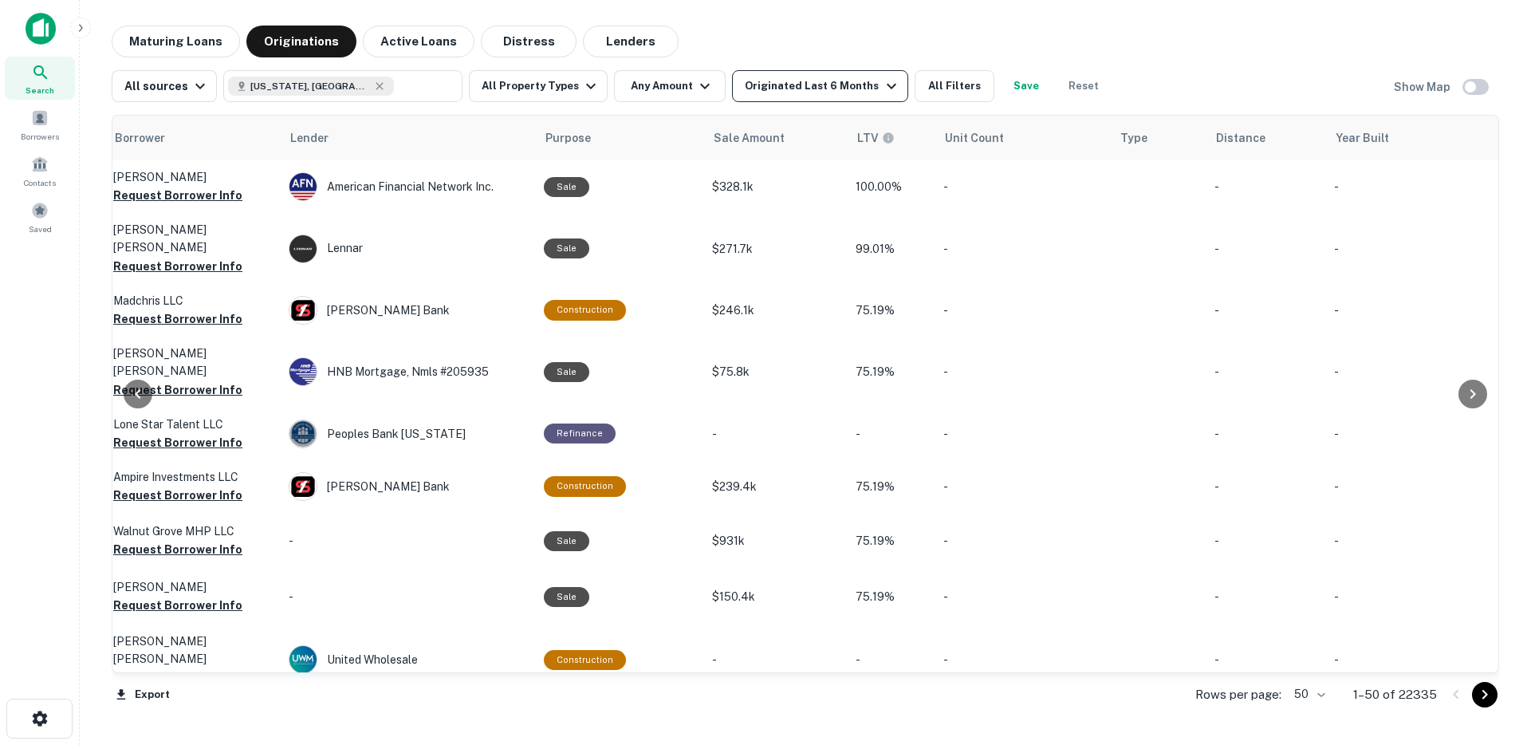
click at [789, 85] on div "Originated Last 6 Months" at bounding box center [822, 86] width 155 height 19
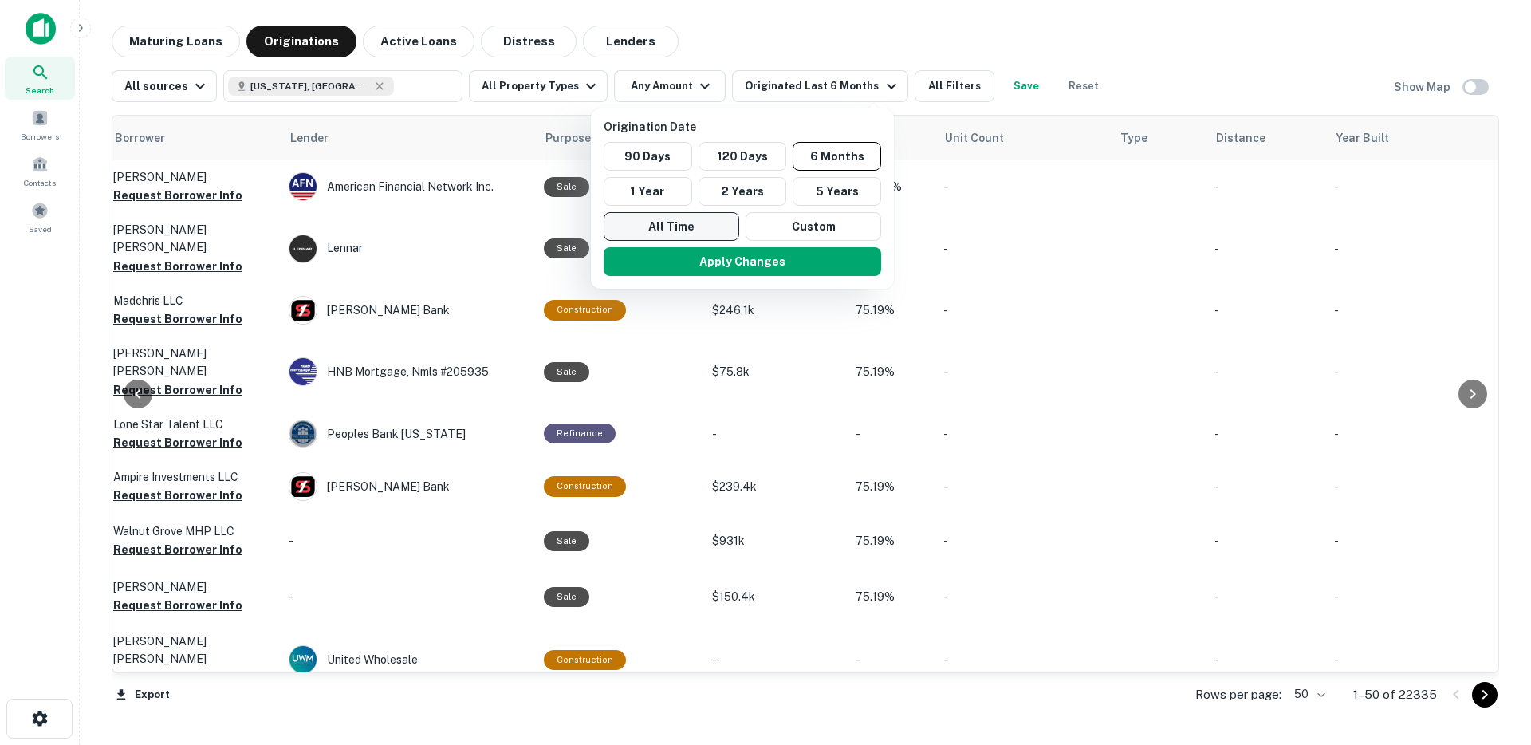
click at [682, 234] on button "All Time" at bounding box center [671, 226] width 136 height 29
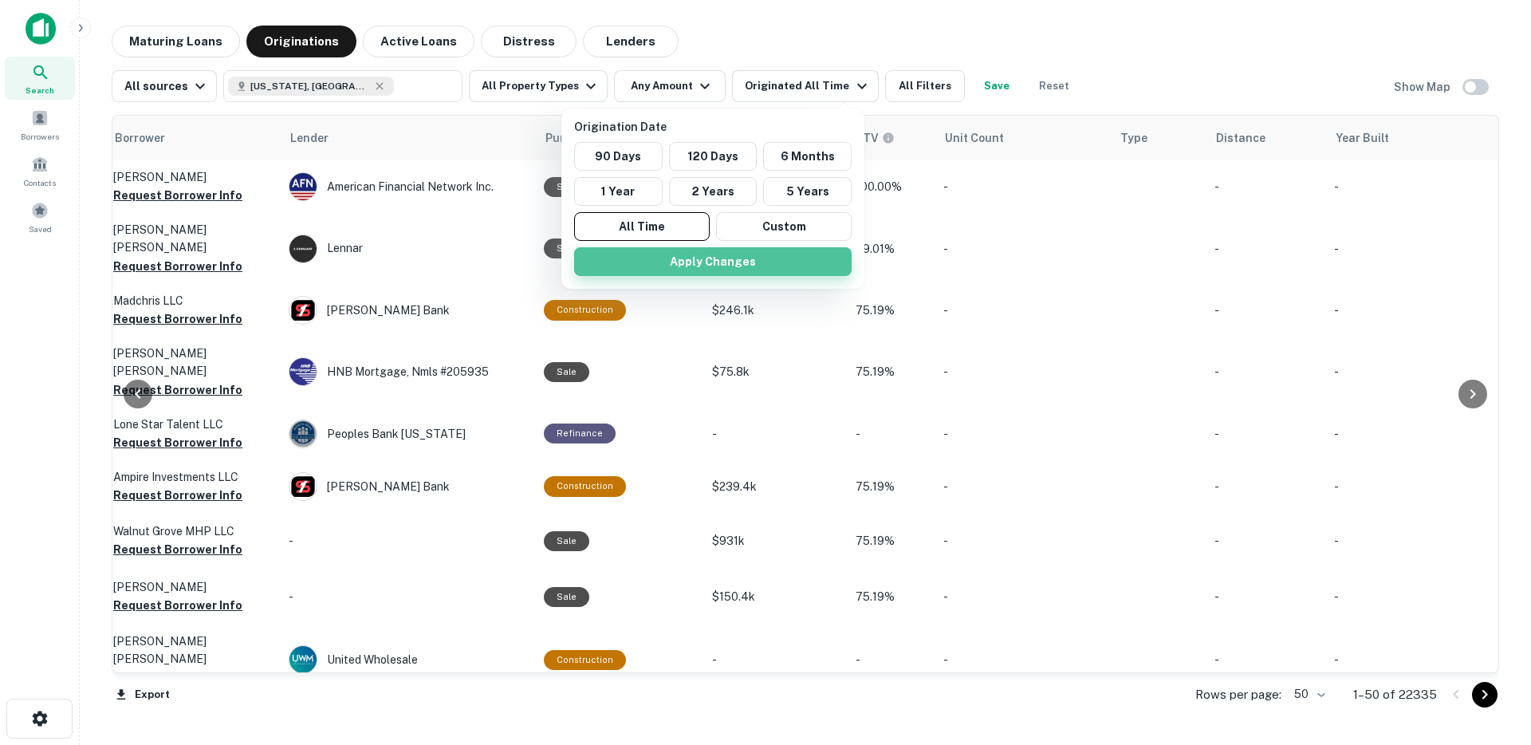
click at [696, 258] on button "Apply Changes" at bounding box center [712, 261] width 277 height 29
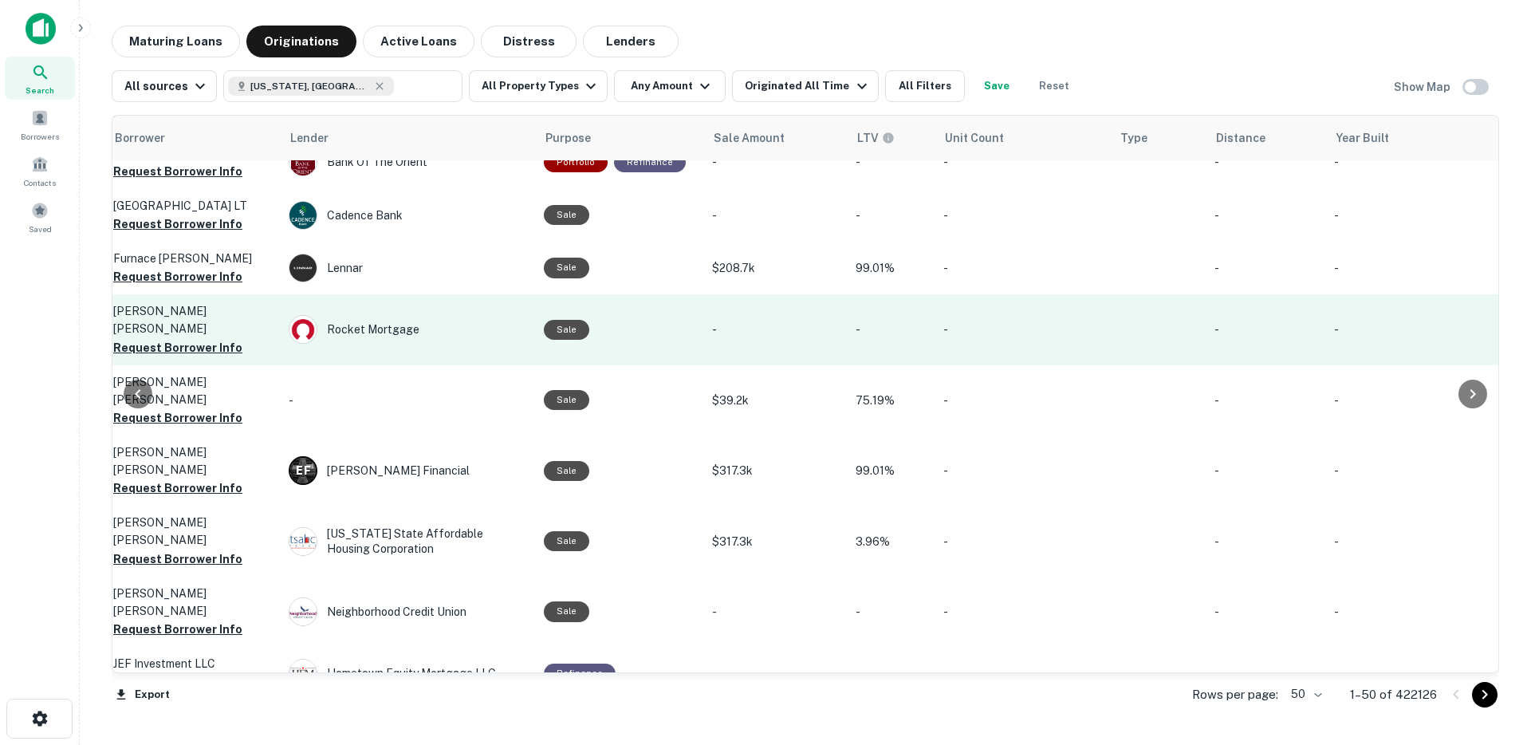
scroll to position [2225, 611]
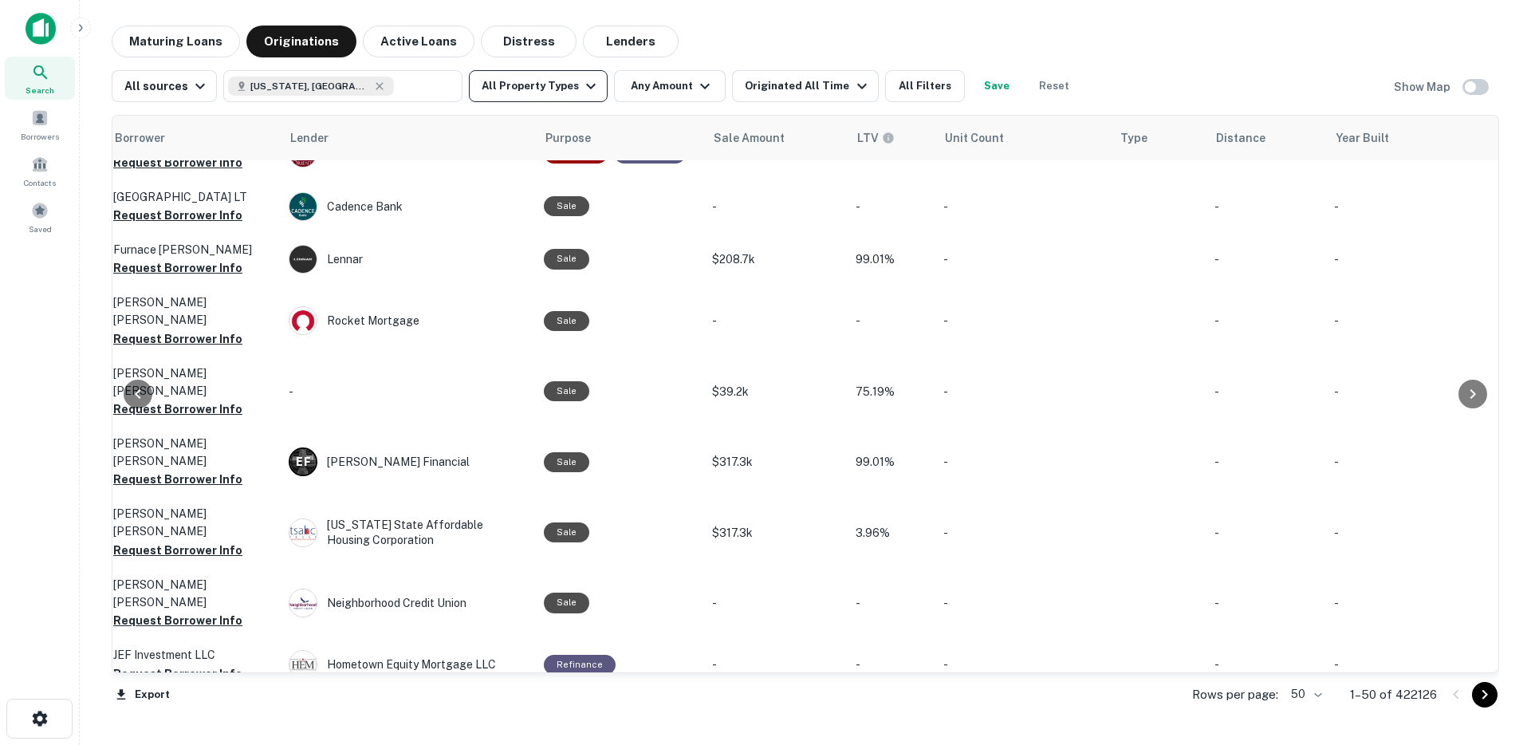
click at [581, 84] on icon "button" at bounding box center [590, 86] width 19 height 19
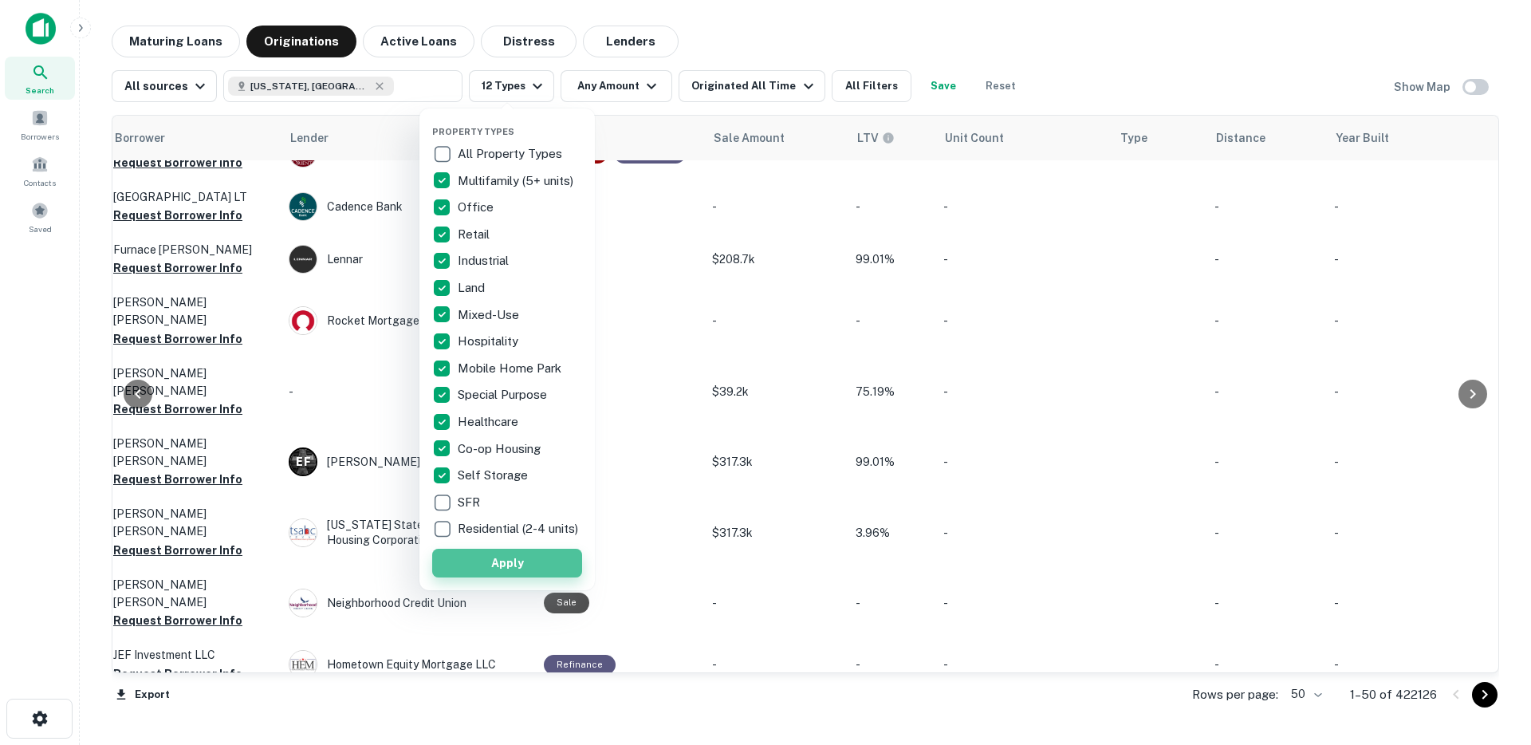
click at [516, 575] on button "Apply" at bounding box center [507, 562] width 150 height 29
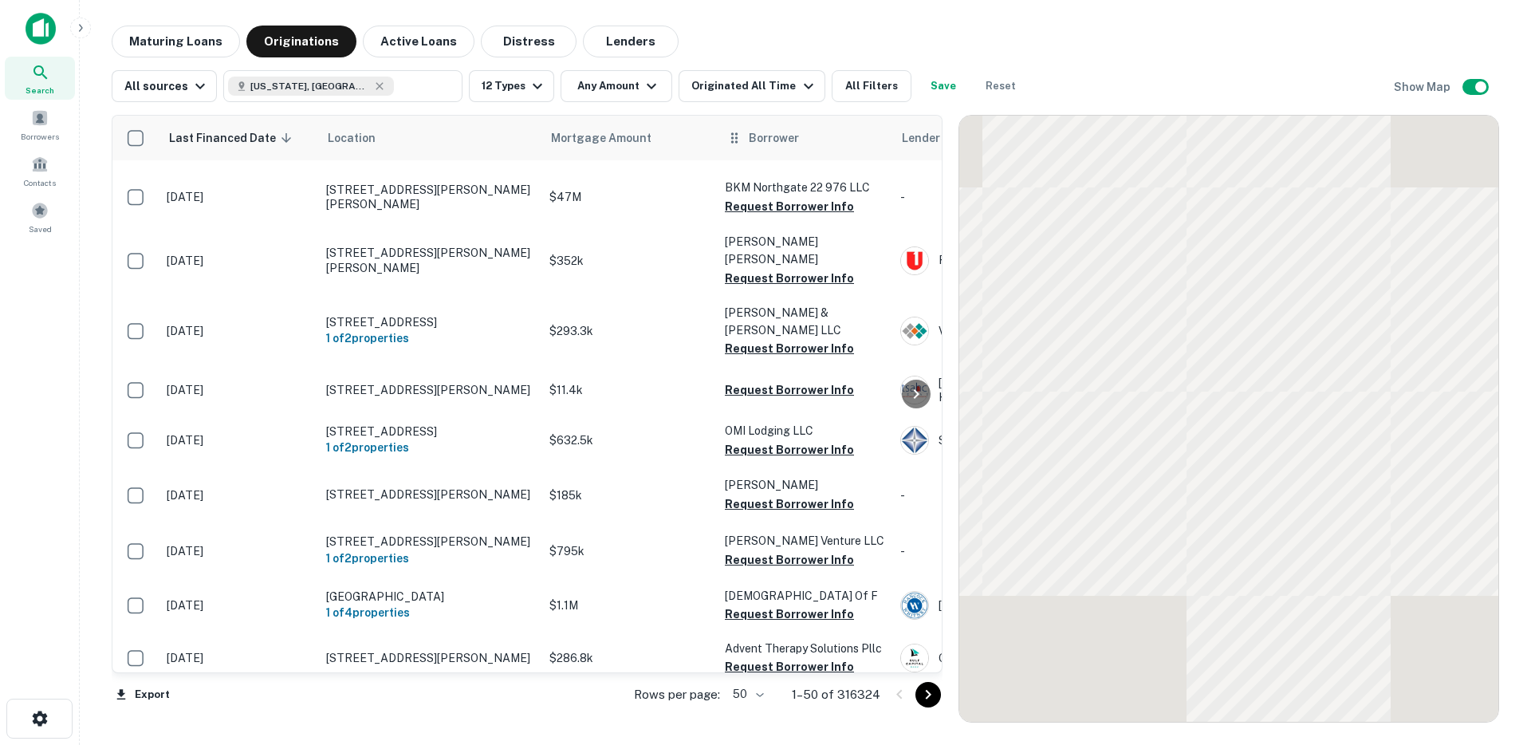
scroll to position [1164, 0]
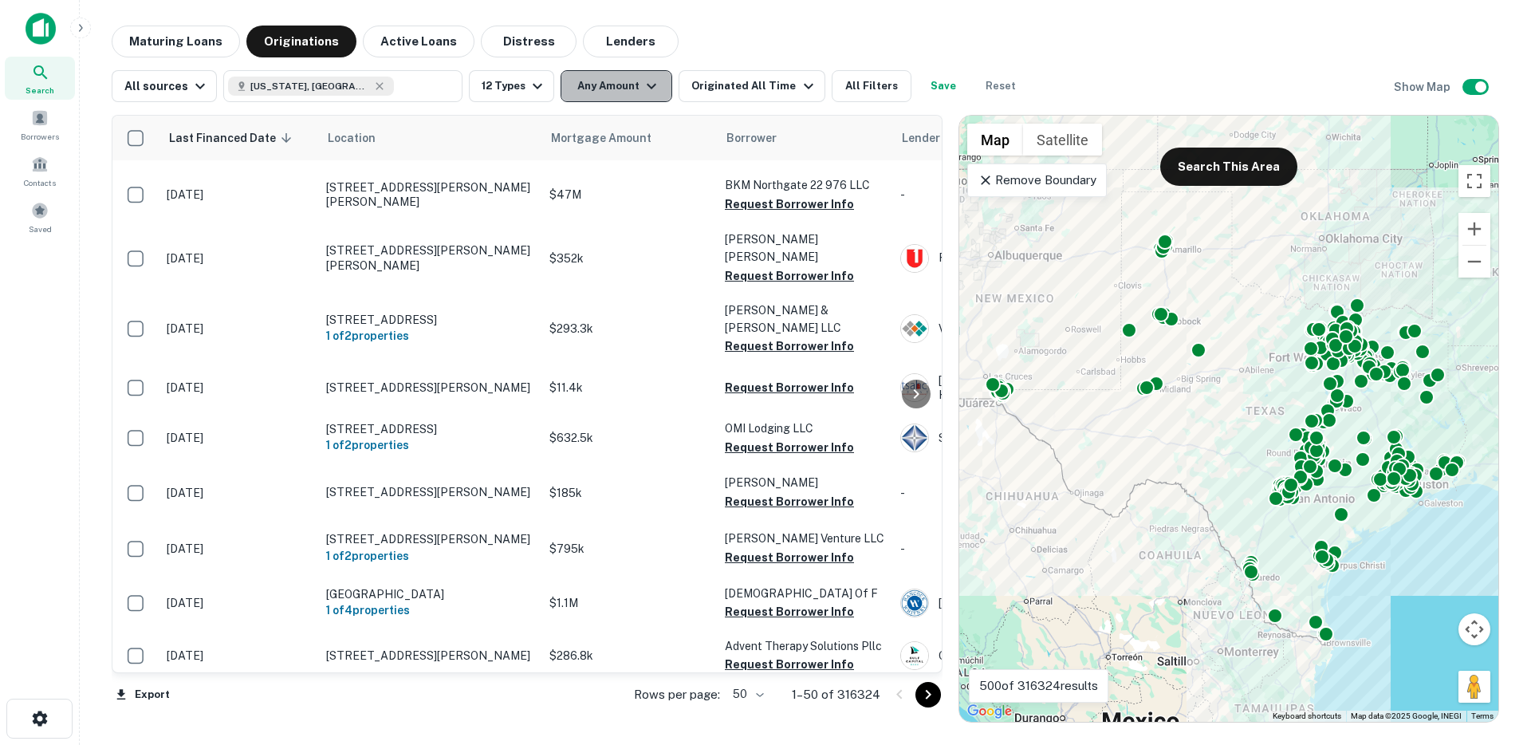
click at [592, 89] on button "Any Amount" at bounding box center [616, 86] width 112 height 32
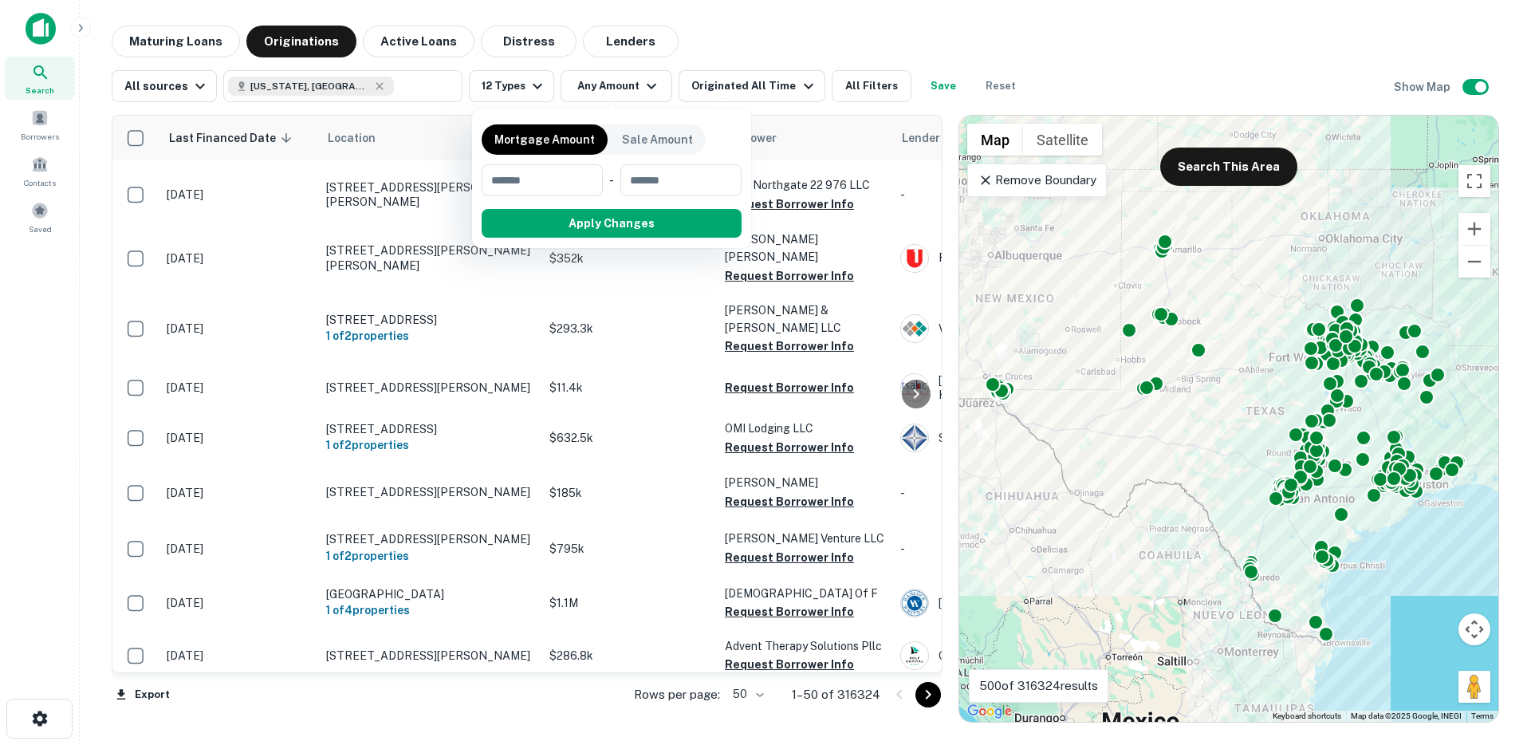
drag, startPoint x: 599, startPoint y: 86, endPoint x: 613, endPoint y: 86, distance: 13.6
click at [600, 87] on div at bounding box center [765, 372] width 1531 height 745
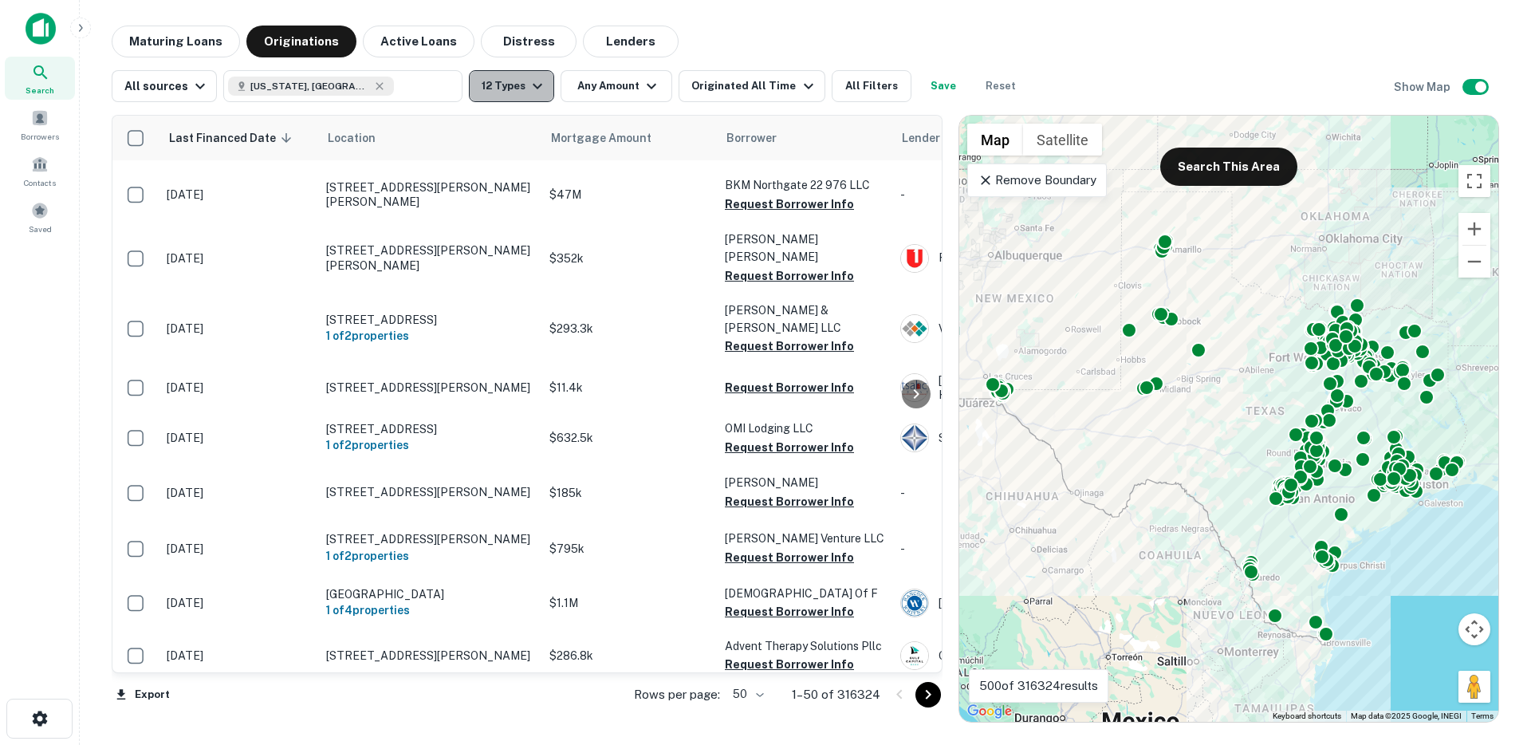
click at [528, 88] on icon "button" at bounding box center [537, 86] width 19 height 19
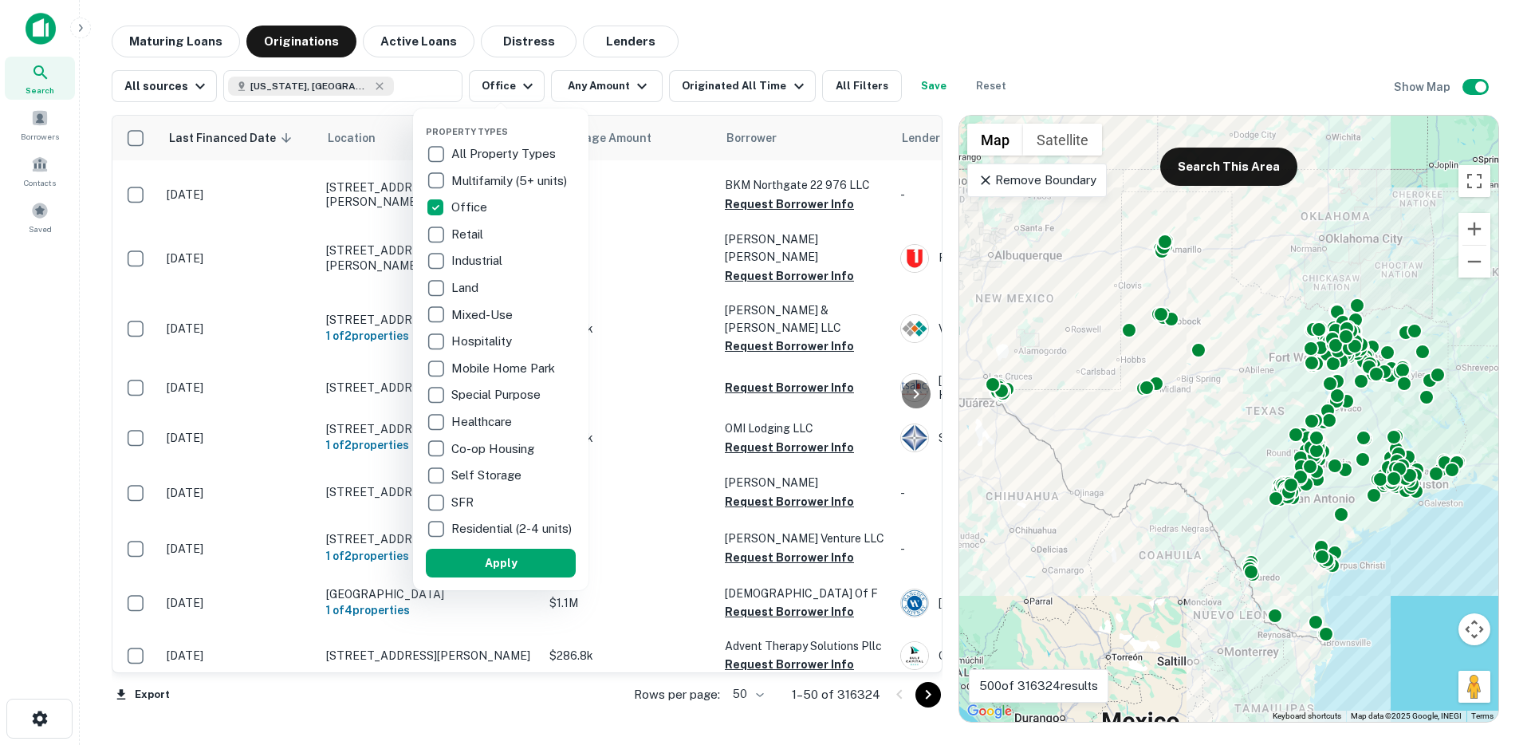
click at [493, 573] on button "Apply" at bounding box center [501, 562] width 150 height 29
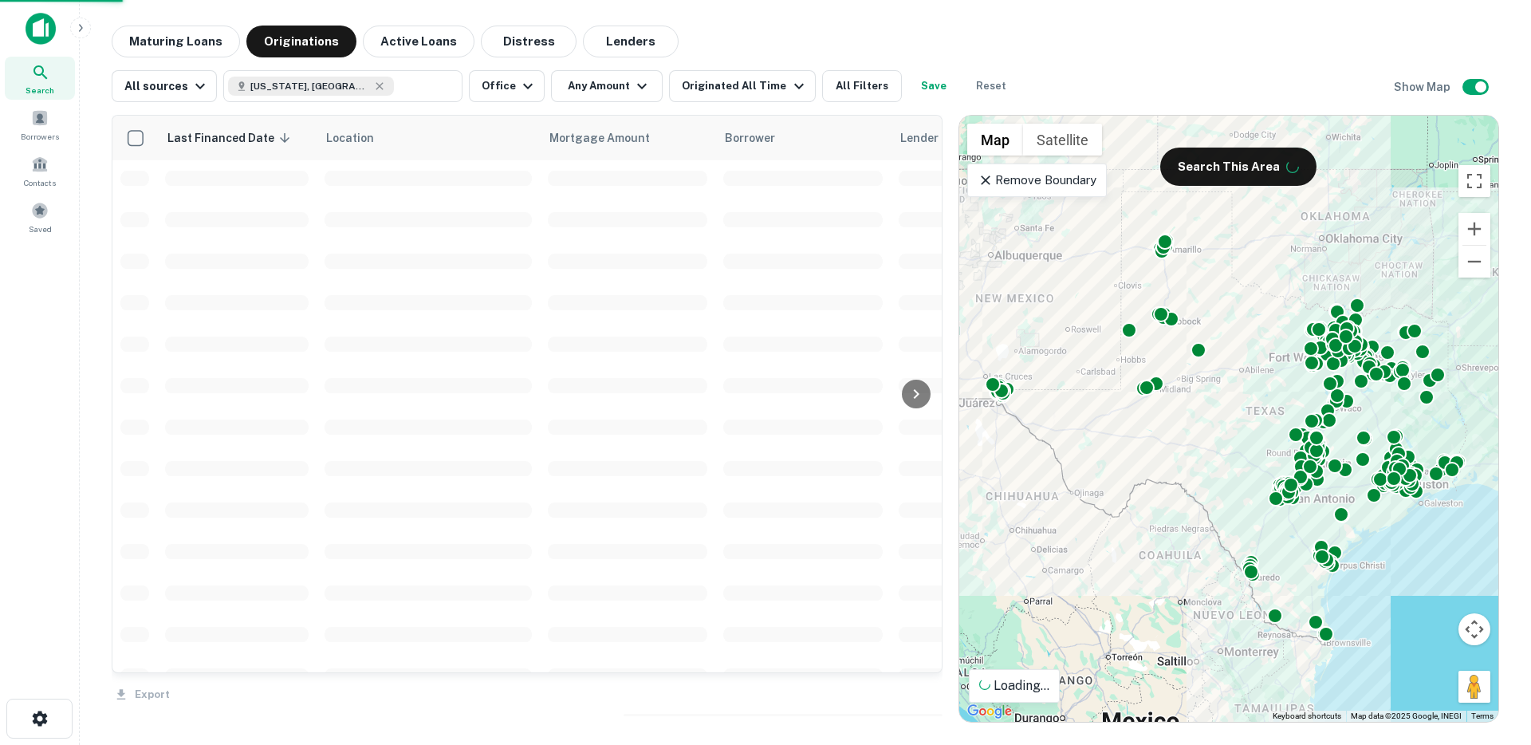
click at [626, 92] on div "Property Types All Property Types Multifamily (5+ units) Office Retail Industri…" at bounding box center [765, 372] width 1531 height 745
click at [632, 91] on icon "button" at bounding box center [641, 86] width 19 height 19
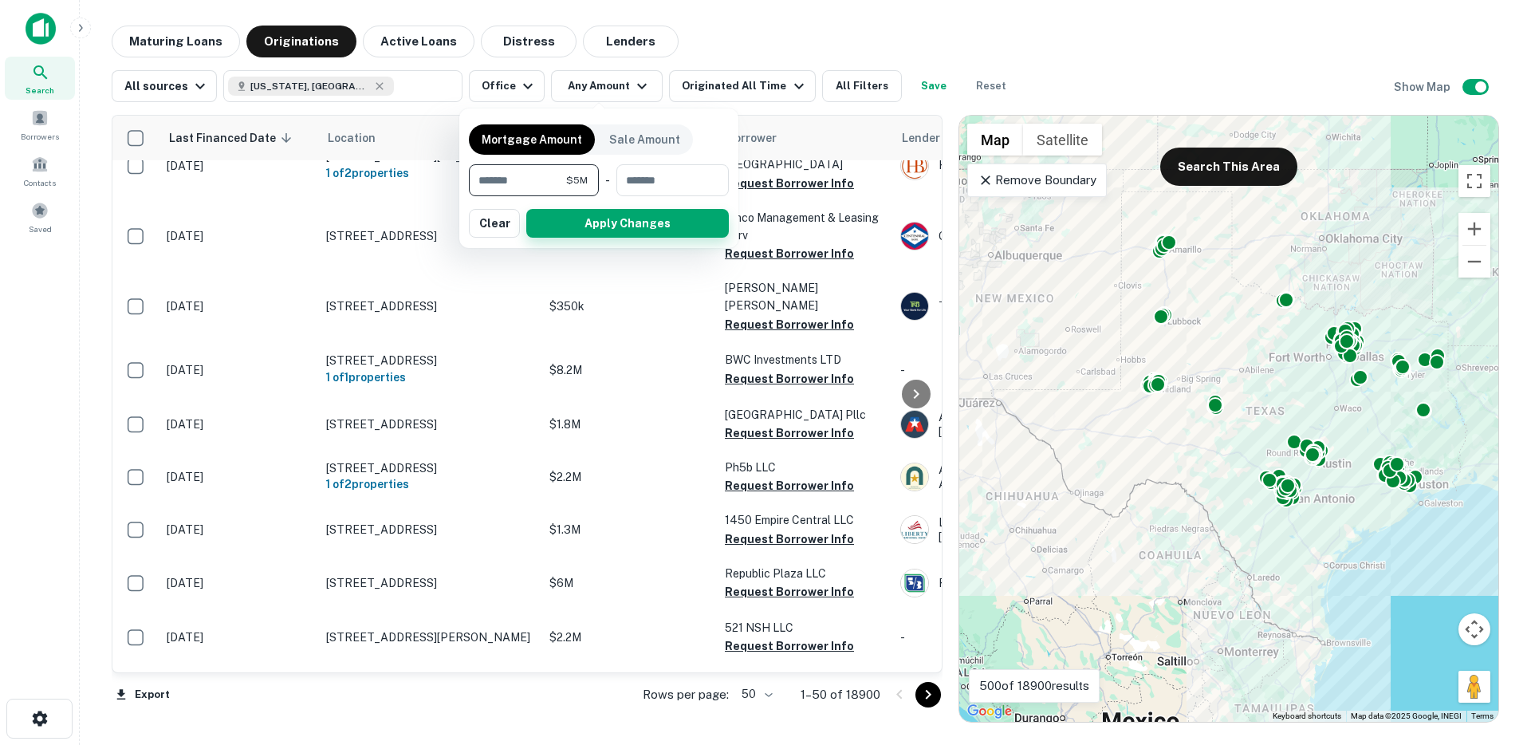
type input "*******"
click at [615, 225] on button "Apply Changes" at bounding box center [627, 223] width 202 height 29
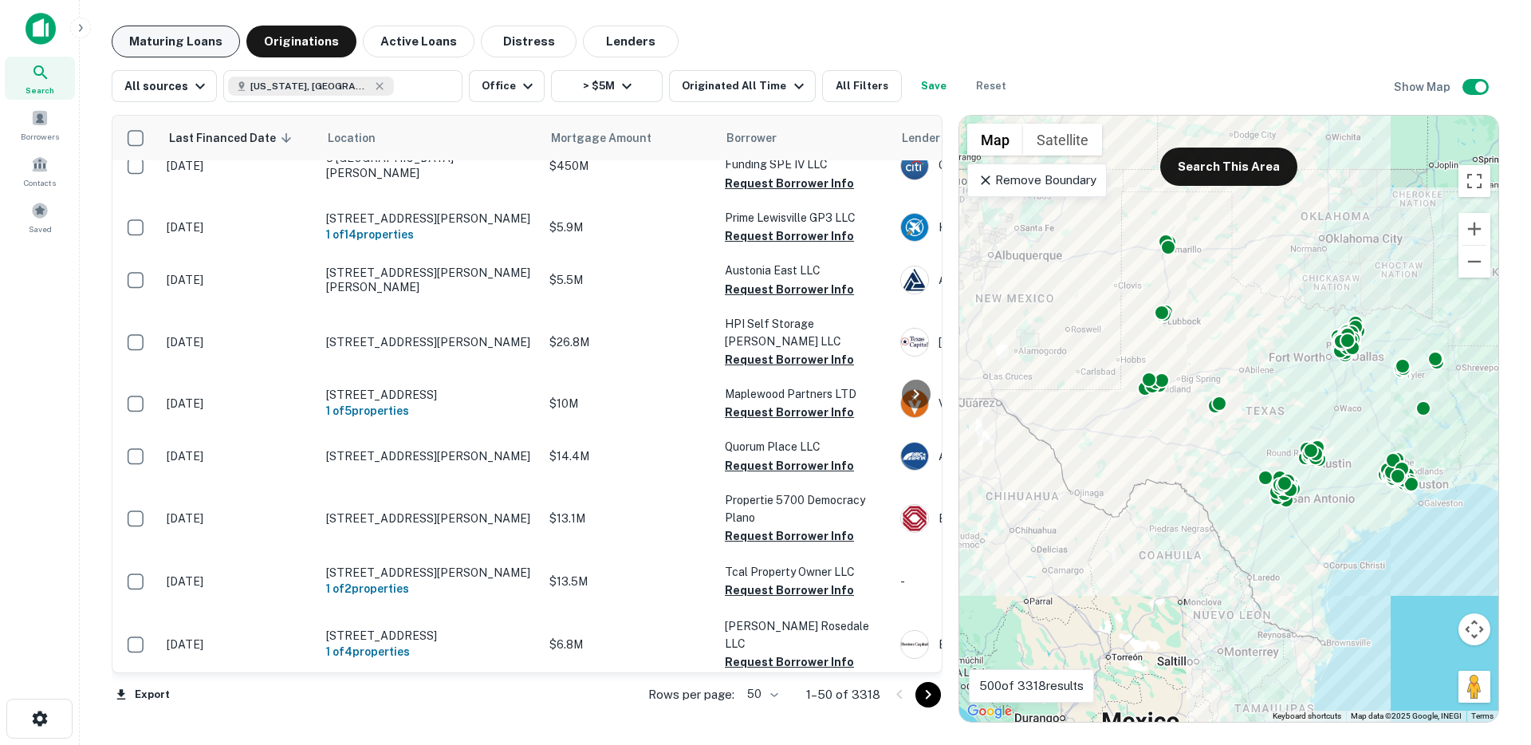
click at [214, 41] on button "Maturing Loans" at bounding box center [176, 42] width 128 height 32
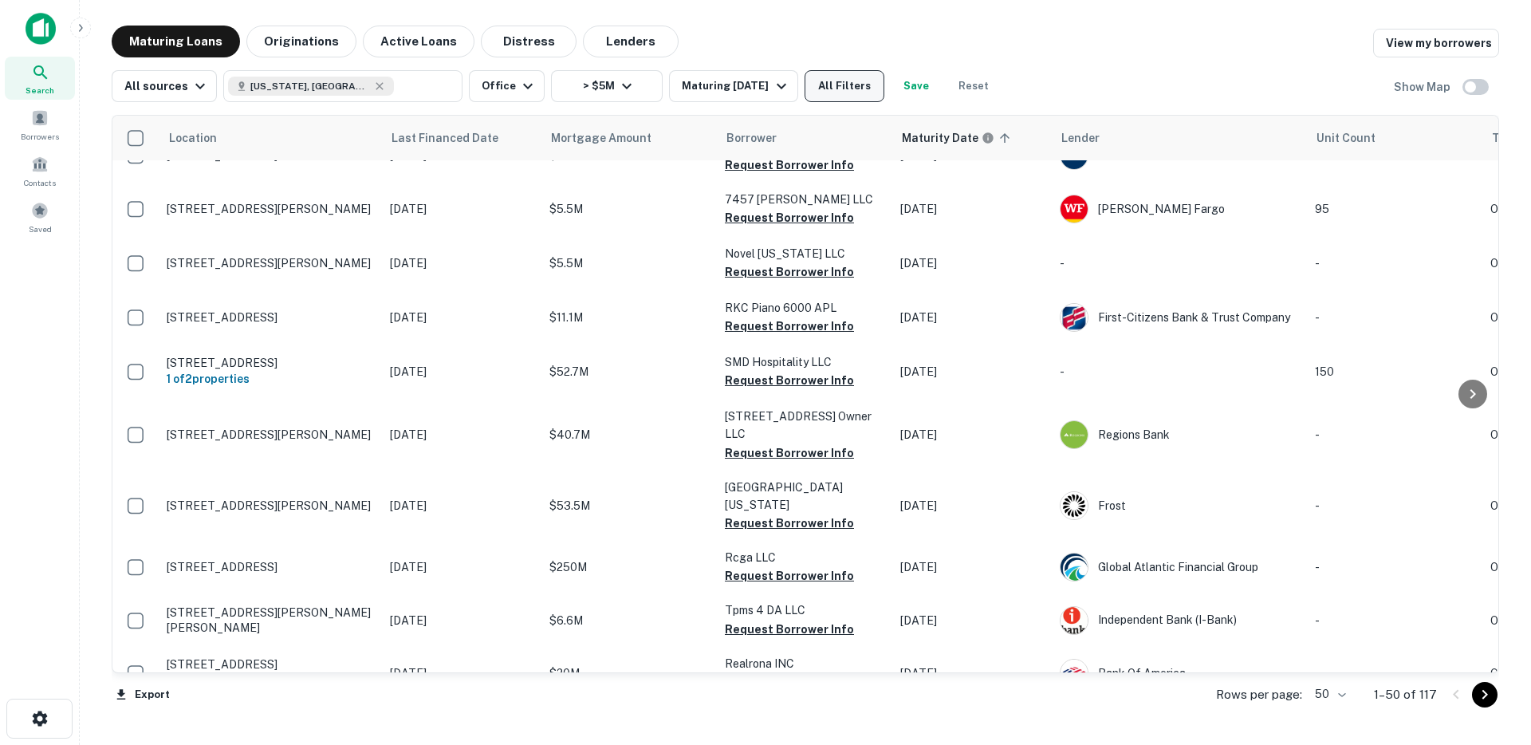
scroll to position [1164, 0]
click at [781, 82] on icon "button" at bounding box center [781, 86] width 19 height 19
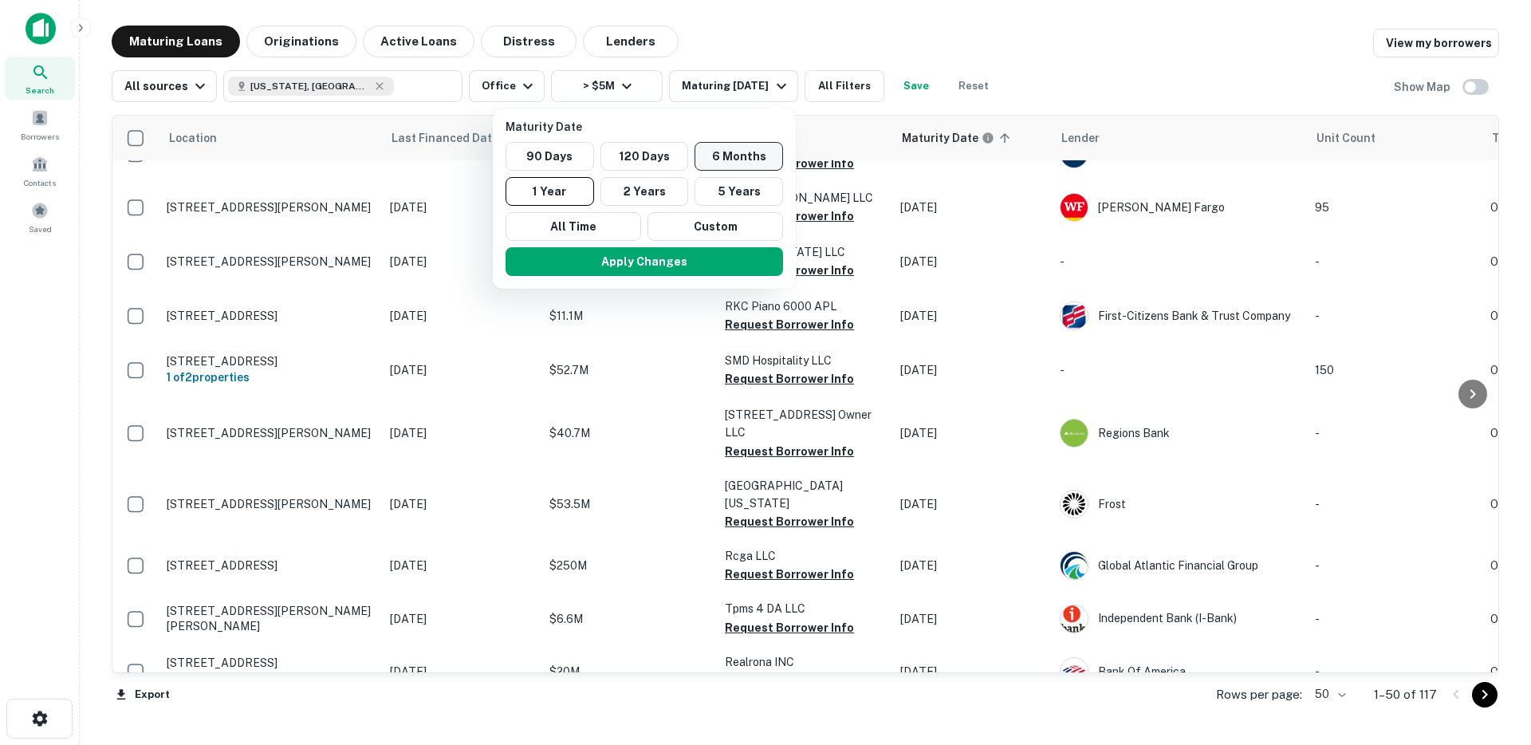
click at [730, 158] on button "6 Months" at bounding box center [738, 156] width 88 height 29
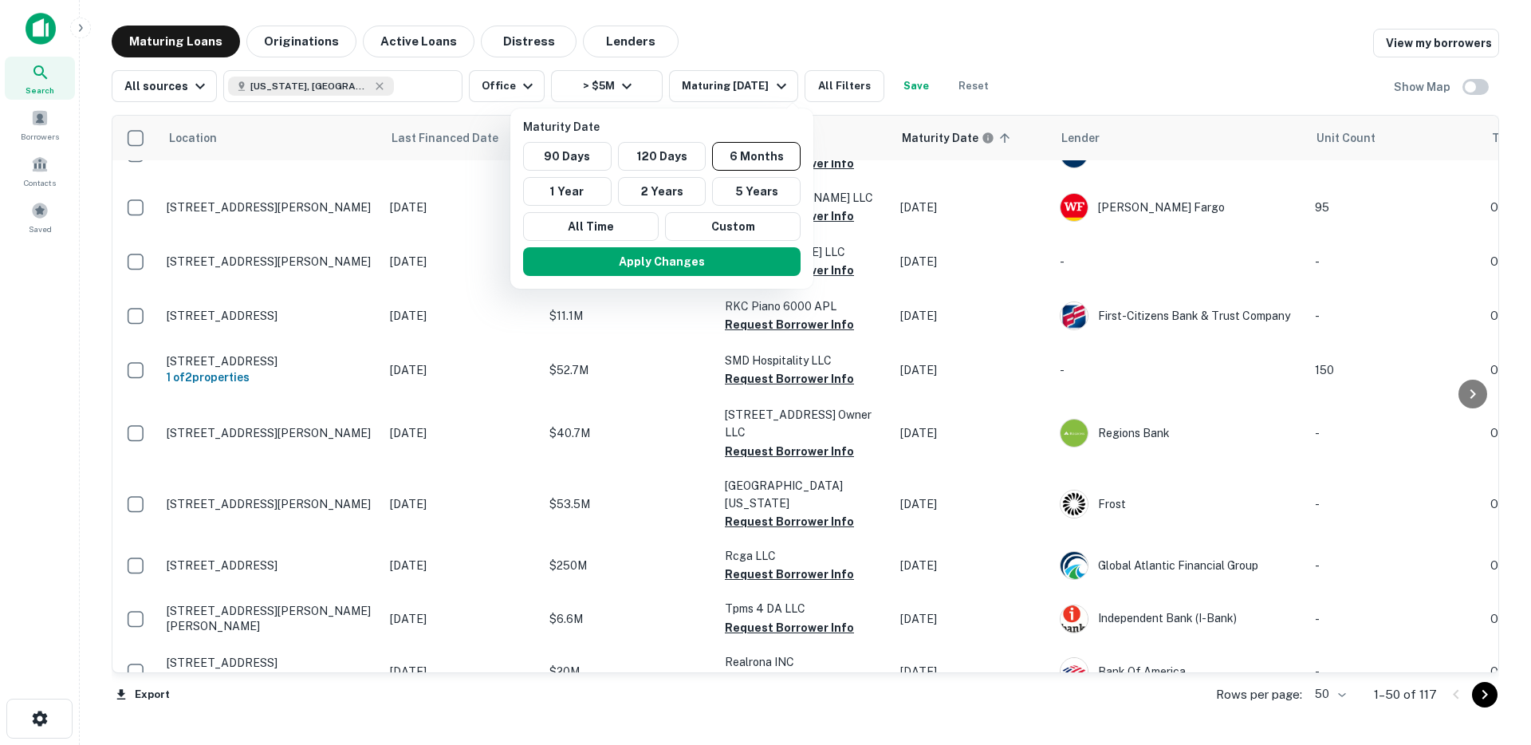
click at [818, 20] on div at bounding box center [765, 372] width 1531 height 745
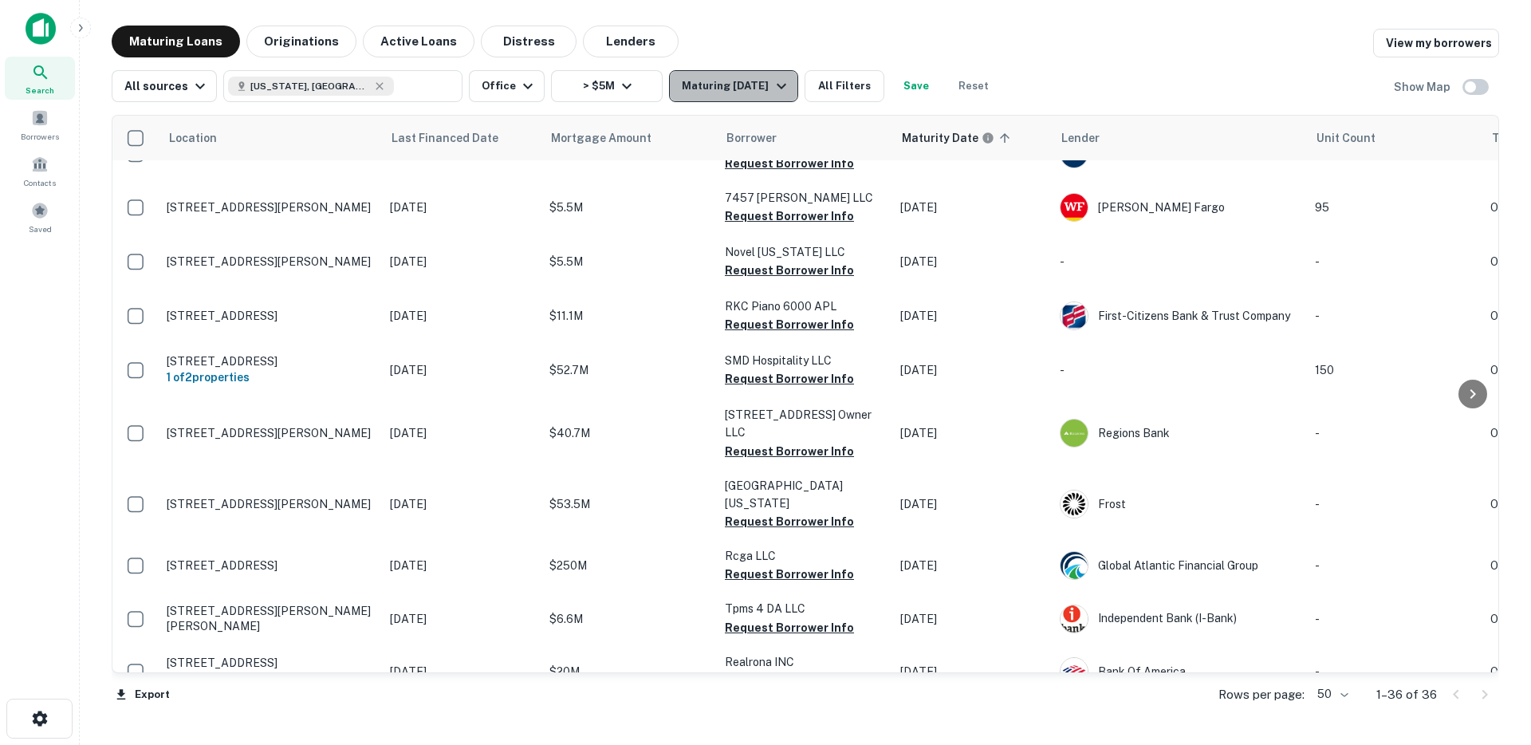
click at [744, 83] on div "Maturing In 6 Months" at bounding box center [736, 86] width 108 height 19
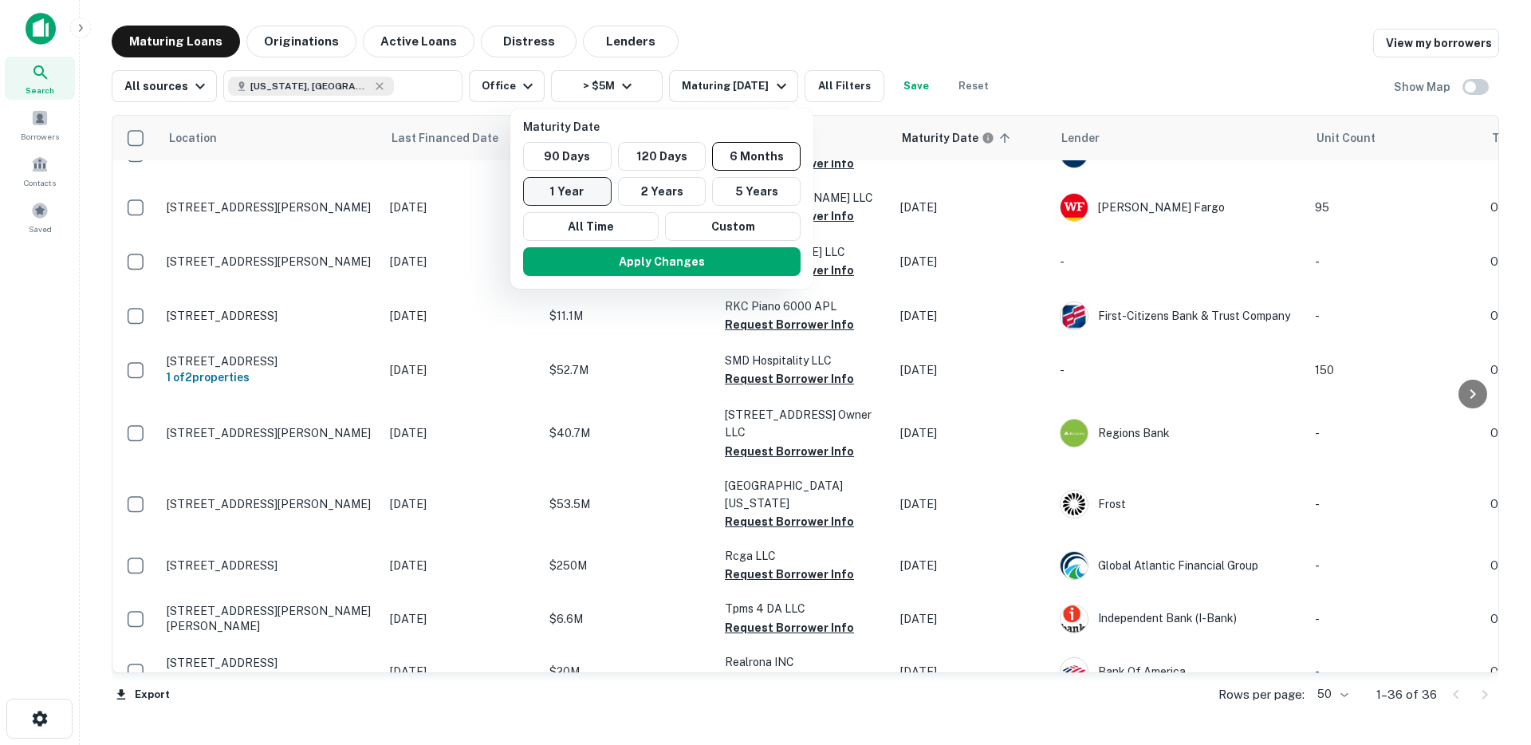
click at [591, 196] on button "1 Year" at bounding box center [567, 191] width 88 height 29
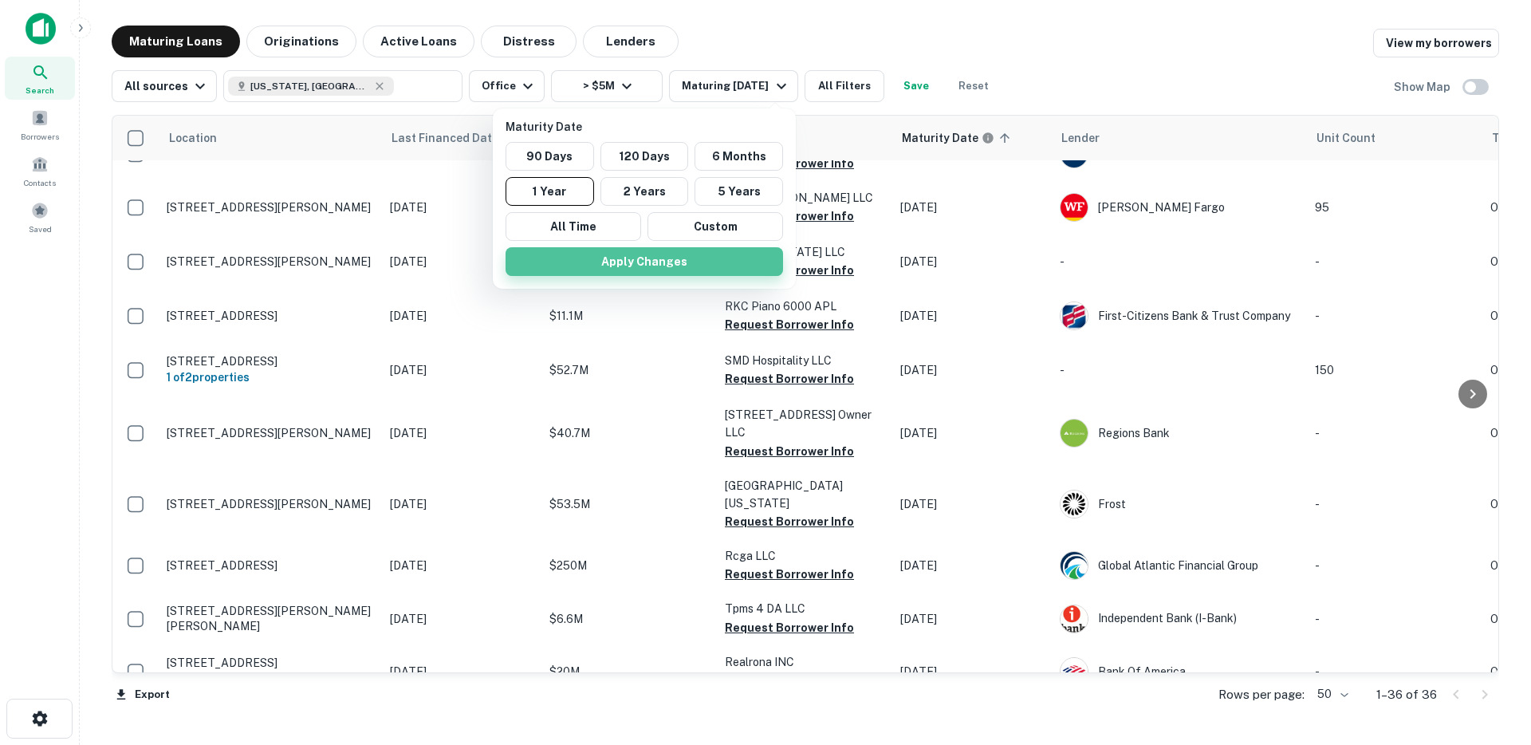
click at [616, 258] on button "Apply Changes" at bounding box center [643, 261] width 277 height 29
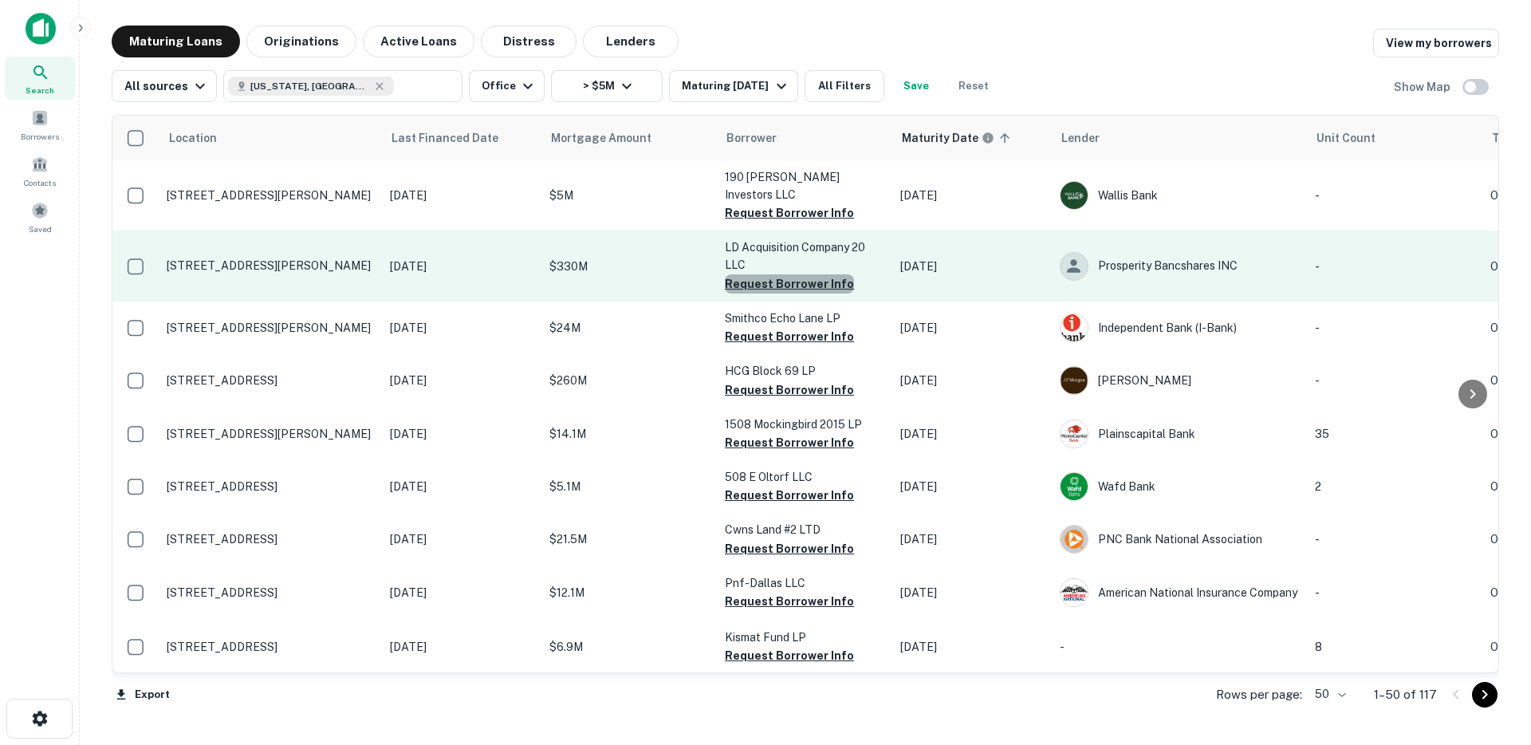
click at [798, 274] on button "Request Borrower Info" at bounding box center [789, 283] width 129 height 19
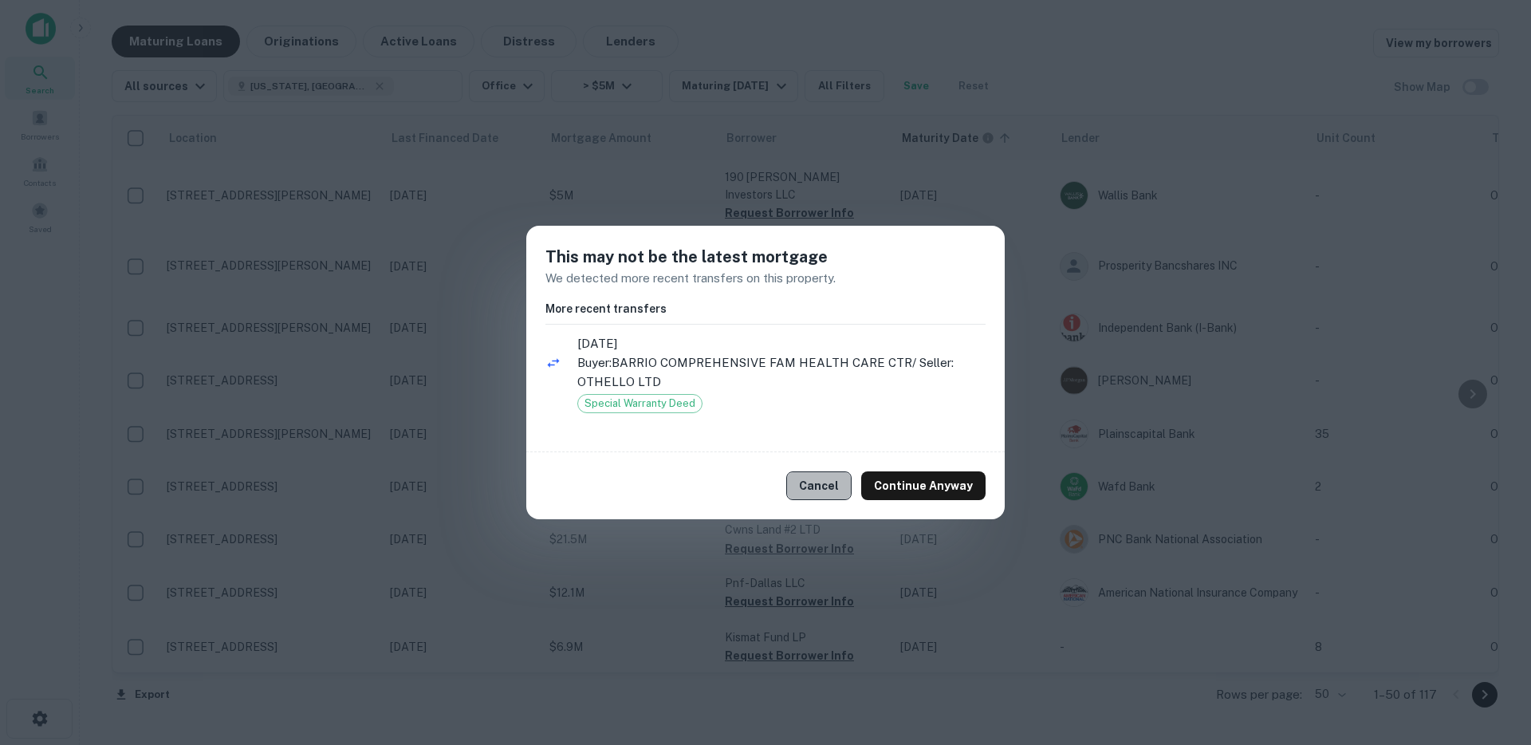
click at [824, 495] on button "Cancel" at bounding box center [818, 485] width 65 height 29
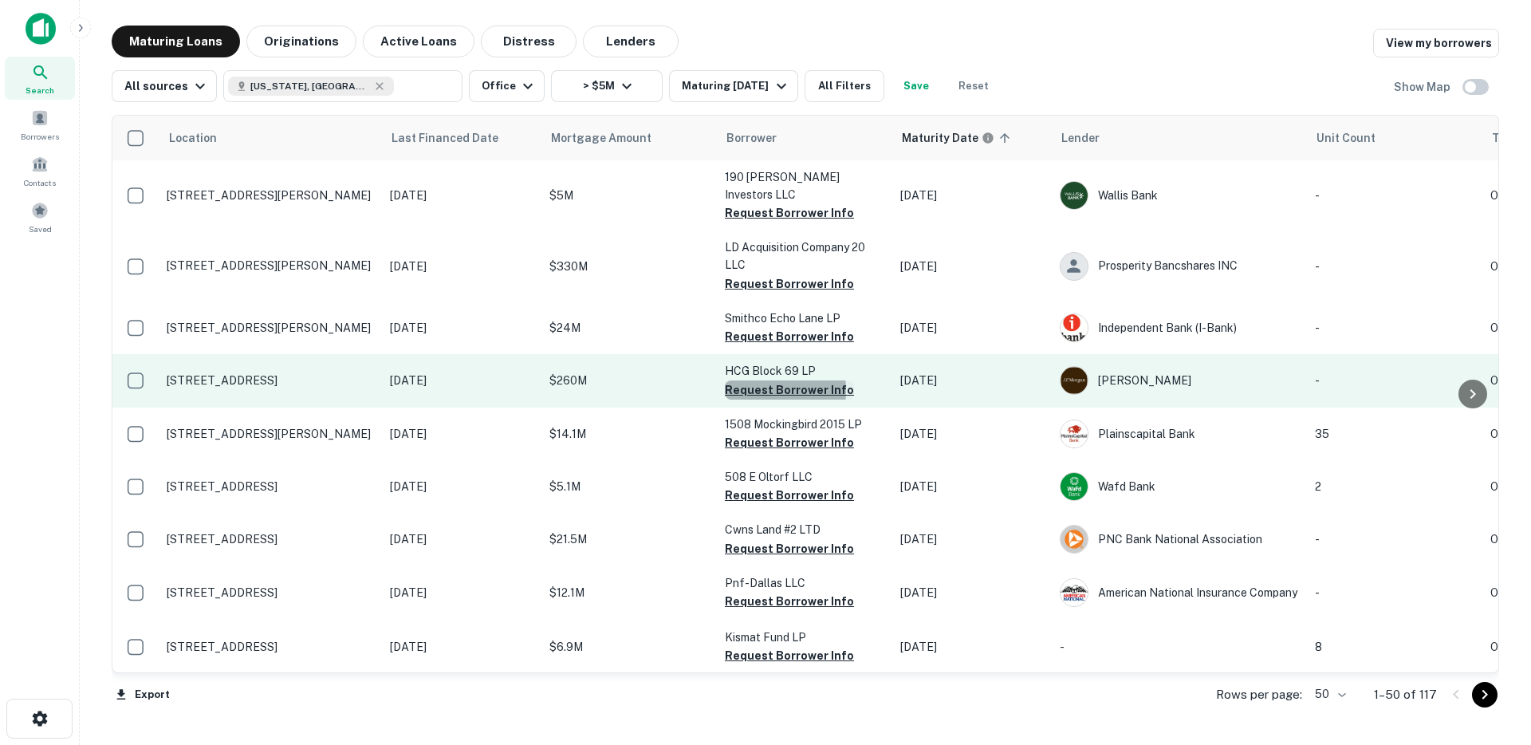
click at [741, 380] on button "Request Borrower Info" at bounding box center [789, 389] width 129 height 19
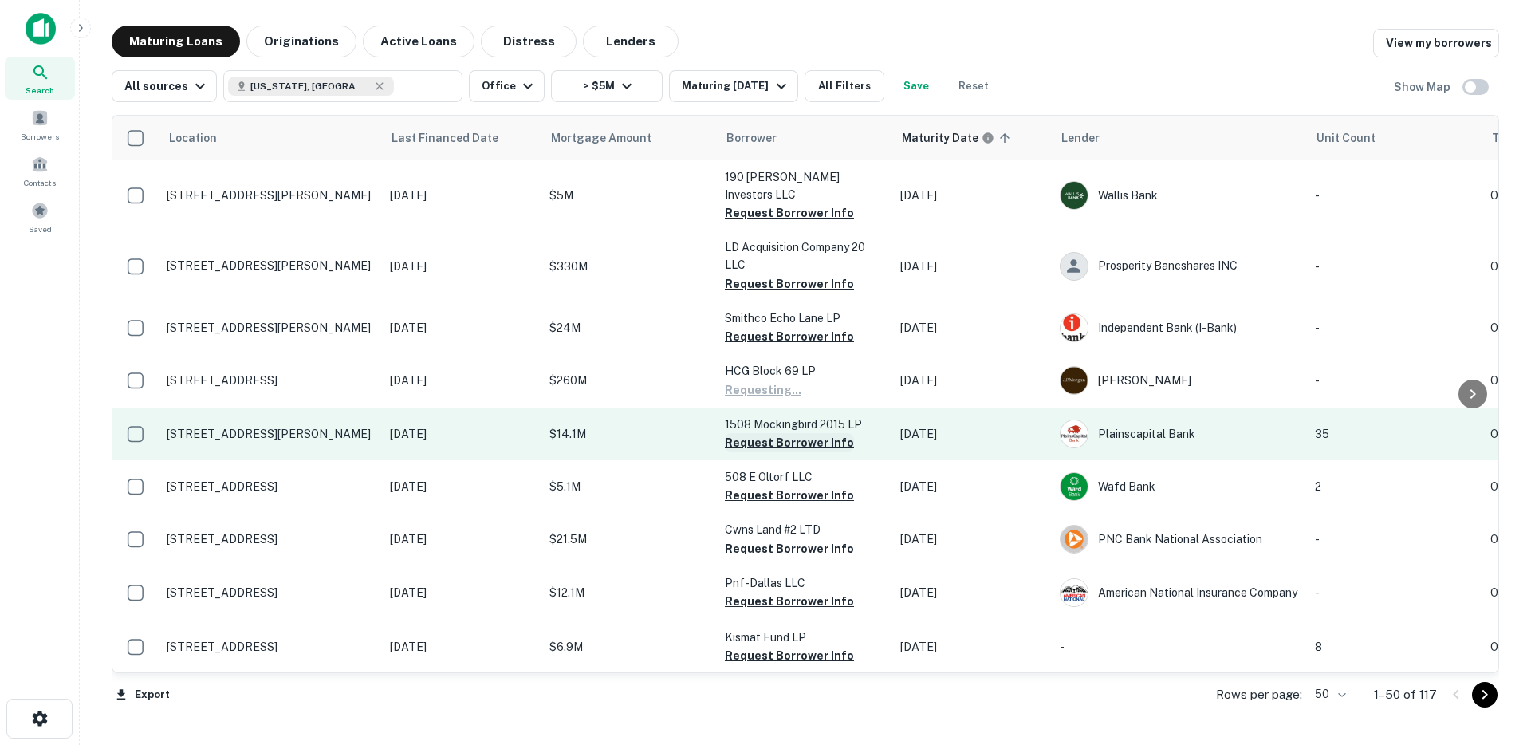
click at [748, 433] on button "Request Borrower Info" at bounding box center [789, 442] width 129 height 19
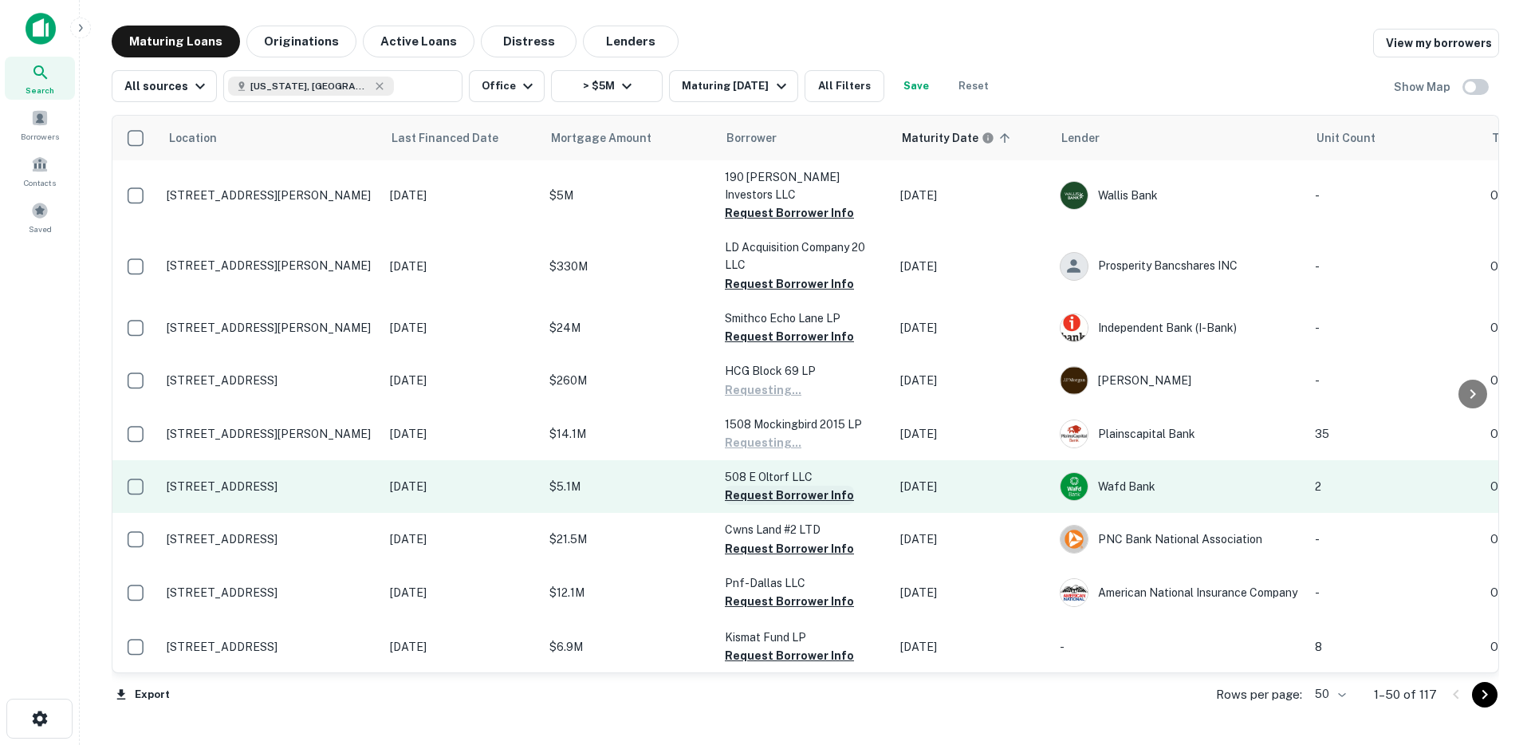
click at [746, 485] on button "Request Borrower Info" at bounding box center [789, 494] width 129 height 19
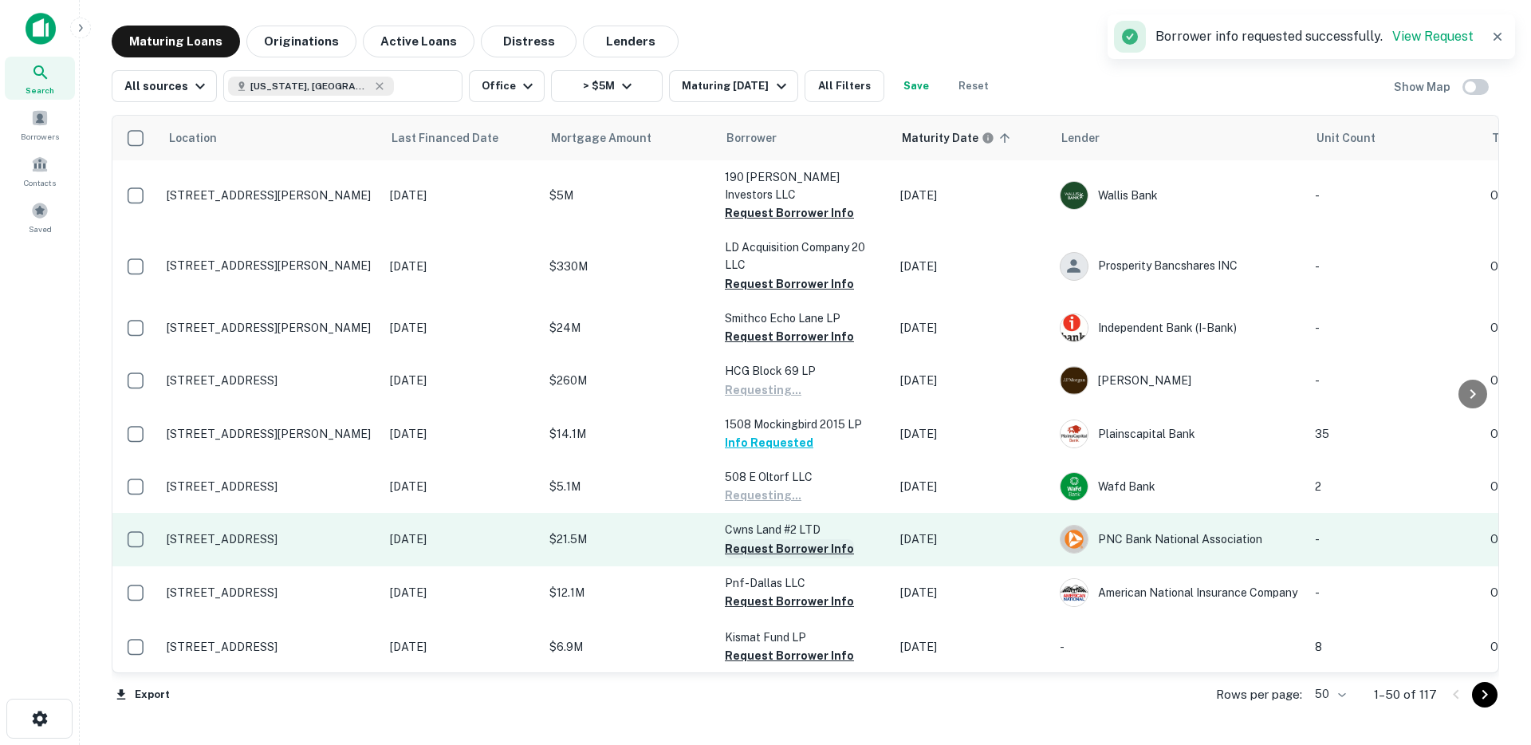
click at [767, 539] on button "Request Borrower Info" at bounding box center [789, 548] width 129 height 19
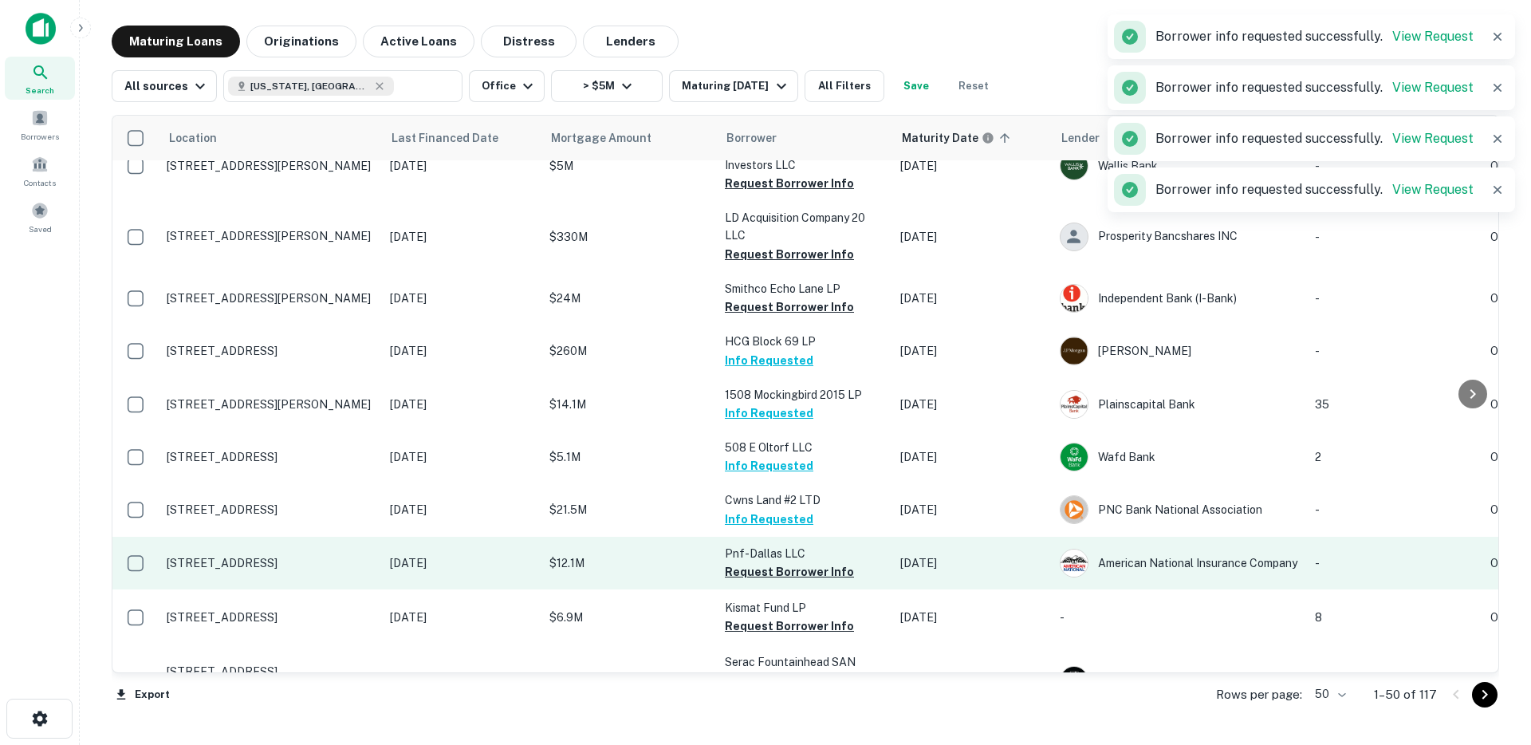
scroll to position [30, 0]
click at [757, 561] on button "Request Borrower Info" at bounding box center [789, 570] width 129 height 19
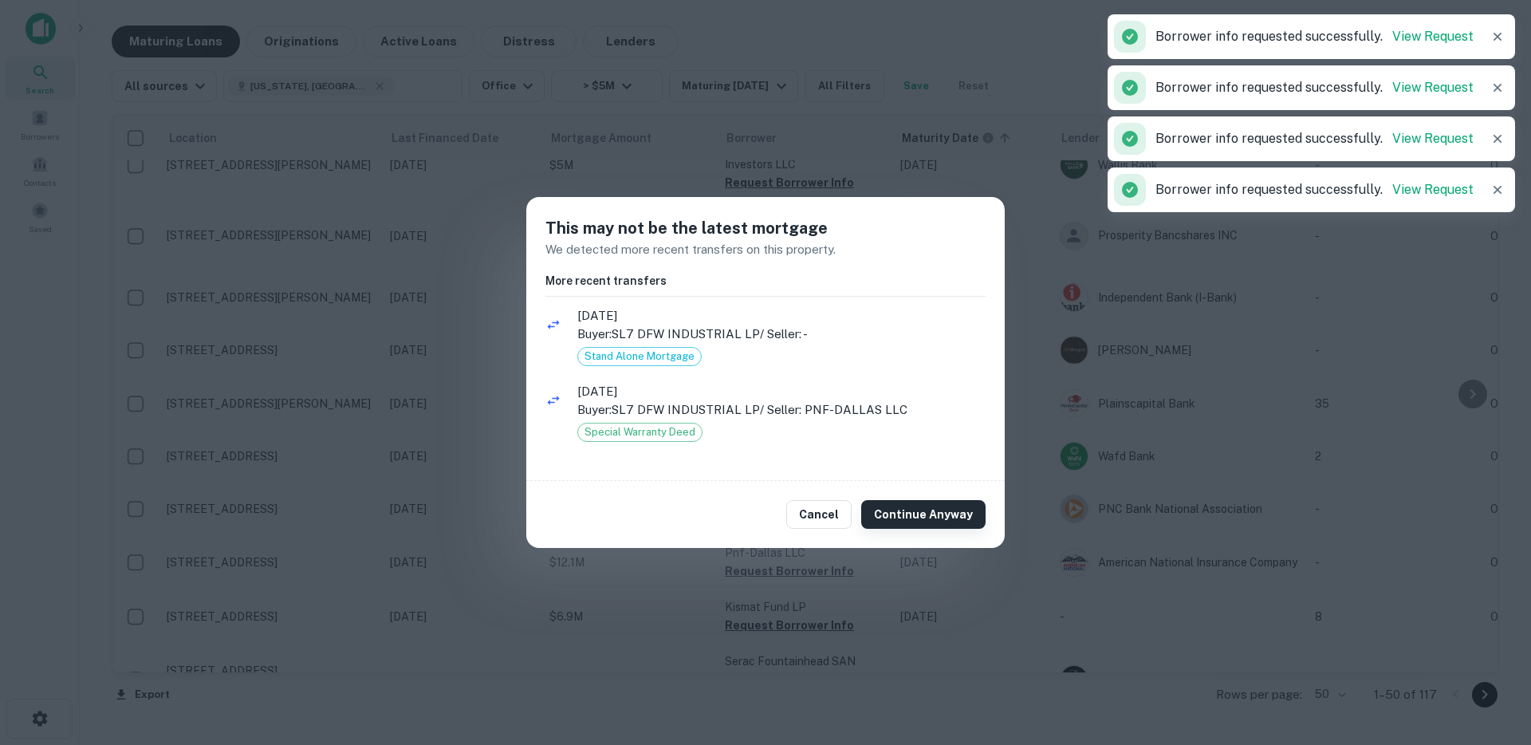
click at [906, 513] on button "Continue Anyway" at bounding box center [923, 514] width 124 height 29
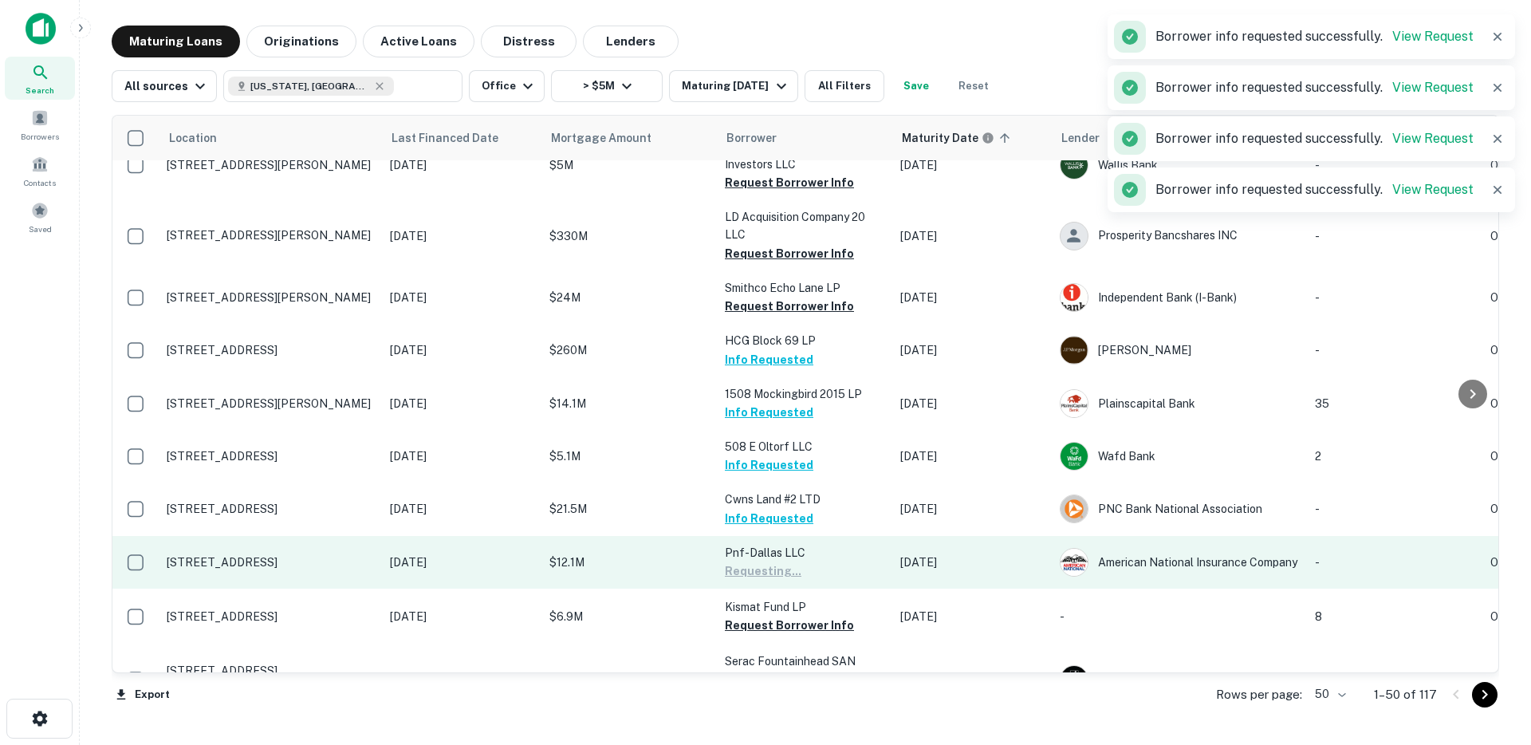
click at [751, 549] on td "Pnf-dallas LLC Requesting..." at bounding box center [804, 562] width 175 height 53
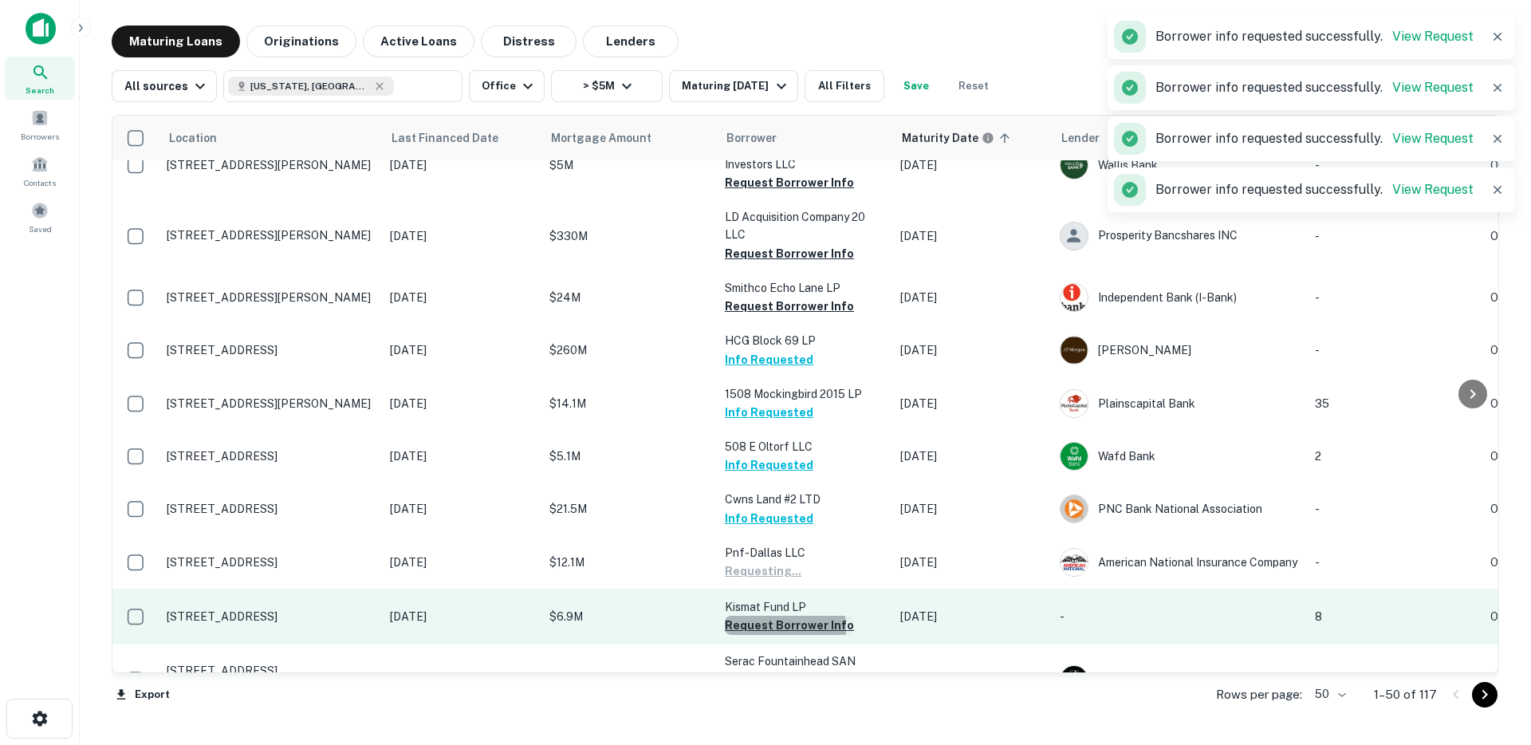
click at [769, 615] on button "Request Borrower Info" at bounding box center [789, 624] width 129 height 19
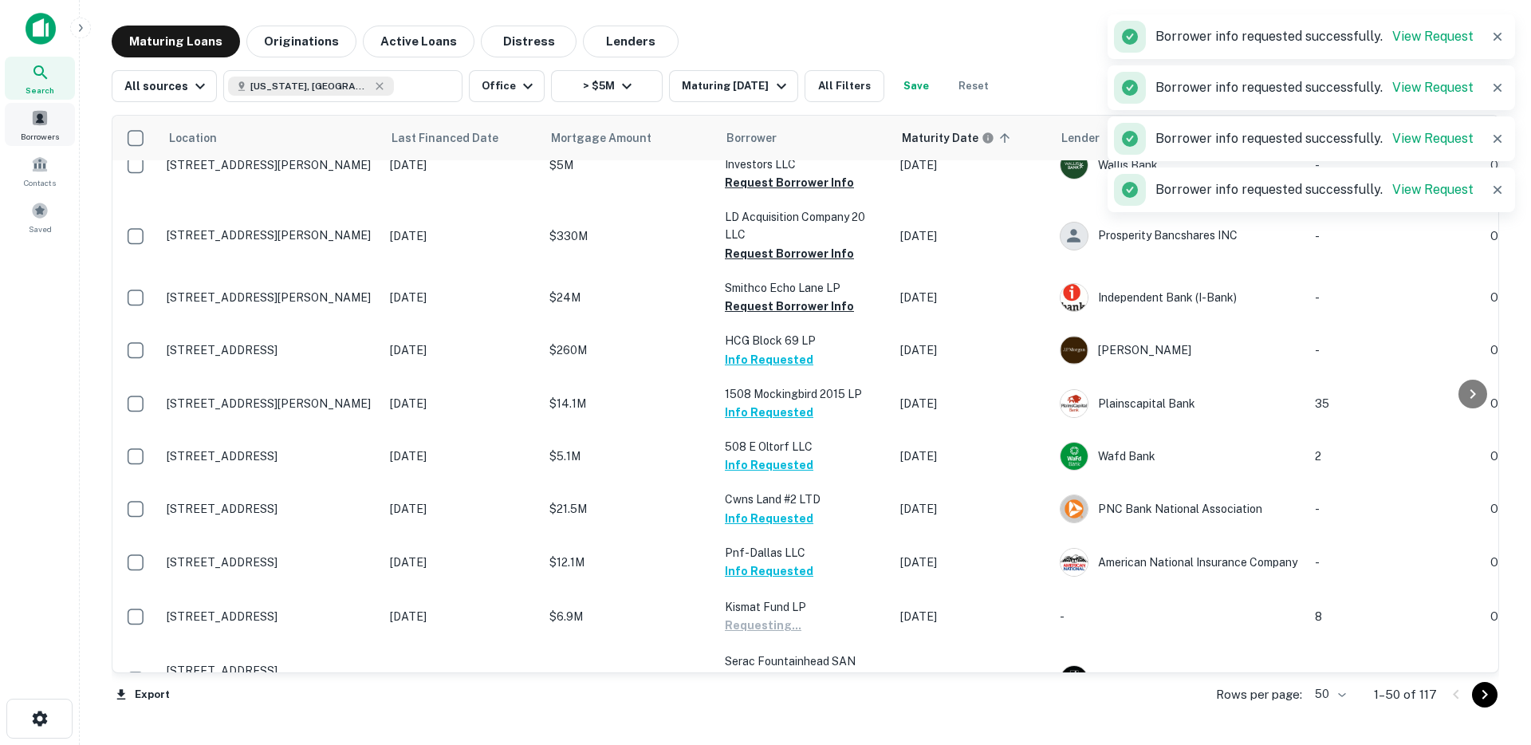
click at [46, 123] on span at bounding box center [40, 118] width 18 height 18
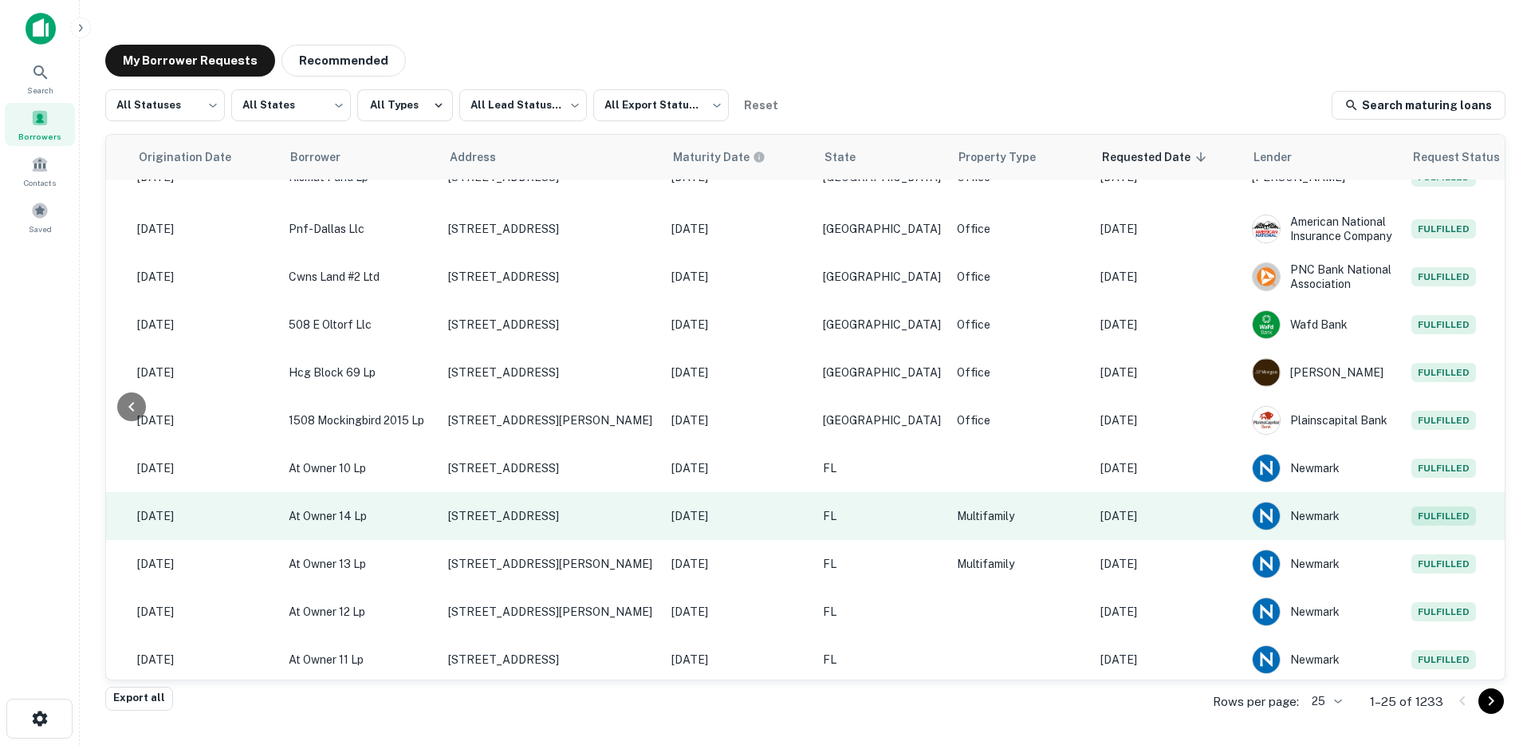
scroll to position [0, 326]
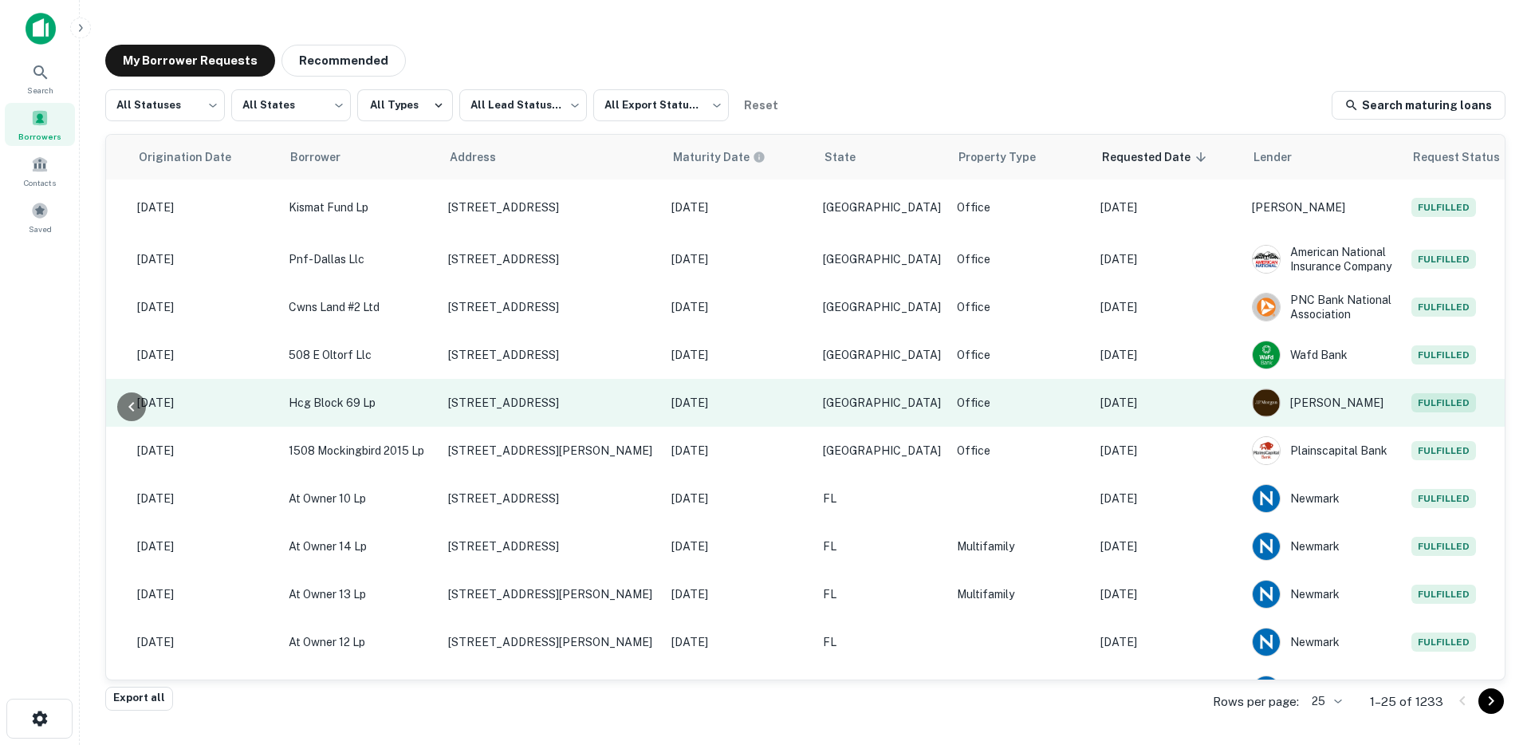
click at [1125, 398] on p "Sep 10, 2025" at bounding box center [1168, 403] width 136 height 18
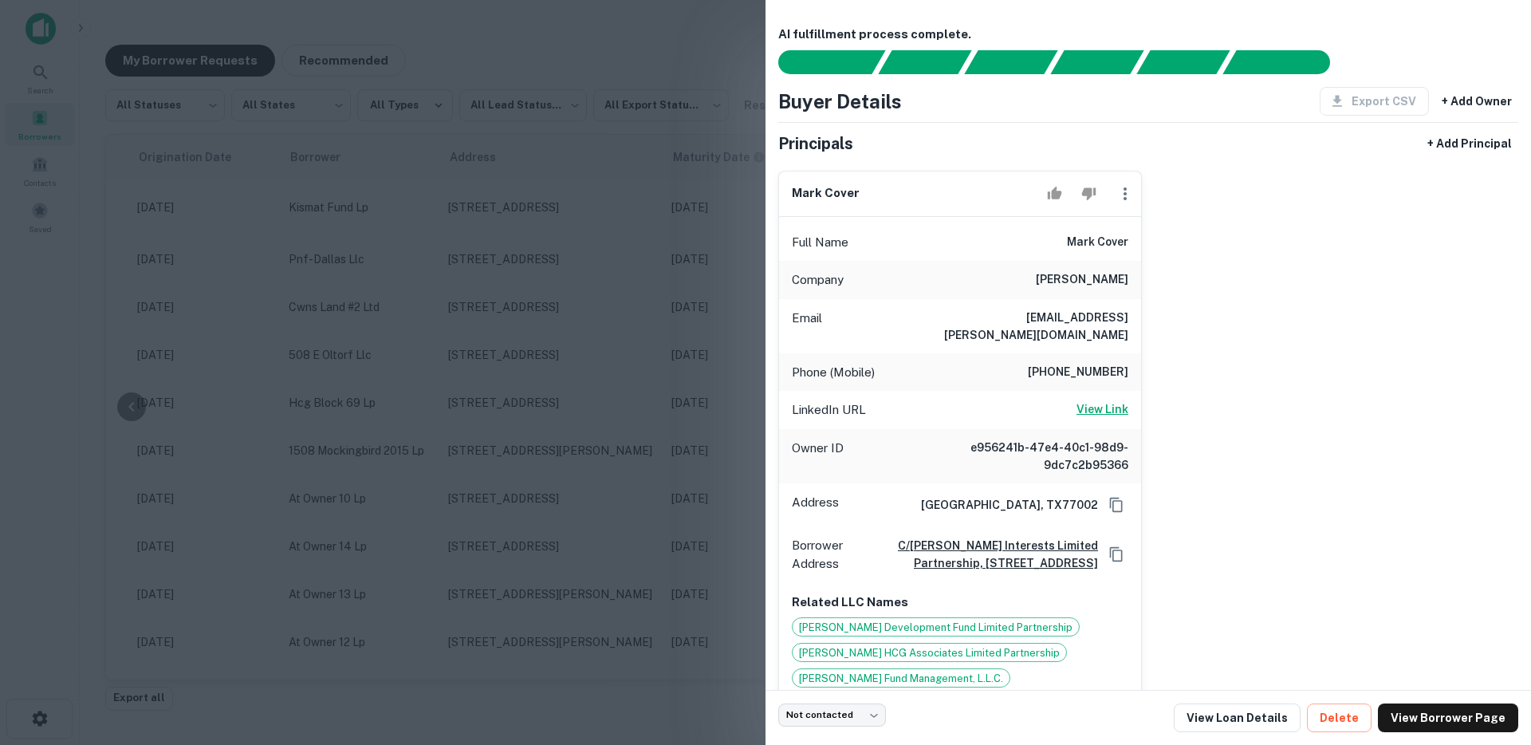
click at [1112, 400] on h6 "View Link" at bounding box center [1102, 409] width 52 height 18
click at [381, 324] on div at bounding box center [765, 372] width 1531 height 745
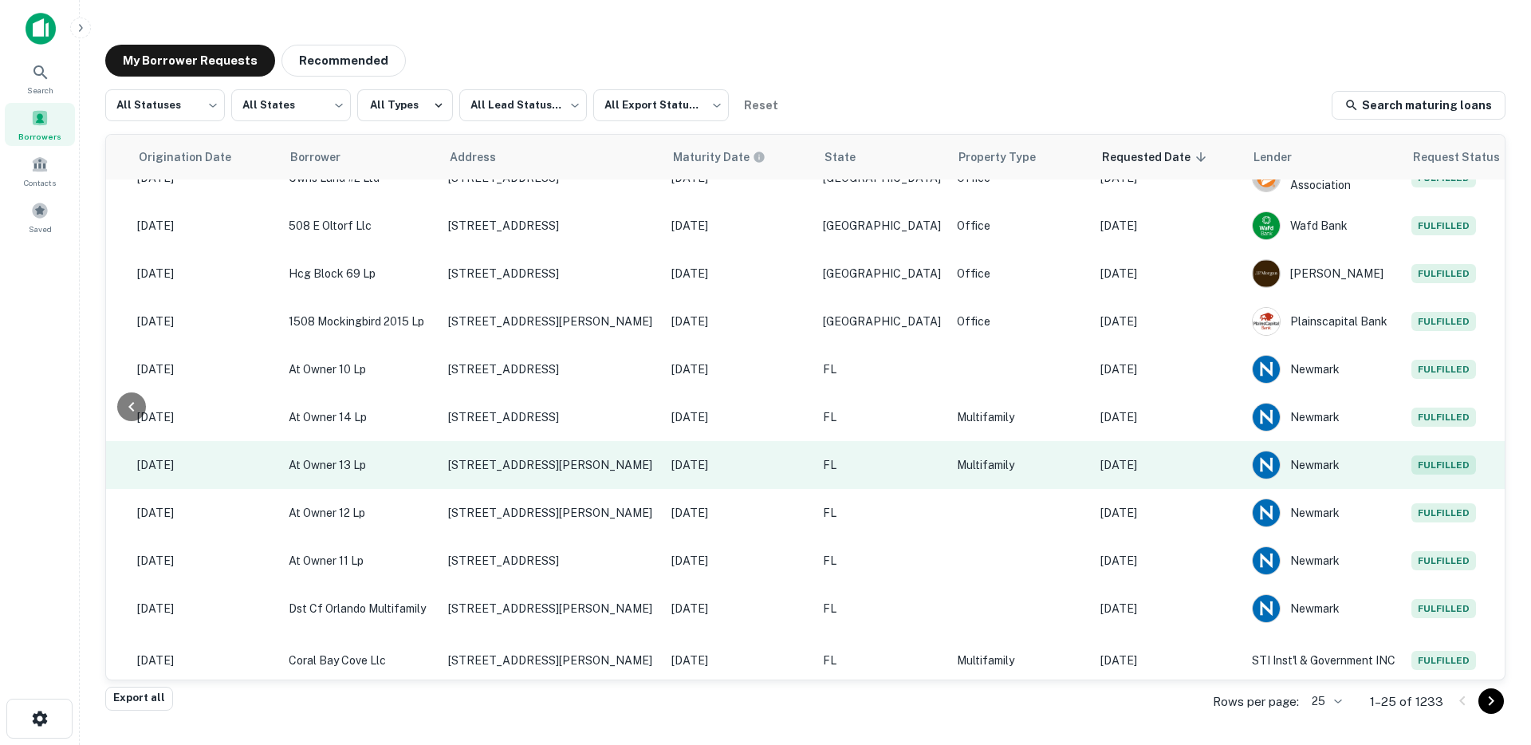
scroll to position [469, 326]
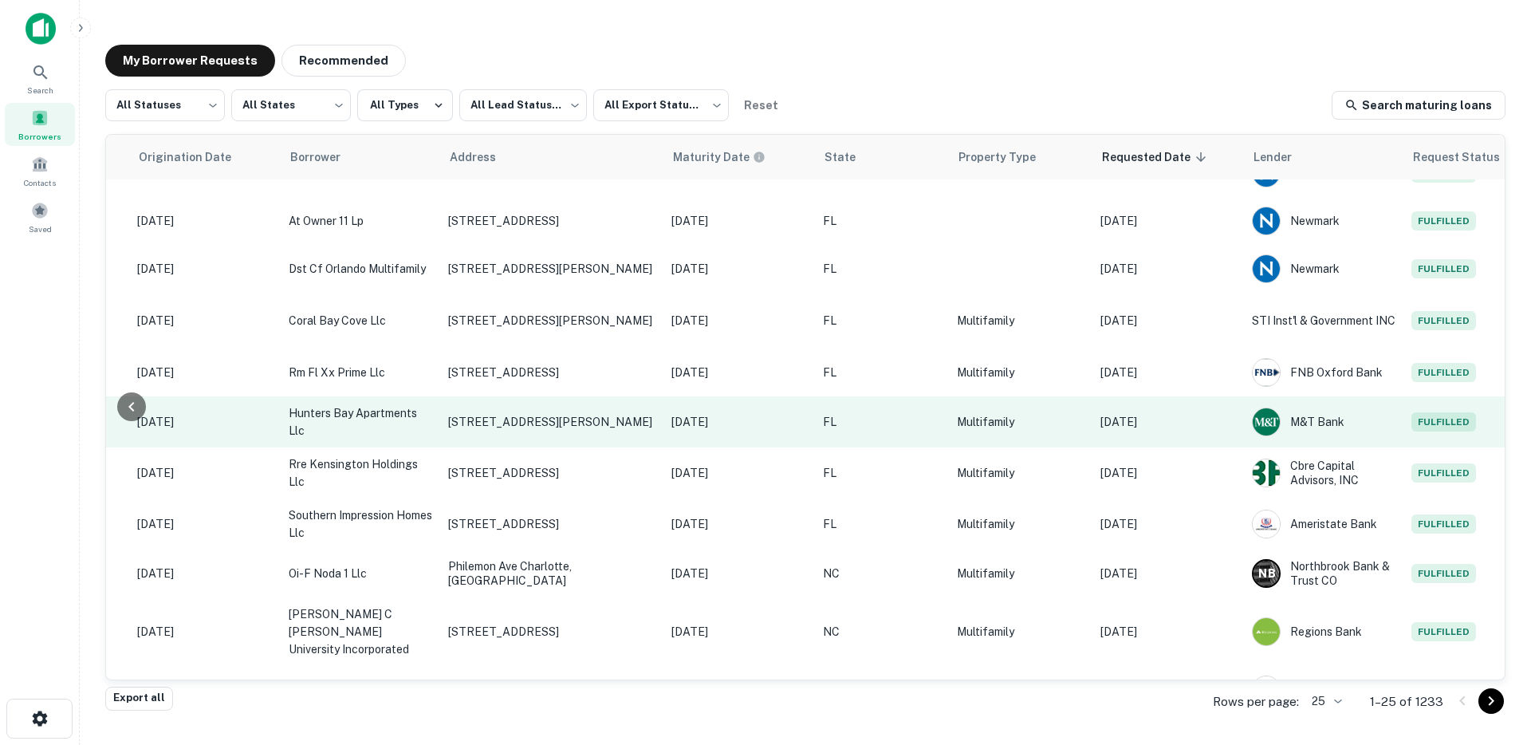
click at [1157, 429] on p "Sep 10, 2025" at bounding box center [1168, 422] width 136 height 18
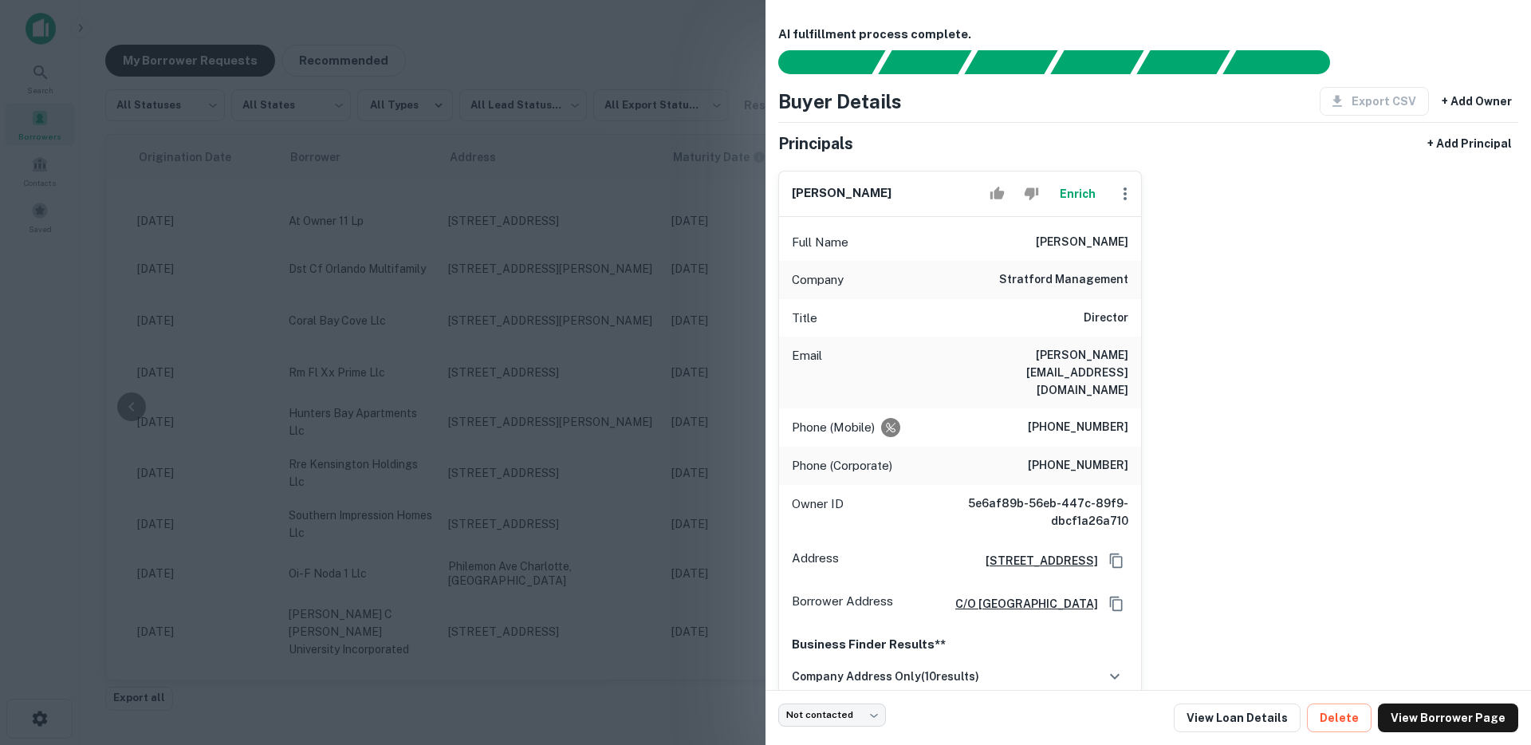
click at [641, 379] on div at bounding box center [765, 372] width 1531 height 745
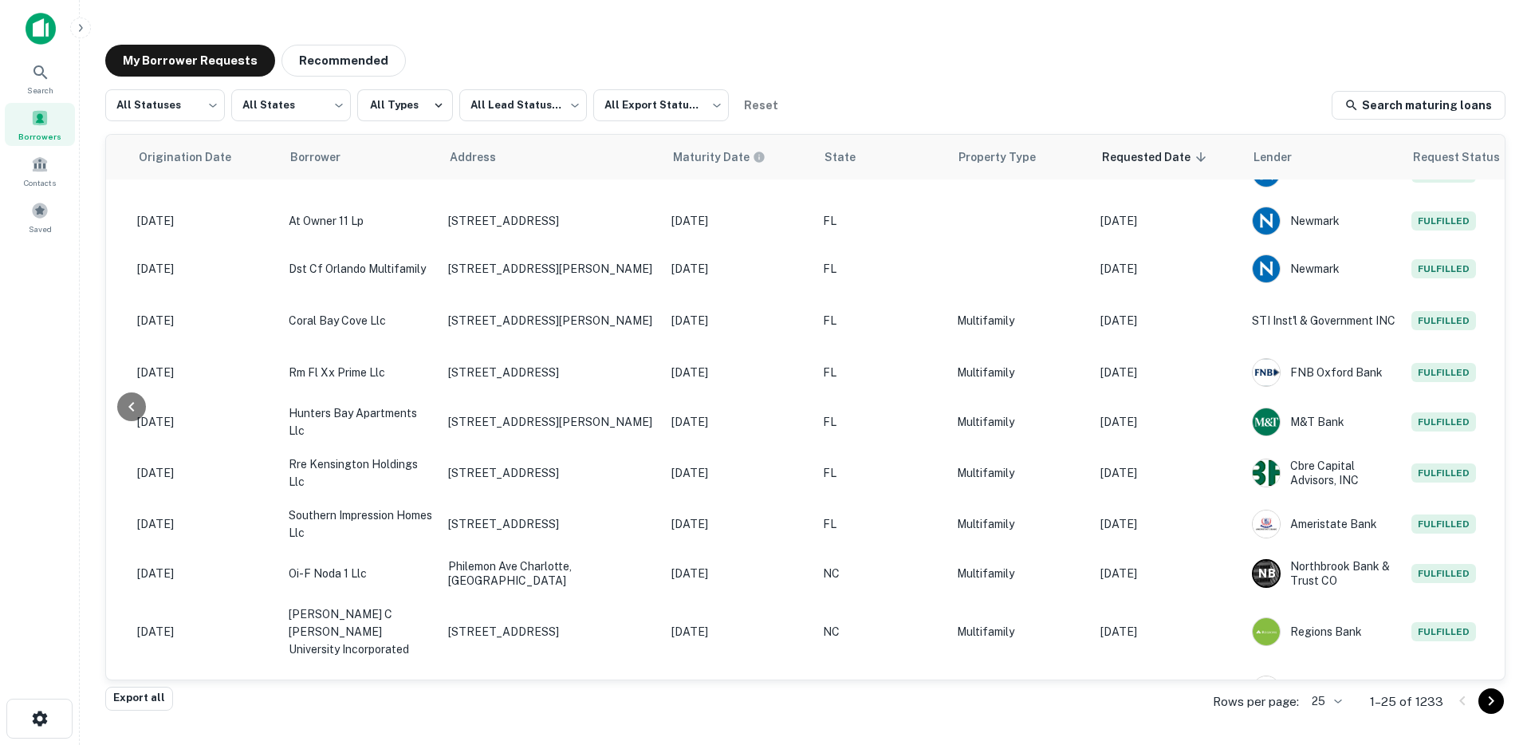
click at [1358, 681] on div "Rows per page: 25 ** 1–25 of 1233" at bounding box center [1349, 701] width 312 height 43
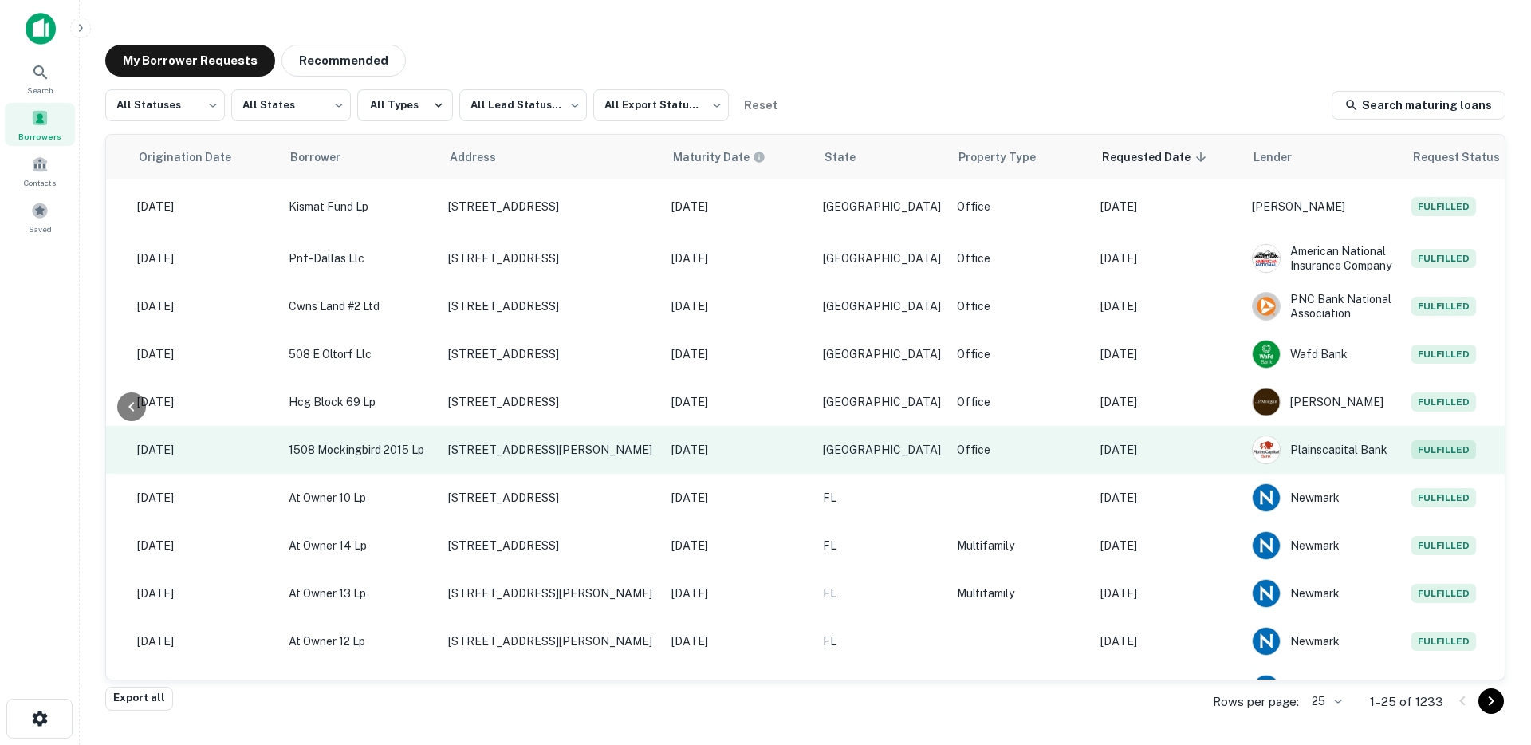
scroll to position [0, 326]
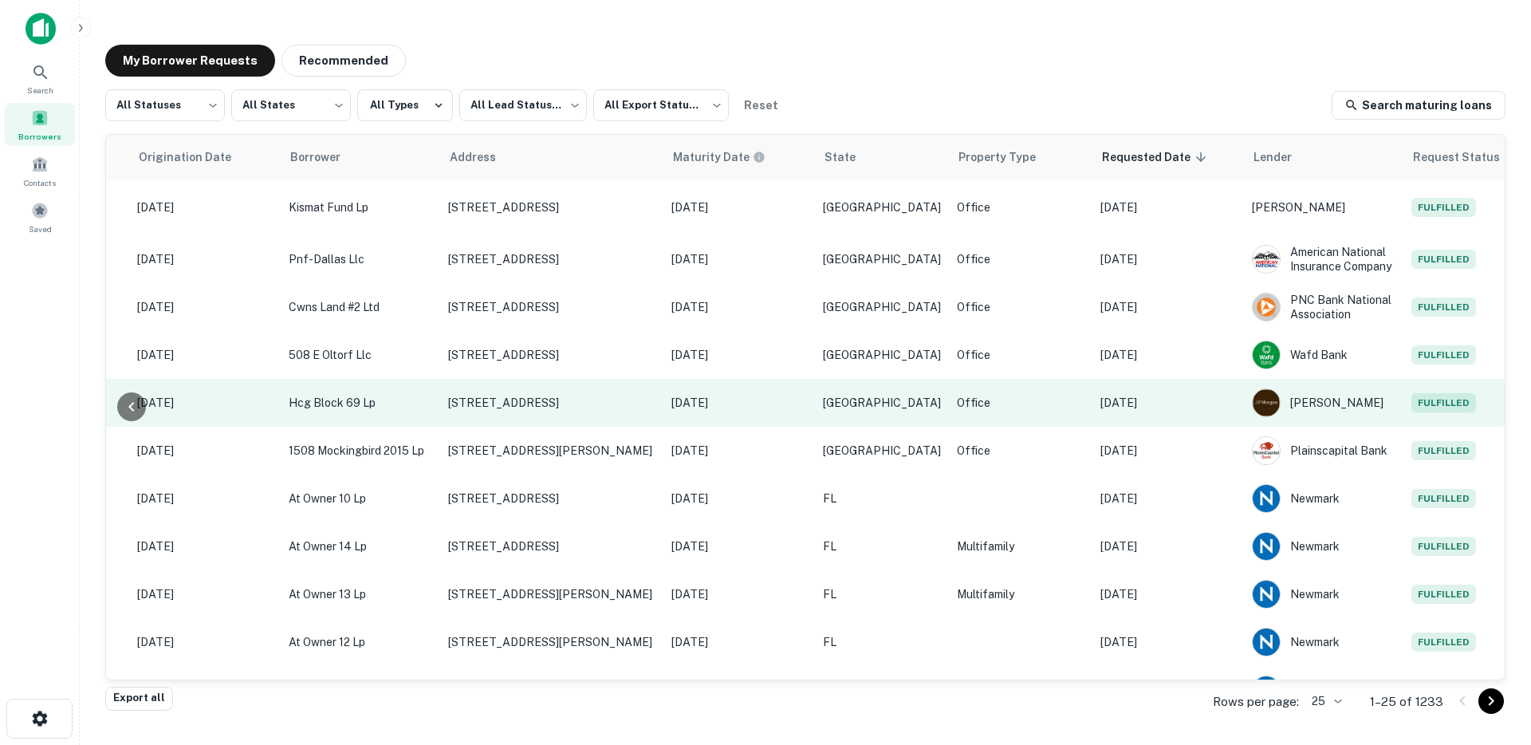
click at [1167, 406] on p "Sep 10, 2025" at bounding box center [1168, 403] width 136 height 18
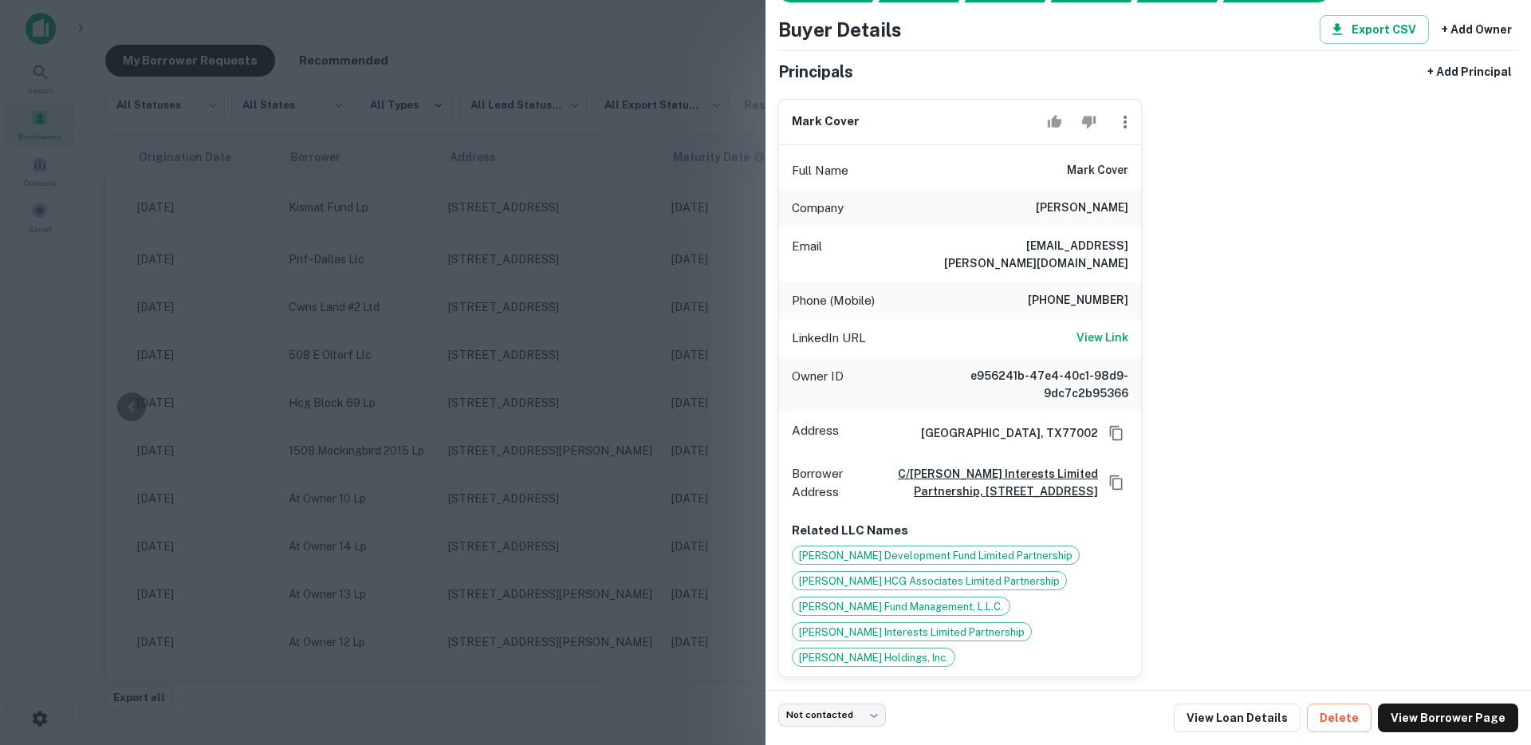
scroll to position [73, 0]
click at [541, 292] on div at bounding box center [765, 372] width 1531 height 745
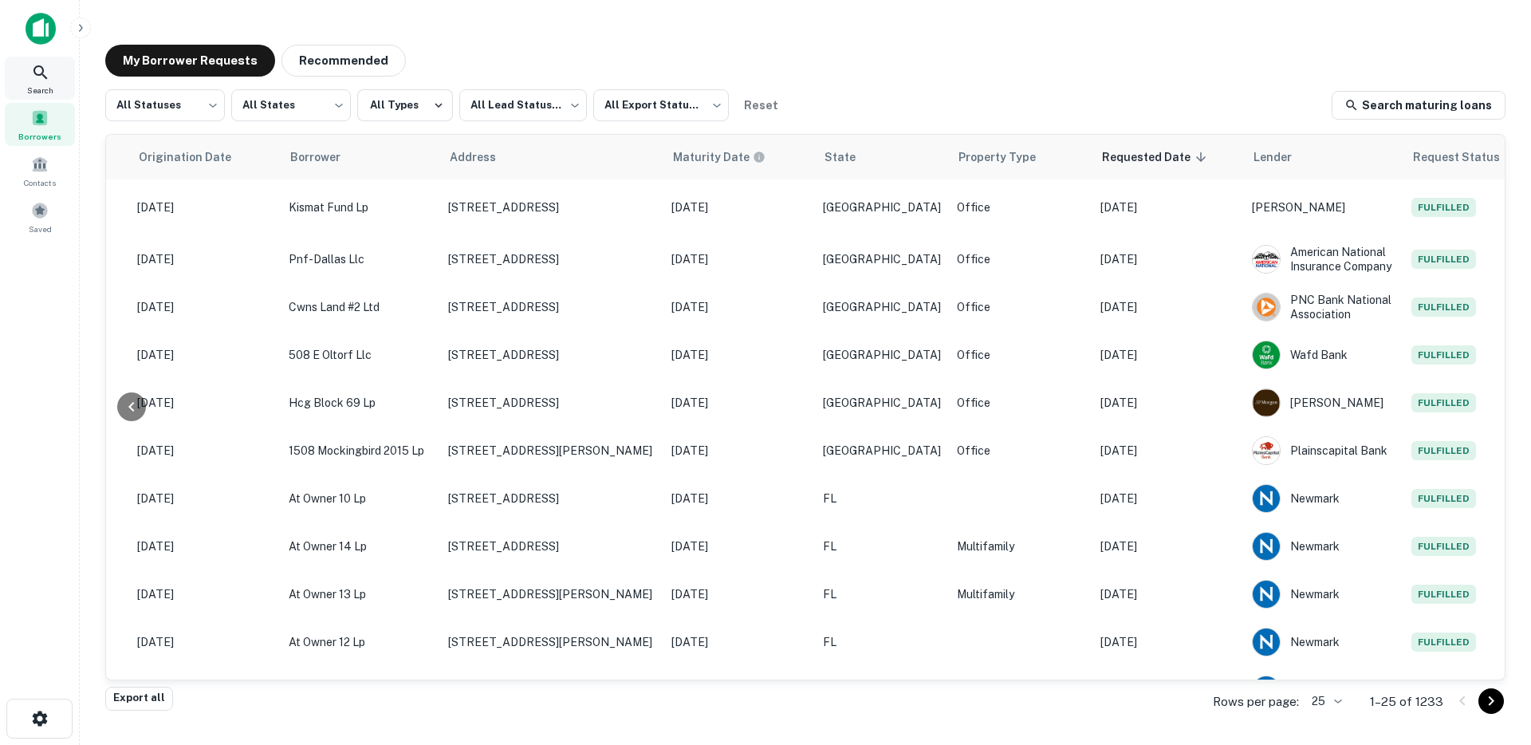
click at [35, 69] on icon at bounding box center [40, 72] width 14 height 14
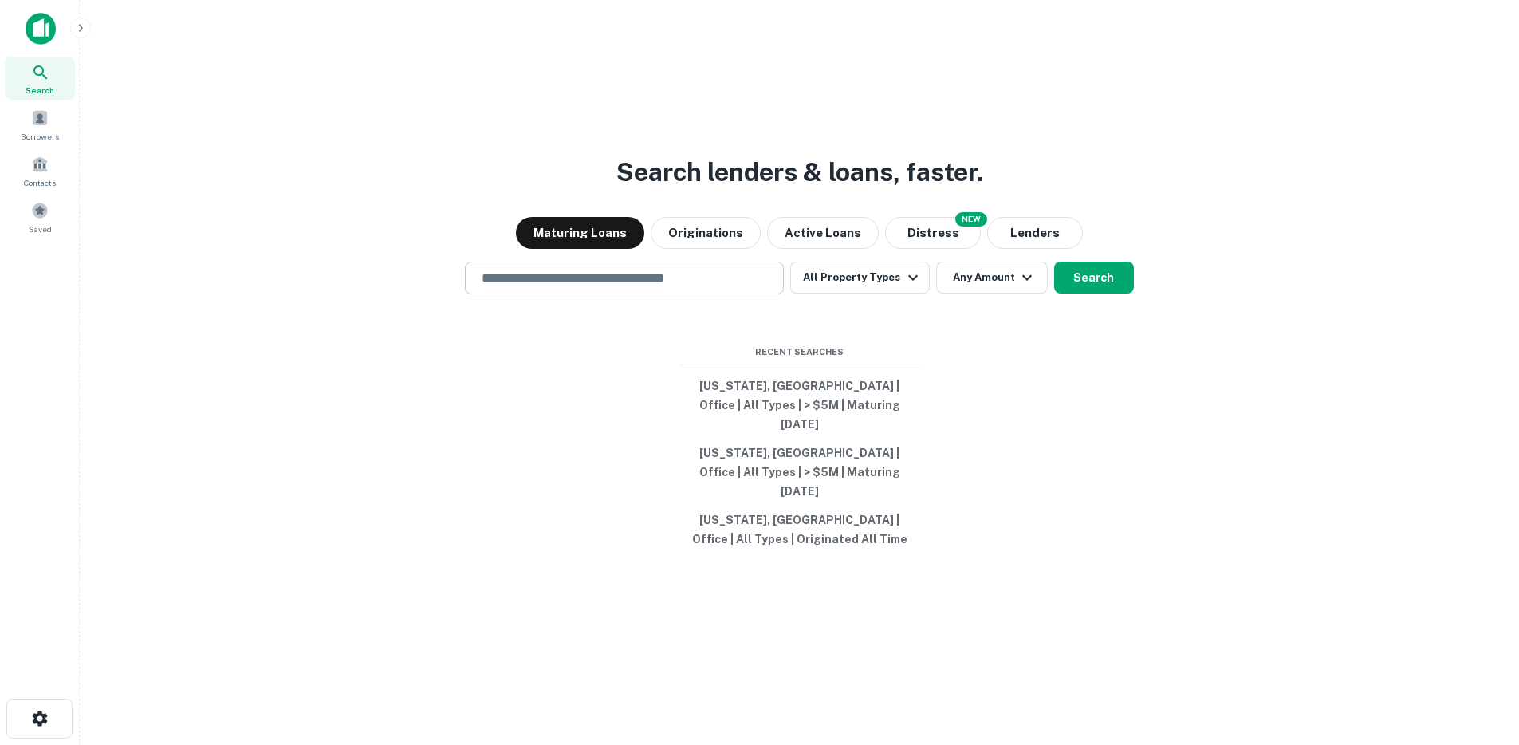
click at [676, 287] on input "text" at bounding box center [624, 278] width 305 height 18
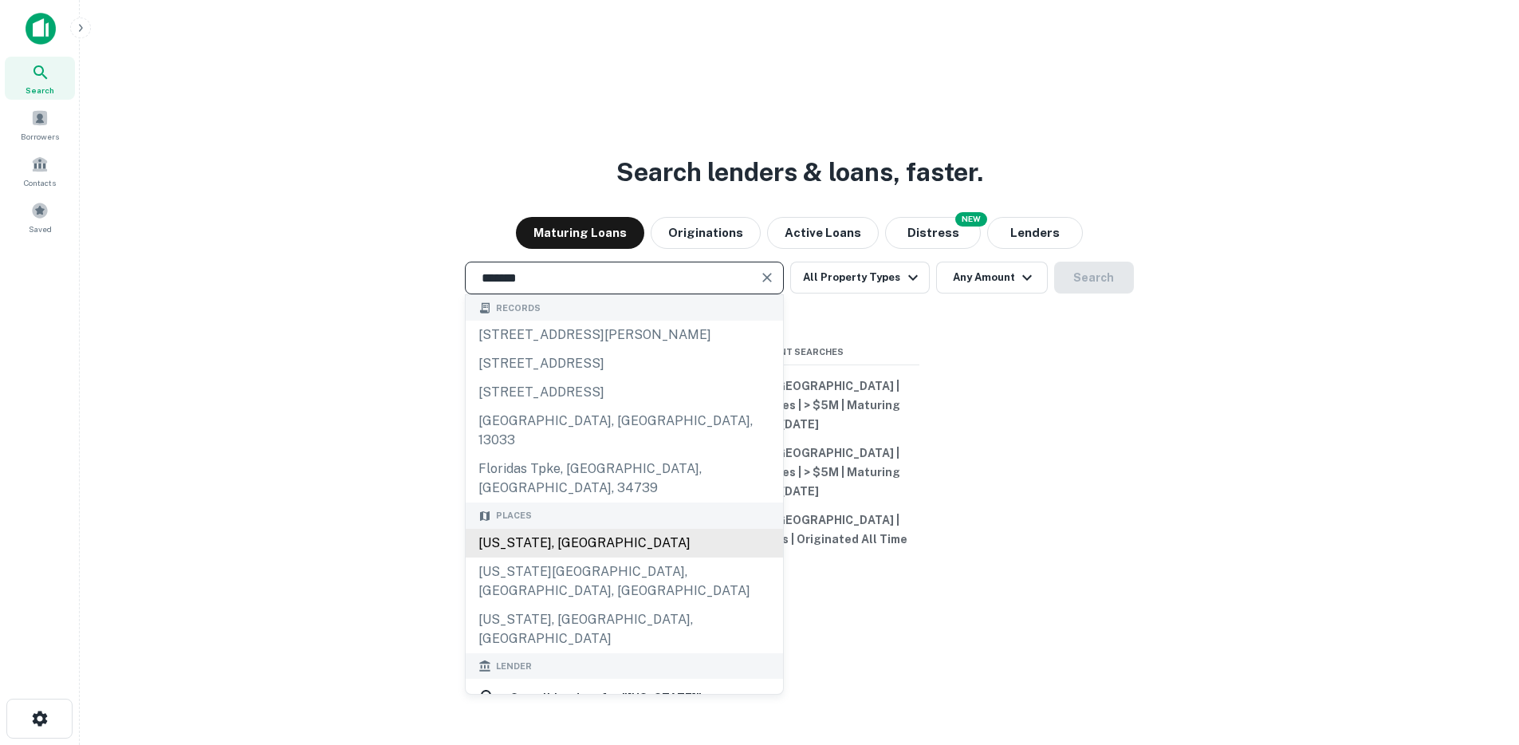
click at [547, 544] on div "[US_STATE], [GEOGRAPHIC_DATA]" at bounding box center [624, 543] width 317 height 29
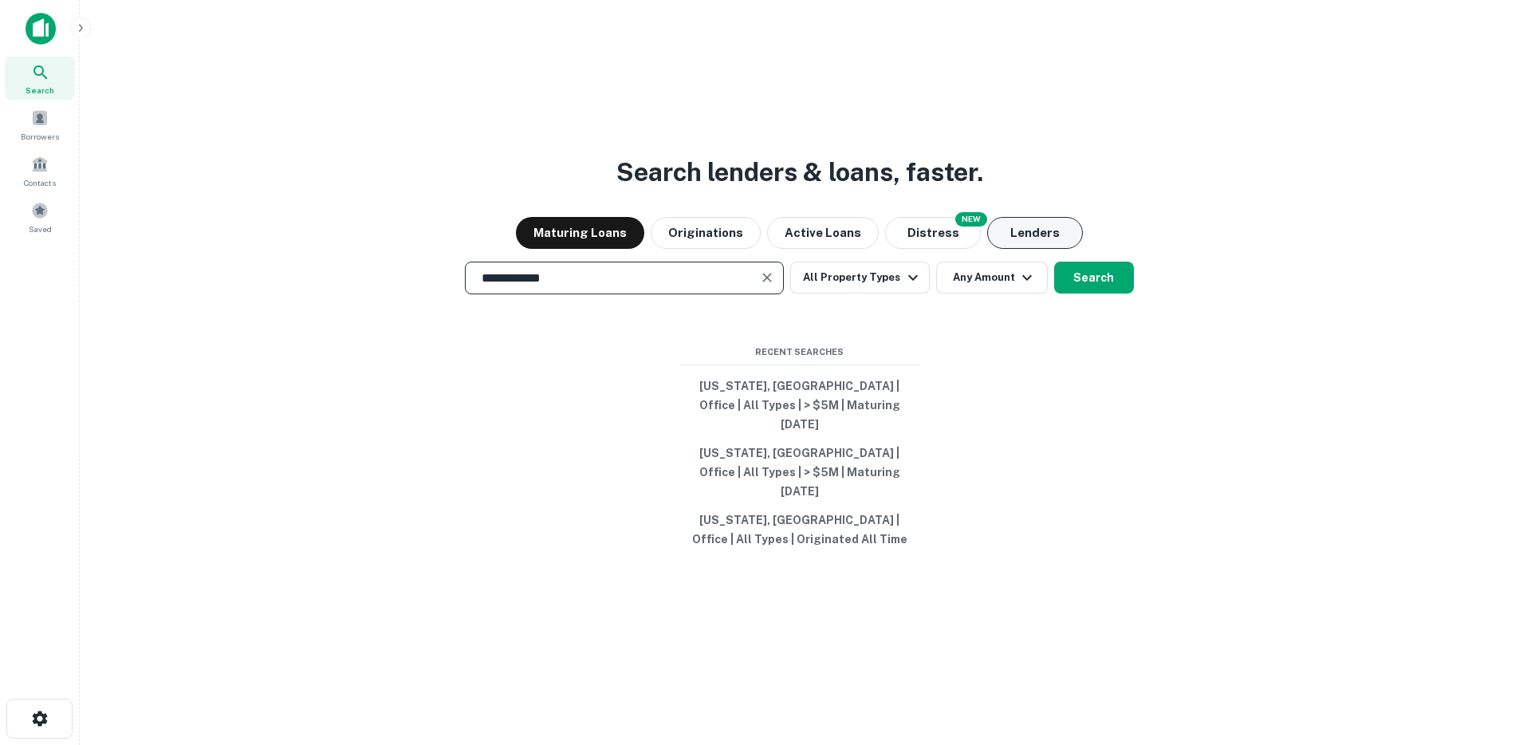
type input "**********"
click at [1016, 249] on button "Lenders" at bounding box center [1035, 233] width 96 height 32
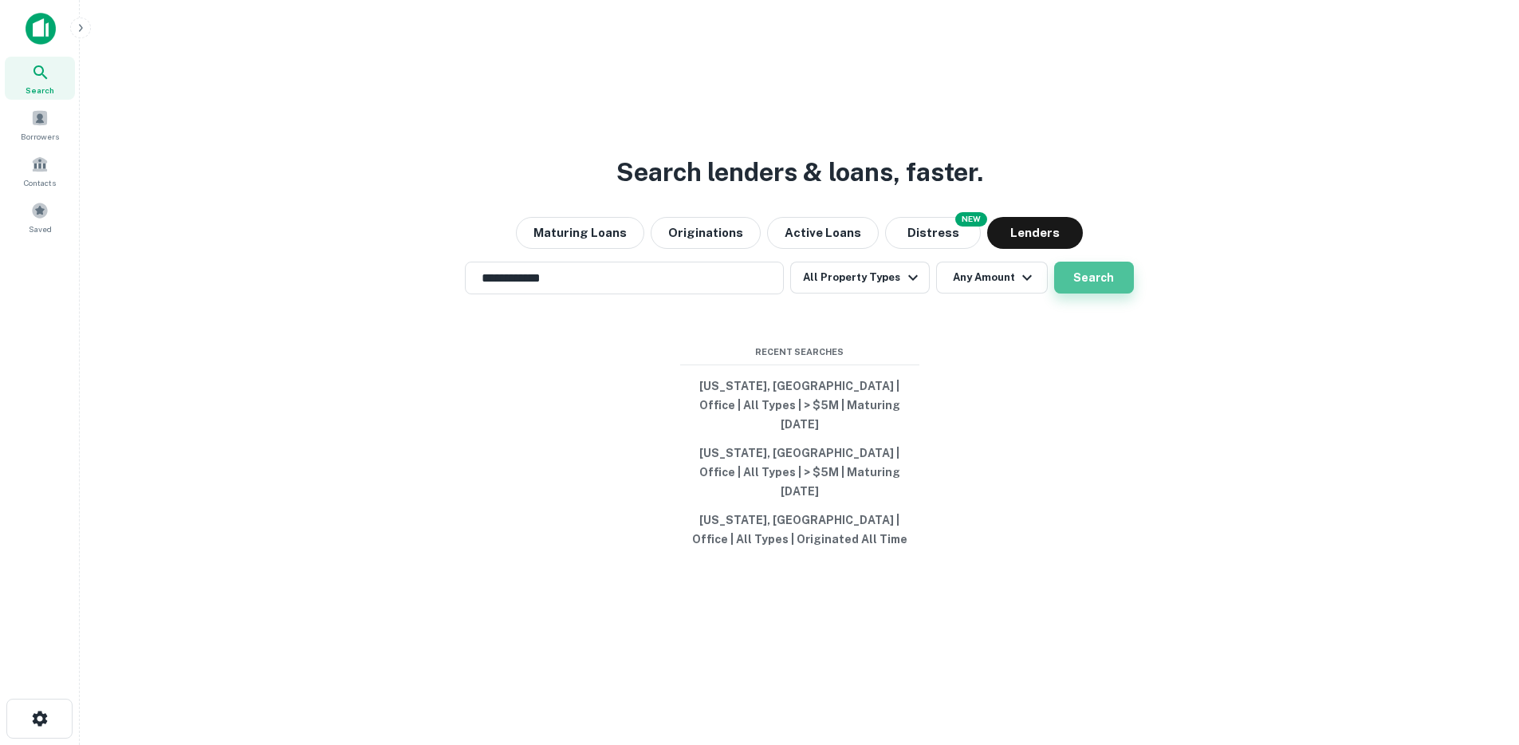
click at [1108, 293] on button "Search" at bounding box center [1094, 277] width 80 height 32
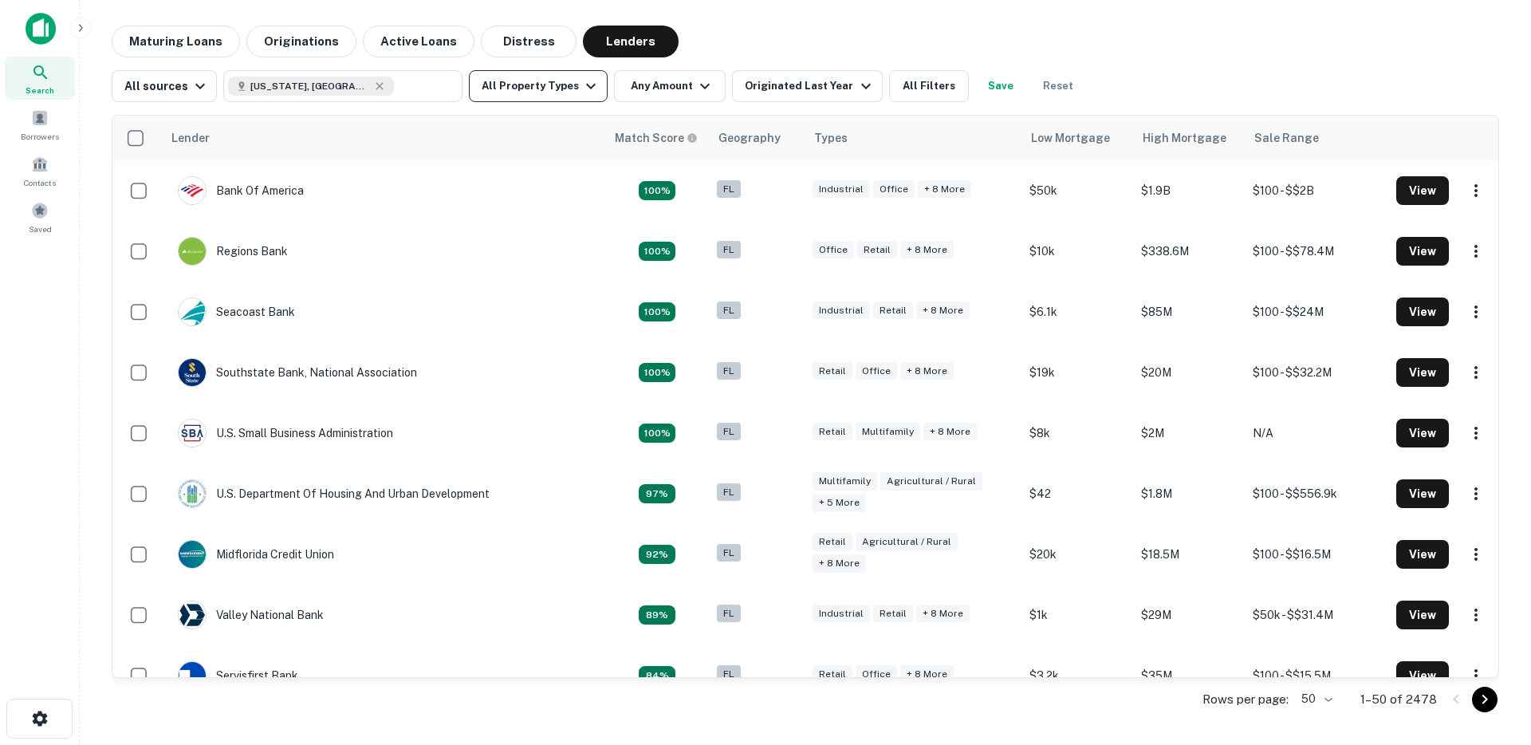
click at [581, 84] on icon "button" at bounding box center [590, 86] width 19 height 19
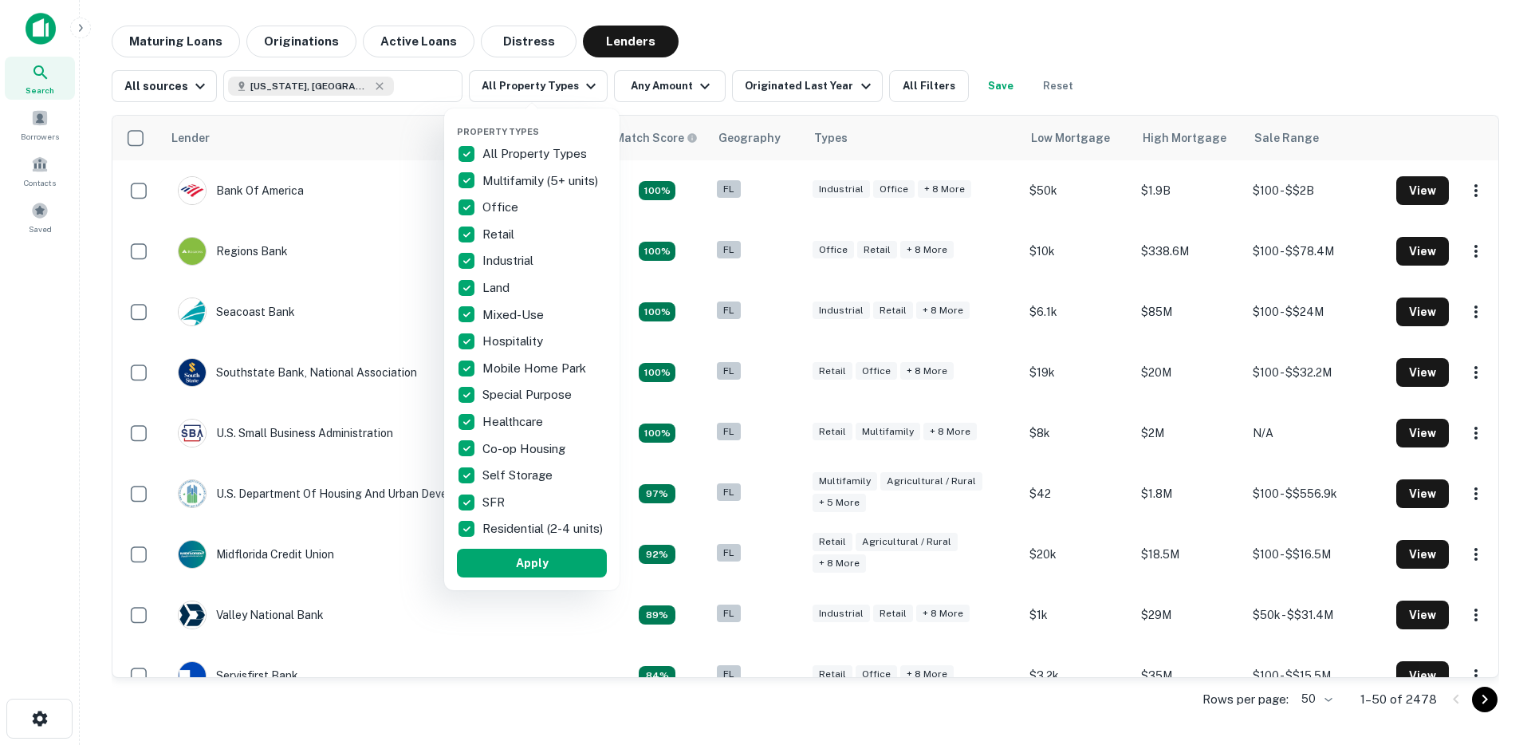
click at [503, 145] on p "All Property Types" at bounding box center [536, 153] width 108 height 19
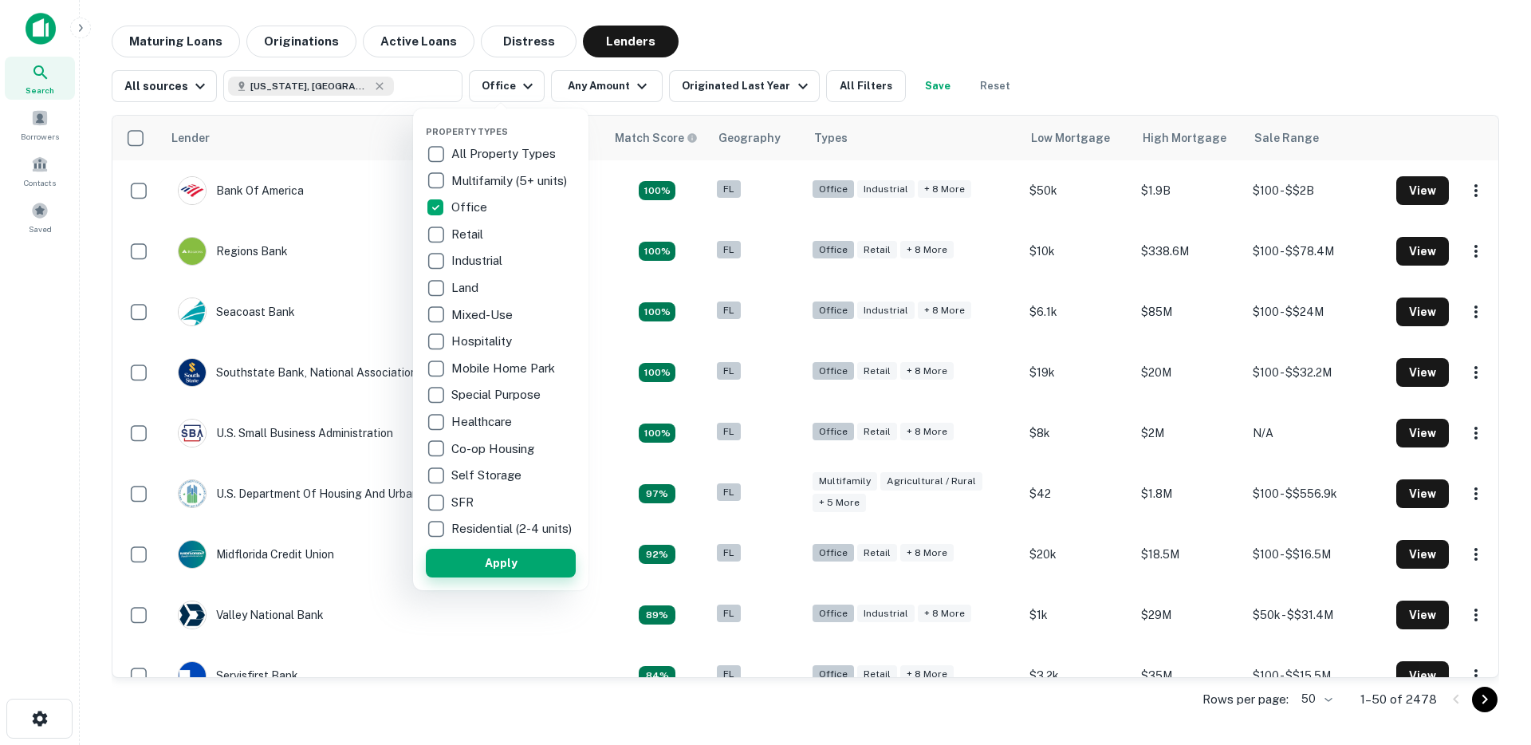
click at [554, 571] on button "Apply" at bounding box center [501, 562] width 150 height 29
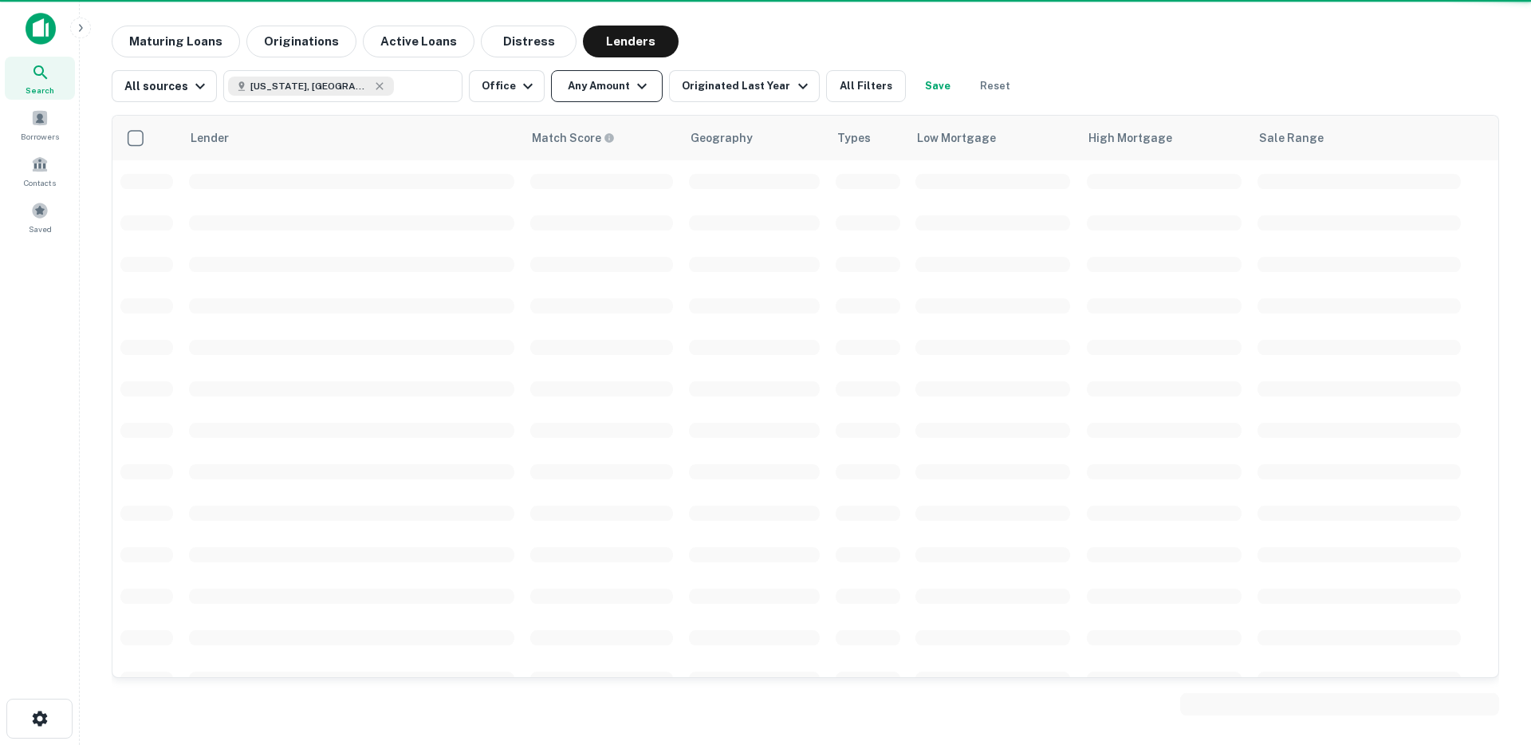
click at [606, 83] on button "Any Amount" at bounding box center [607, 86] width 112 height 32
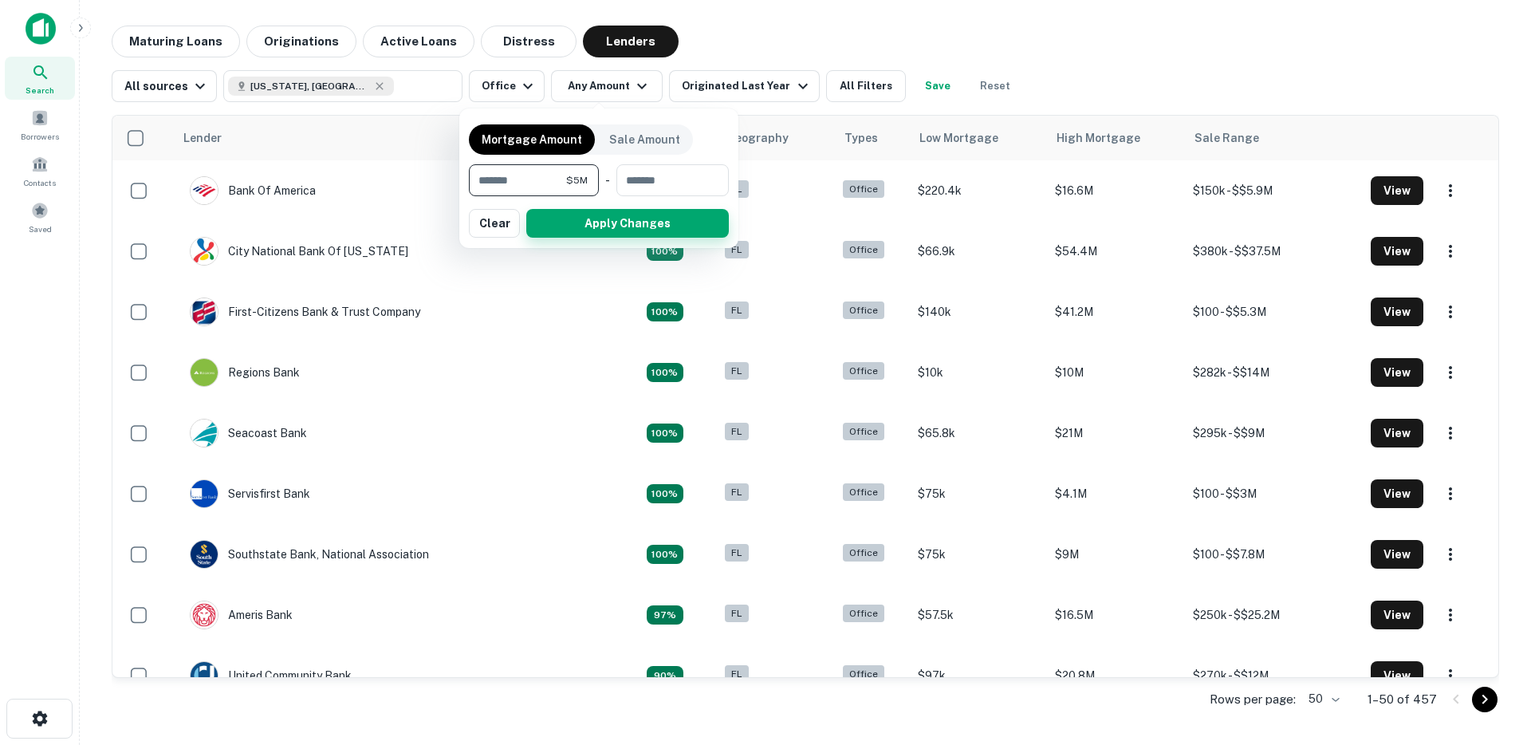
type input "*******"
click at [616, 233] on button "Apply Changes" at bounding box center [627, 223] width 202 height 29
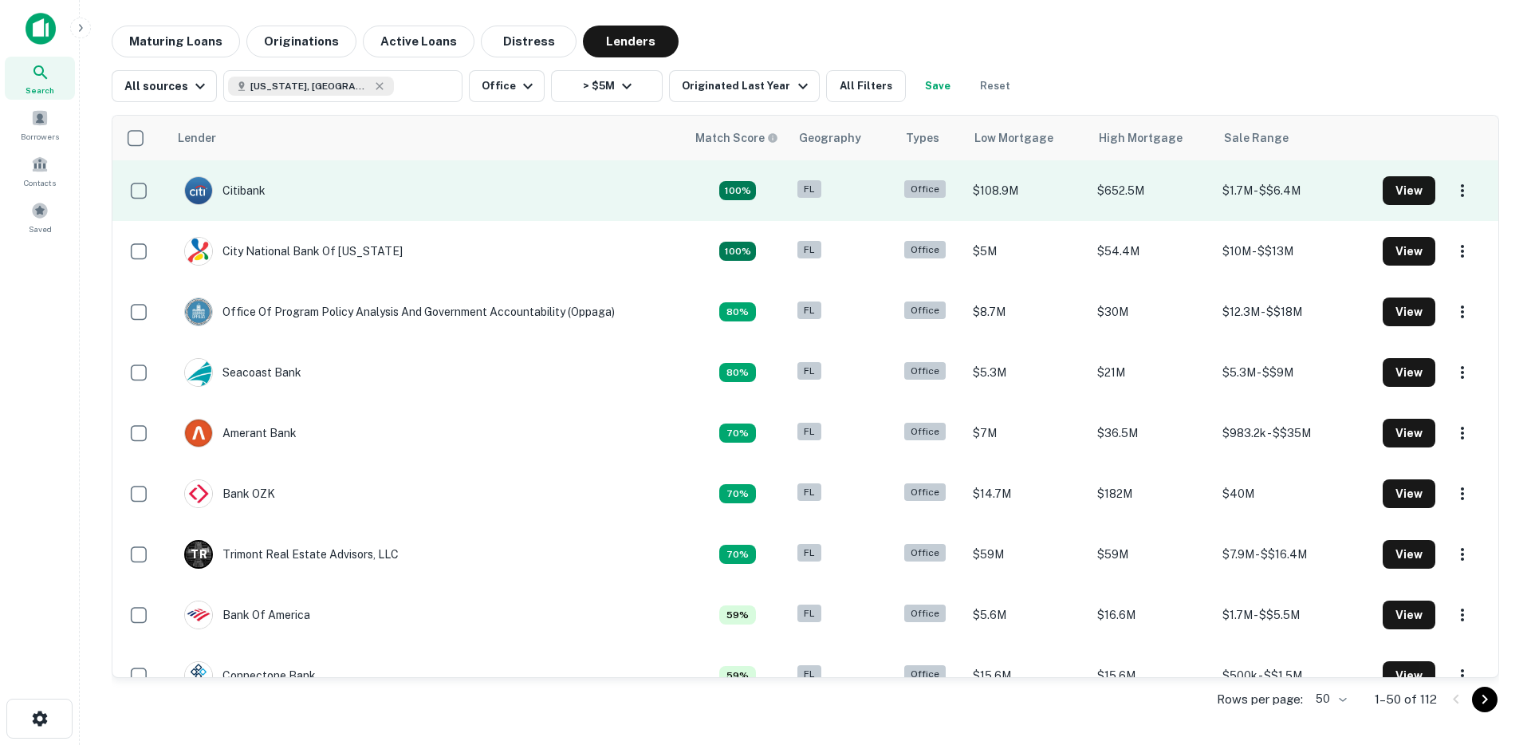
click at [271, 188] on td "Citibank" at bounding box center [224, 190] width 97 height 45
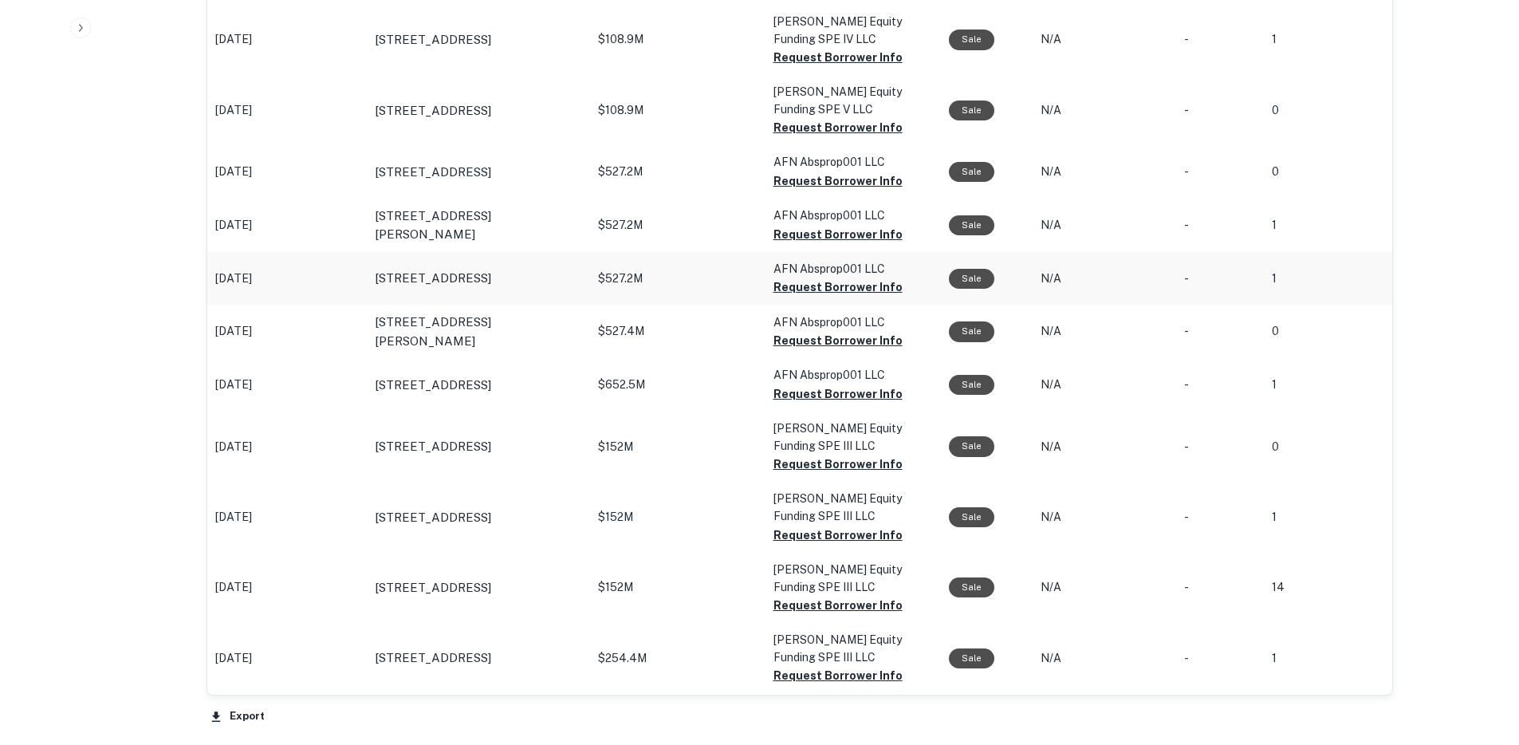
scroll to position [988, 0]
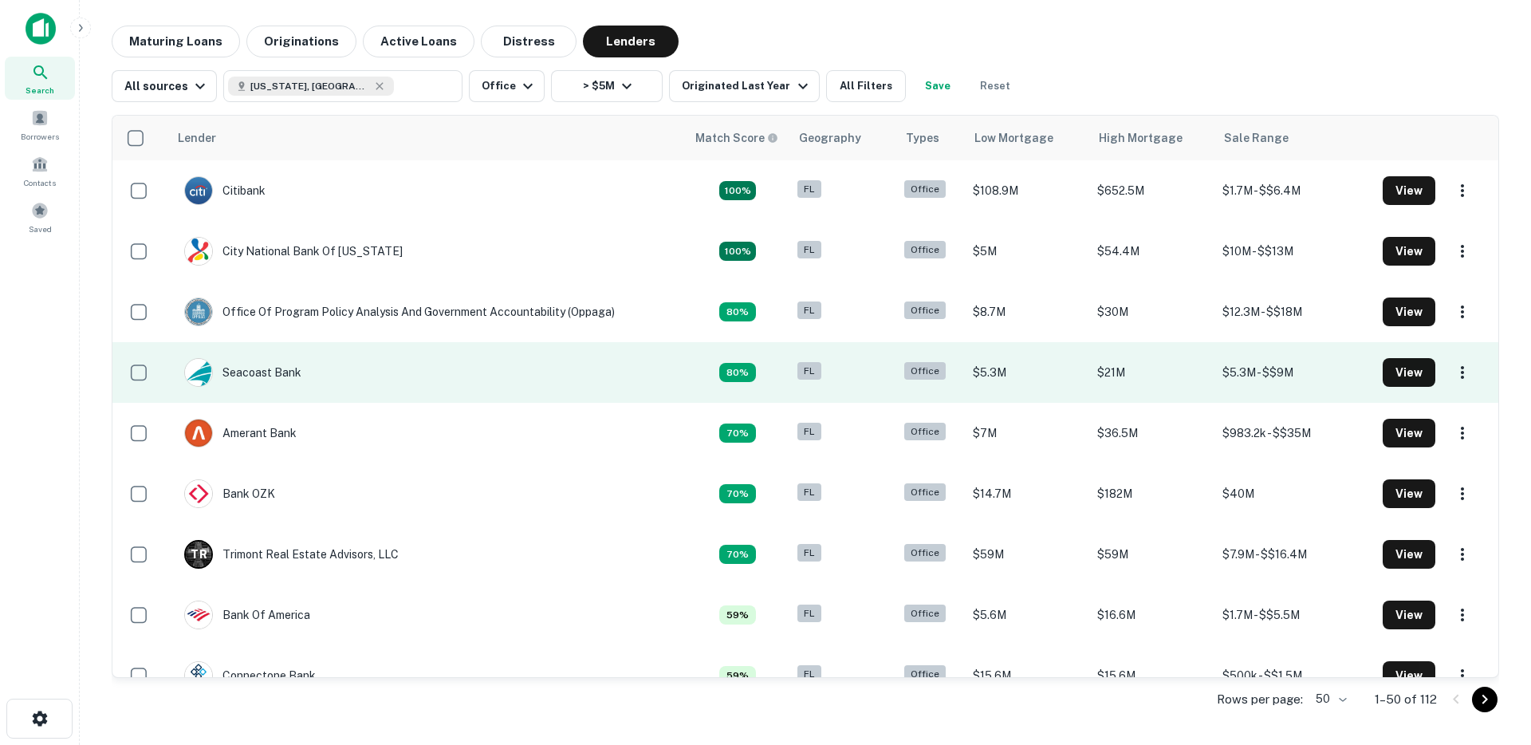
click at [386, 375] on td "Seacoast Bank" at bounding box center [426, 372] width 517 height 61
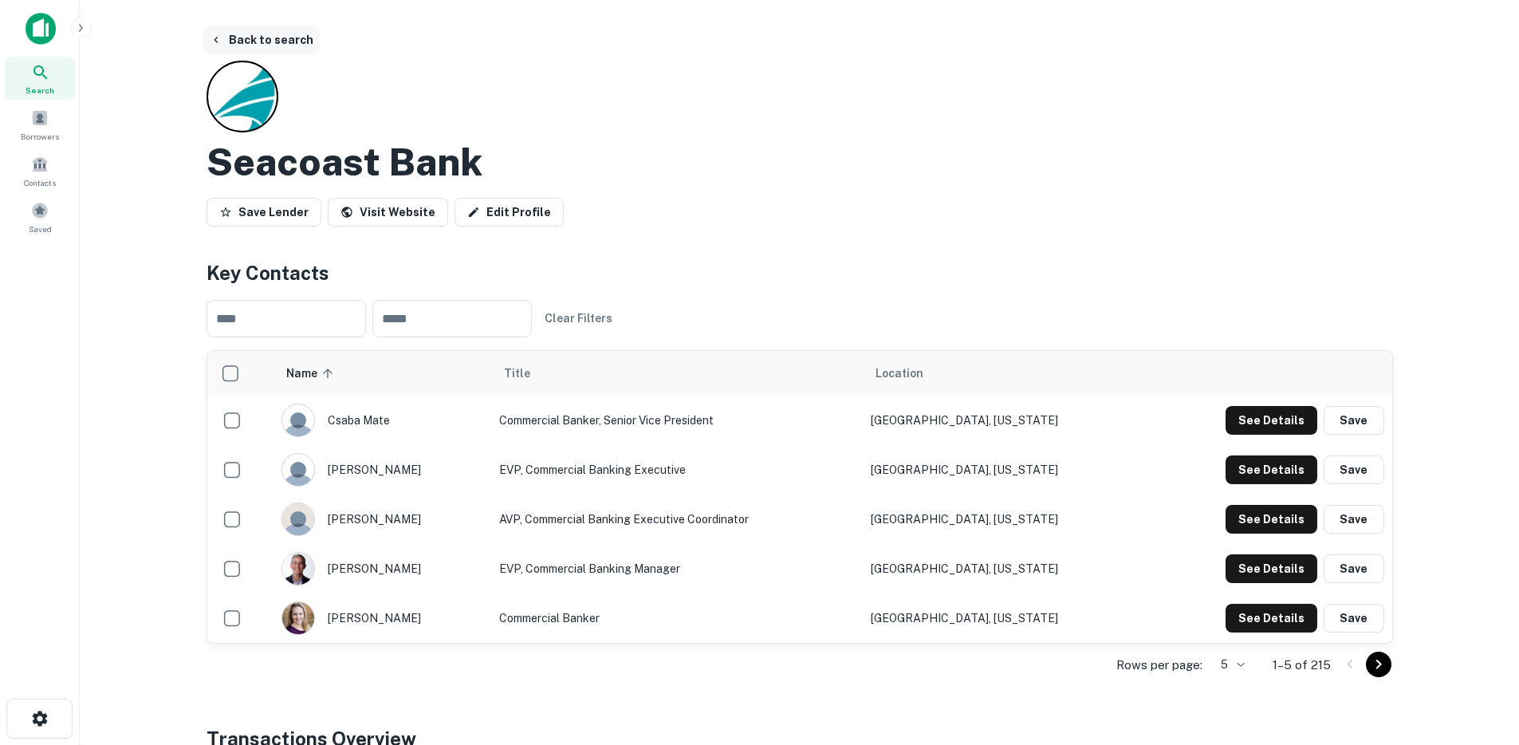
click at [285, 36] on button "Back to search" at bounding box center [261, 40] width 116 height 29
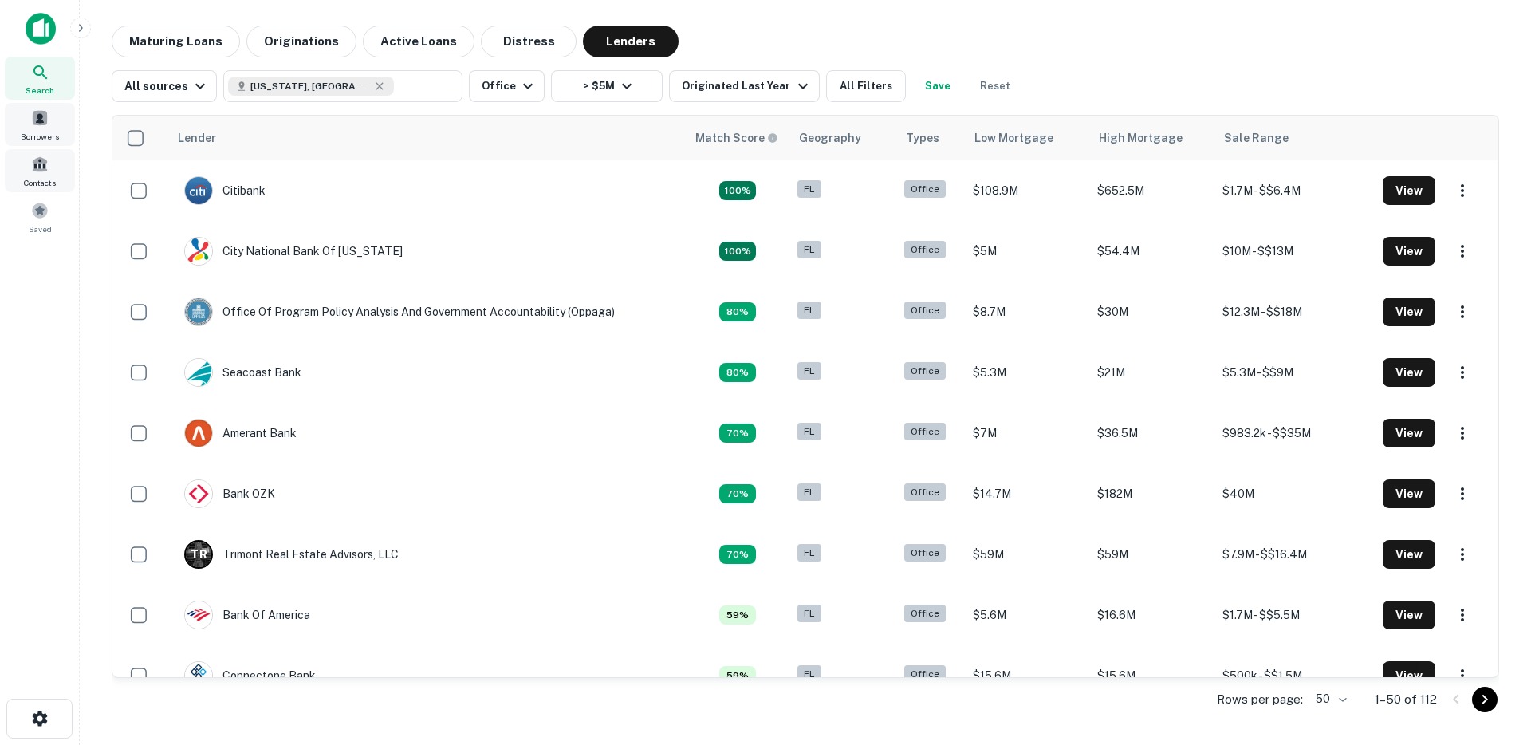
click at [41, 120] on span at bounding box center [40, 118] width 18 height 18
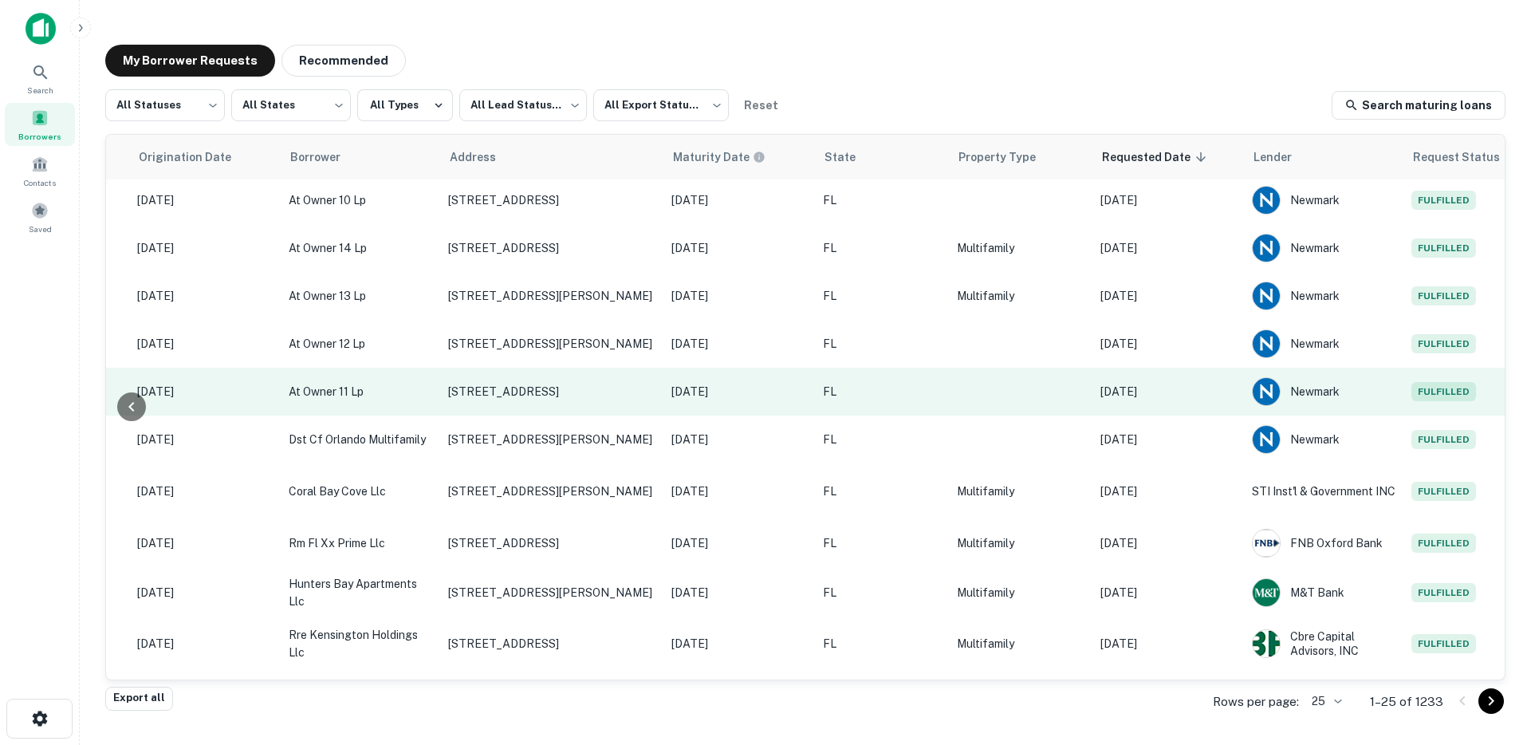
scroll to position [473, 326]
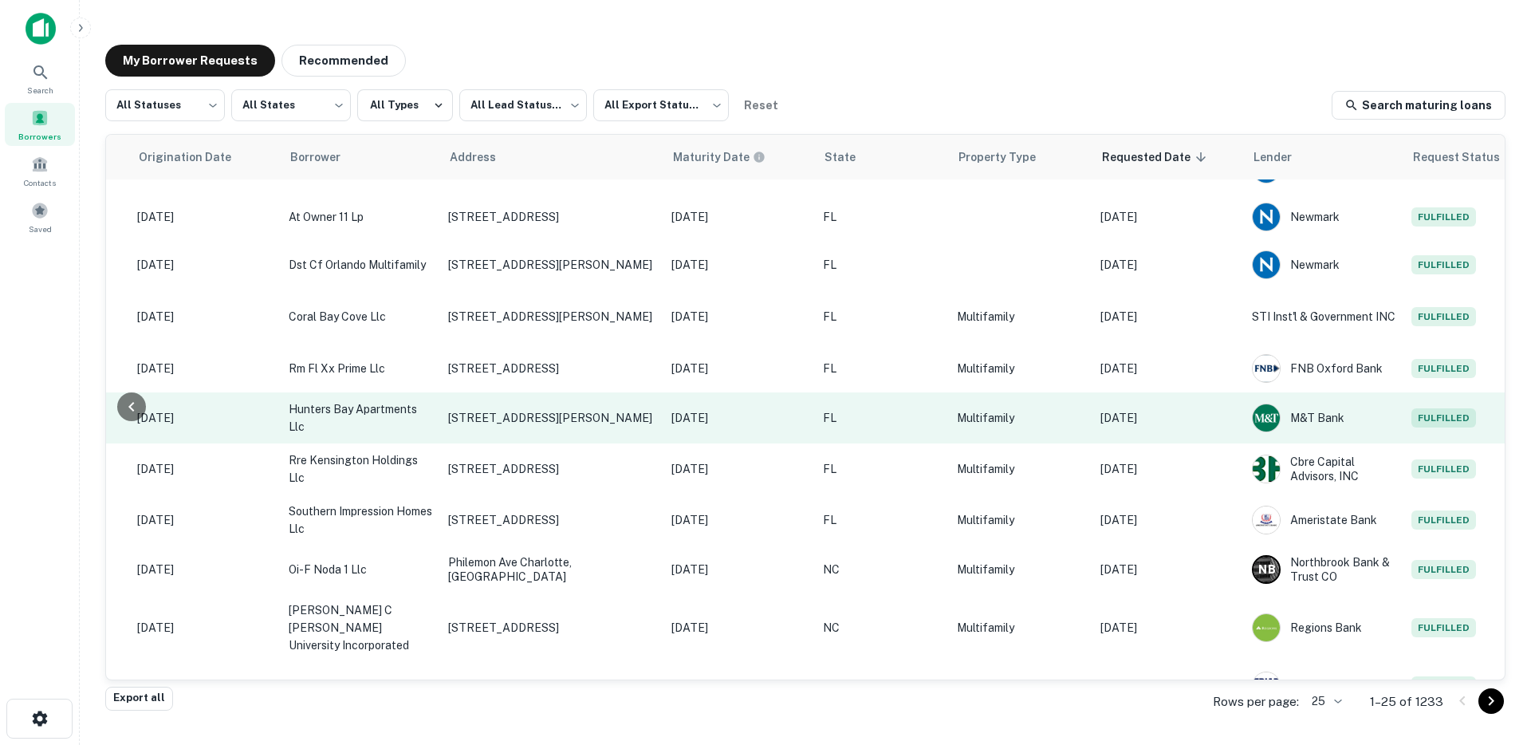
click at [957, 426] on p "Multifamily" at bounding box center [1021, 418] width 128 height 18
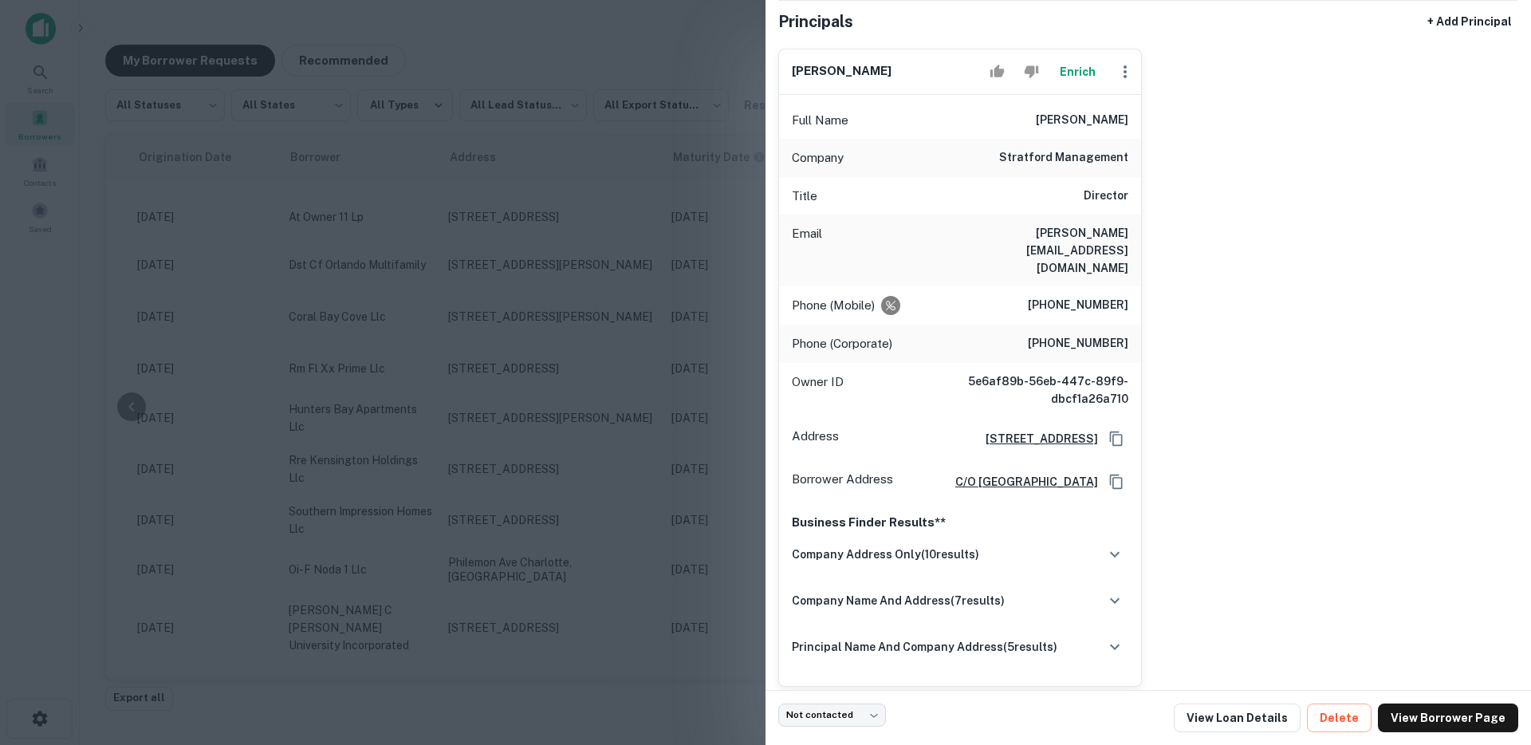
scroll to position [158, 0]
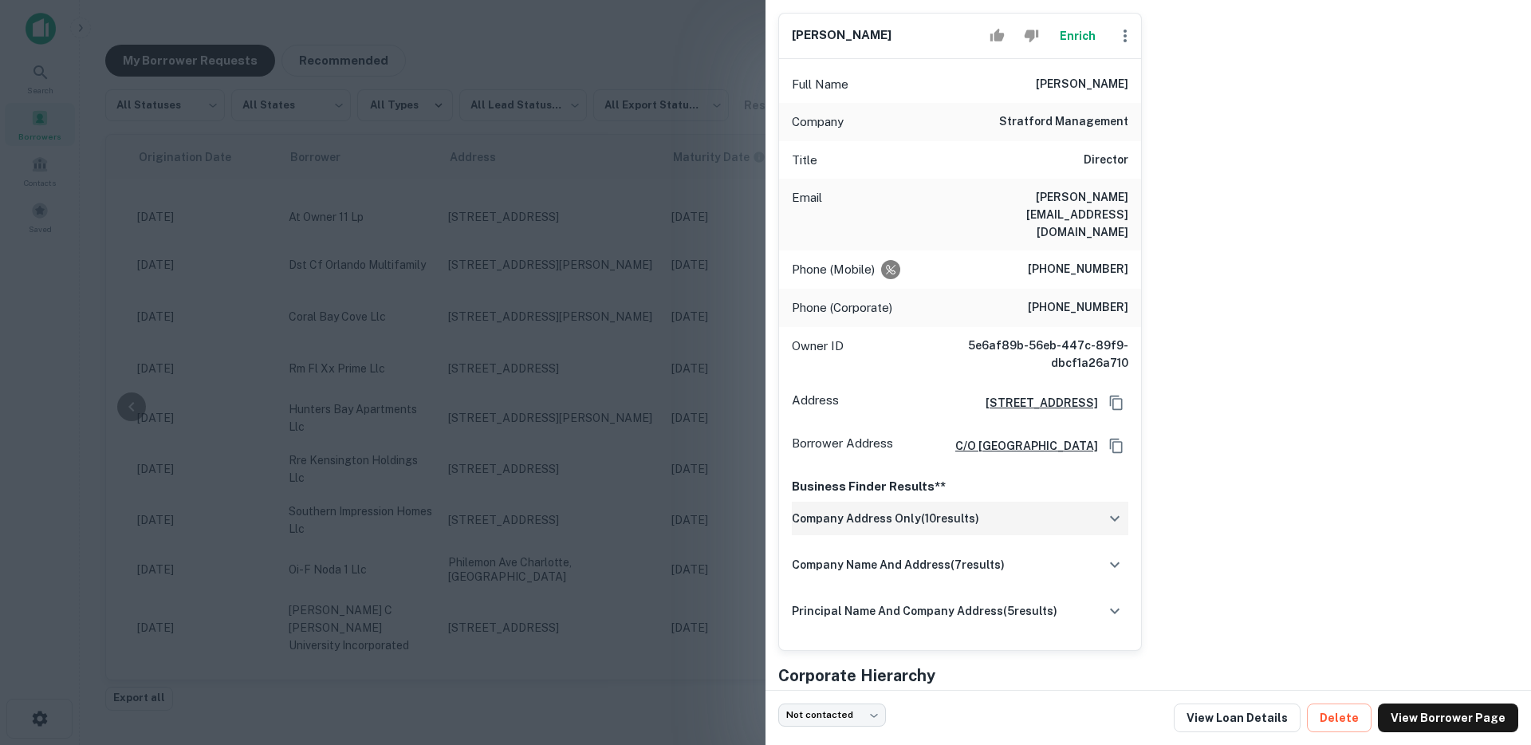
click at [907, 509] on h6 "company address only ( 10 results)" at bounding box center [885, 518] width 187 height 18
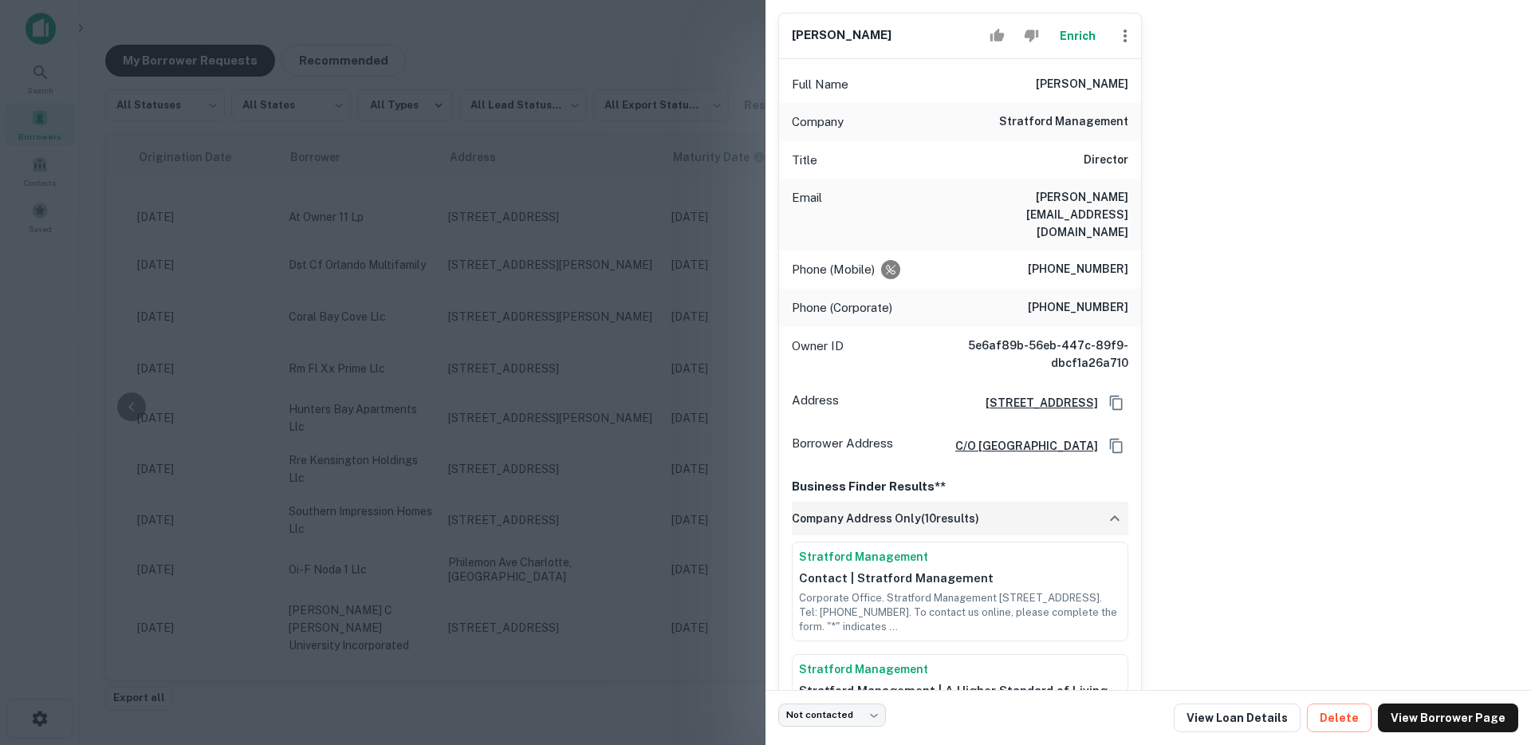
click at [907, 509] on h6 "company address only ( 10 results)" at bounding box center [885, 518] width 187 height 18
